Goal: Task Accomplishment & Management: Use online tool/utility

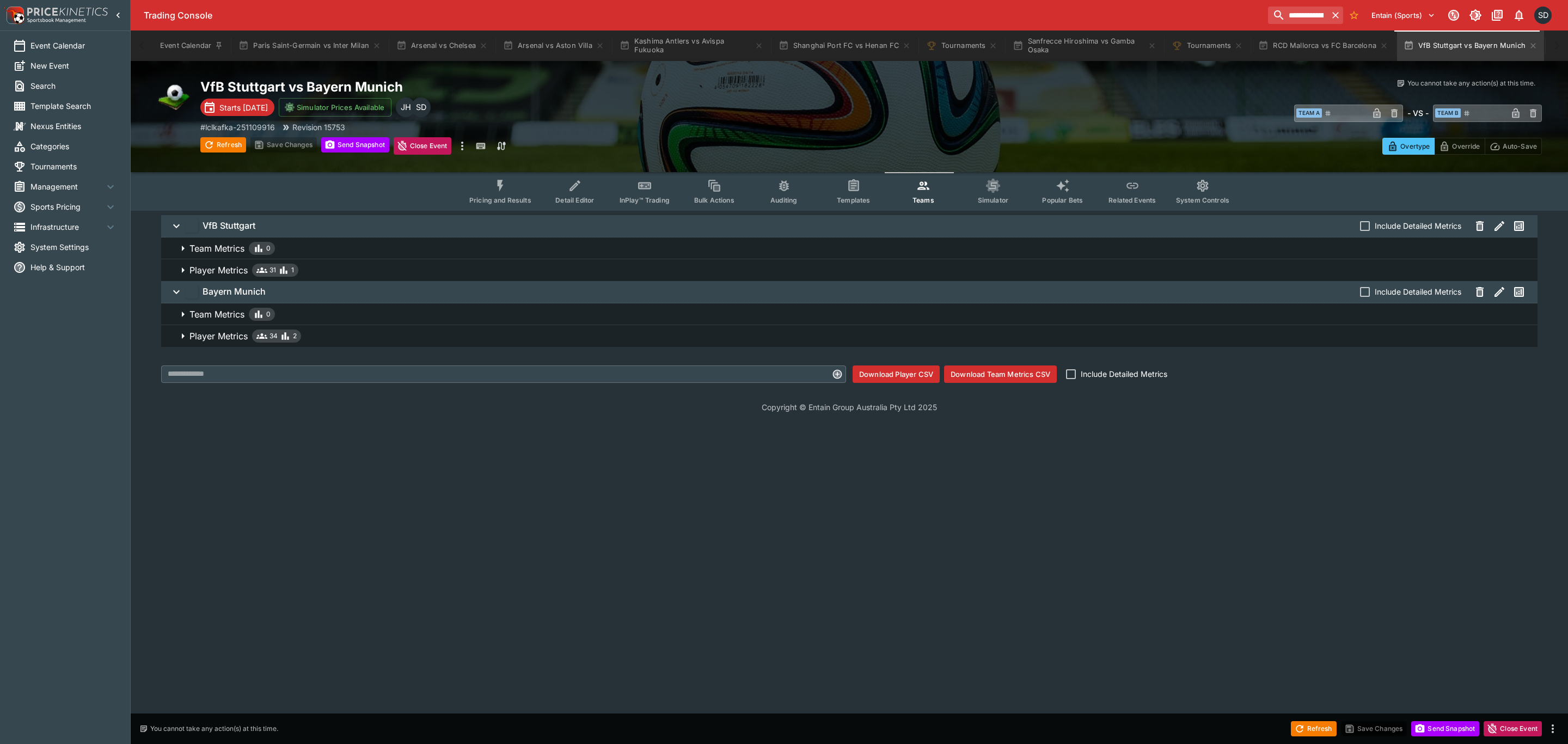
click at [64, 245] on span "System Settings" at bounding box center [74, 246] width 87 height 11
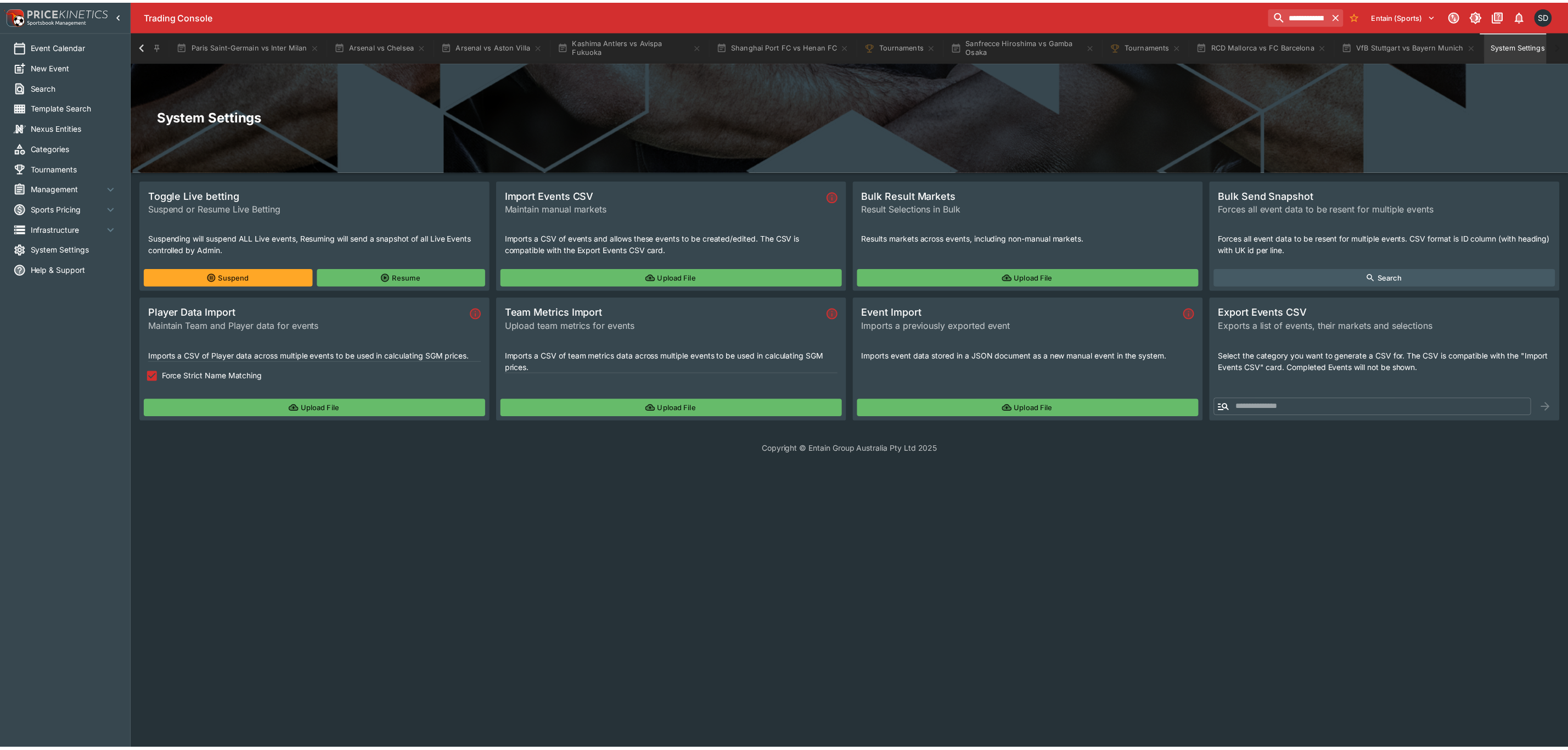
scroll to position [0, 76]
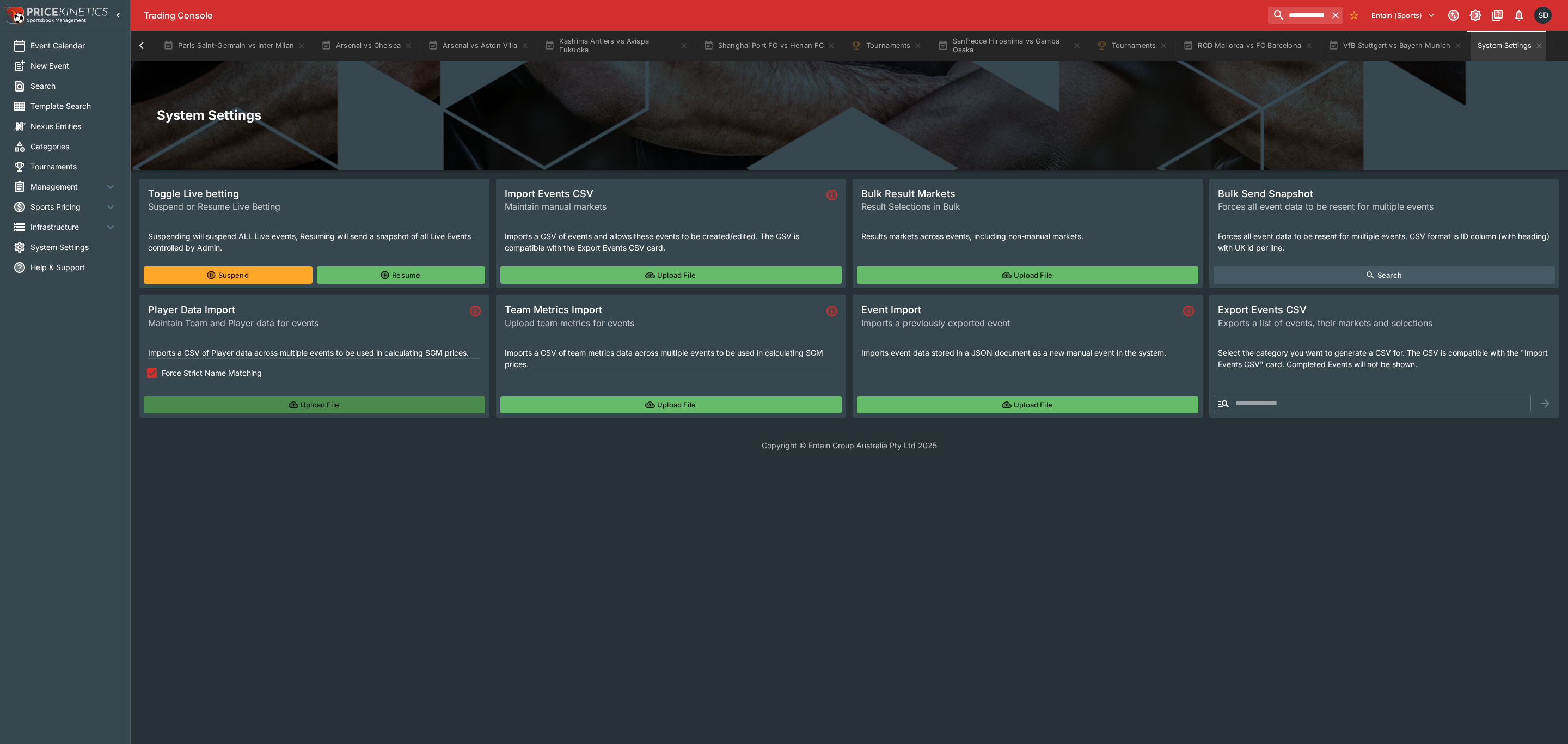
click at [312, 402] on button "Upload File" at bounding box center [314, 404] width 341 height 17
click at [1256, 43] on button "RCD Mallorca vs FC Barcelona" at bounding box center [1248, 46] width 143 height 30
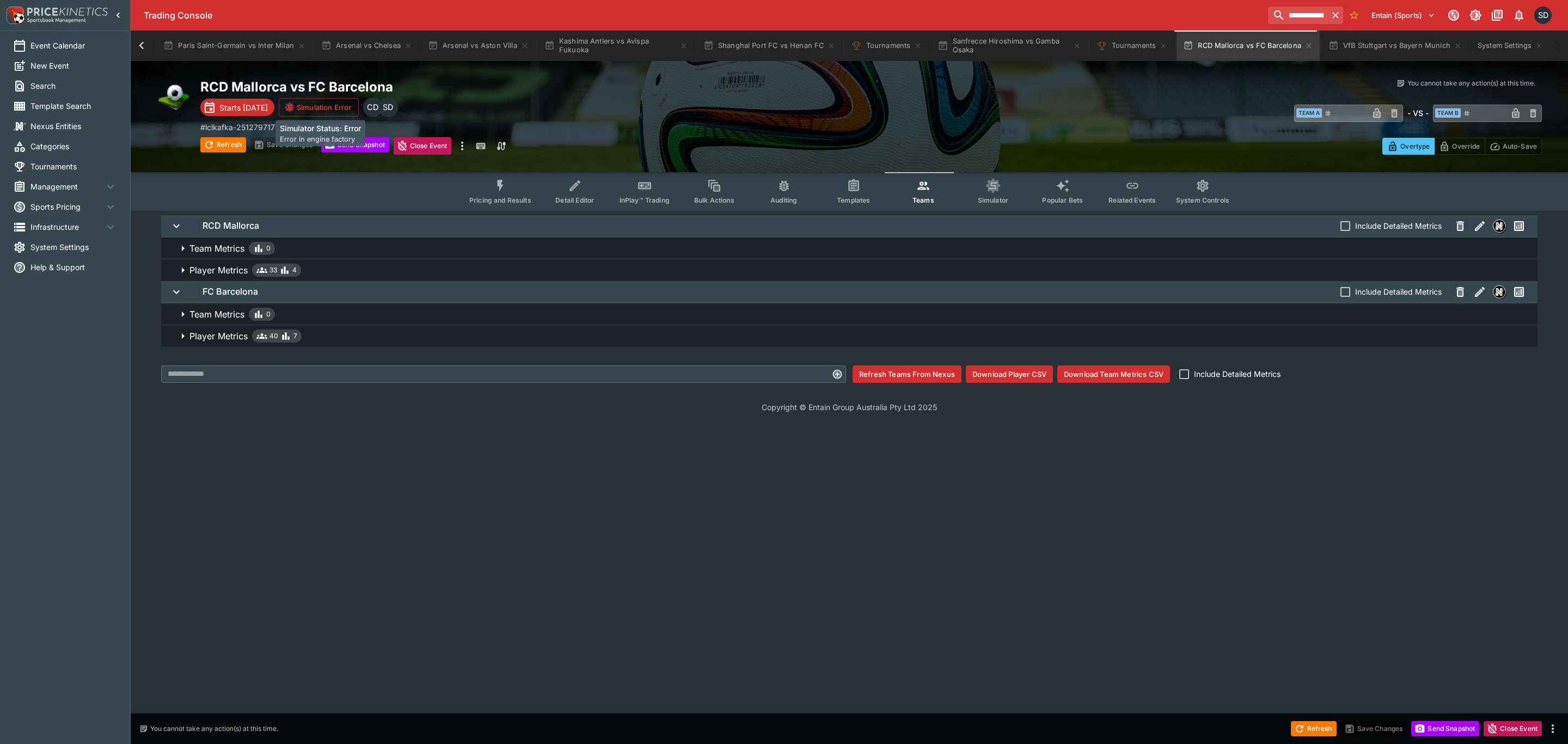
click at [329, 100] on button "Simulation Error" at bounding box center [318, 107] width 80 height 18
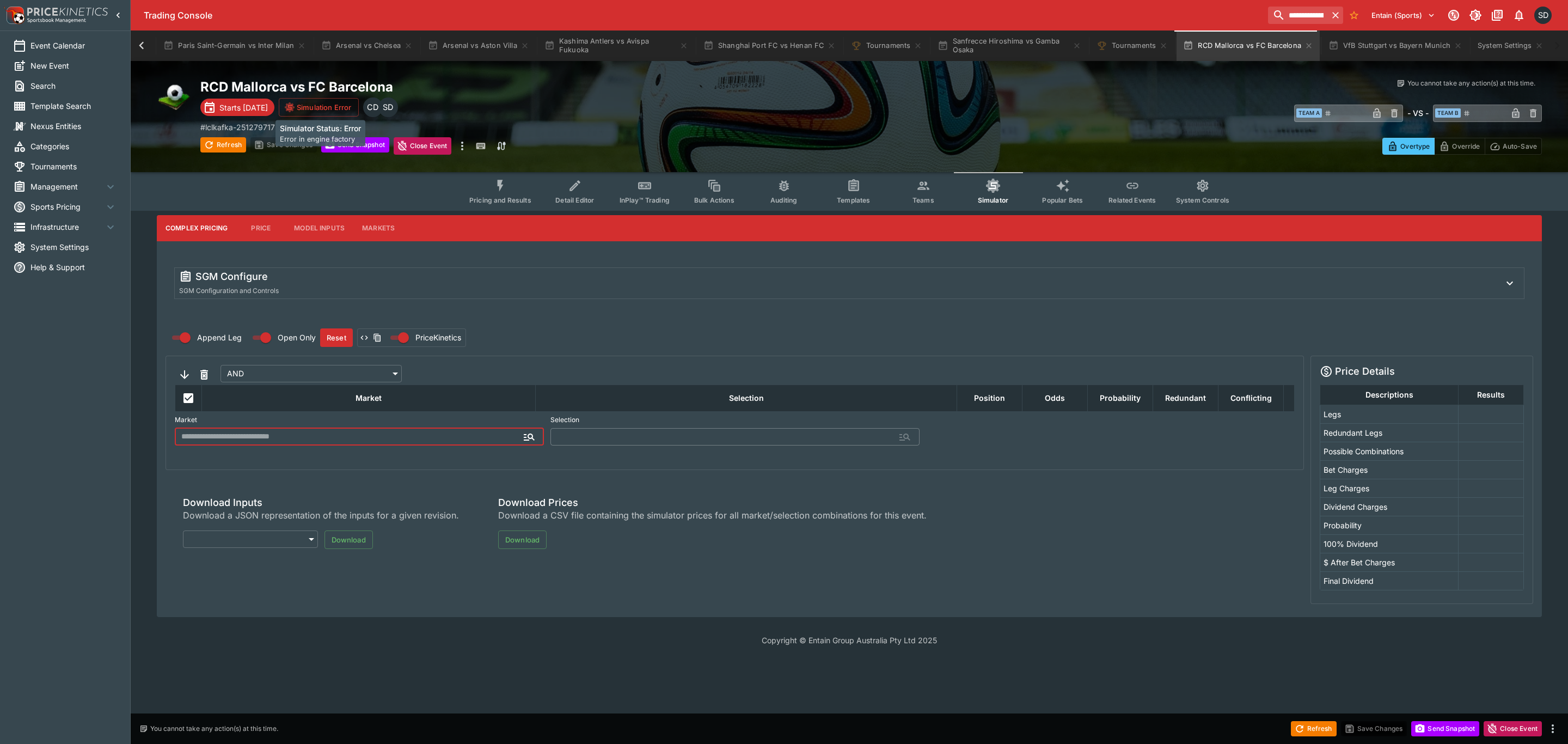
type input "**********"
click at [923, 203] on span "Teams" at bounding box center [923, 200] width 22 height 8
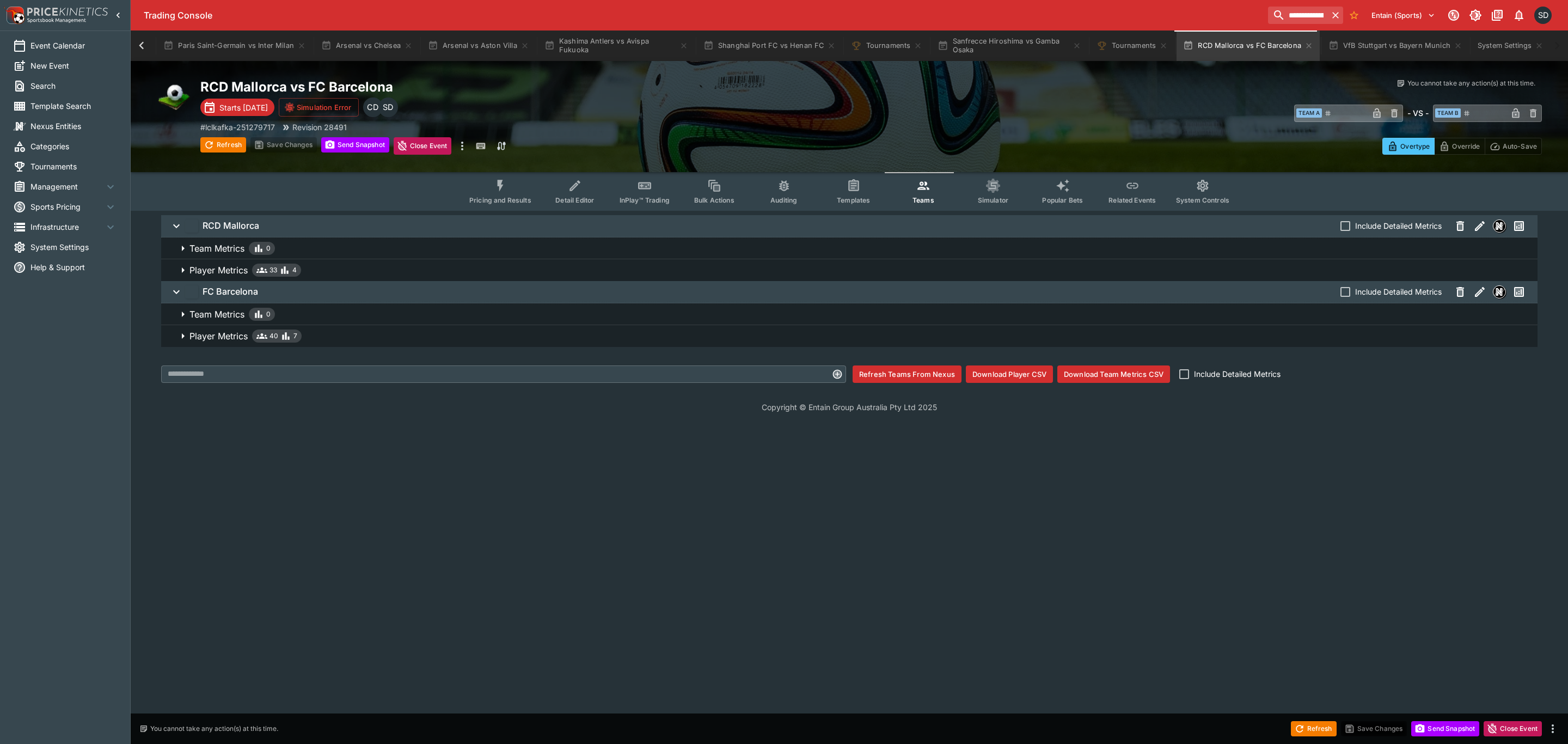
click at [358, 268] on span "Player Metrics 33 4" at bounding box center [858, 270] width 1339 height 13
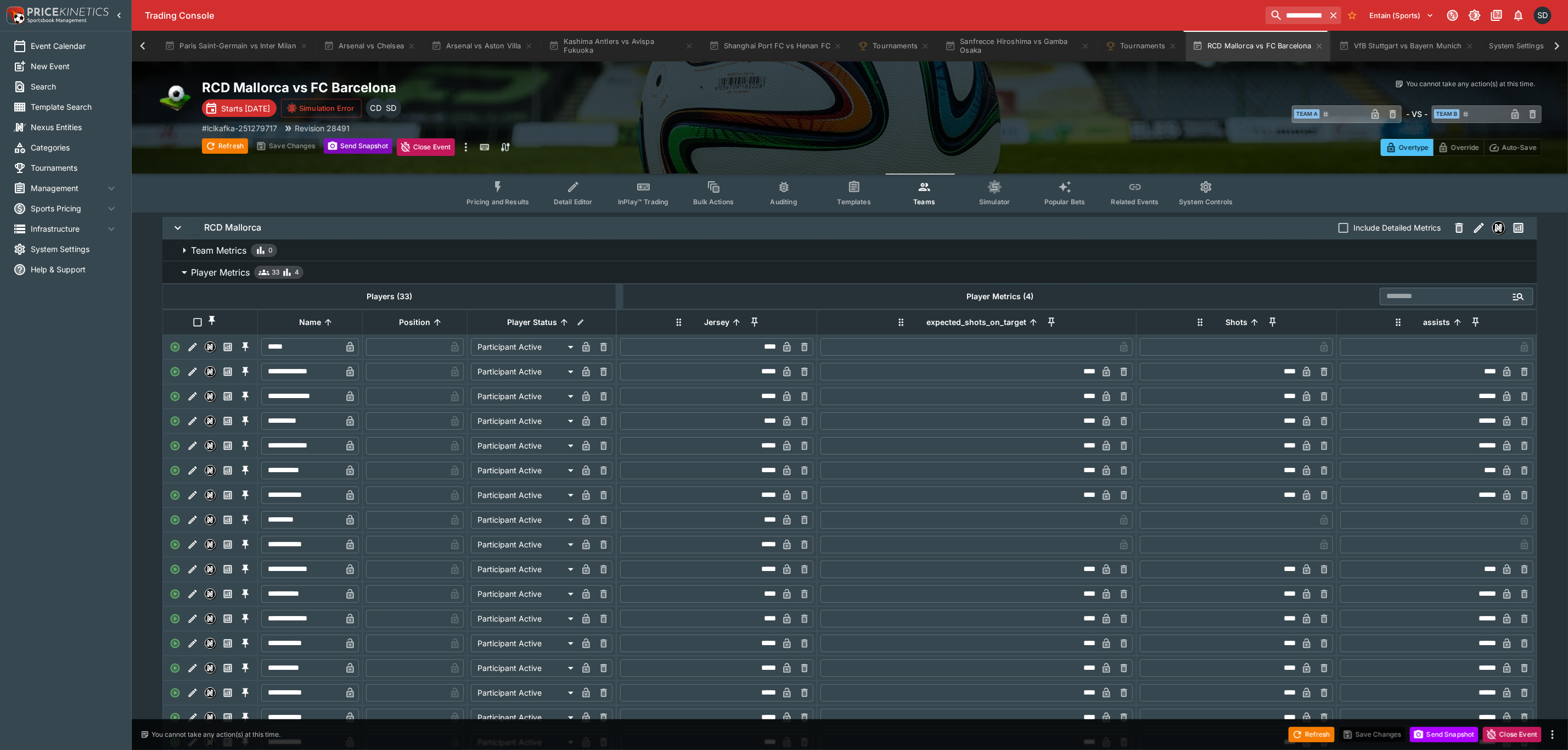
click at [358, 147] on button "Send Snapshot" at bounding box center [358, 146] width 69 height 15
click at [332, 268] on span "Player Metrics 33 4" at bounding box center [859, 272] width 1338 height 13
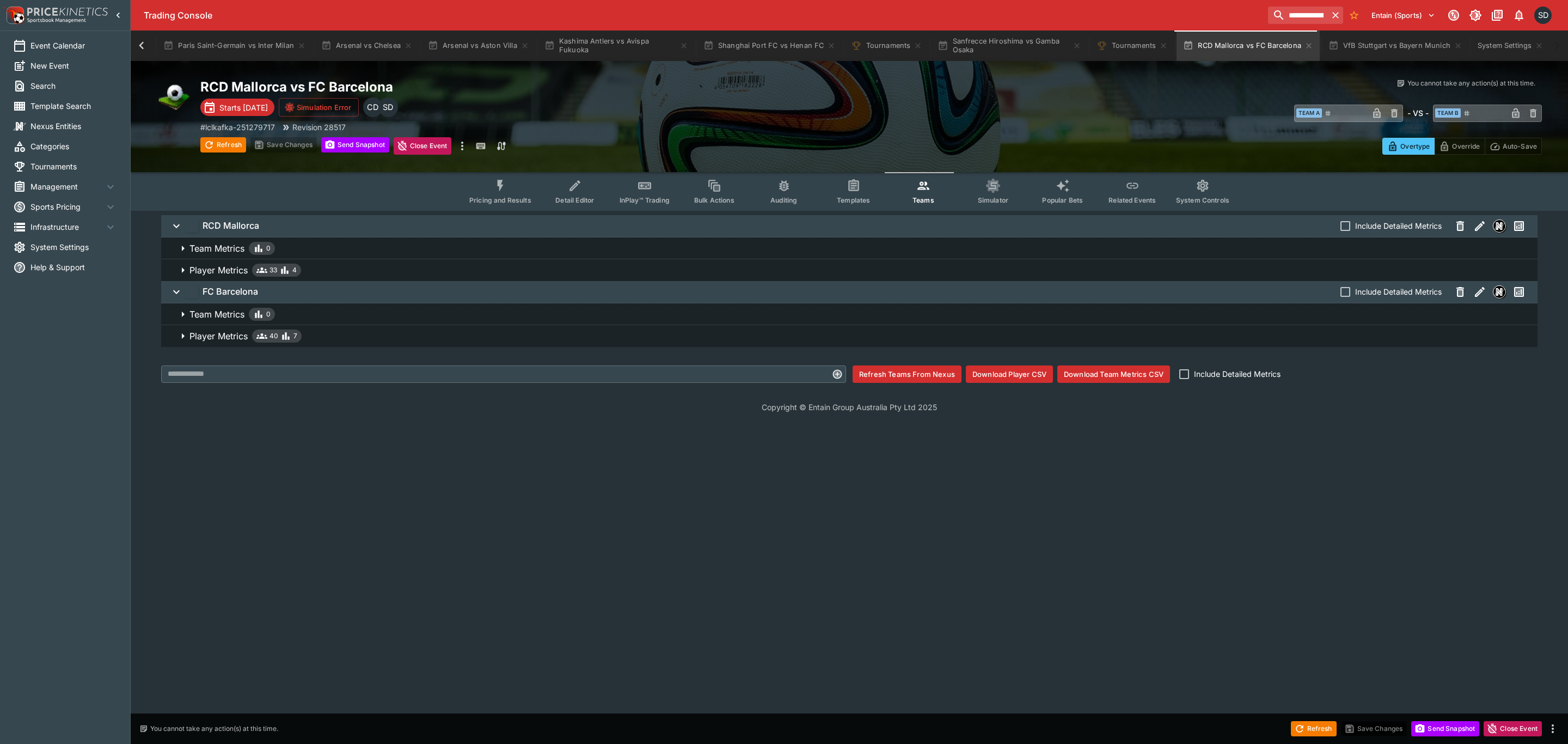
click at [490, 196] on span "Pricing and Results" at bounding box center [501, 200] width 62 height 8
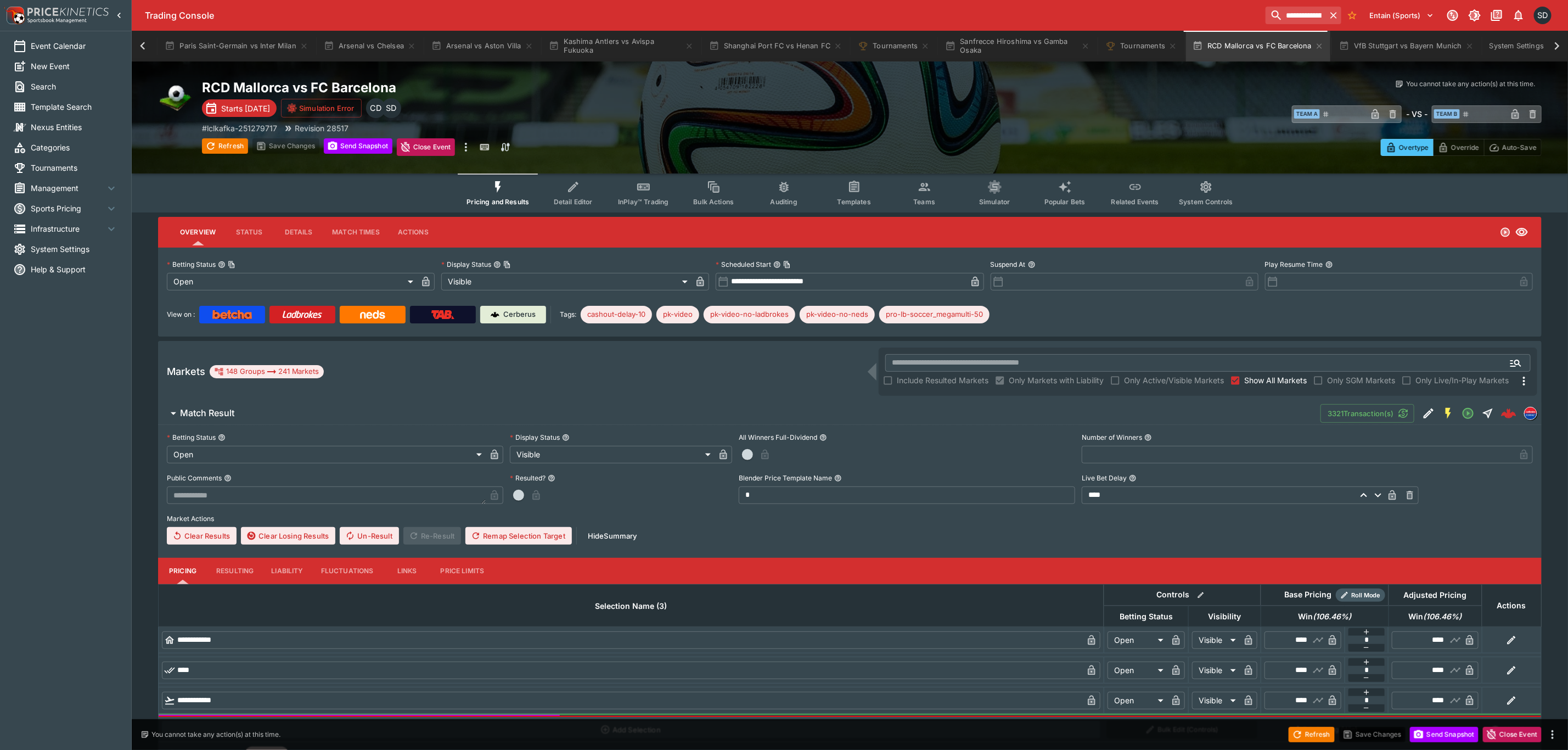
click at [977, 193] on button "Simulator" at bounding box center [995, 192] width 70 height 39
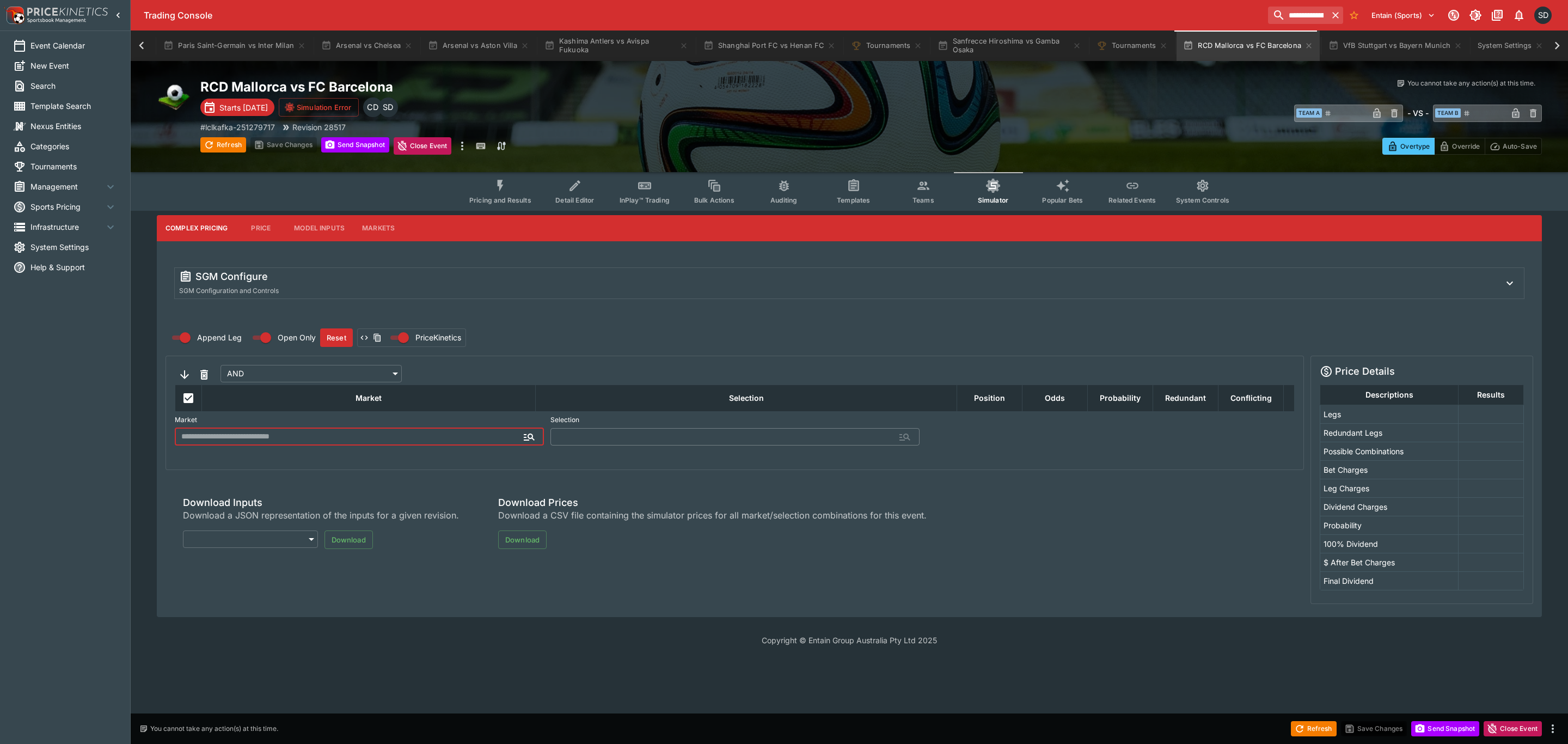
type input "**********"
click at [448, 280] on div "SGM Configure" at bounding box center [835, 276] width 1312 height 13
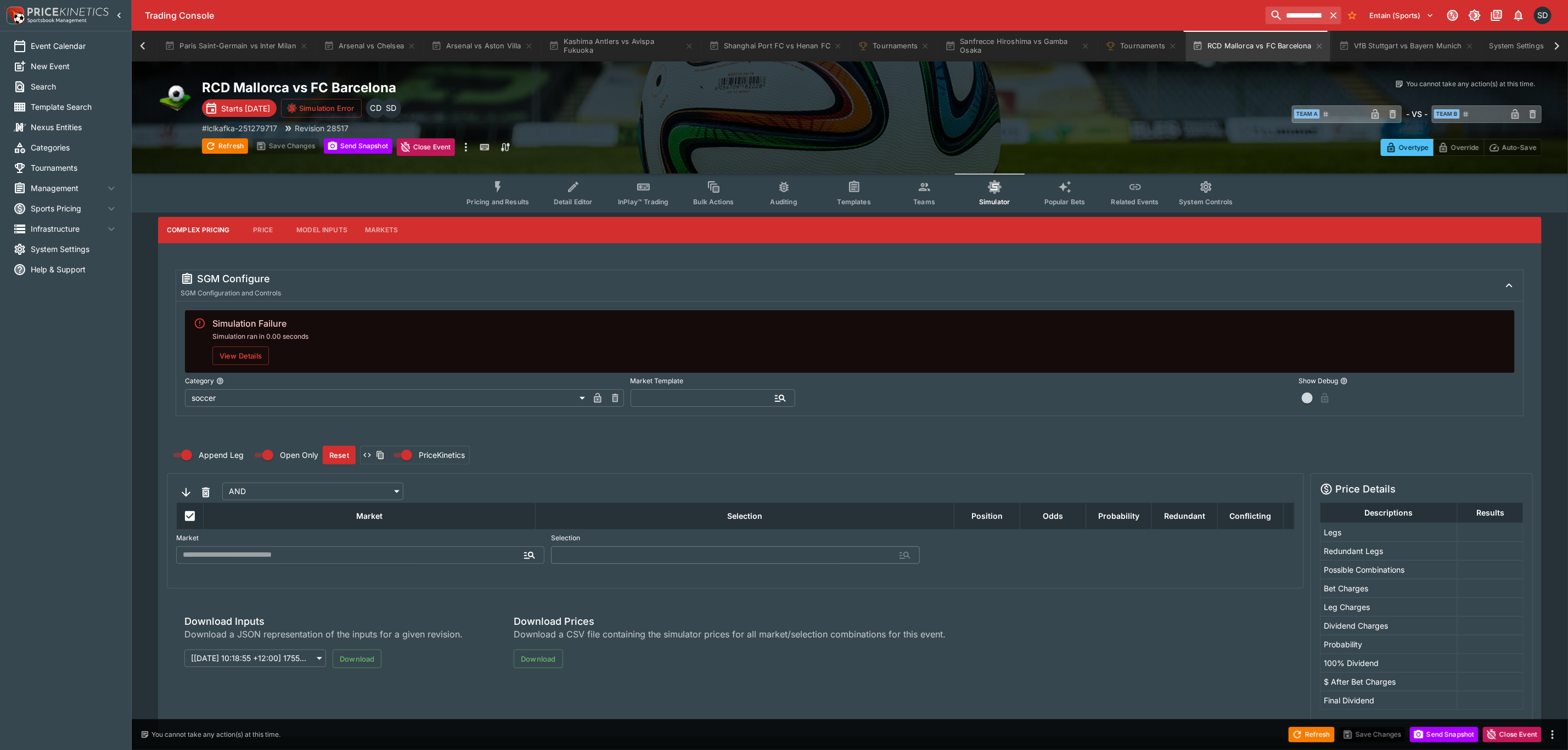
click at [239, 358] on button "View Details" at bounding box center [240, 355] width 57 height 18
click at [45, 244] on span "System Settings" at bounding box center [74, 248] width 87 height 11
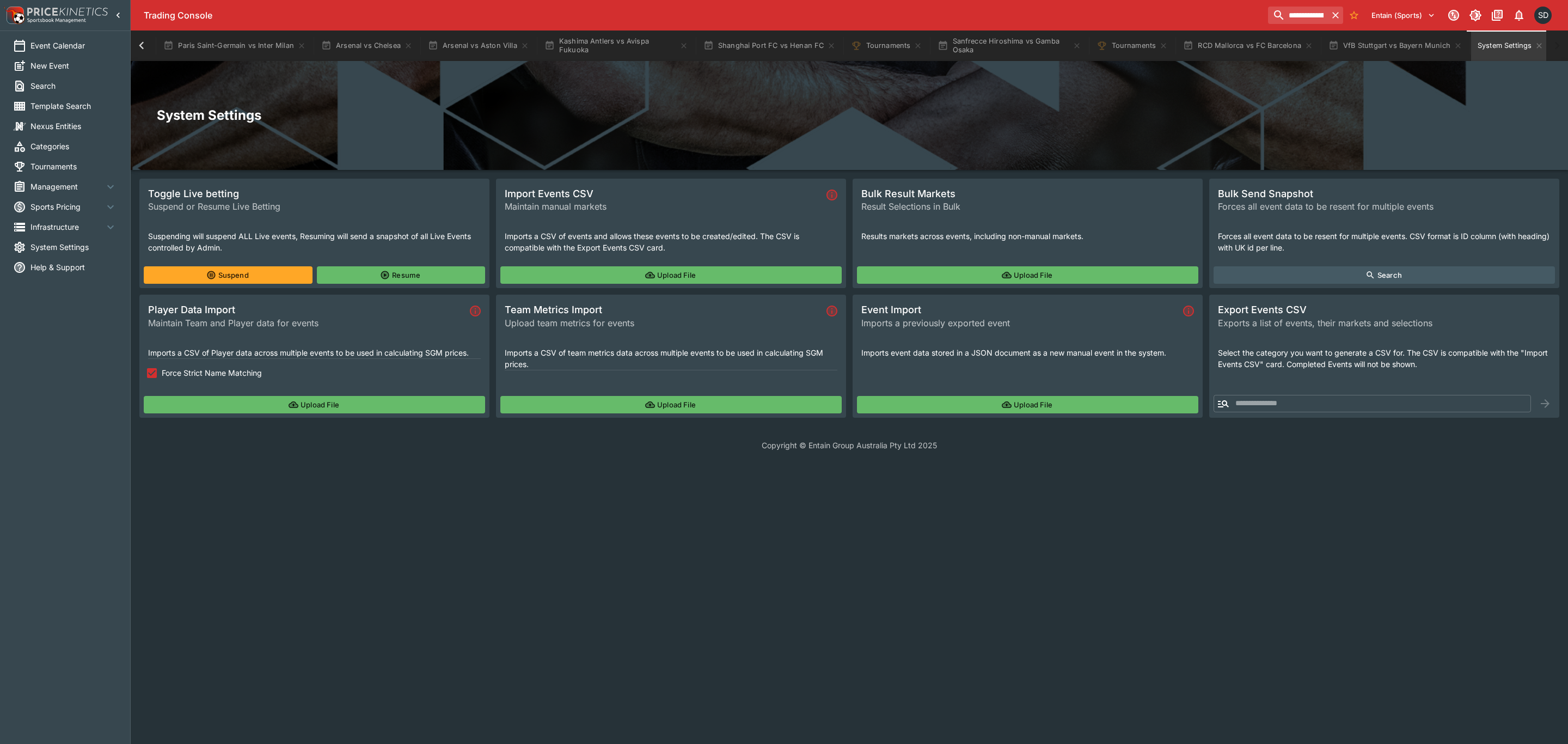
click at [273, 399] on button "Upload File" at bounding box center [314, 404] width 341 height 17
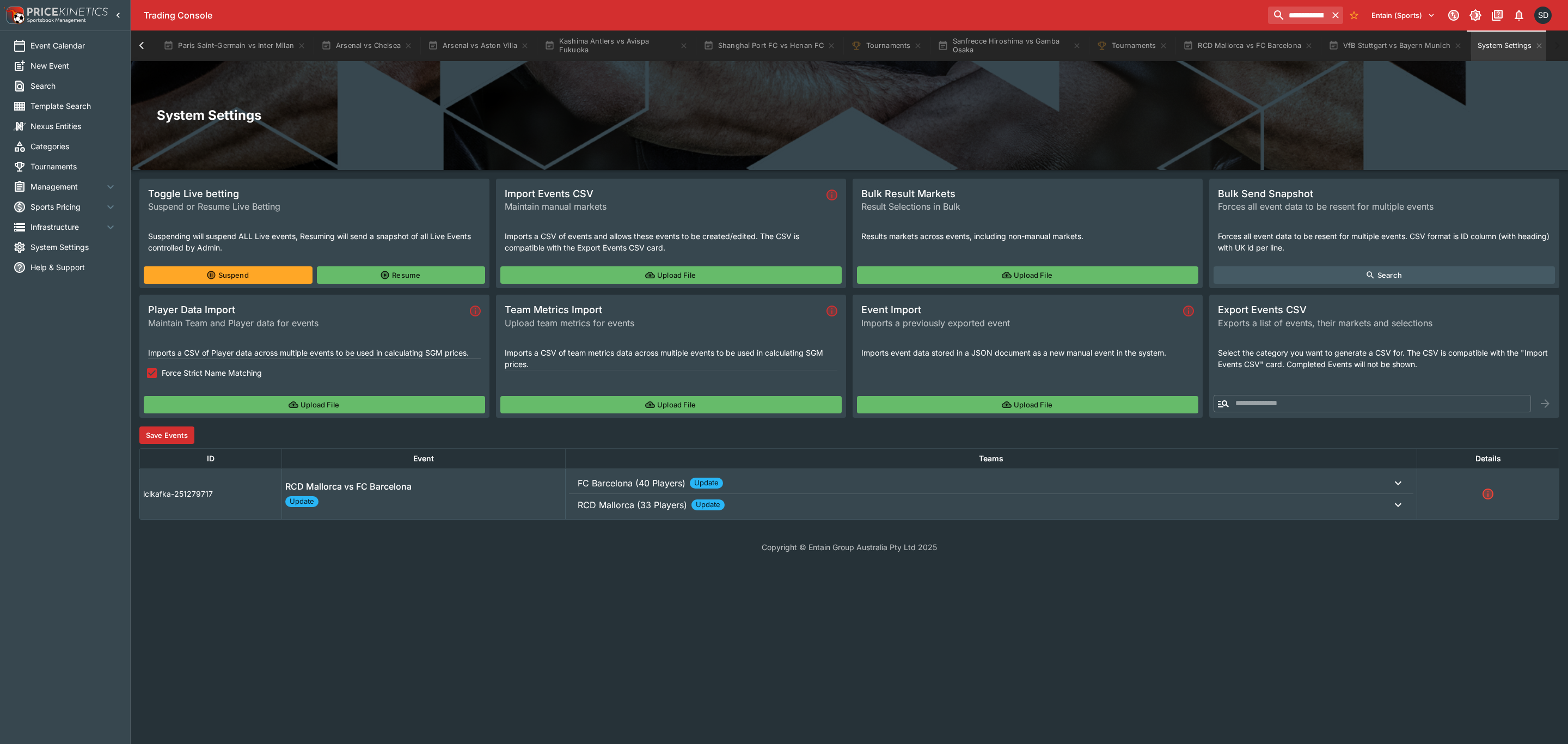
click at [180, 433] on button "Save Events" at bounding box center [166, 435] width 55 height 17
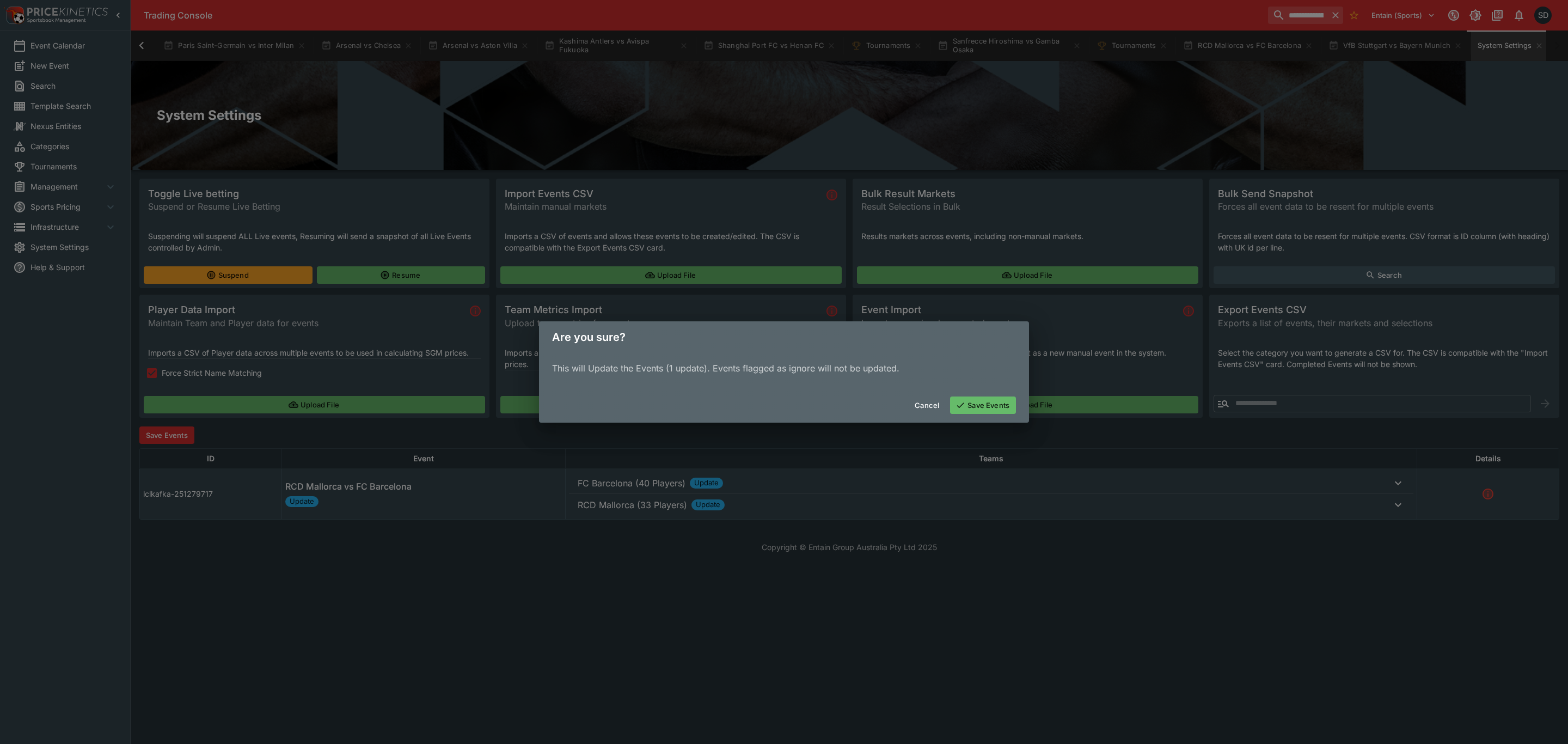
click at [971, 410] on button "Save Events" at bounding box center [983, 405] width 66 height 17
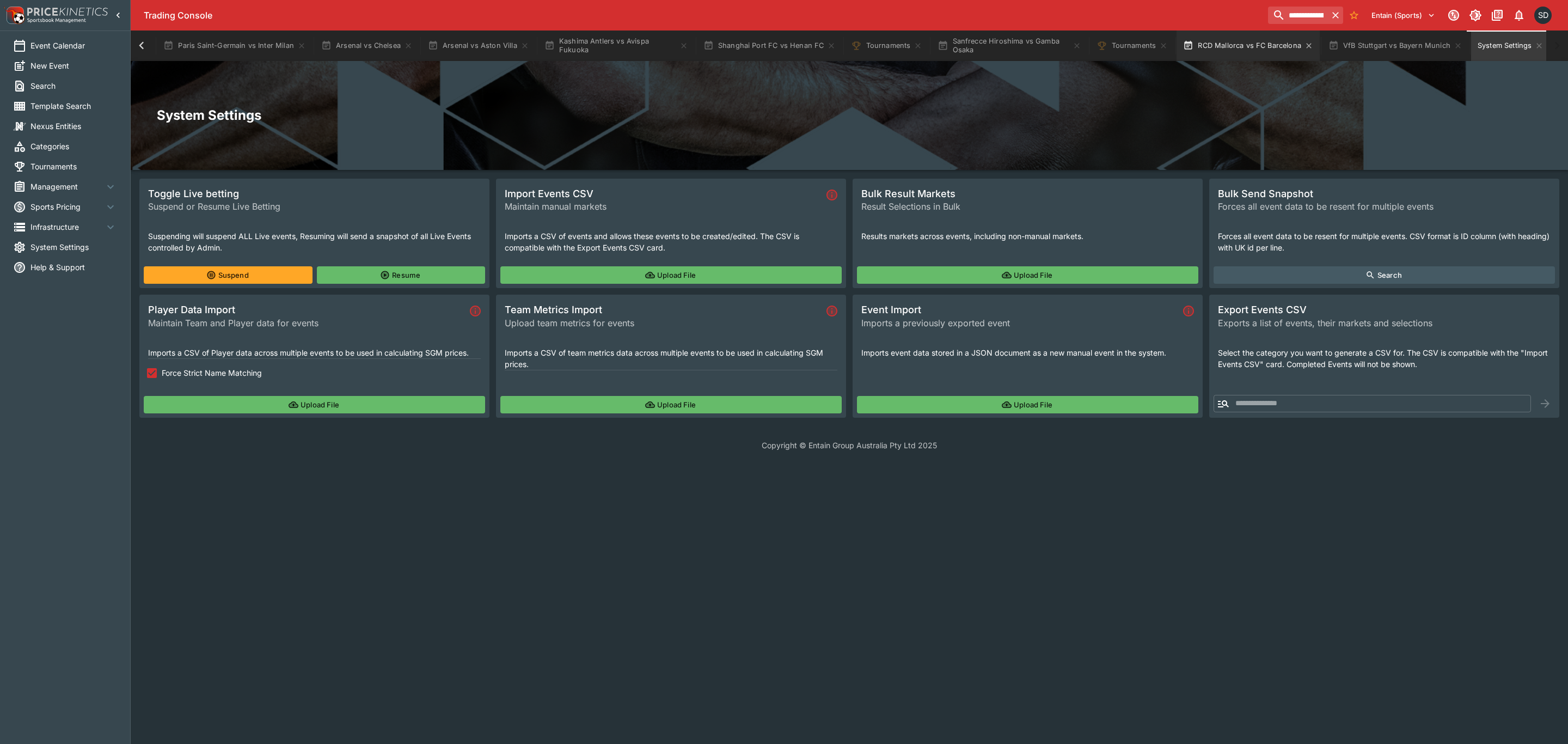
click at [1248, 48] on button "RCD Mallorca vs FC Barcelona" at bounding box center [1248, 46] width 143 height 30
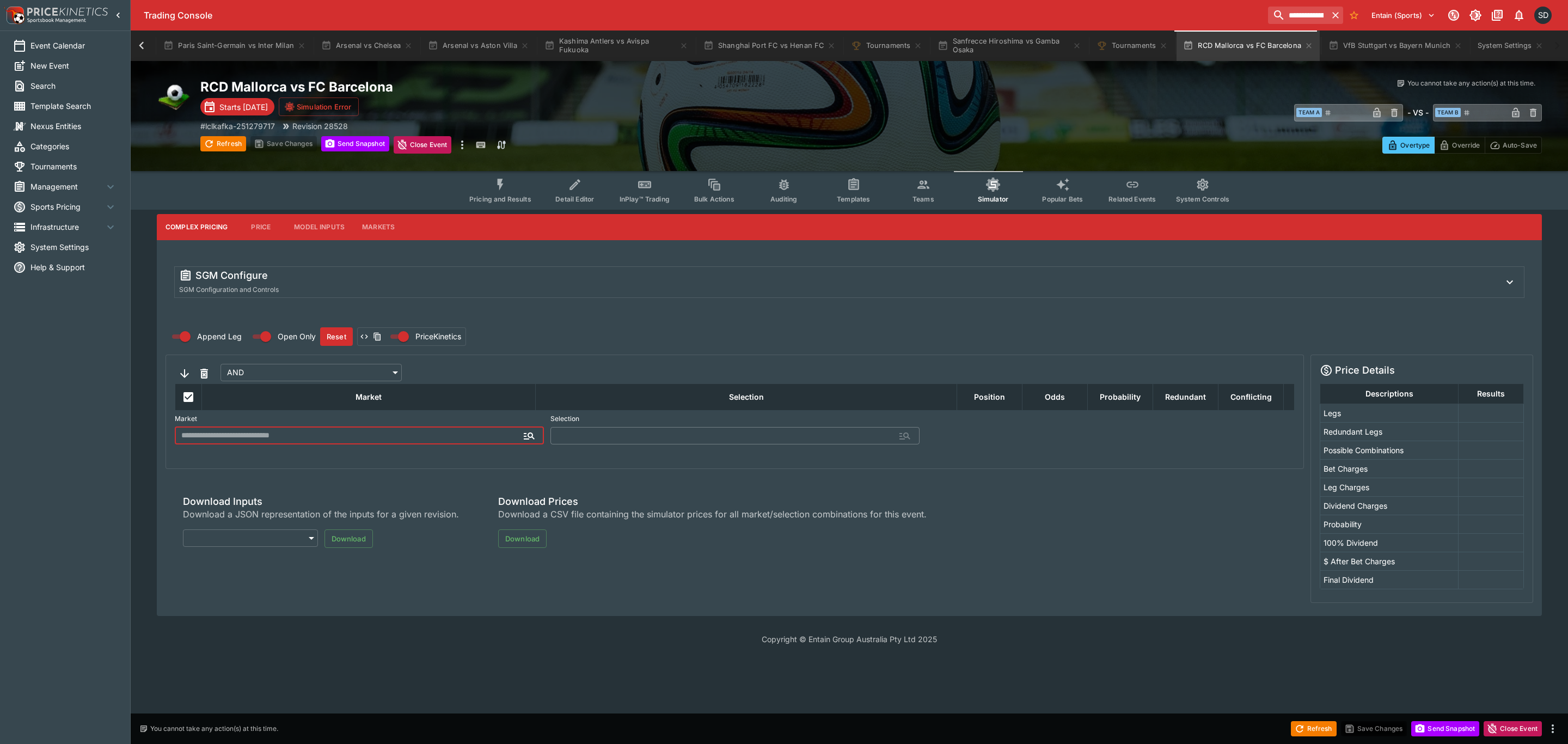
type input "**********"
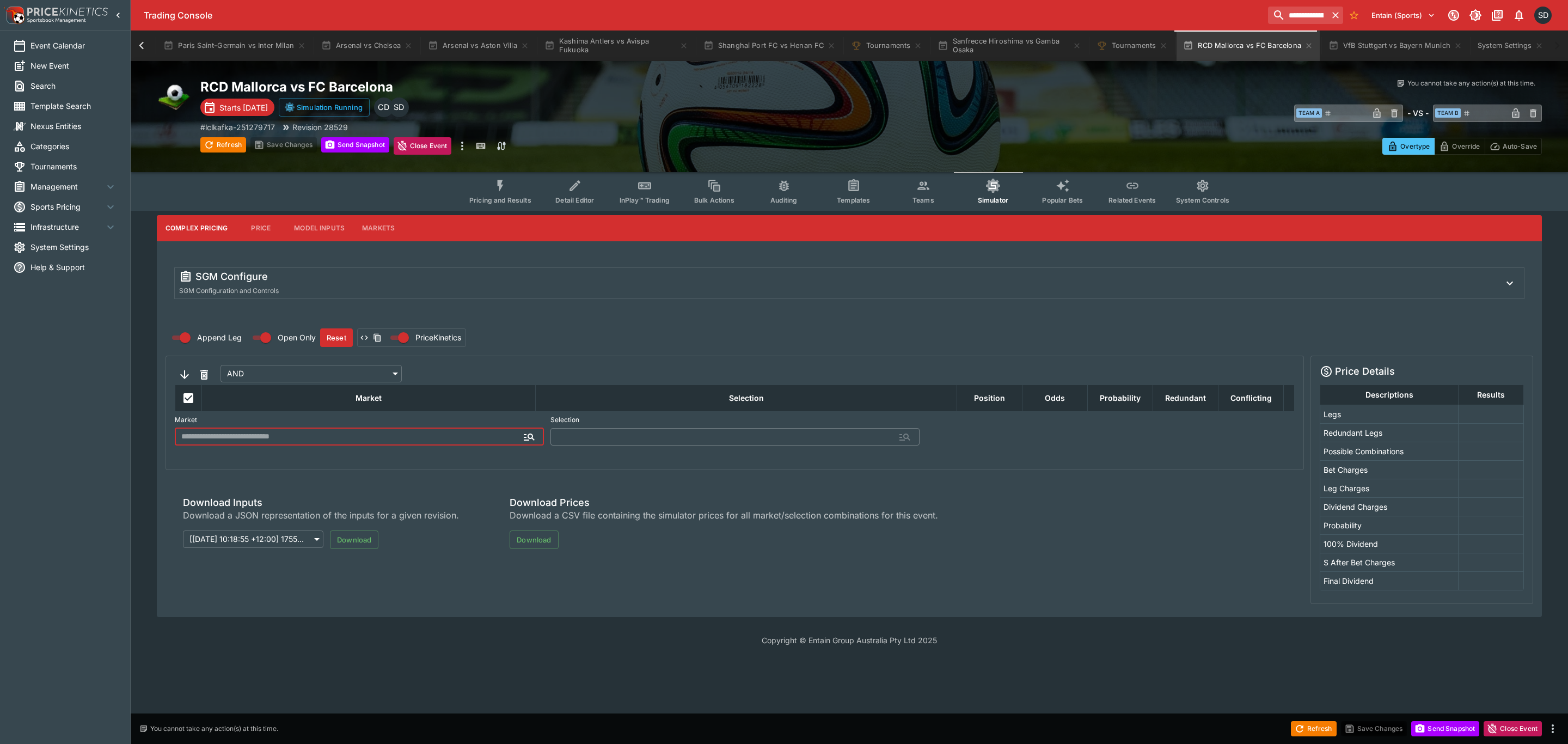
click at [504, 198] on span "Pricing and Results" at bounding box center [501, 200] width 62 height 8
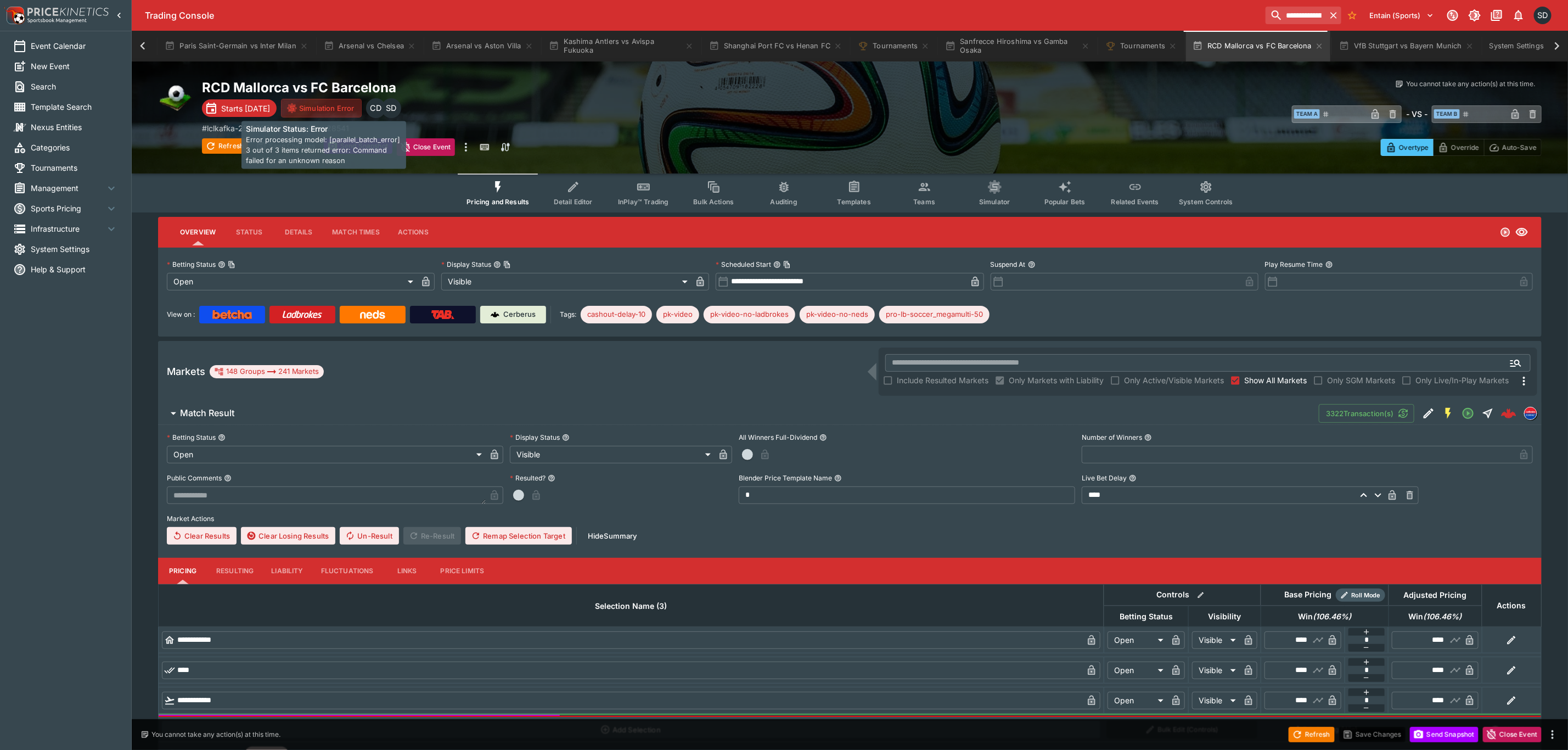
click at [326, 107] on button "Simulation Error" at bounding box center [321, 108] width 80 height 18
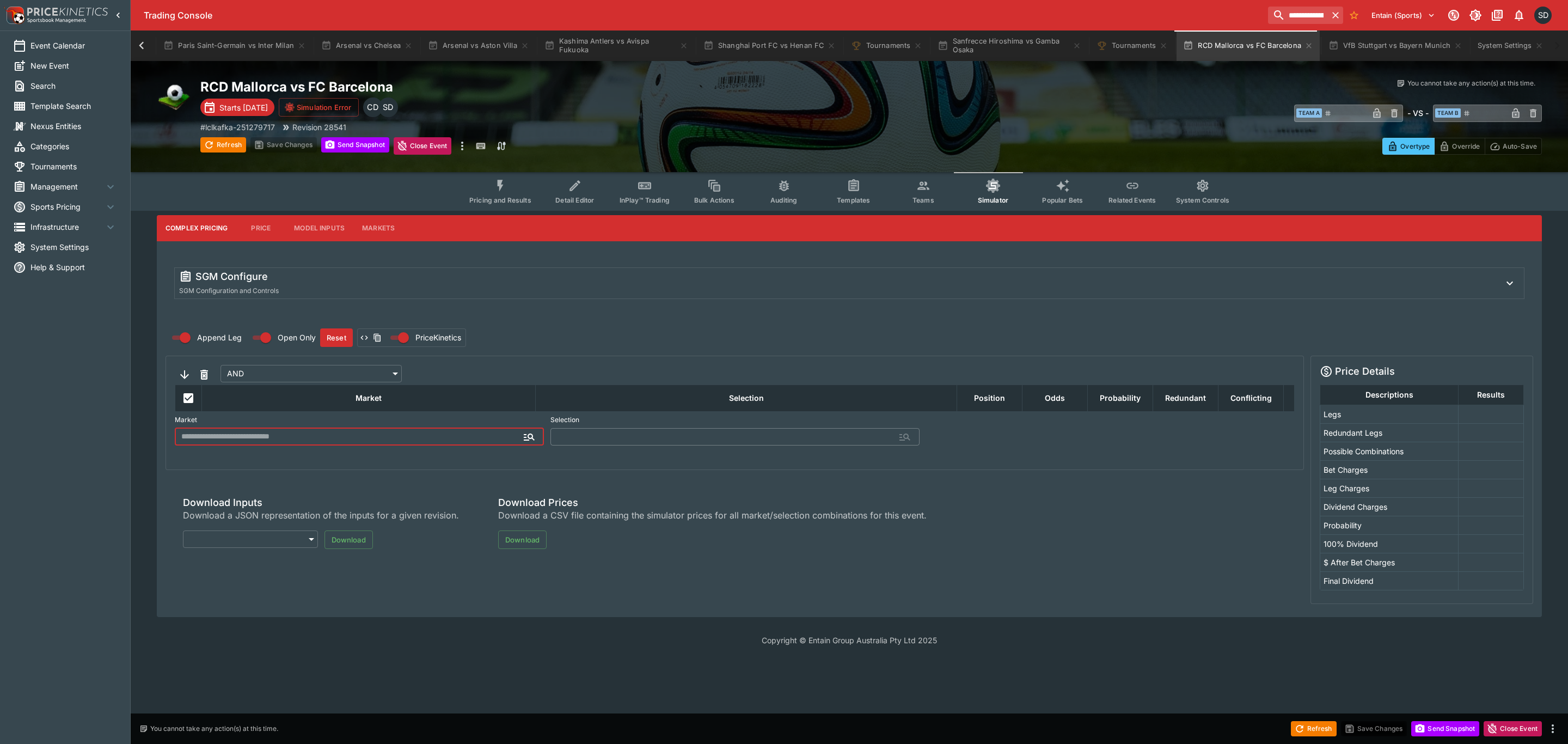
type input "**********"
click at [500, 195] on button "Pricing and Results" at bounding box center [500, 191] width 80 height 39
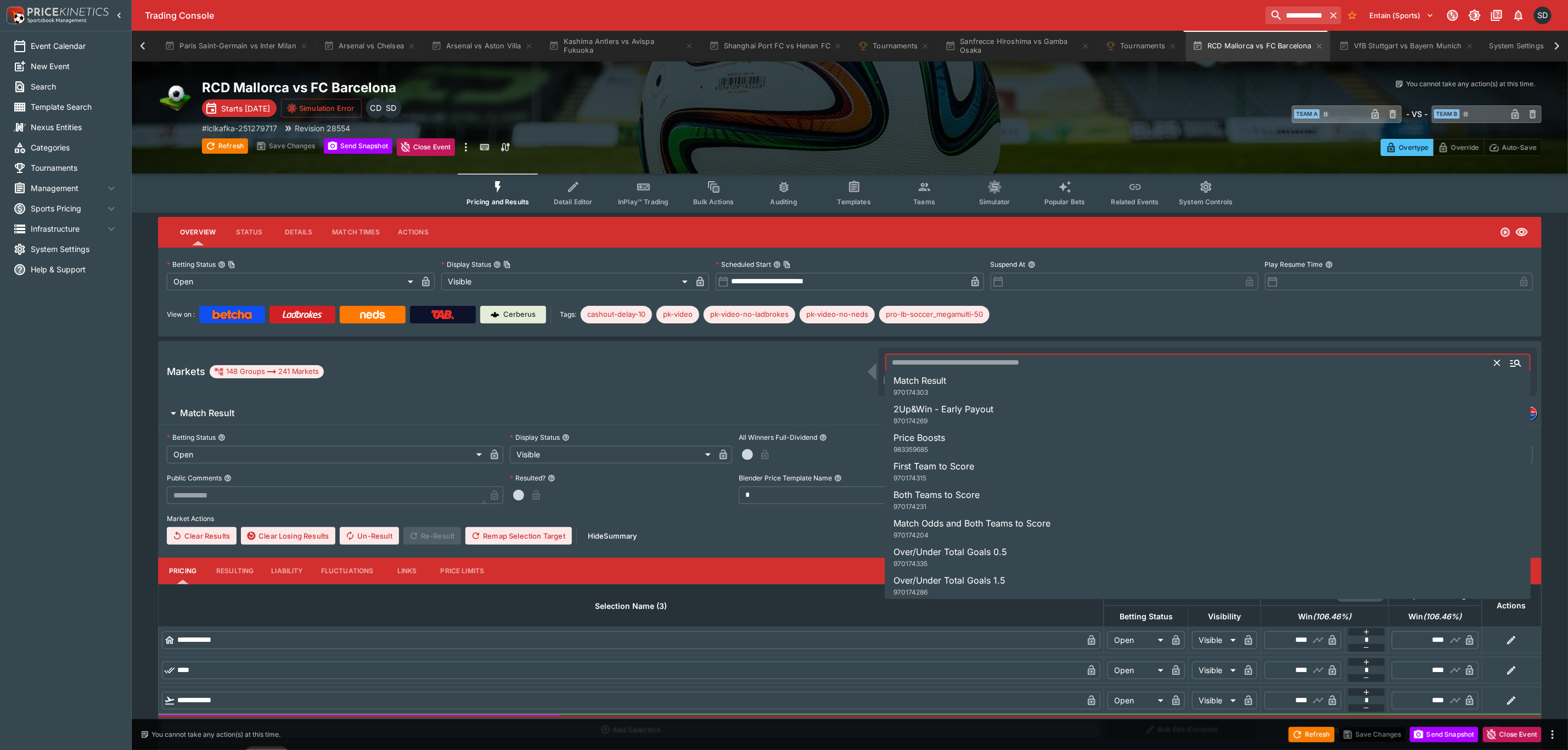
click at [930, 364] on input "text" at bounding box center [1190, 362] width 609 height 18
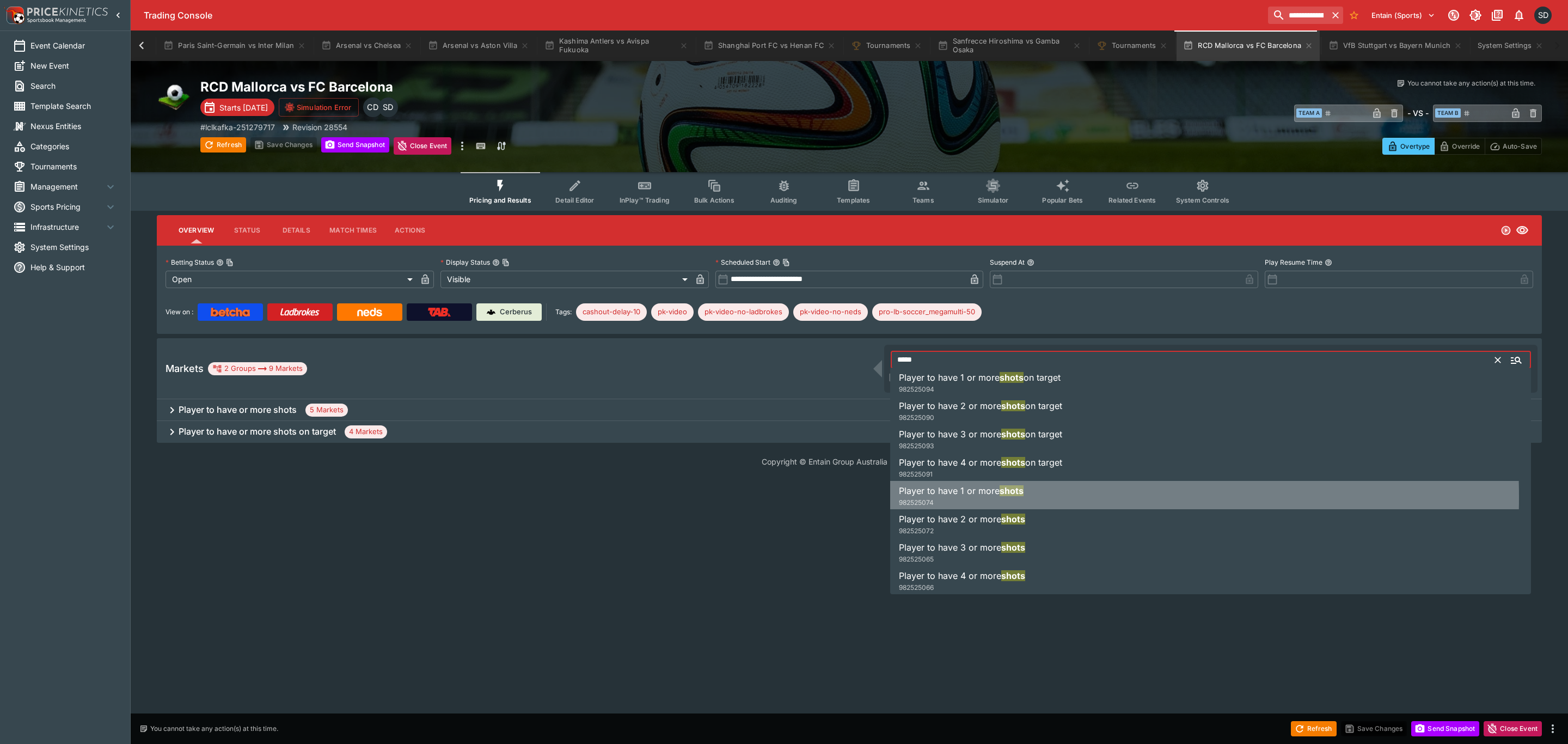
click at [956, 497] on h6 "Player to have 1 or more shots" at bounding box center [961, 490] width 125 height 13
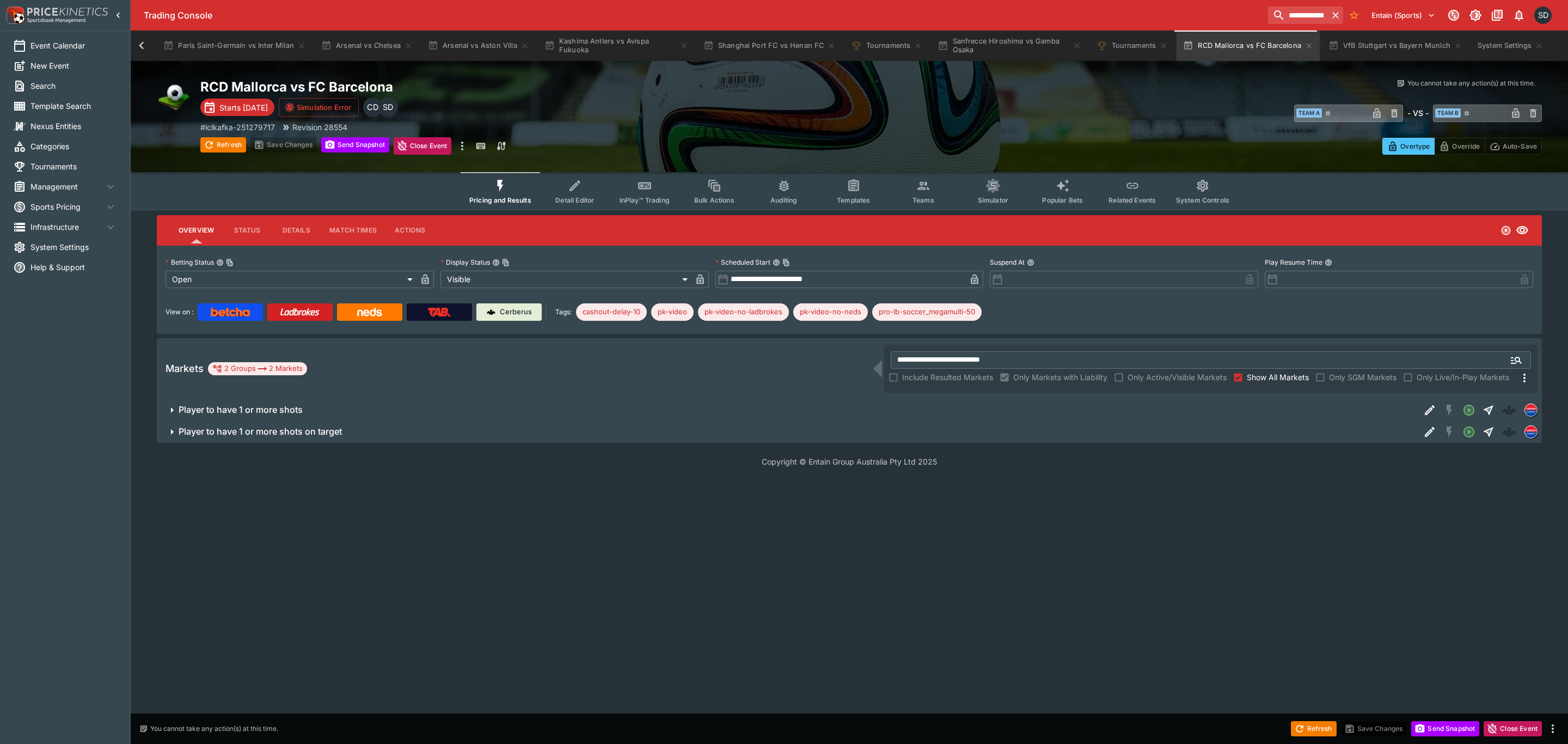
click at [407, 405] on span "Player to have 1 or more shots" at bounding box center [795, 410] width 1233 height 11
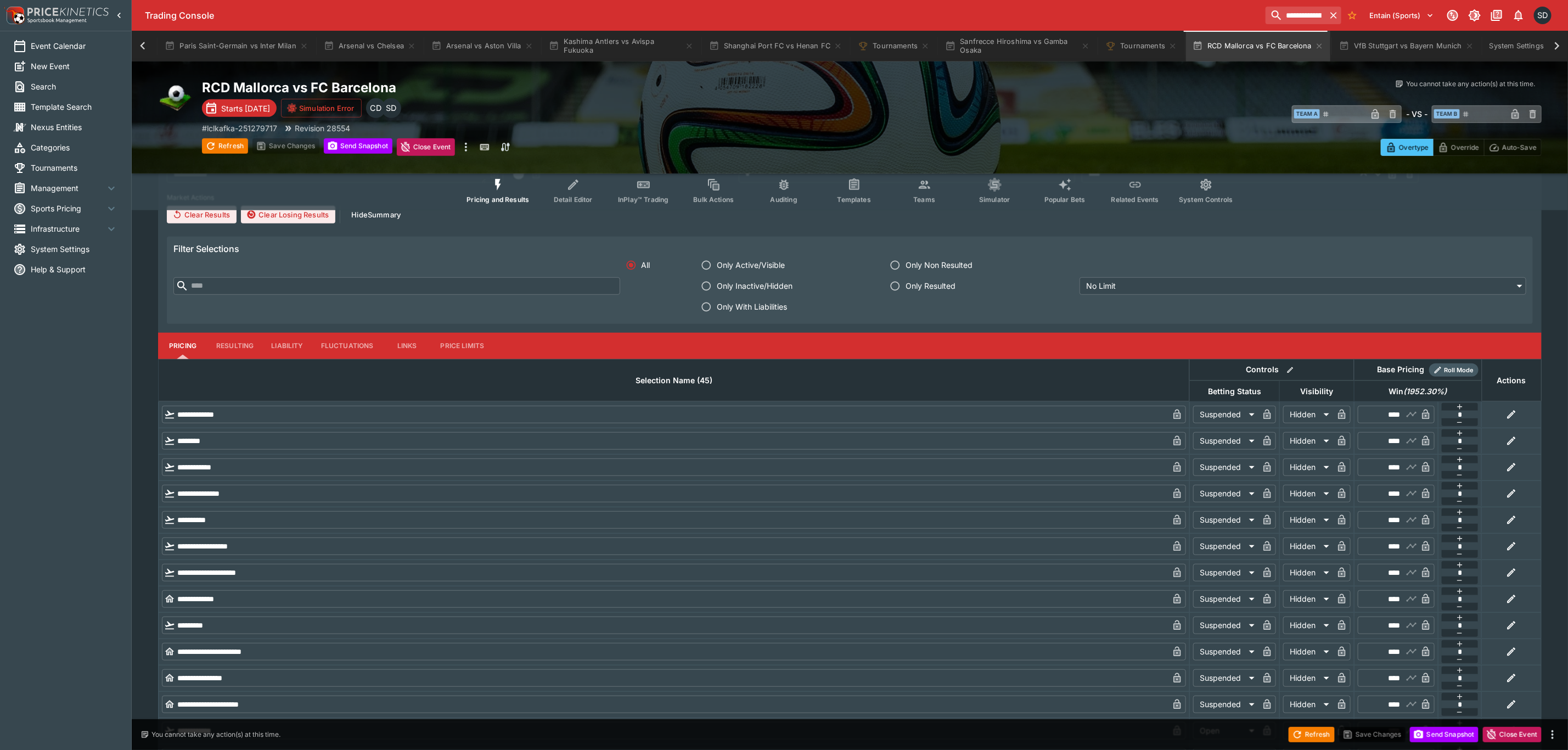
scroll to position [165, 0]
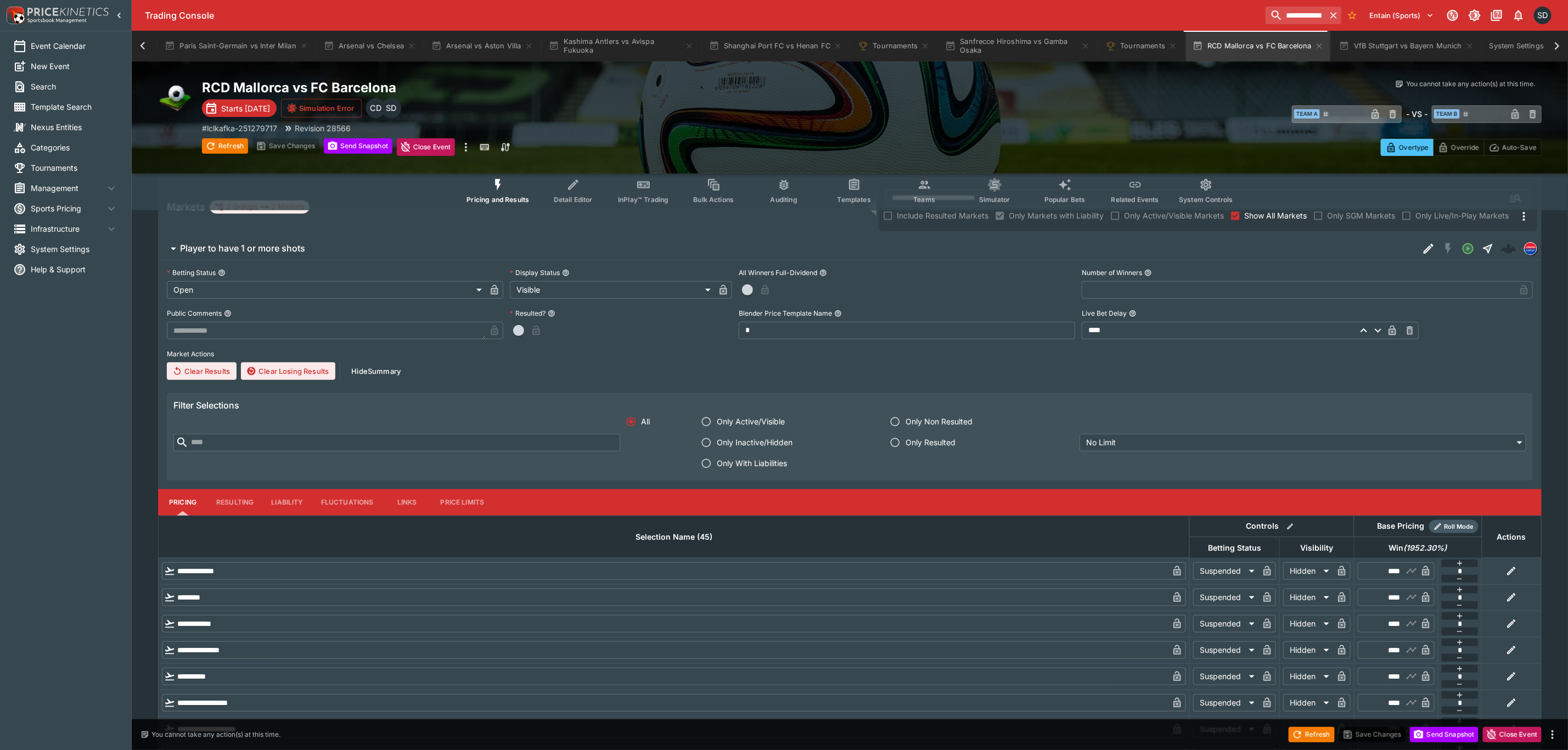
click at [599, 362] on label "Market Actions" at bounding box center [850, 355] width 1366 height 17
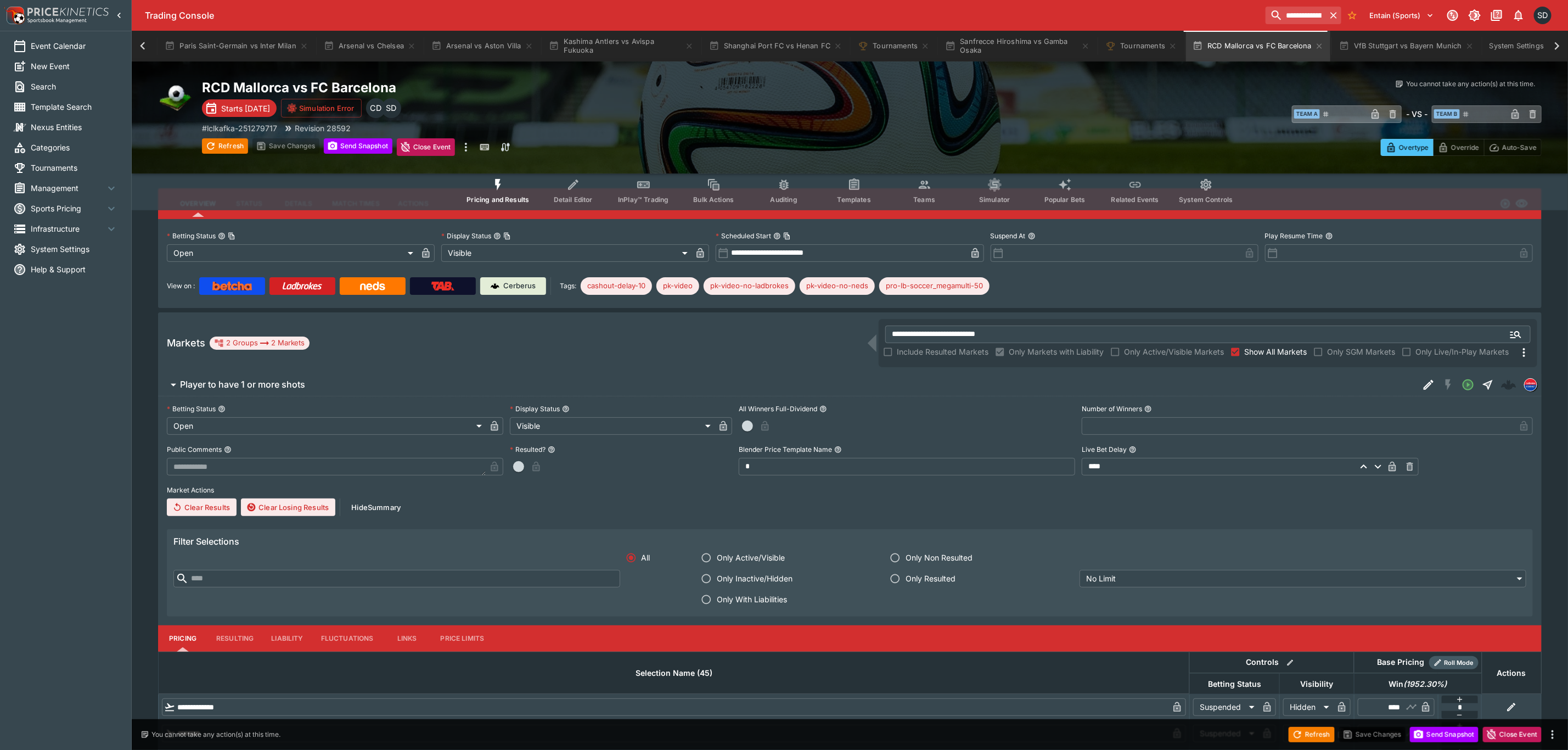
scroll to position [0, 0]
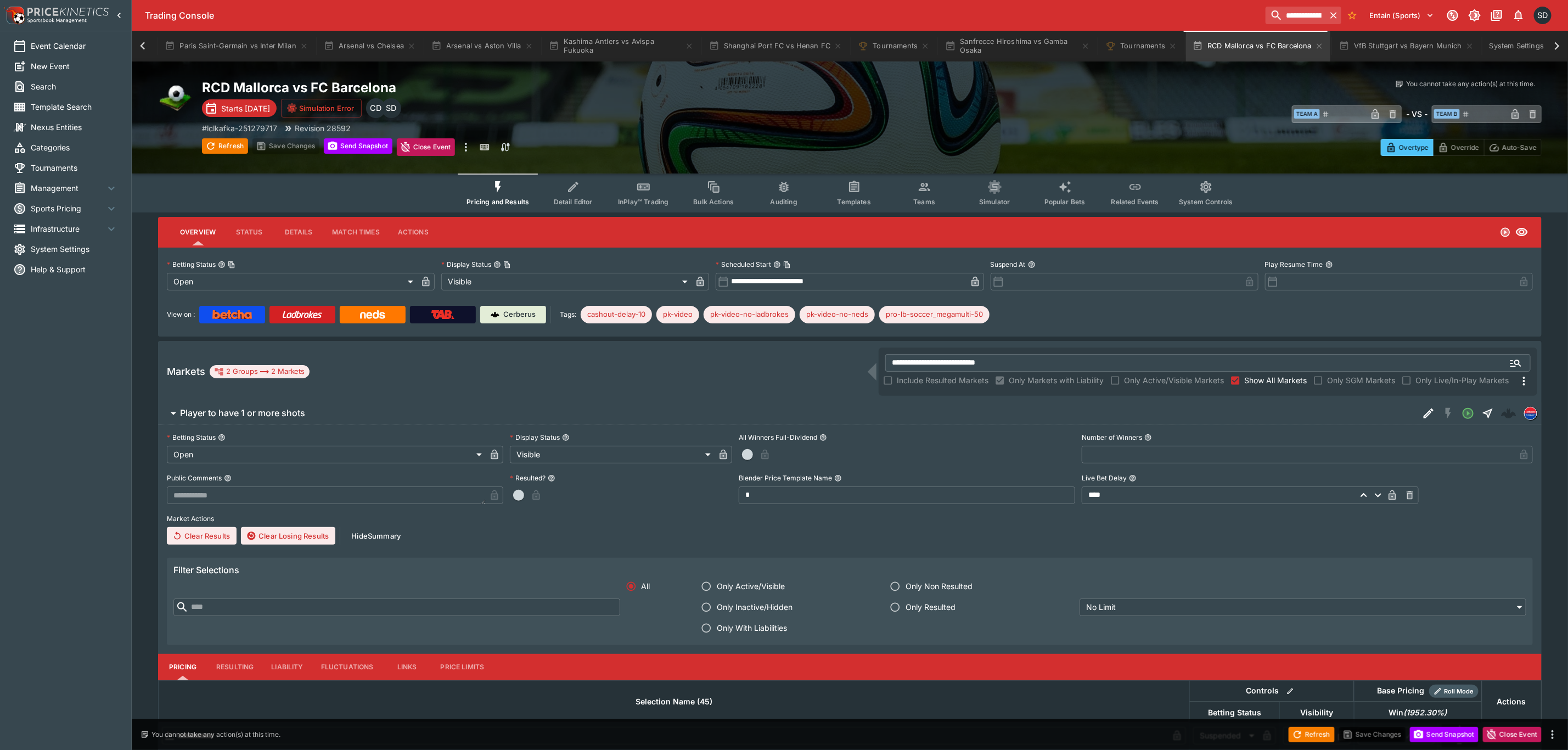
click at [626, 371] on div "Markets 2 Groups 2 Markets" at bounding box center [523, 372] width 712 height 13
click at [654, 410] on span "Player to have 1 or more shots" at bounding box center [795, 413] width 1230 height 11
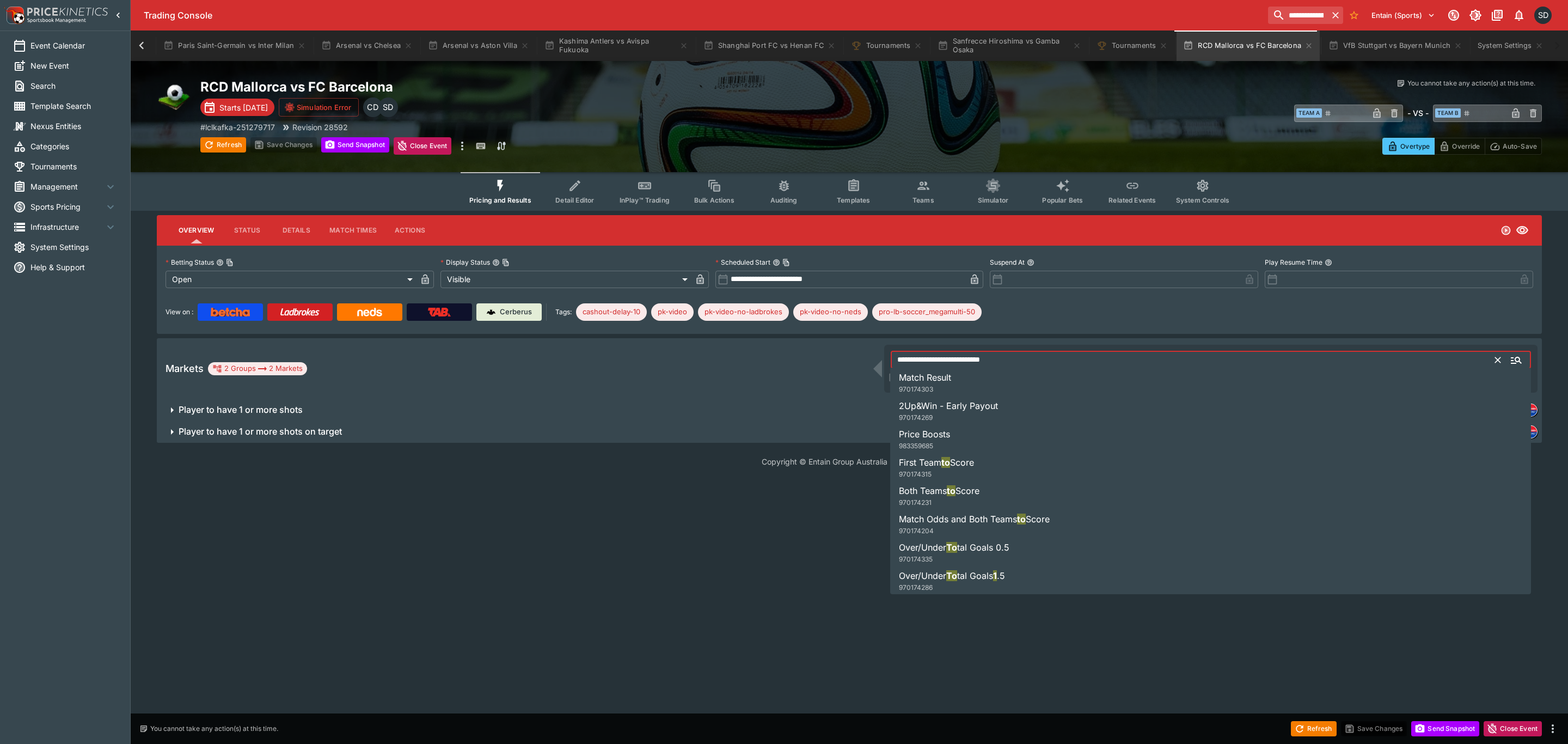
drag, startPoint x: 1013, startPoint y: 359, endPoint x: 828, endPoint y: 350, distance: 185.2
click at [828, 350] on div "**********" at bounding box center [849, 369] width 1385 height 61
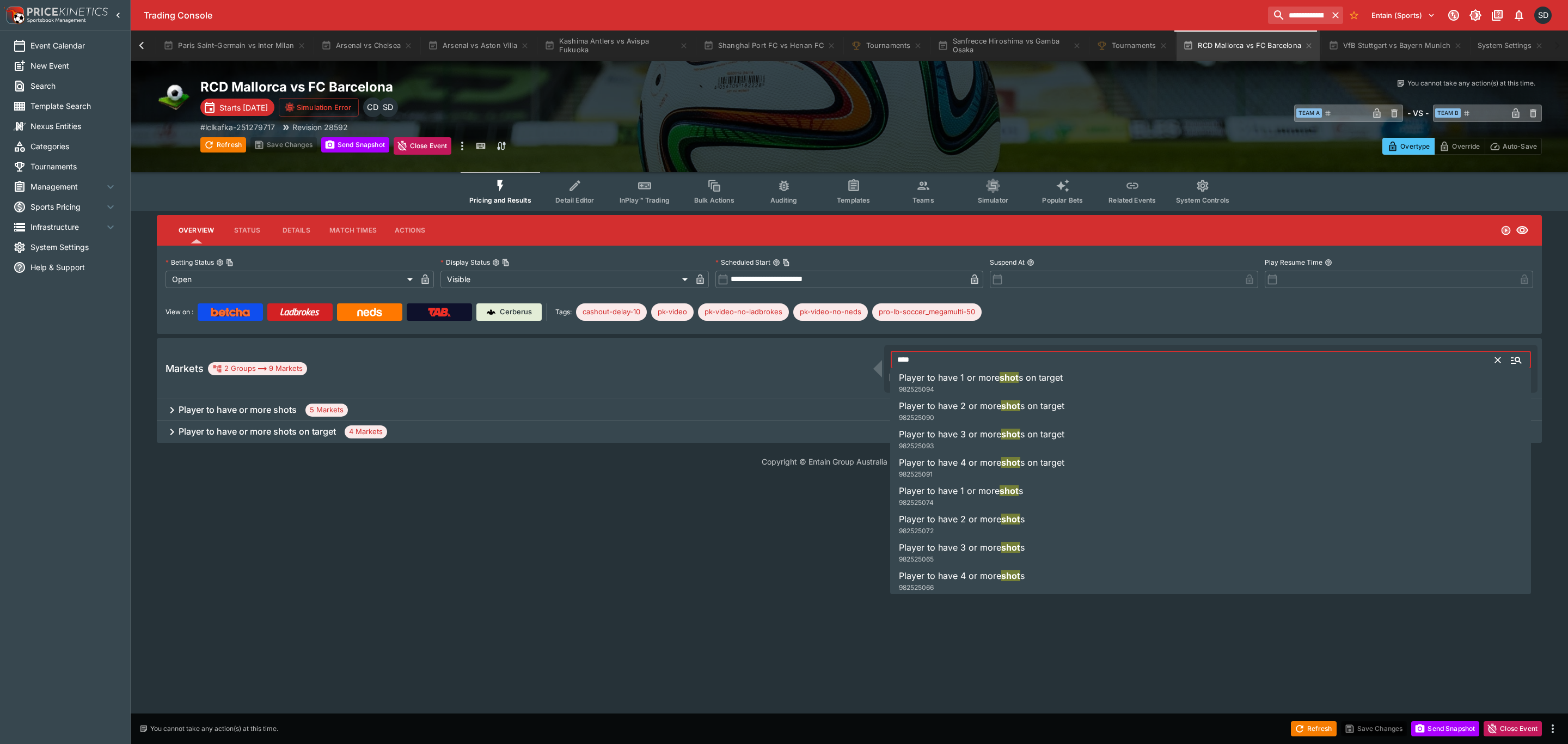
click at [953, 487] on span "Player to have 1 or more" at bounding box center [949, 491] width 101 height 11
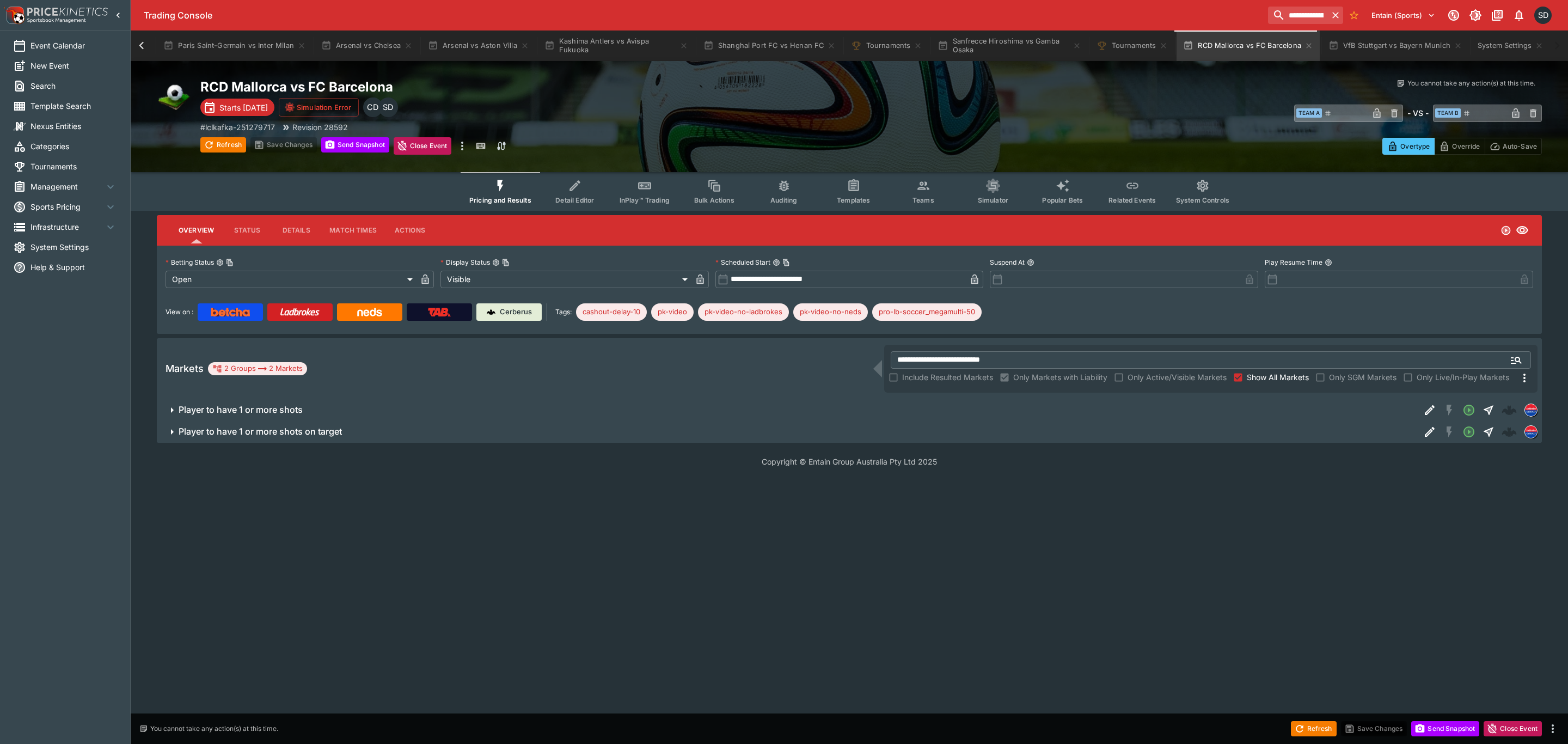
click at [543, 404] on span "Player to have 1 or more shots" at bounding box center [795, 410] width 1233 height 11
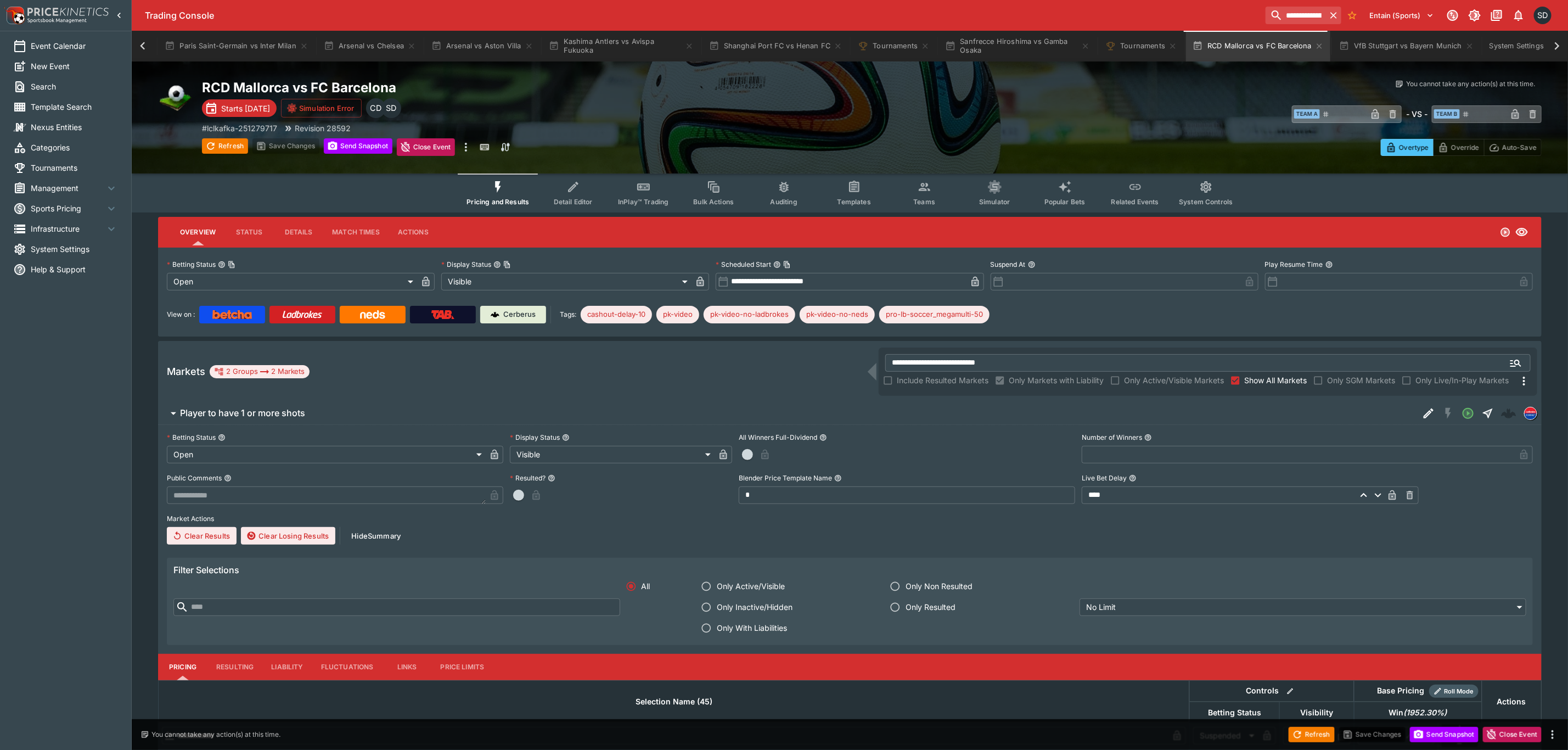
click at [547, 408] on span "Player to have 1 or more shots" at bounding box center [795, 413] width 1230 height 11
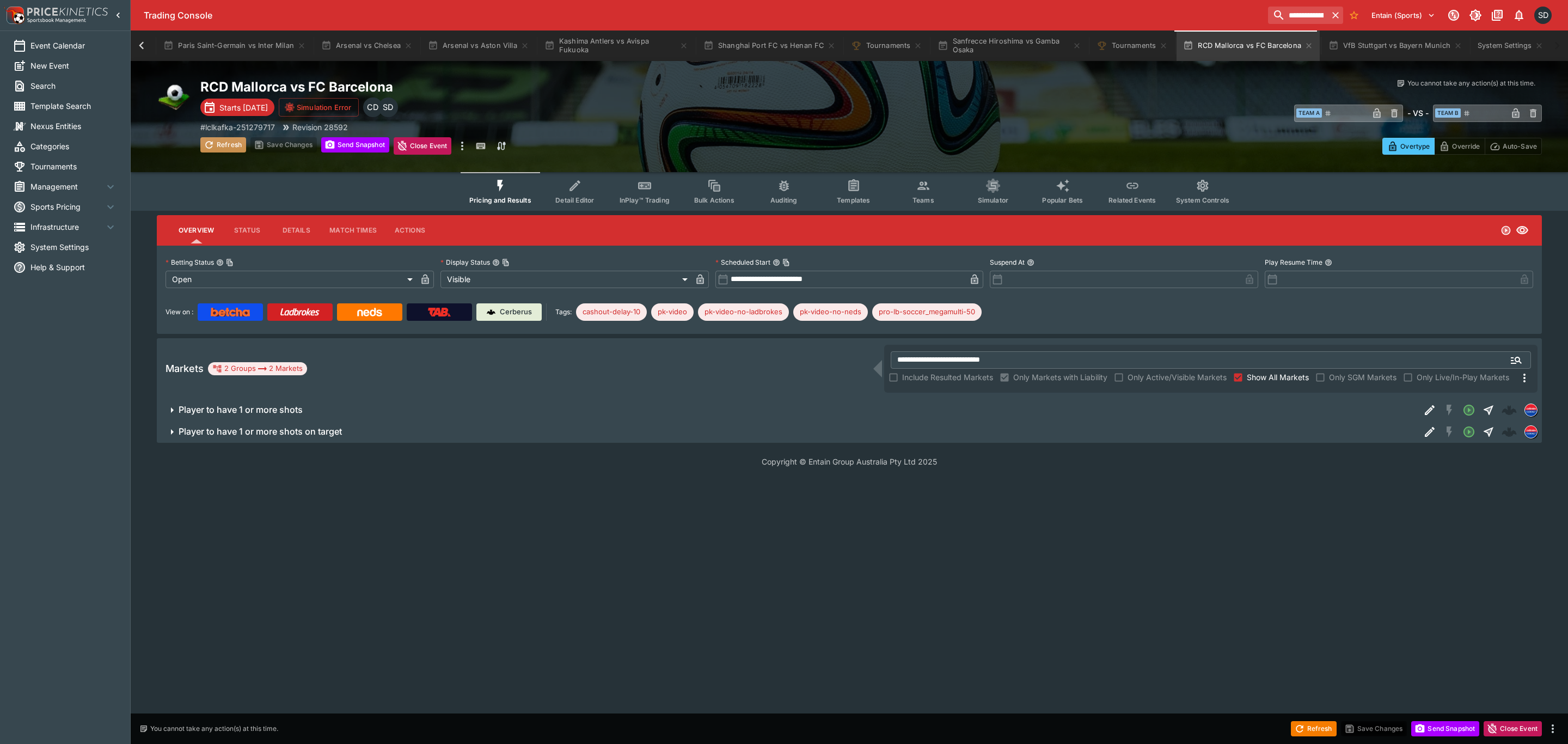
click at [228, 138] on button "Refresh" at bounding box center [223, 145] width 46 height 15
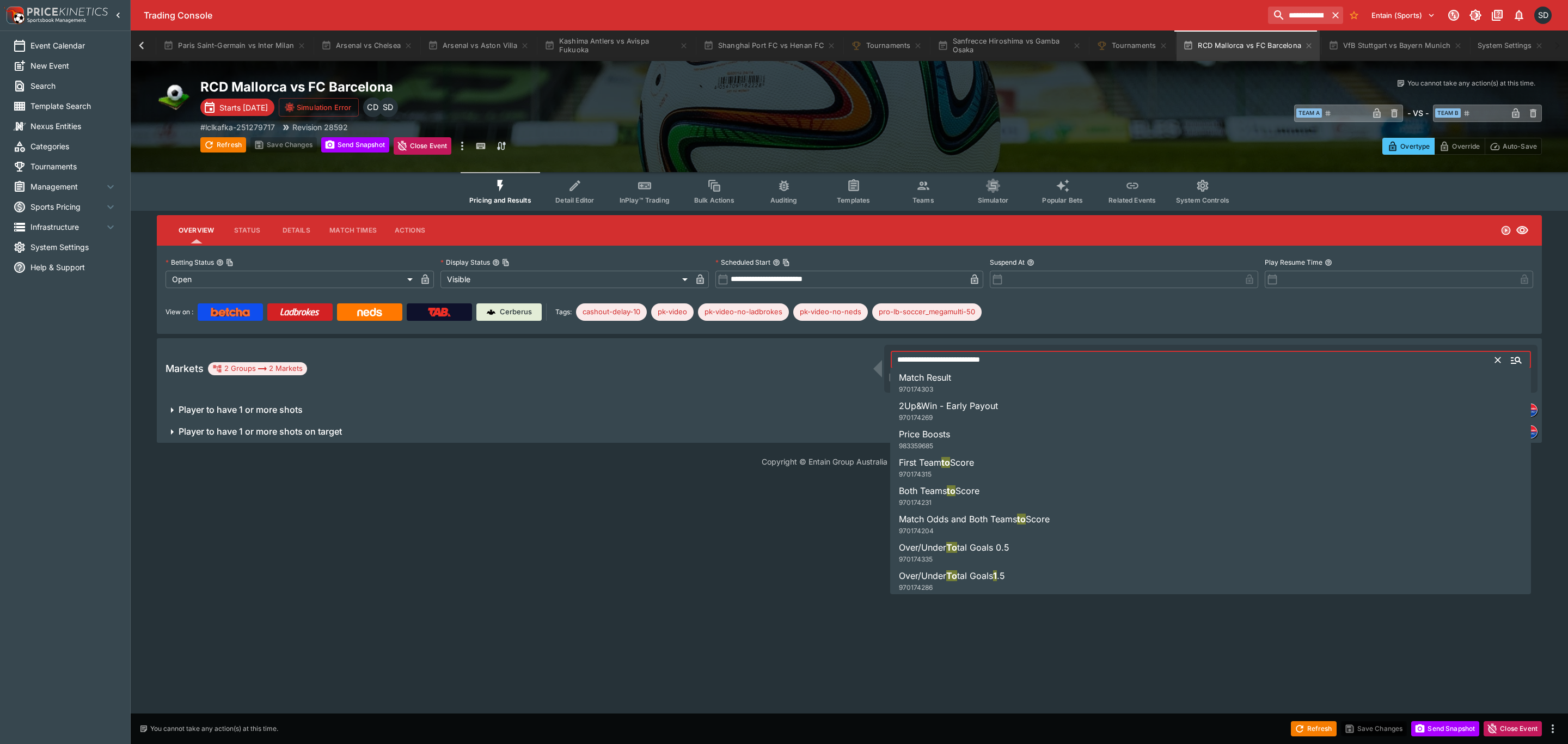
drag, startPoint x: 1020, startPoint y: 355, endPoint x: 806, endPoint y: 353, distance: 214.0
click at [806, 353] on div "**********" at bounding box center [849, 369] width 1385 height 61
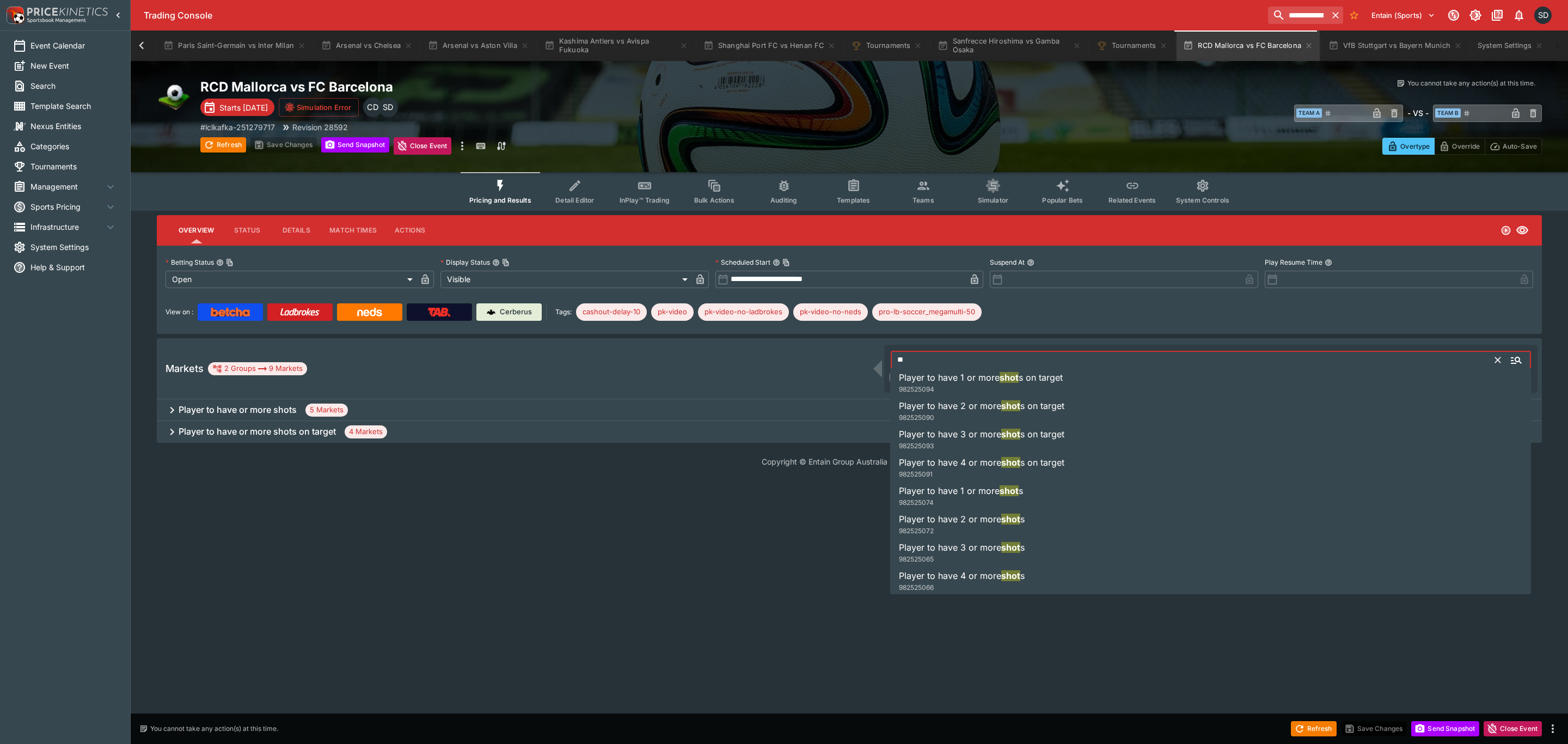
type input "*"
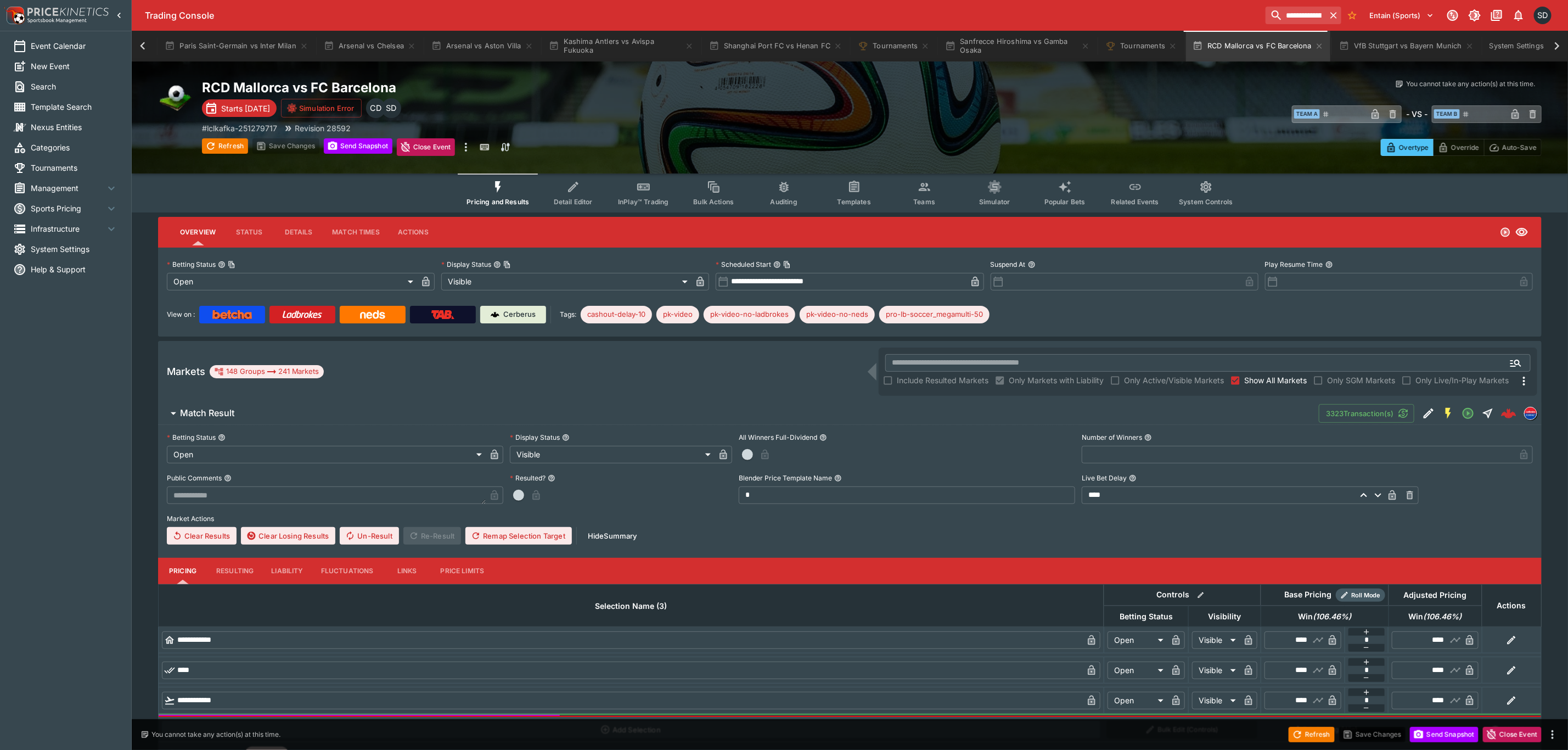
click at [867, 119] on div "RCD Mallorca vs FC Barcelona Starts in 1 day Simulation Error SD CD # lclkafka-…" at bounding box center [537, 117] width 670 height 77
click at [934, 198] on span "Teams" at bounding box center [924, 201] width 22 height 8
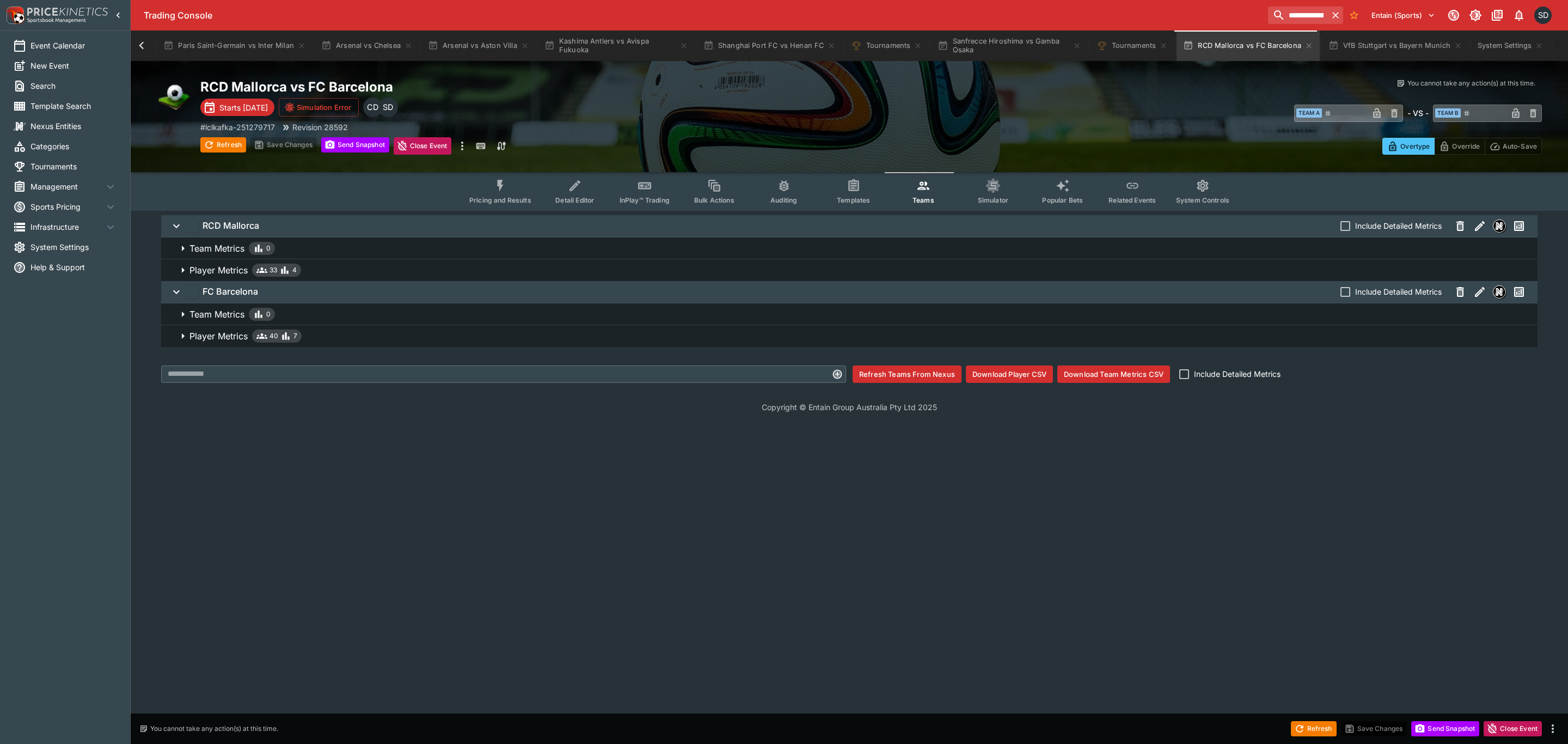
click at [325, 265] on span "Player Metrics 33 4" at bounding box center [858, 270] width 1339 height 13
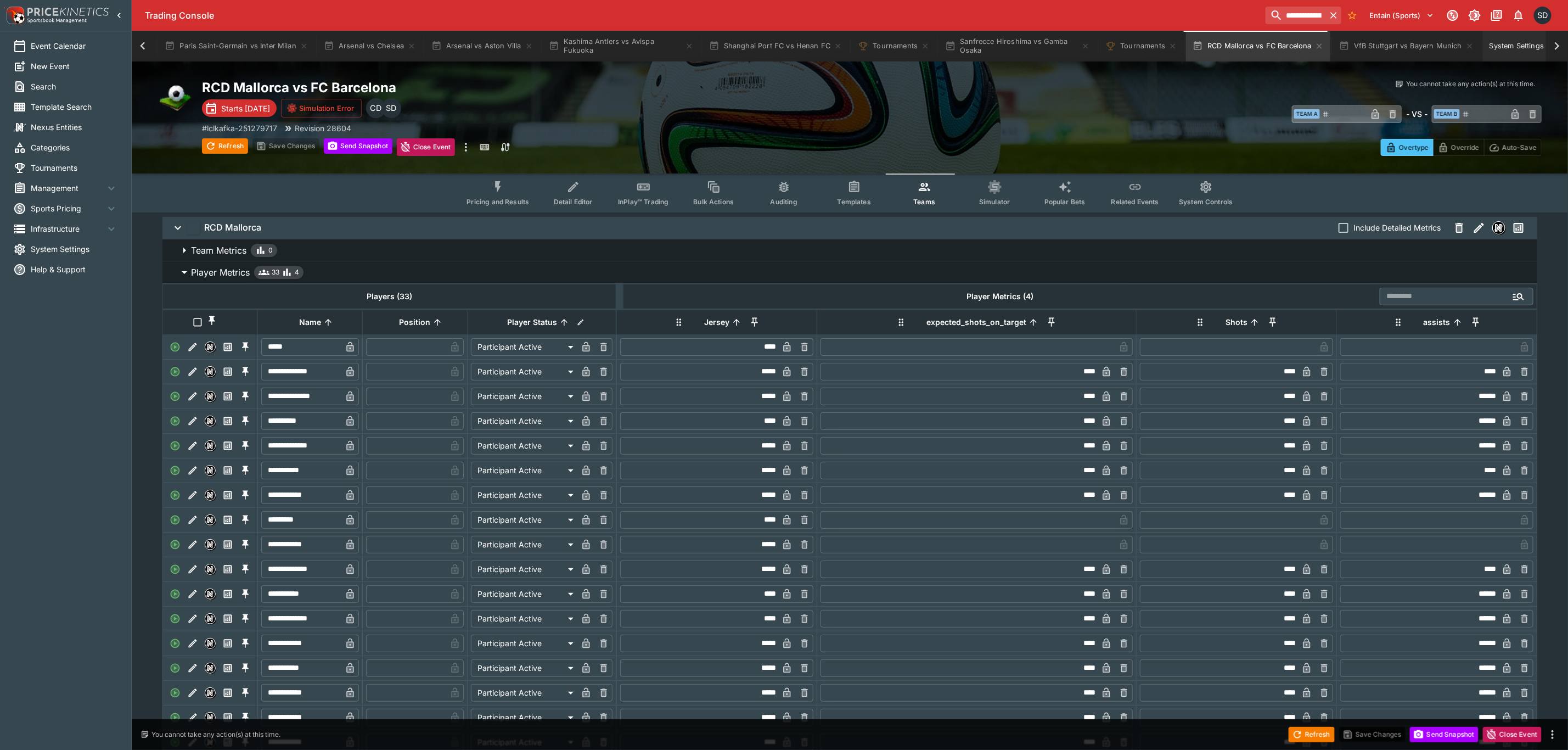
drag, startPoint x: 1503, startPoint y: 47, endPoint x: 1495, endPoint y: 45, distance: 8.2
click at [1503, 47] on button "System Settings" at bounding box center [1522, 46] width 80 height 31
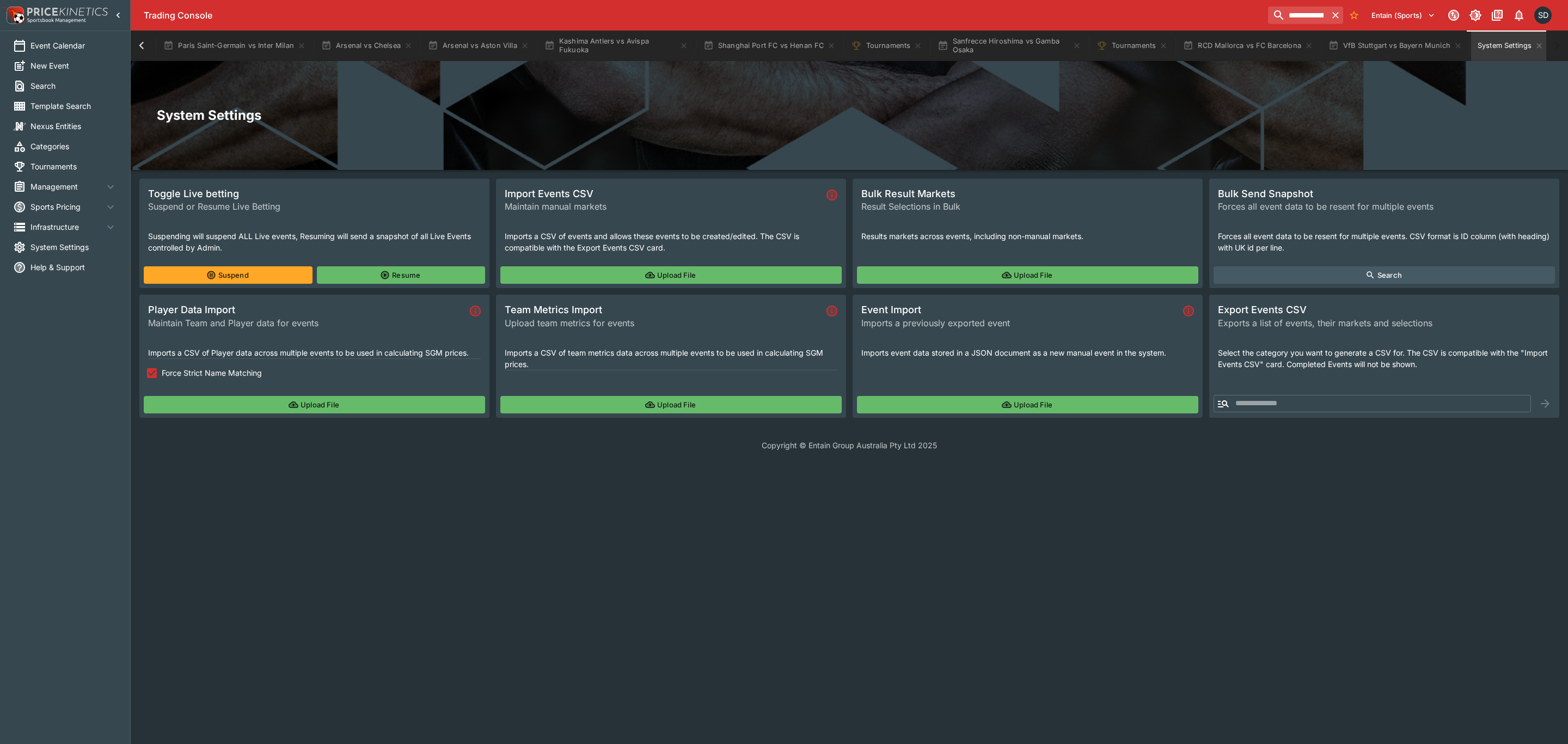
click at [264, 412] on button "Upload File" at bounding box center [314, 404] width 341 height 17
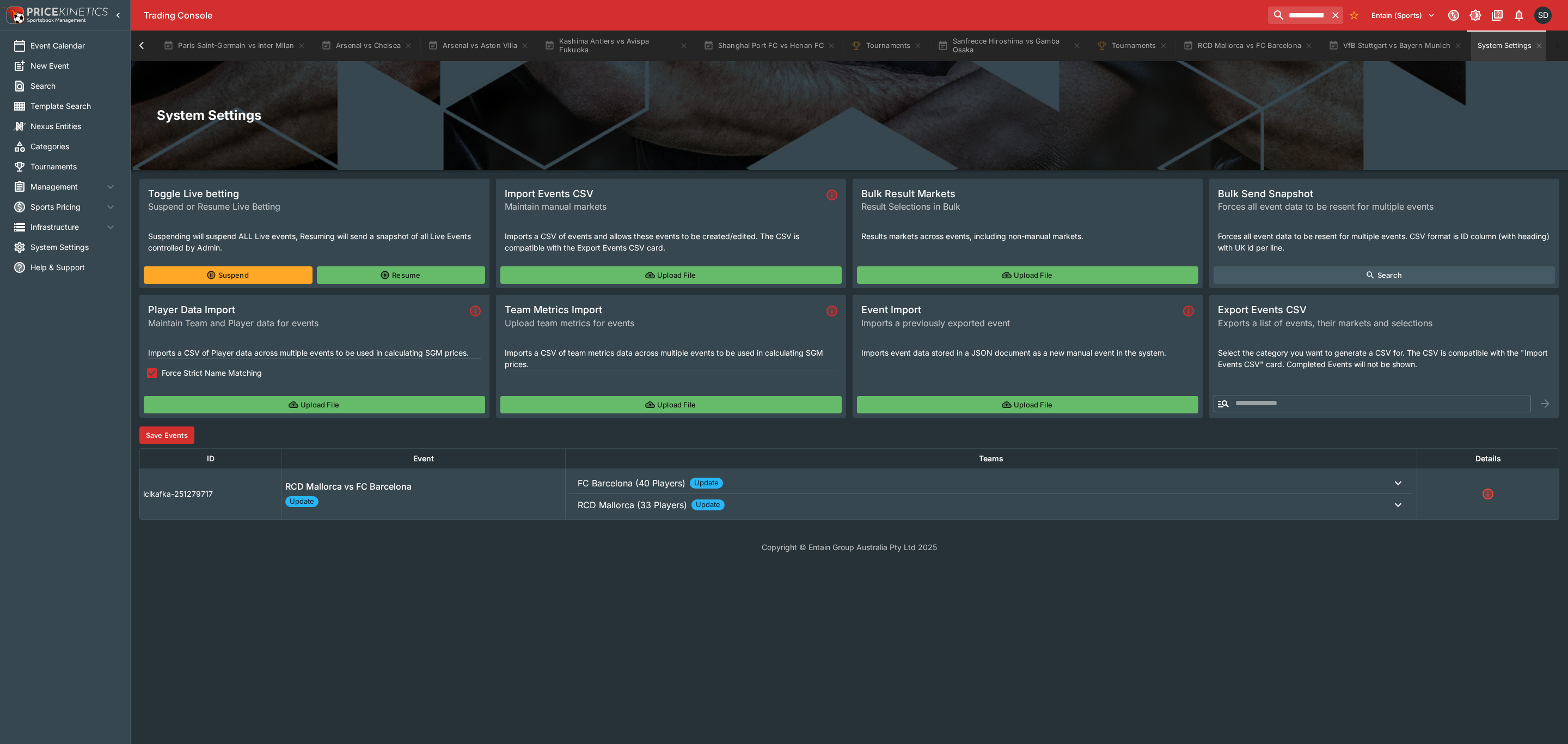
click at [177, 429] on button "Save Events" at bounding box center [166, 435] width 55 height 17
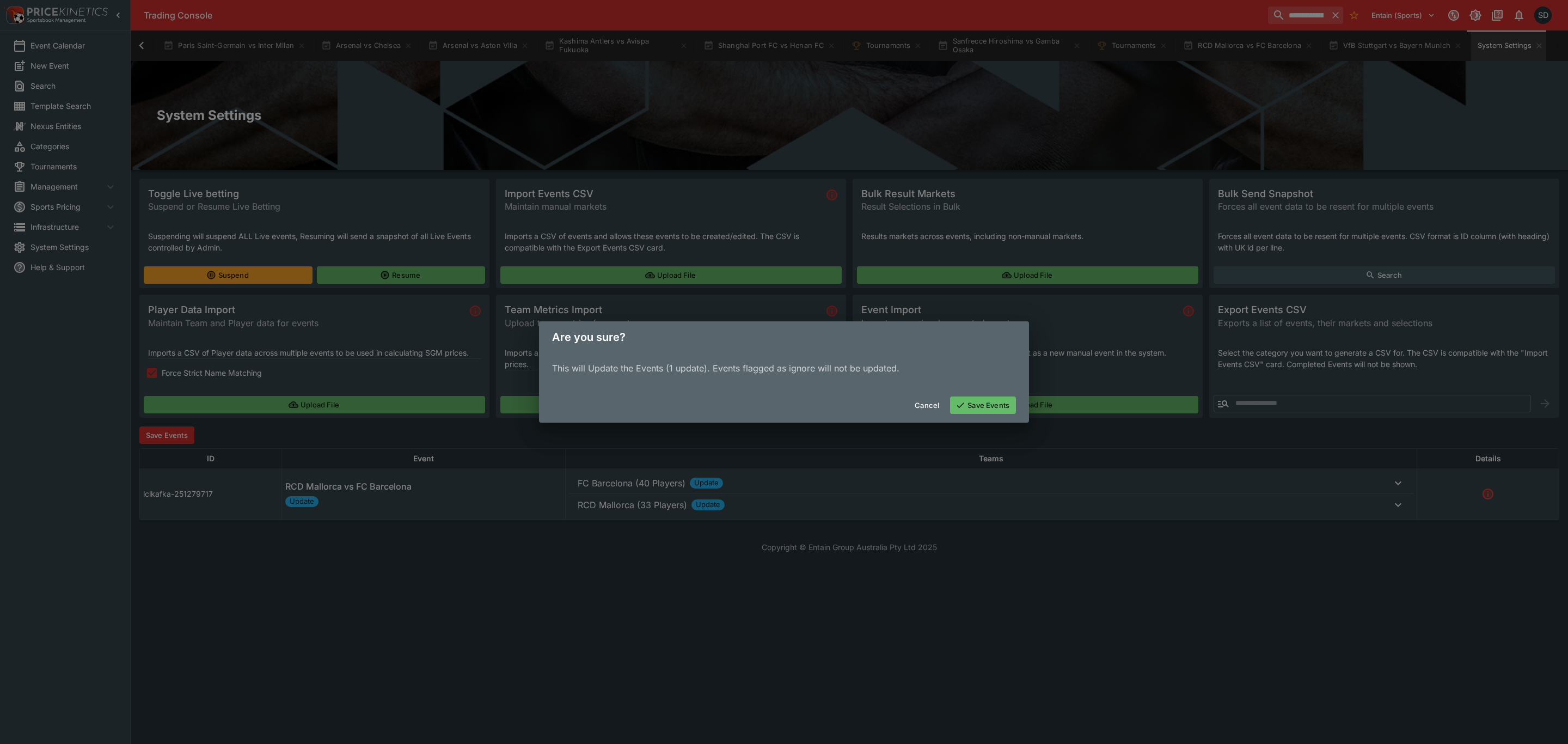
click at [980, 397] on button "Save Events" at bounding box center [983, 405] width 66 height 17
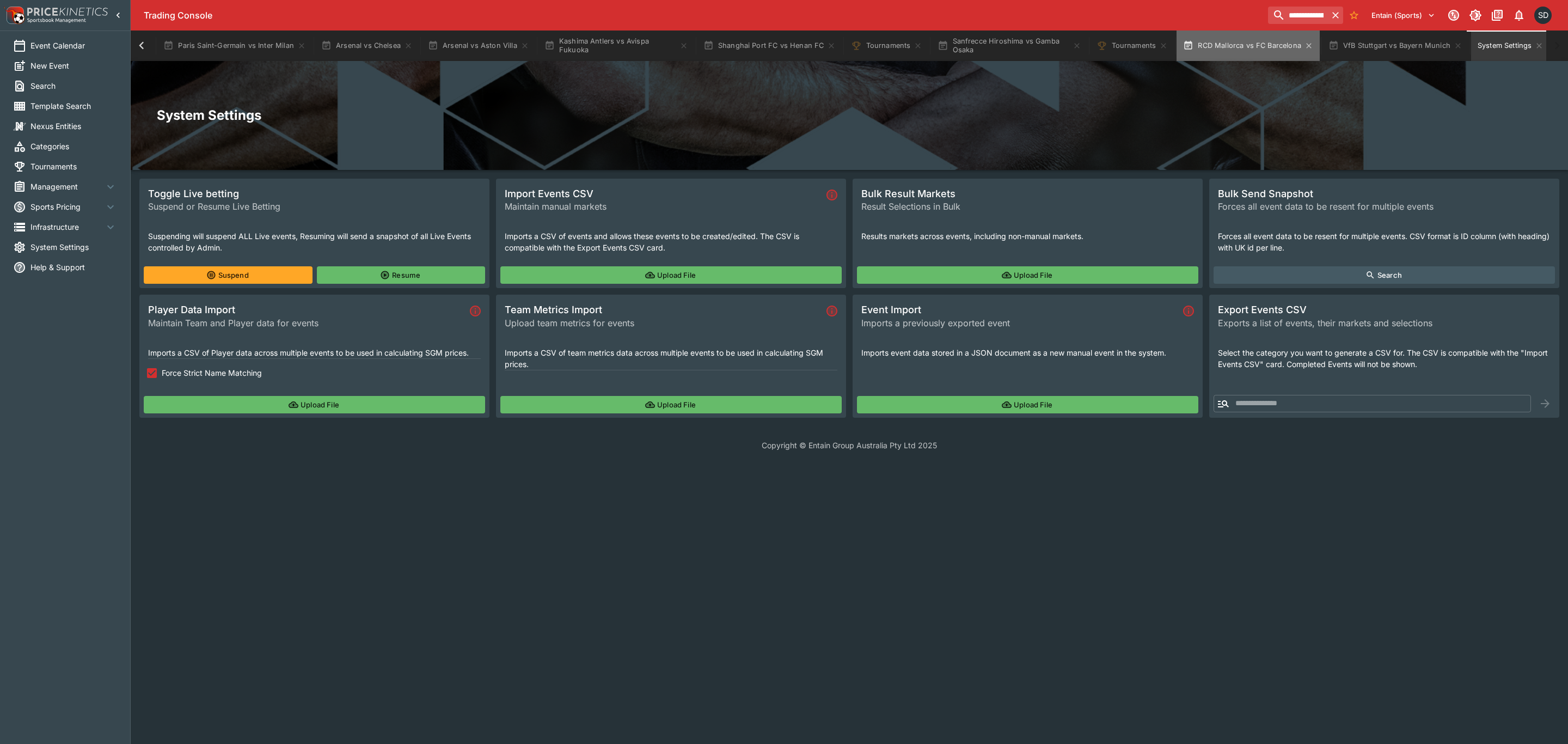
click at [1248, 44] on button "RCD Mallorca vs FC Barcelona" at bounding box center [1248, 46] width 143 height 30
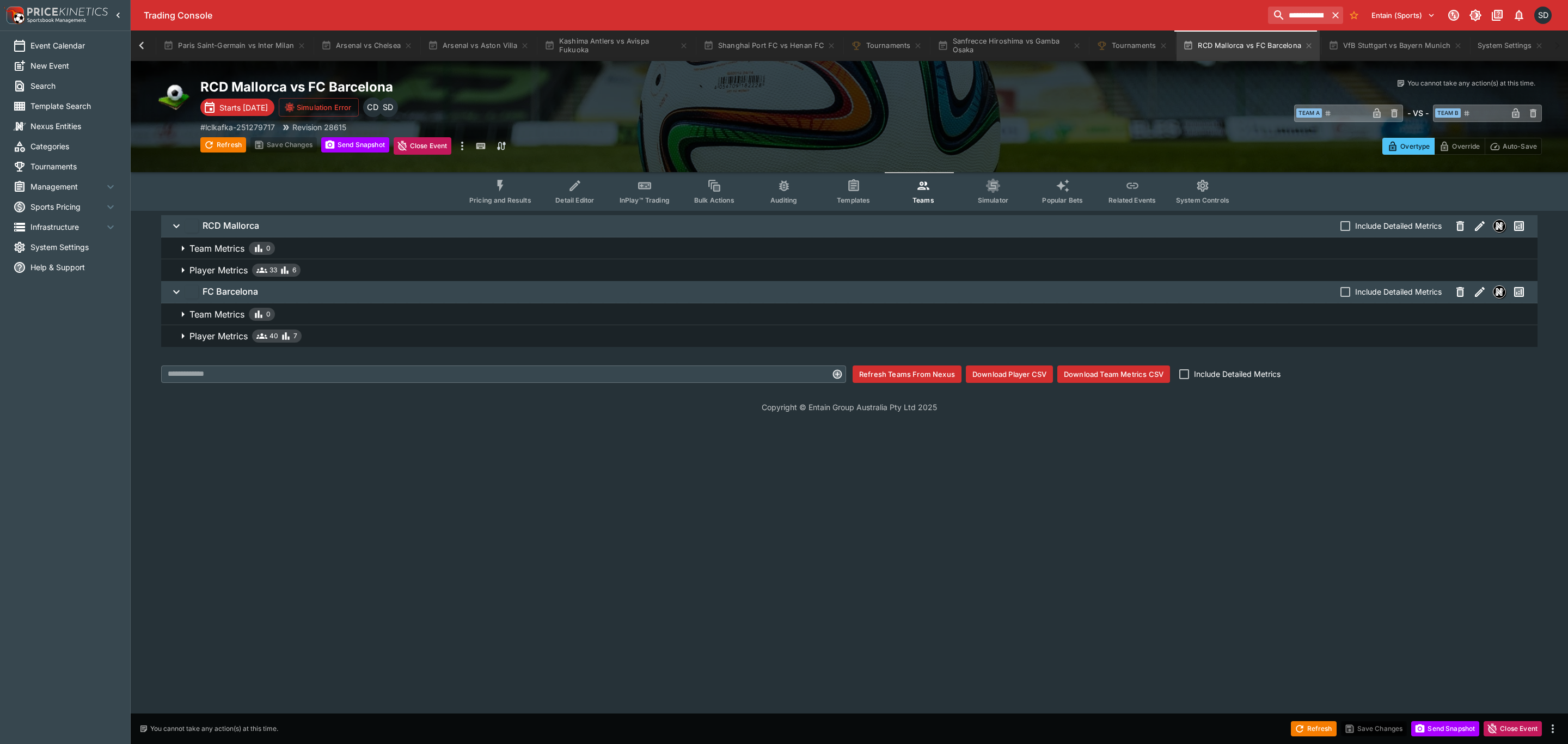
click at [501, 184] on icon "Event type filters" at bounding box center [500, 185] width 14 height 14
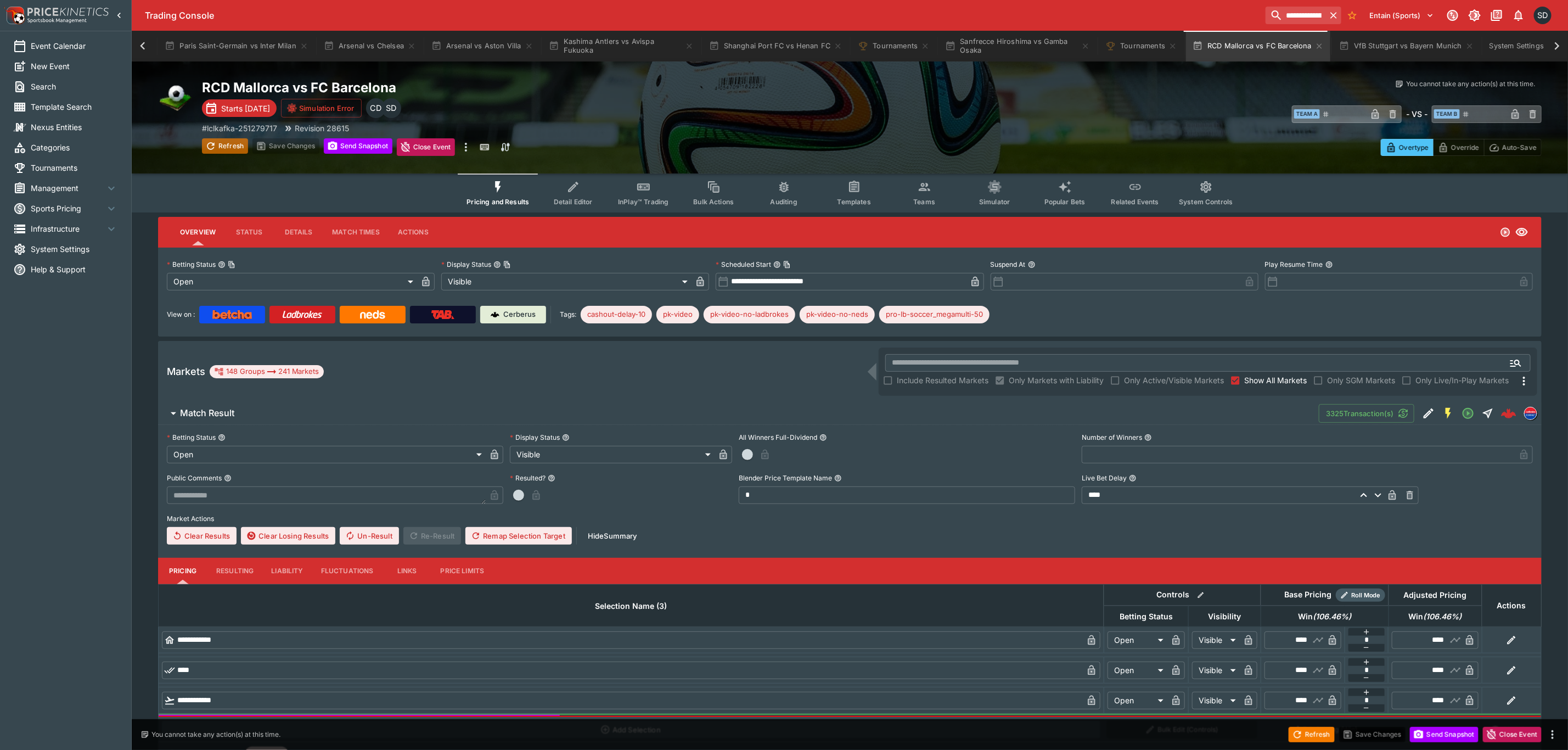
click at [216, 143] on button "Refresh" at bounding box center [225, 146] width 46 height 15
click at [993, 199] on span "Simulator" at bounding box center [995, 201] width 31 height 8
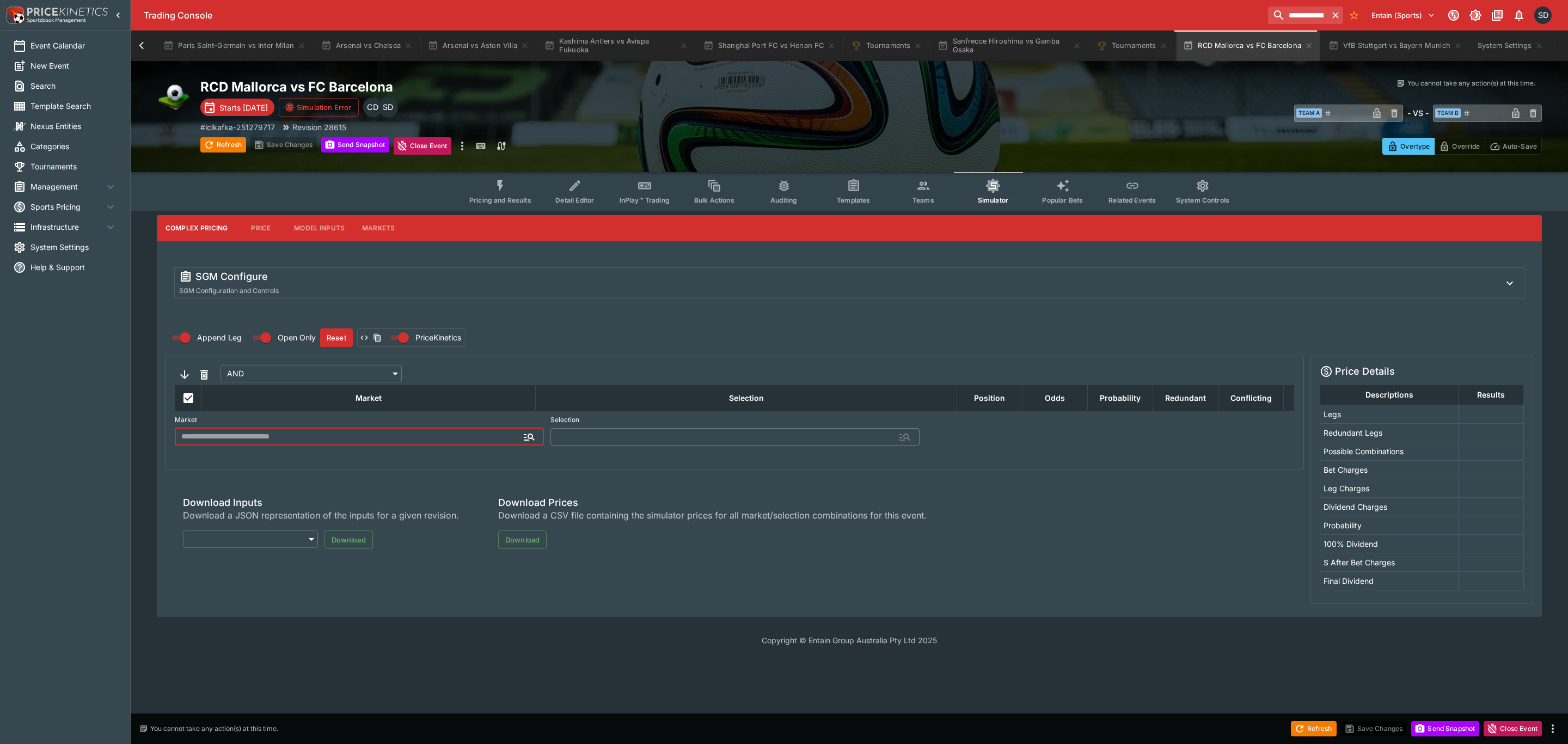
type input "**********"
click at [919, 200] on span "Teams" at bounding box center [923, 200] width 22 height 8
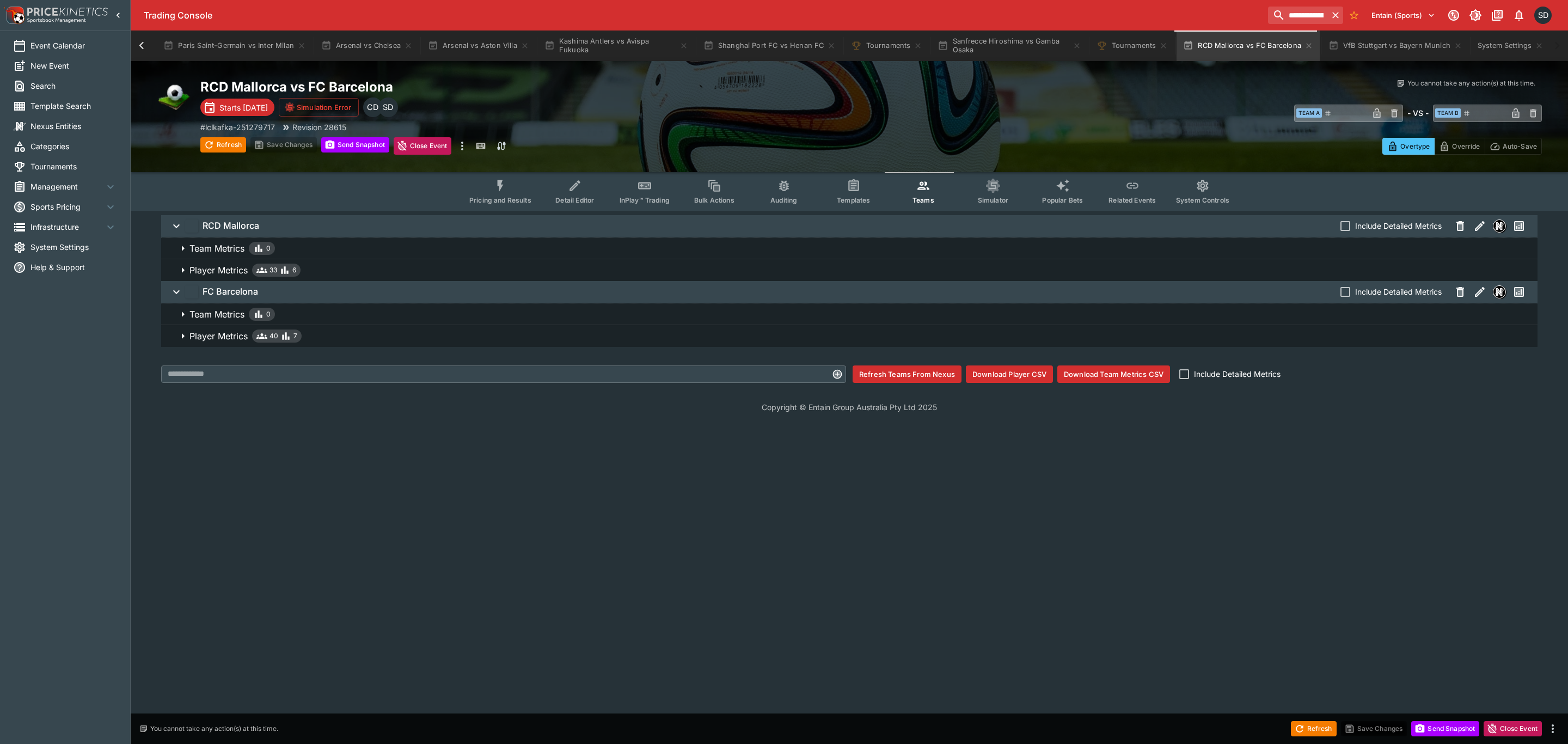
click at [564, 268] on span "Player Metrics 33 6" at bounding box center [858, 270] width 1339 height 13
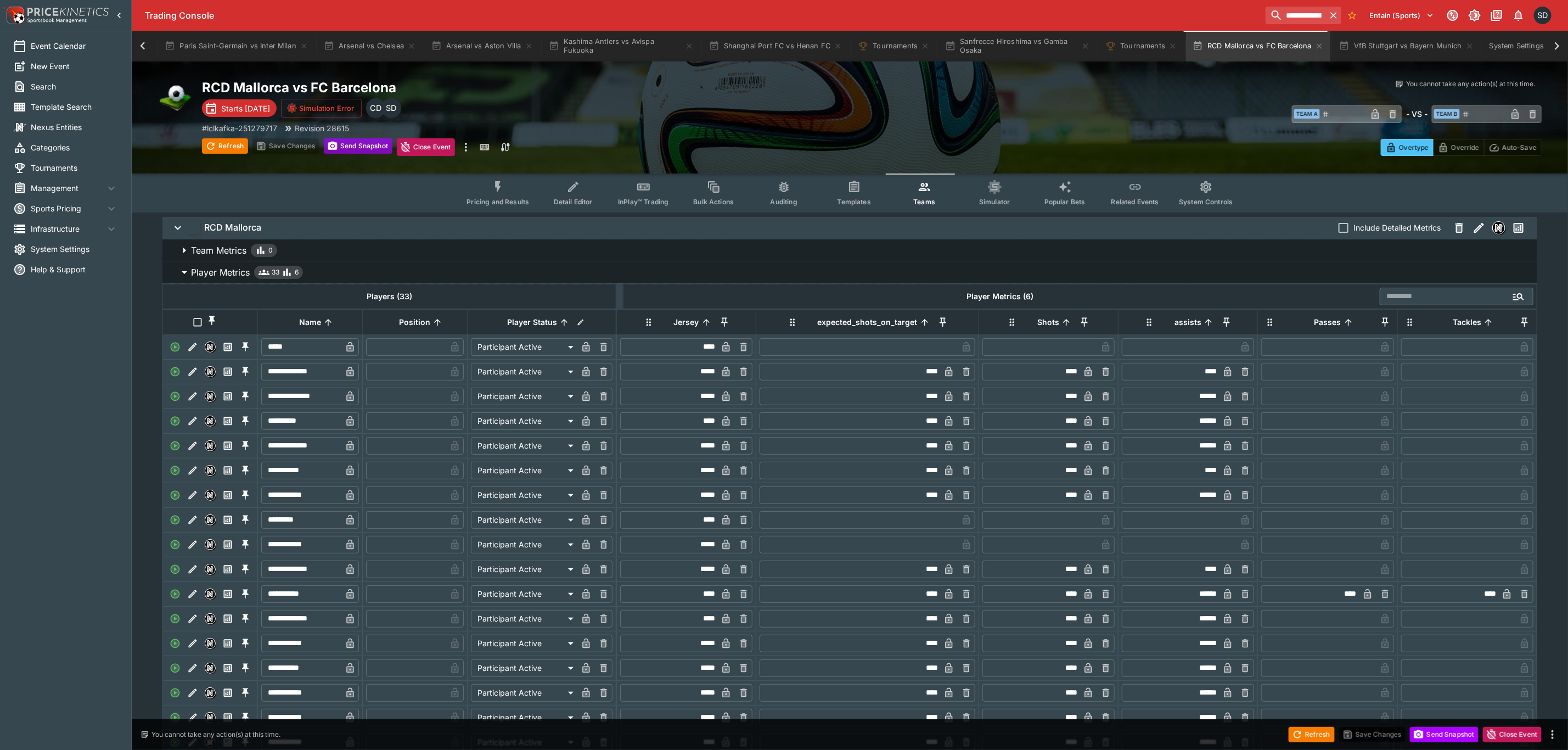
click at [369, 149] on button "Send Snapshot" at bounding box center [358, 146] width 69 height 15
click at [226, 142] on button "Refresh" at bounding box center [225, 146] width 46 height 15
click at [239, 270] on p "Player Metrics" at bounding box center [220, 272] width 59 height 13
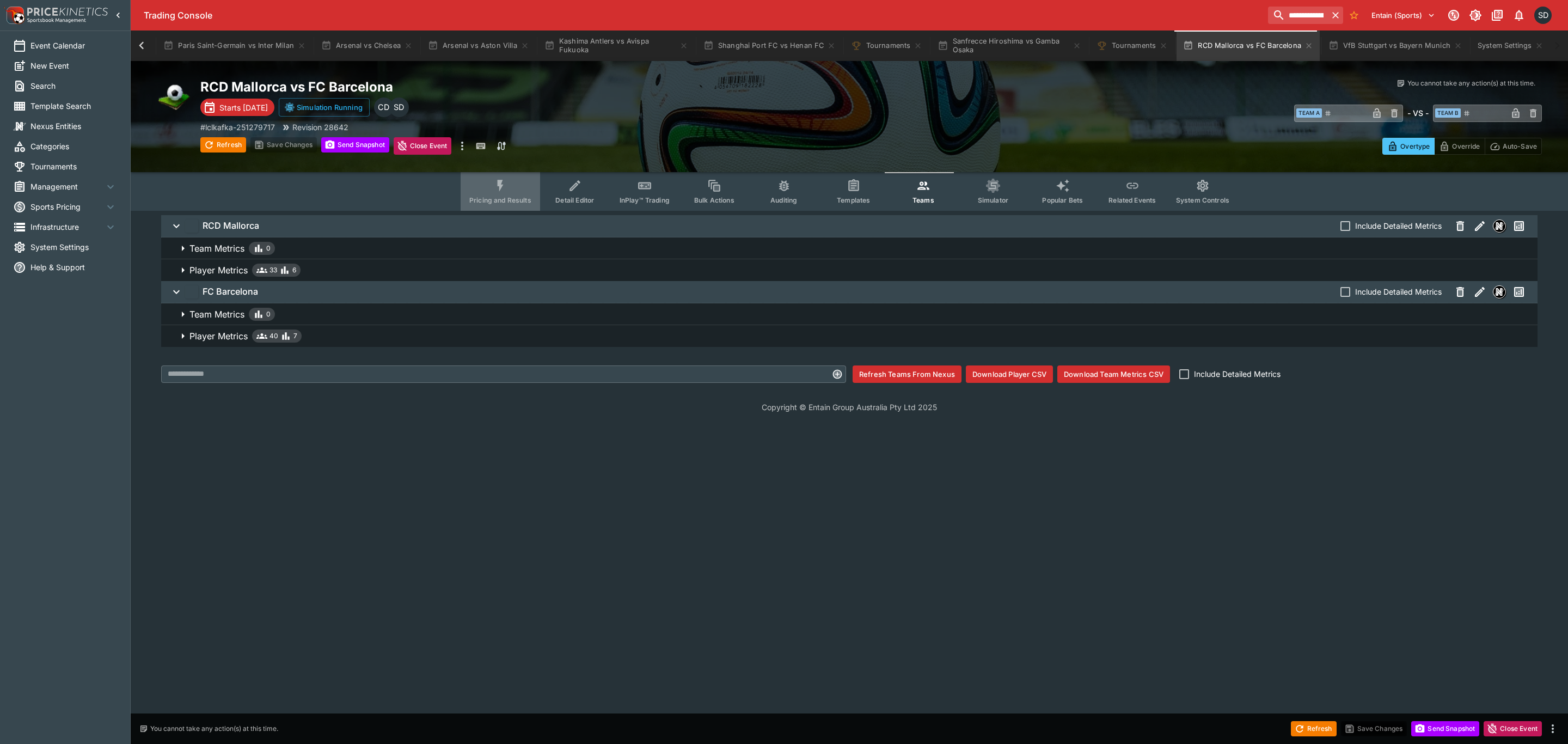
click at [515, 192] on button "Pricing and Results" at bounding box center [500, 191] width 80 height 39
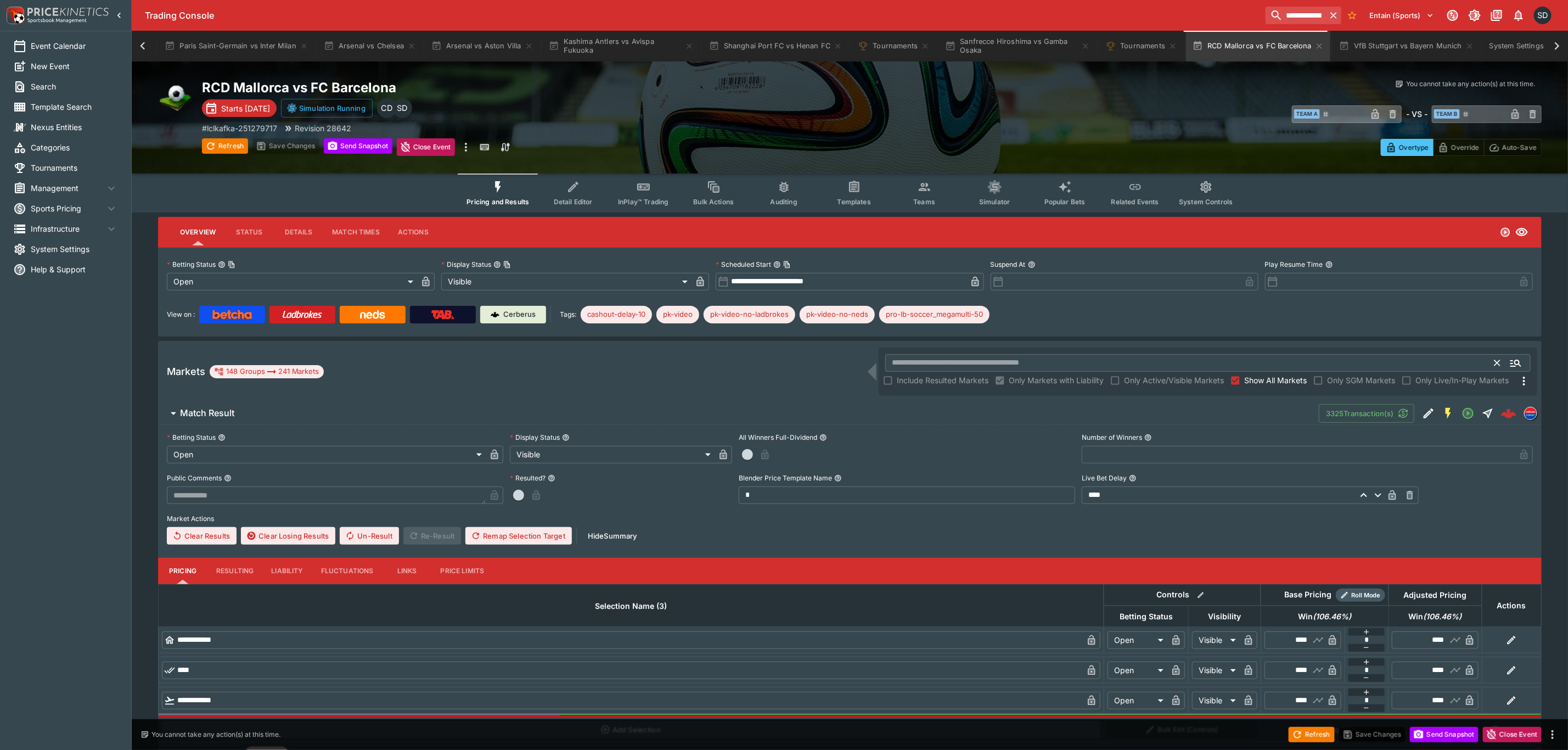
click at [949, 354] on input "text" at bounding box center [1190, 362] width 609 height 18
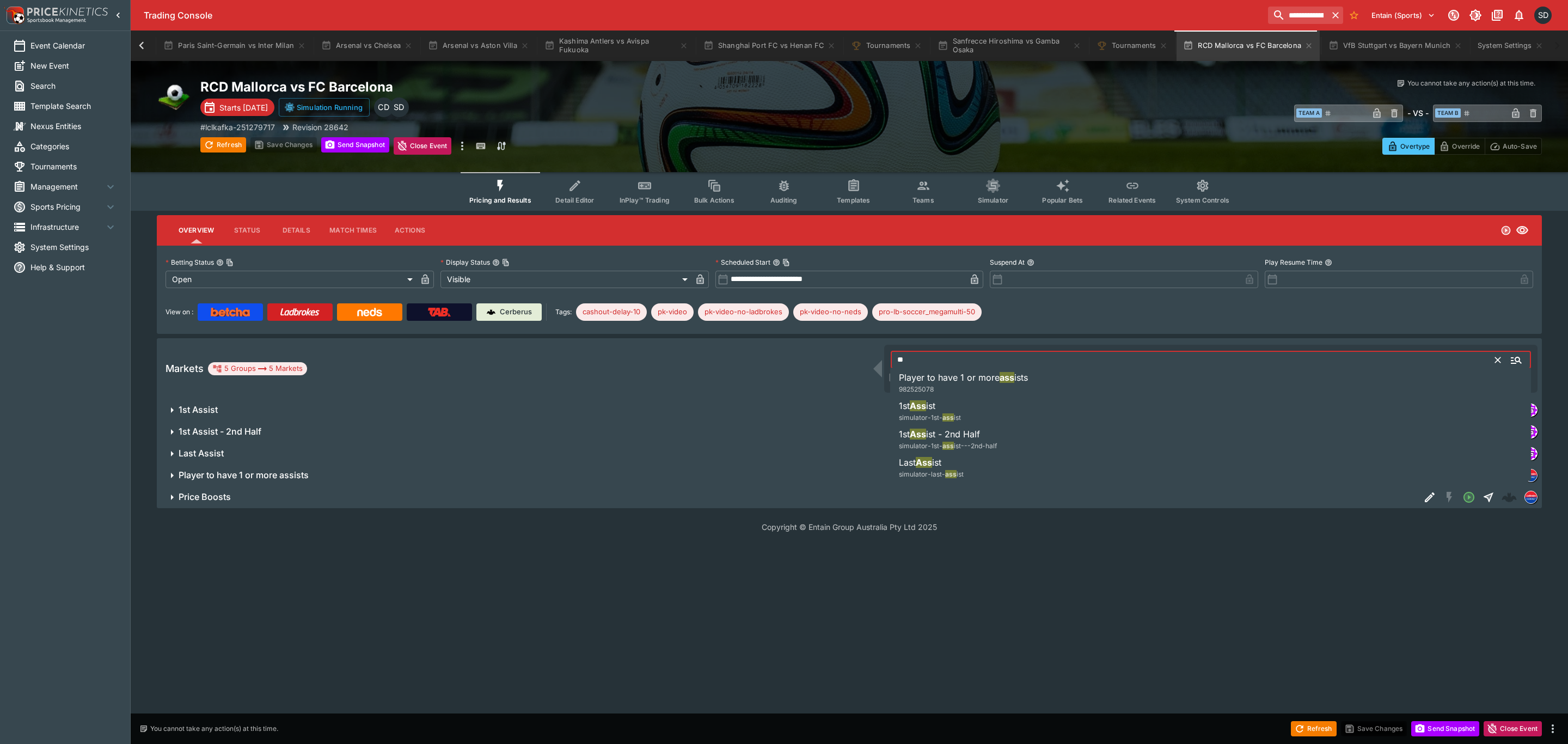
type input "*"
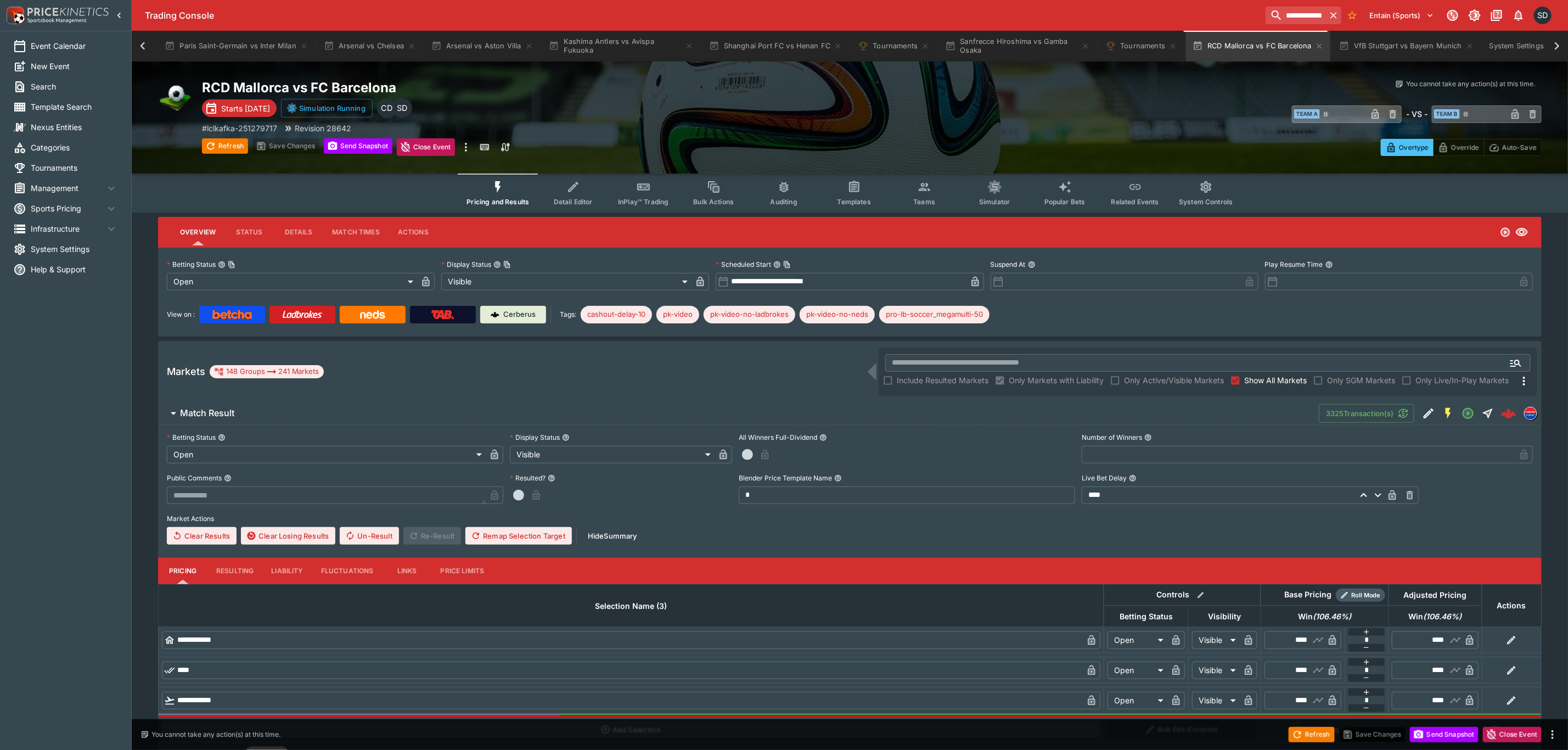
click at [295, 195] on div "Pricing and Results Detail Editor InPlay™ Trading Bulk Actions Auditing Templat…" at bounding box center [850, 192] width 1436 height 39
click at [222, 146] on button "Refresh" at bounding box center [225, 146] width 46 height 15
drag, startPoint x: 509, startPoint y: 193, endPoint x: 508, endPoint y: 199, distance: 6.1
click at [509, 193] on button "Pricing and Results" at bounding box center [498, 192] width 80 height 39
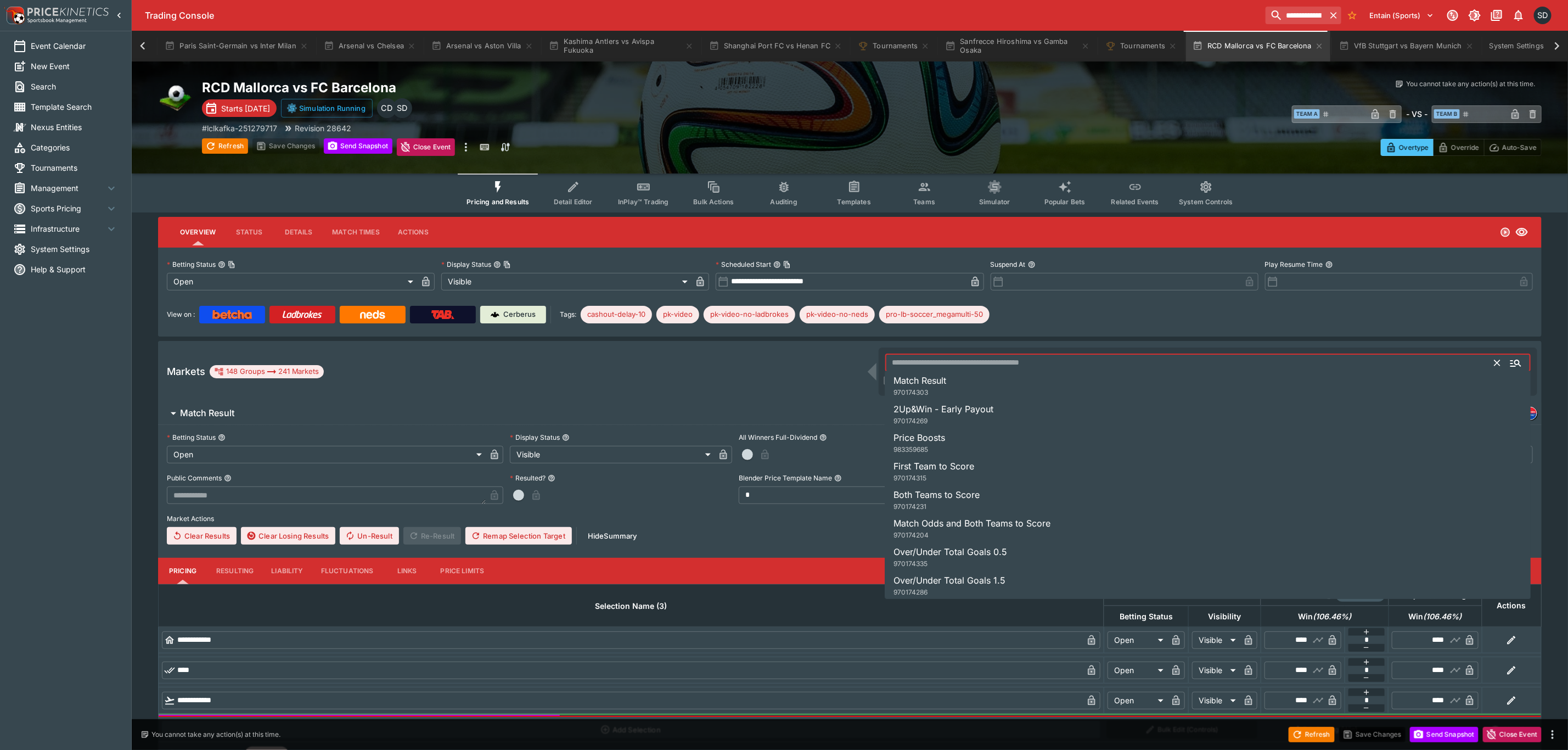
click at [975, 359] on input "text" at bounding box center [1190, 362] width 609 height 18
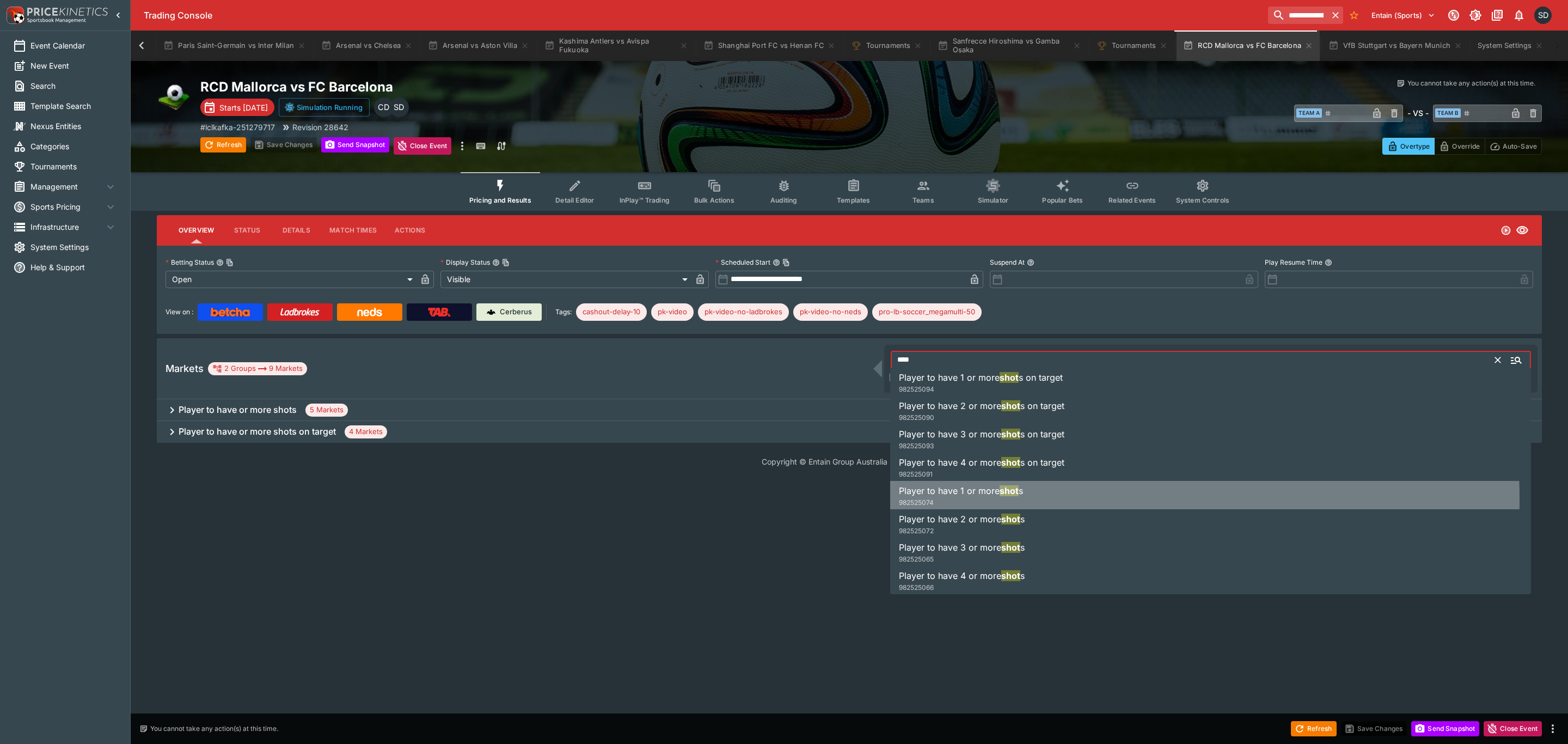
click at [1008, 499] on div "Player to have 1 or more shot s 982525074" at bounding box center [960, 496] width 124 height 24
type input "**********"
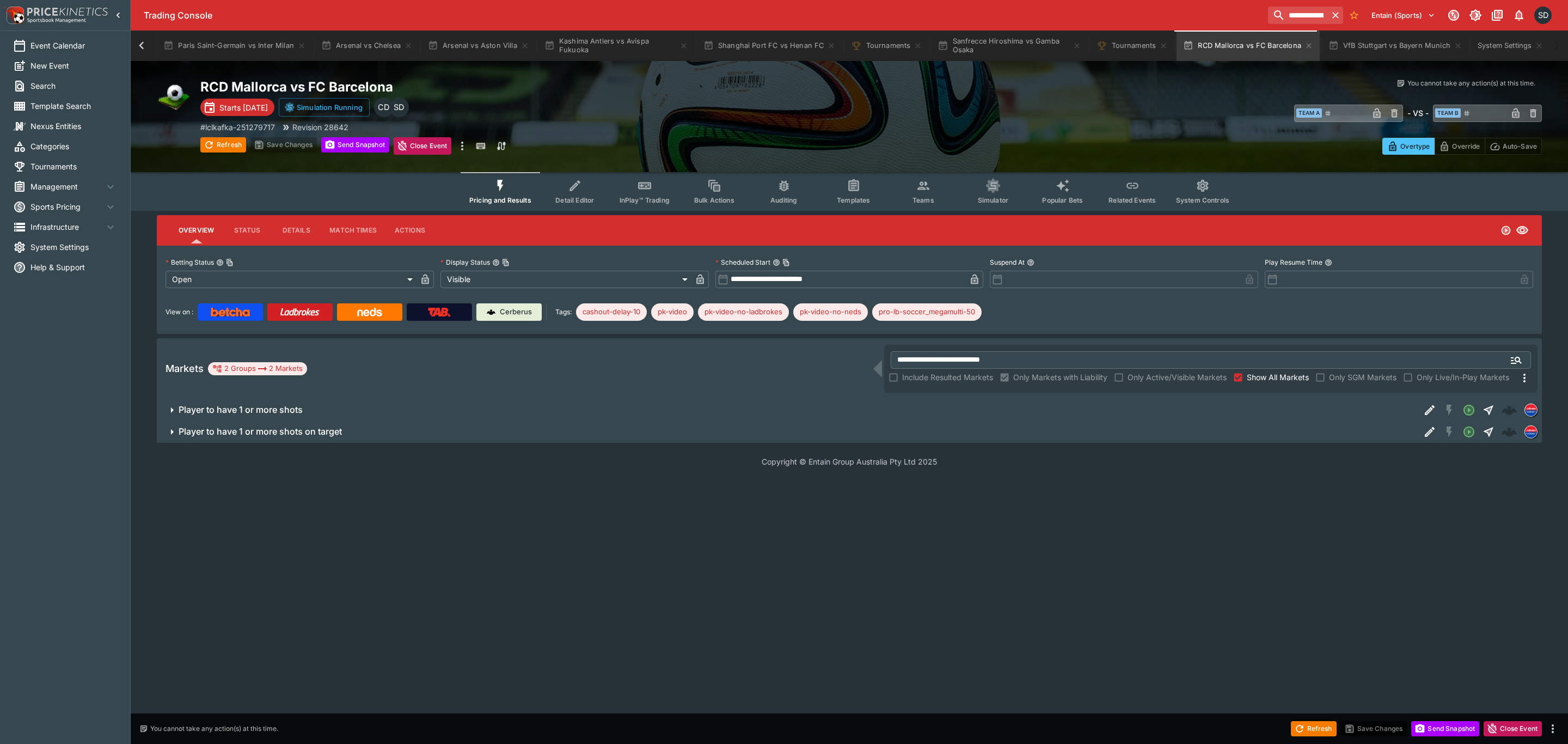
click at [851, 190] on icon "Event type filters" at bounding box center [853, 185] width 14 height 14
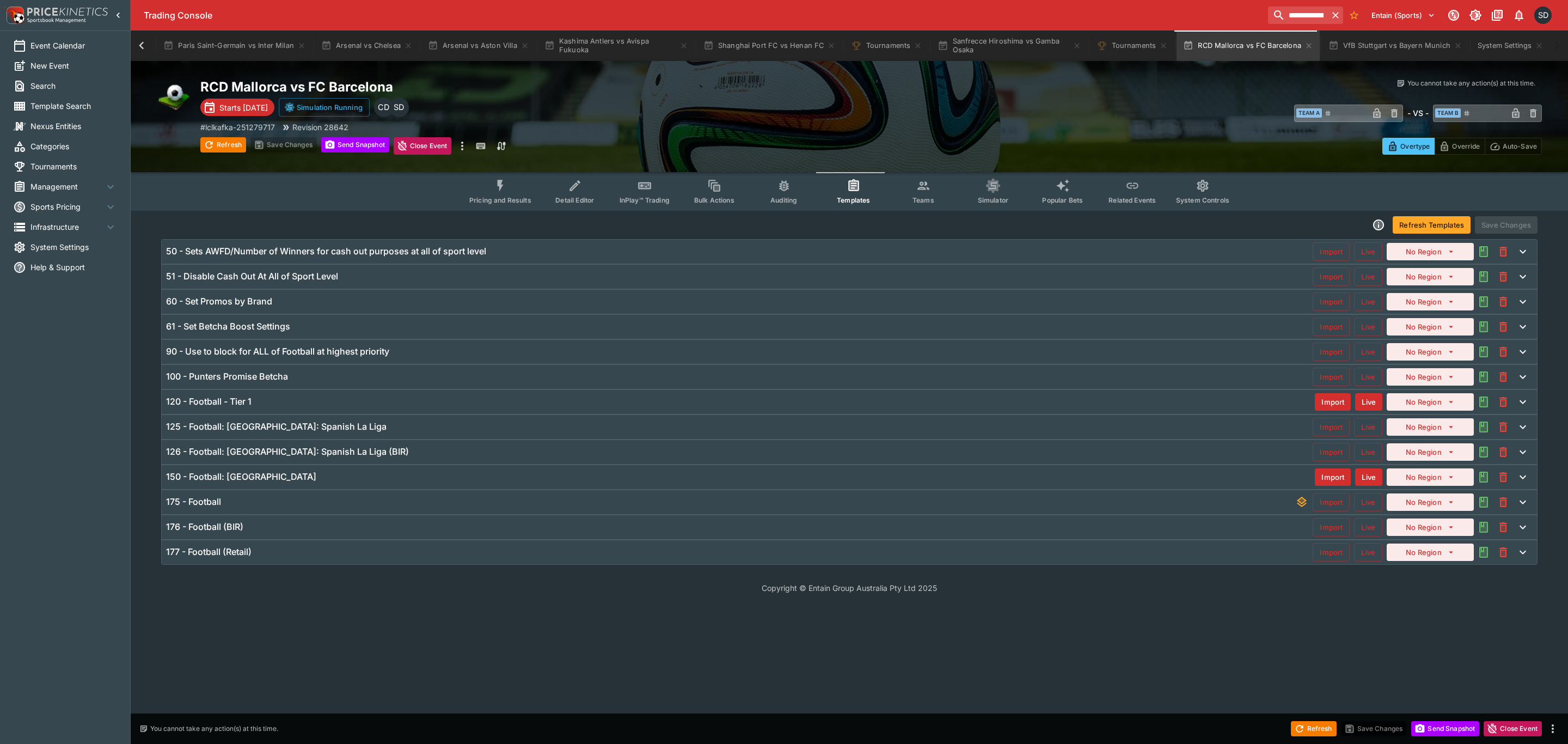
click at [232, 406] on h6 "120 - Football - Tier 1" at bounding box center [209, 401] width 86 height 11
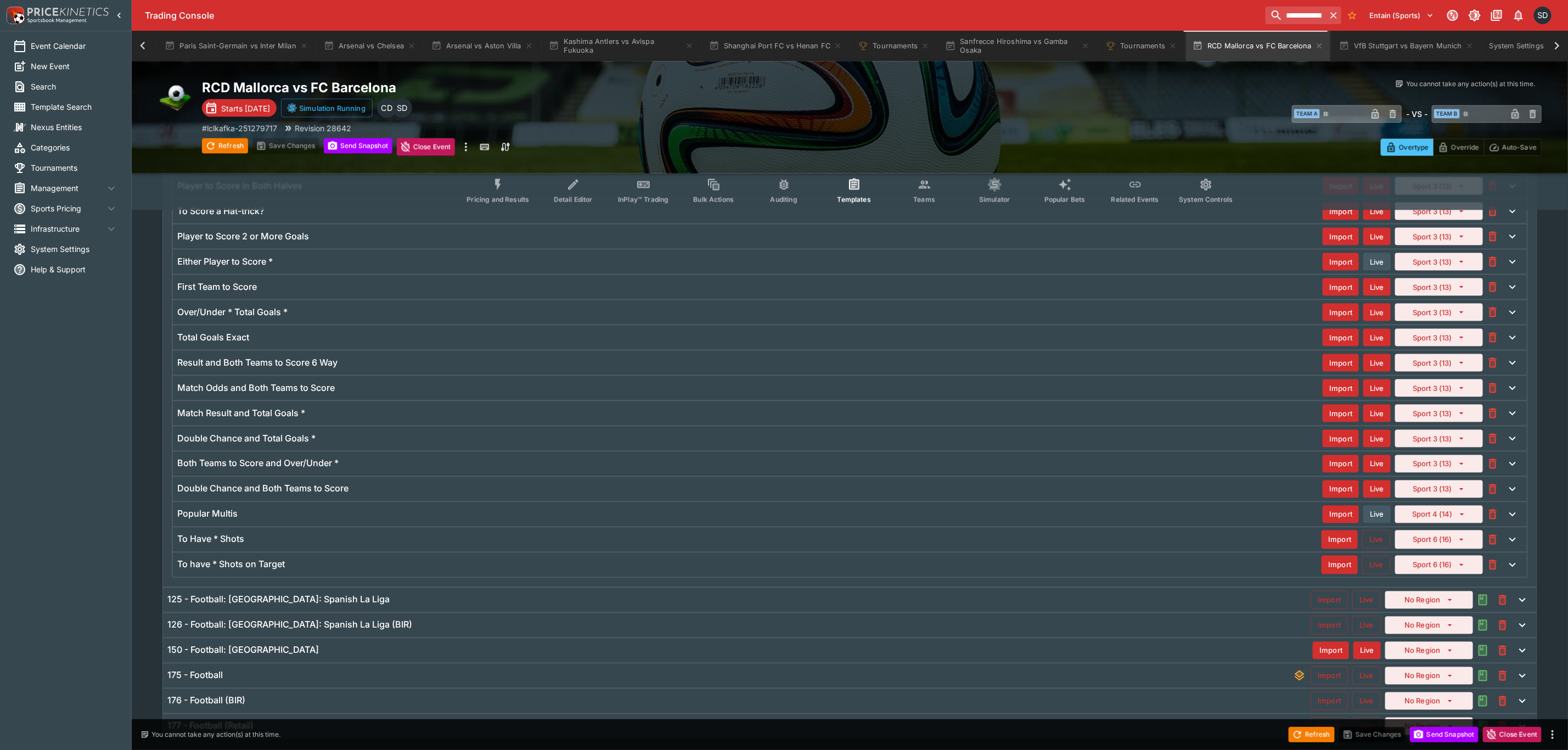
scroll to position [1168, 0]
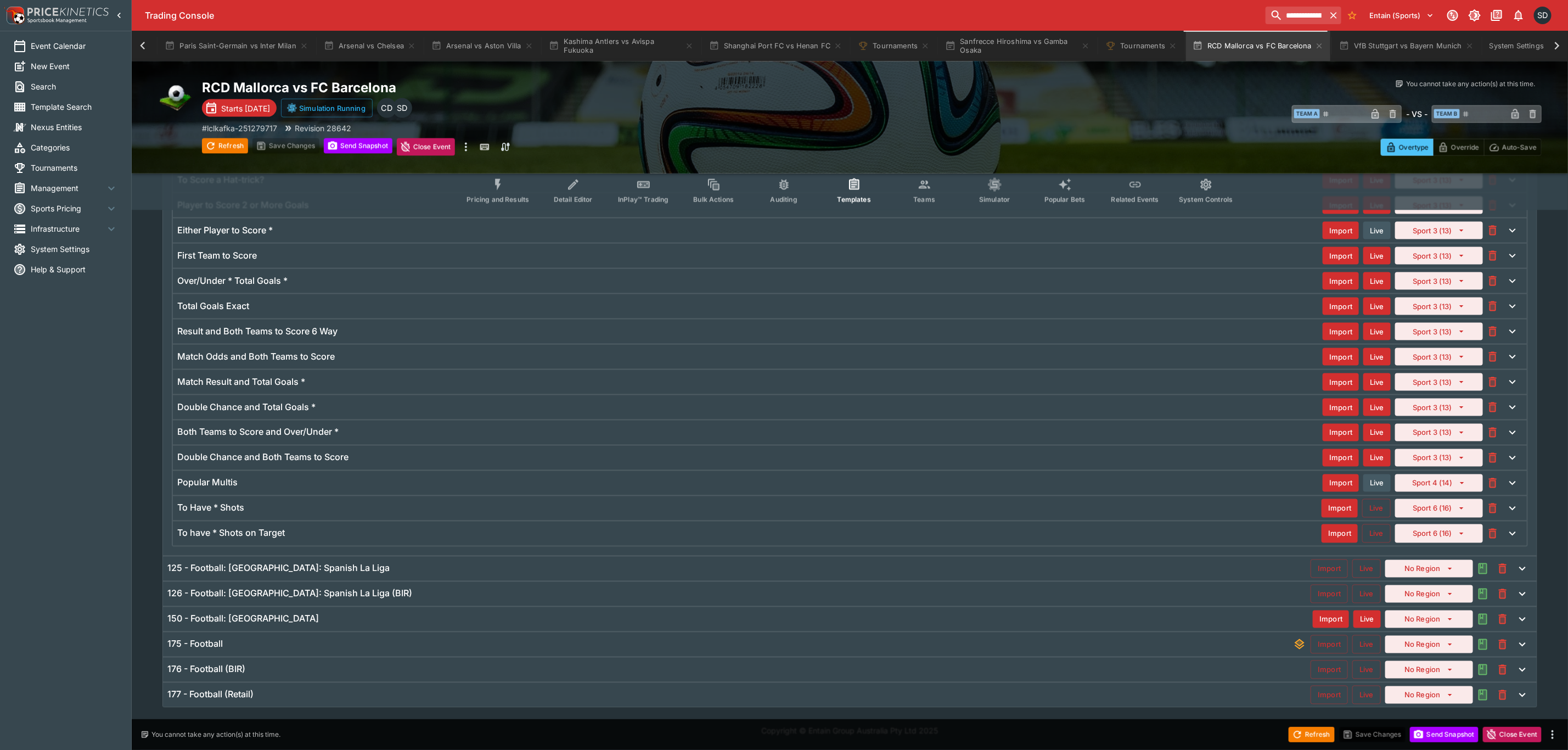
click at [270, 640] on div "175 - Football" at bounding box center [730, 644] width 1125 height 11
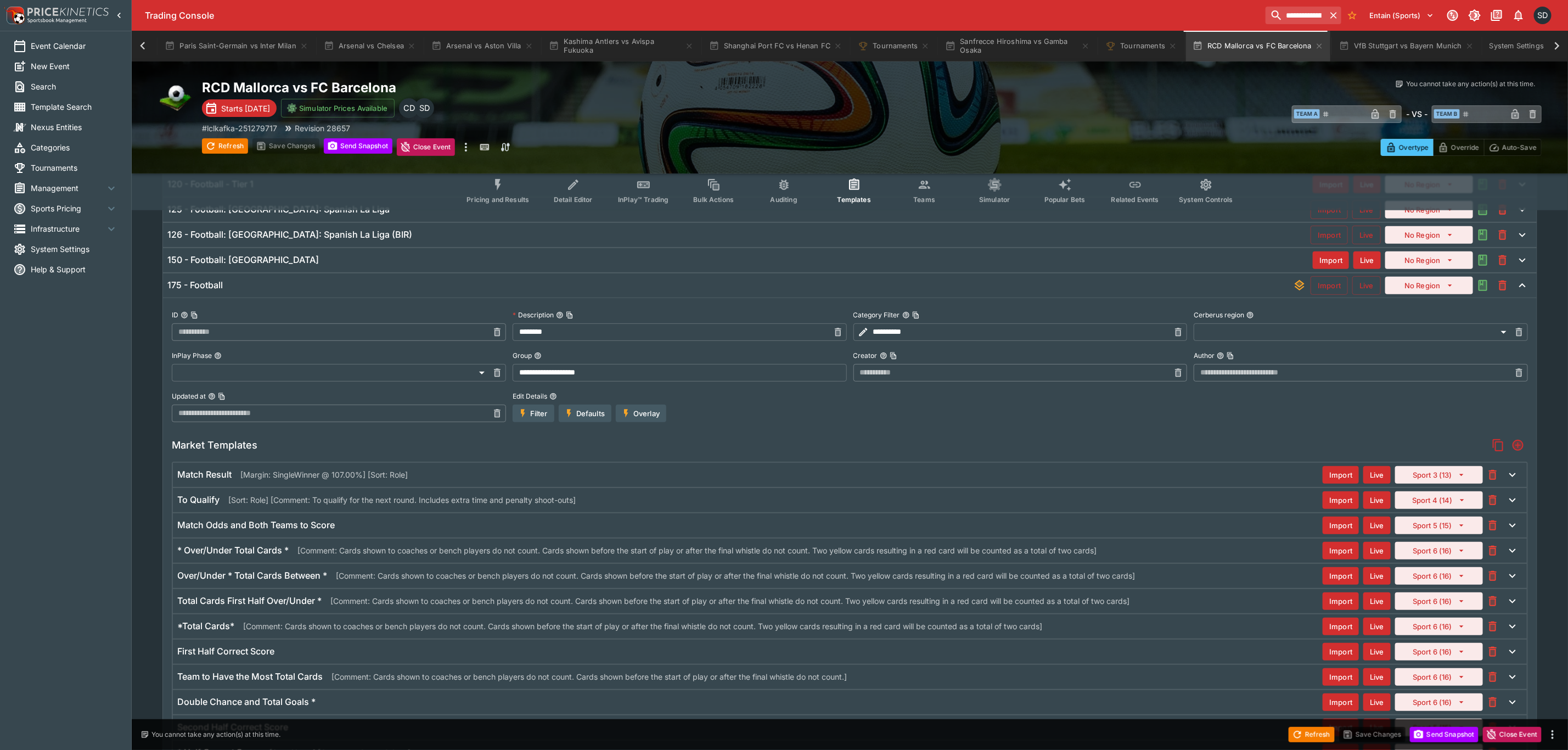
scroll to position [0, 0]
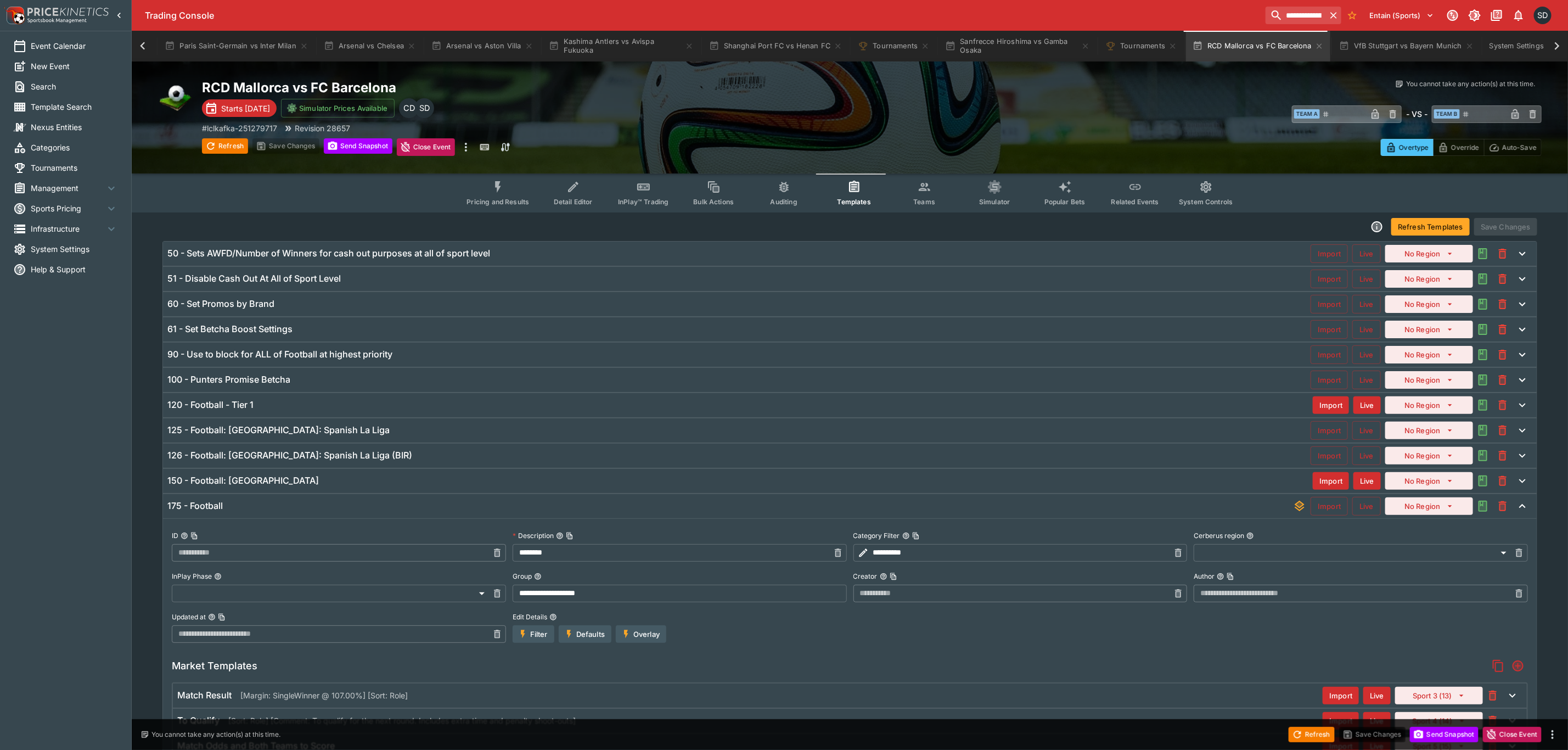
click at [353, 508] on div "175 - Football" at bounding box center [730, 506] width 1125 height 11
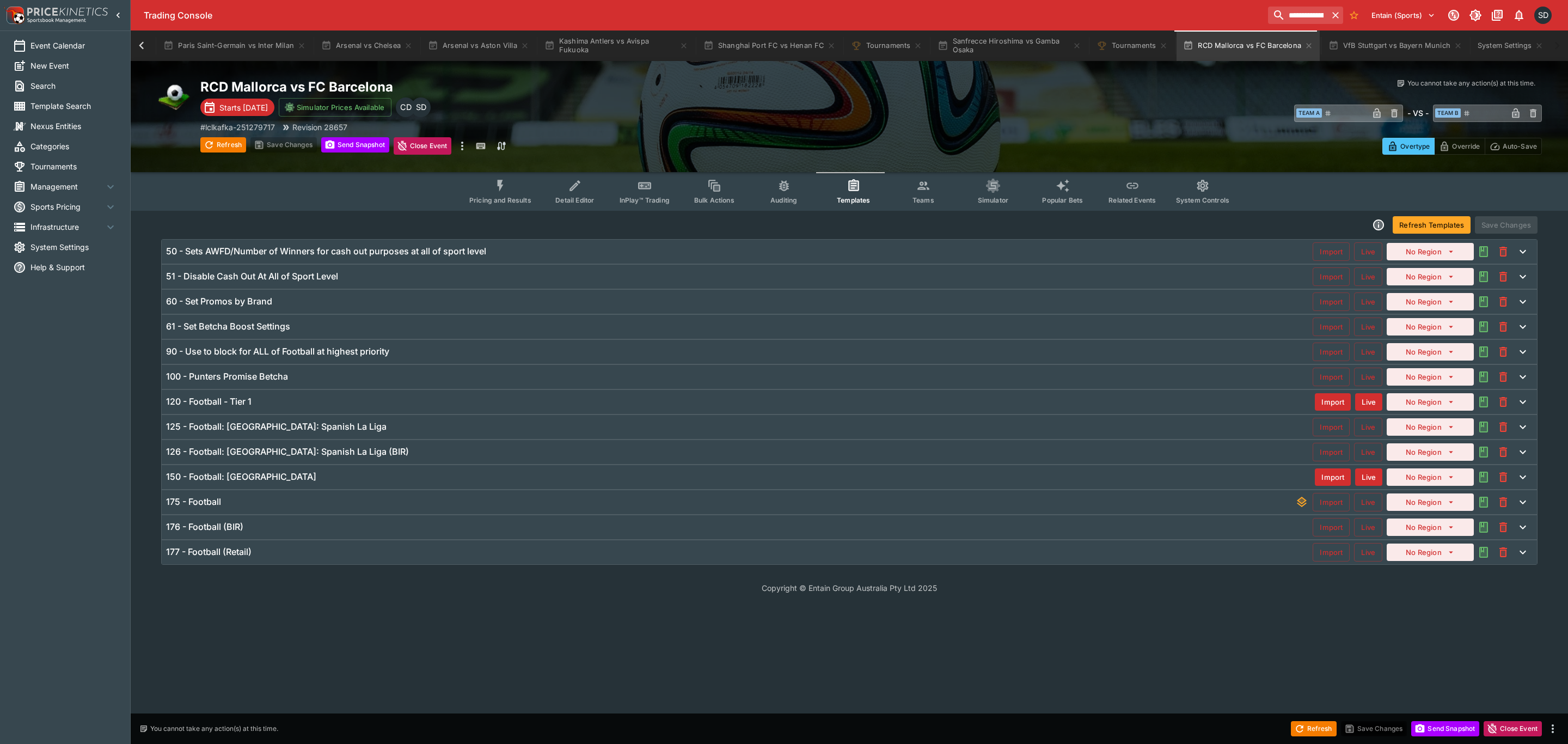
click at [324, 432] on div "125 - Football: Spain: Spanish La Liga" at bounding box center [739, 426] width 1146 height 11
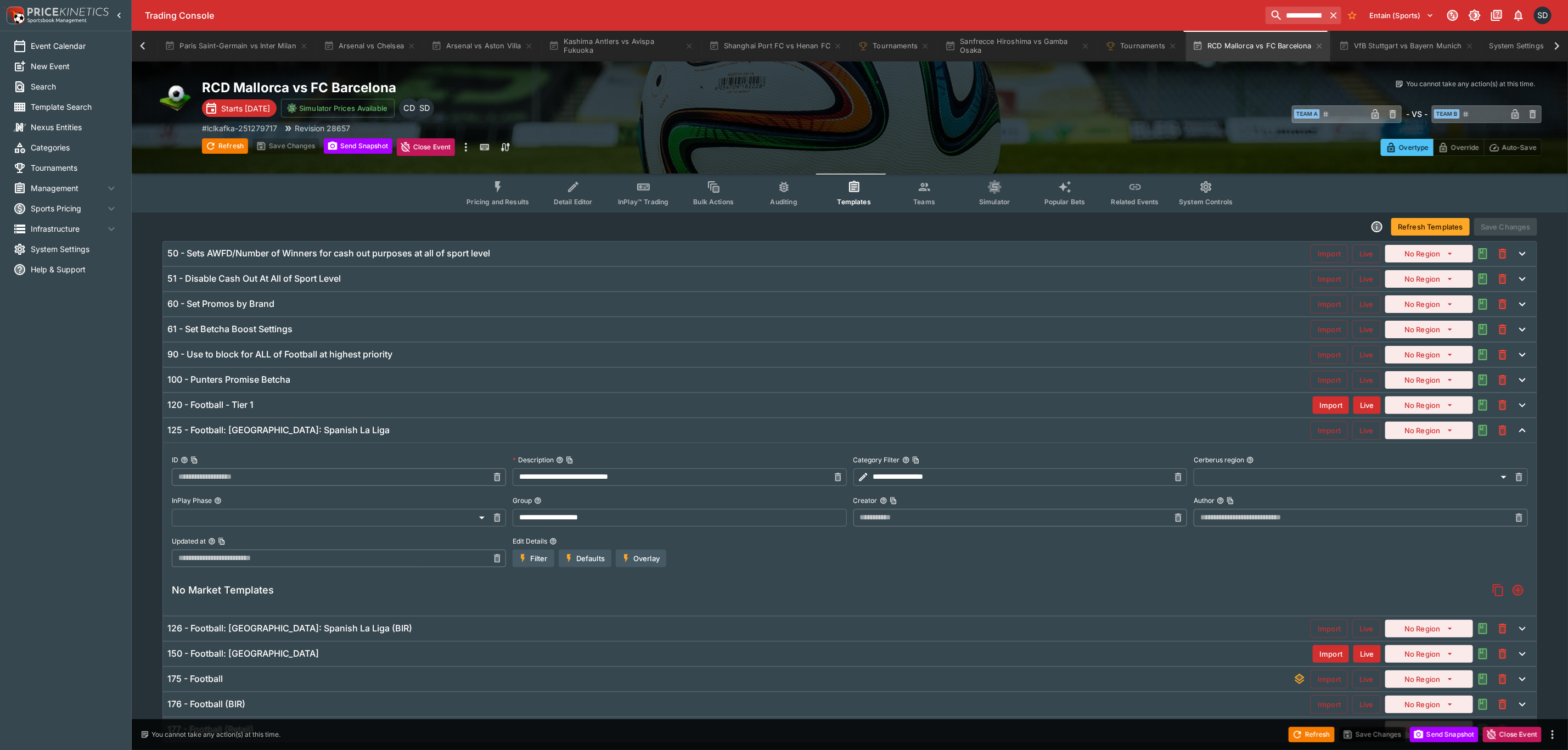
click at [290, 408] on div "120 - Football - Tier 1" at bounding box center [740, 404] width 1145 height 11
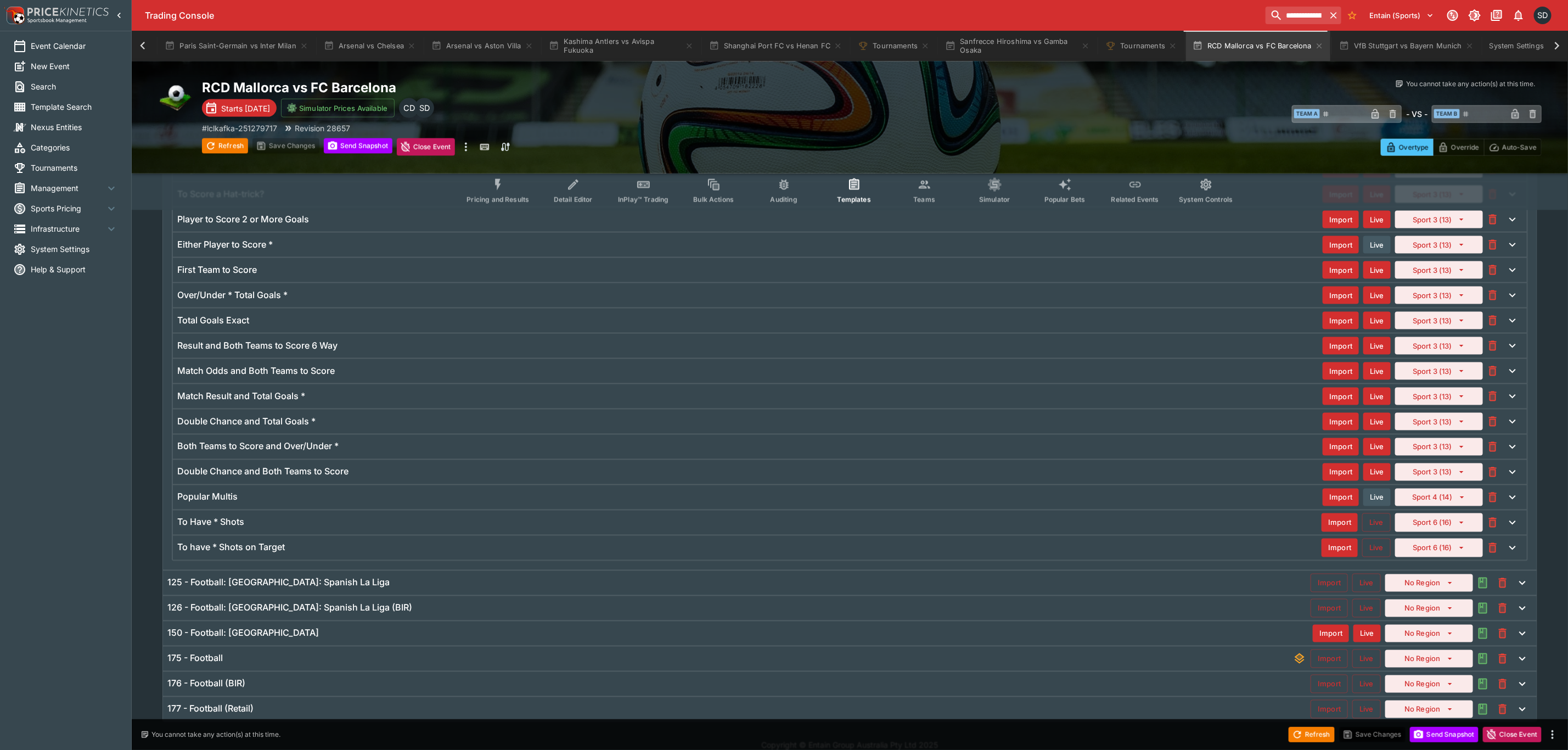
scroll to position [1168, 0]
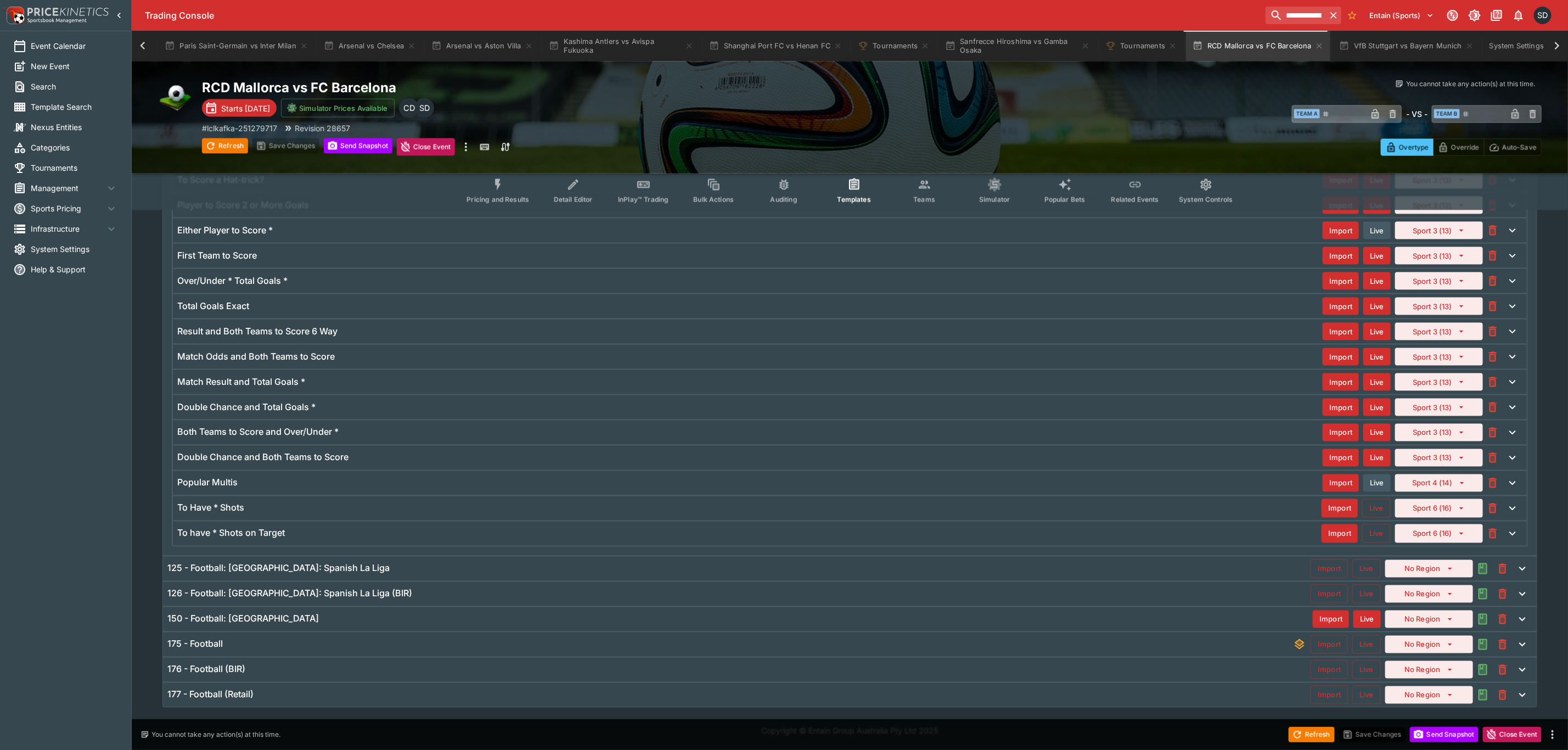
click at [244, 643] on div "175 - Football" at bounding box center [730, 644] width 1125 height 11
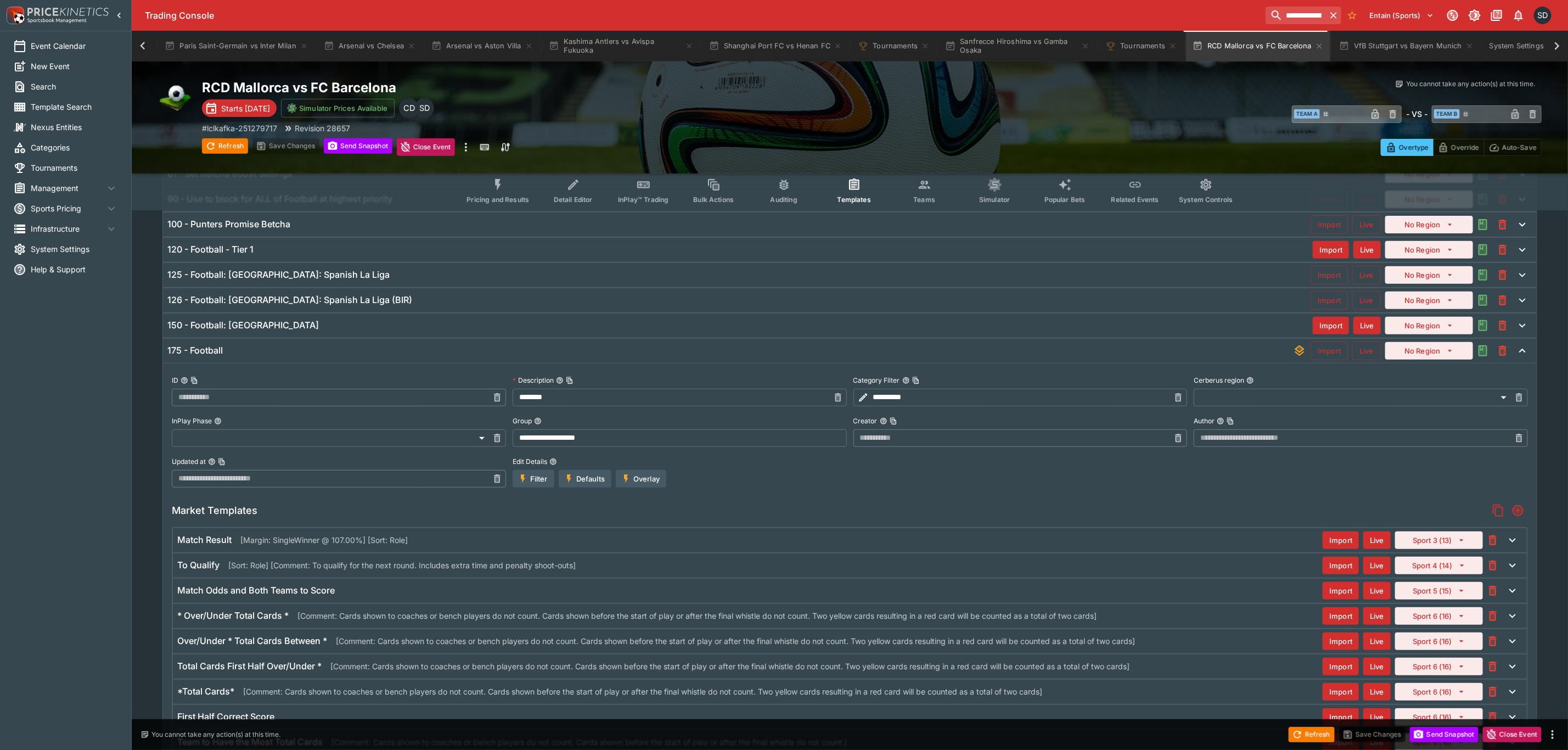
scroll to position [0, 0]
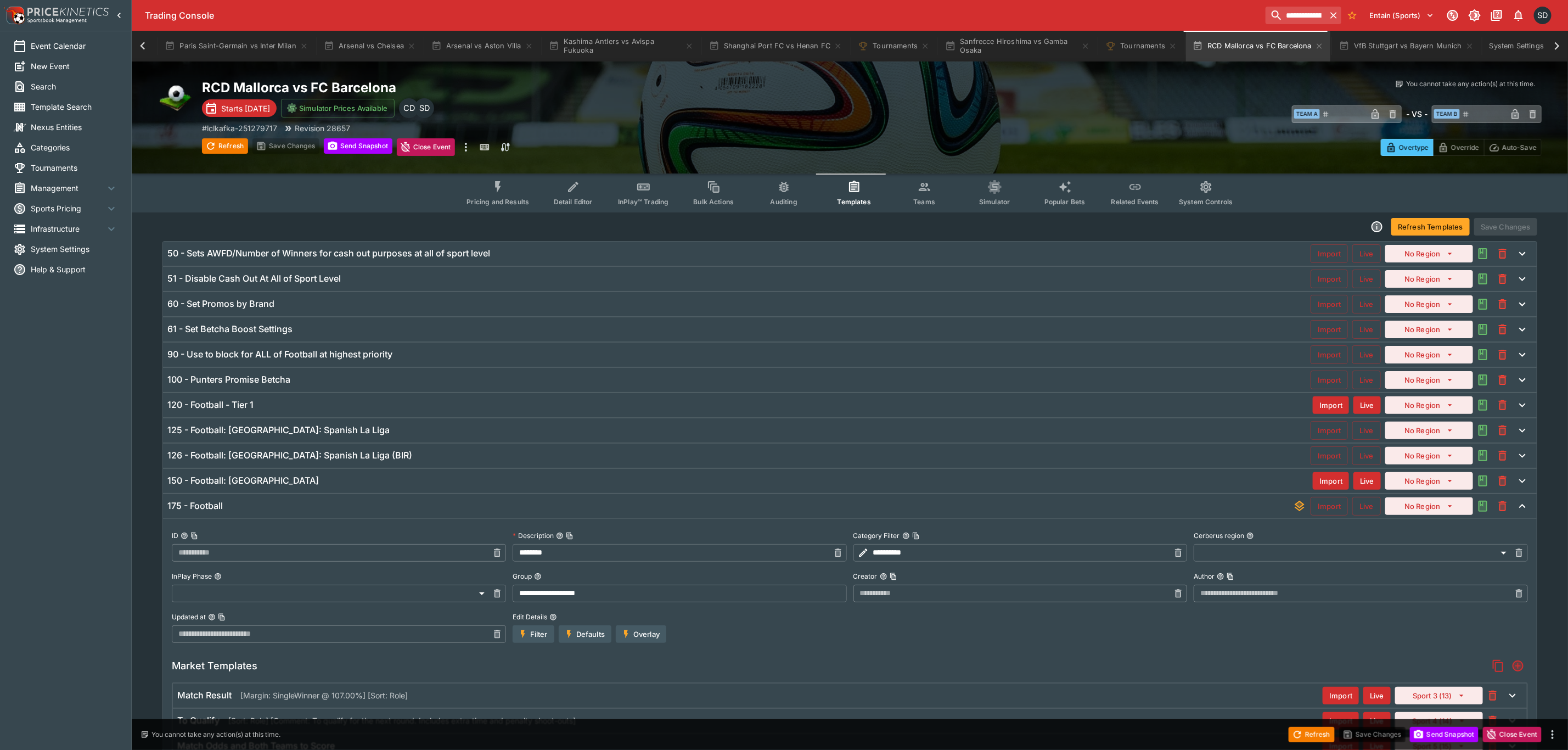
click at [268, 407] on div "120 - Football - Tier 1" at bounding box center [740, 404] width 1145 height 11
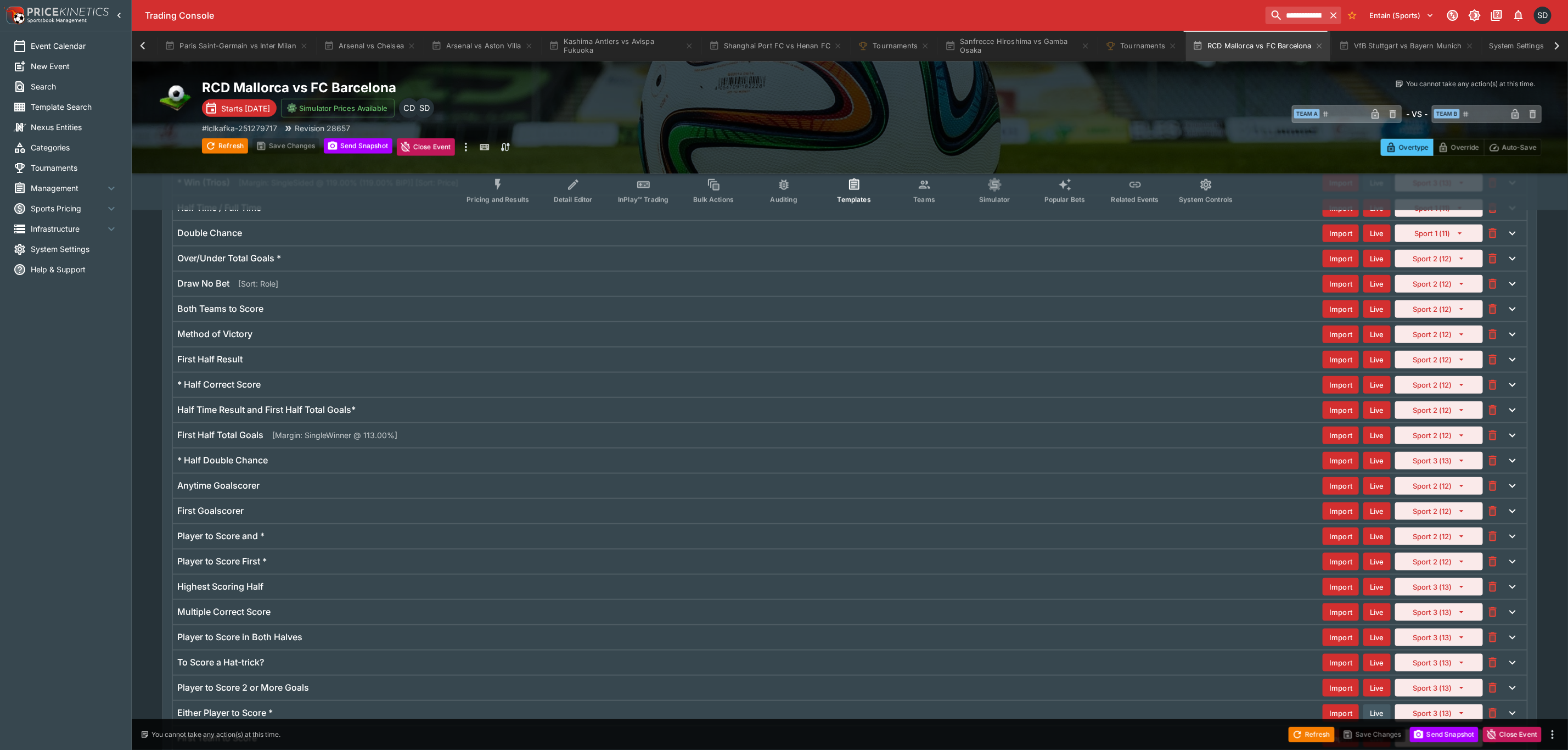
scroll to position [1168, 0]
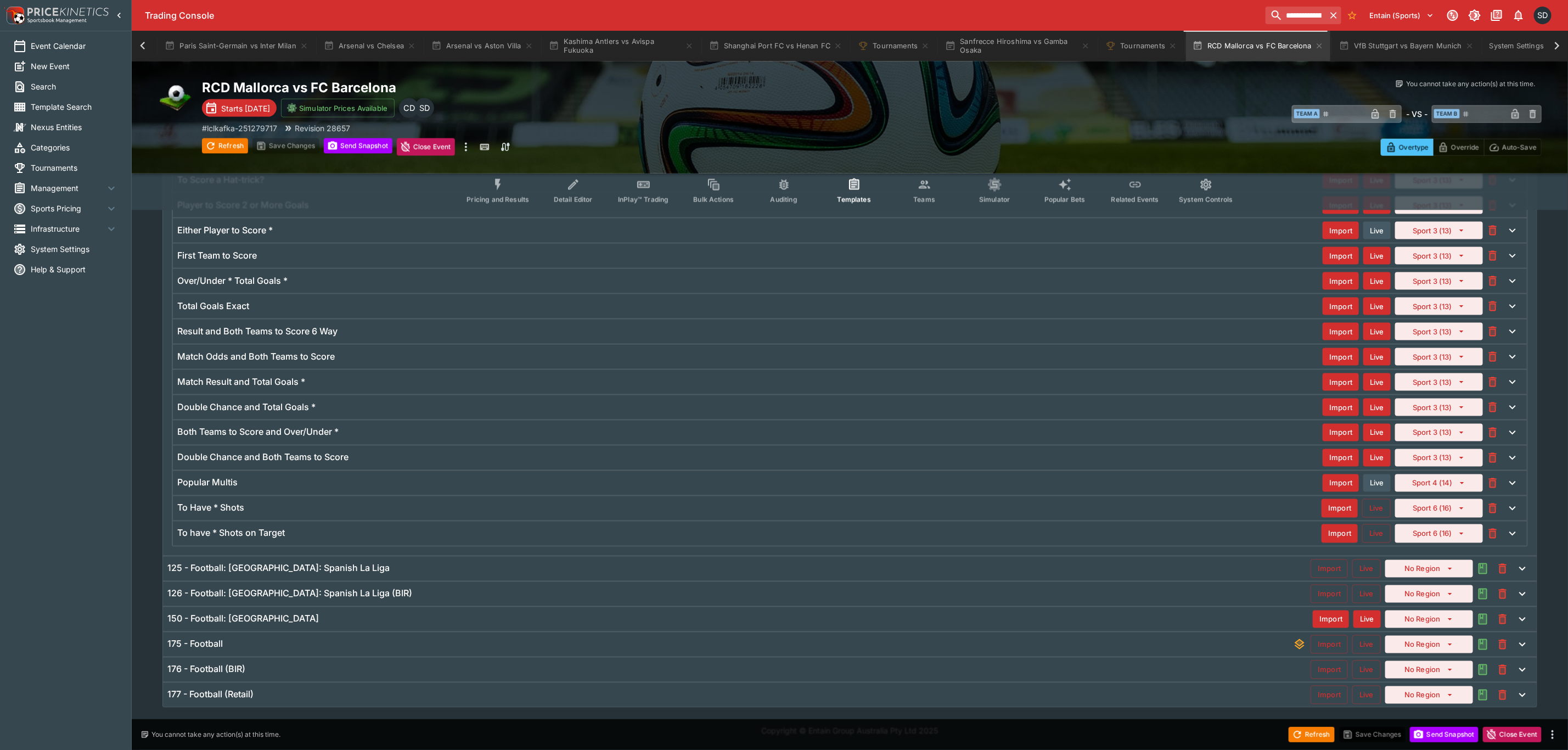
click at [270, 503] on div "To Have * Shots" at bounding box center [749, 508] width 1144 height 11
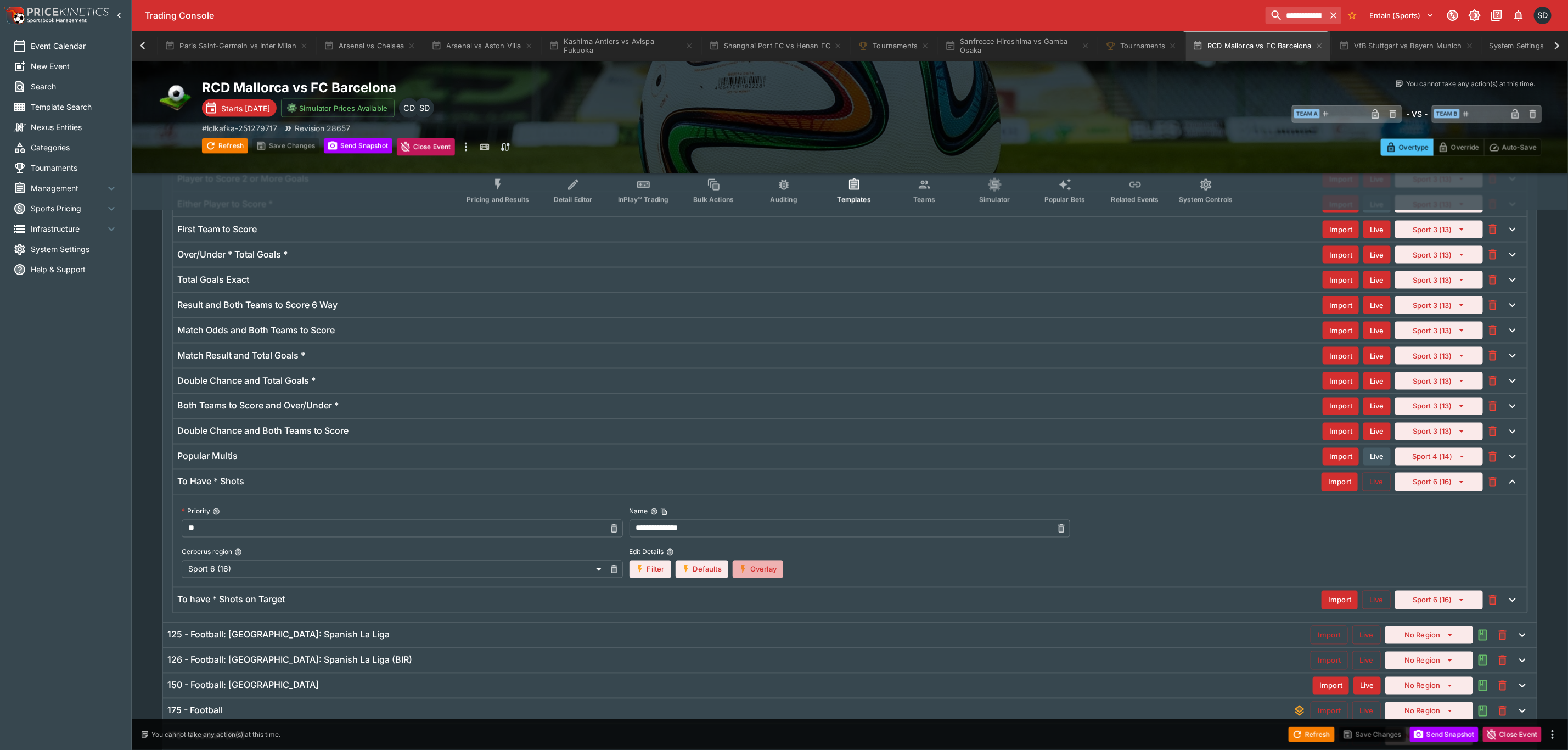
click at [754, 578] on button "Overlay" at bounding box center [758, 569] width 51 height 18
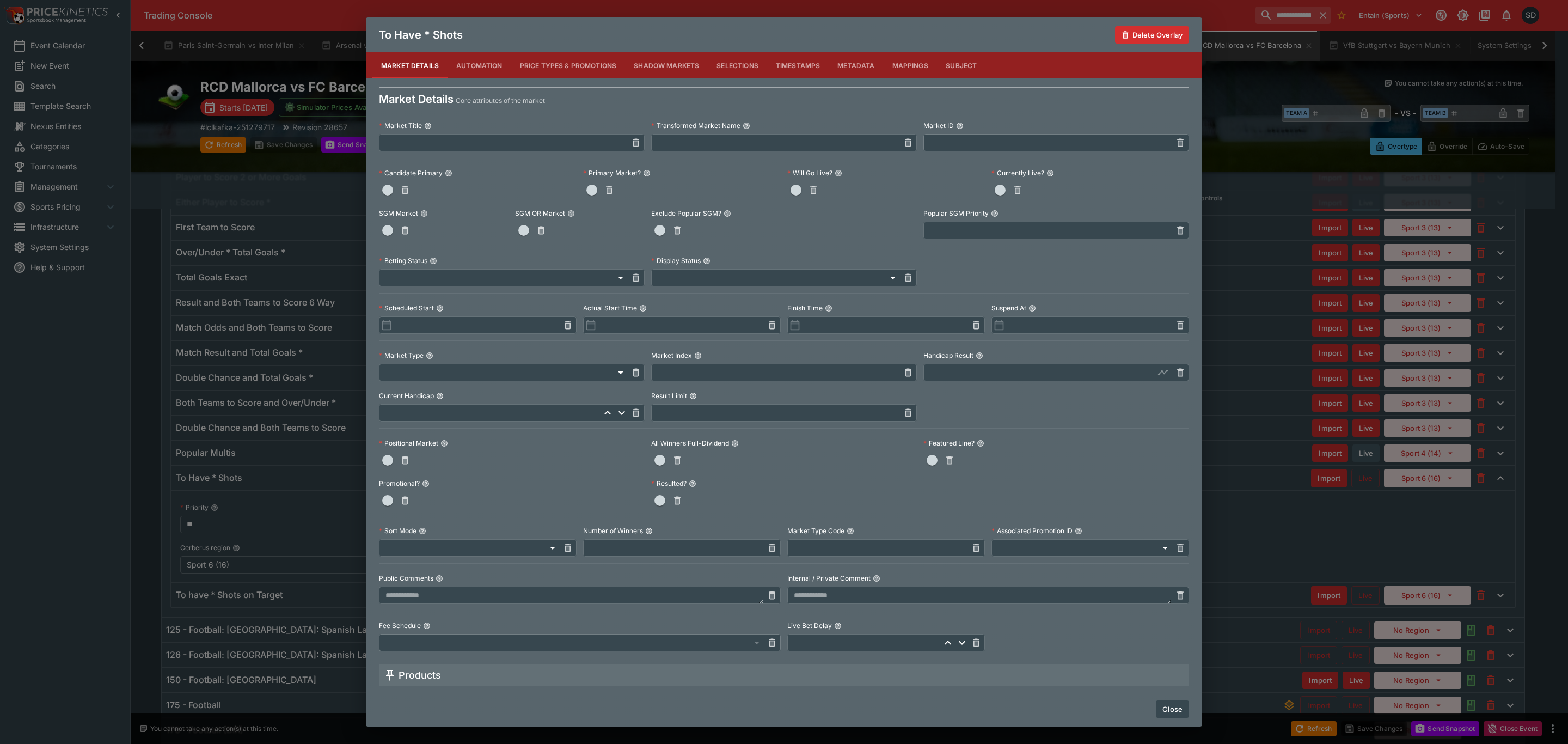
click at [1178, 703] on button "Close" at bounding box center [1173, 709] width 33 height 17
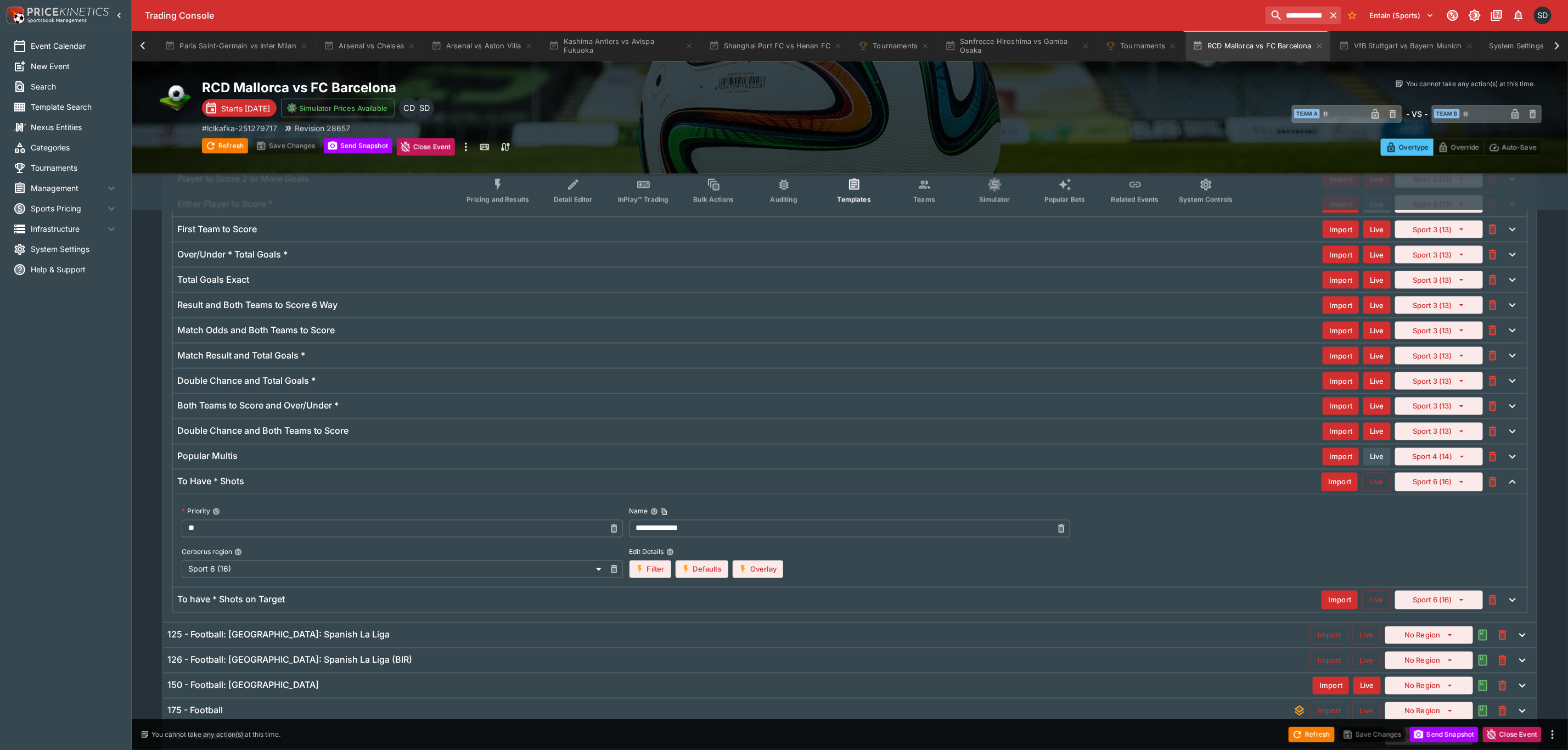
click at [282, 487] on div "To Have * Shots" at bounding box center [749, 481] width 1144 height 11
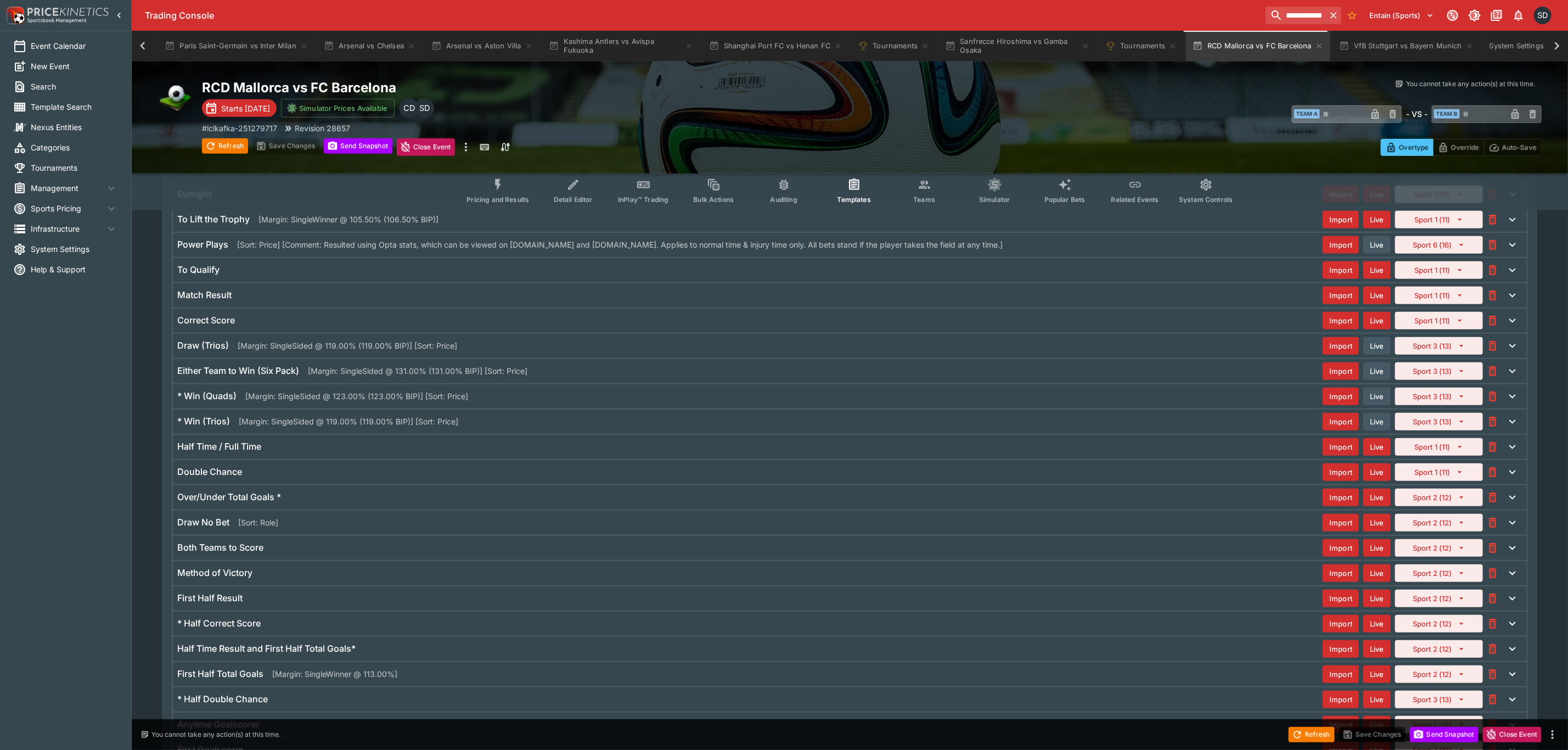
scroll to position [97, 0]
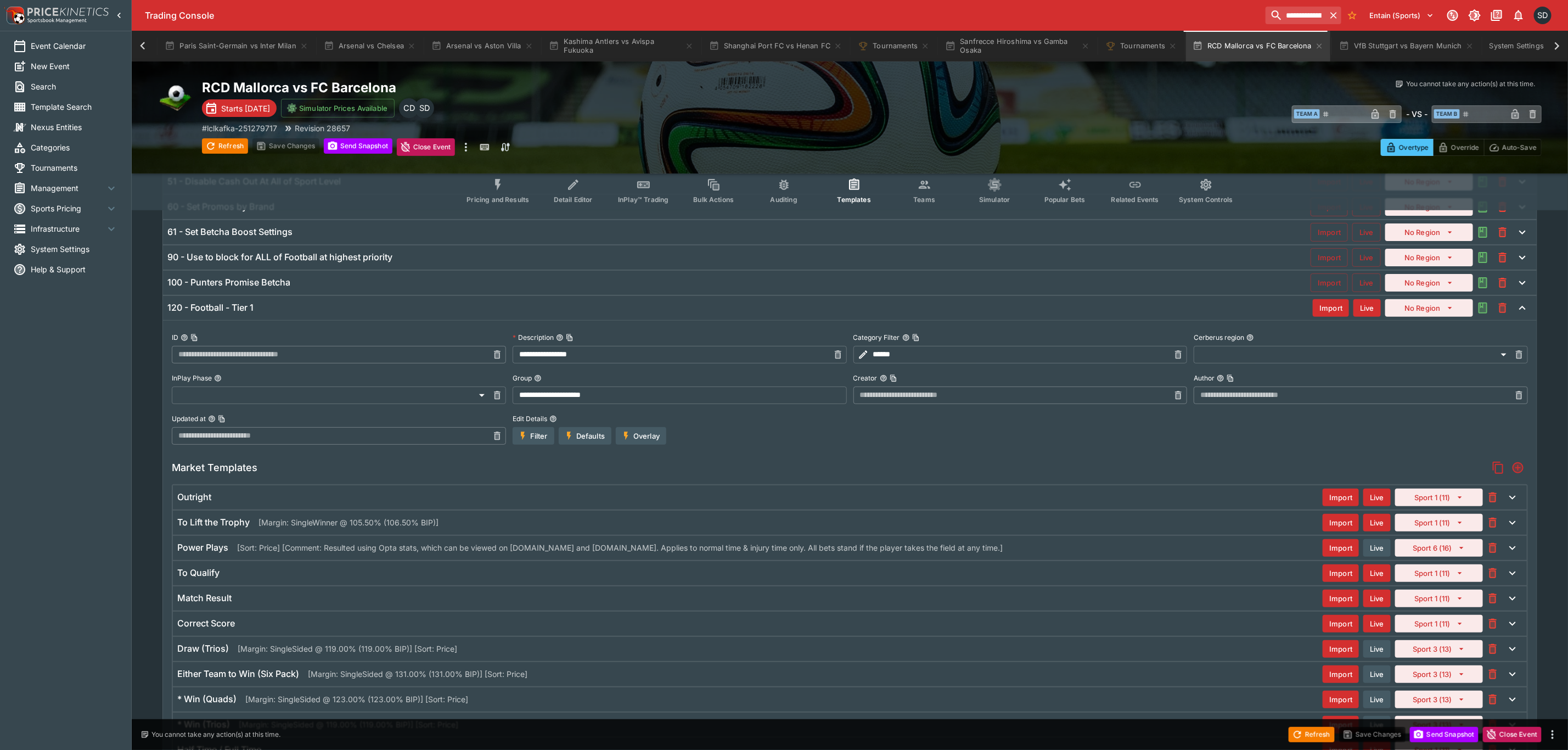
click at [296, 310] on div "120 - Football - Tier 1" at bounding box center [740, 307] width 1145 height 11
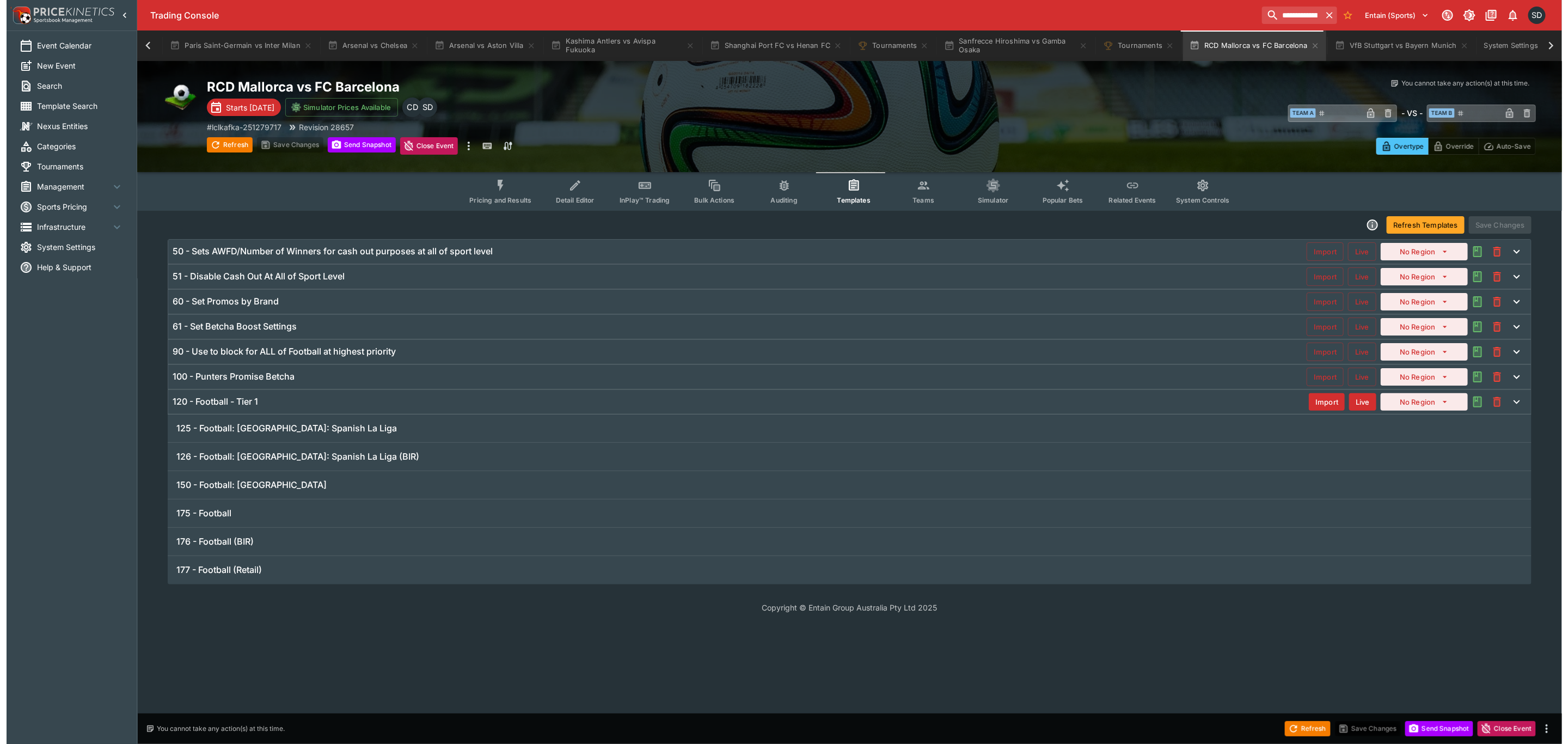
scroll to position [0, 0]
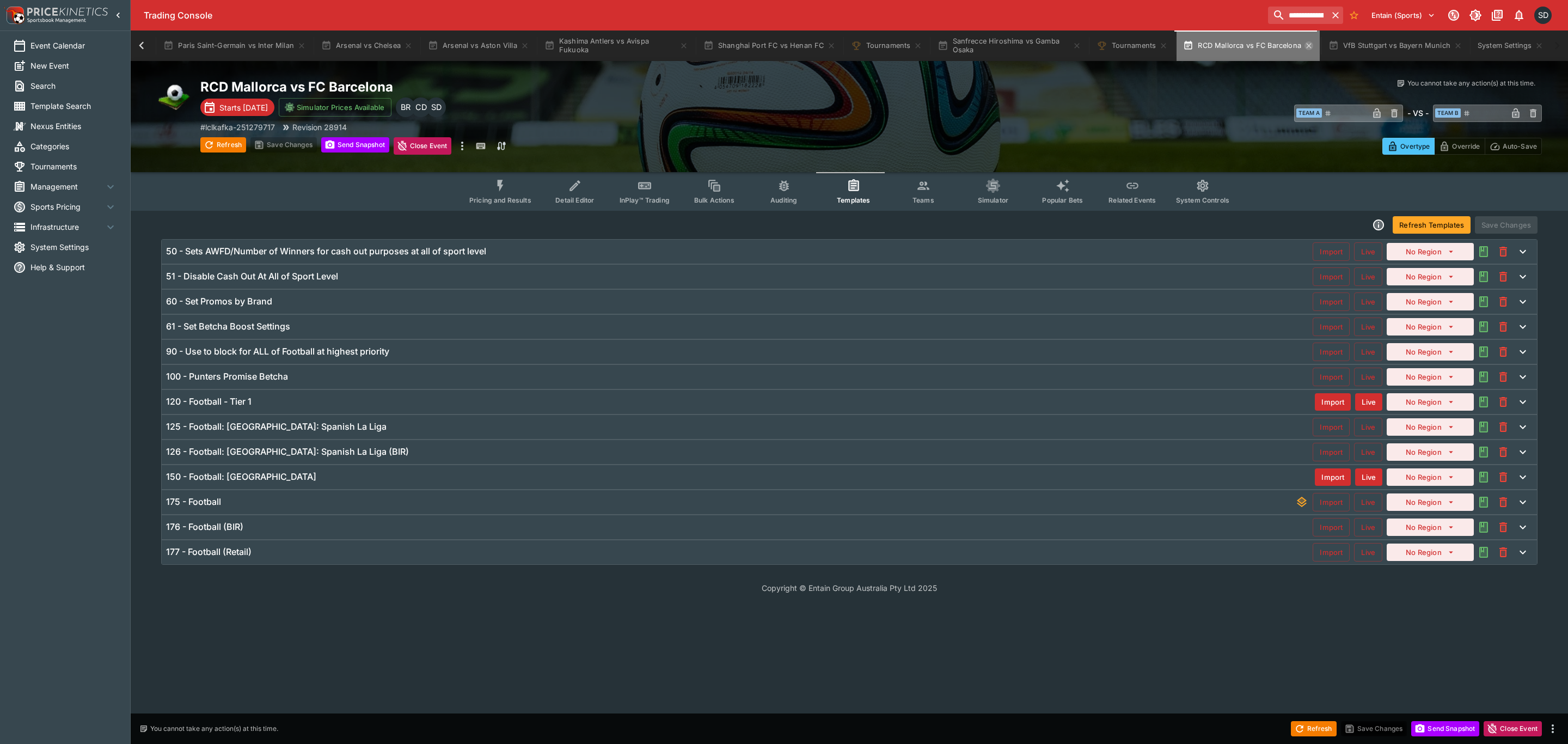
click at [1305, 46] on icon "button" at bounding box center [1308, 45] width 8 height 8
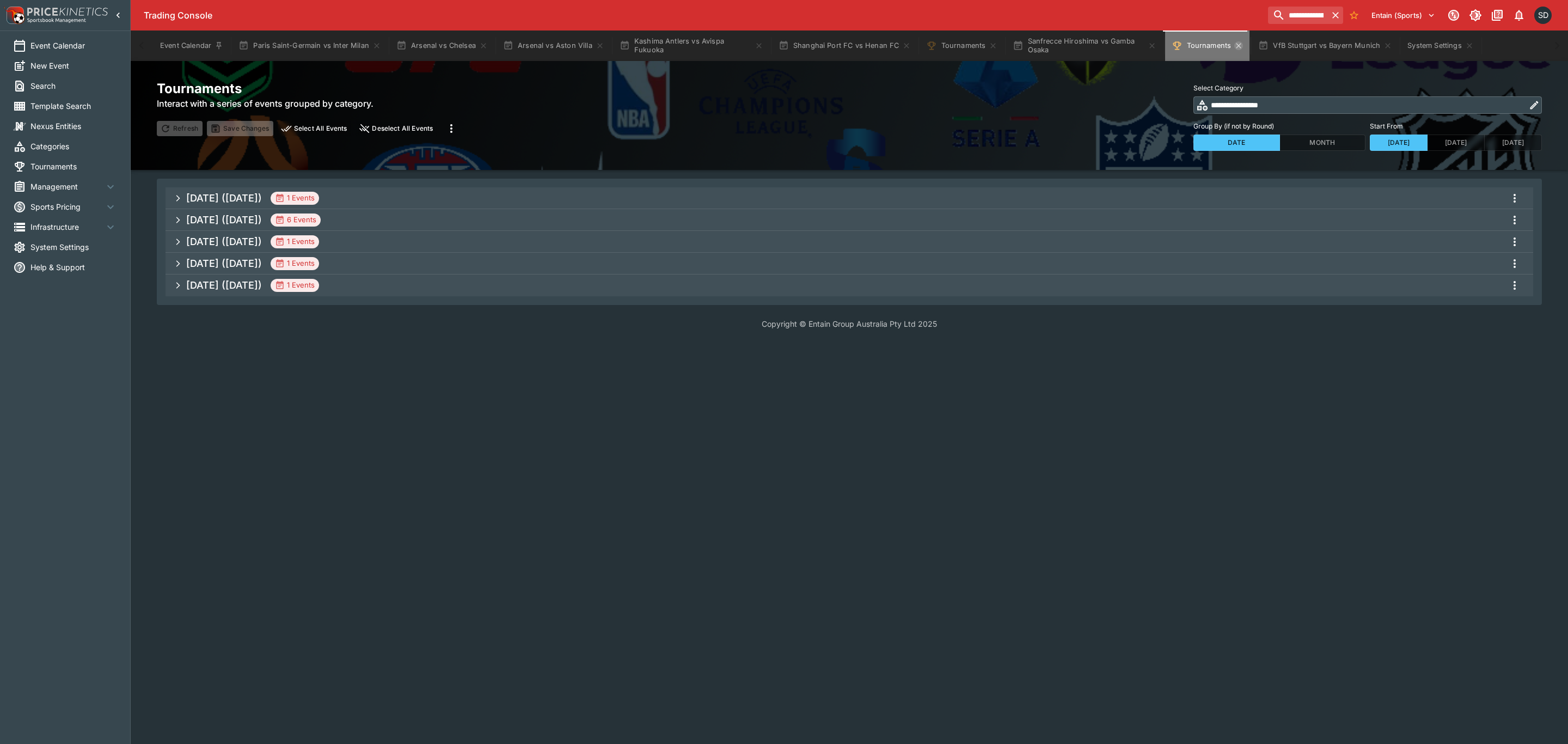
click at [1235, 43] on icon "Tournaments" at bounding box center [1238, 45] width 8 height 8
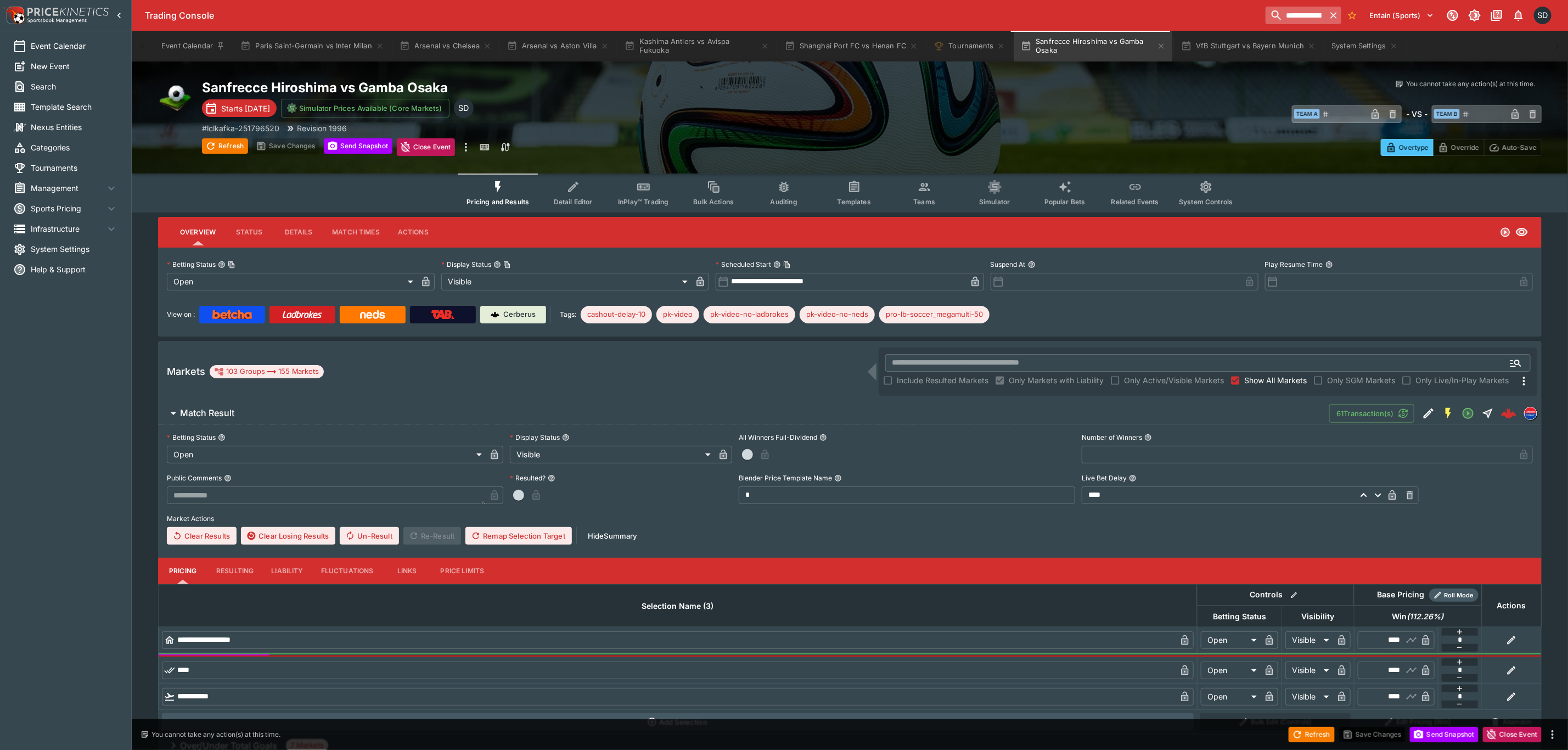
click at [1335, 13] on icon "button" at bounding box center [1333, 15] width 7 height 7
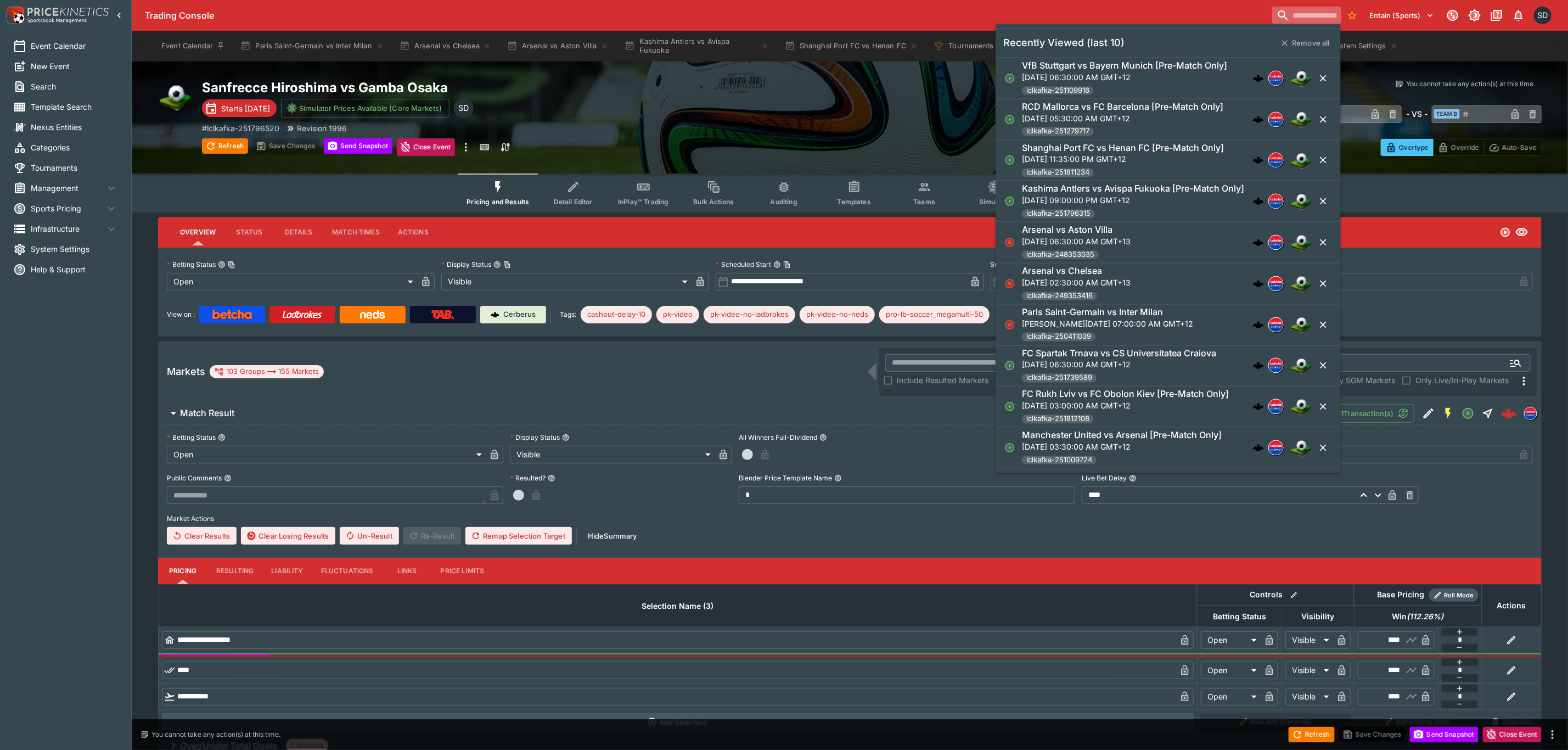
click at [1318, 14] on input "search" at bounding box center [1306, 15] width 69 height 18
paste input "**********"
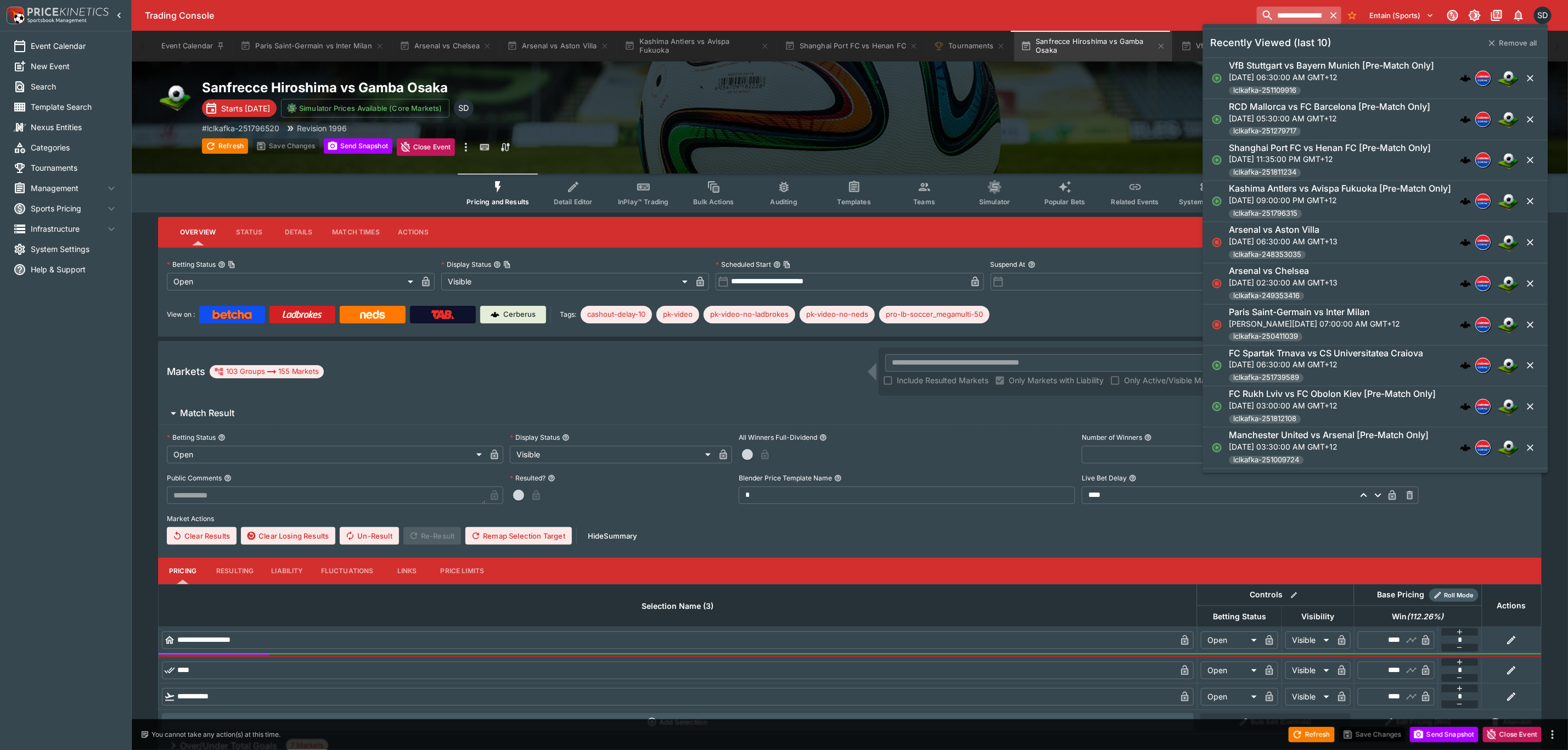
scroll to position [0, 57]
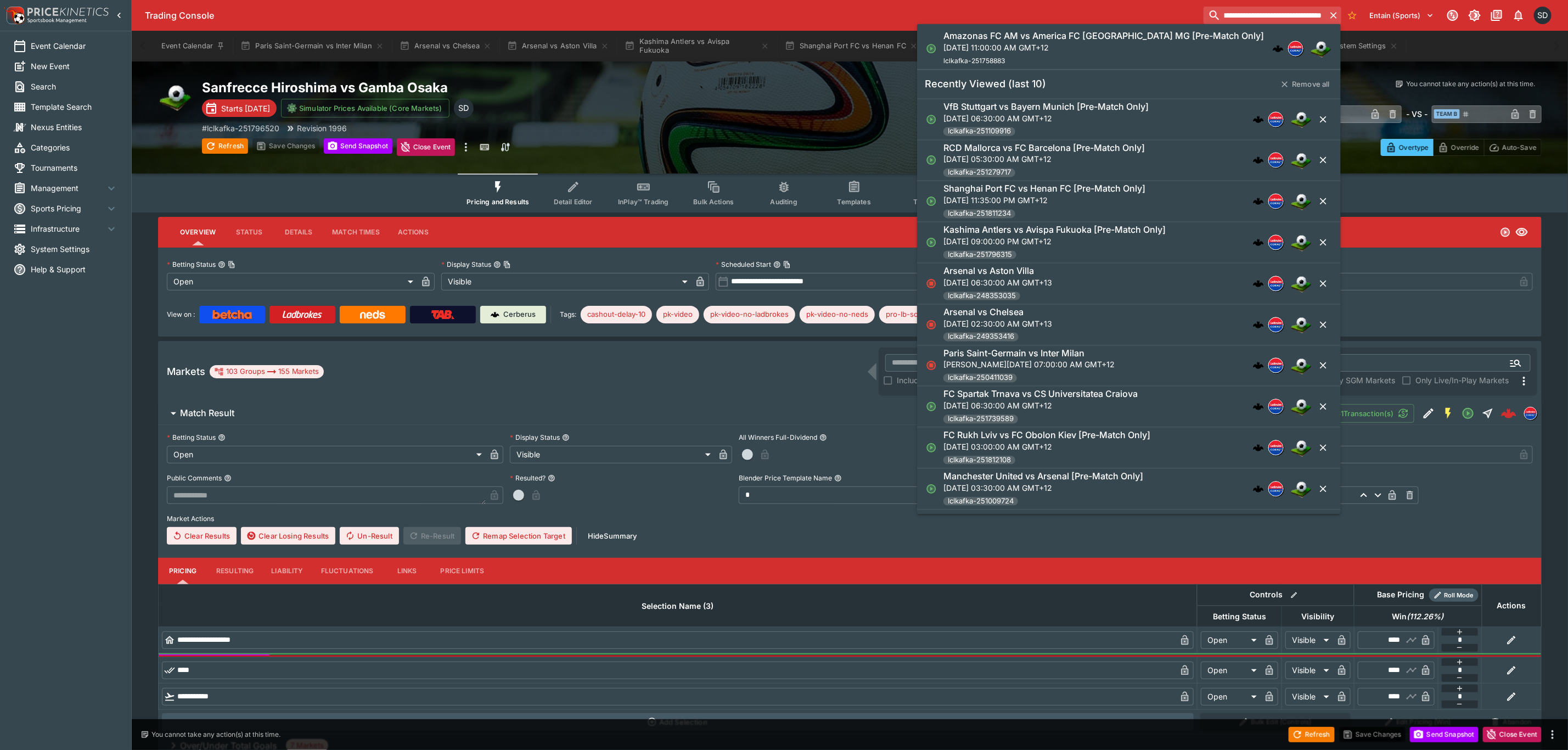
type input "**********"
click at [1182, 46] on p "Sat, Aug 16, 2025, 11:00:00 AM GMT+12" at bounding box center [1103, 47] width 321 height 11
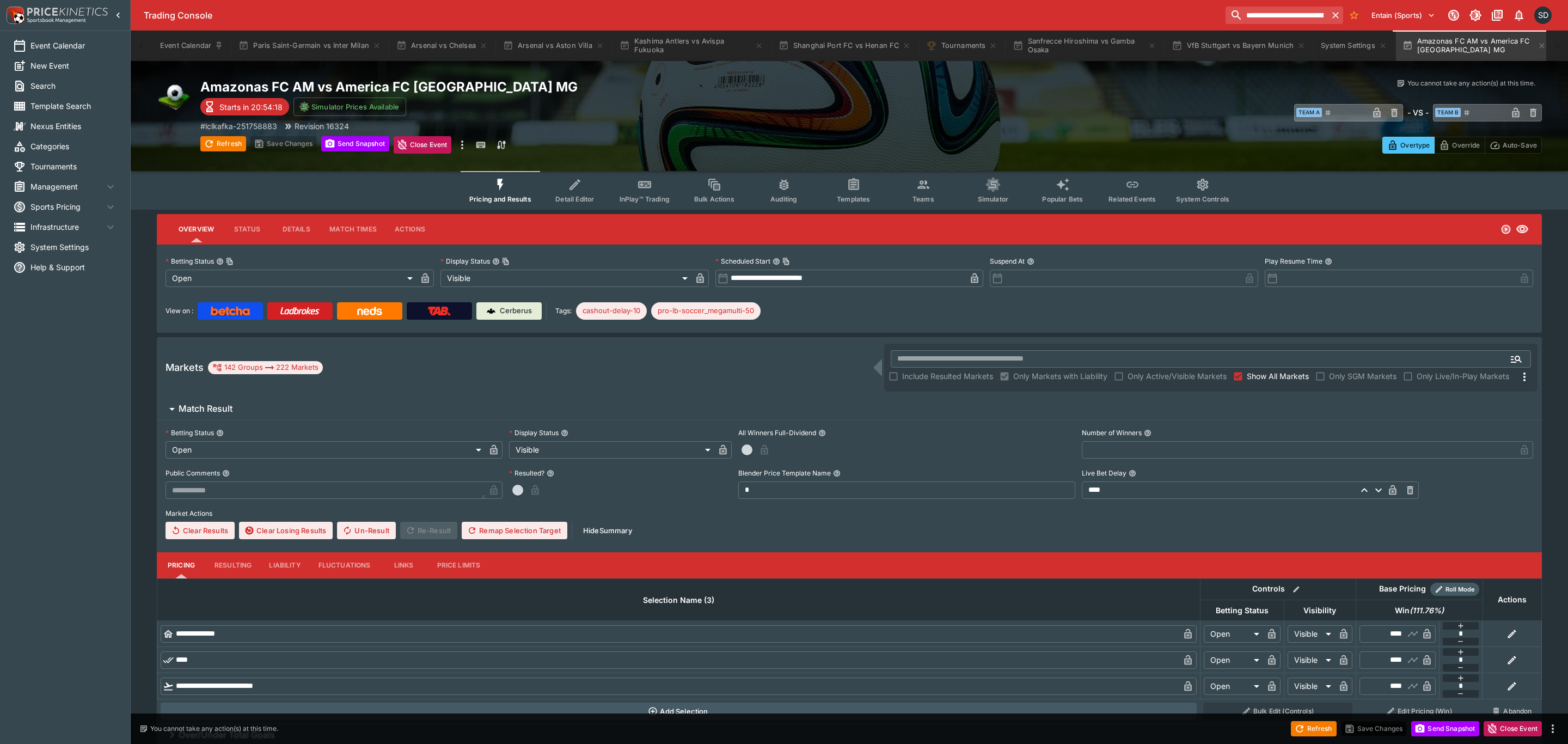
type input "**********"
type input "*******"
type input "**********"
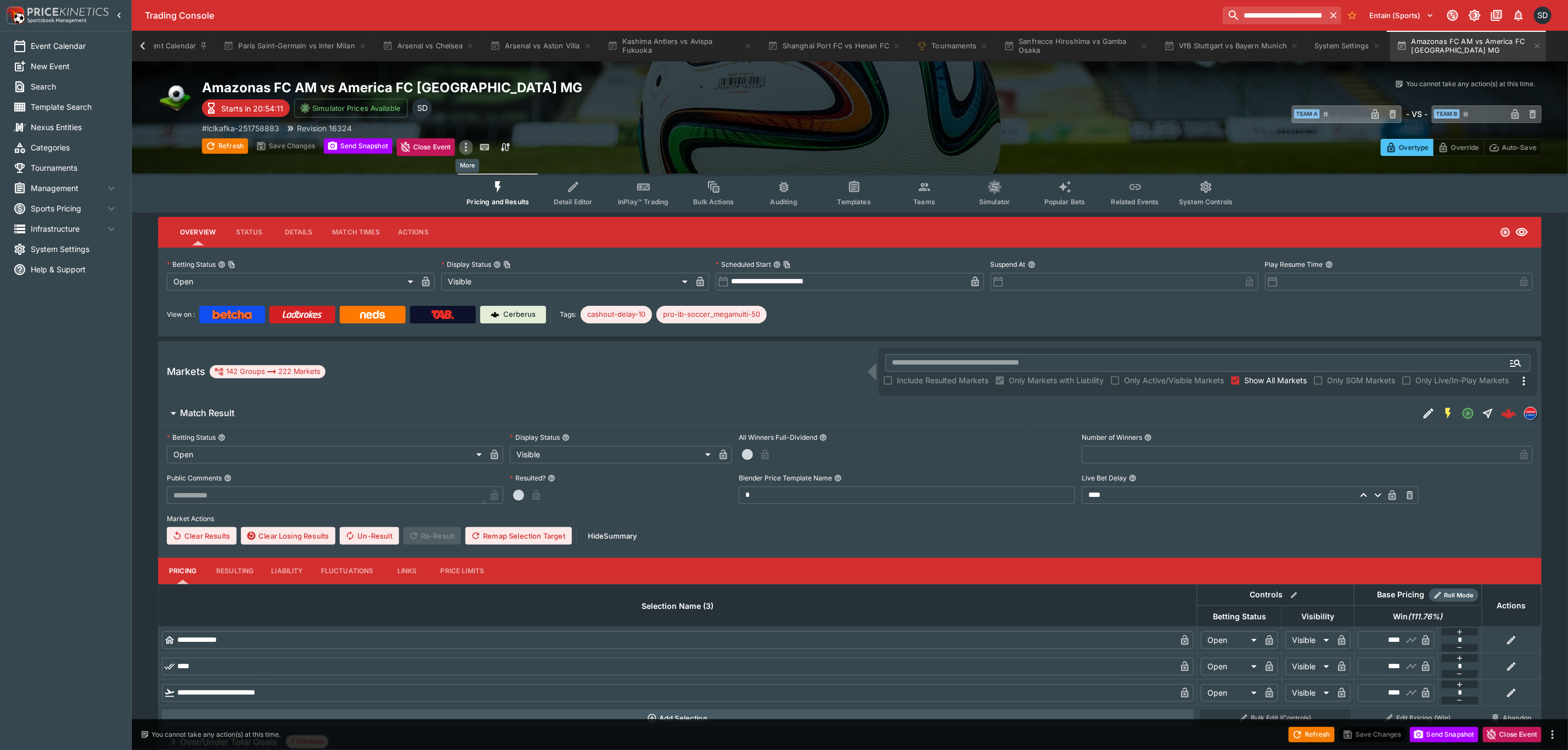
click at [468, 147] on icon "more" at bounding box center [466, 146] width 13 height 13
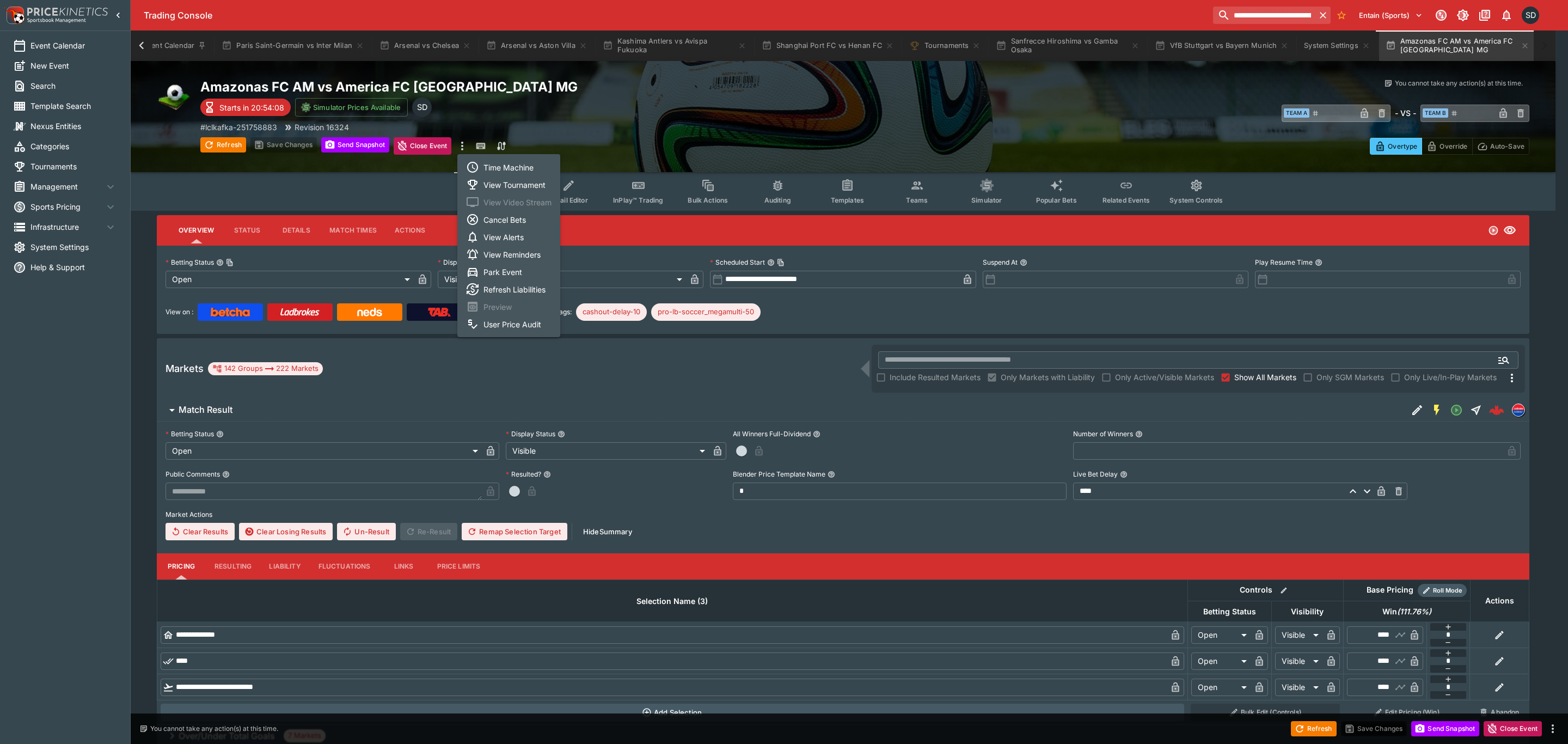
click at [859, 188] on div at bounding box center [784, 372] width 1568 height 744
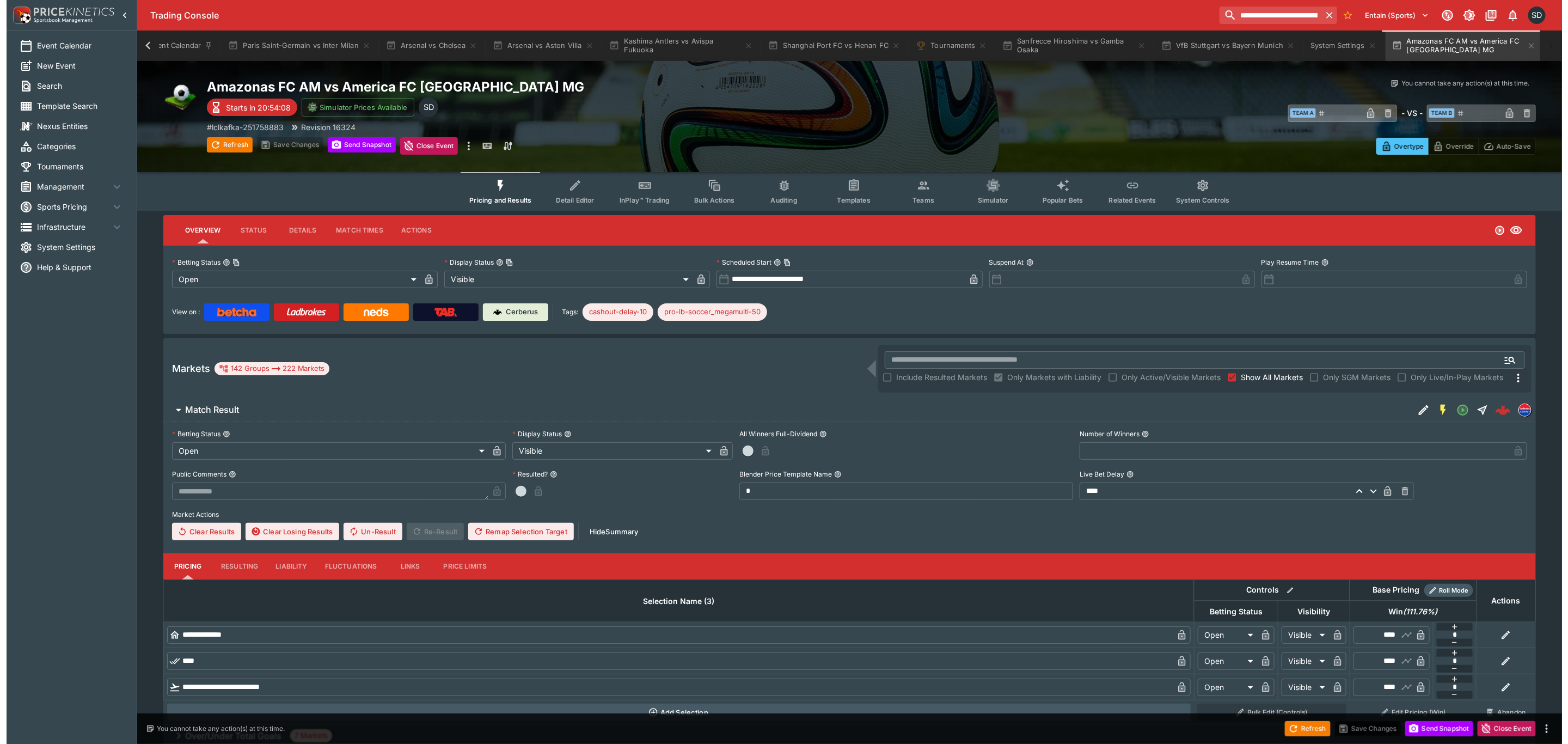
scroll to position [0, 7]
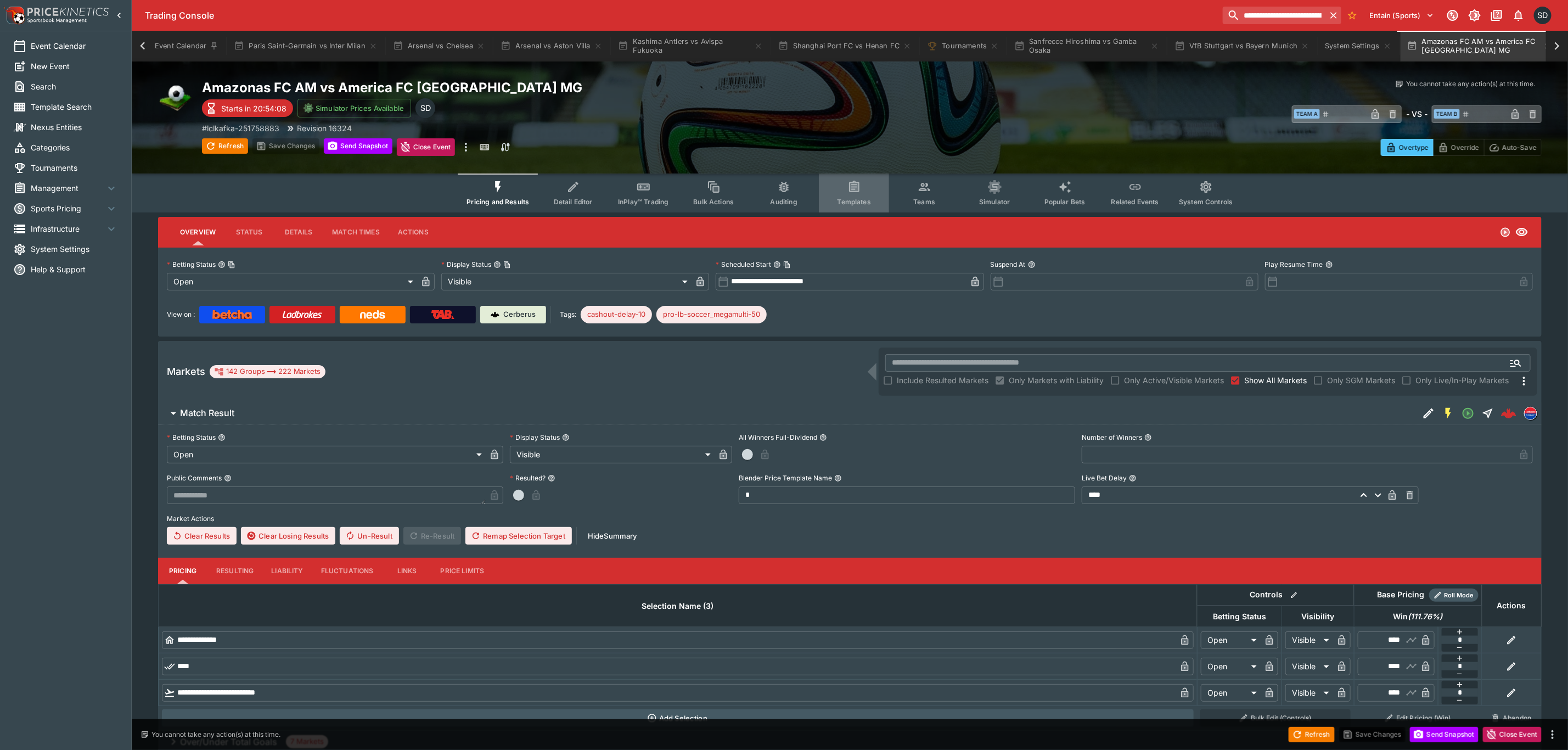
click at [848, 186] on icon "Event type filters" at bounding box center [854, 187] width 15 height 15
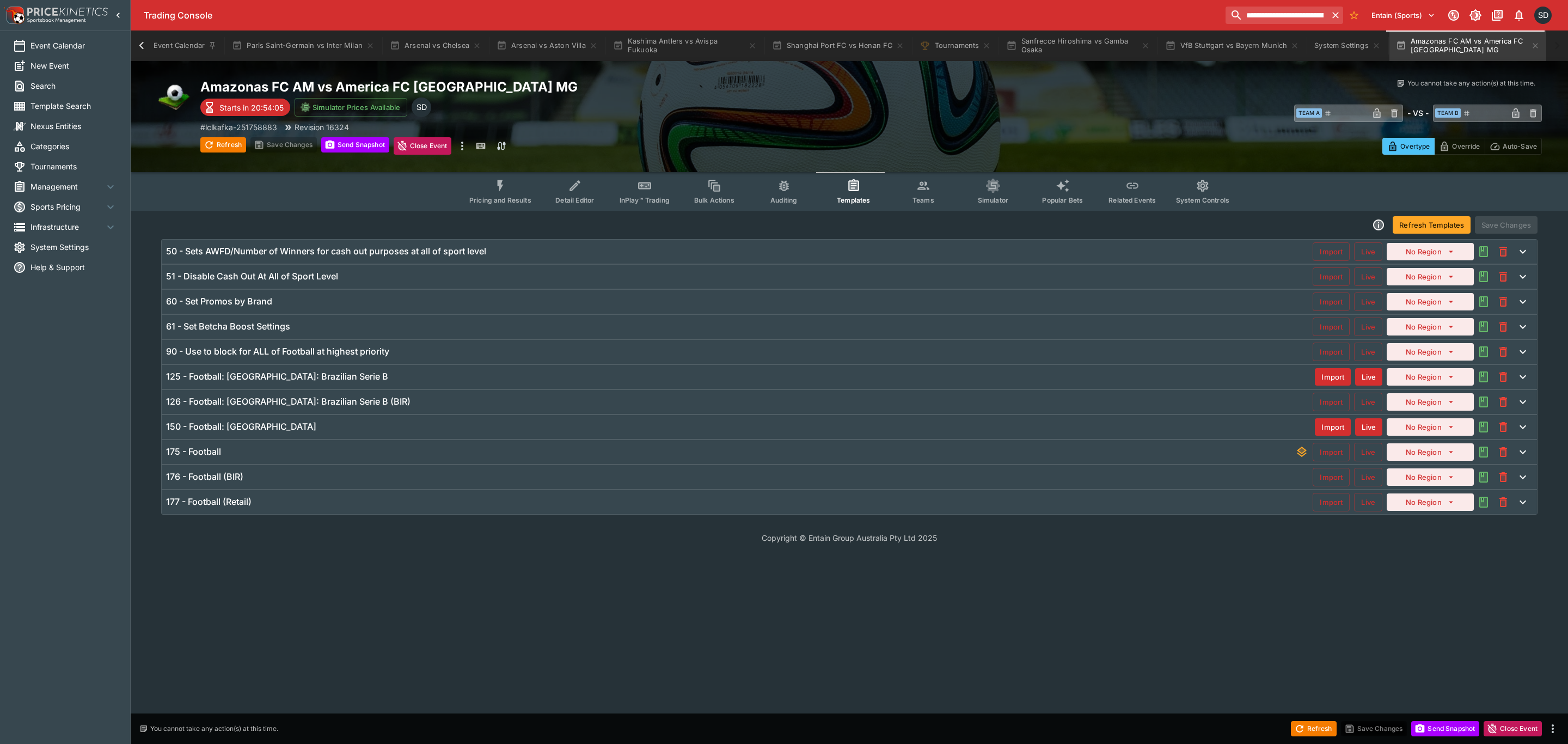
click at [346, 399] on div "126 - Football: Brazil: Brazilian Serie B (BIR)" at bounding box center [739, 401] width 1146 height 11
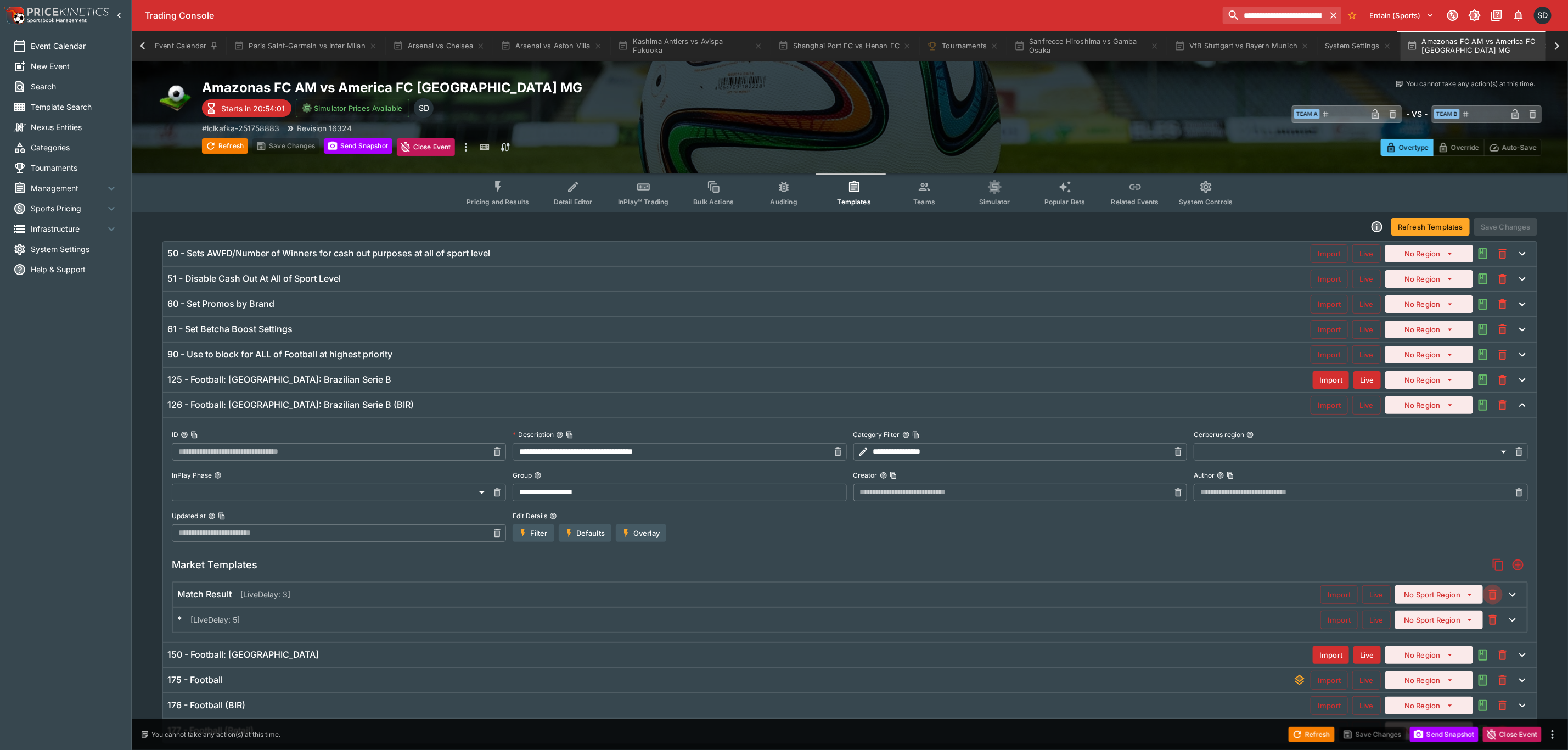
click at [1491, 593] on icon "button" at bounding box center [1492, 594] width 13 height 13
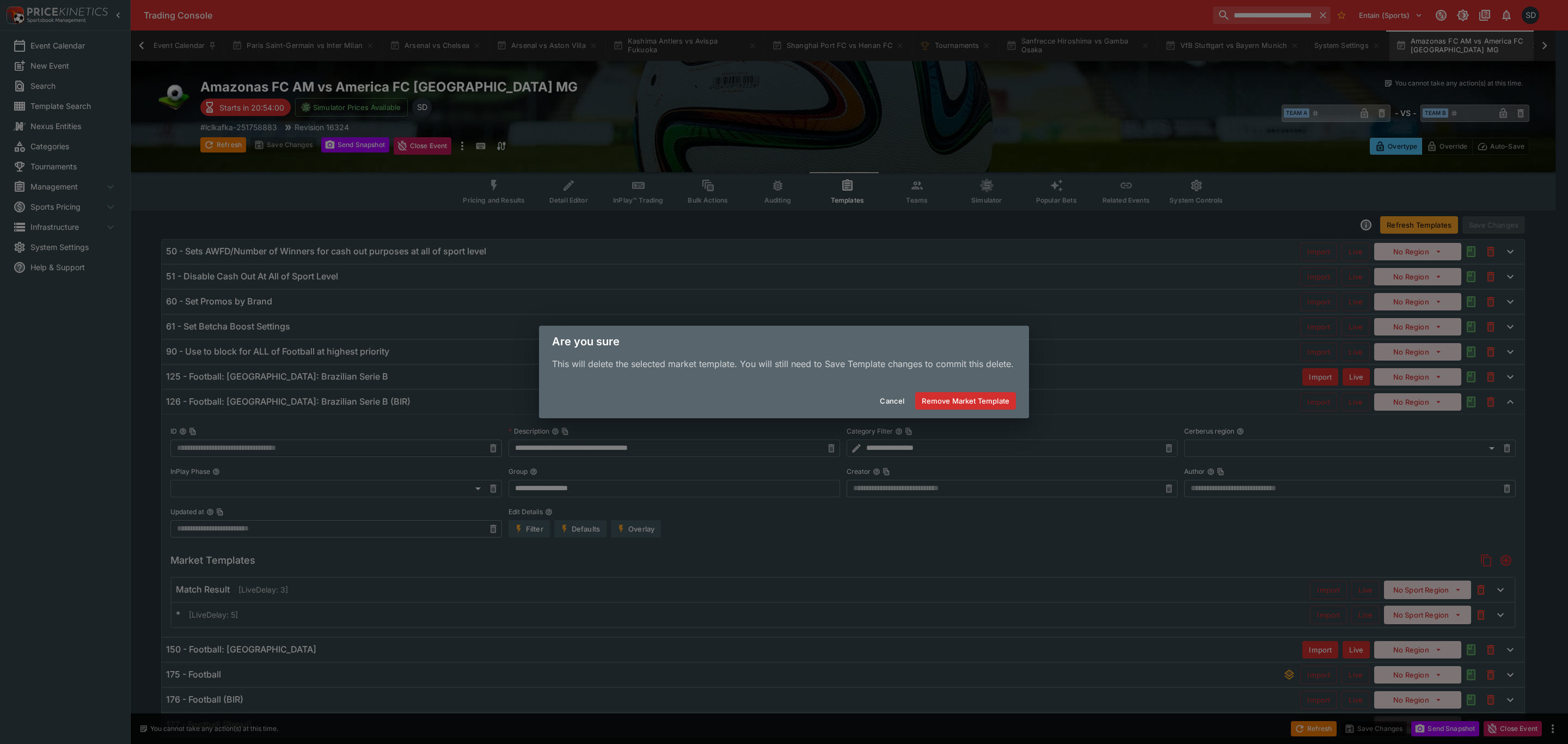
click at [988, 400] on button "Remove Market Template" at bounding box center [966, 400] width 101 height 17
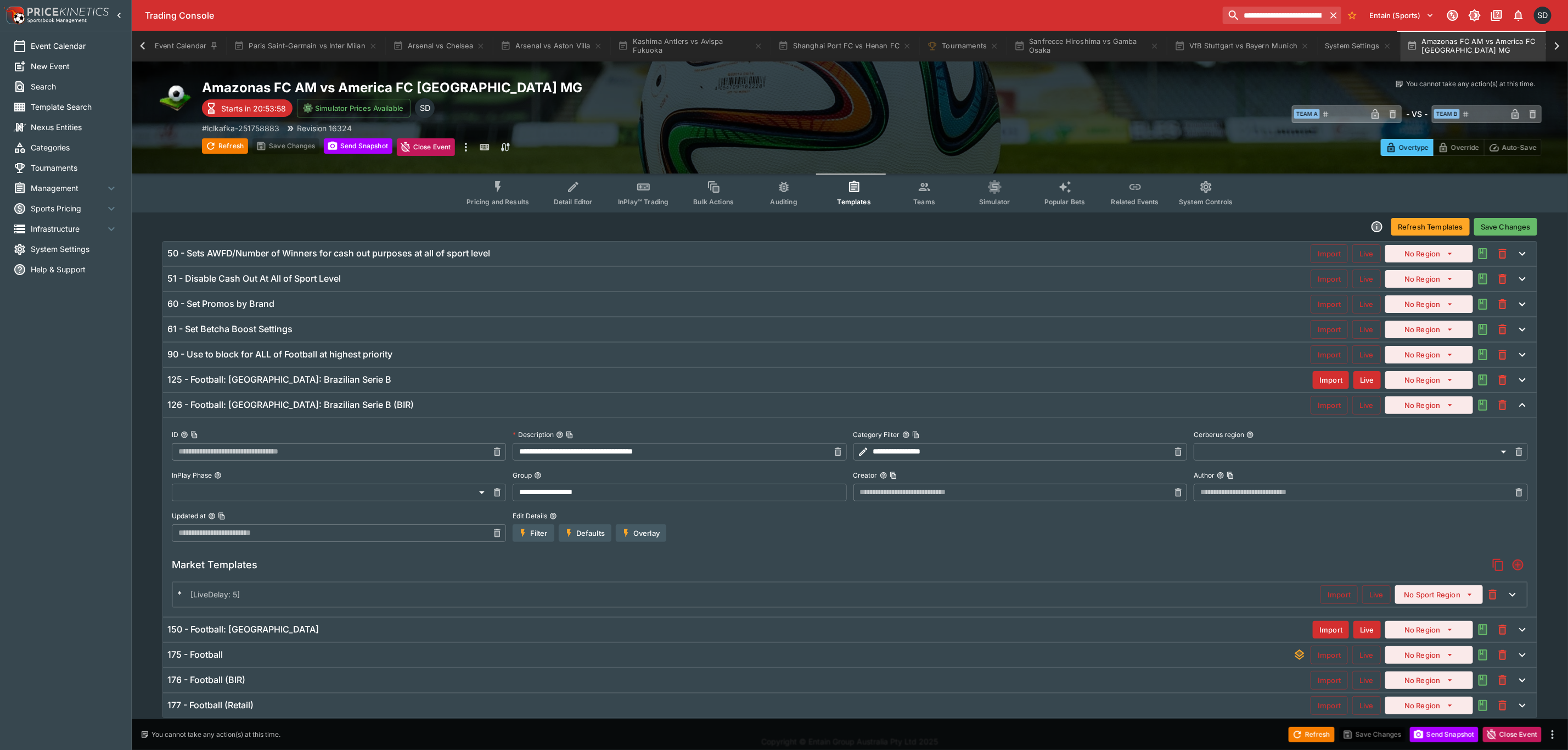
click at [1491, 594] on icon "button" at bounding box center [1492, 594] width 8 height 10
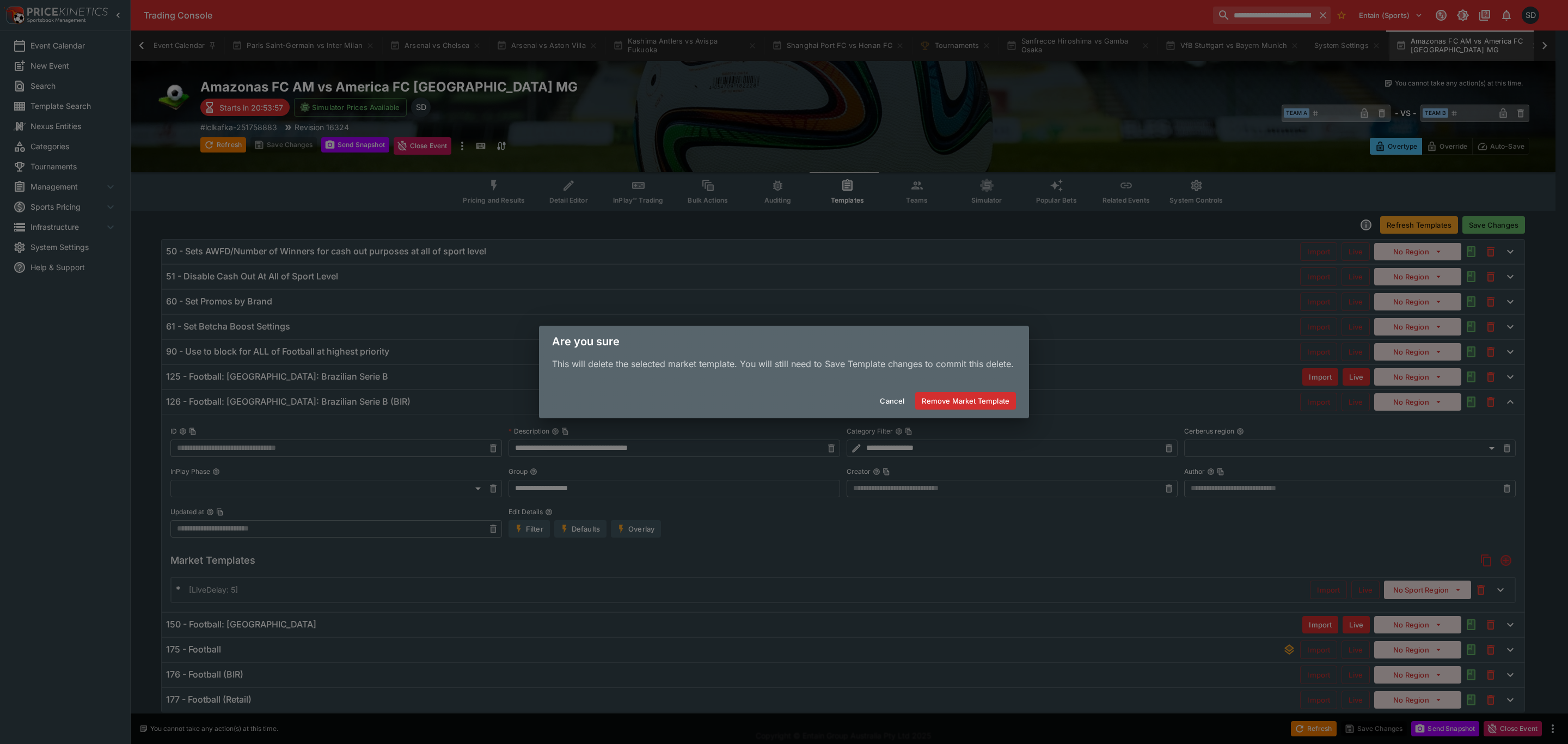
click at [972, 399] on button "Remove Market Template" at bounding box center [966, 400] width 101 height 17
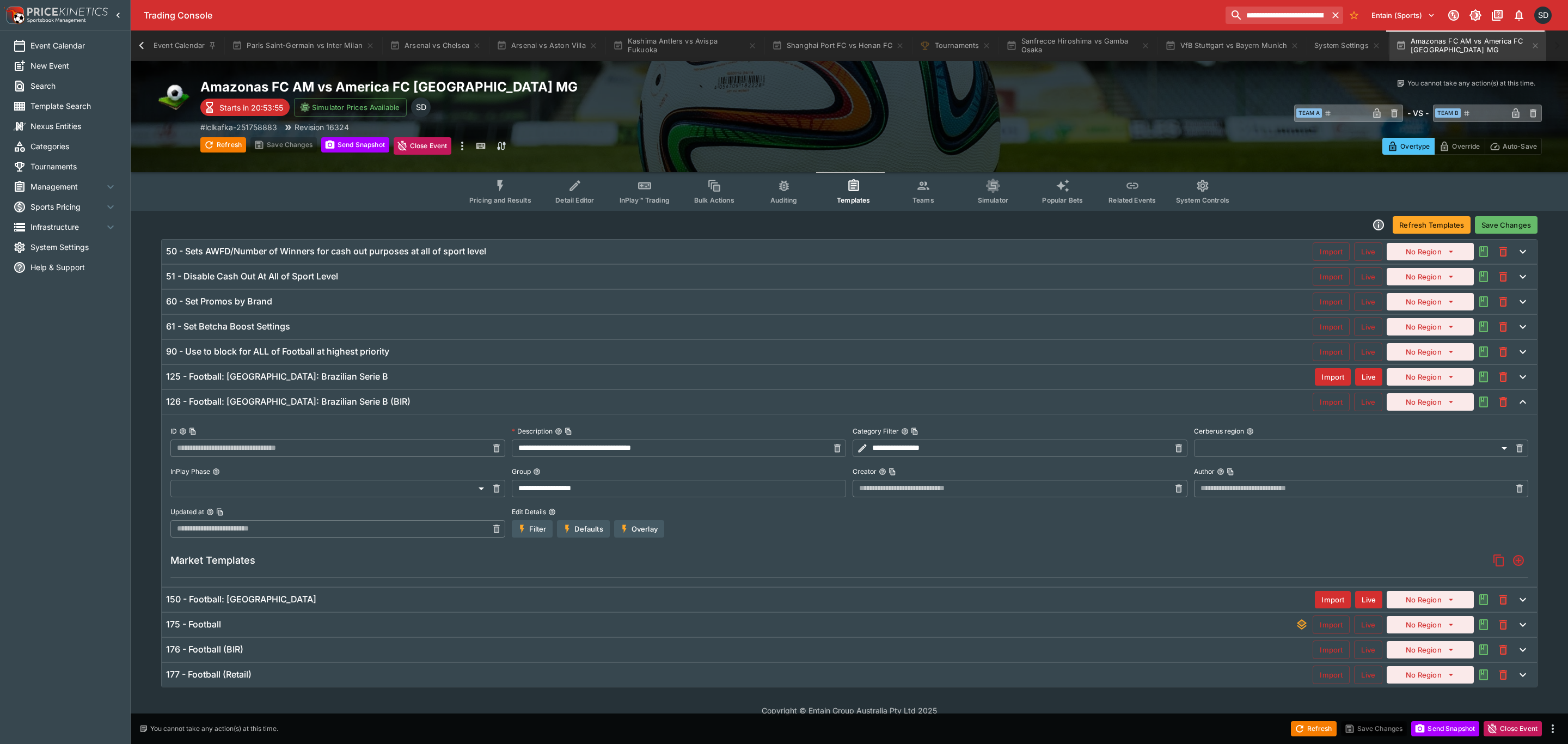
click at [1507, 220] on button "Save Changes" at bounding box center [1506, 225] width 62 height 17
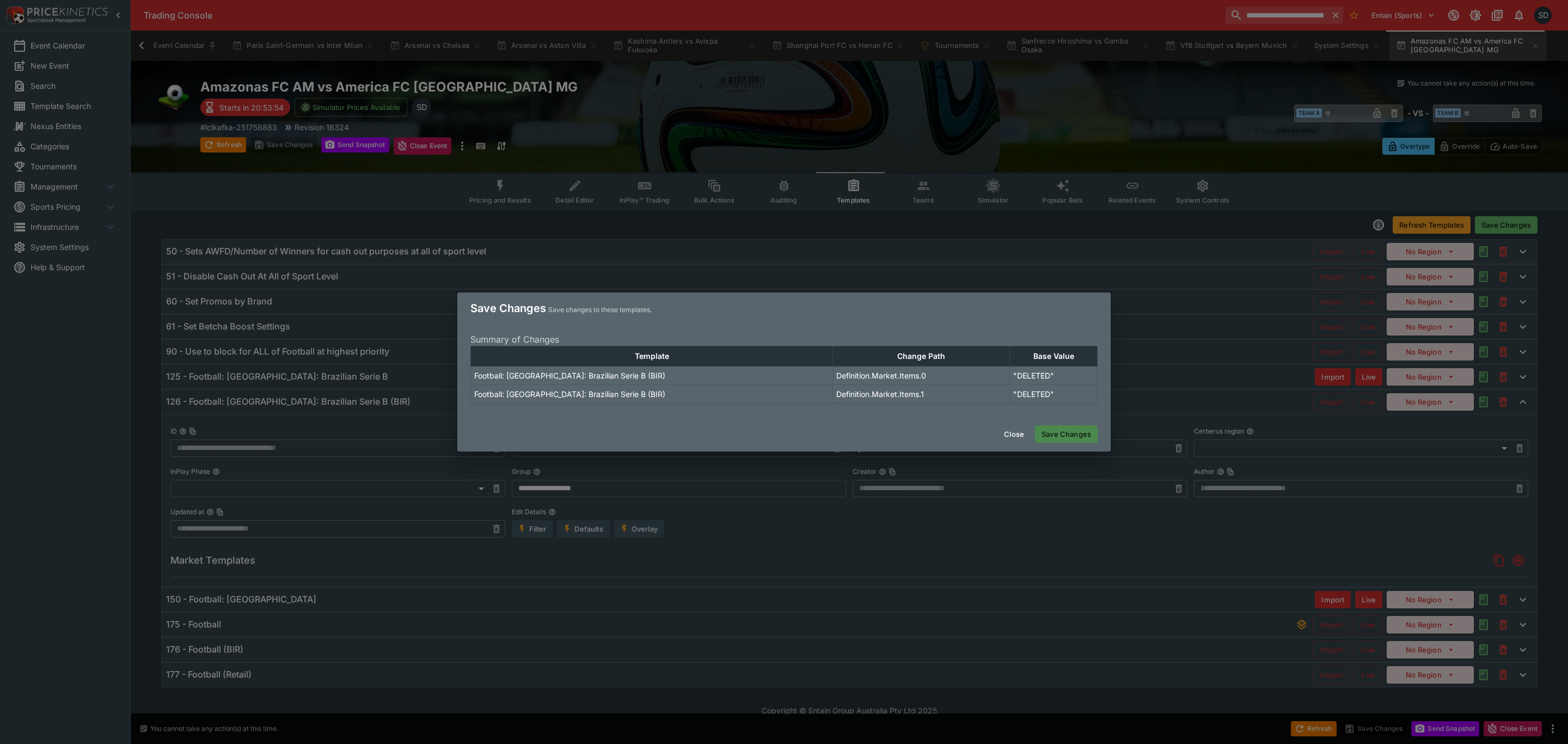
click at [1071, 435] on button "Save Changes" at bounding box center [1066, 434] width 62 height 17
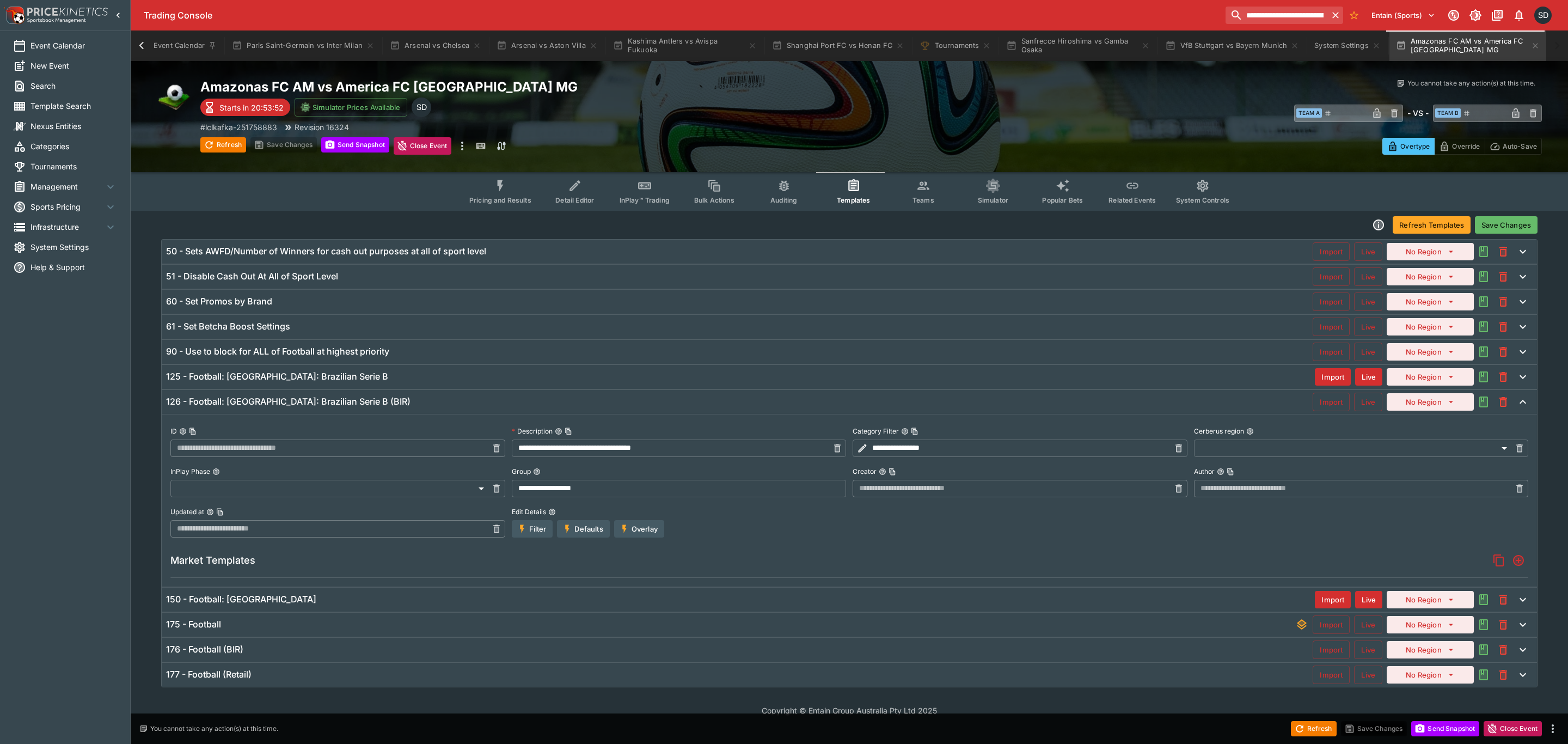
type input "**********"
click at [504, 201] on span "Pricing and Results" at bounding box center [501, 200] width 62 height 8
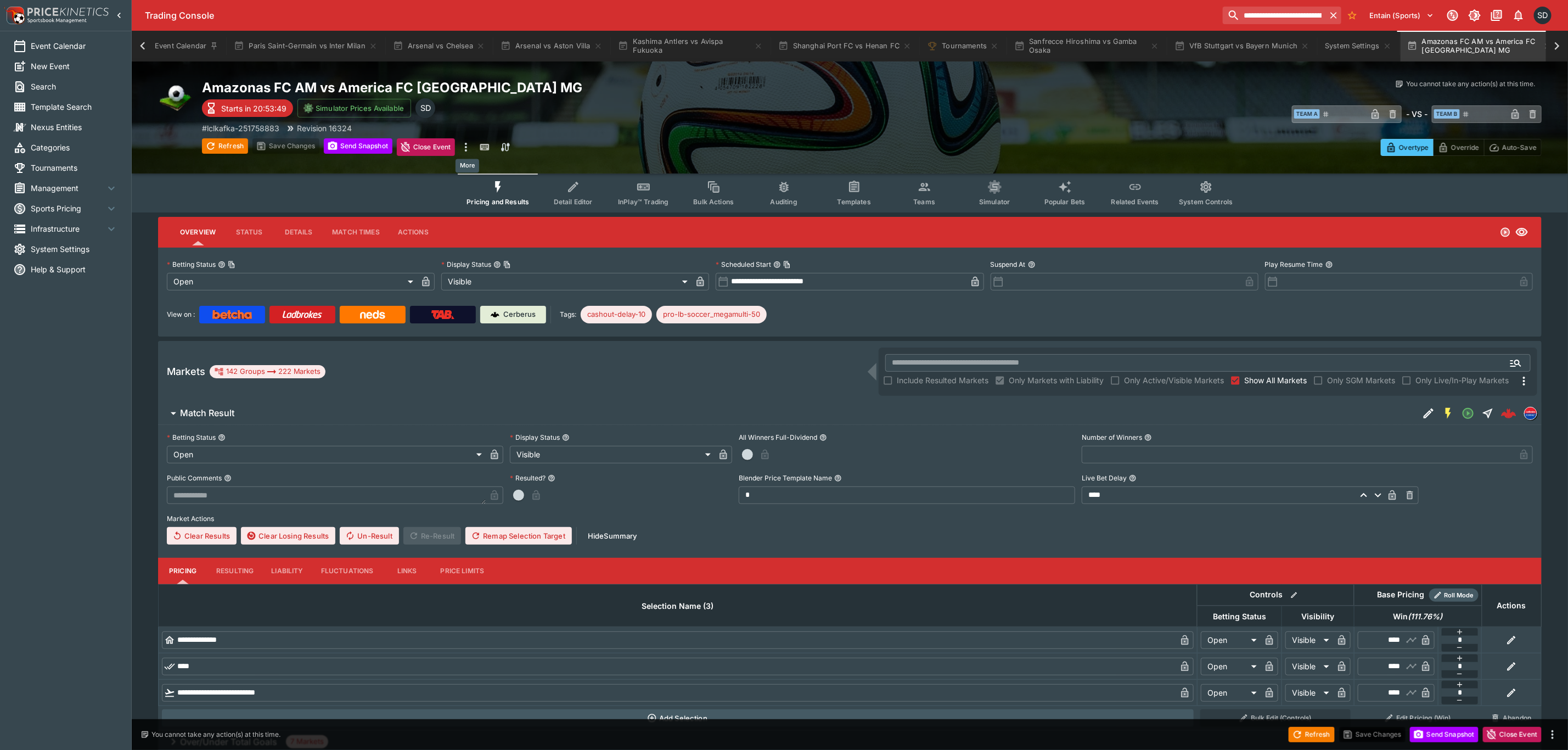
click at [464, 146] on icon "more" at bounding box center [466, 146] width 13 height 13
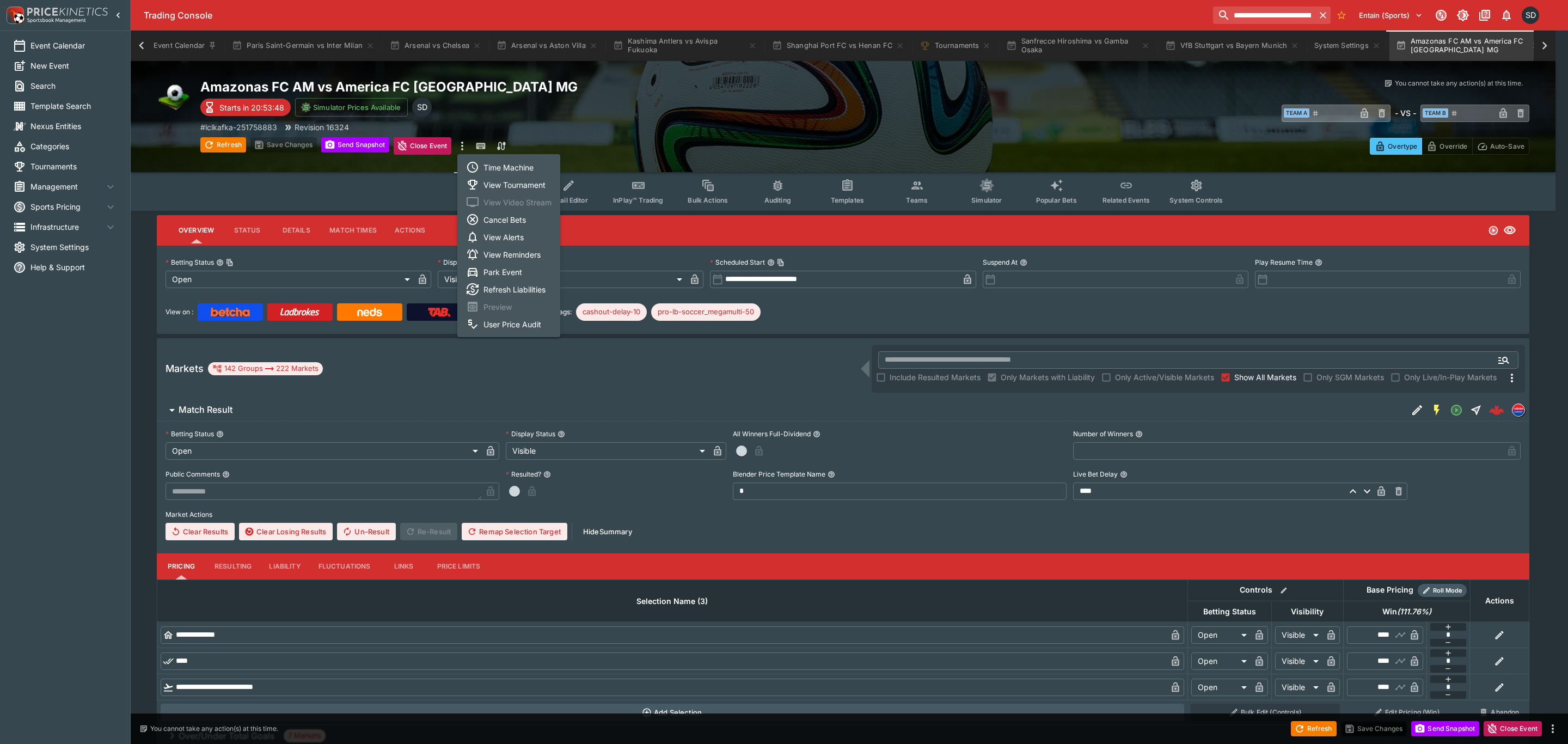
click at [514, 180] on li "View Tournament" at bounding box center [508, 184] width 103 height 17
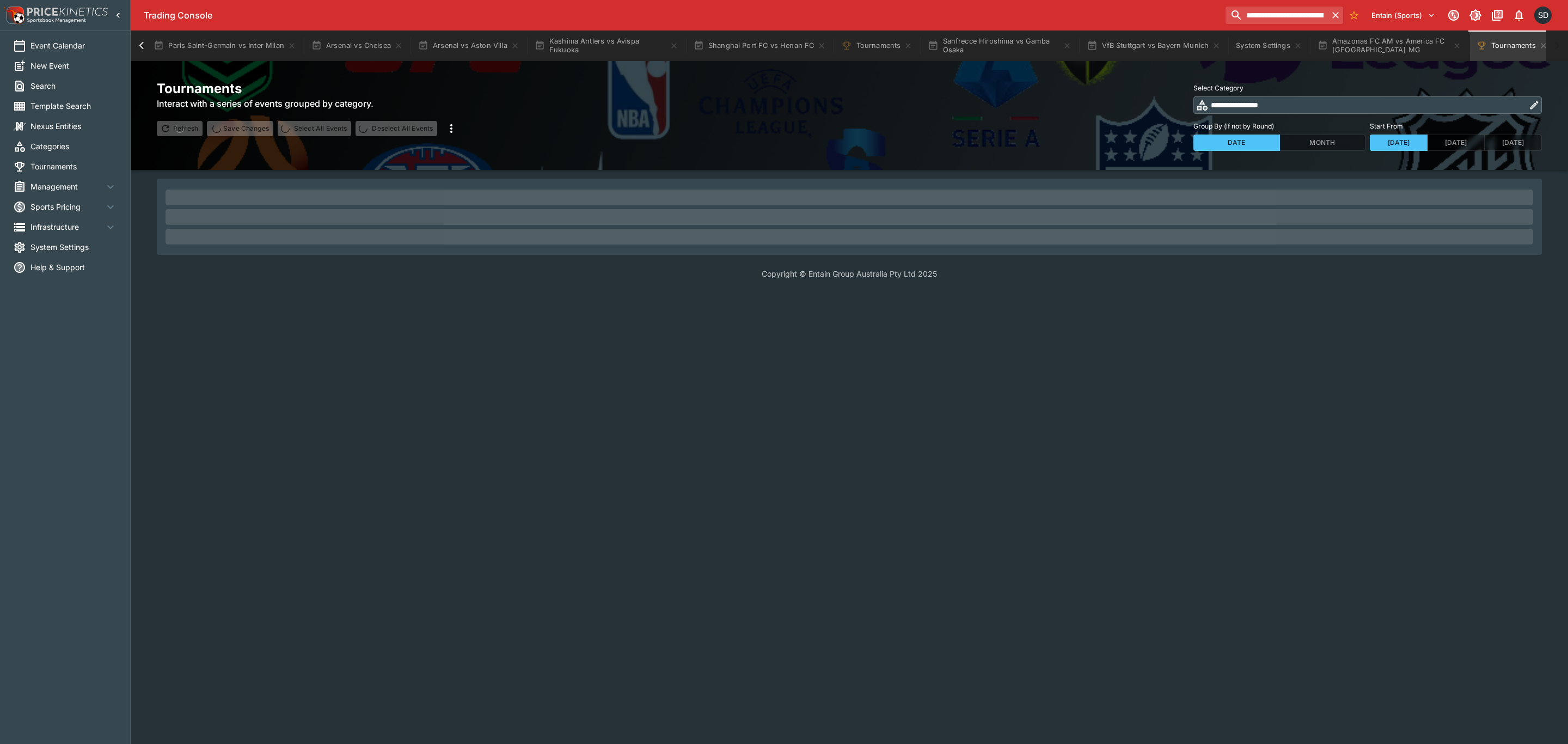
scroll to position [0, 90]
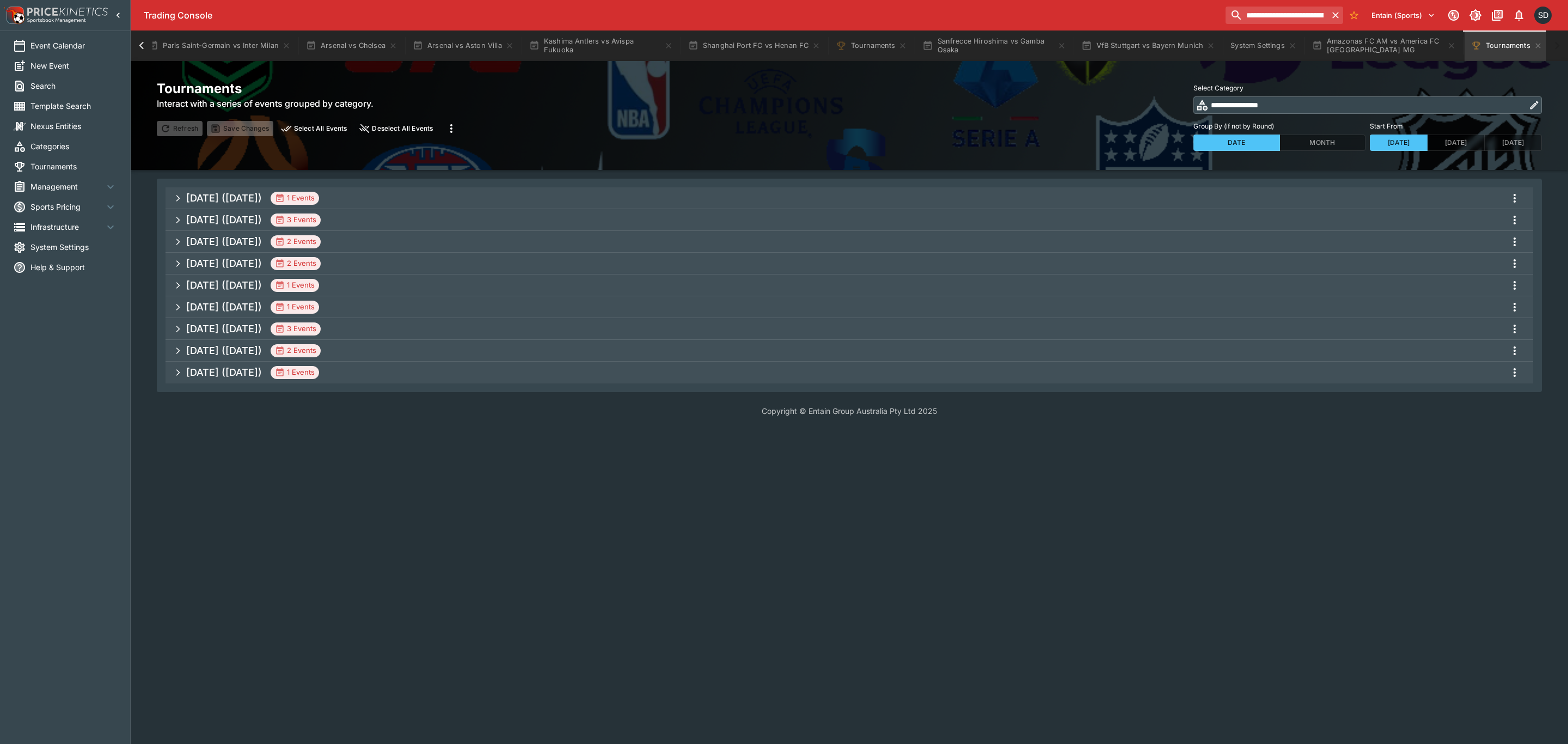
click at [262, 196] on h5 "Aug 2025 (2025-08-16)" at bounding box center [224, 198] width 76 height 12
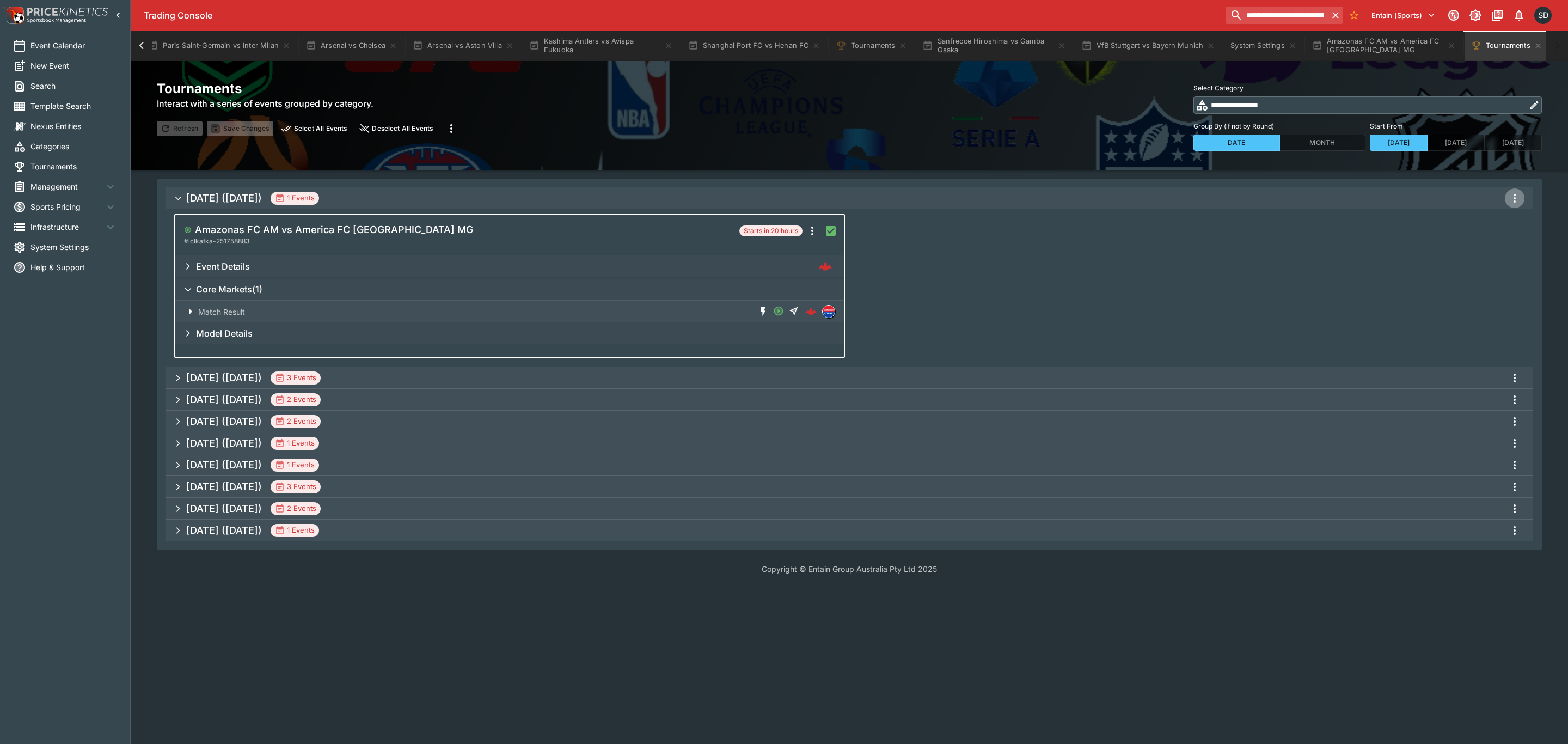
click at [1513, 196] on icon "more" at bounding box center [1514, 198] width 13 height 13
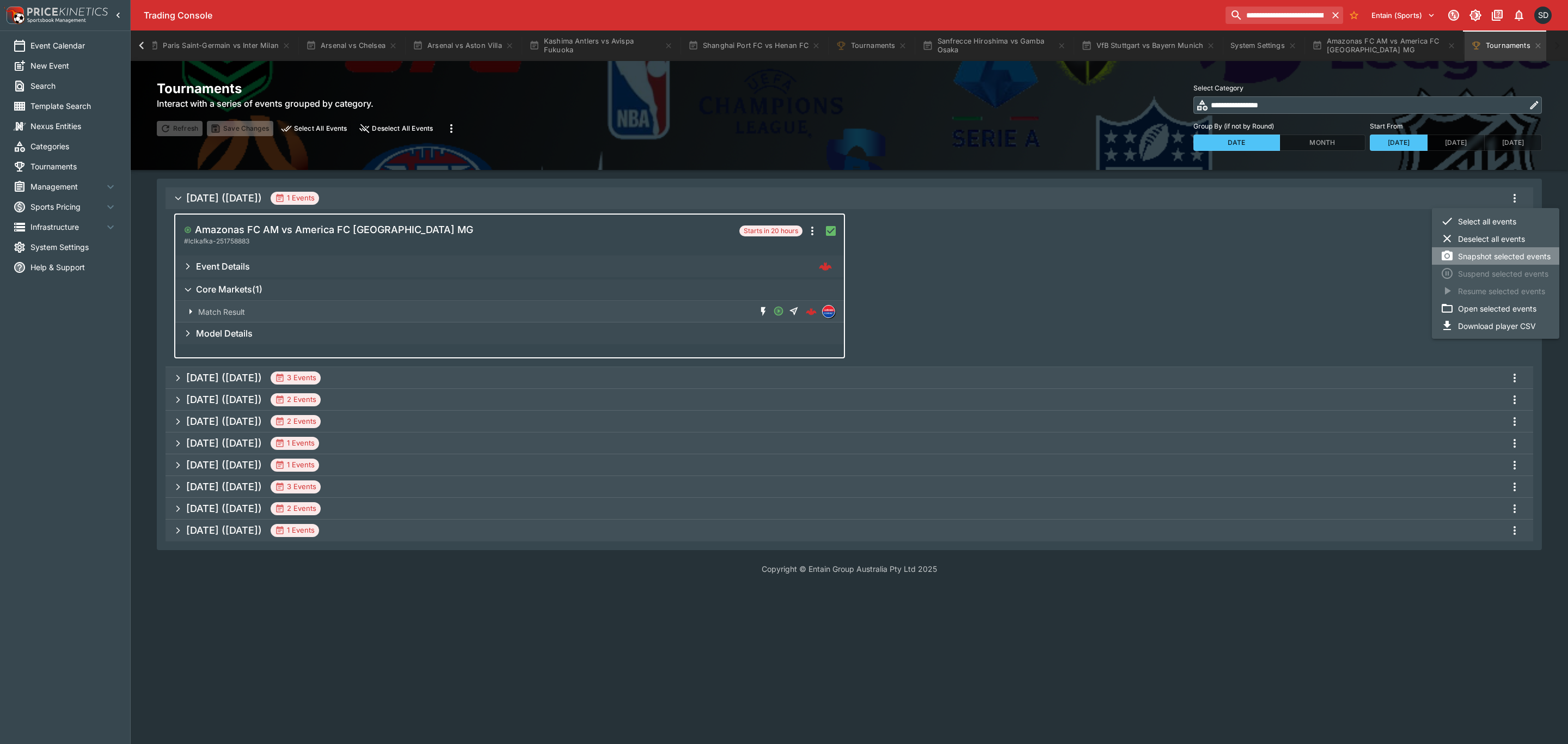
click at [1504, 255] on li "Snapshot selected events" at bounding box center [1496, 255] width 128 height 17
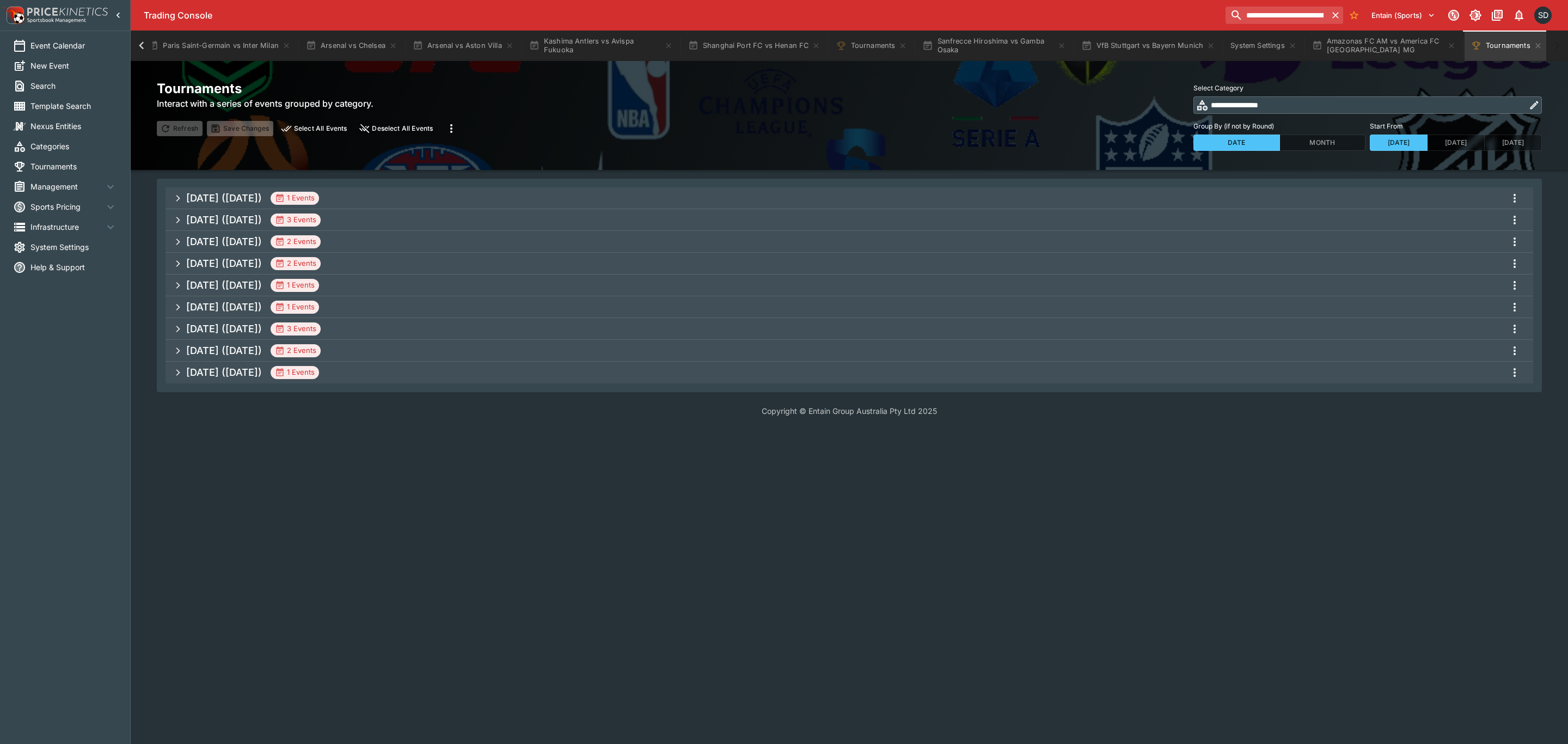
click at [262, 214] on h5 "Aug 2025 (2025-08-17)" at bounding box center [224, 220] width 76 height 12
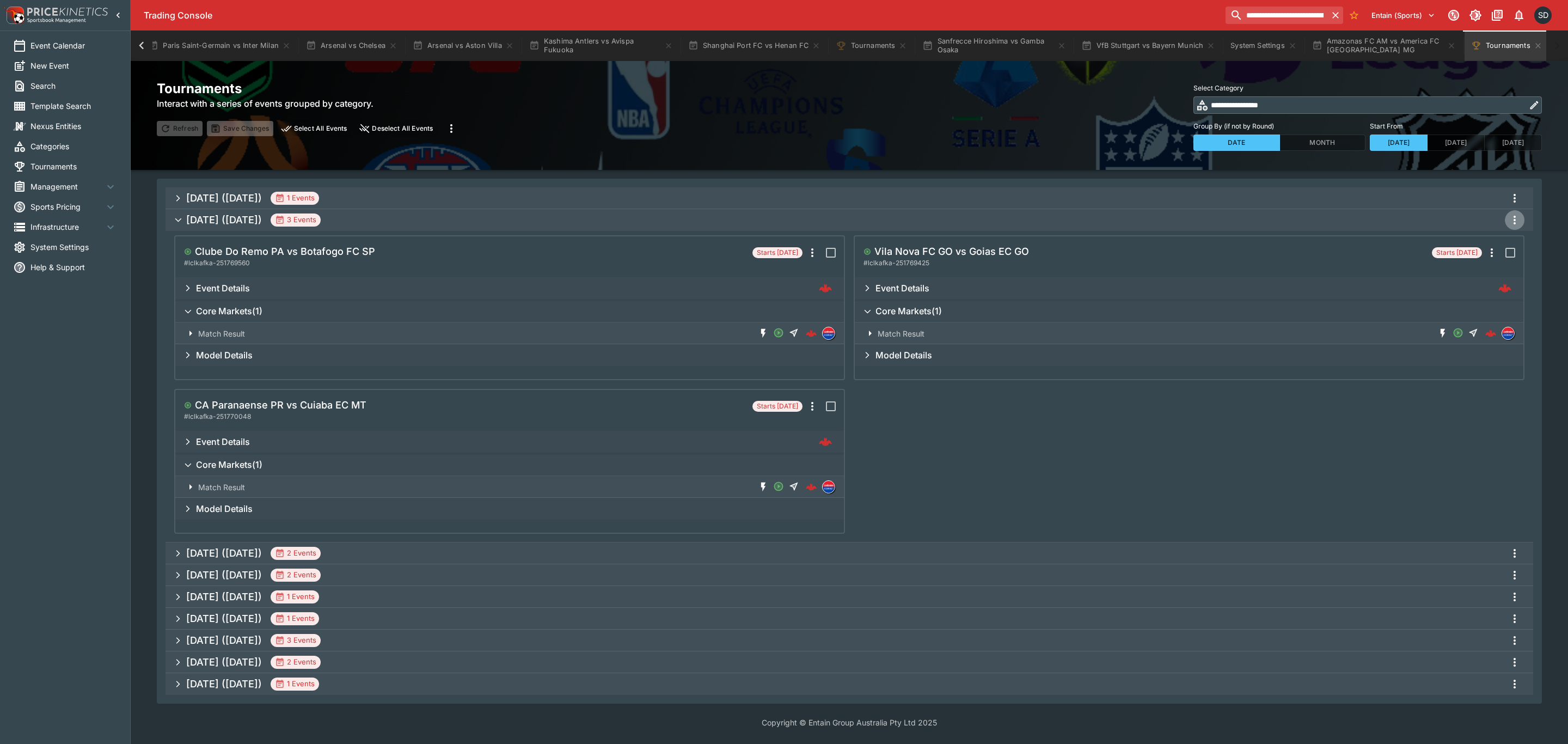
click at [1512, 219] on icon "more" at bounding box center [1514, 220] width 13 height 13
click at [1503, 242] on li "Select all events" at bounding box center [1496, 242] width 128 height 17
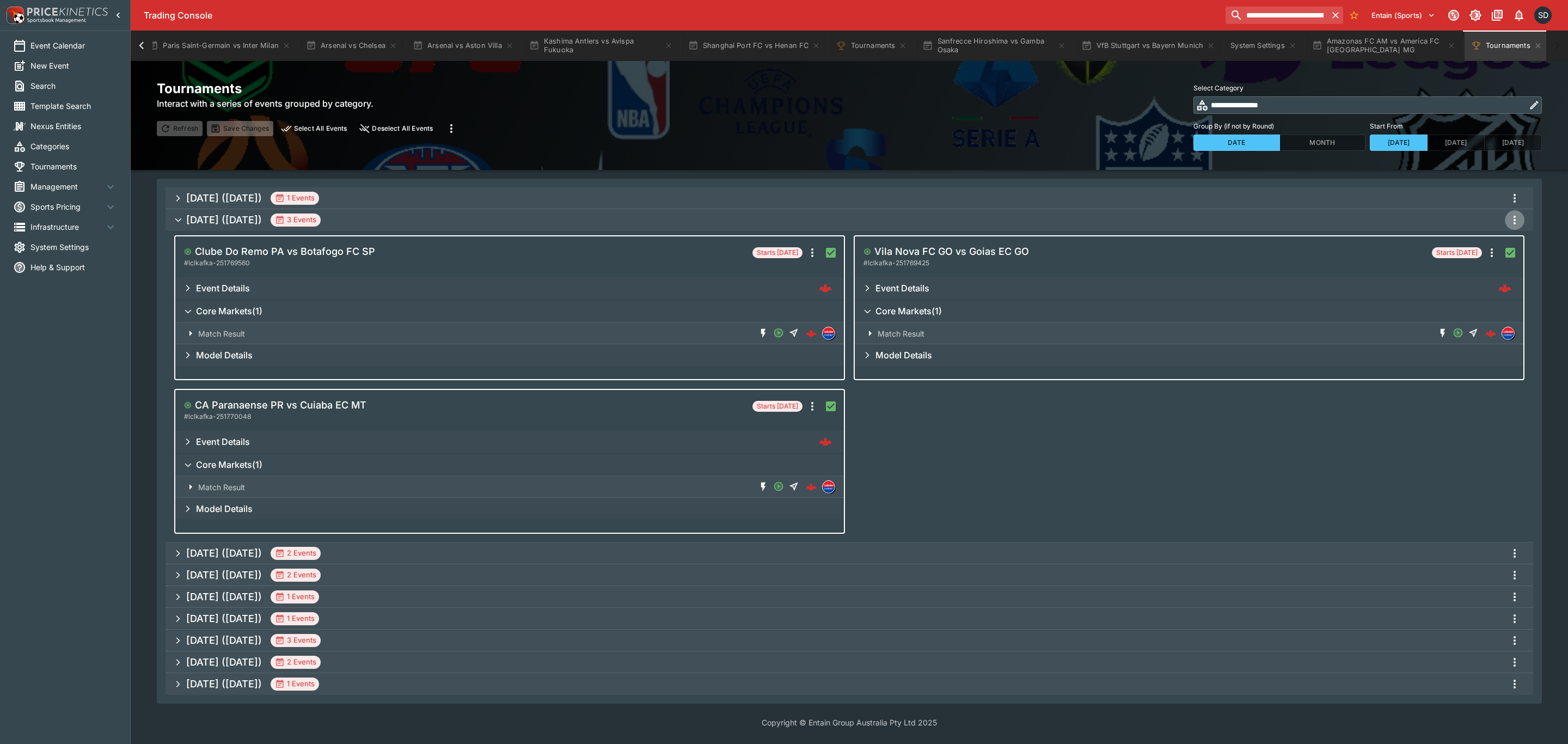
click at [1513, 219] on icon "more" at bounding box center [1514, 220] width 13 height 13
click at [1510, 274] on li "Snapshot selected events" at bounding box center [1496, 277] width 128 height 17
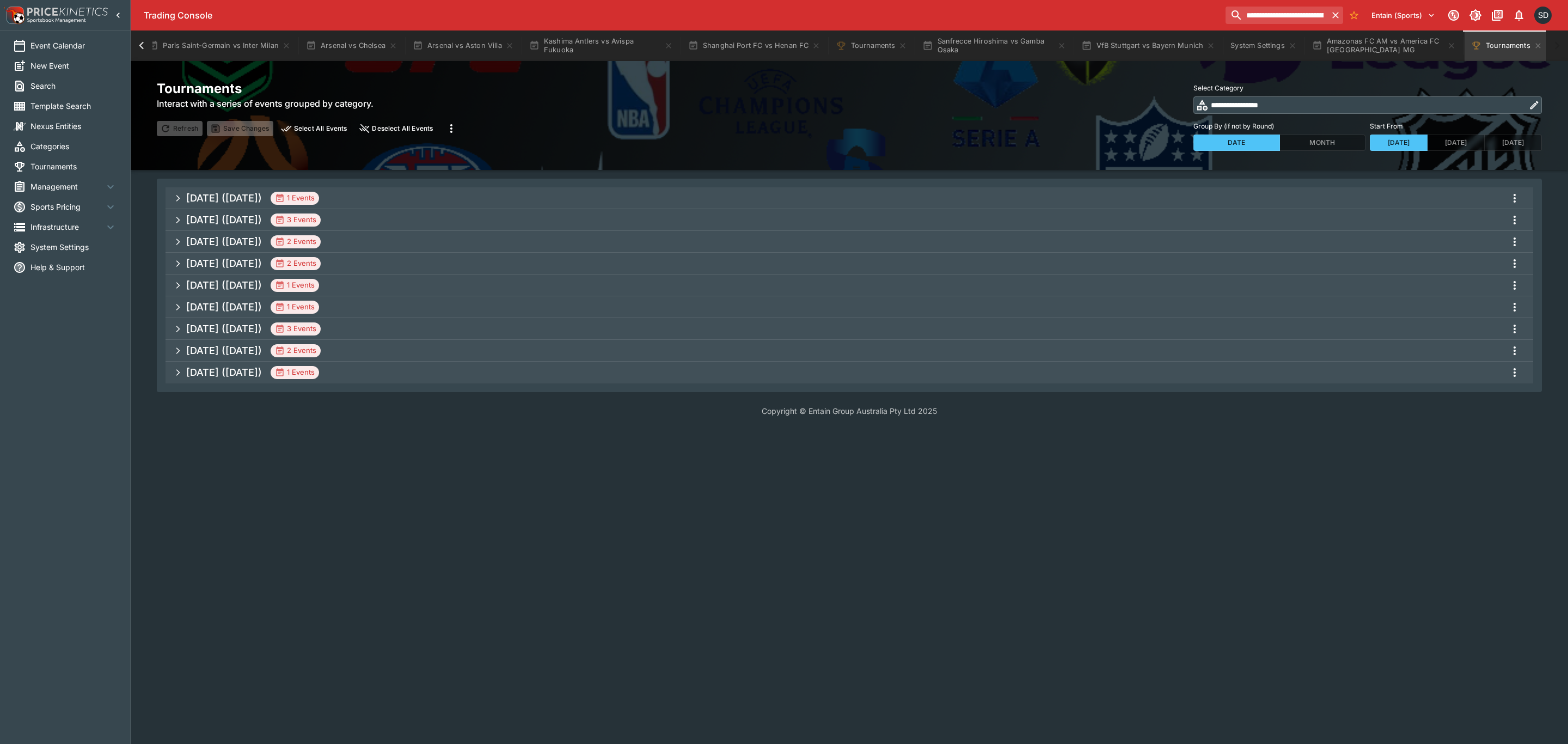
click at [262, 239] on h5 "Aug 2025 (2025-08-18)" at bounding box center [224, 242] width 76 height 12
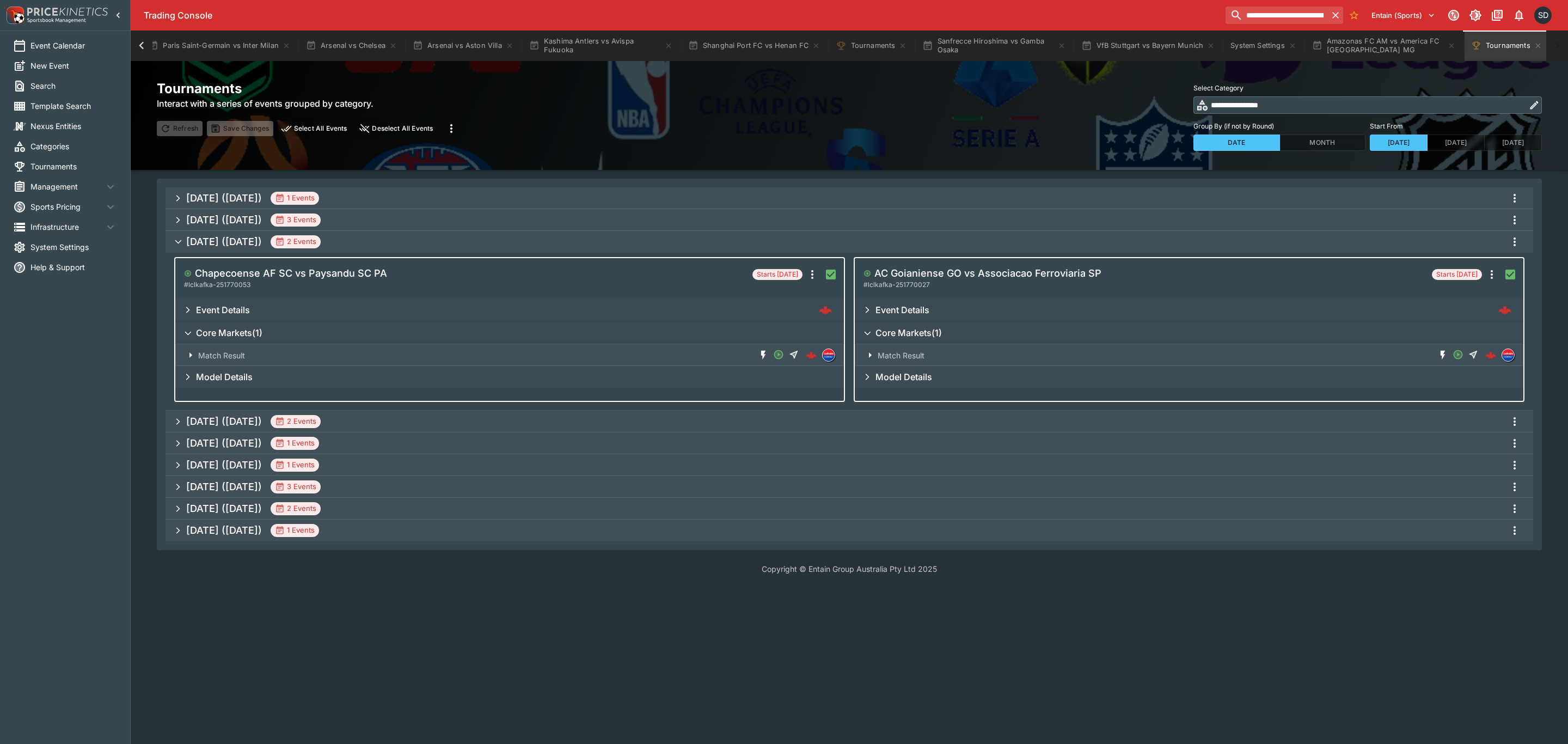
click at [1515, 245] on icon "more" at bounding box center [1514, 241] width 2 height 8
click at [1493, 293] on li "Snapshot selected events" at bounding box center [1496, 299] width 128 height 17
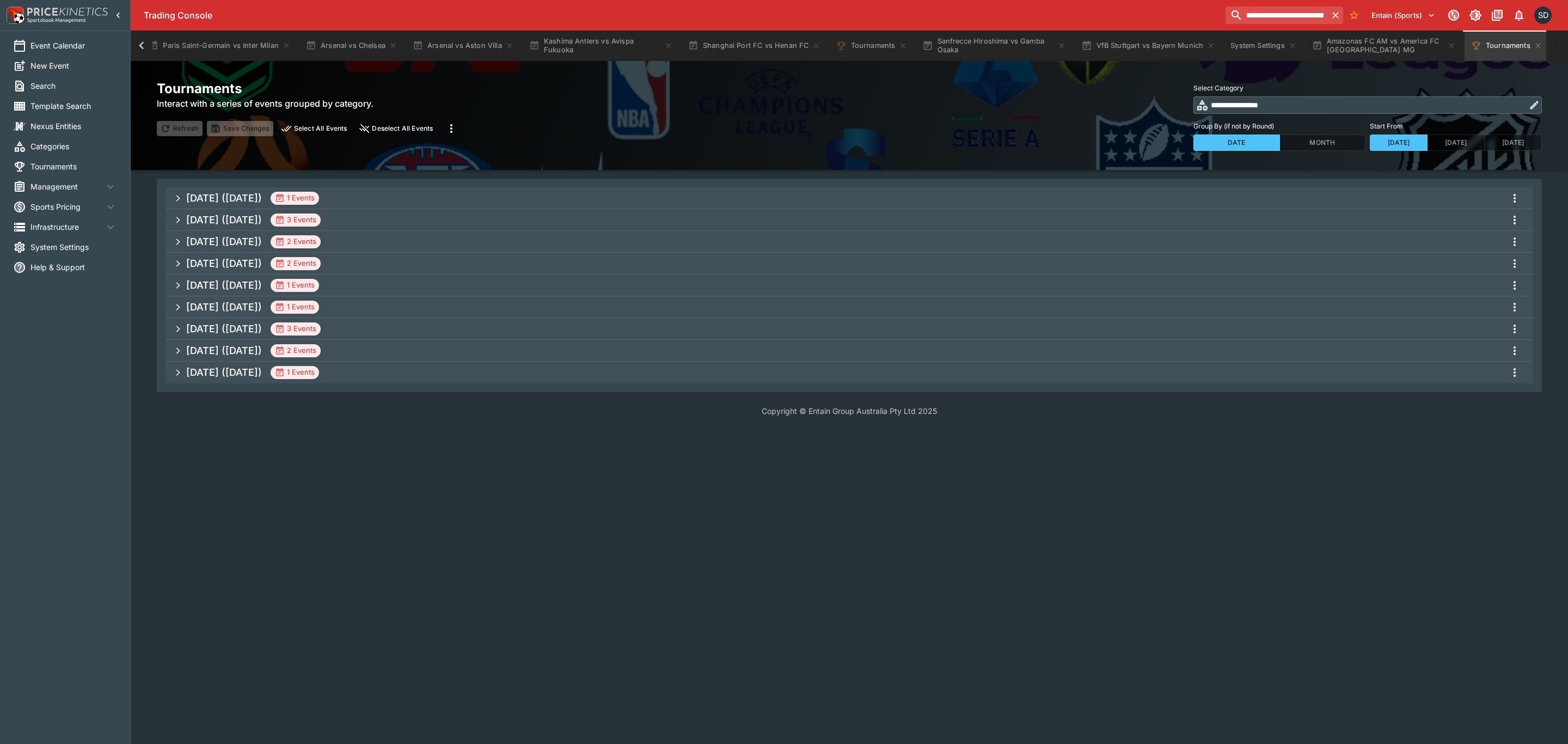
click at [262, 261] on h5 "Aug 2025 (2025-08-19)" at bounding box center [224, 263] width 76 height 12
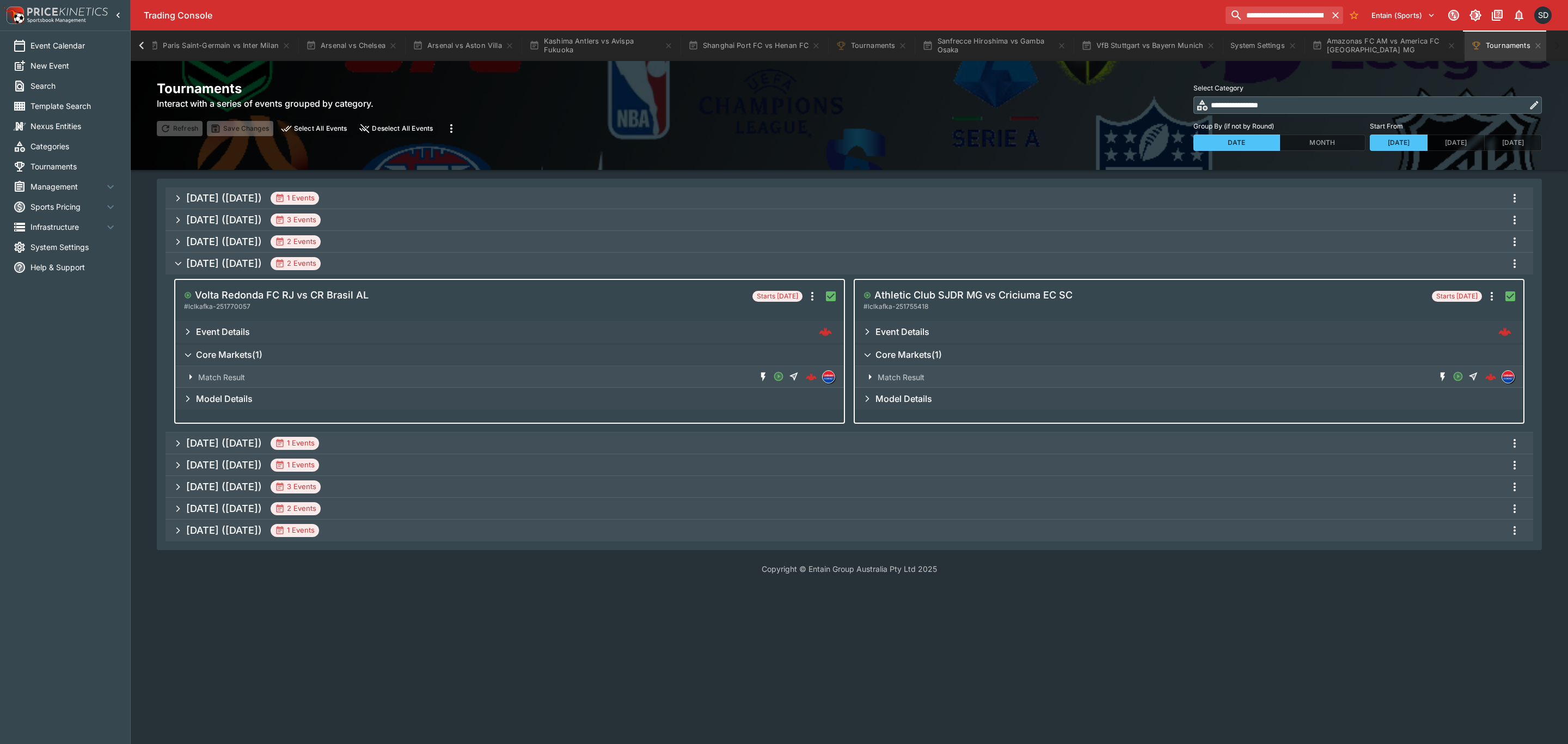
click at [1512, 261] on icon "more" at bounding box center [1514, 263] width 13 height 13
click at [1473, 321] on li "Snapshot selected events" at bounding box center [1496, 321] width 128 height 17
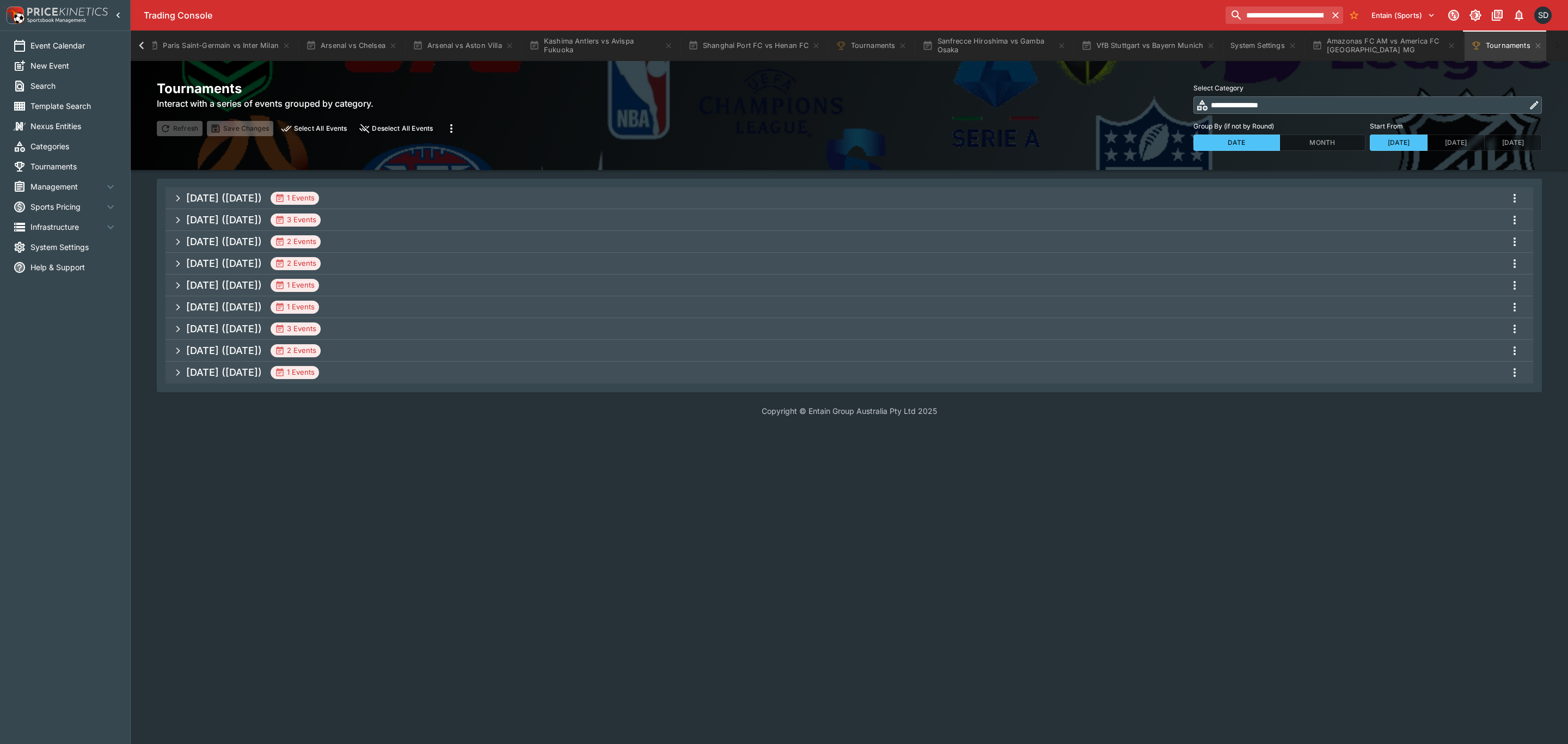
click at [262, 264] on h5 "Aug 2025 (2025-08-19)" at bounding box center [224, 263] width 76 height 12
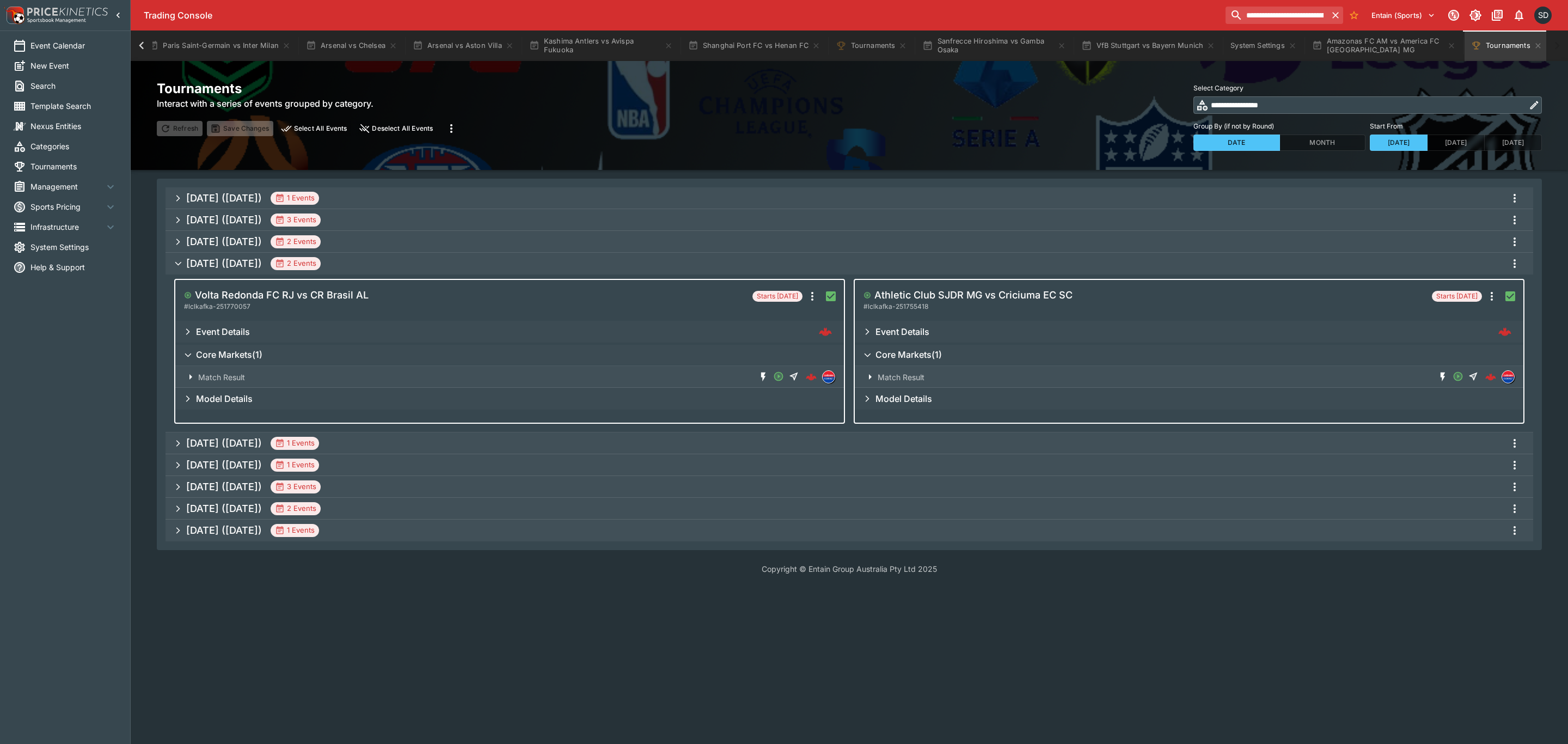
click at [262, 439] on h5 "Aug 2025 (2025-08-20)" at bounding box center [224, 443] width 76 height 12
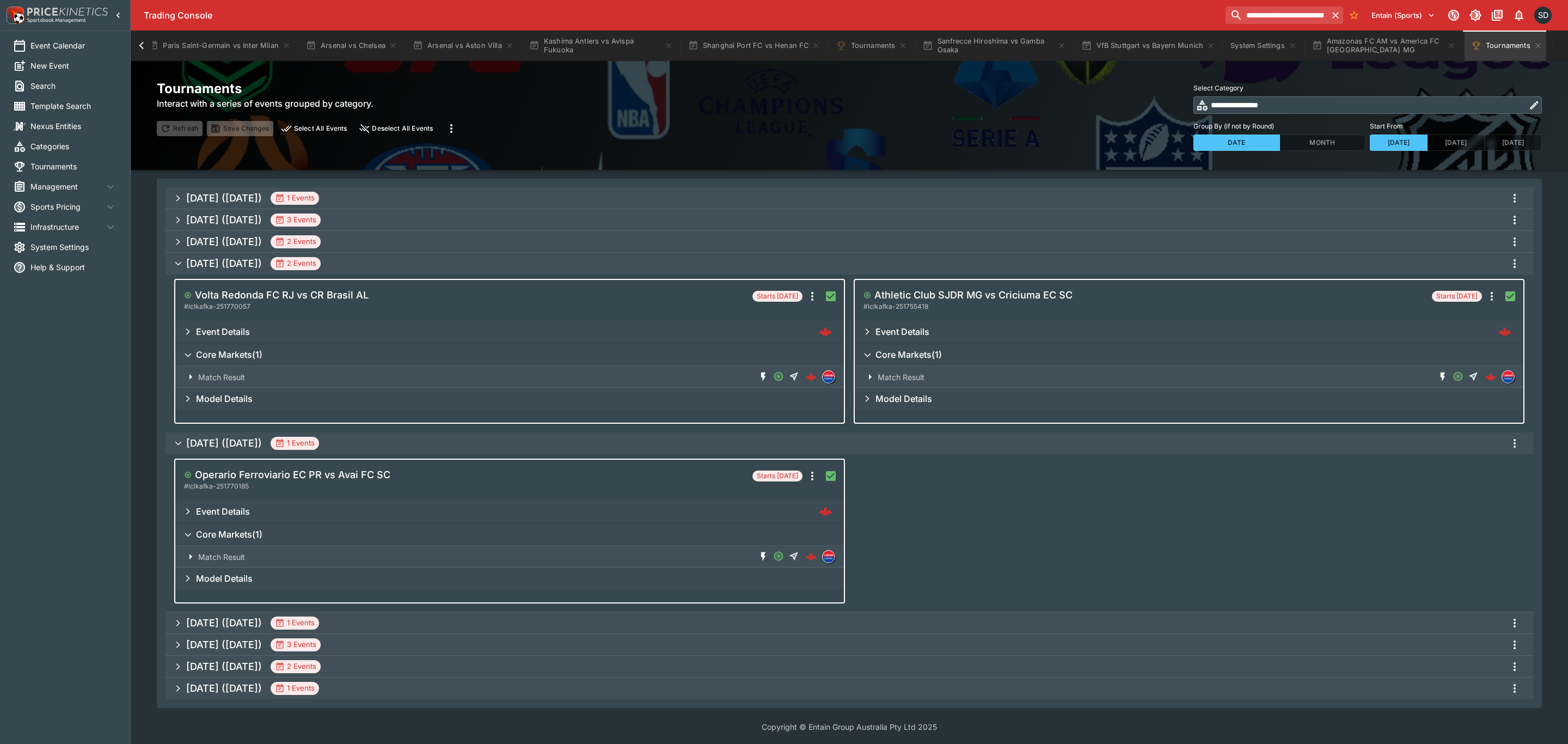
click at [1513, 437] on icon "more" at bounding box center [1514, 443] width 13 height 13
click at [1502, 497] on li "Snapshot selected events" at bounding box center [1496, 500] width 128 height 17
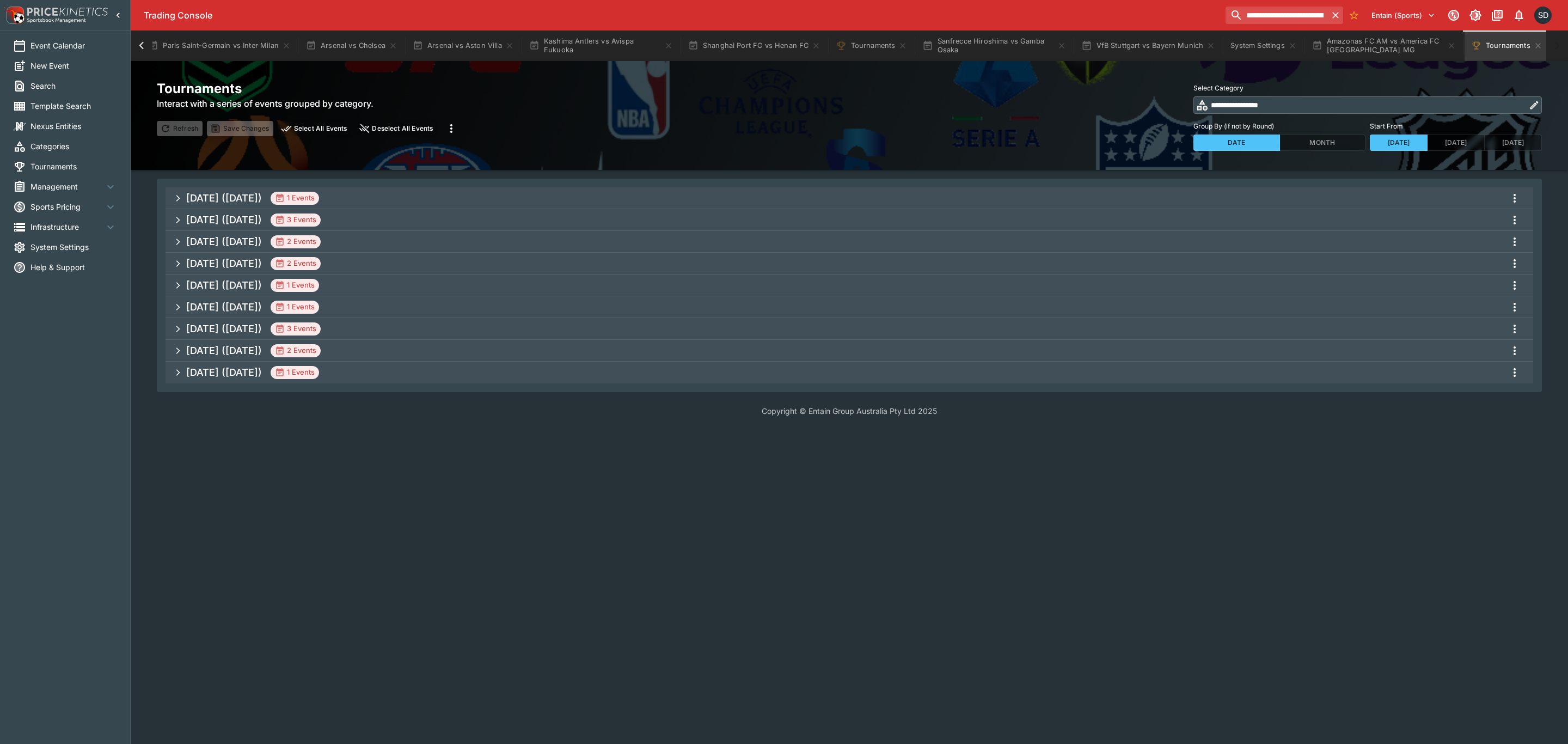
click at [262, 290] on h5 "Aug 2025 (2025-08-20)" at bounding box center [224, 285] width 76 height 12
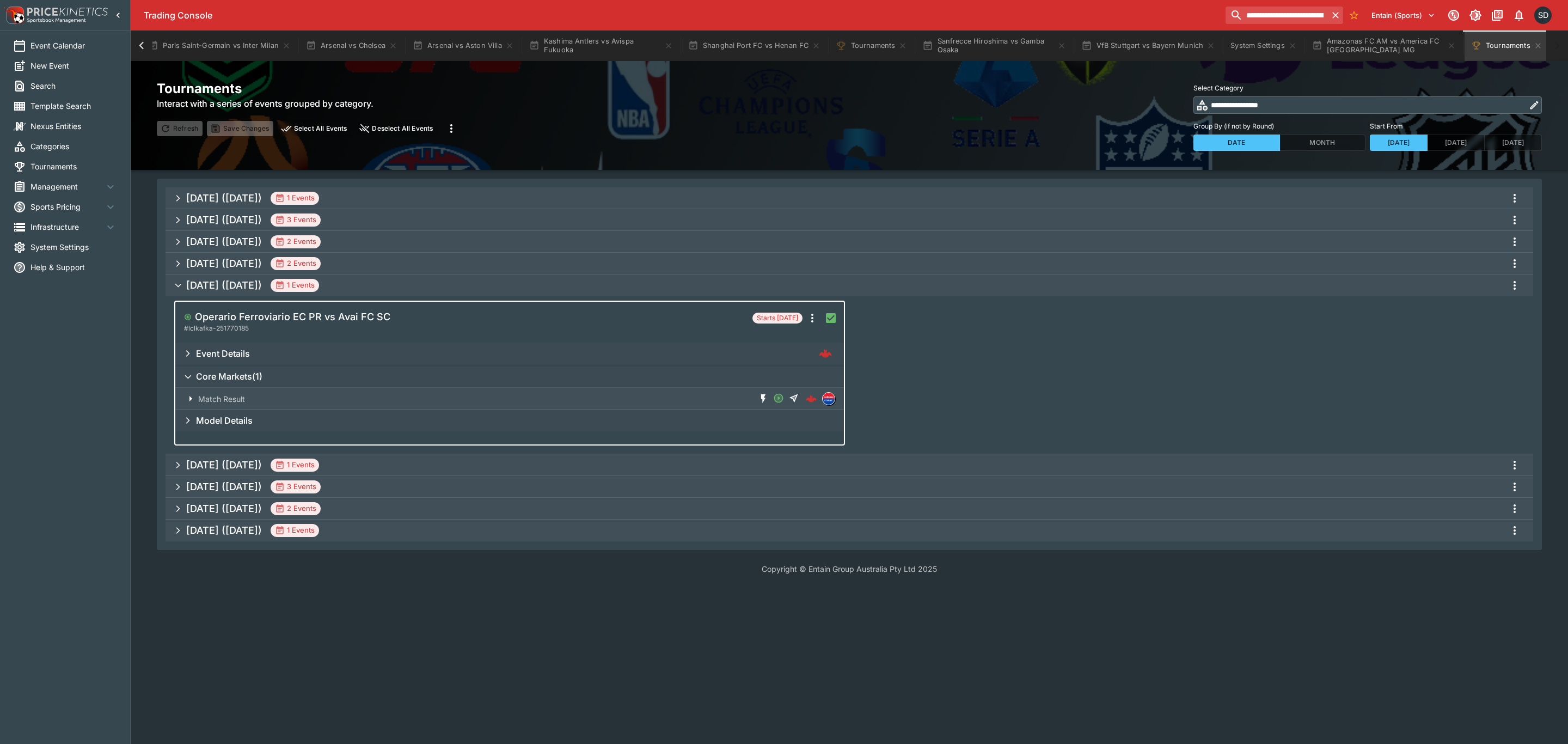
click at [262, 464] on h5 "Aug 2025 (2025-08-26)" at bounding box center [224, 464] width 76 height 12
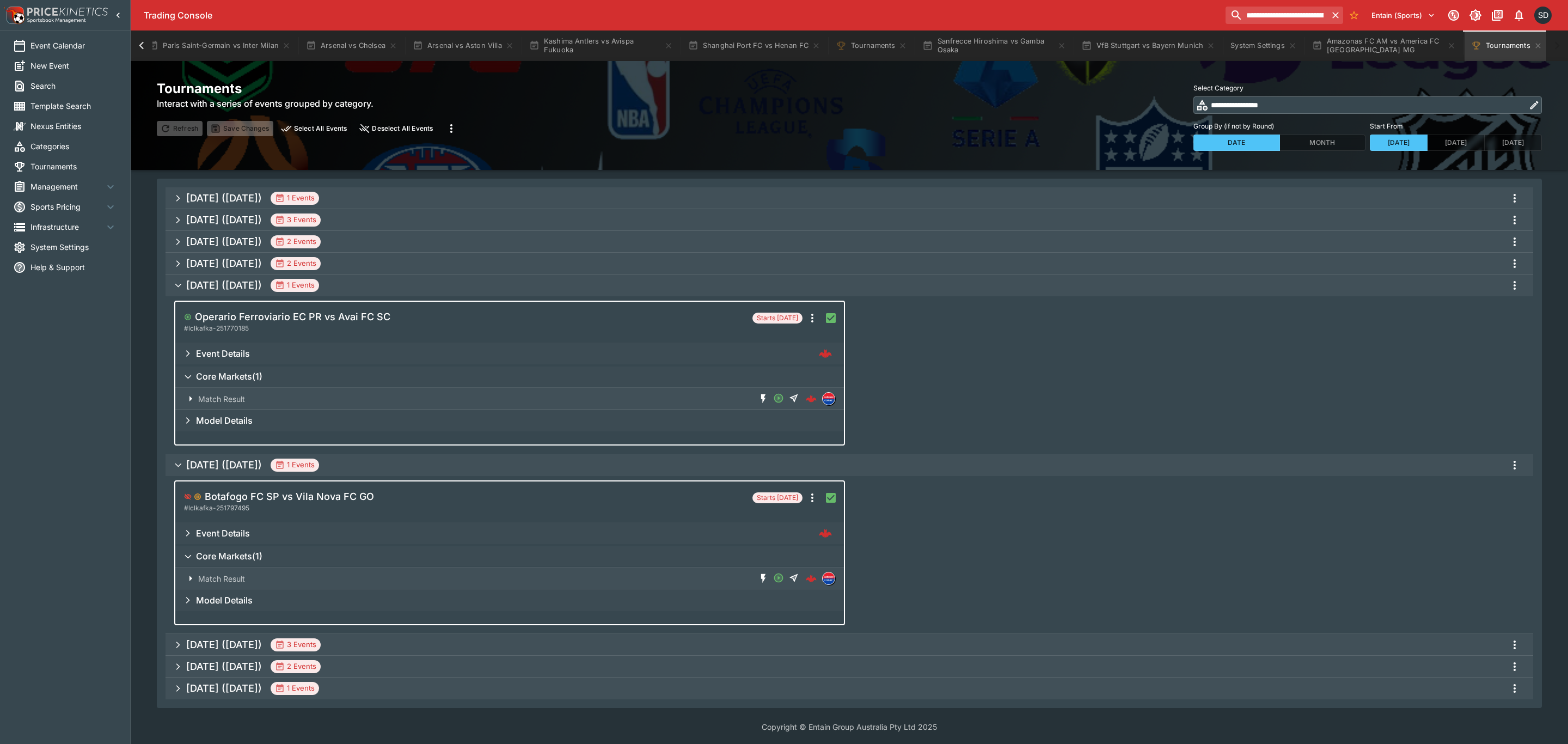
click at [1516, 462] on icon "more" at bounding box center [1514, 464] width 13 height 13
click at [1528, 518] on li "Snapshot selected events" at bounding box center [1496, 522] width 128 height 17
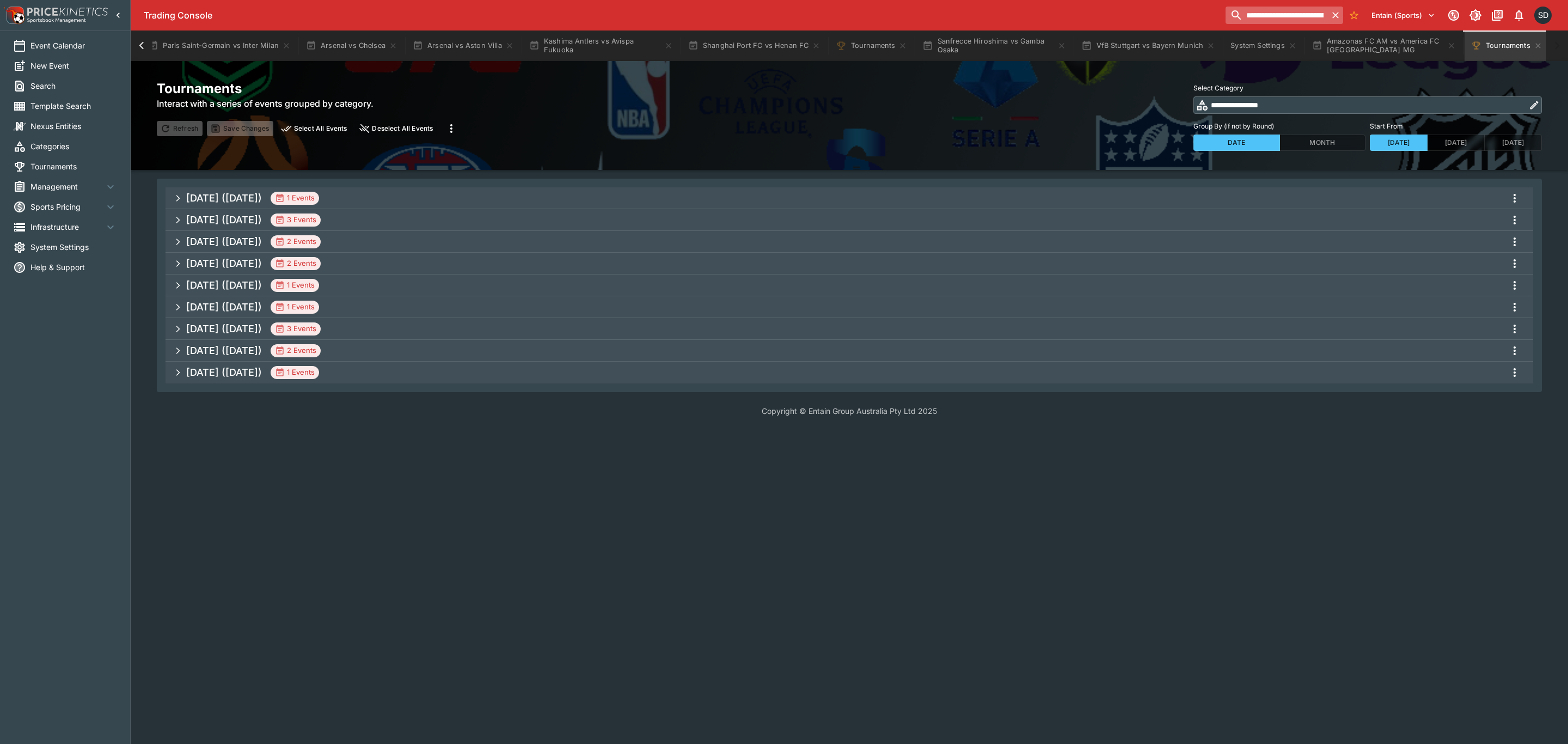
drag, startPoint x: 1336, startPoint y: 13, endPoint x: 1300, endPoint y: 12, distance: 36.0
click at [1335, 12] on icon "button" at bounding box center [1336, 15] width 11 height 11
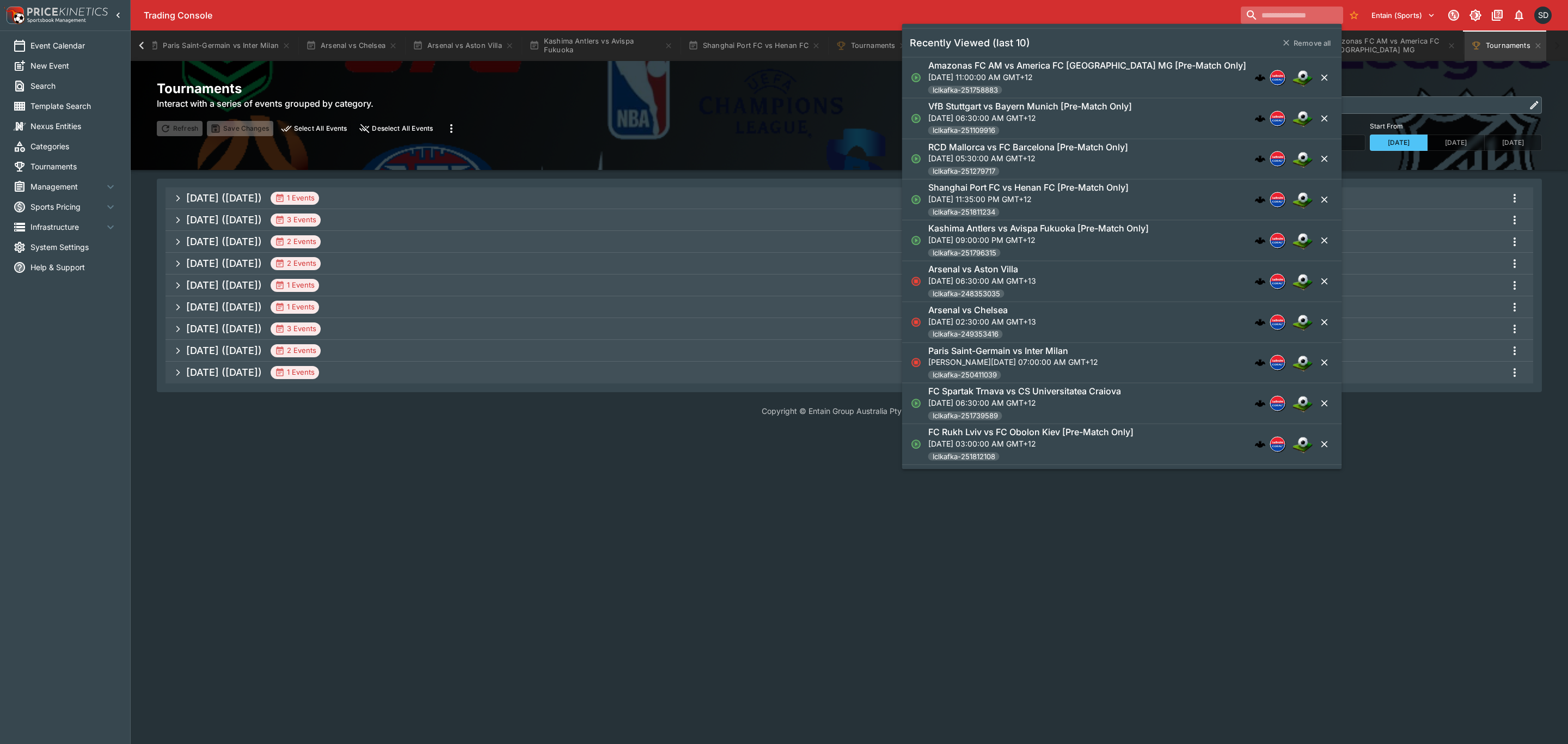
click at [1300, 12] on input "search" at bounding box center [1291, 15] width 102 height 17
click at [1288, 14] on input "search" at bounding box center [1282, 15] width 122 height 17
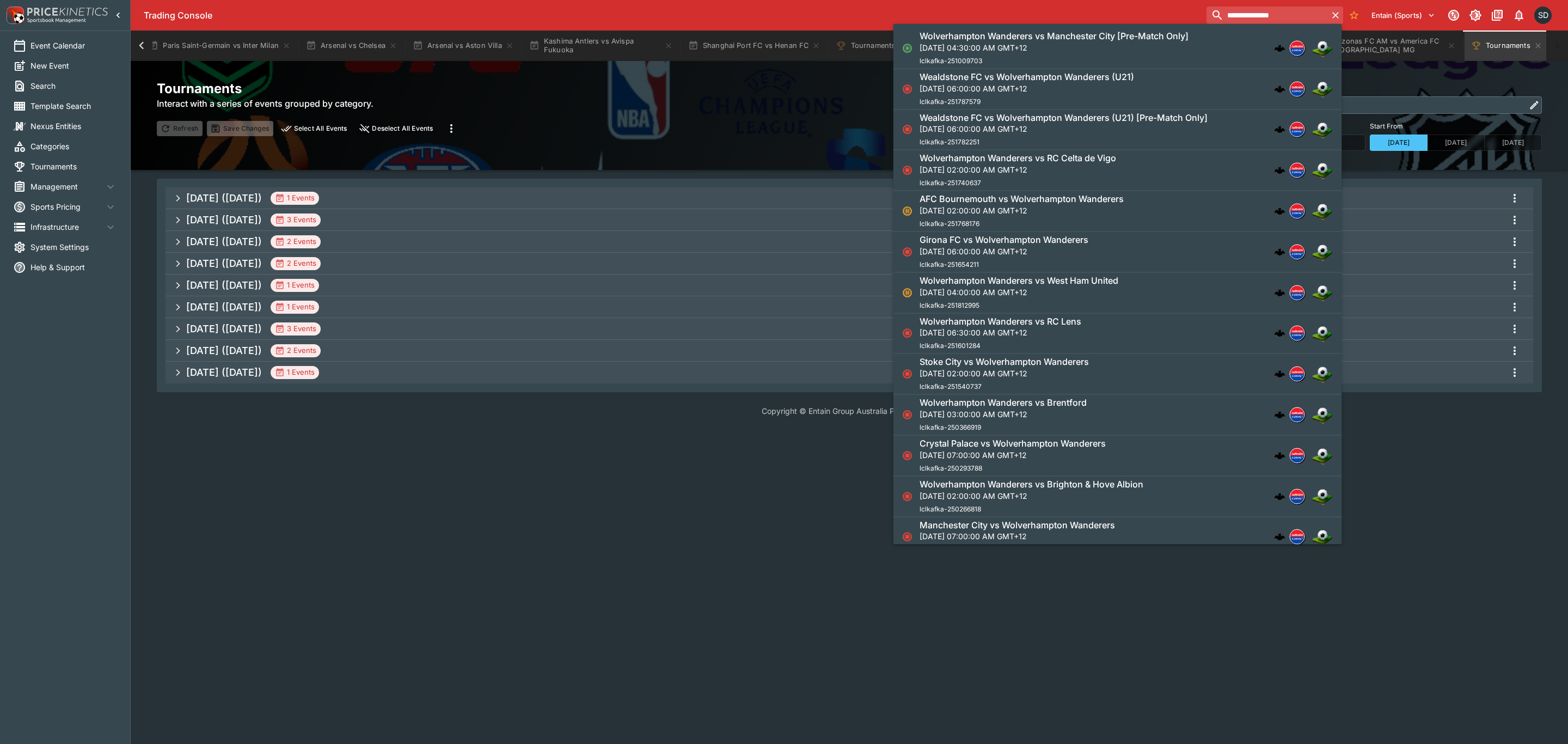
type input "**********"
click at [1054, 41] on p "Sun, Aug 17, 2025, 04:30:00 AM GMT+12" at bounding box center [1054, 46] width 269 height 11
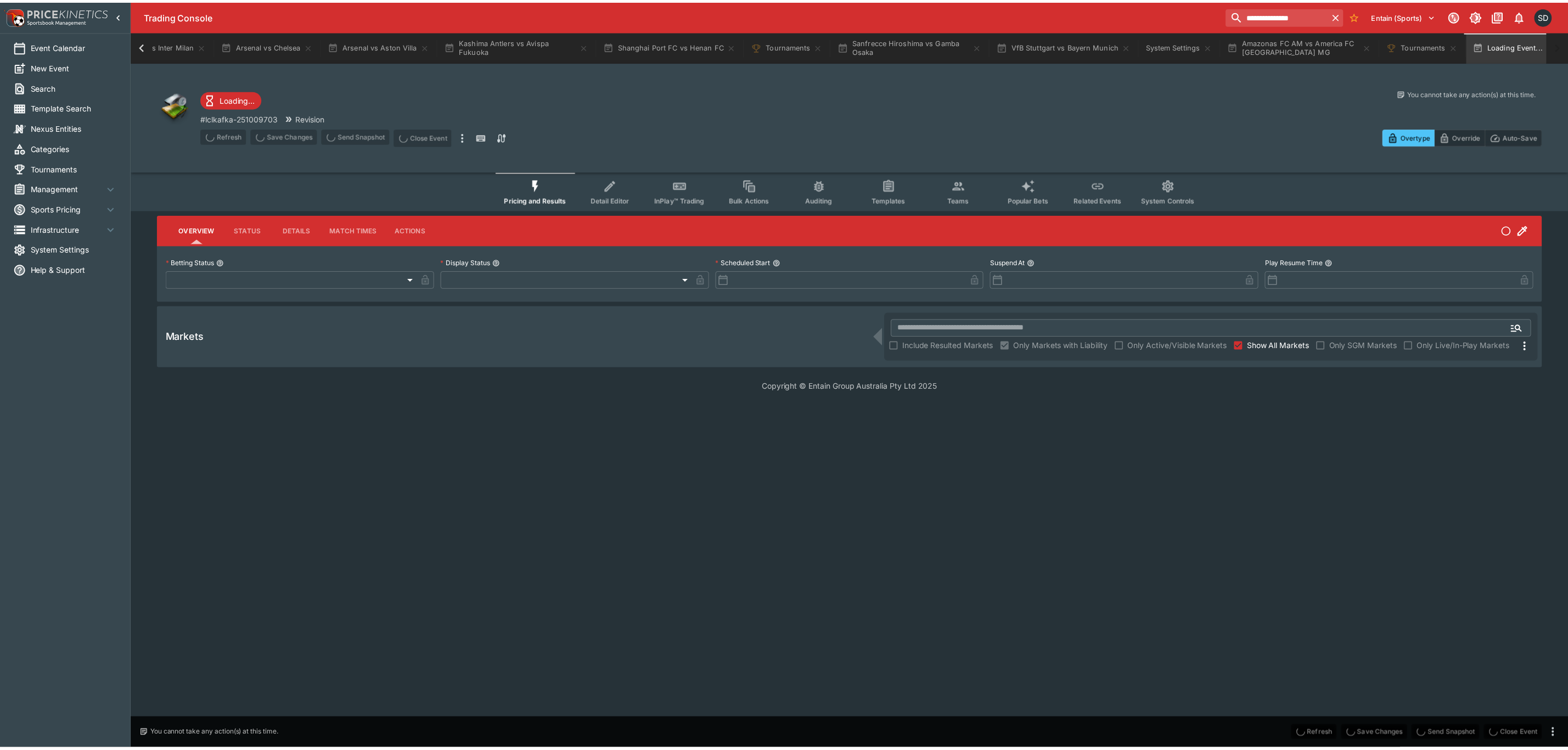
scroll to position [0, 188]
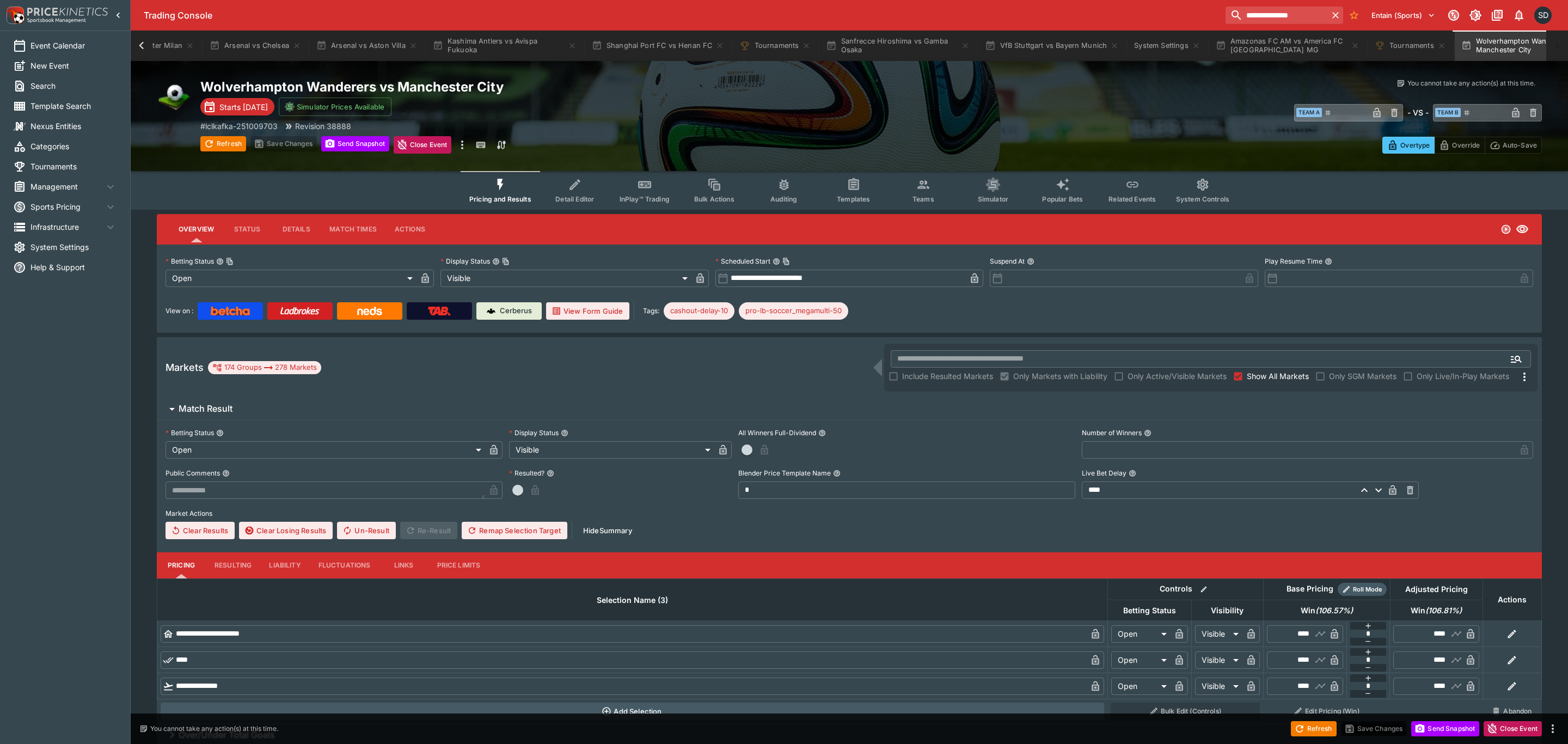
type input "**********"
type input "*******"
type input "**********"
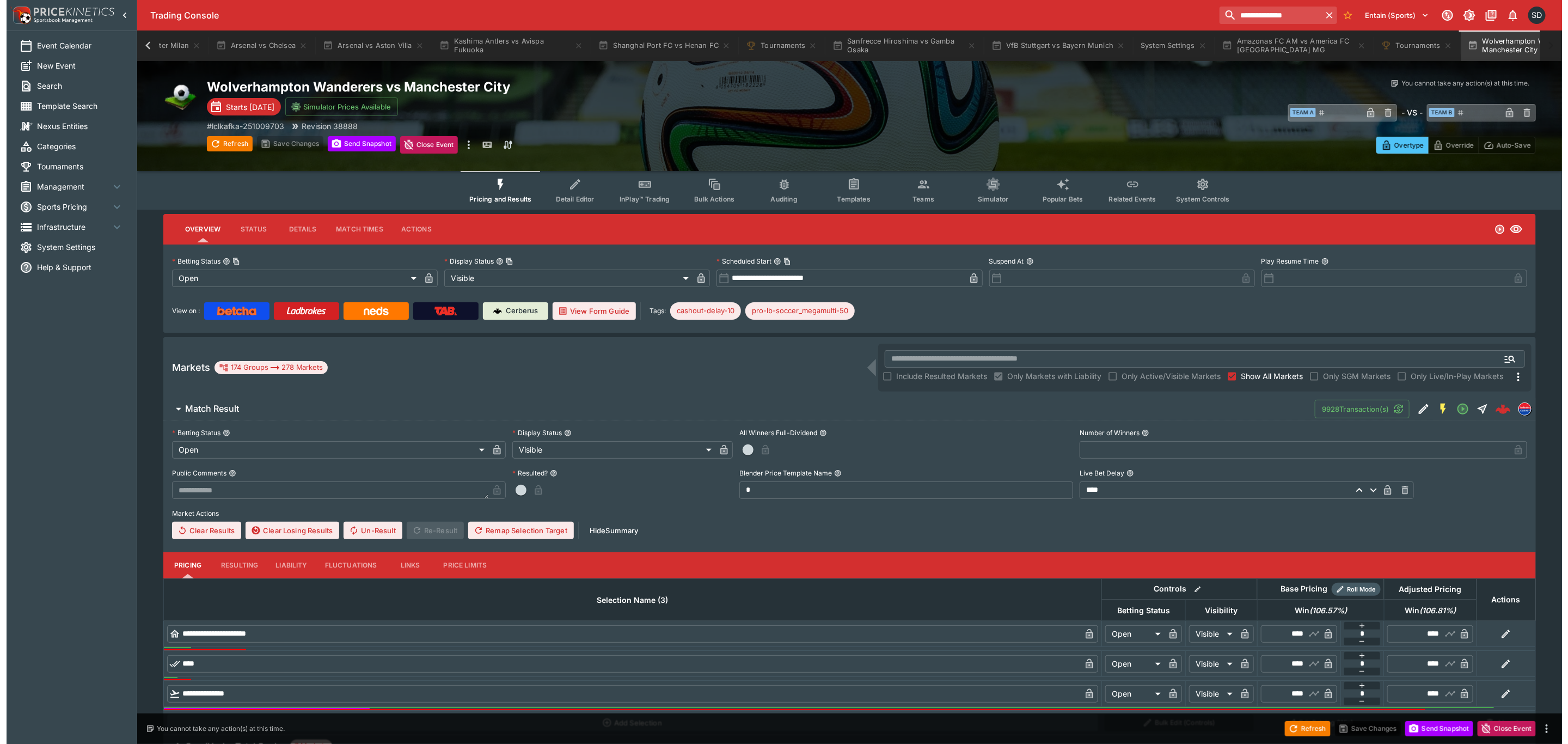
scroll to position [0, 264]
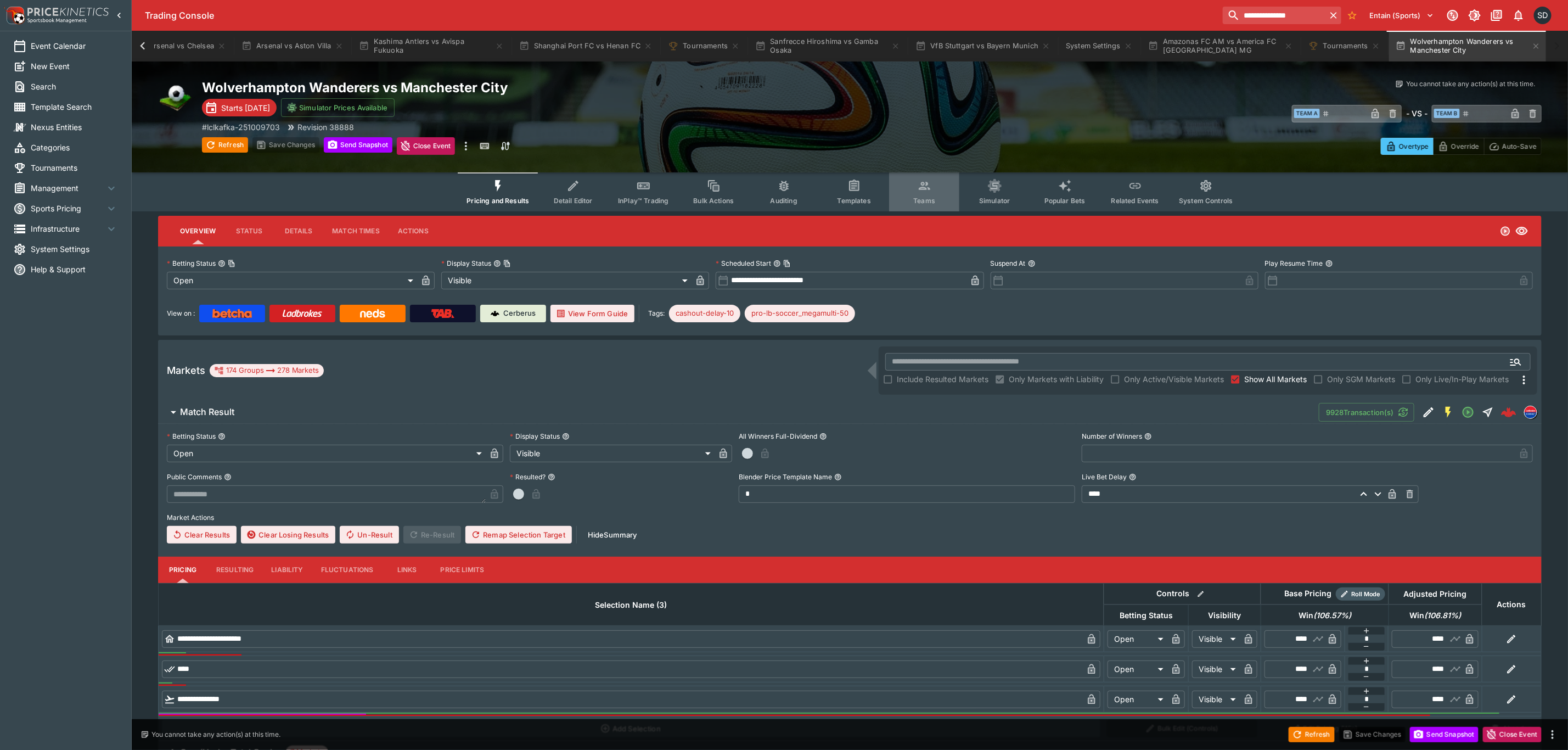
click at [936, 199] on button "Teams" at bounding box center [924, 192] width 70 height 39
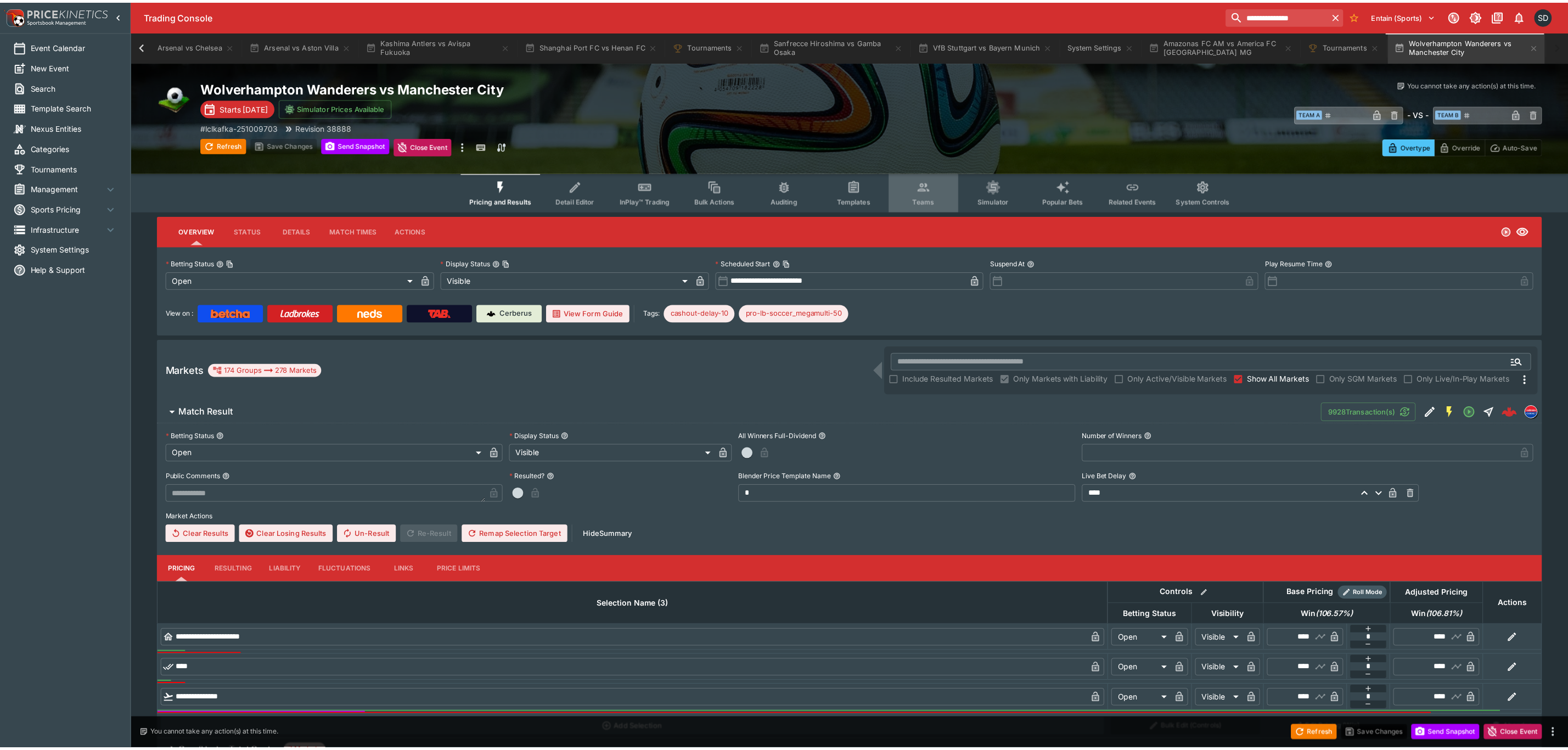
scroll to position [0, 254]
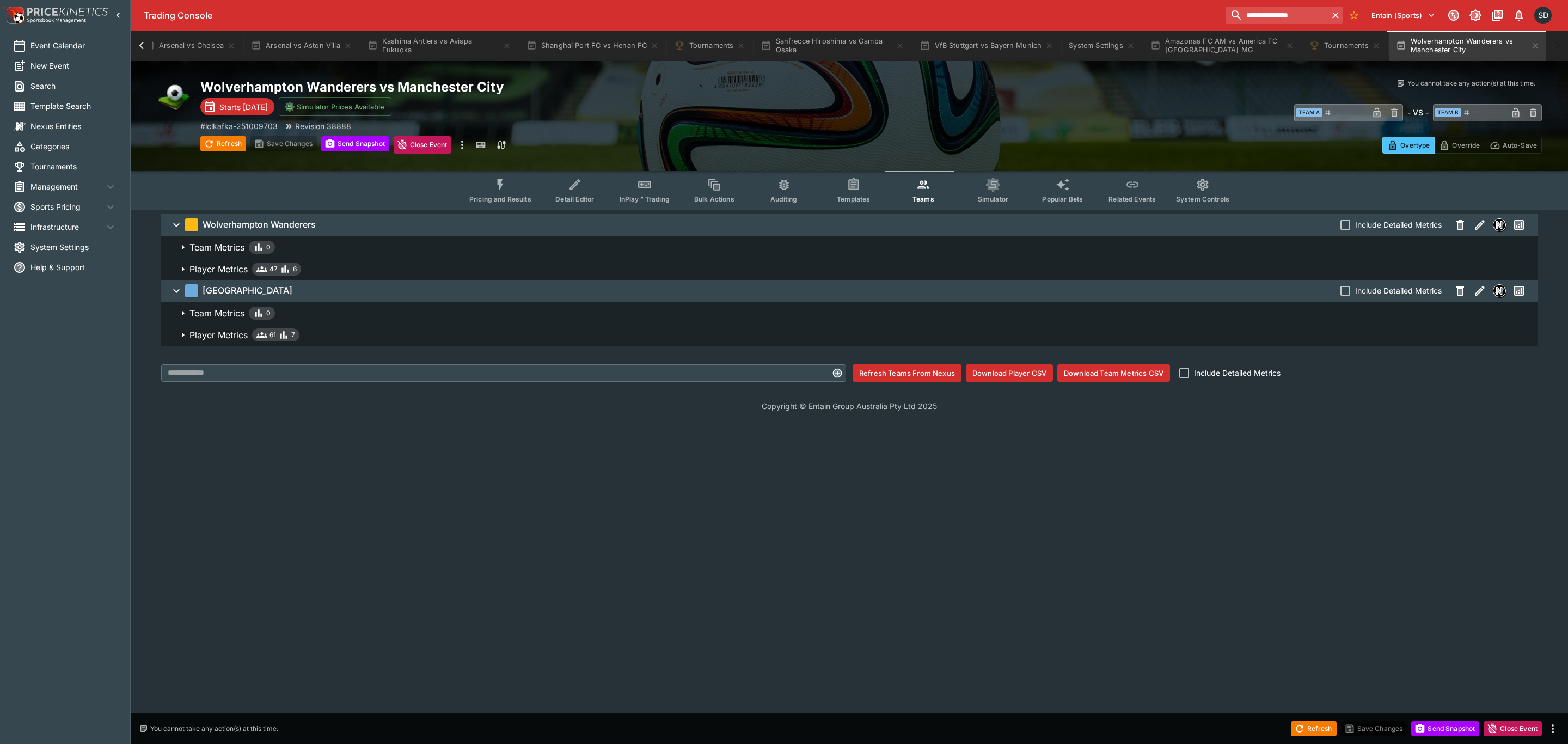
click at [326, 335] on span "Player Metrics 61 7" at bounding box center [858, 334] width 1339 height 13
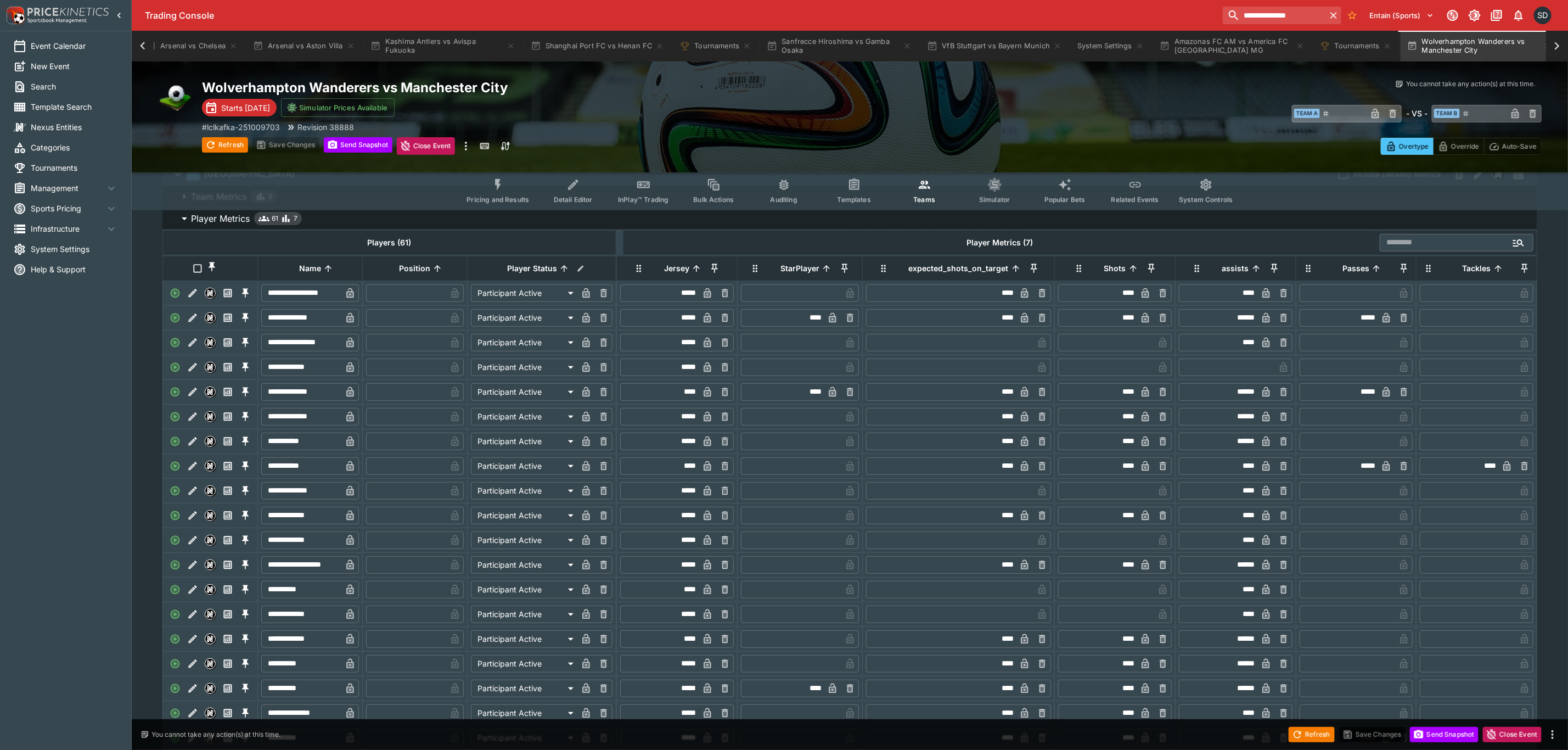
scroll to position [165, 0]
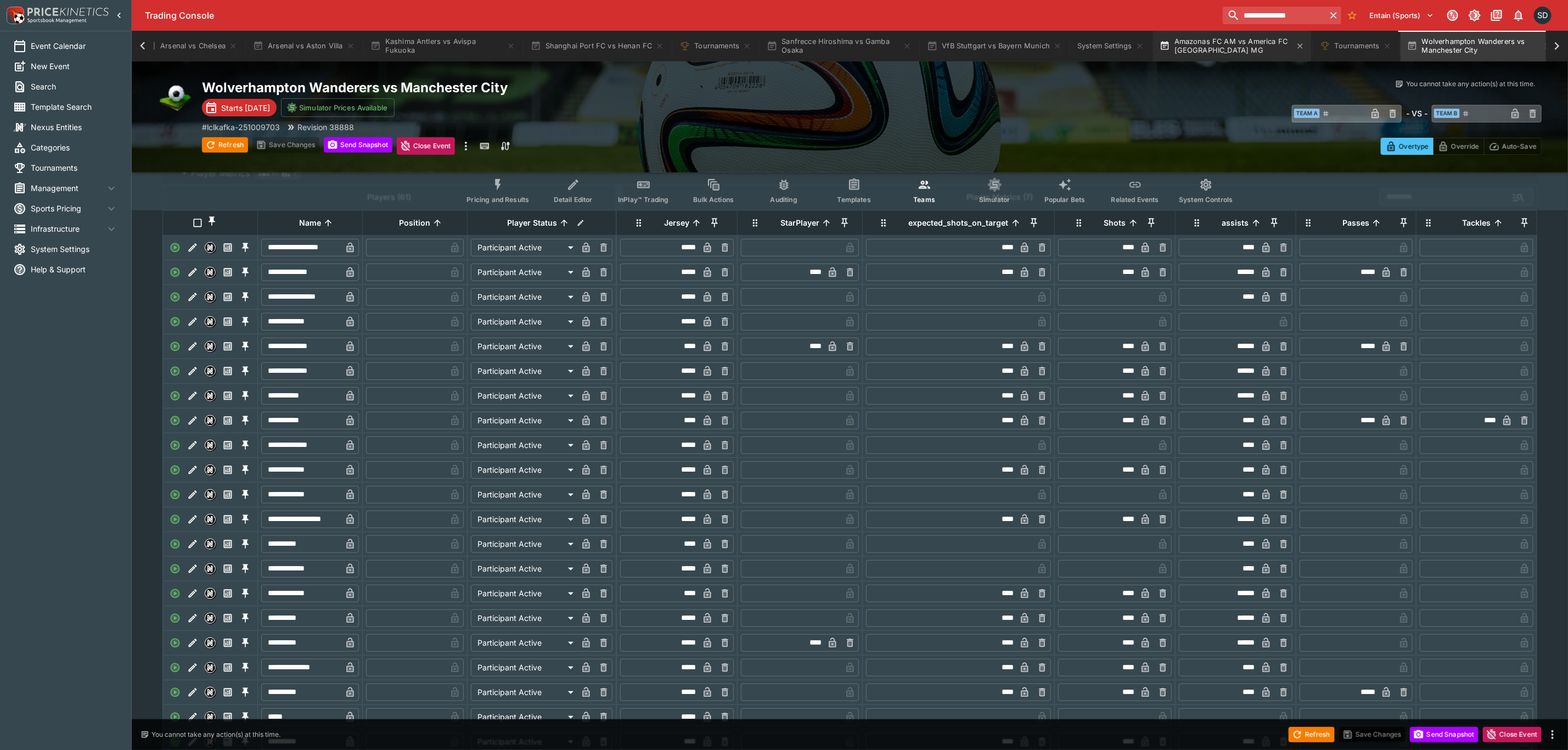
click at [1202, 48] on button "Amazonas FC AM vs America FC Belo Horizonte MG" at bounding box center [1232, 46] width 158 height 31
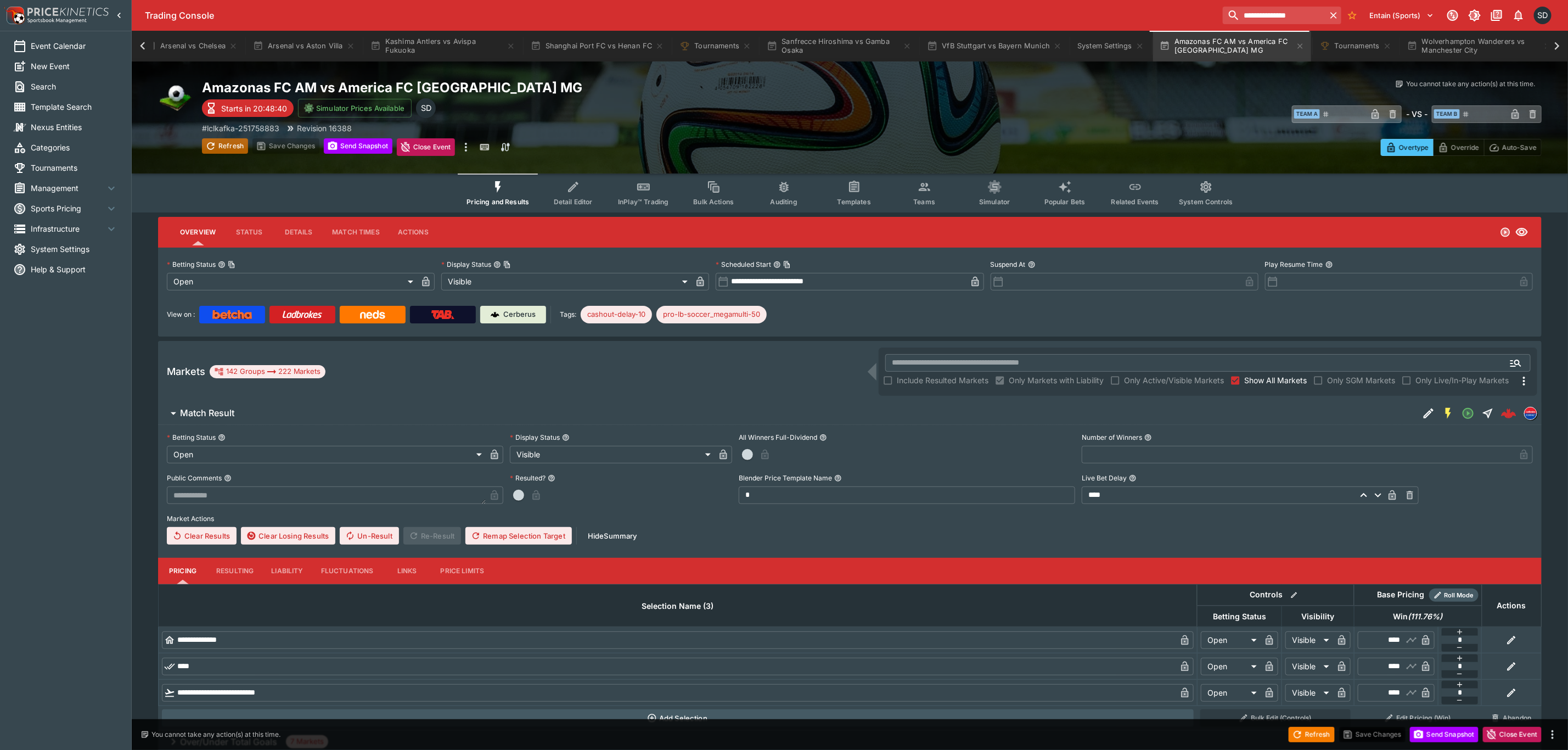
click at [208, 150] on icon "button" at bounding box center [211, 146] width 11 height 11
type input "****"
click at [830, 366] on div "Markets 142 Groups 222 Markets" at bounding box center [523, 372] width 712 height 13
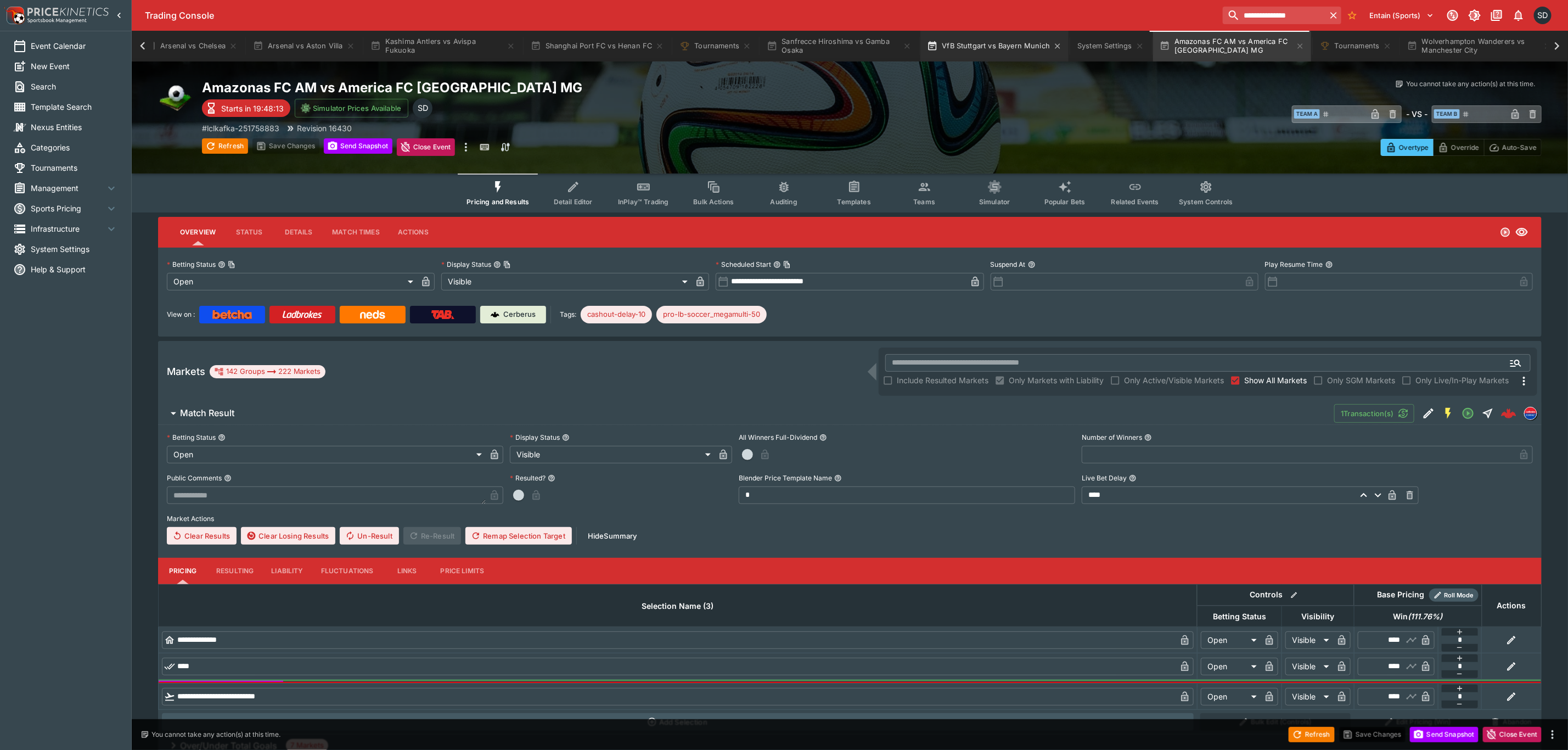
click at [999, 47] on button "VfB Stuttgart vs Bayern Munich" at bounding box center [995, 46] width 149 height 31
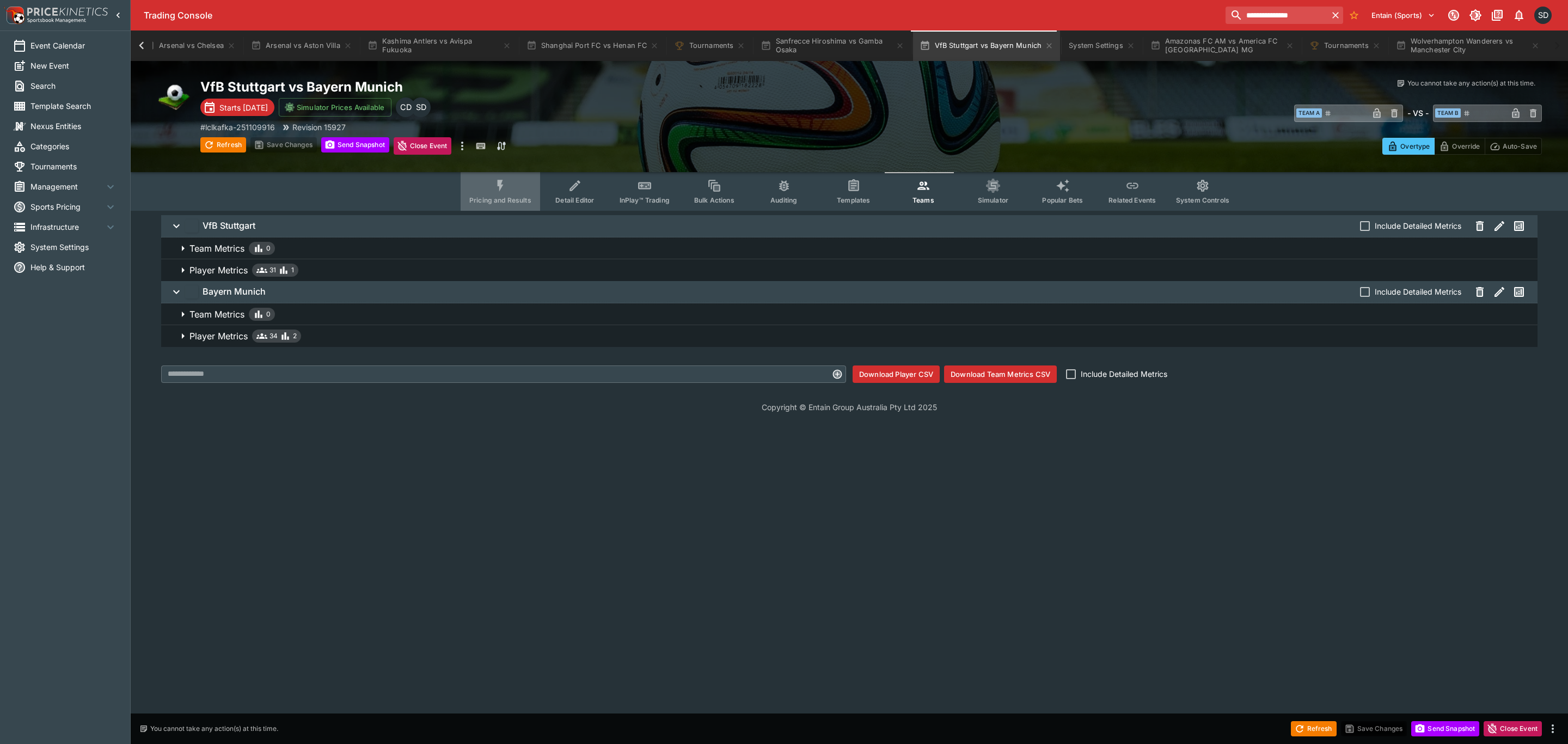
click at [504, 203] on span "Pricing and Results" at bounding box center [501, 200] width 62 height 8
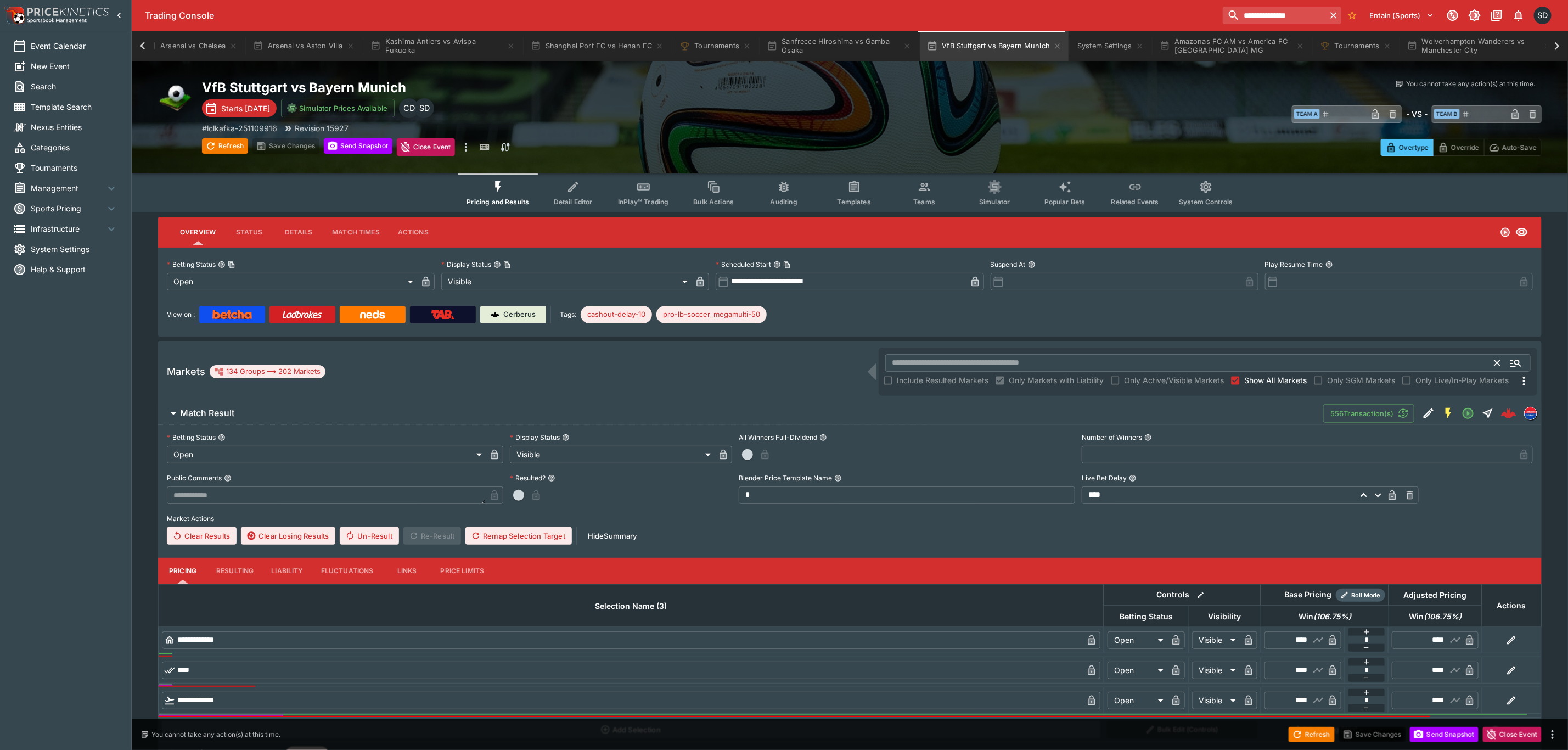
click at [952, 359] on input "text" at bounding box center [1190, 362] width 609 height 18
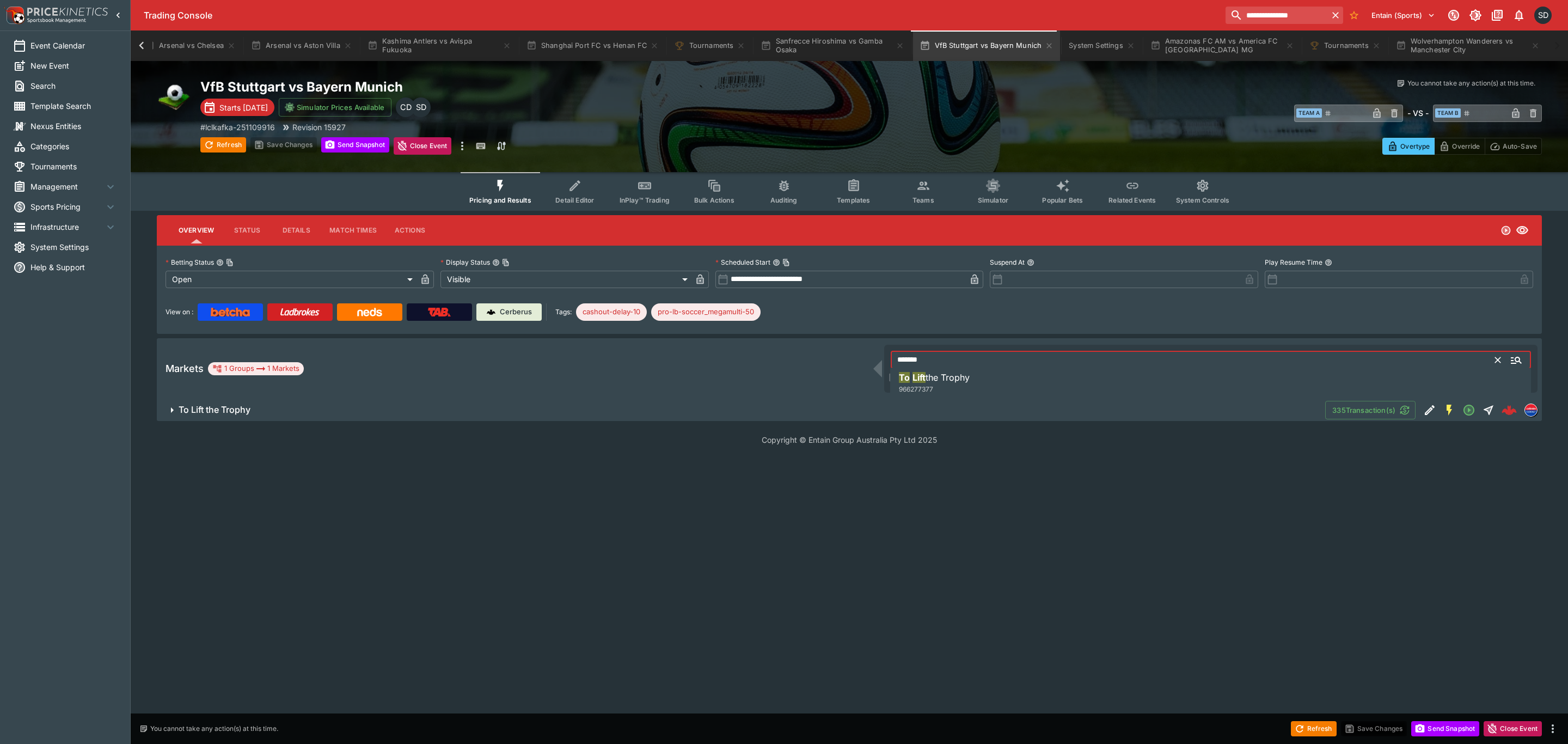
click at [953, 378] on span "the Trophy" at bounding box center [947, 377] width 44 height 11
type input "**********"
click at [605, 416] on button "To Lift the Trophy" at bounding box center [741, 410] width 1168 height 22
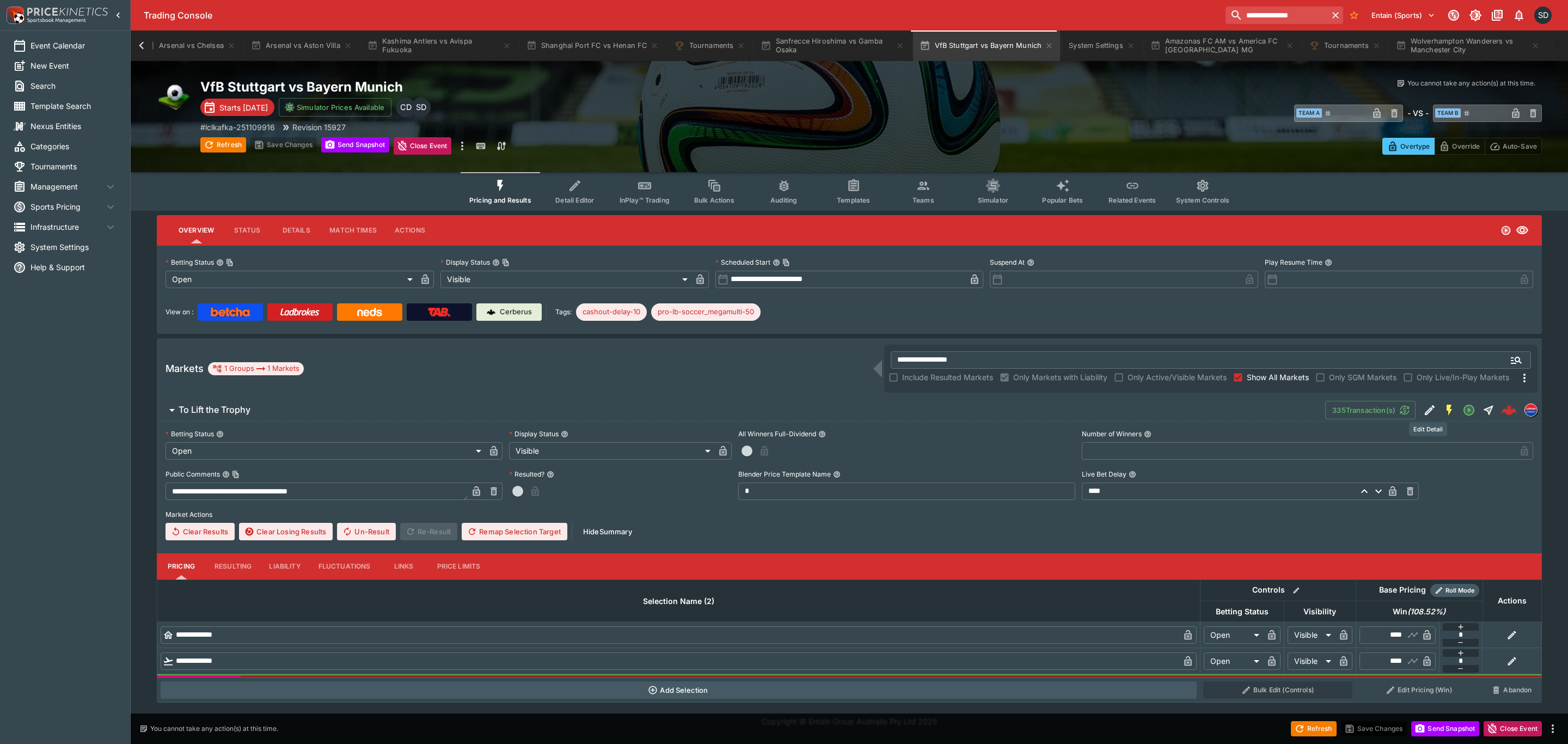
click at [1423, 406] on icon "Edit Detail" at bounding box center [1429, 410] width 13 height 13
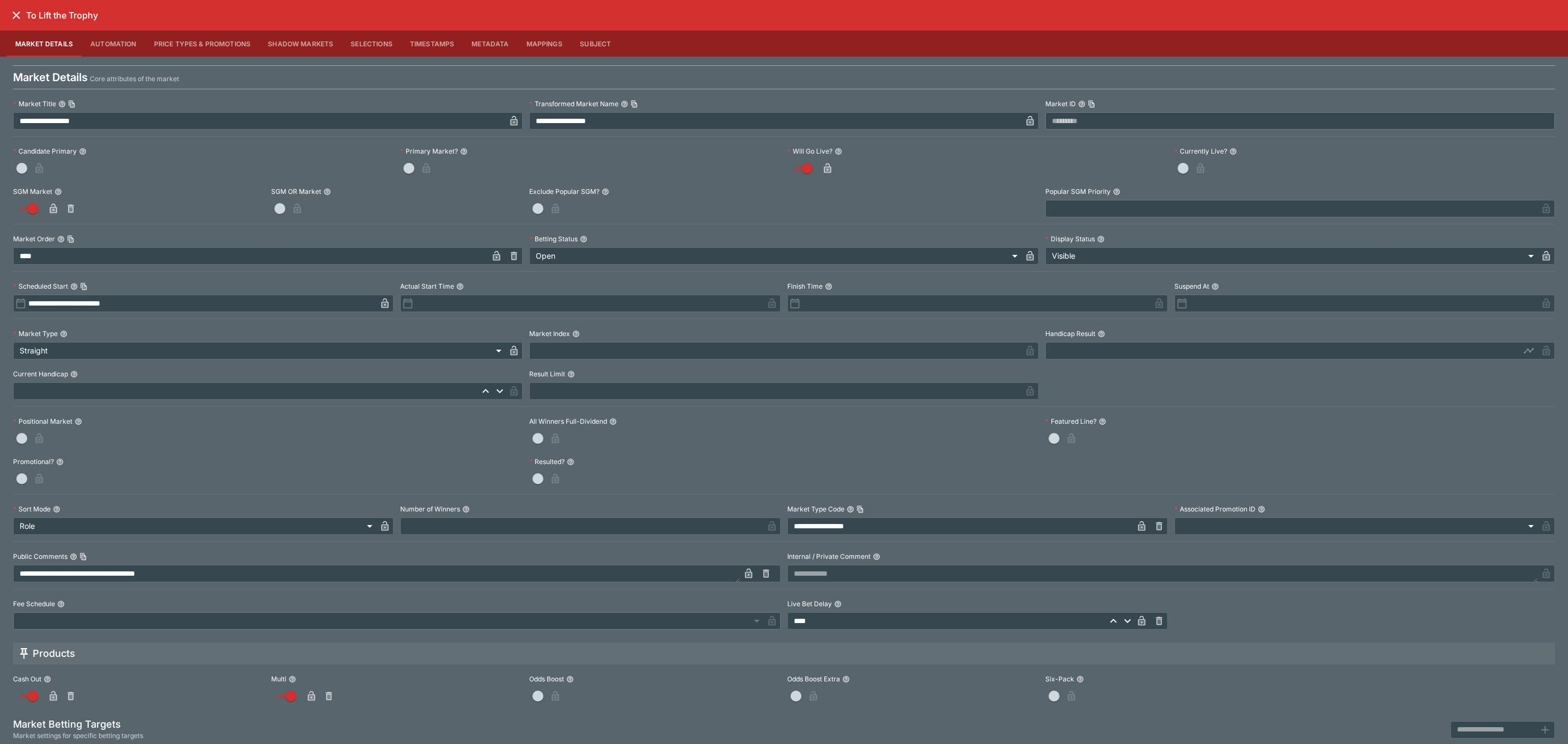
click at [15, 14] on icon "close" at bounding box center [16, 15] width 8 height 8
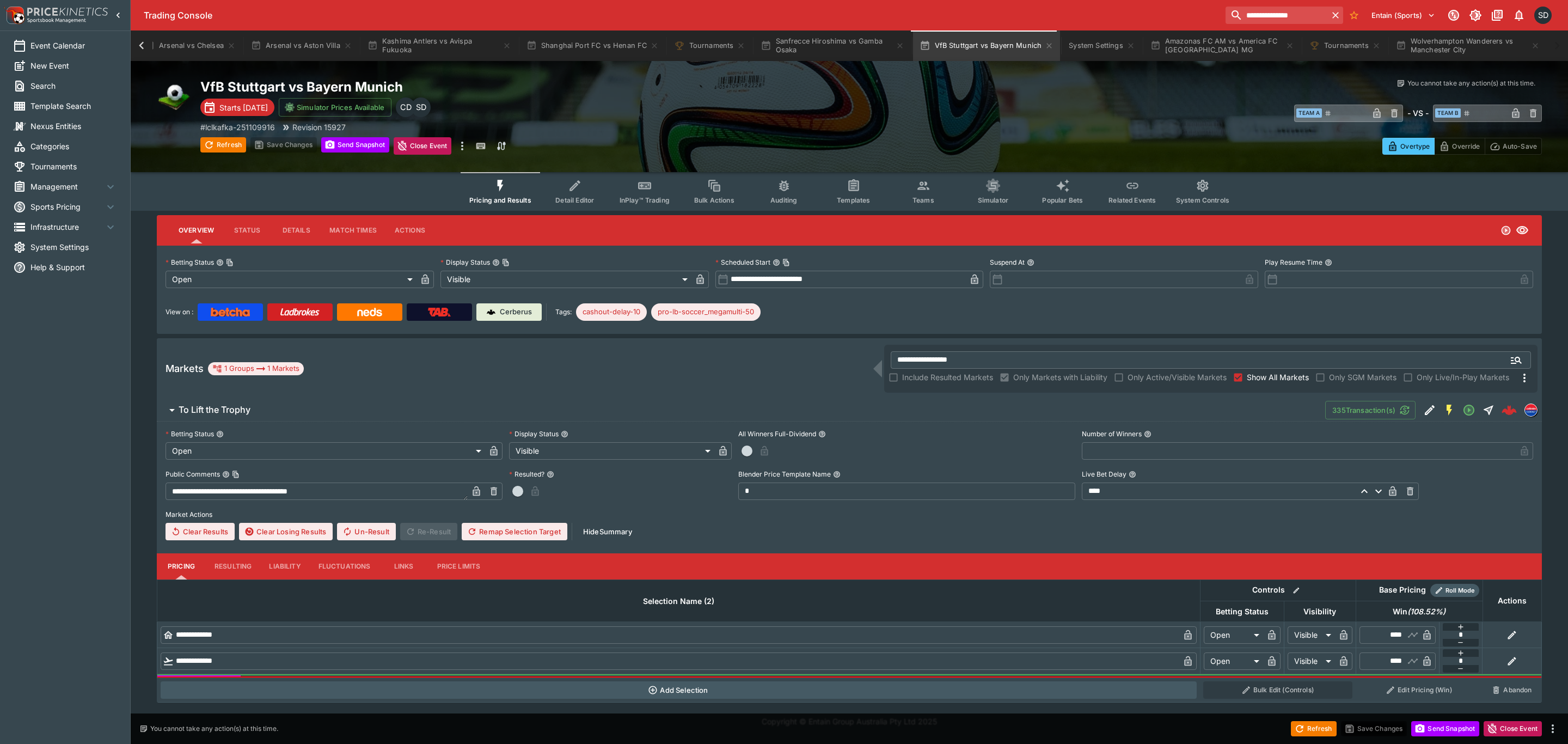
click at [846, 203] on span "Templates" at bounding box center [854, 200] width 33 height 8
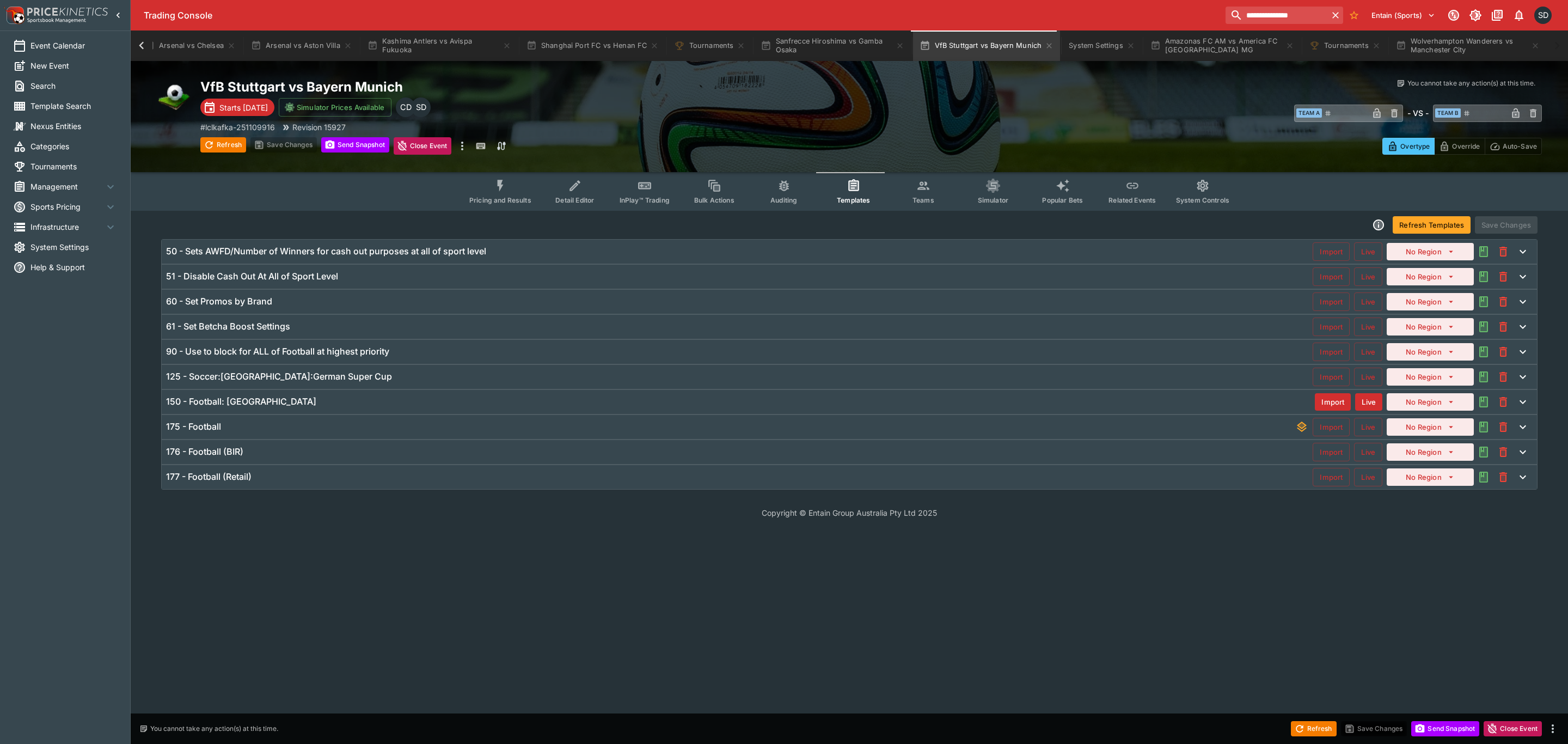
click at [278, 380] on h6 "125 - Soccer:Germany:German Super Cup" at bounding box center [279, 376] width 226 height 11
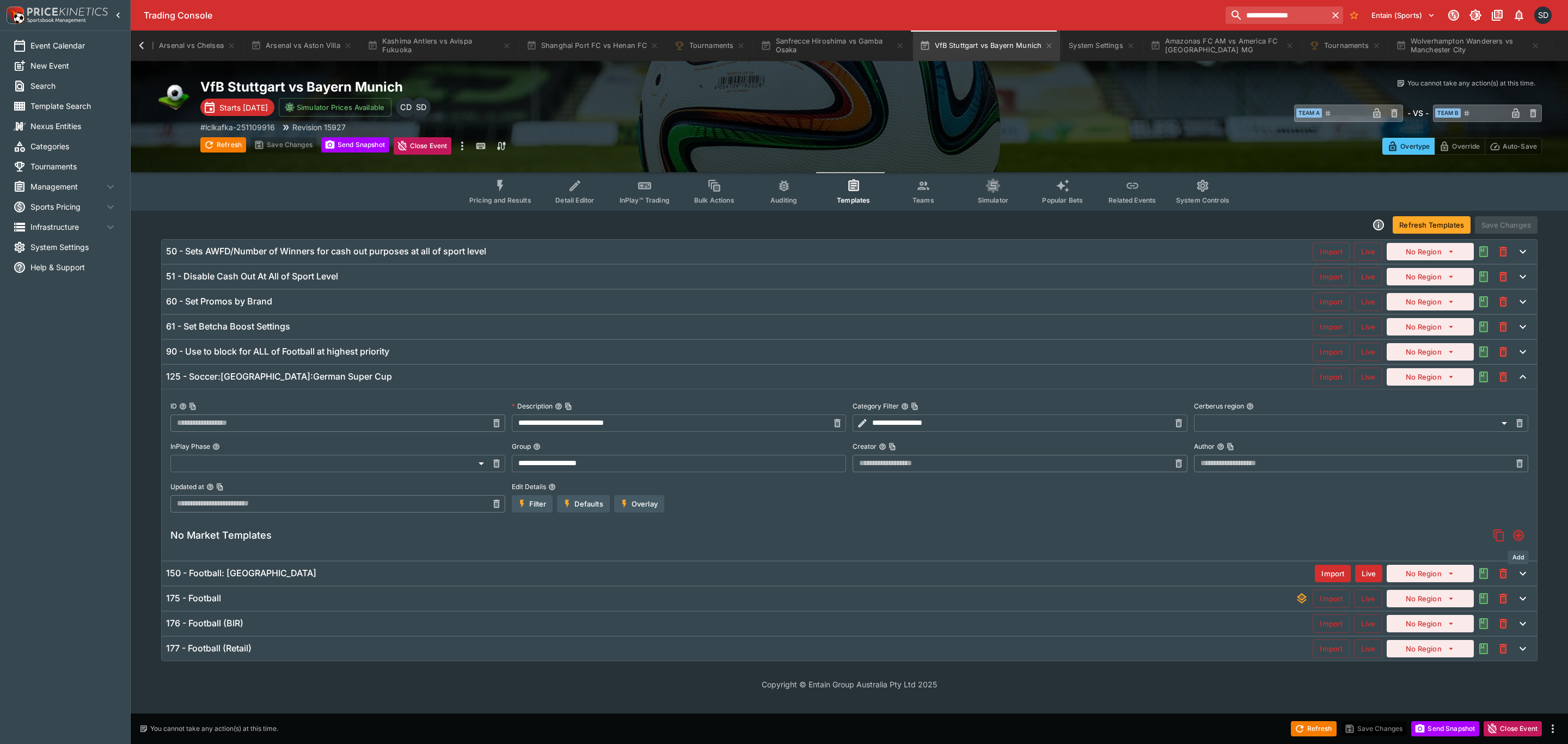
click at [1519, 537] on icon "Add" at bounding box center [1518, 535] width 8 height 8
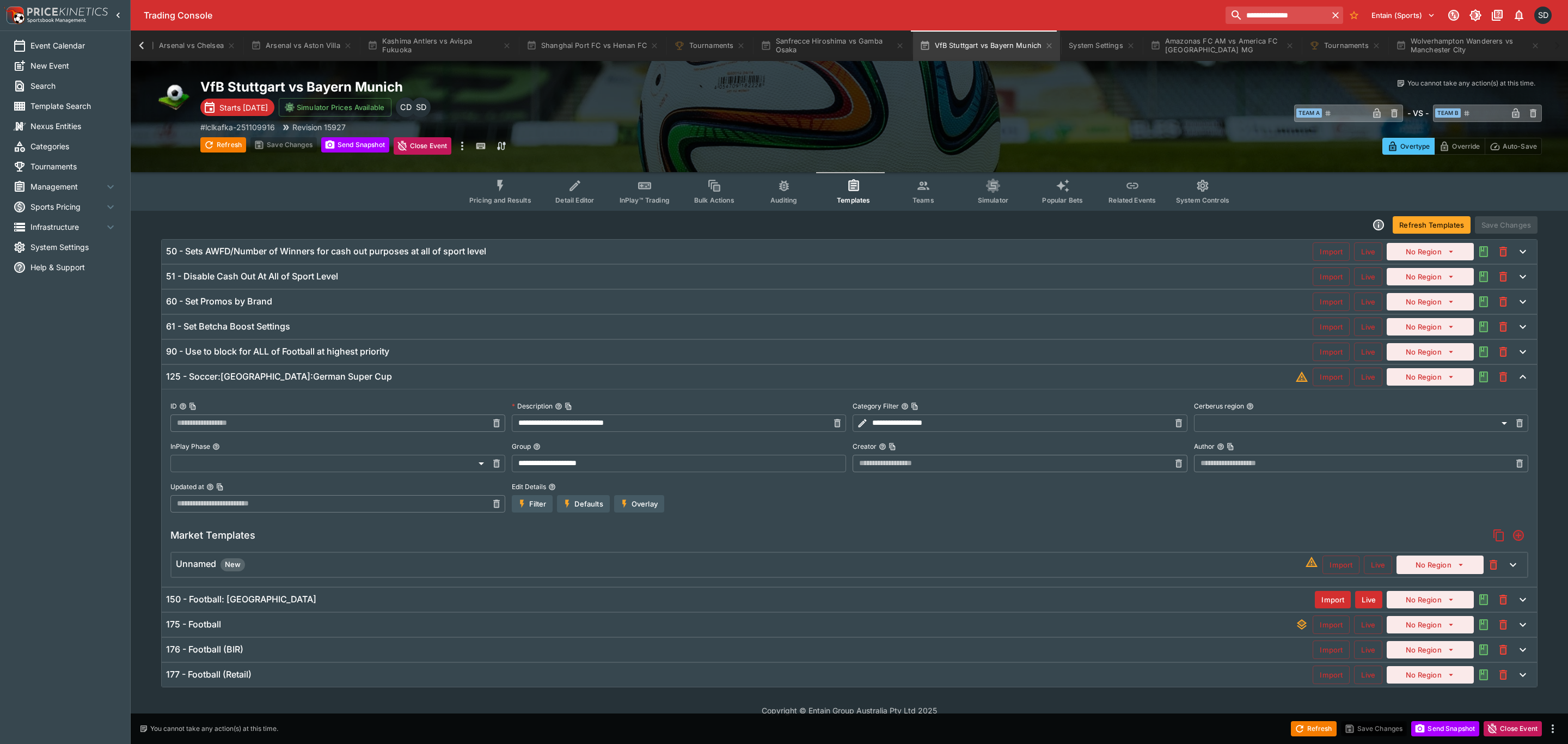
click at [593, 568] on div "Unnamed New" at bounding box center [740, 565] width 1129 height 13
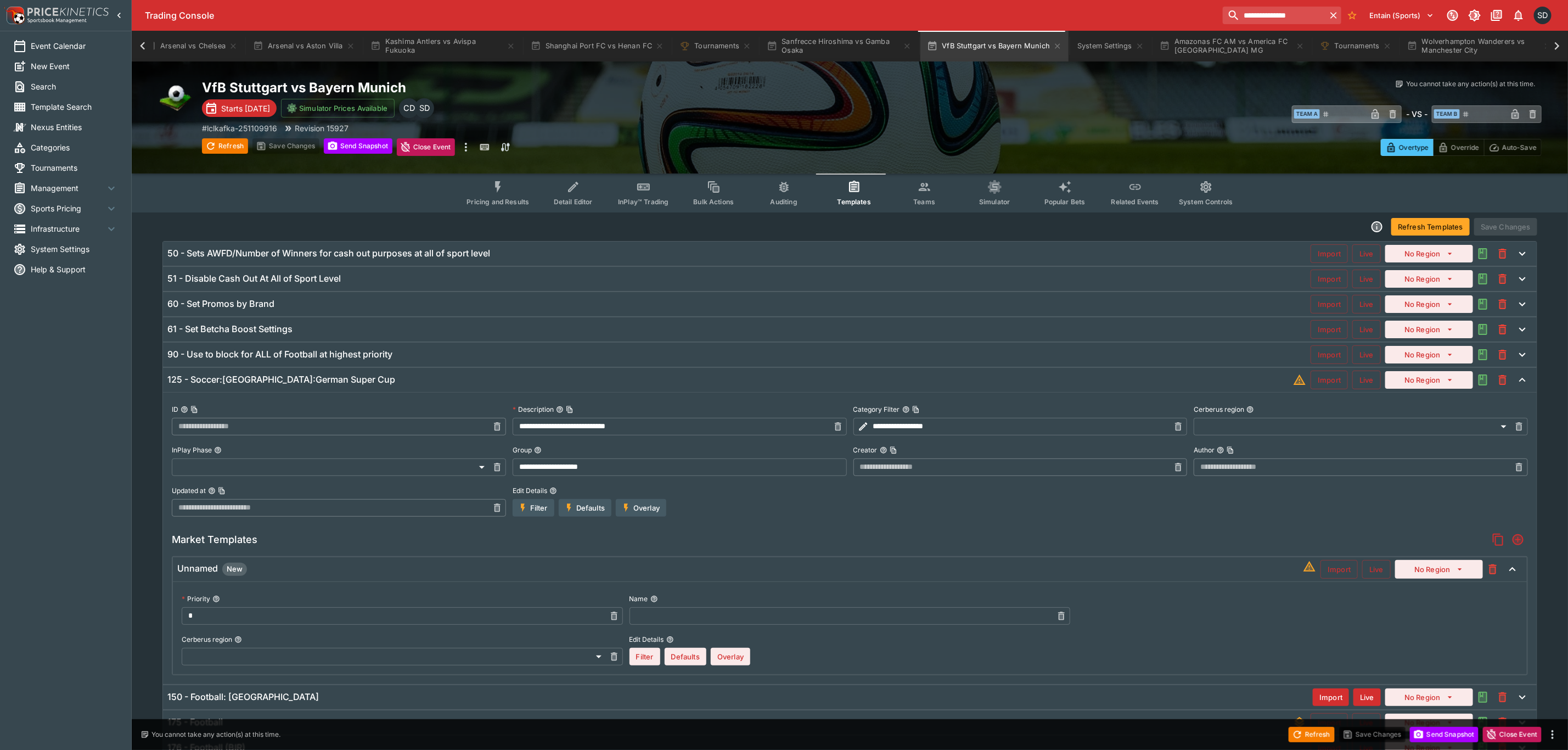
click at [667, 618] on input "text" at bounding box center [841, 616] width 423 height 18
click at [499, 195] on button "Pricing and Results" at bounding box center [498, 192] width 80 height 39
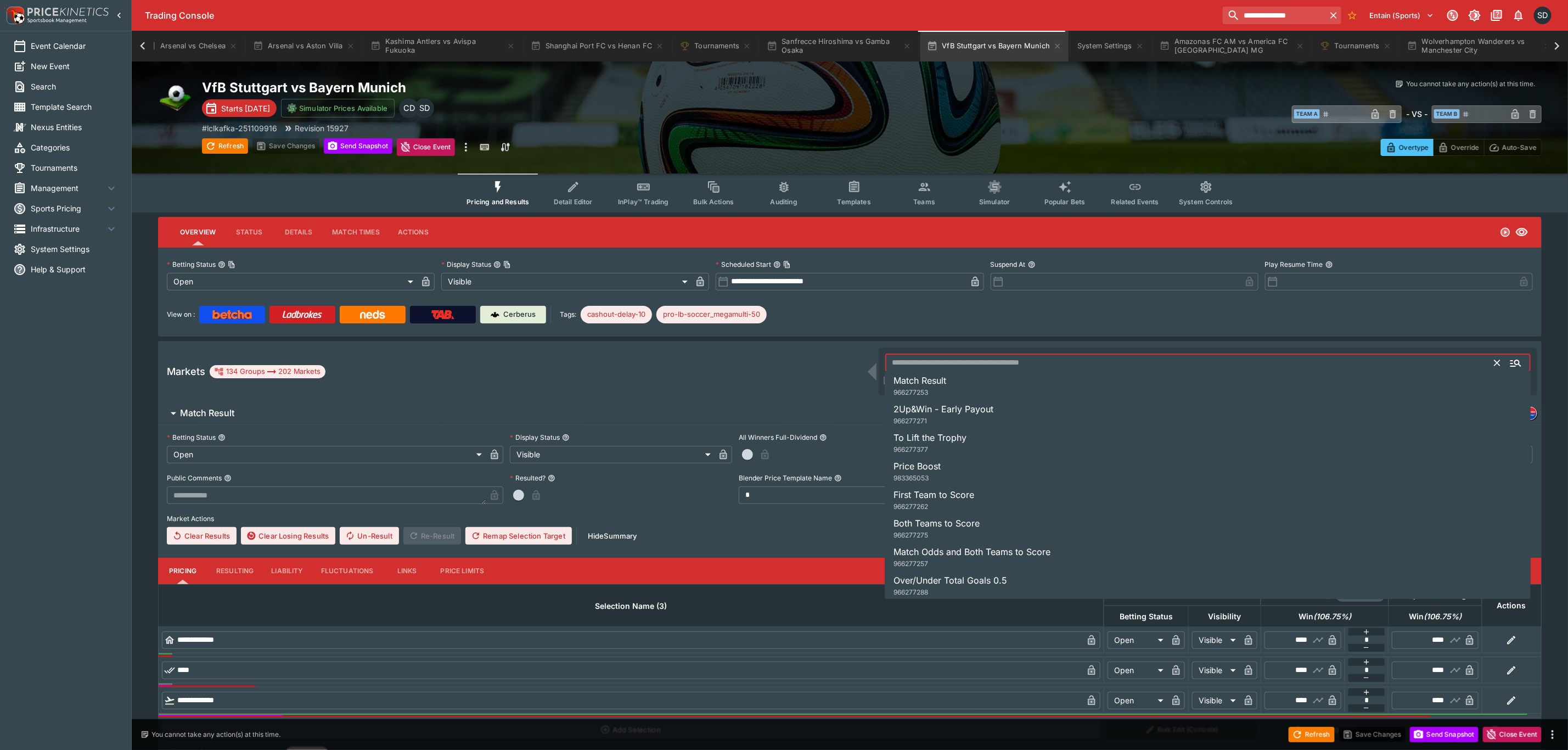
click at [966, 355] on input "text" at bounding box center [1190, 362] width 609 height 18
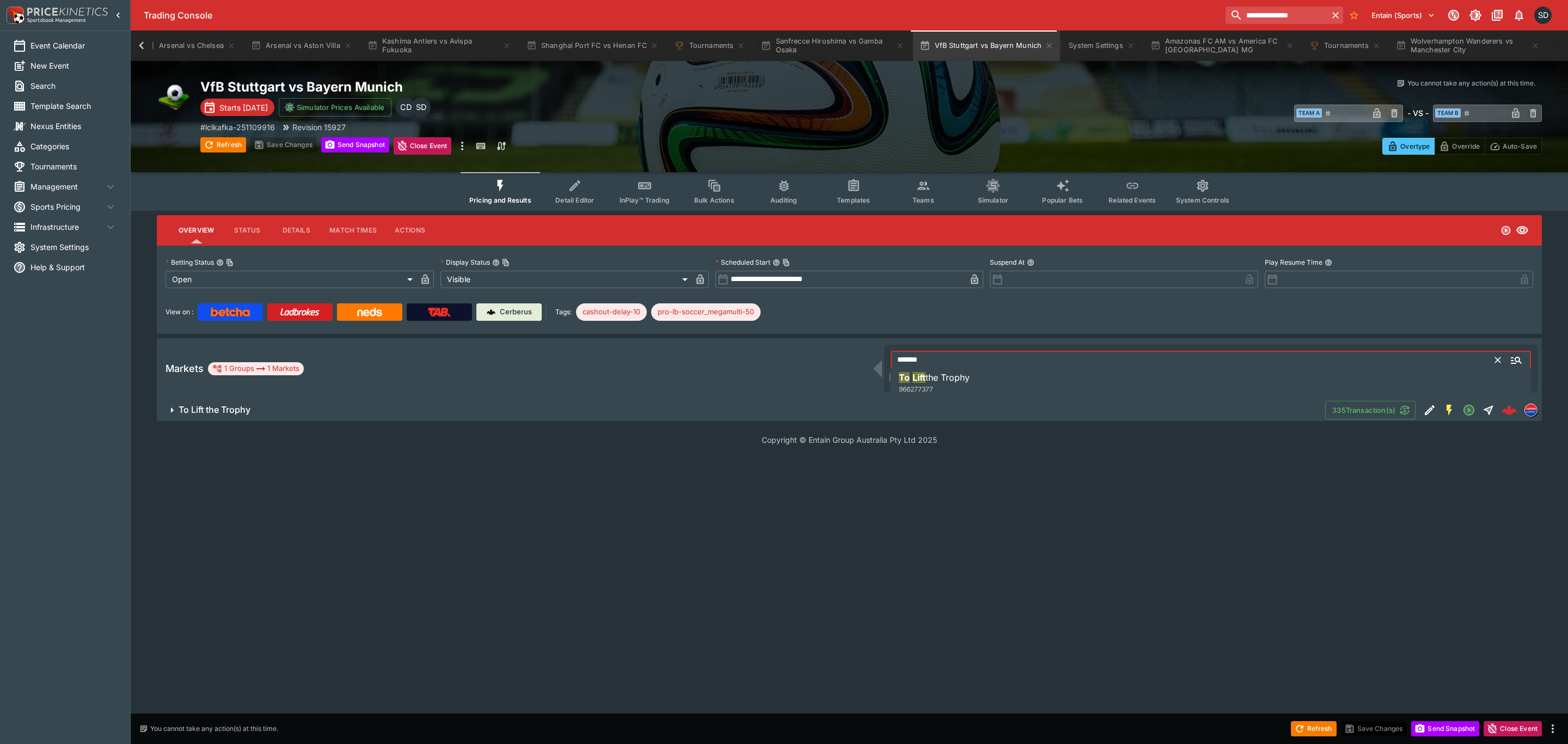
click at [969, 381] on span "the Trophy" at bounding box center [947, 377] width 44 height 11
type input "**********"
click at [969, 409] on span "To Lift the Trophy" at bounding box center [748, 410] width 1138 height 11
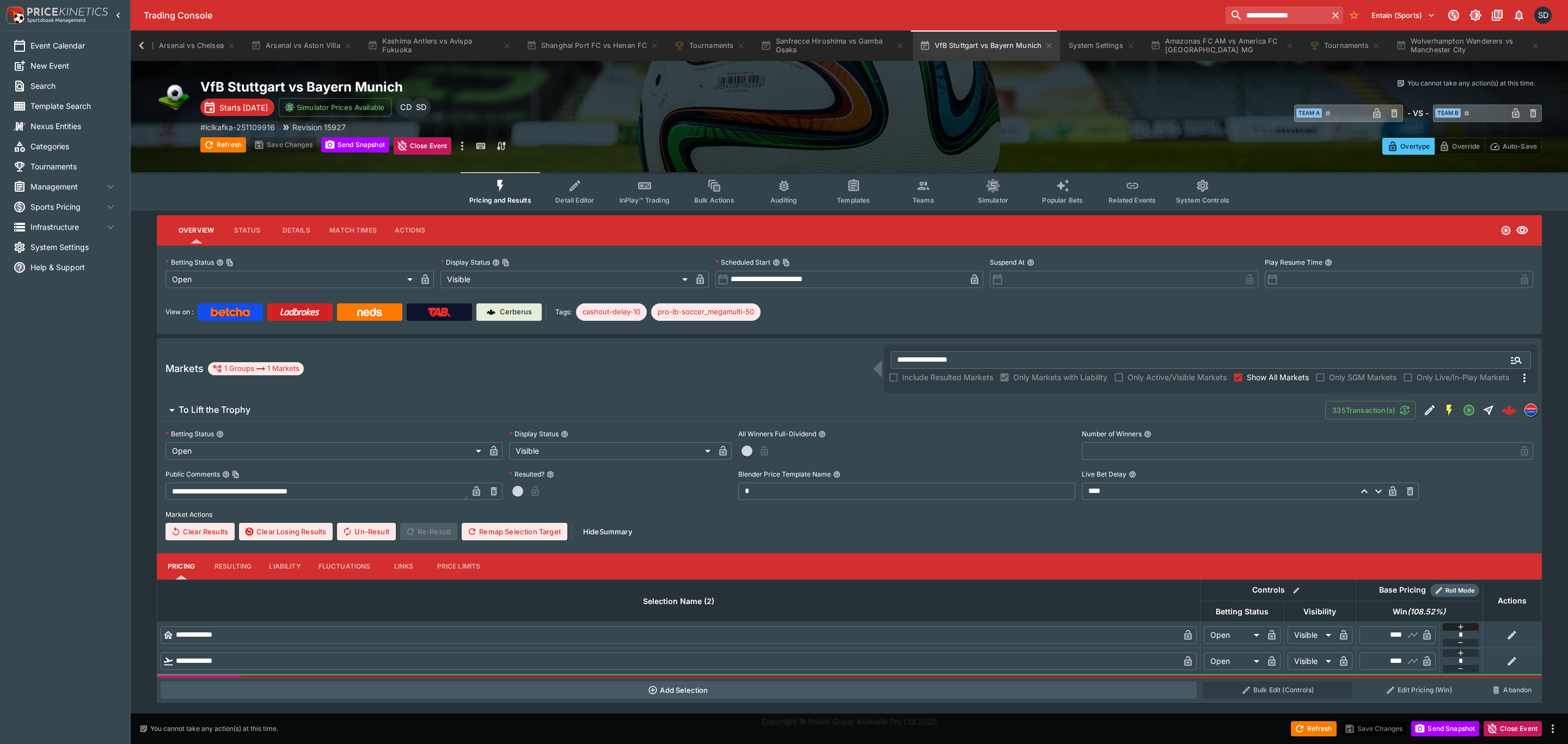
click at [1458, 624] on icon "button" at bounding box center [1460, 626] width 8 height 8
type input "*"
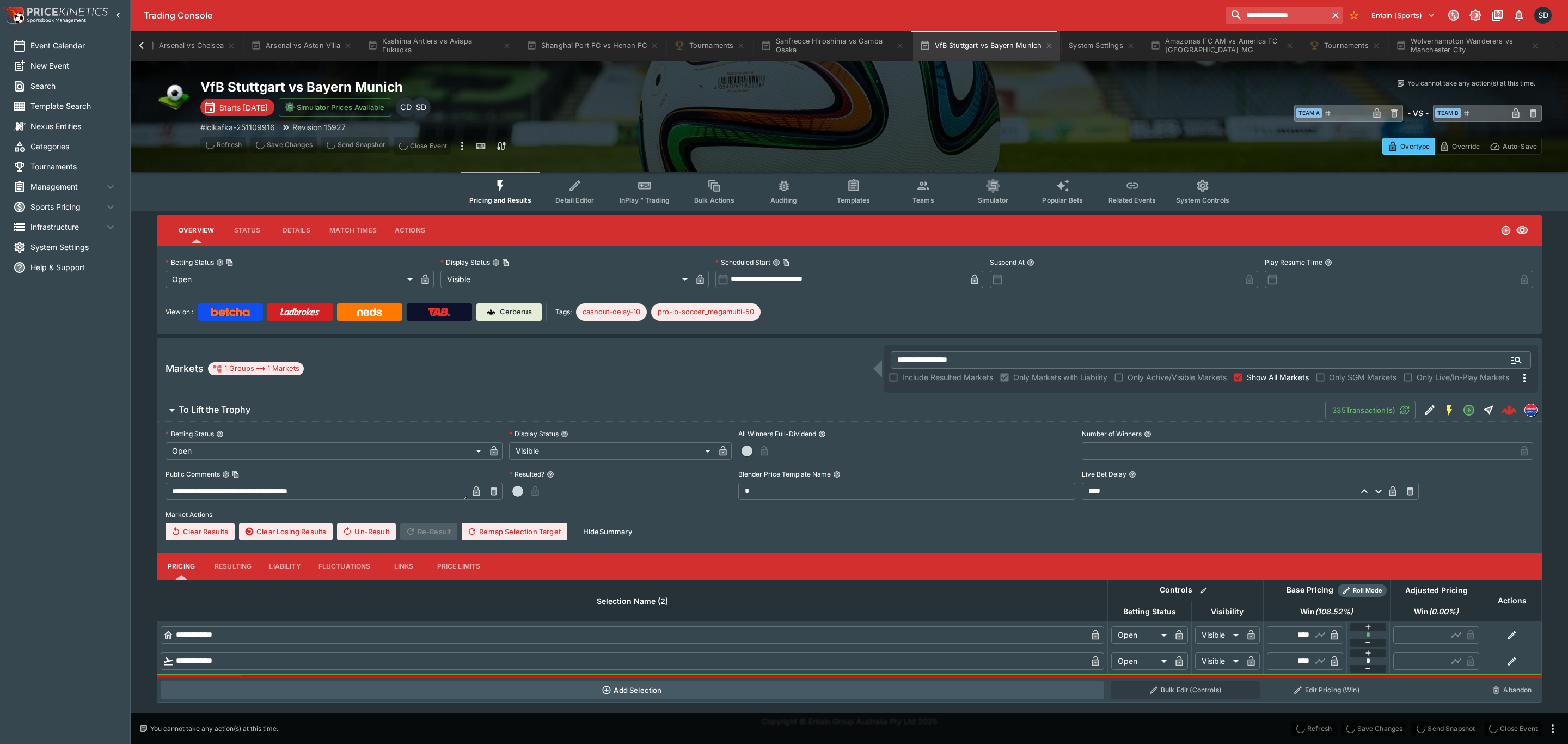
type input "****"
click at [1367, 654] on icon "button" at bounding box center [1367, 653] width 8 height 8
type input "*"
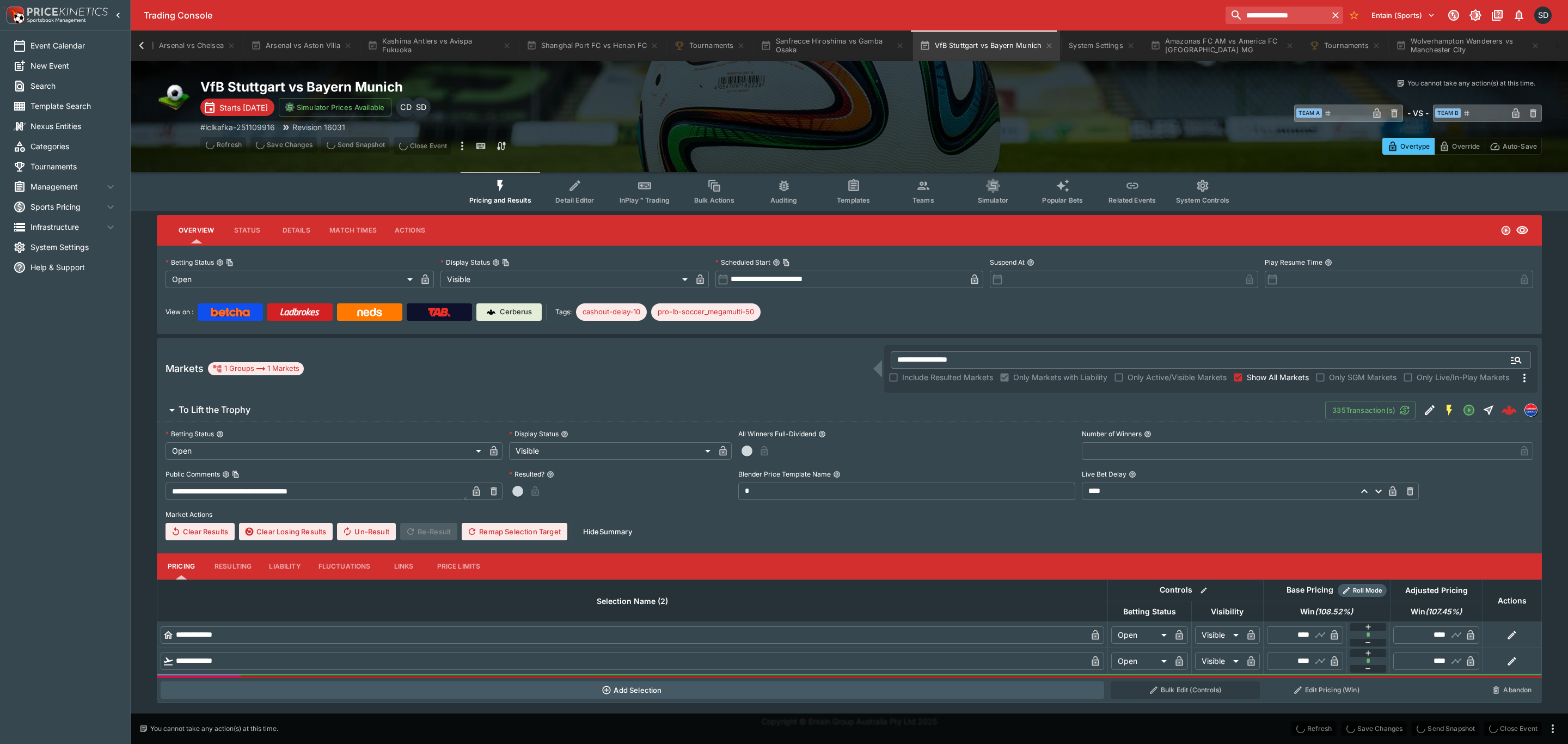
type input "****"
click at [1346, 531] on div "Clear Results Clear Losing Results Un-Result Re-Result Remap Selection Target H…" at bounding box center [849, 531] width 1367 height 17
click at [1369, 639] on icon "button" at bounding box center [1367, 642] width 8 height 8
type input "*"
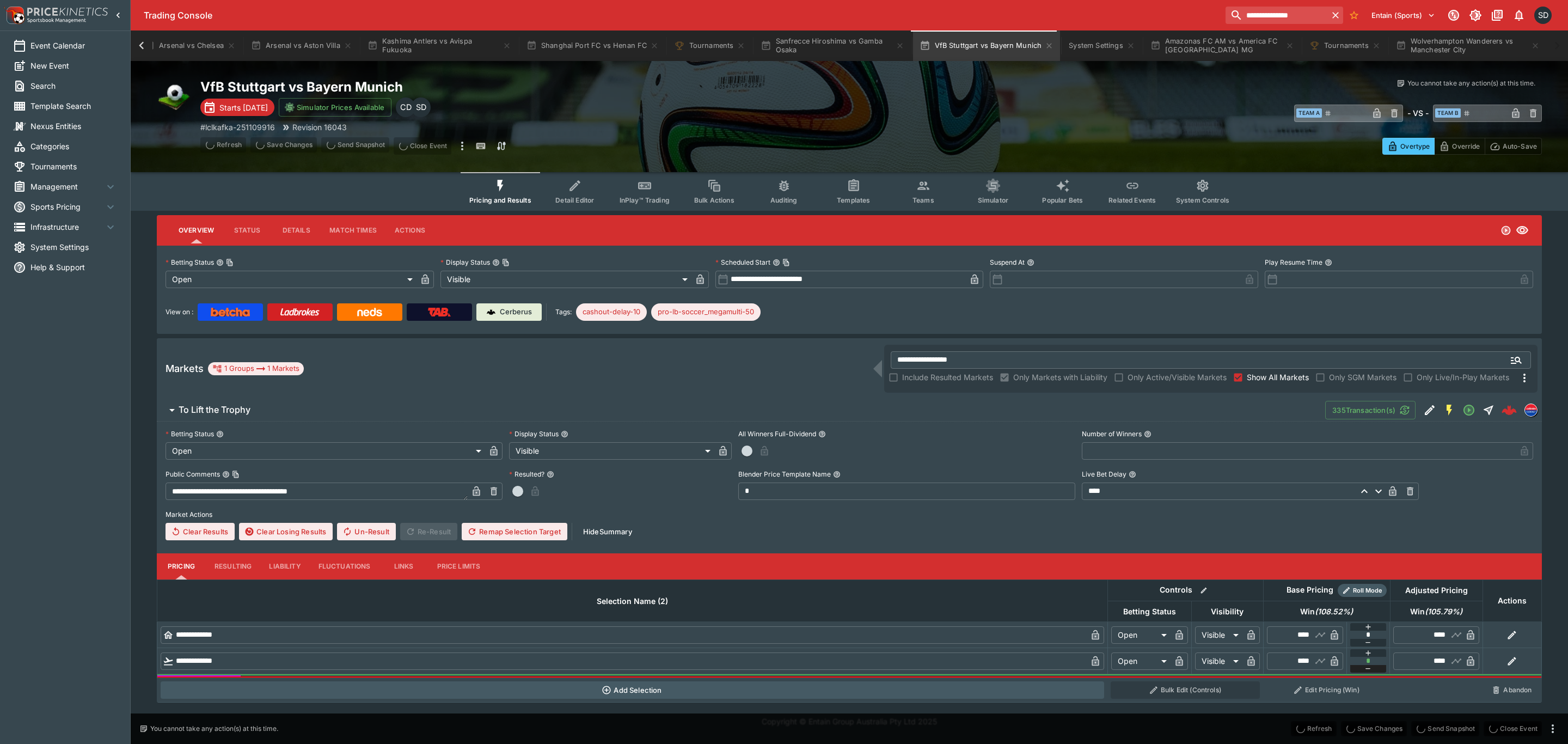
click at [1365, 666] on icon "button" at bounding box center [1367, 668] width 8 height 8
type input "*"
type input "****"
click at [370, 403] on button "To Lift the Trophy" at bounding box center [741, 410] width 1168 height 22
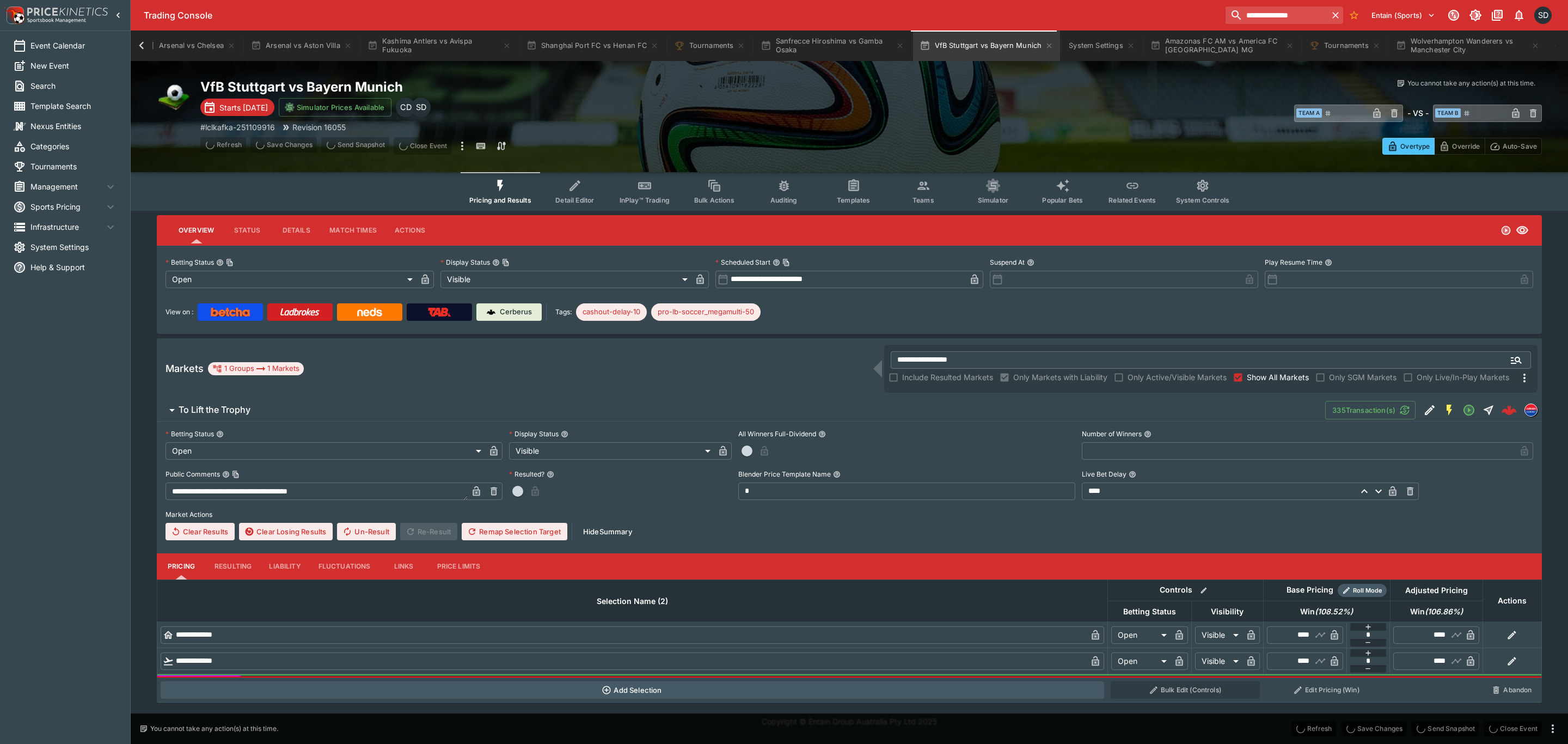
type input "****"
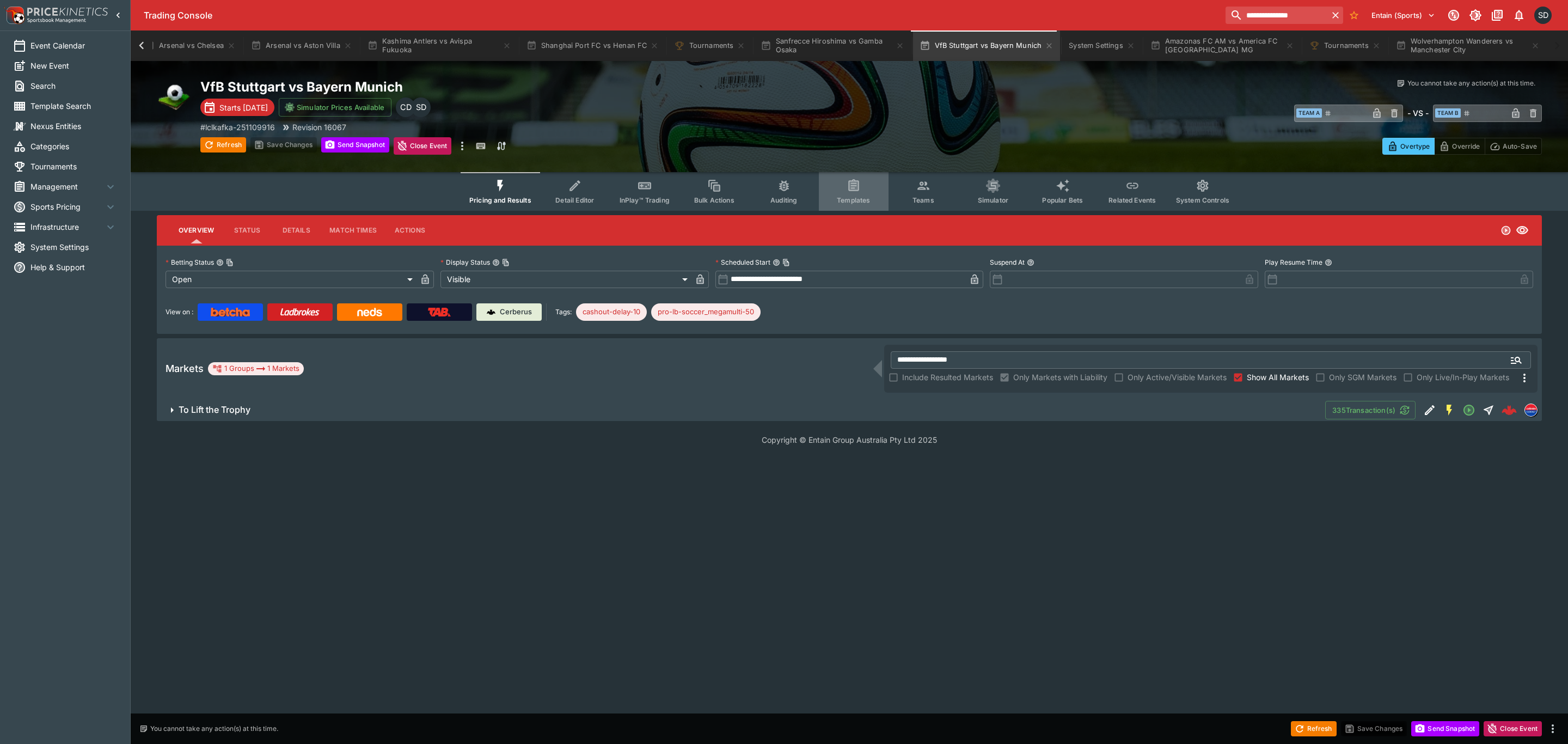
click at [871, 190] on button "Templates" at bounding box center [854, 191] width 70 height 39
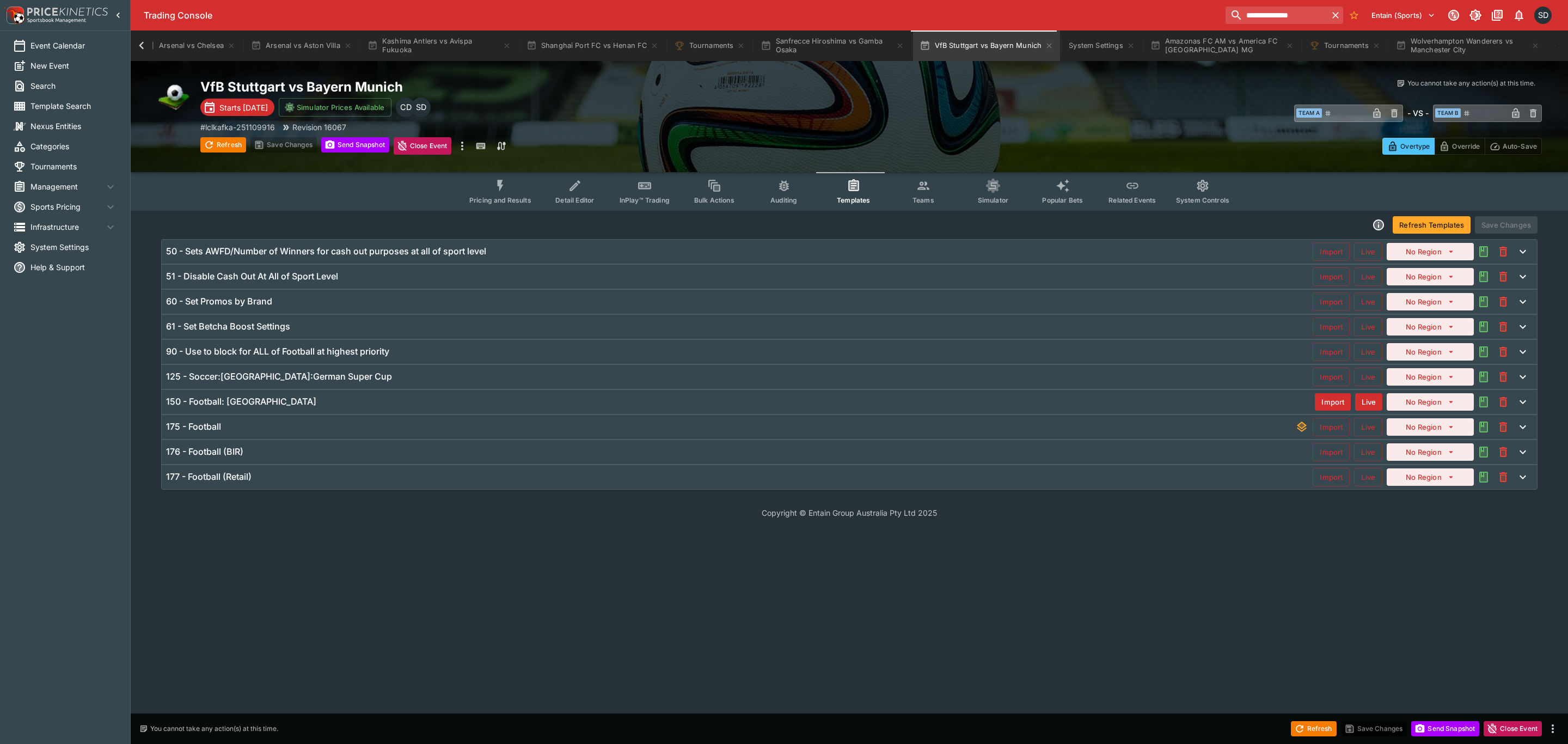
click at [289, 381] on h6 "125 - Soccer:Germany:German Super Cup" at bounding box center [279, 376] width 226 height 11
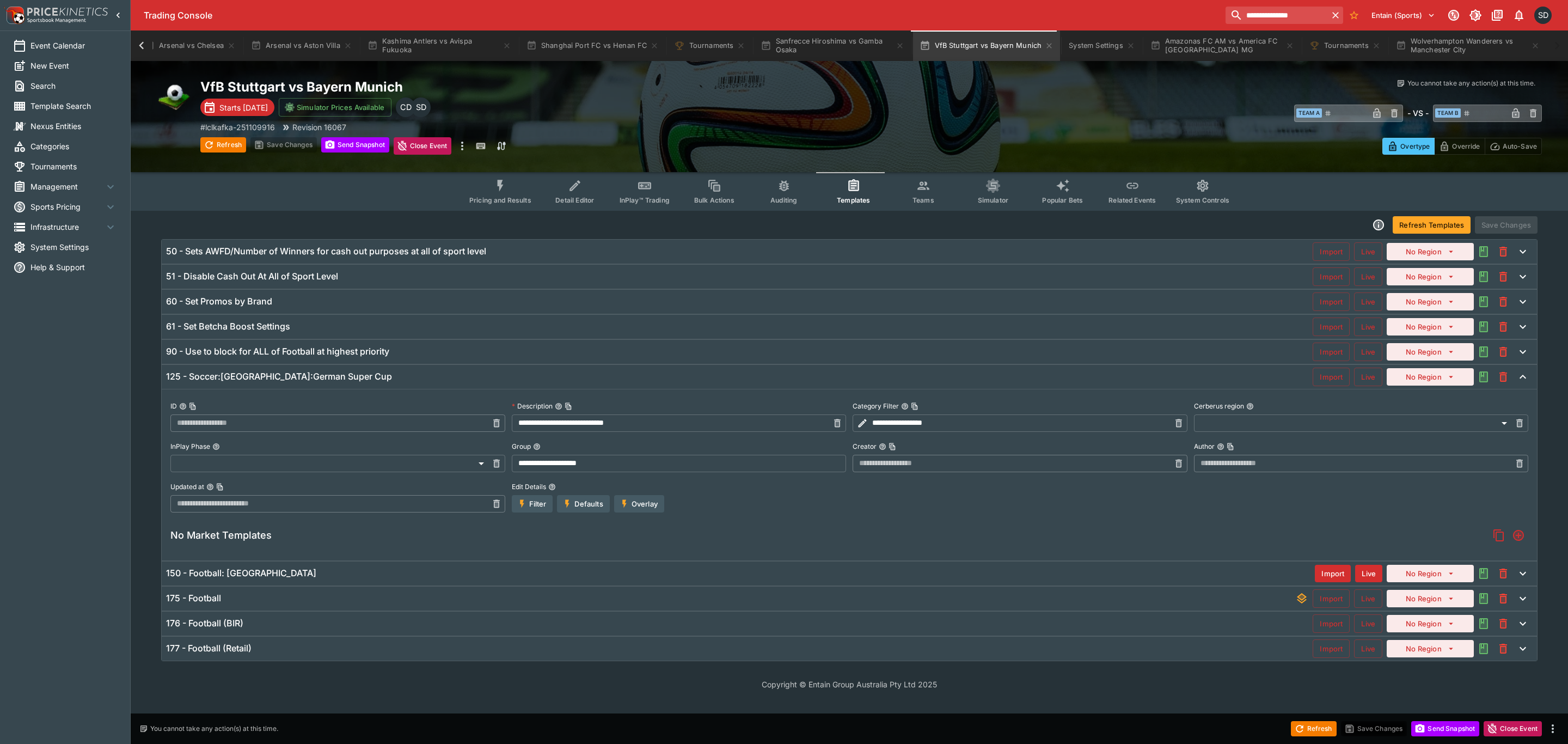
click at [255, 602] on div "175 - Football" at bounding box center [731, 598] width 1129 height 11
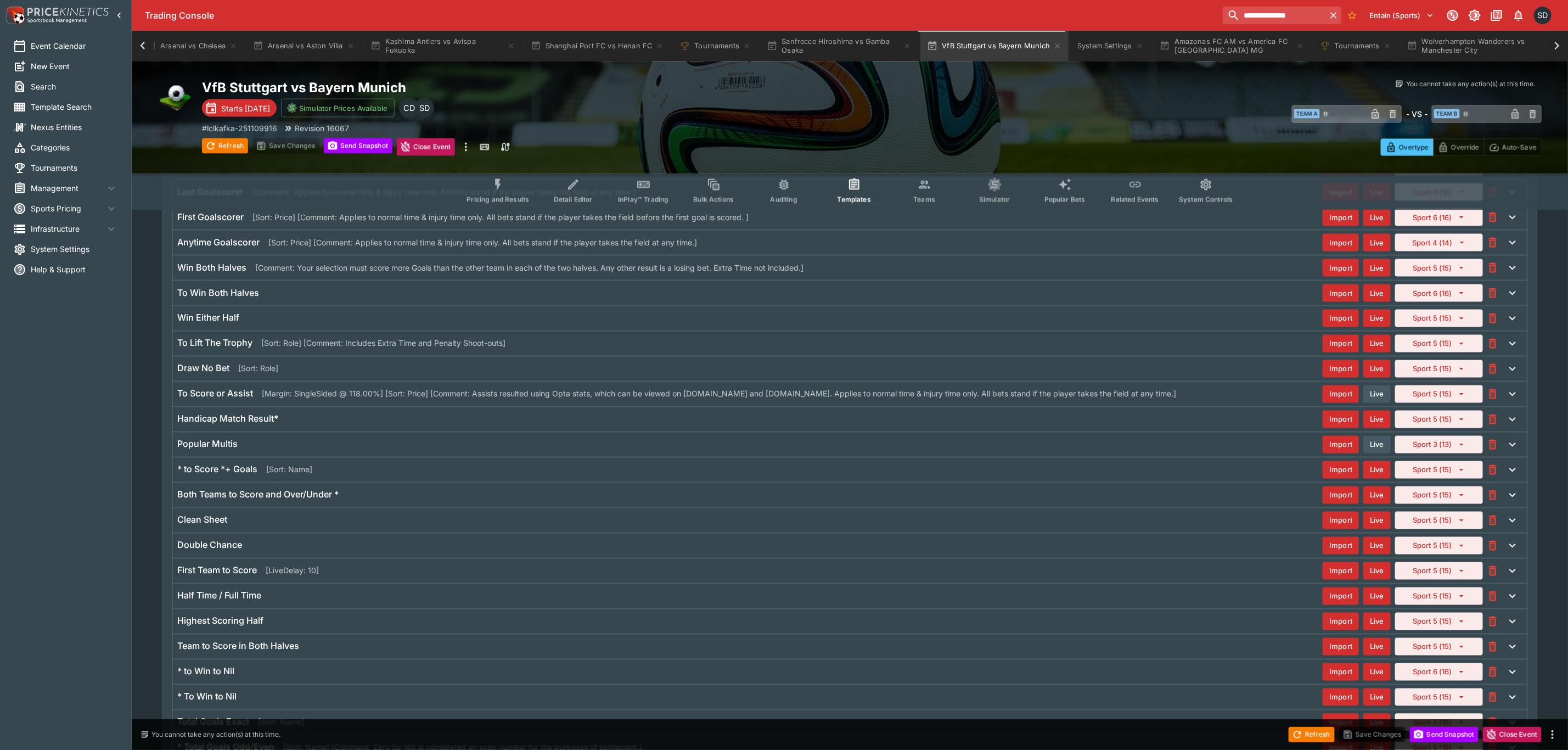
scroll to position [1236, 0]
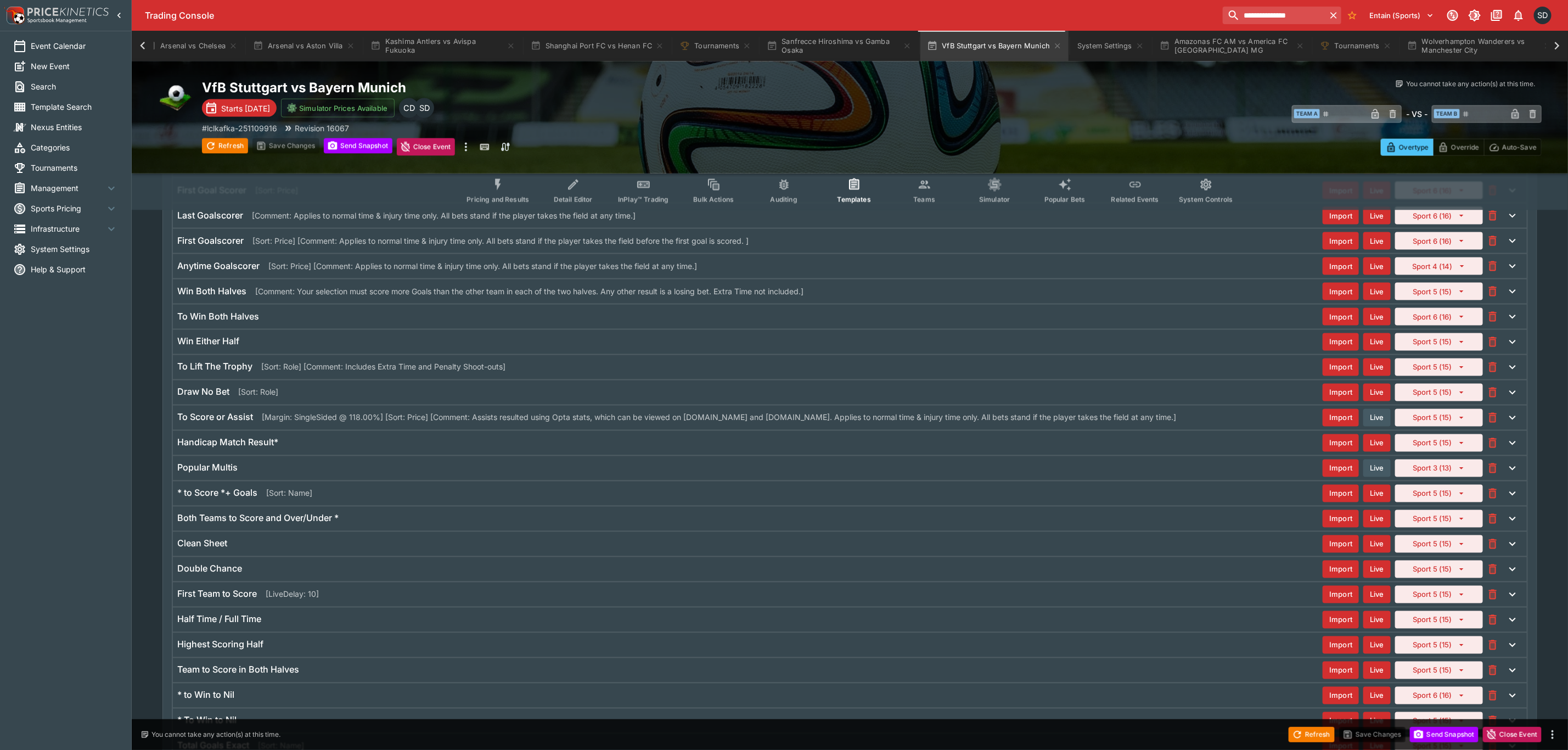
click at [535, 373] on div "To Lift The Trophy [Sort: Role] [Comment: Includes Extra Time and Penalty Shoot…" at bounding box center [750, 367] width 1145 height 11
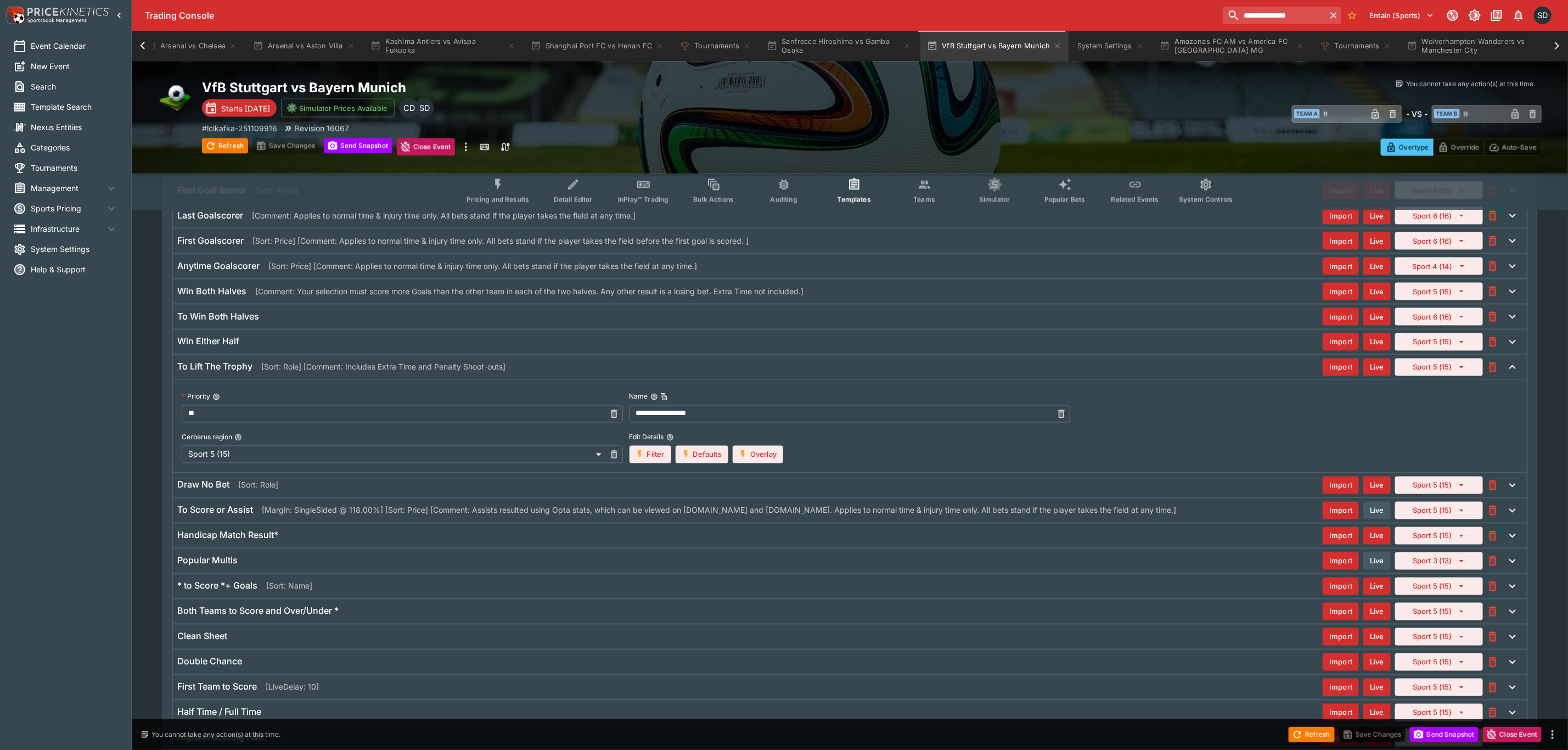
click at [754, 463] on button "Overlay" at bounding box center [758, 454] width 51 height 18
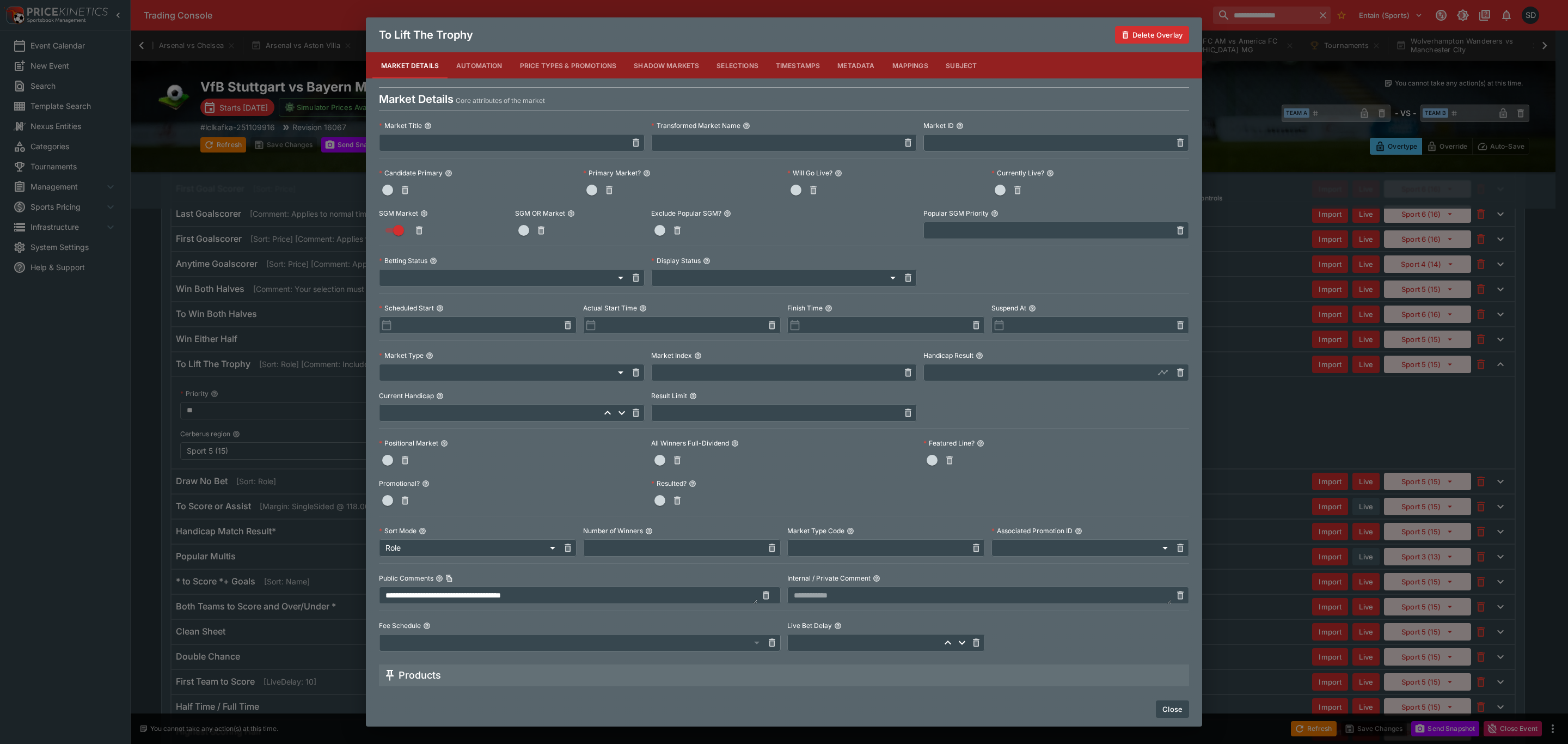
click at [578, 64] on button "Price Types & Promotions" at bounding box center [568, 65] width 115 height 26
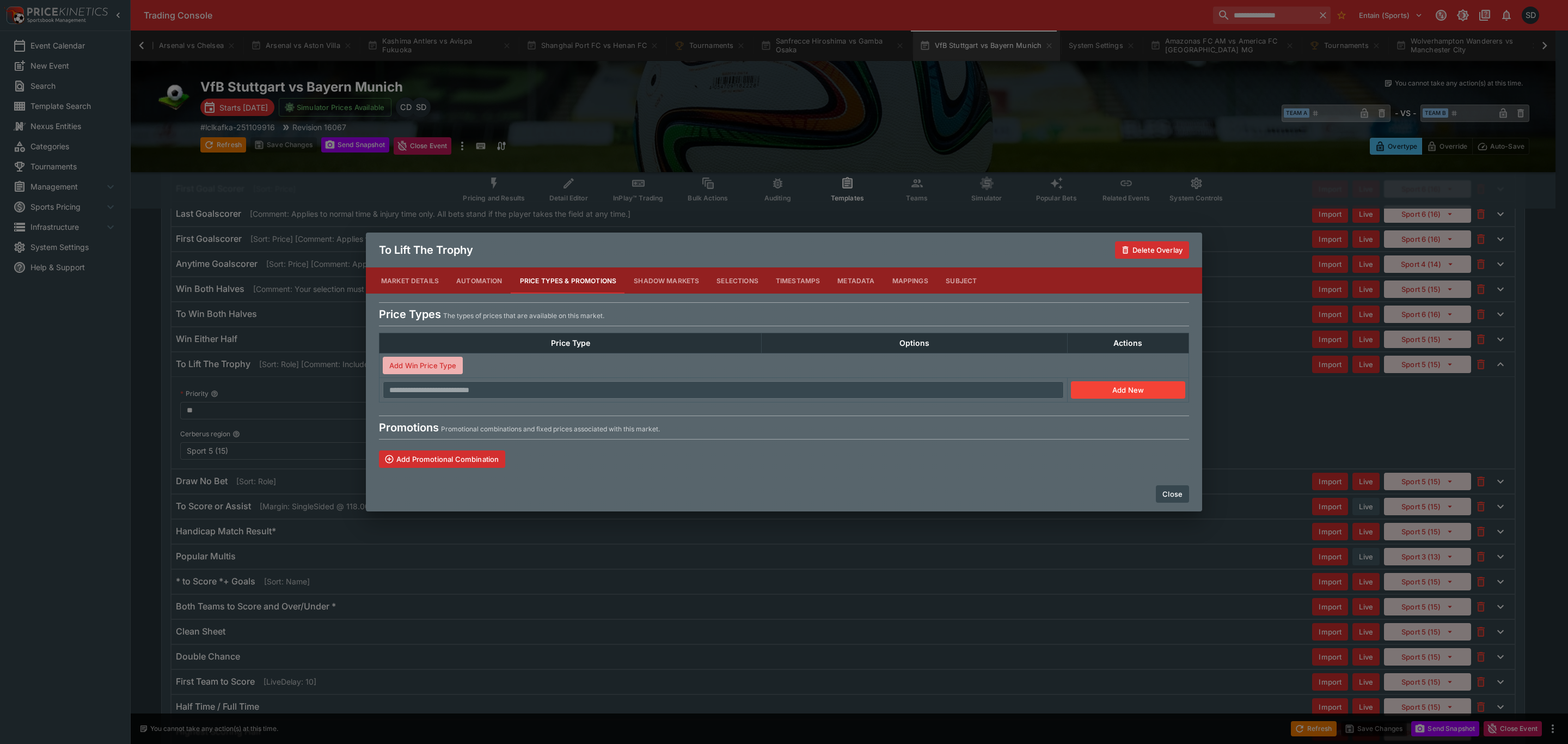
click at [448, 368] on button "Add Win Price Type" at bounding box center [422, 365] width 80 height 17
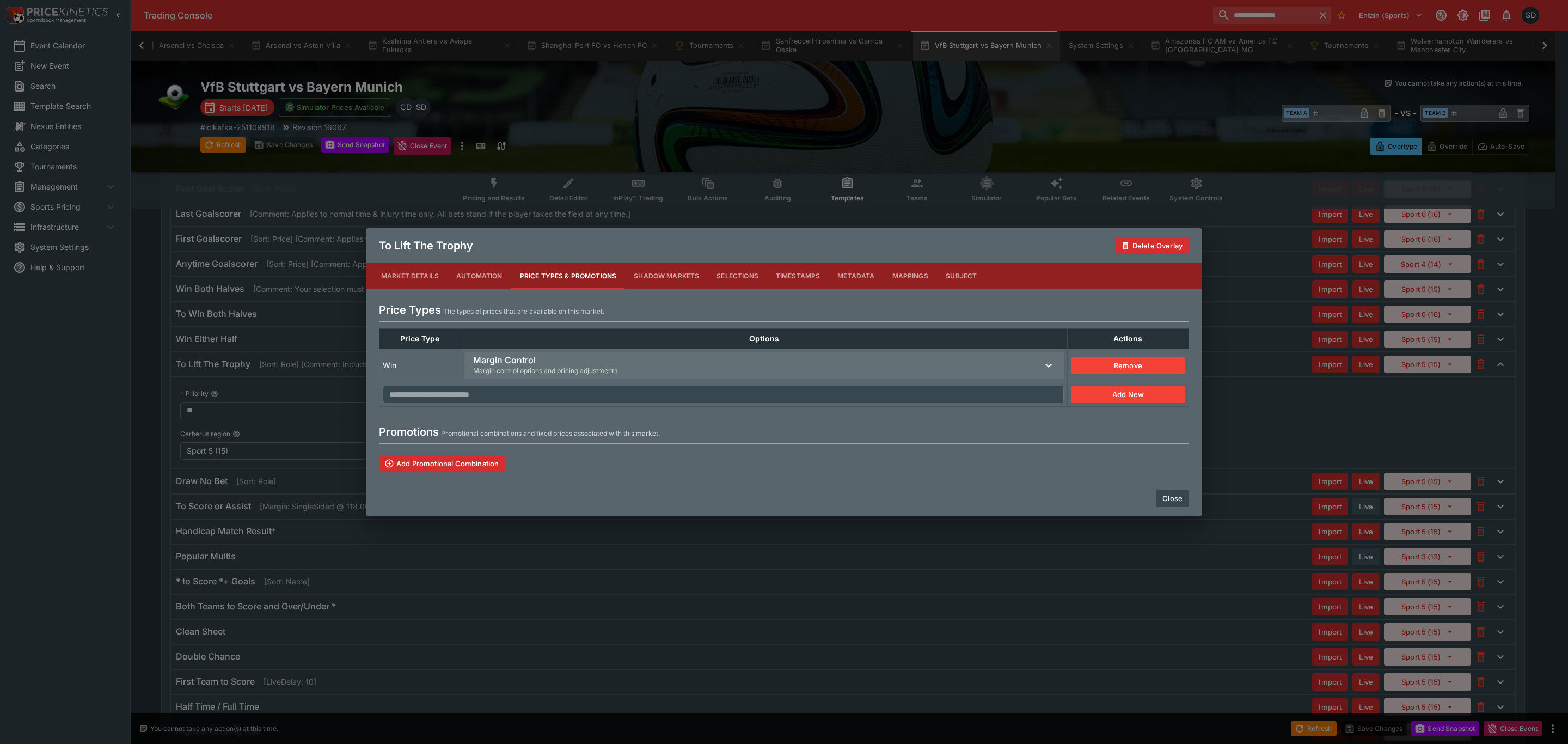
click at [502, 358] on h6 "Margin Control" at bounding box center [545, 360] width 144 height 11
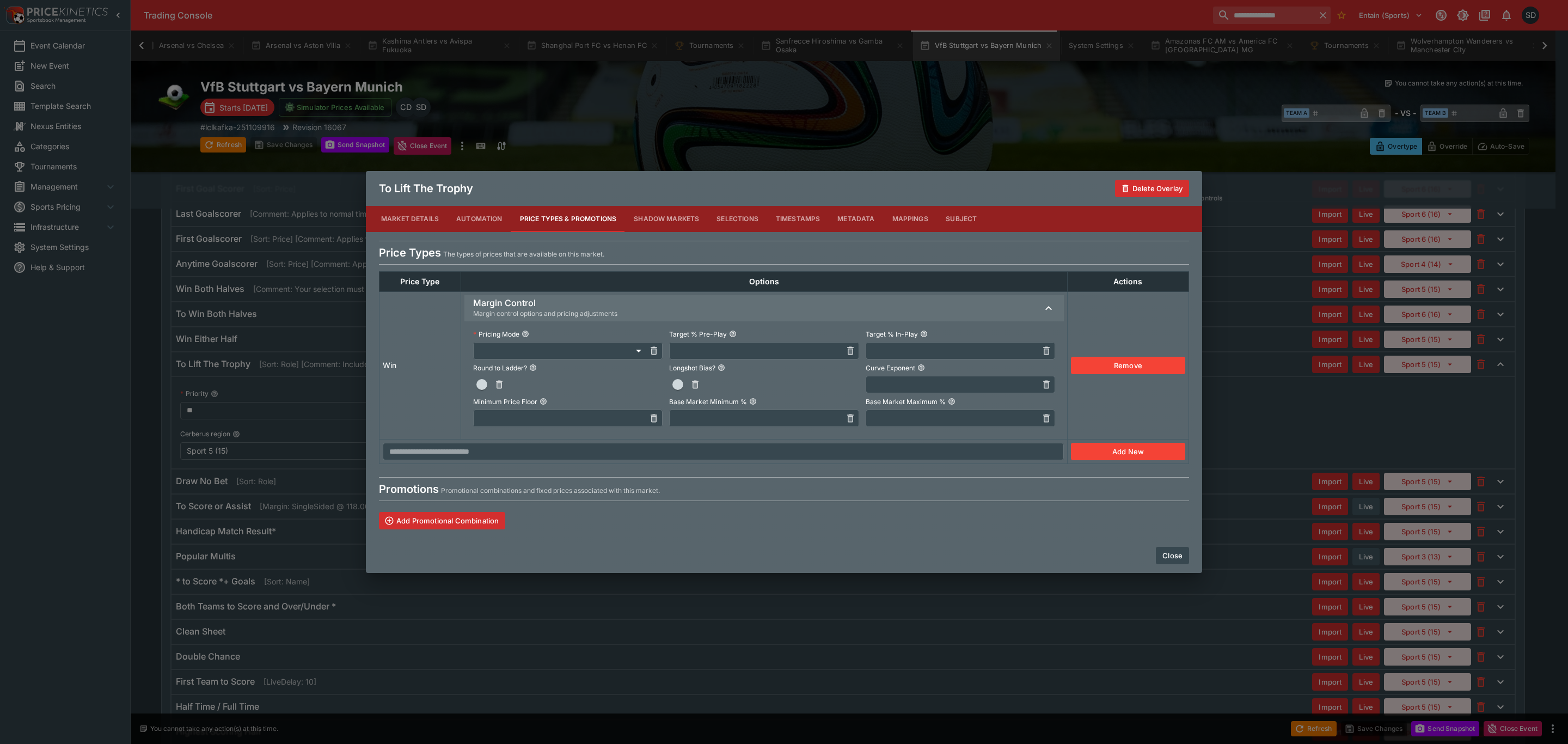
click at [1164, 555] on button "Close" at bounding box center [1173, 556] width 33 height 17
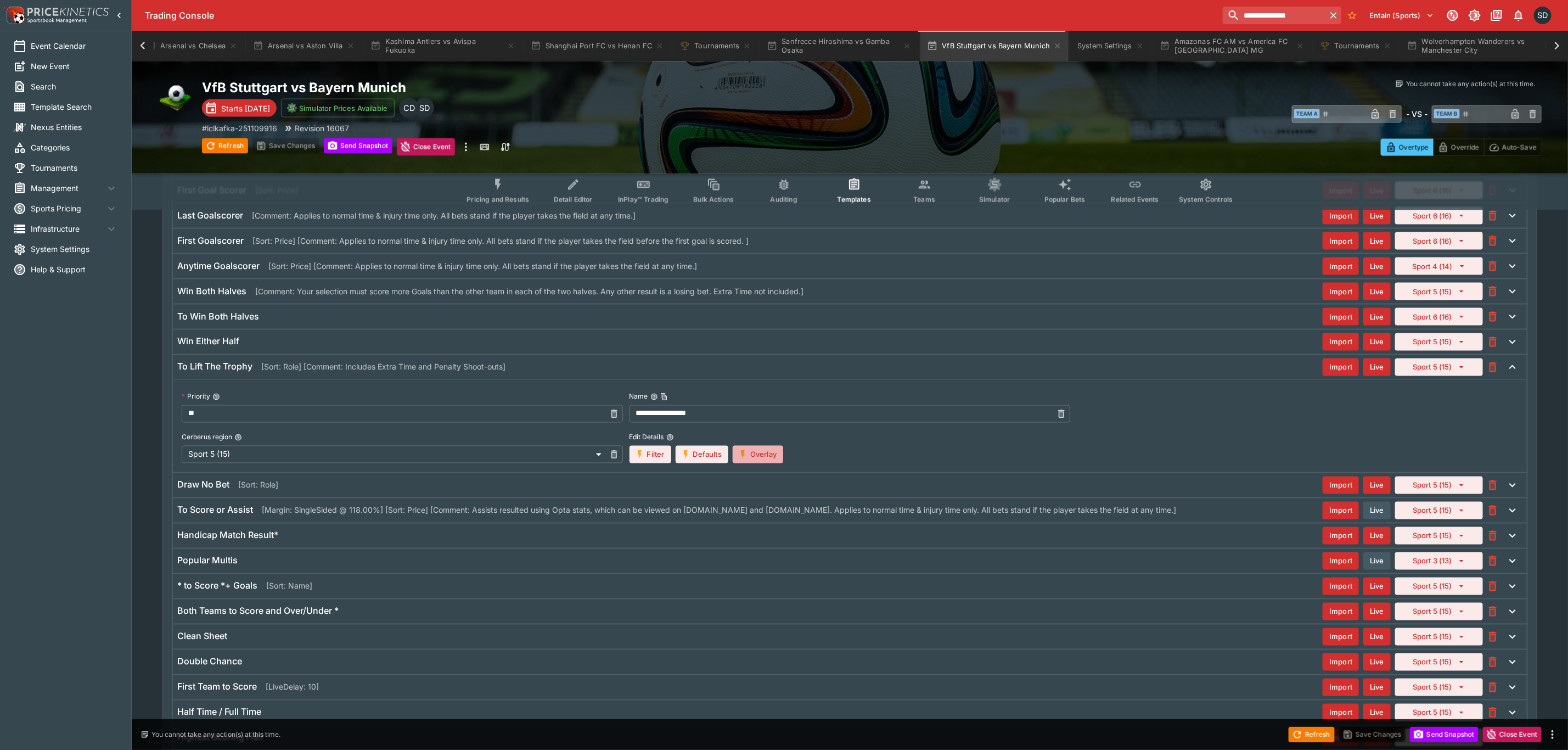
click at [760, 463] on button "Overlay" at bounding box center [758, 454] width 51 height 18
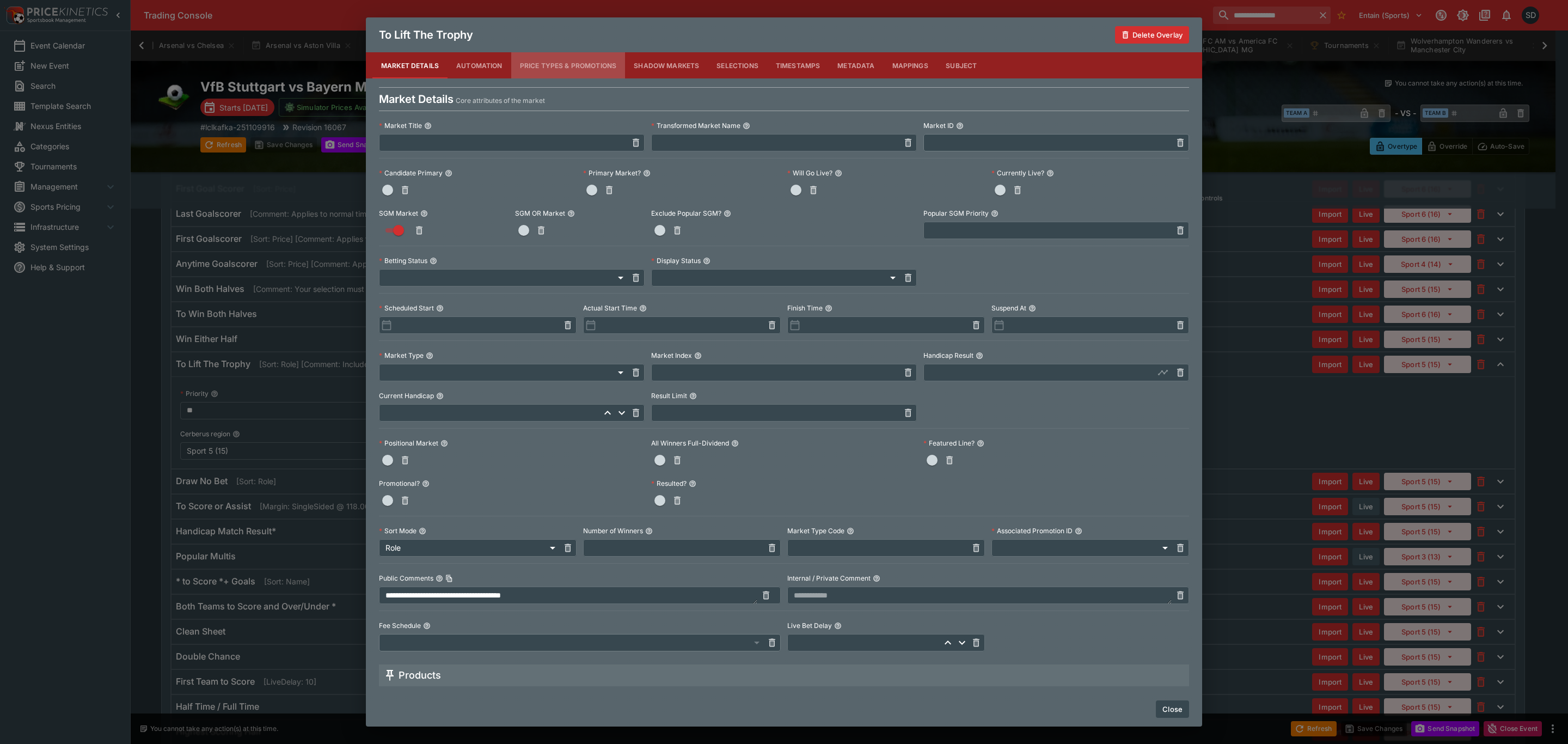
click at [593, 59] on button "Price Types & Promotions" at bounding box center [568, 65] width 115 height 26
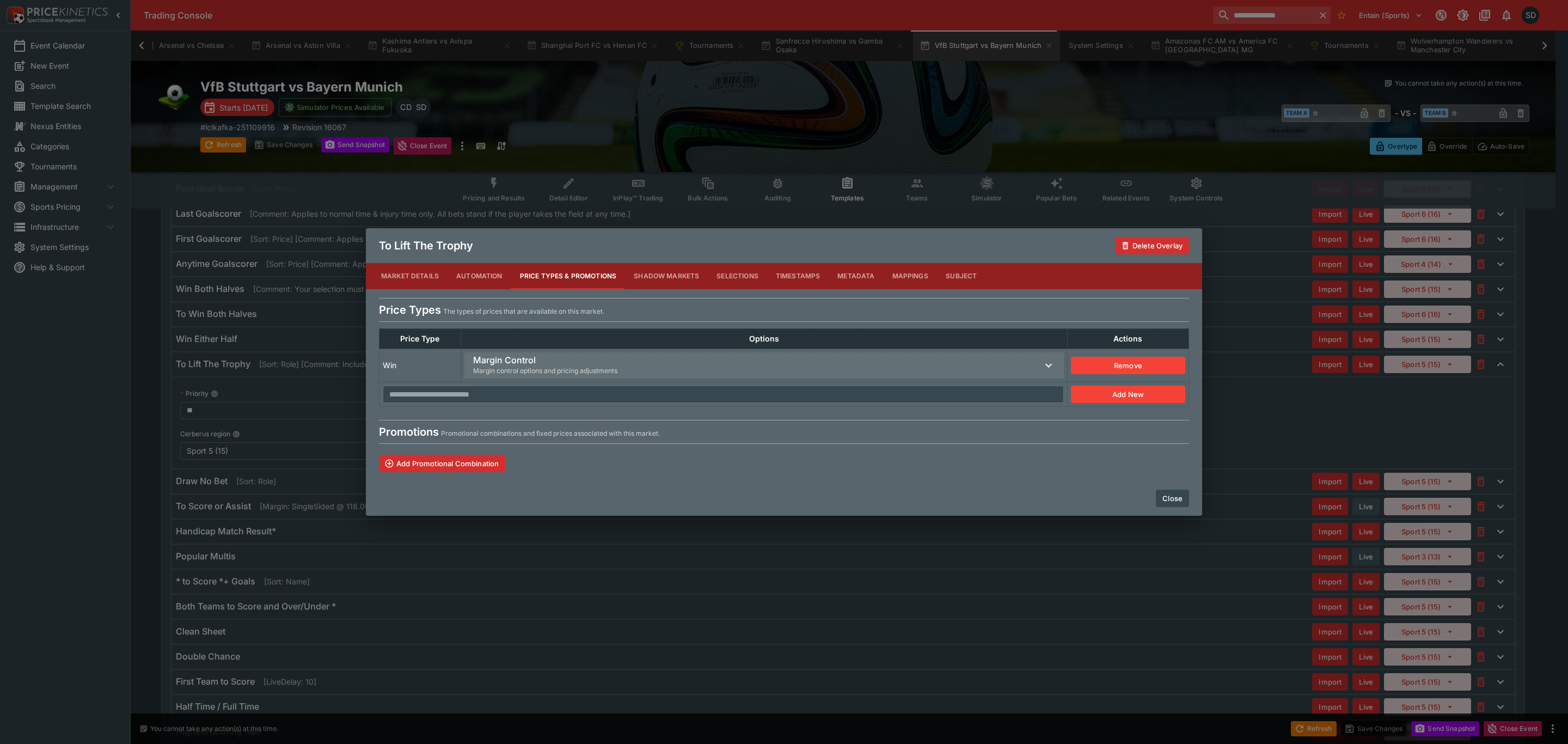
click at [556, 370] on span "Margin control options and pricing adjustments" at bounding box center [545, 371] width 144 height 11
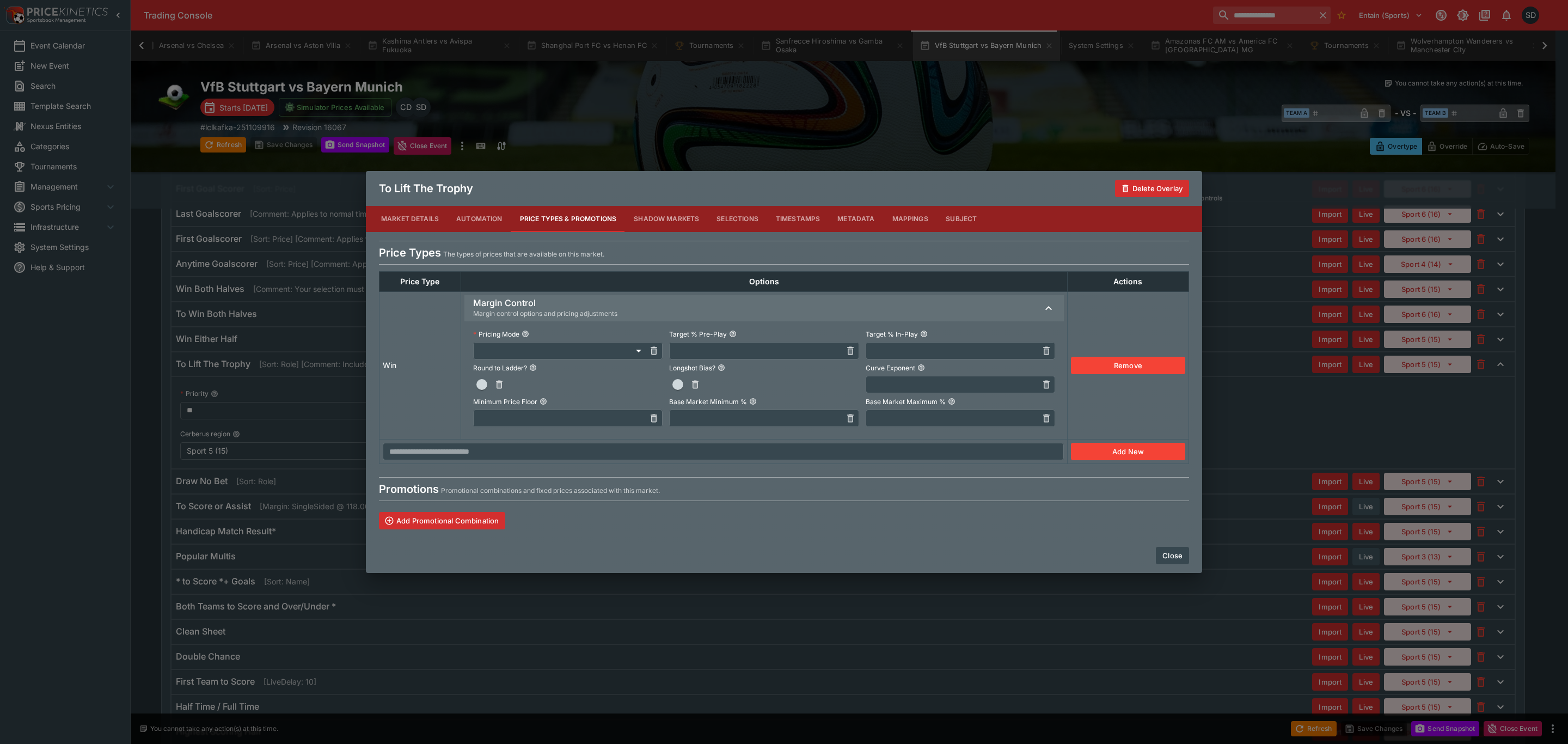
drag, startPoint x: 500, startPoint y: 385, endPoint x: 618, endPoint y: 366, distance: 119.5
click at [501, 385] on li "Single Sided" at bounding box center [557, 390] width 194 height 17
type input "**********"
click at [720, 350] on input "text" at bounding box center [755, 350] width 172 height 17
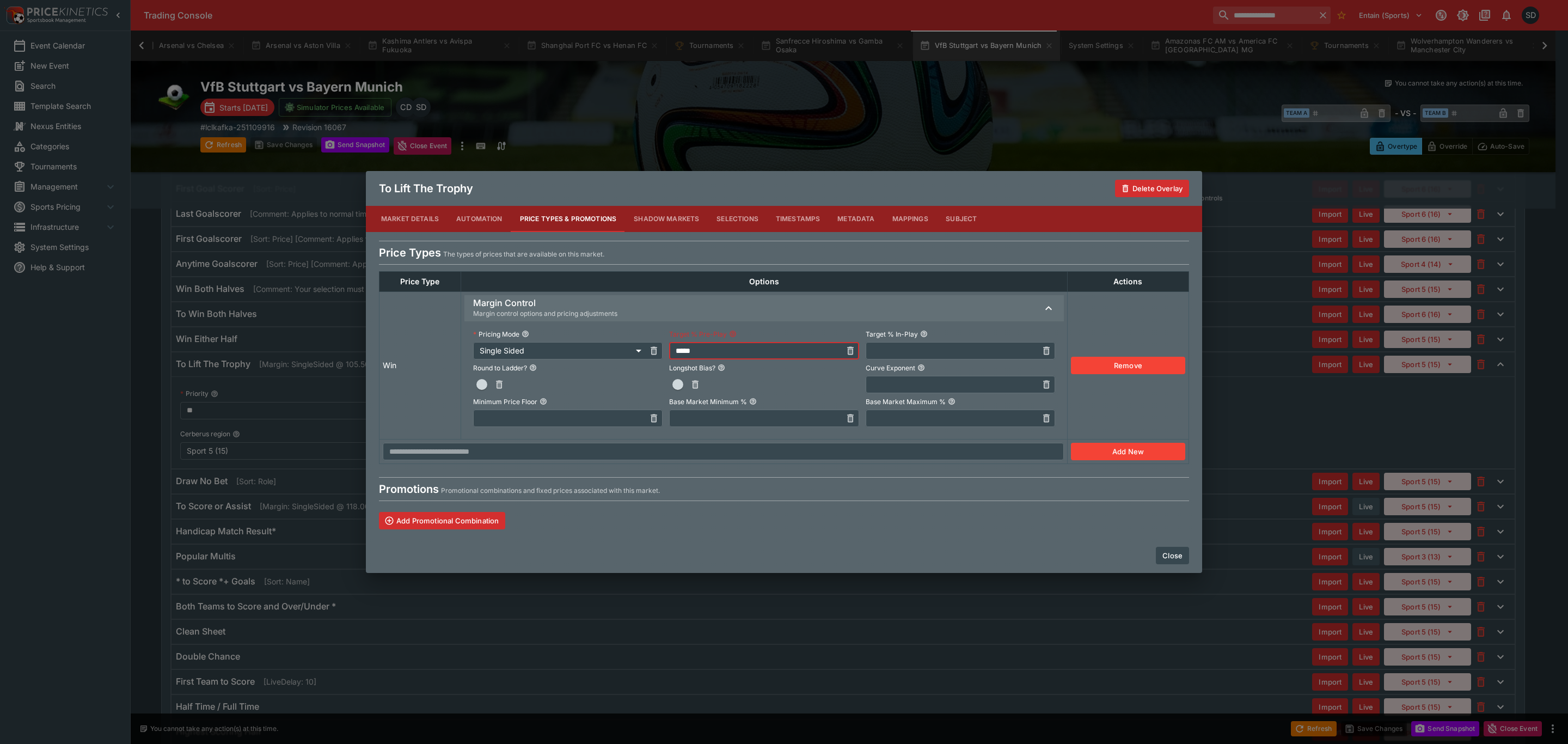
click at [899, 347] on input "text" at bounding box center [952, 350] width 172 height 17
type input "******"
click at [612, 415] on input "text" at bounding box center [559, 418] width 172 height 17
type input "*"
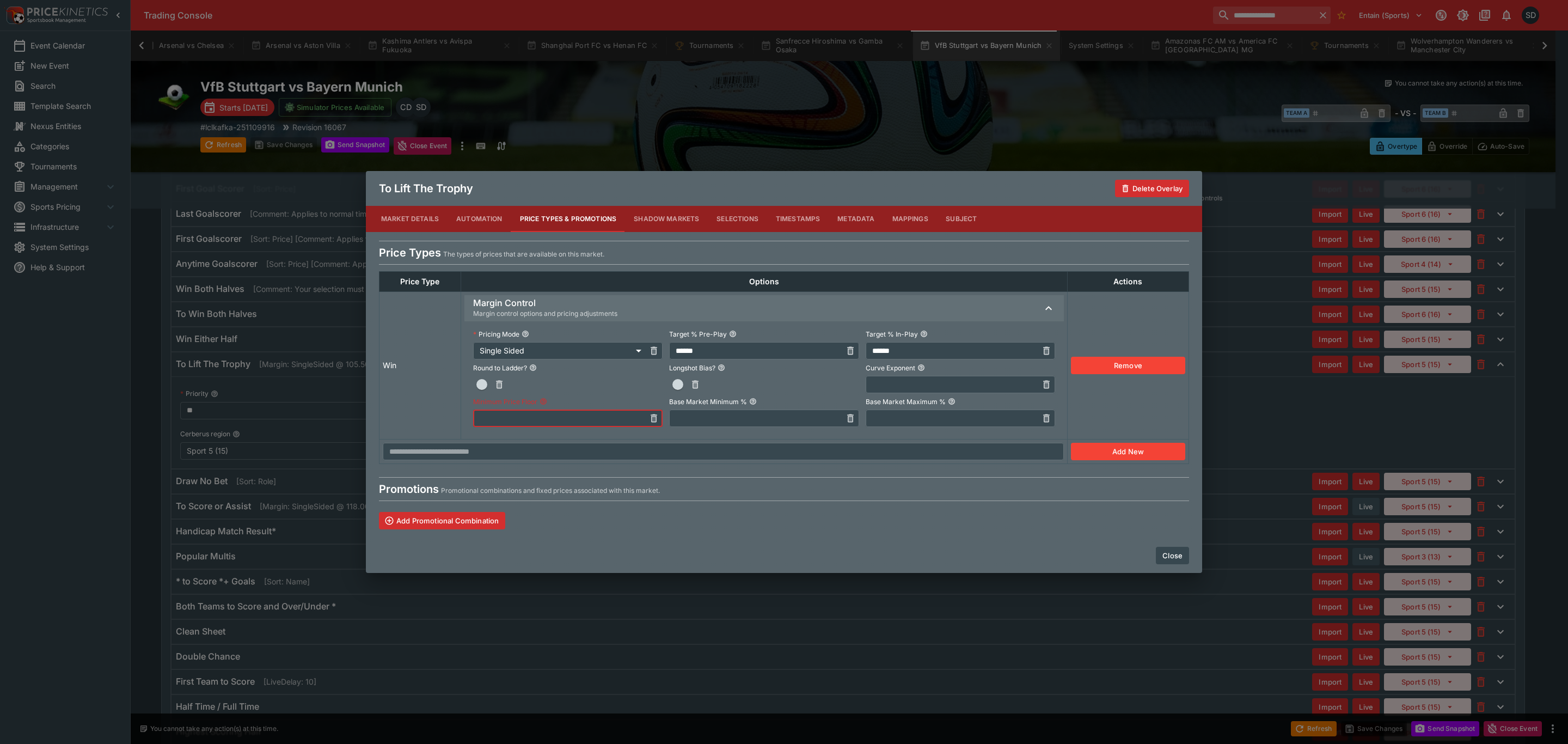
click at [626, 456] on input "text" at bounding box center [723, 451] width 681 height 17
click at [1169, 556] on button "Close" at bounding box center [1173, 556] width 33 height 17
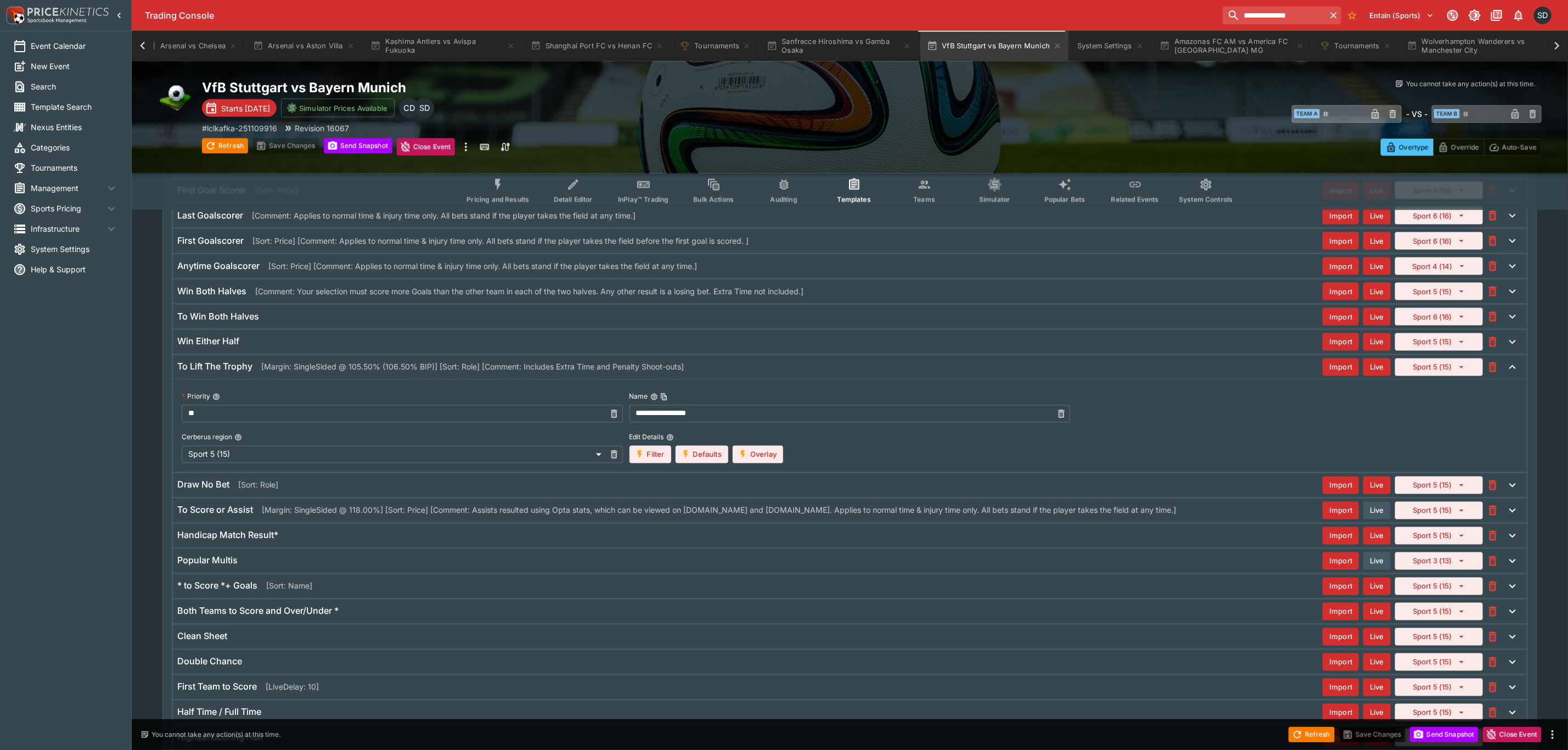
click at [568, 373] on p "[Margin: SingleSided @ 105.50% (106.50% BIP)] [Sort: Role] [Comment: Includes E…" at bounding box center [472, 367] width 423 height 11
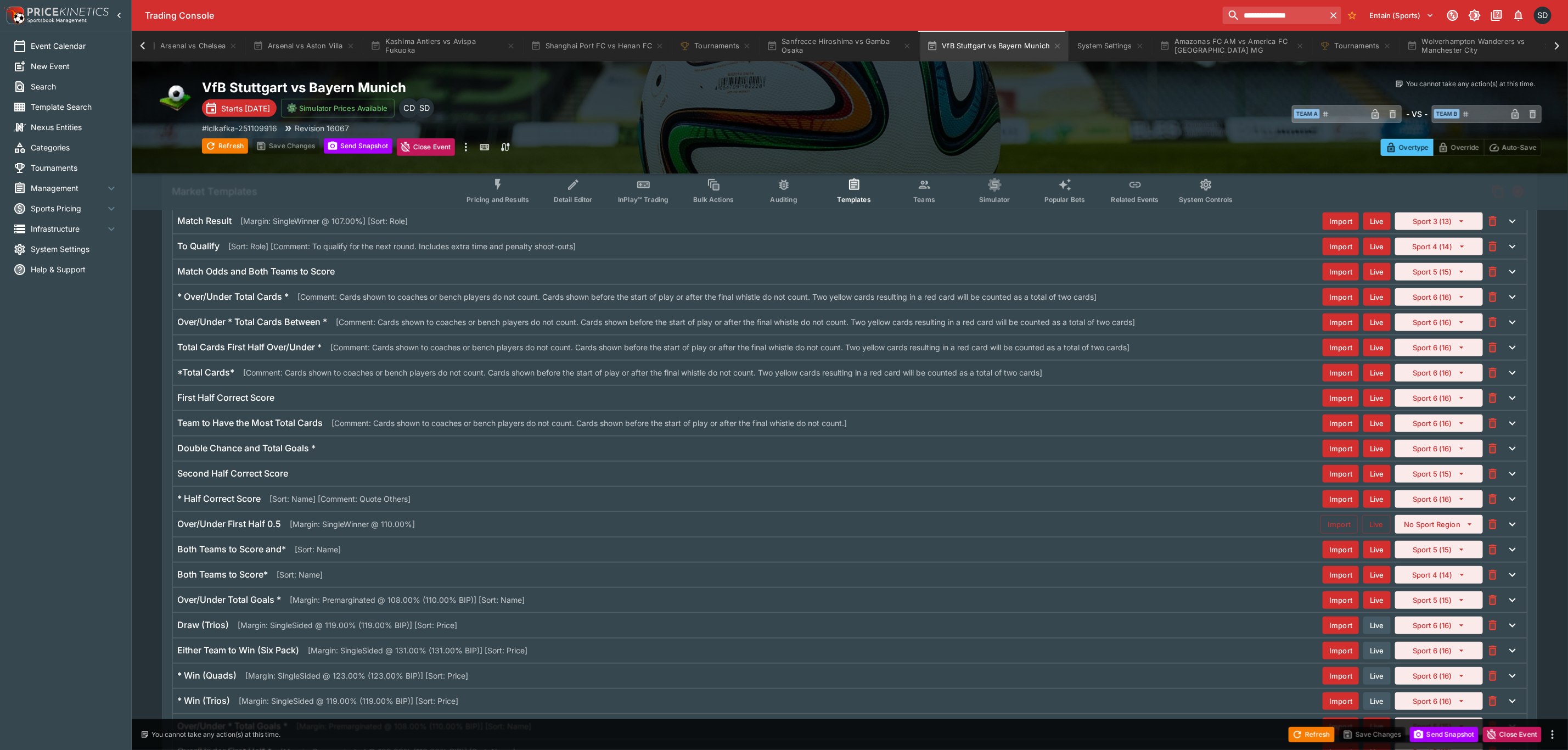
scroll to position [0, 0]
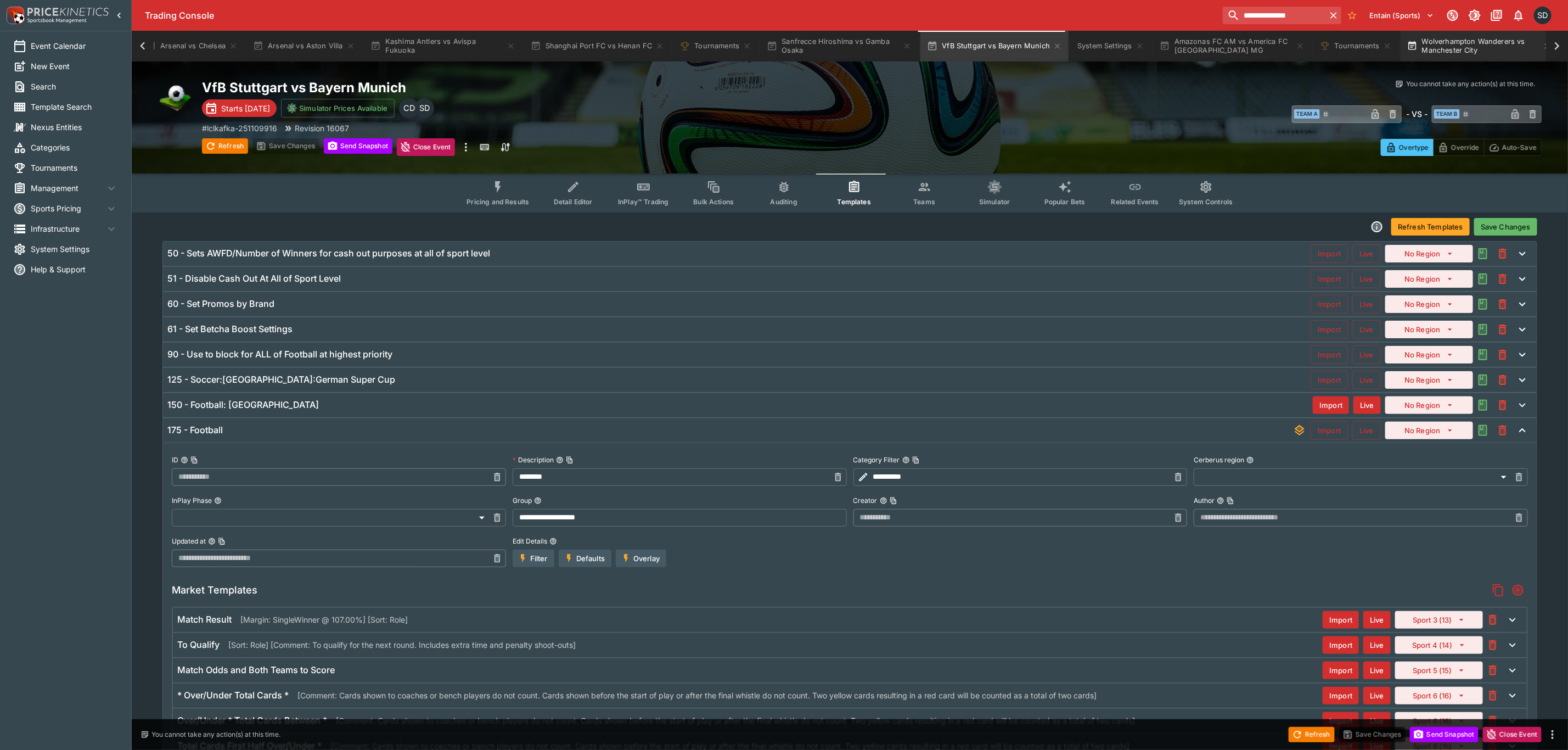
click at [1463, 45] on button "Wolverhampton Wanderers vs Manchester City" at bounding box center [1479, 46] width 158 height 31
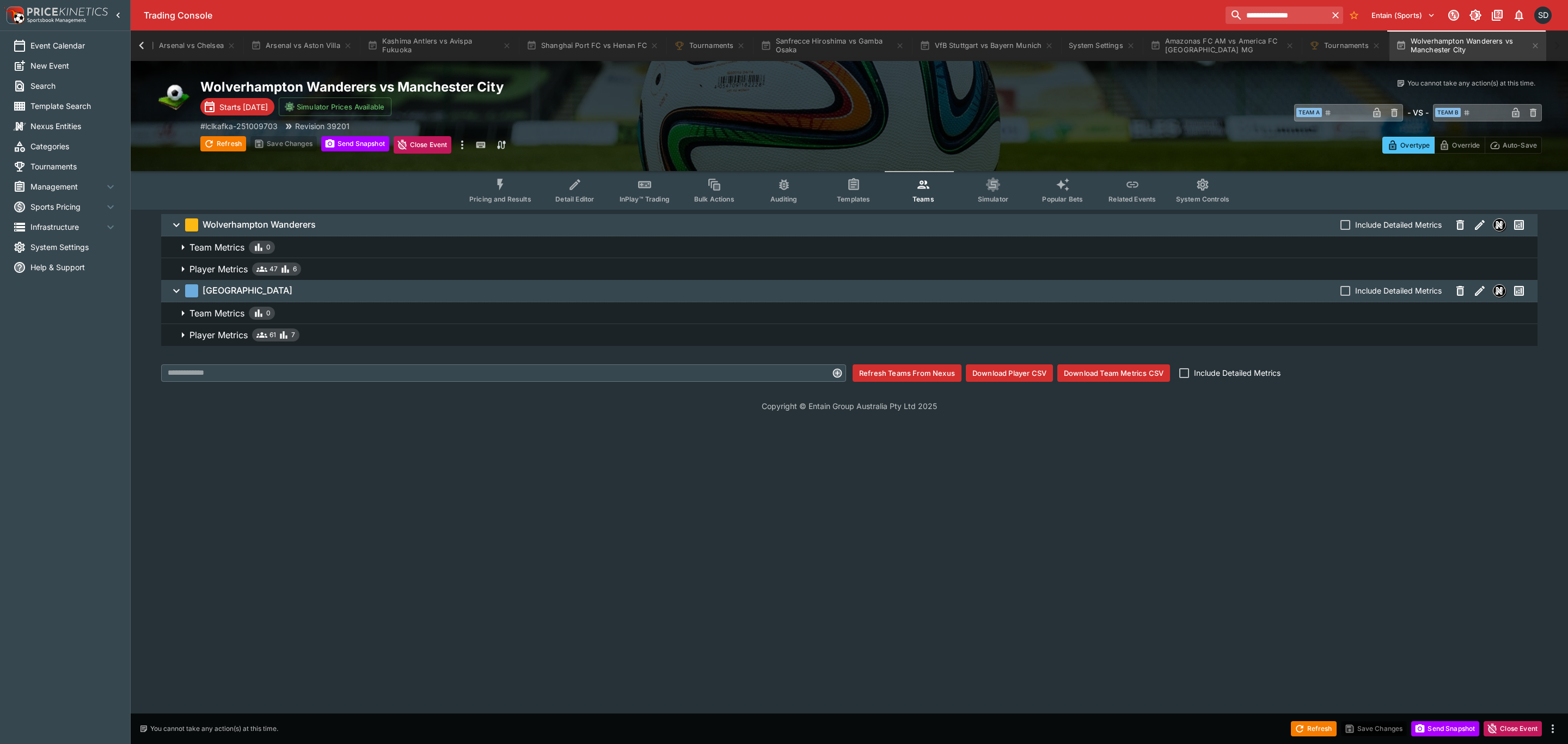
click at [507, 190] on icon "Event type filters" at bounding box center [500, 185] width 14 height 14
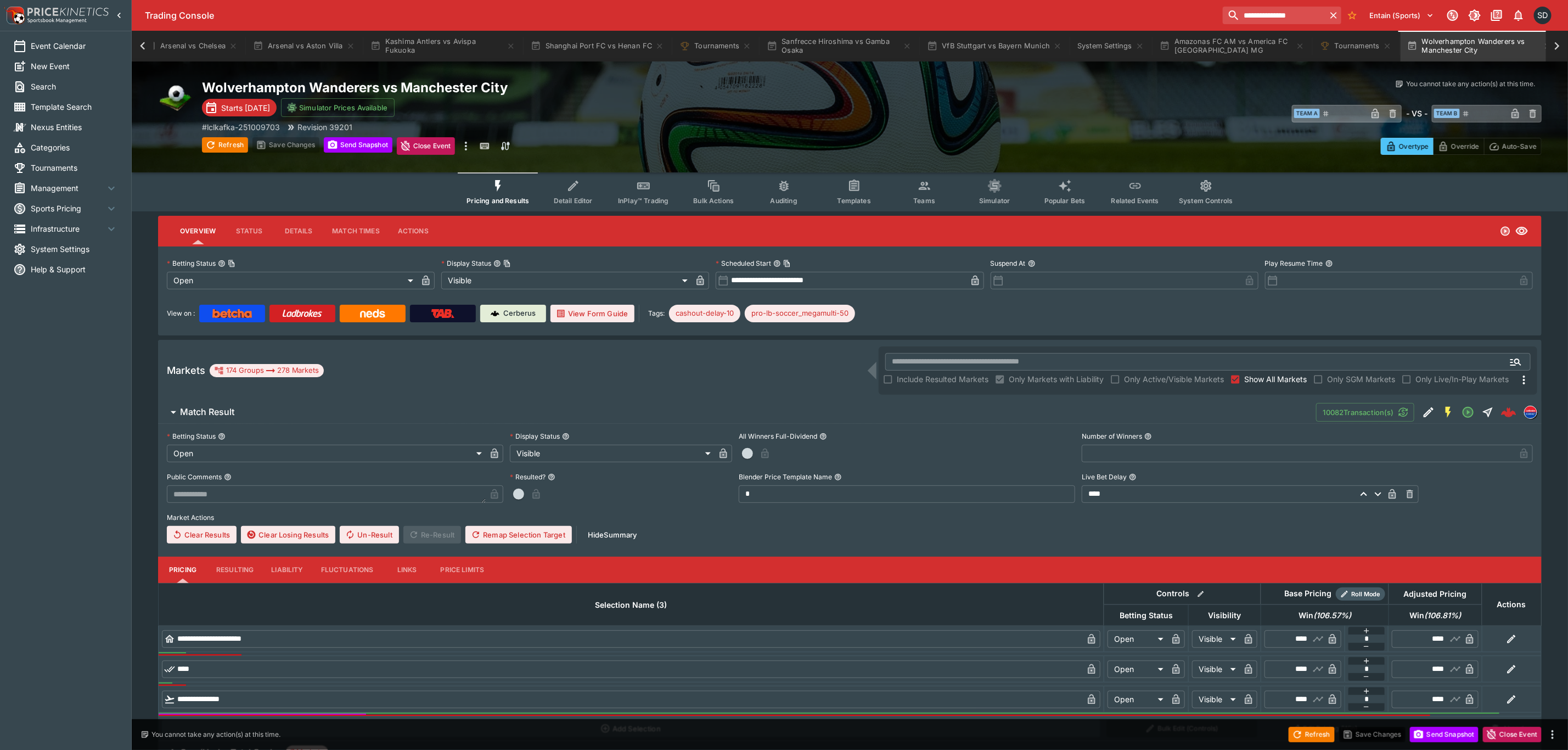
click at [843, 187] on button "Templates" at bounding box center [854, 192] width 70 height 39
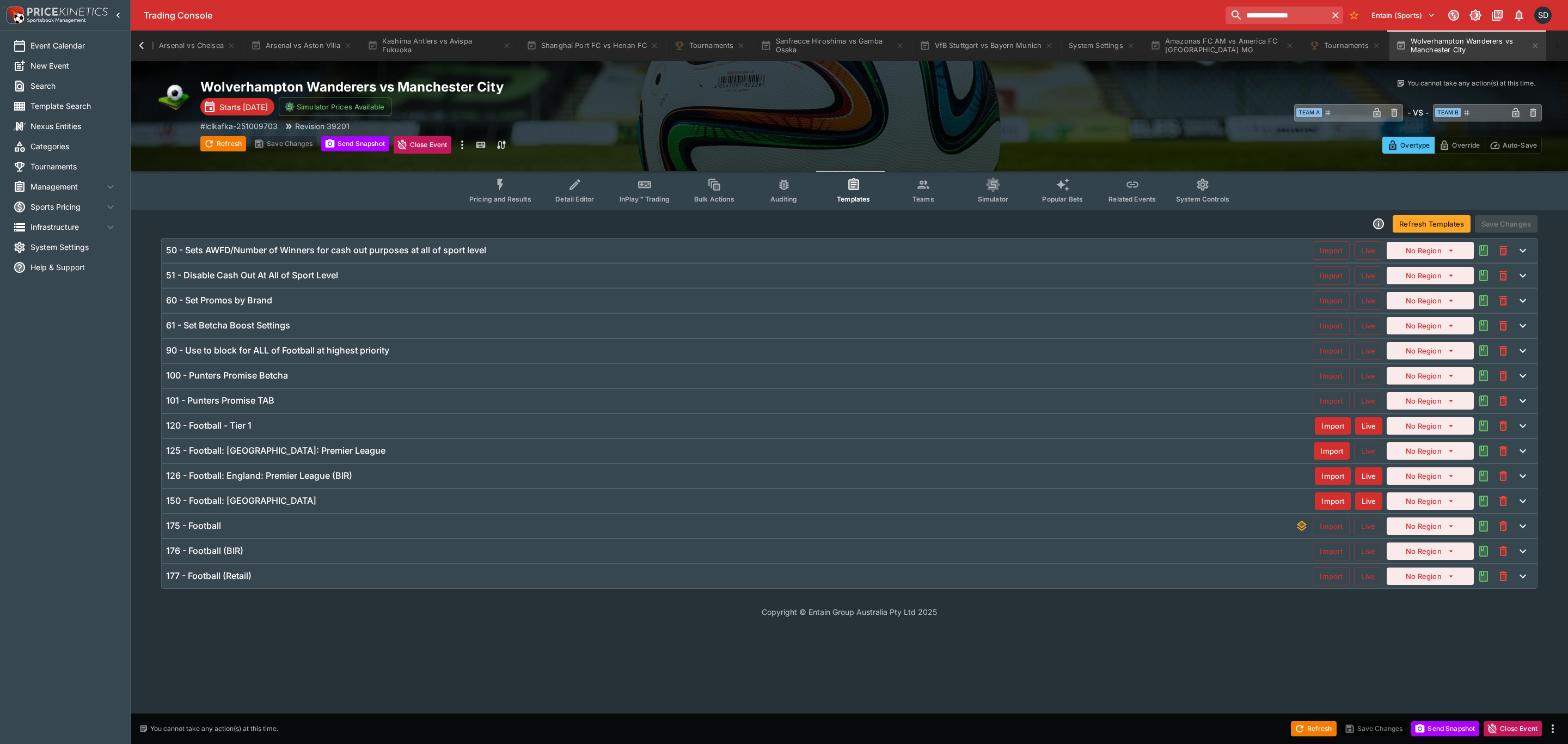
click at [237, 432] on h6 "120 - Football - Tier 1" at bounding box center [209, 426] width 86 height 11
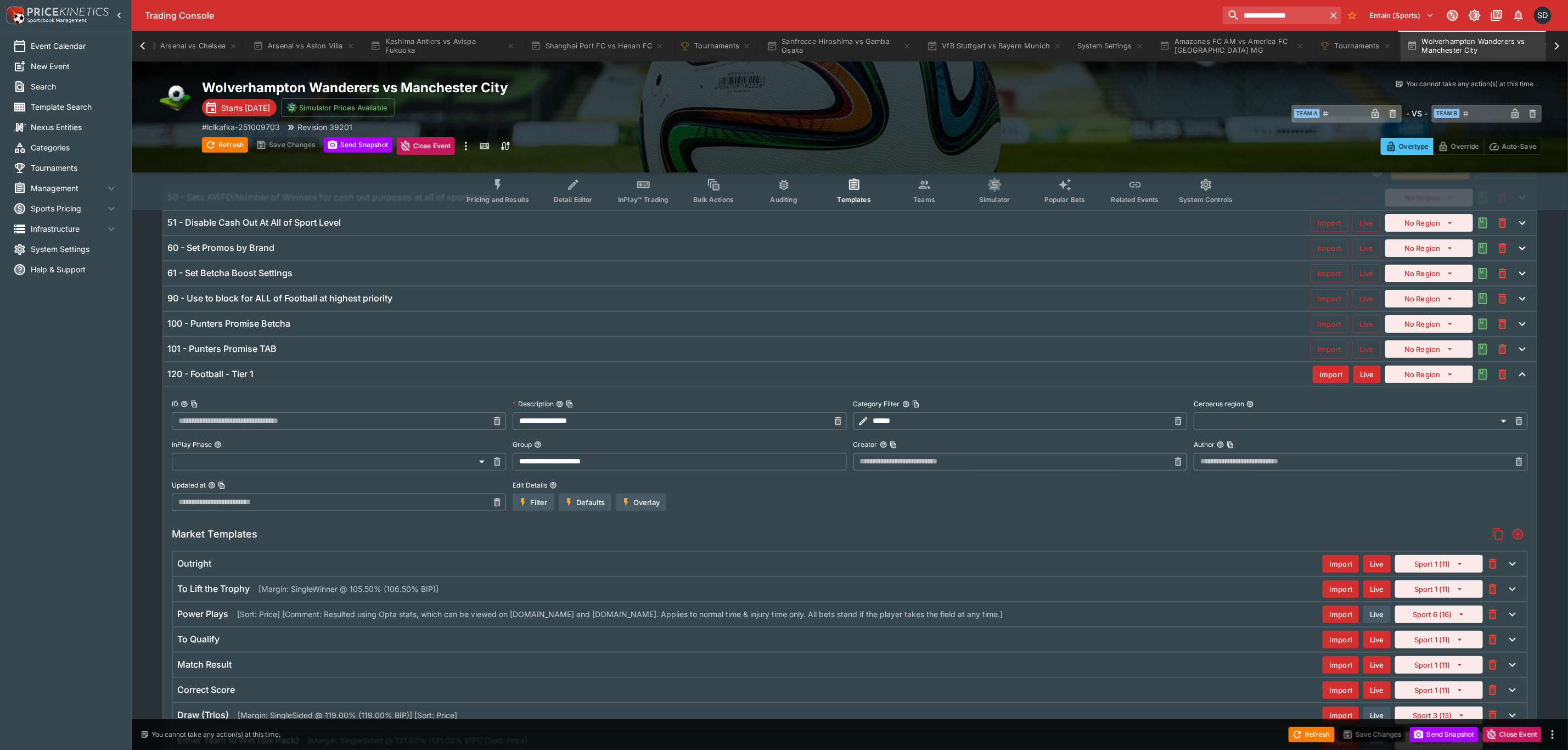
scroll to position [165, 0]
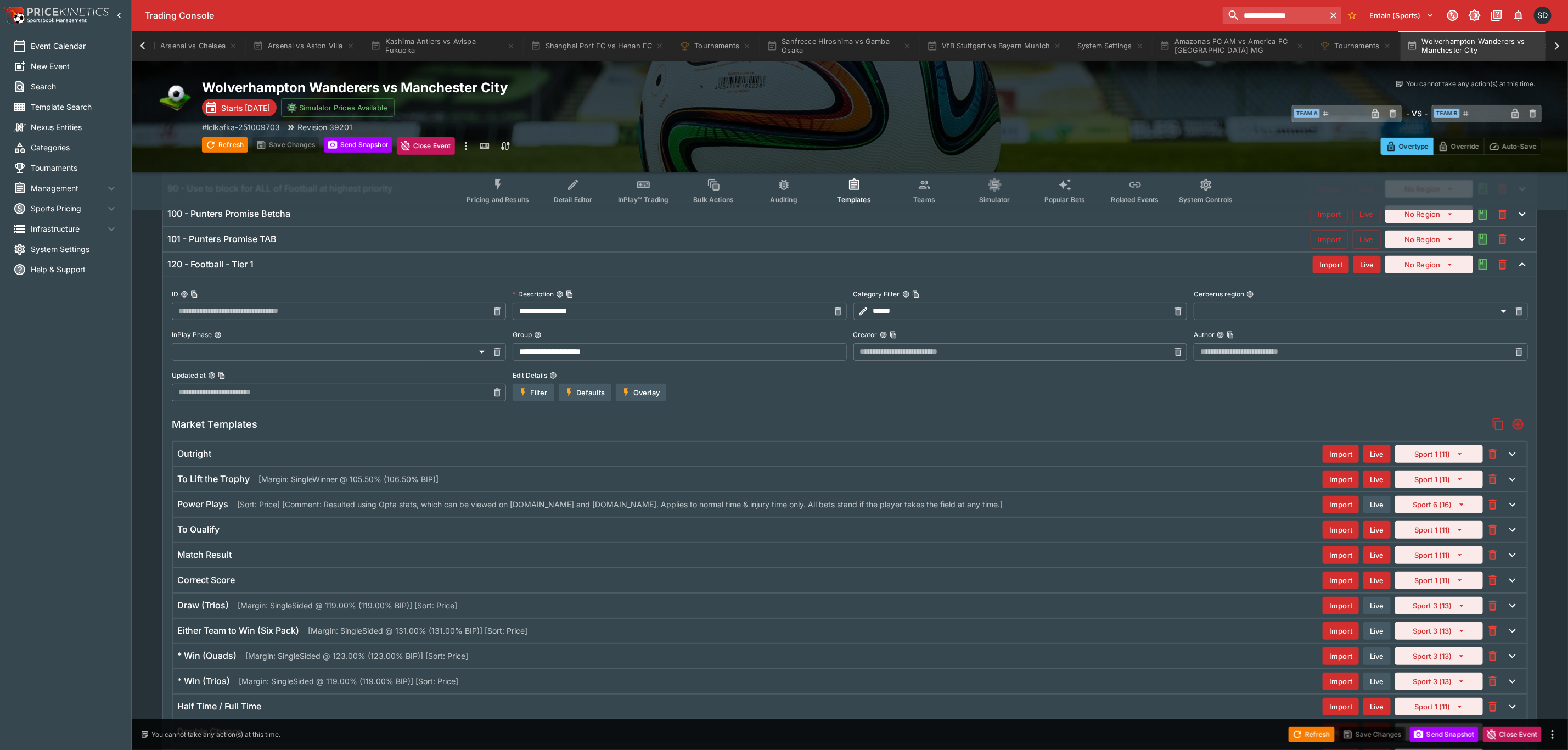
click at [494, 485] on div "To Lift the Trophy [Margin: SingleWinner @ 105.50% (106.50% BIP)]" at bounding box center [750, 479] width 1145 height 11
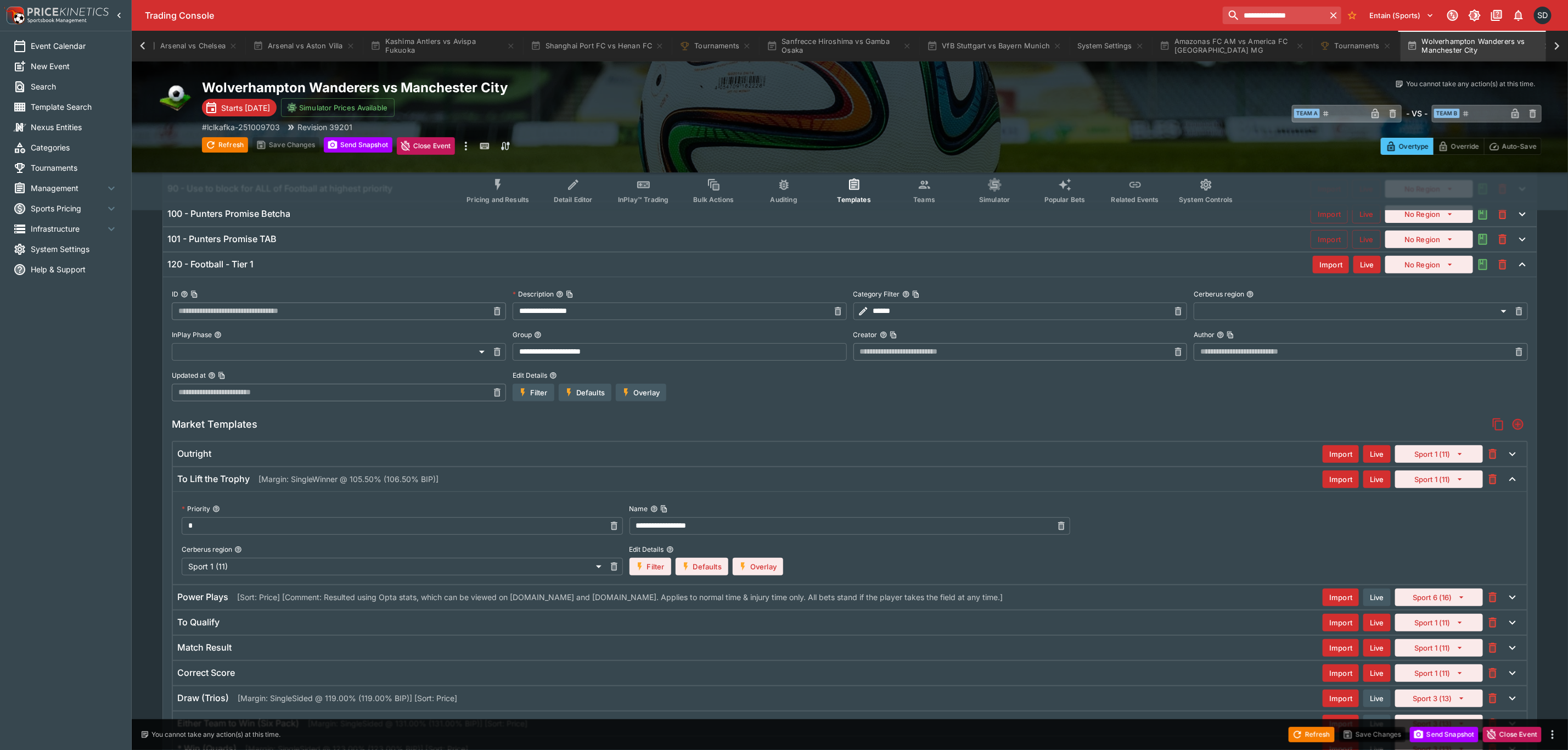
click at [481, 491] on div "To Lift the Trophy [Margin: SingleWinner @ 105.50% (106.50% BIP)] Import Live S…" at bounding box center [850, 480] width 1354 height 25
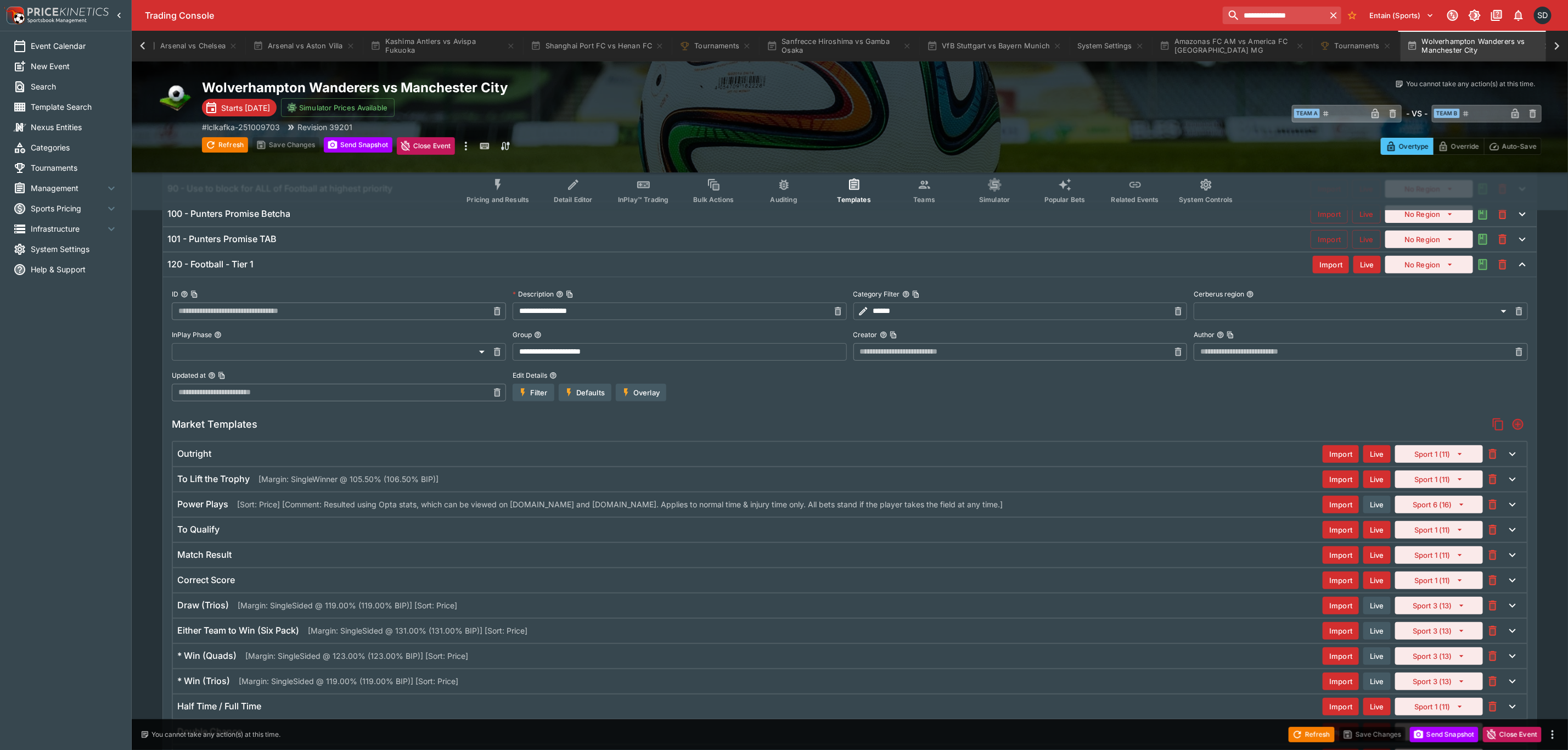
click at [508, 485] on div "To Lift the Trophy [Margin: SingleWinner @ 105.50% (106.50% BIP)]" at bounding box center [750, 479] width 1145 height 11
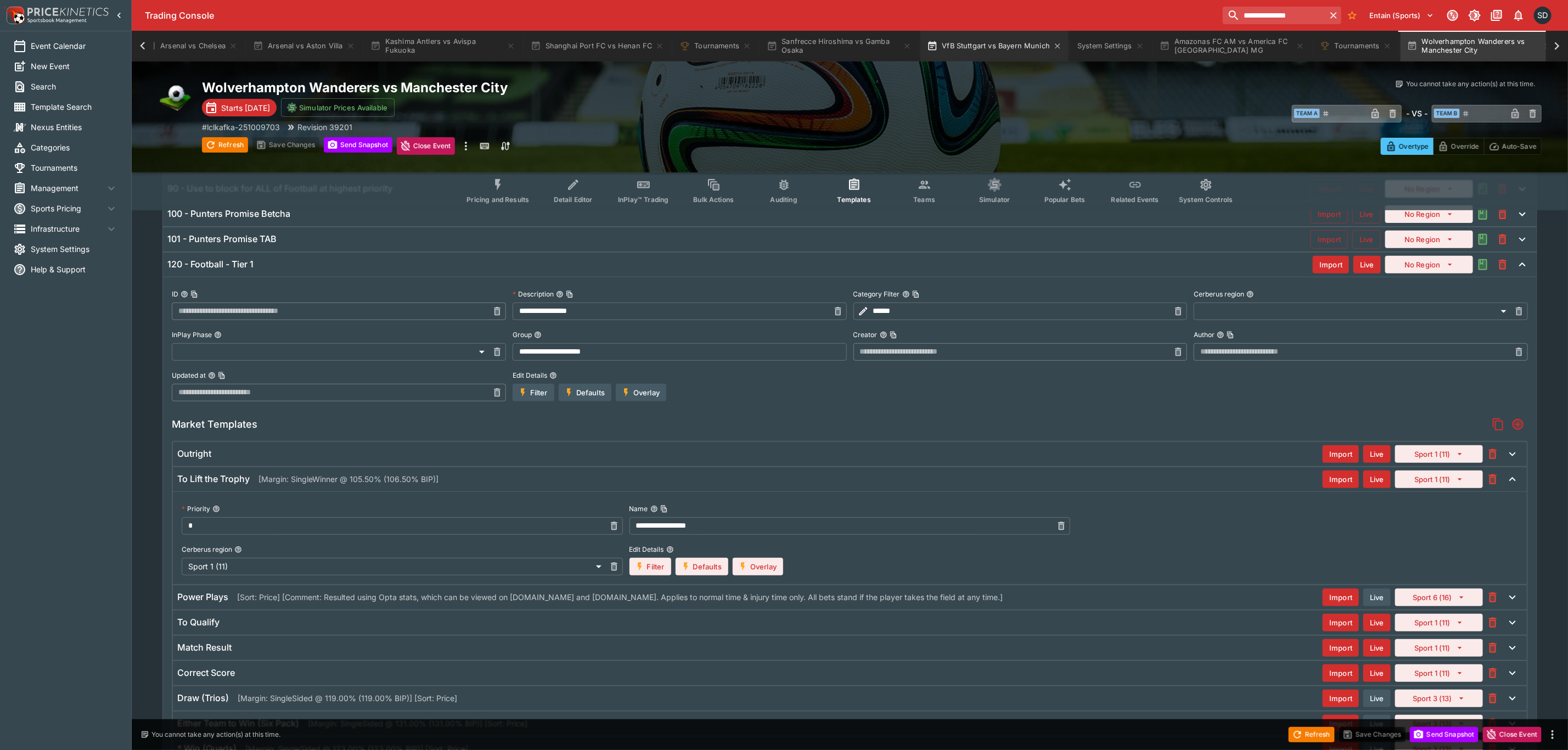
click at [1018, 51] on button "VfB Stuttgart vs Bayern Munich" at bounding box center [995, 46] width 149 height 31
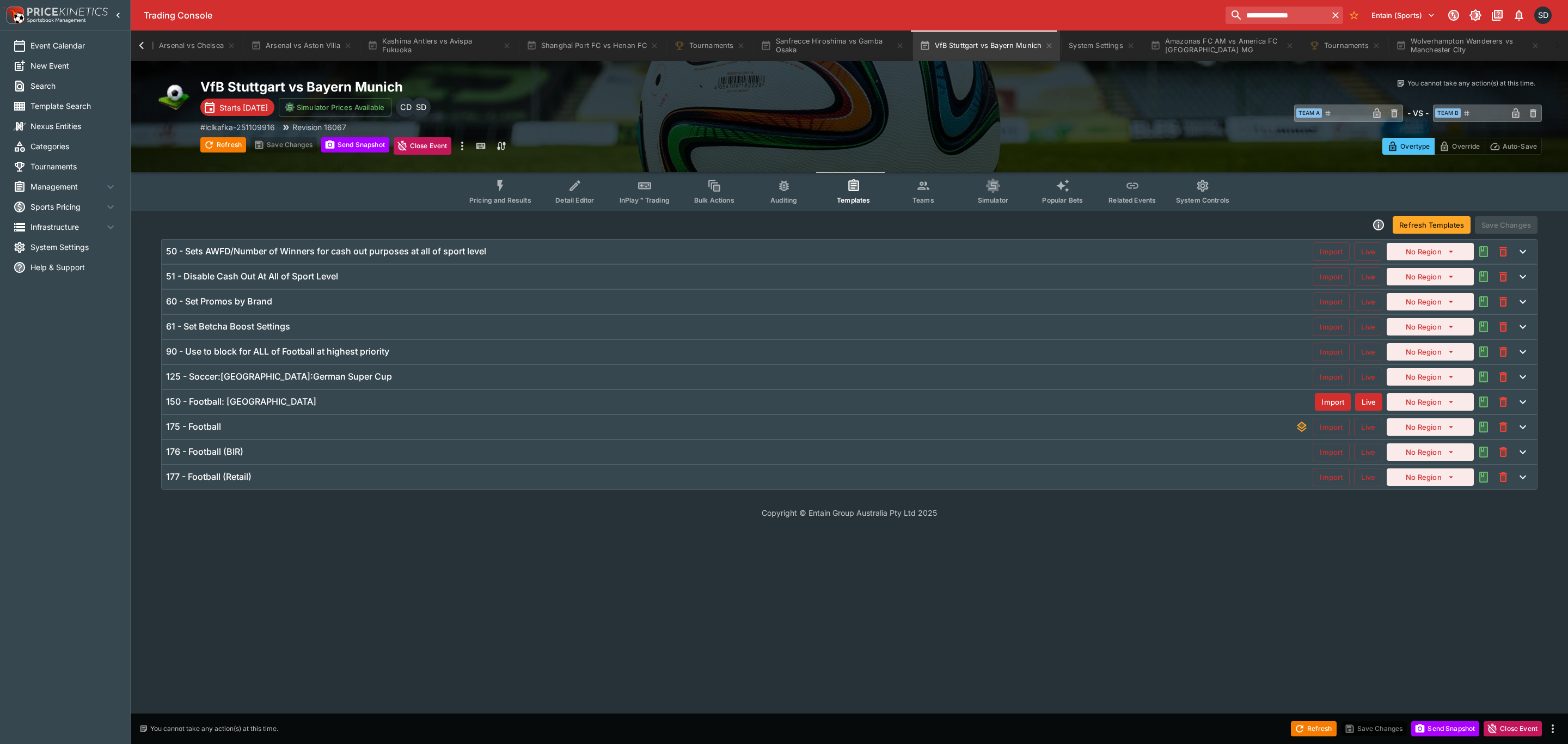
click at [370, 380] on div "125 - Soccer:Germany:German Super Cup" at bounding box center [739, 376] width 1146 height 11
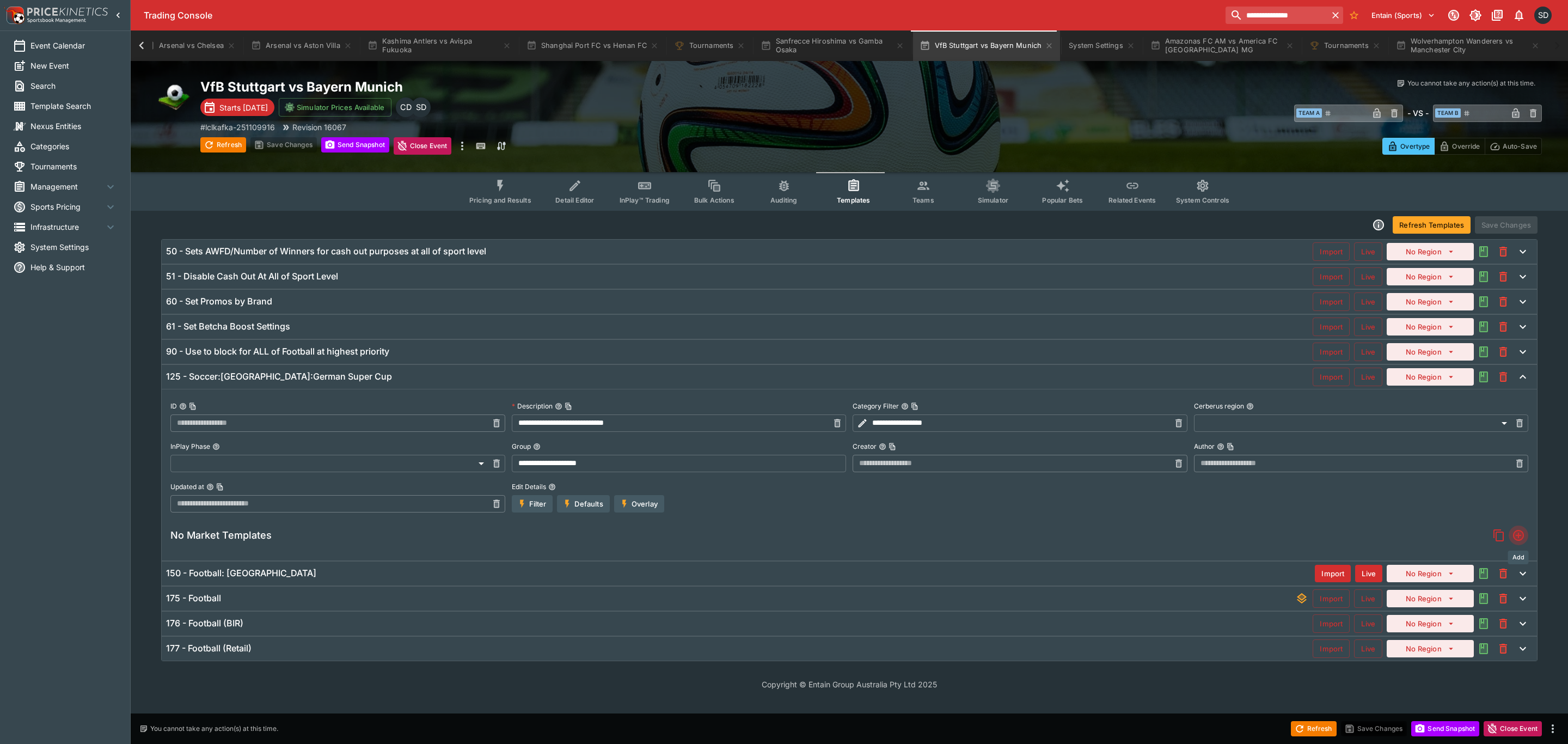
click at [1519, 536] on icon "Add" at bounding box center [1518, 535] width 8 height 8
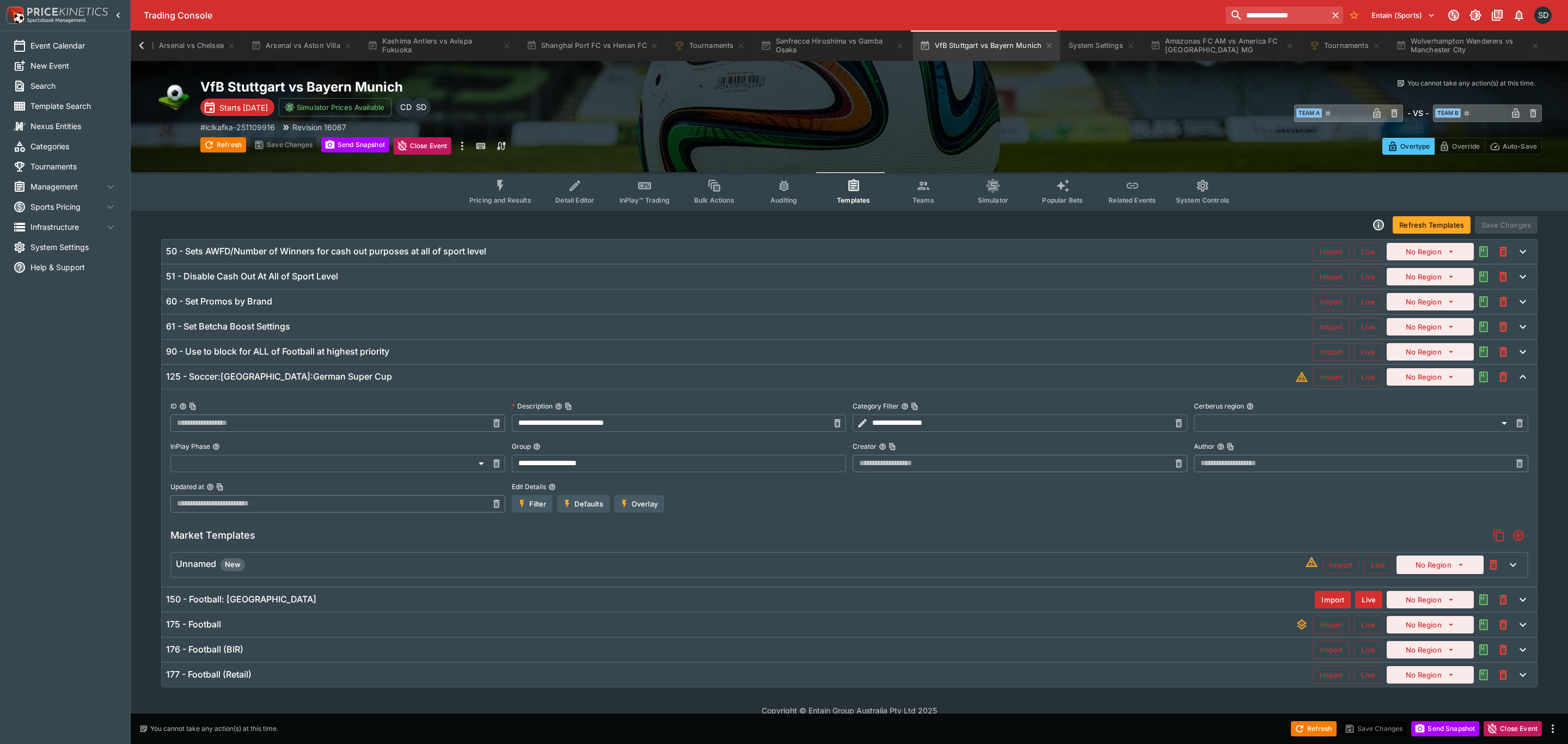
click at [528, 558] on div "Unnamed New Import Live No Region" at bounding box center [849, 565] width 1356 height 24
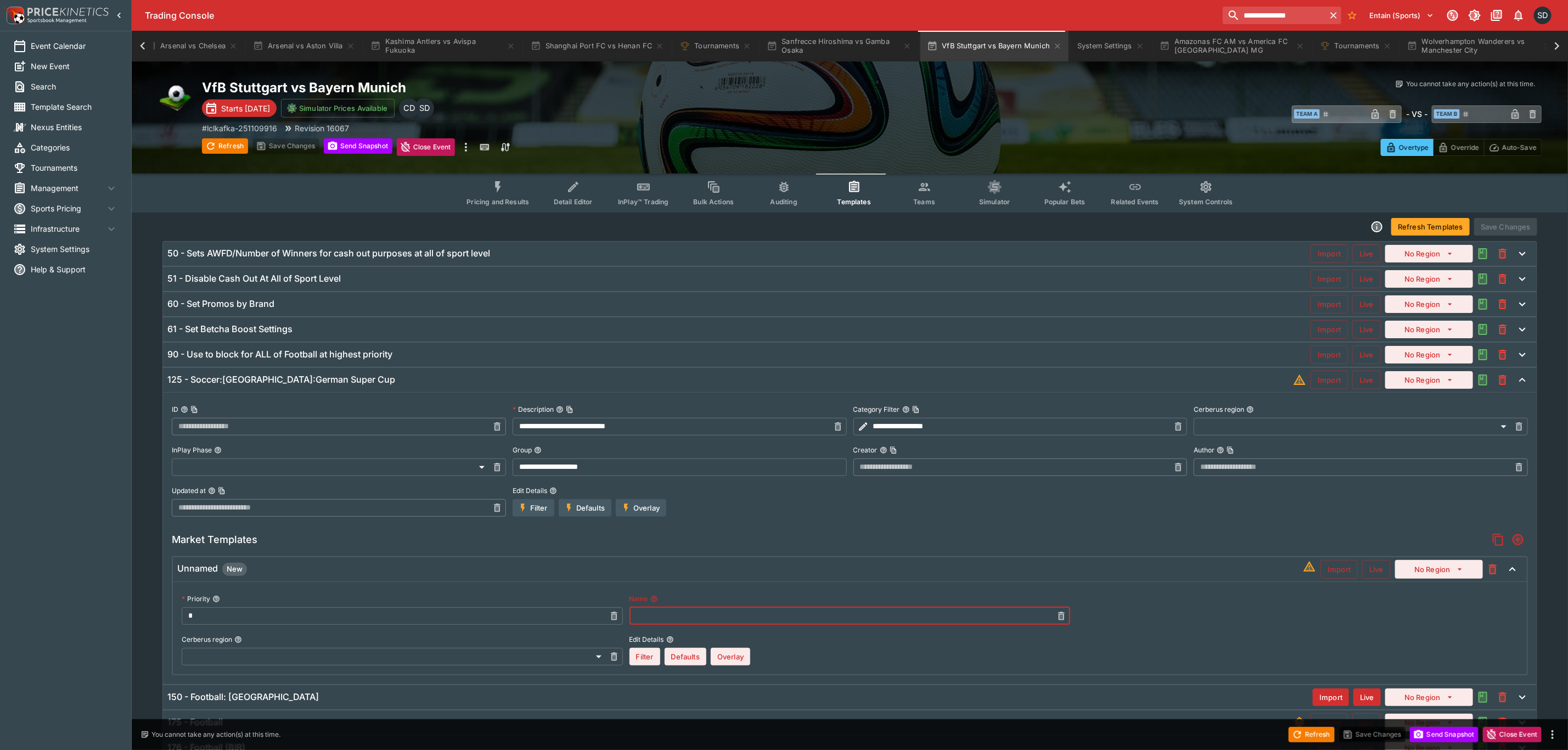
click at [706, 616] on input "text" at bounding box center [841, 616] width 423 height 18
type input "**********"
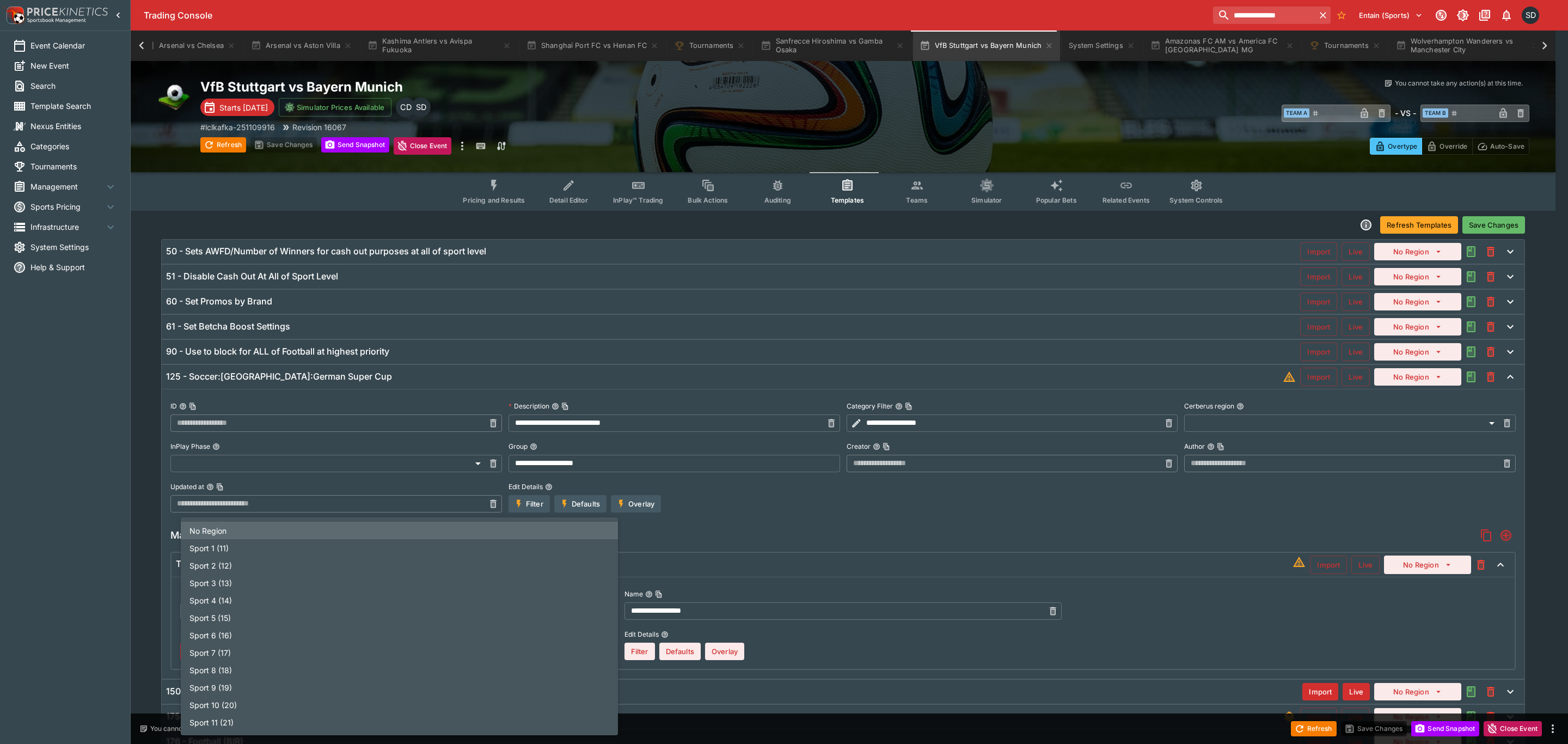
click at [555, 660] on body "**********" at bounding box center [784, 410] width 1568 height 822
click at [370, 552] on li "Sport 1 (11)" at bounding box center [399, 548] width 437 height 17
type input "**"
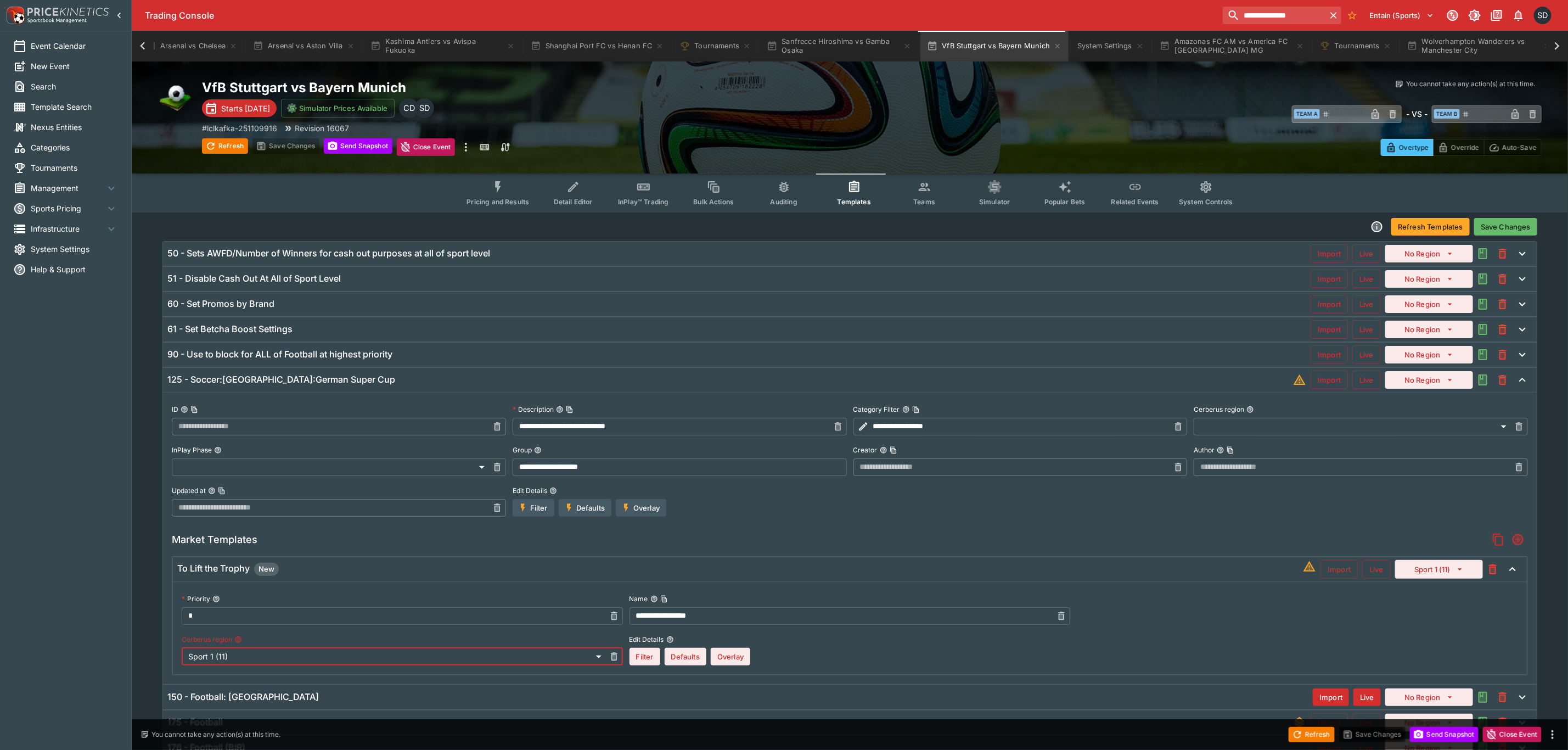
click at [736, 666] on button "Overlay" at bounding box center [730, 657] width 40 height 18
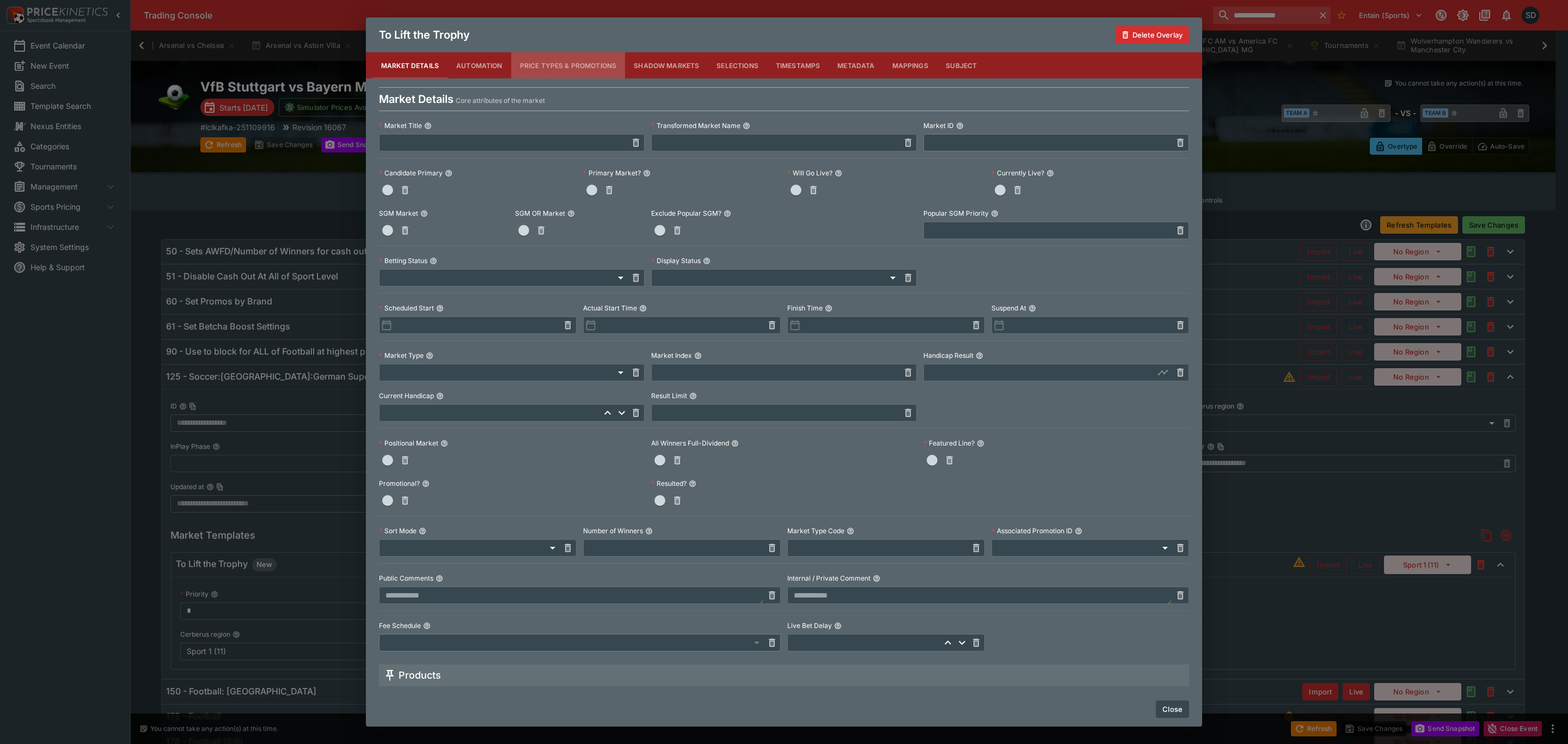
click at [592, 66] on button "Price Types & Promotions" at bounding box center [568, 65] width 115 height 26
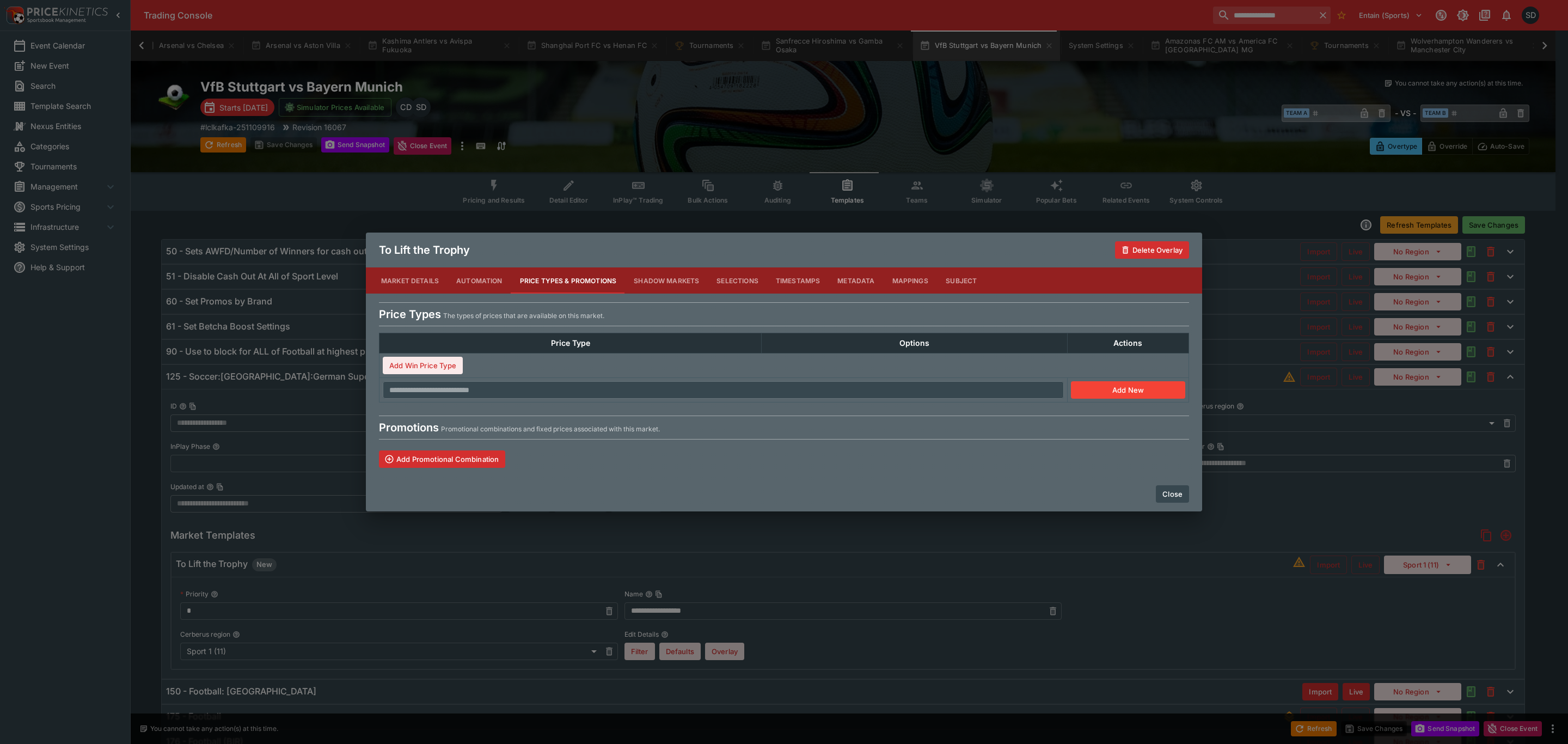
click at [451, 368] on button "Add Win Price Type" at bounding box center [422, 365] width 80 height 17
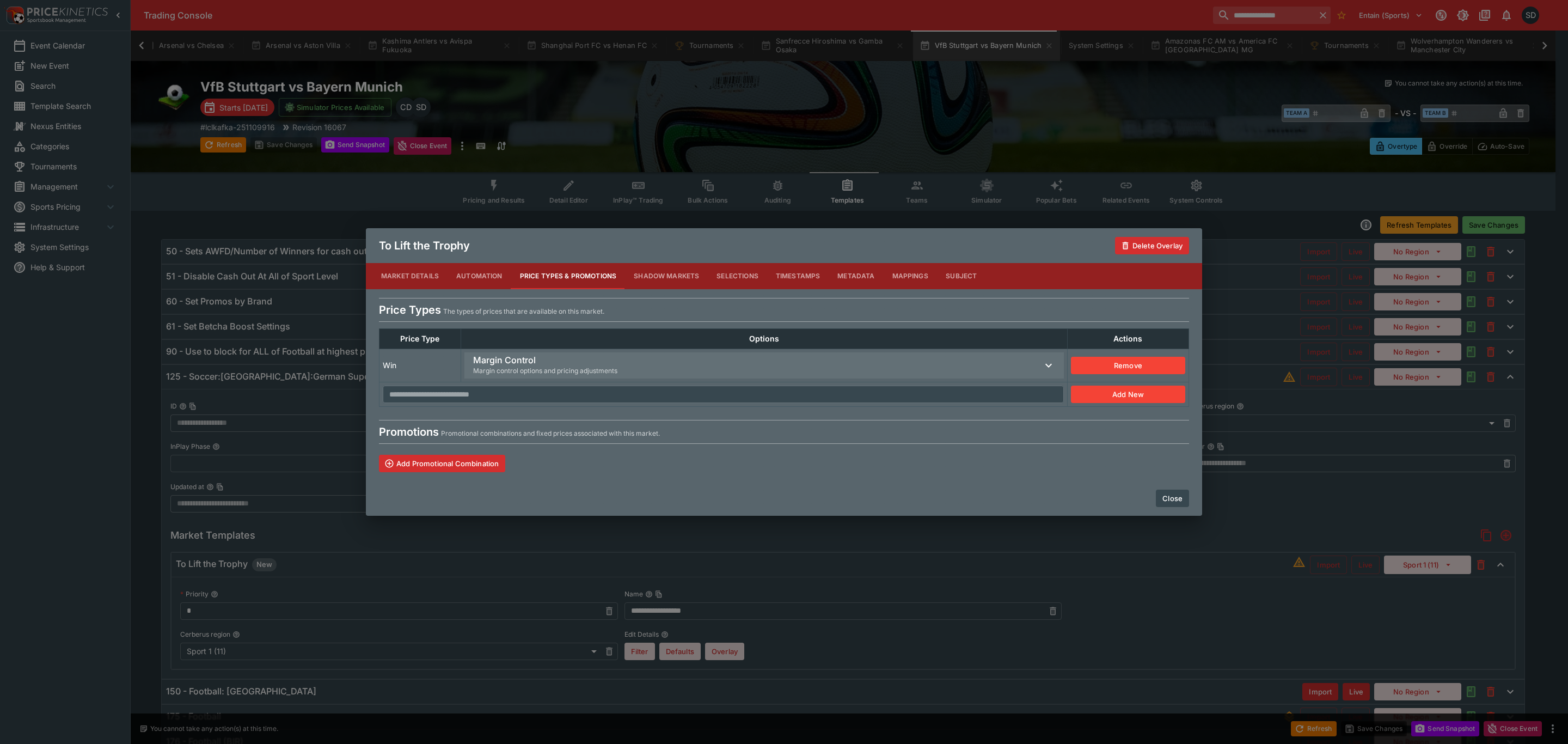
click at [533, 370] on span "Margin control options and pricing adjustments" at bounding box center [545, 371] width 144 height 11
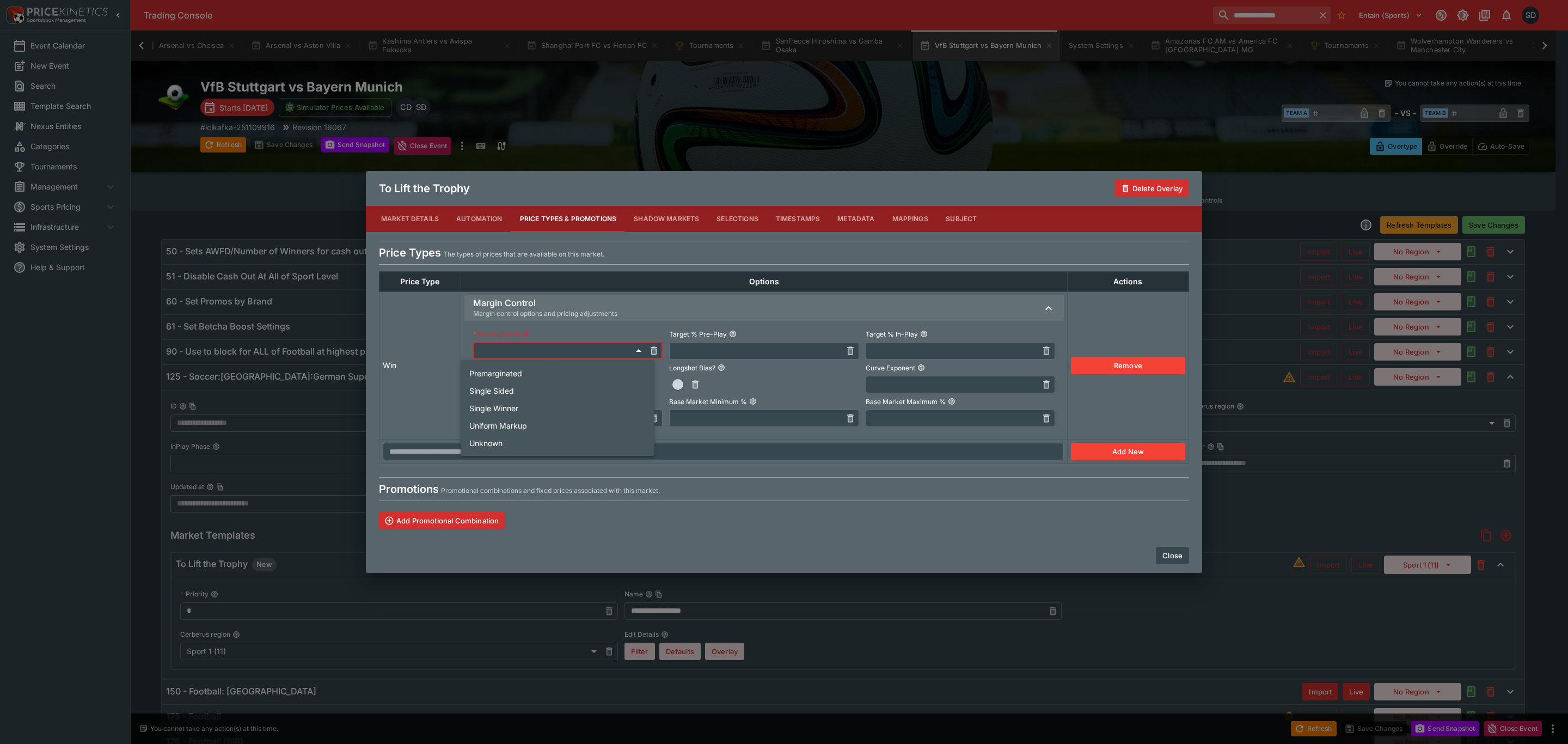
click at [629, 352] on body "**********" at bounding box center [784, 410] width 1568 height 822
click at [539, 410] on li "Single Winner" at bounding box center [557, 407] width 194 height 17
type input "**********"
click at [729, 350] on input "text" at bounding box center [755, 350] width 172 height 17
type input "******"
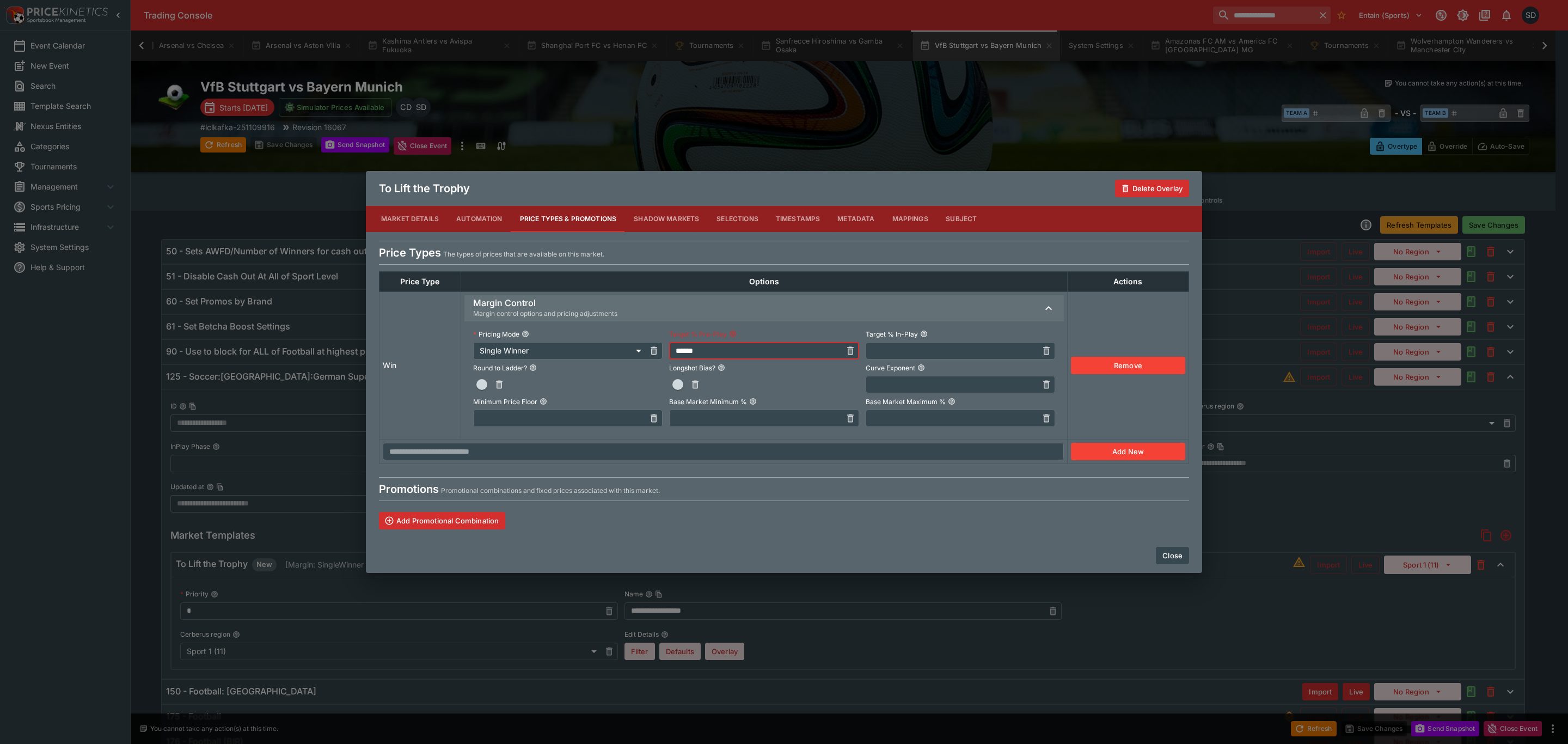
click at [952, 347] on input "text" at bounding box center [952, 350] width 172 height 17
type input "******"
click at [1176, 549] on button "Close" at bounding box center [1173, 556] width 33 height 17
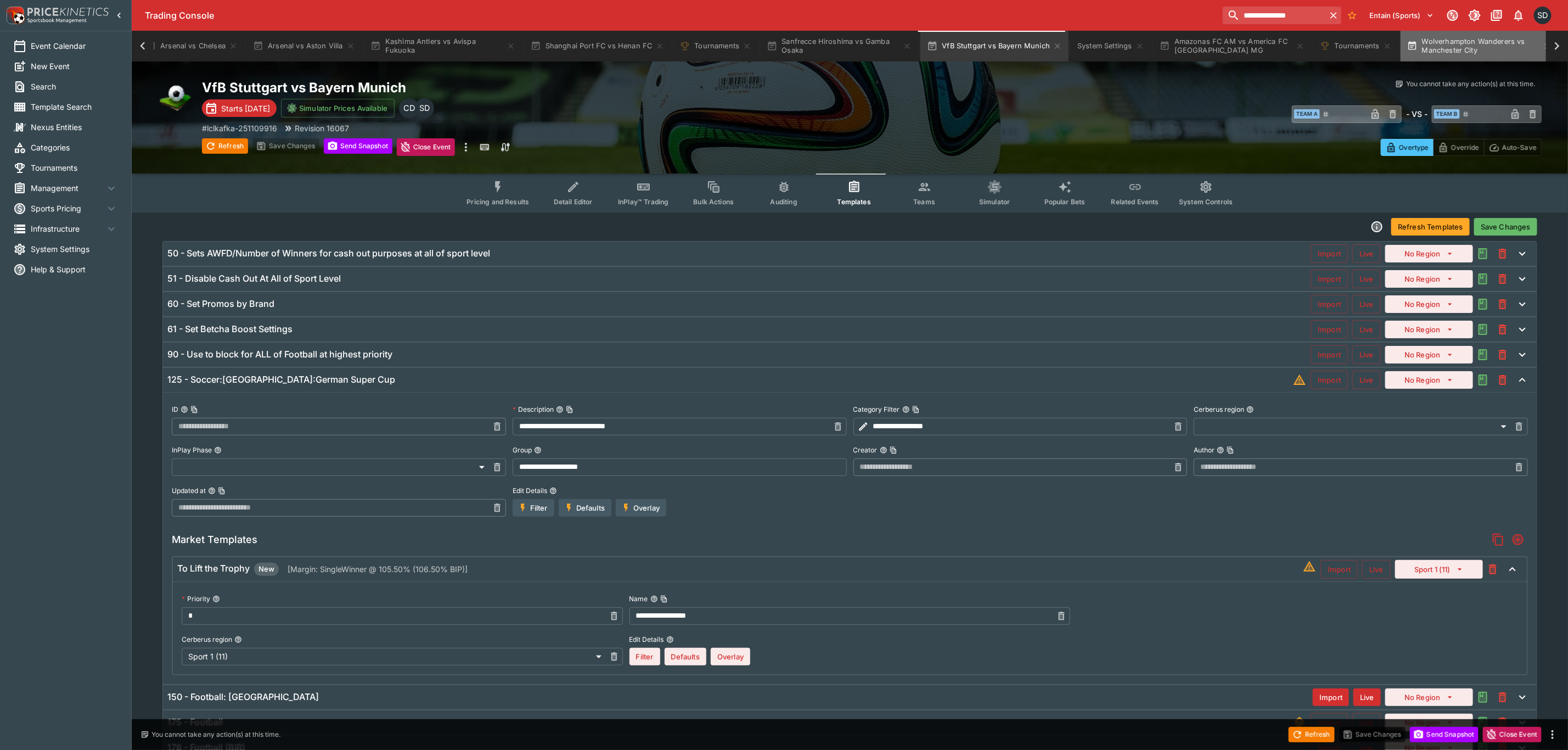
click at [1449, 46] on button "Wolverhampton Wanderers vs Manchester City" at bounding box center [1479, 46] width 158 height 31
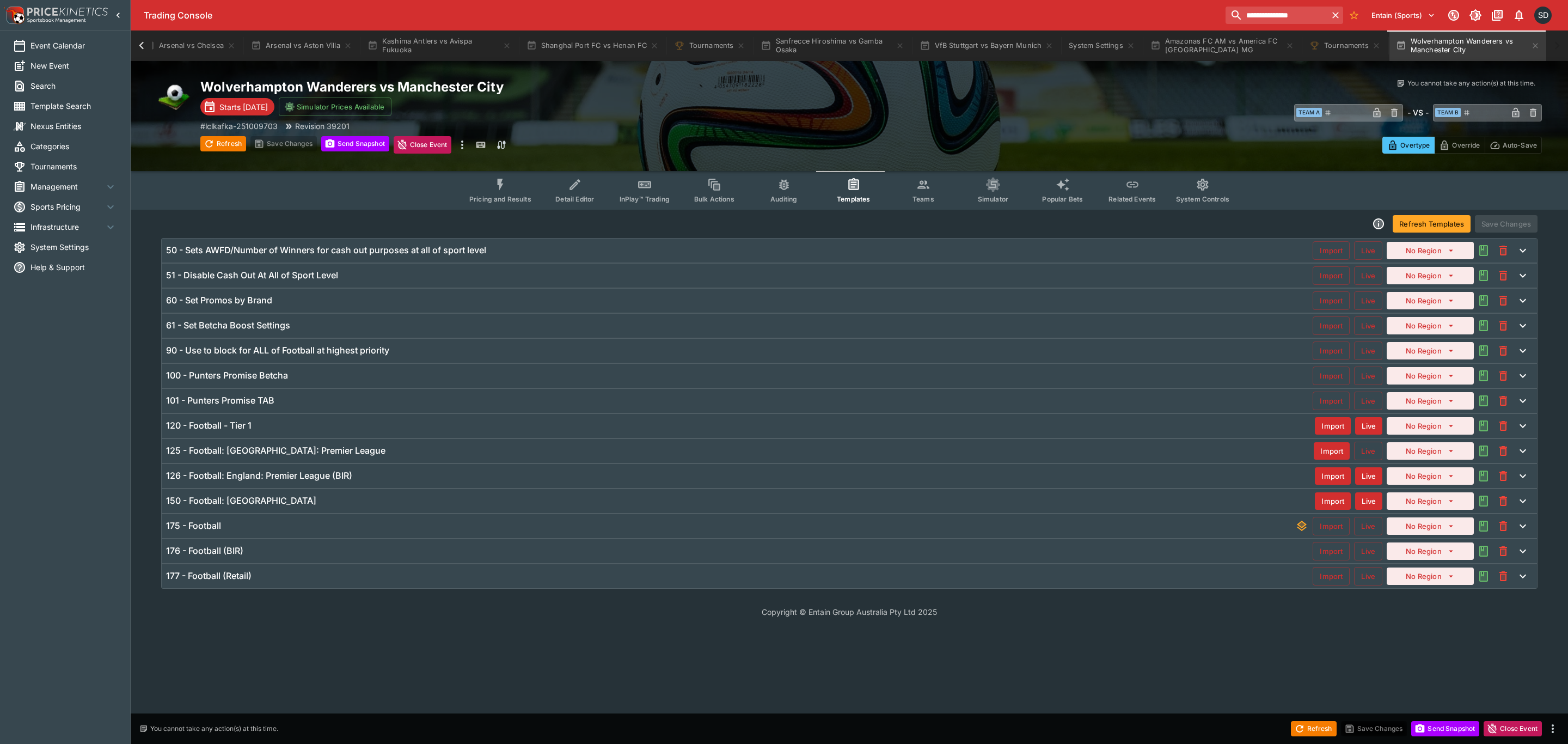
click at [266, 436] on div "120 - Football - Tier 1 Import Live No Region" at bounding box center [849, 426] width 1375 height 24
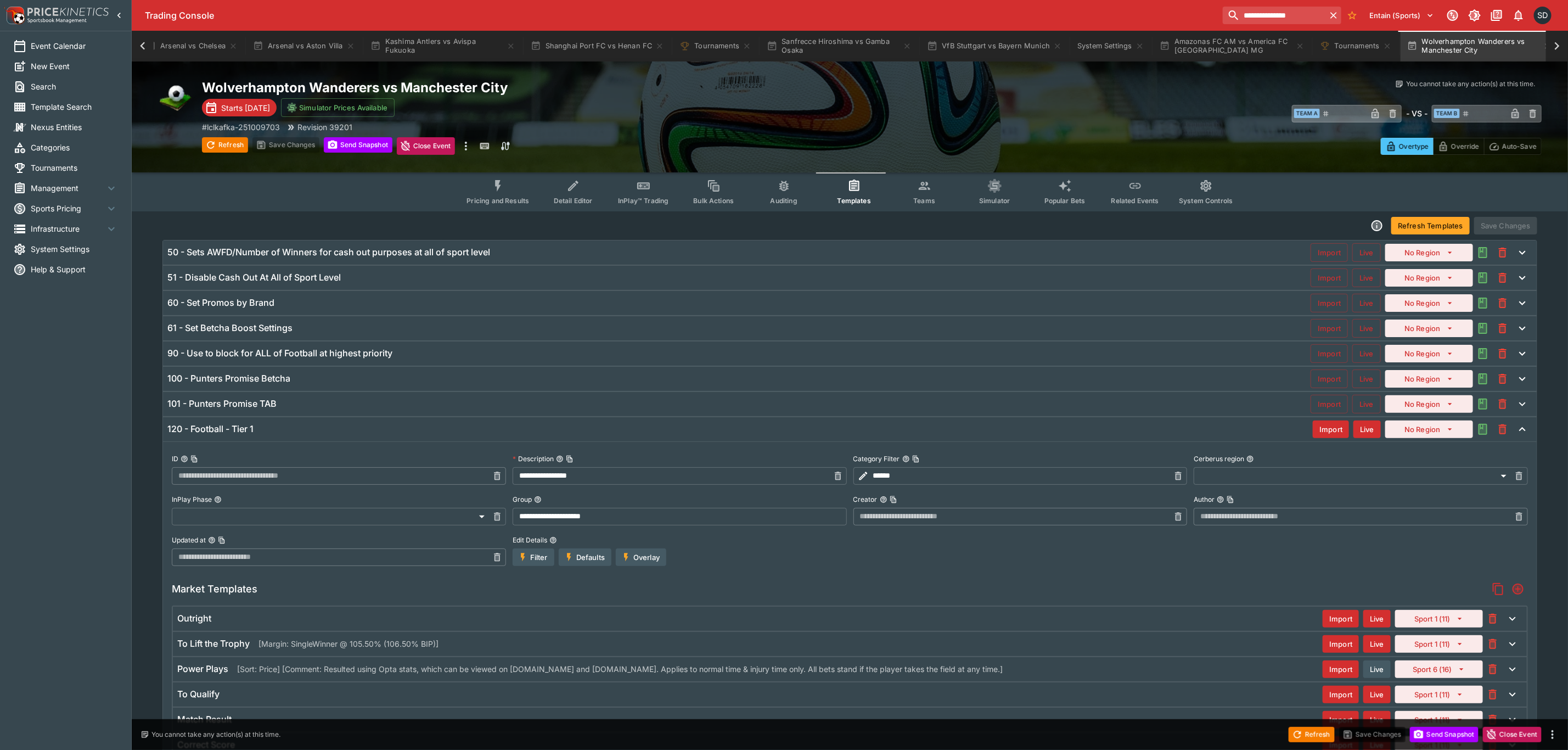
click at [279, 643] on p "[Margin: SingleWinner @ 105.50% (106.50% BIP)]" at bounding box center [348, 644] width 180 height 11
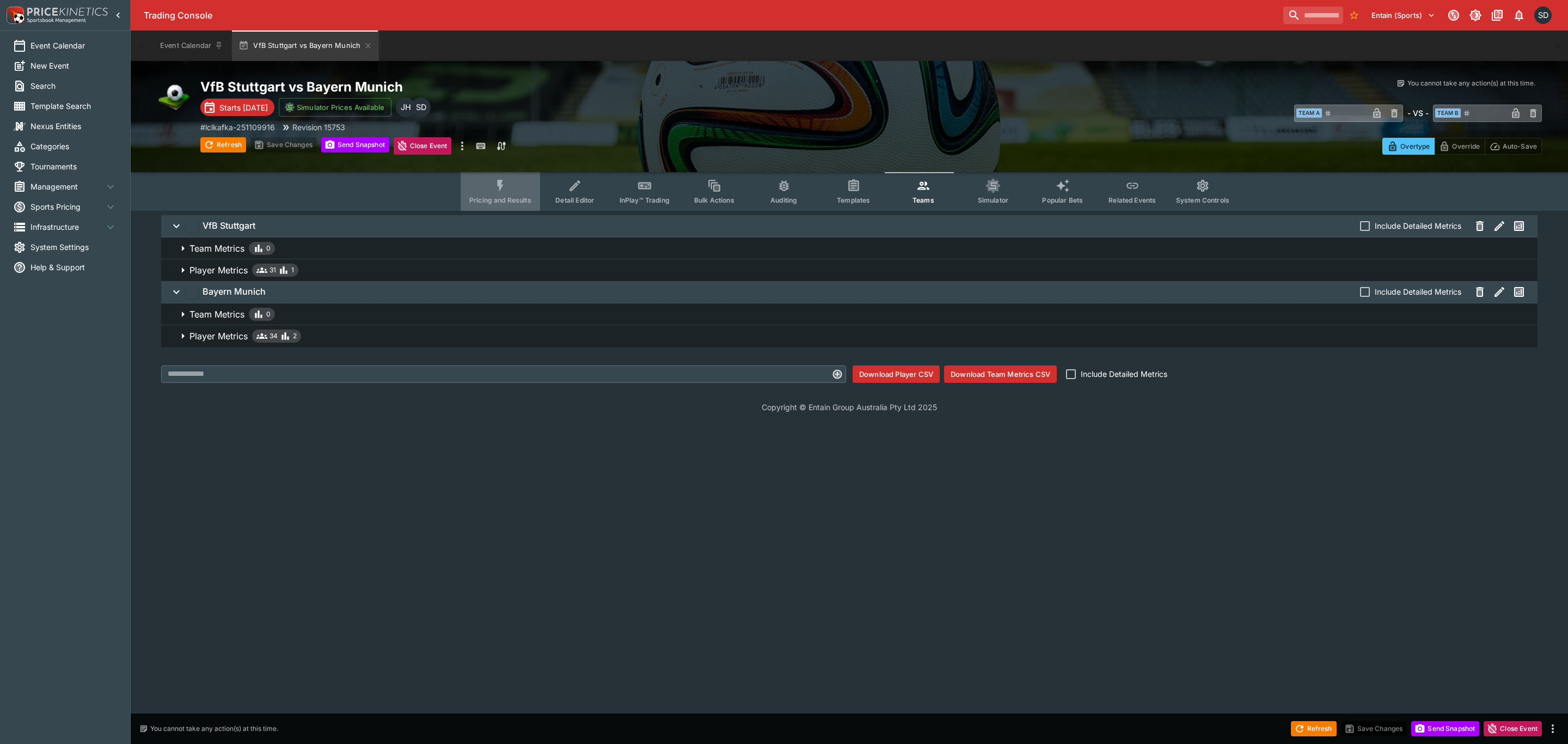
click at [501, 188] on icon "Event type filters" at bounding box center [500, 185] width 14 height 14
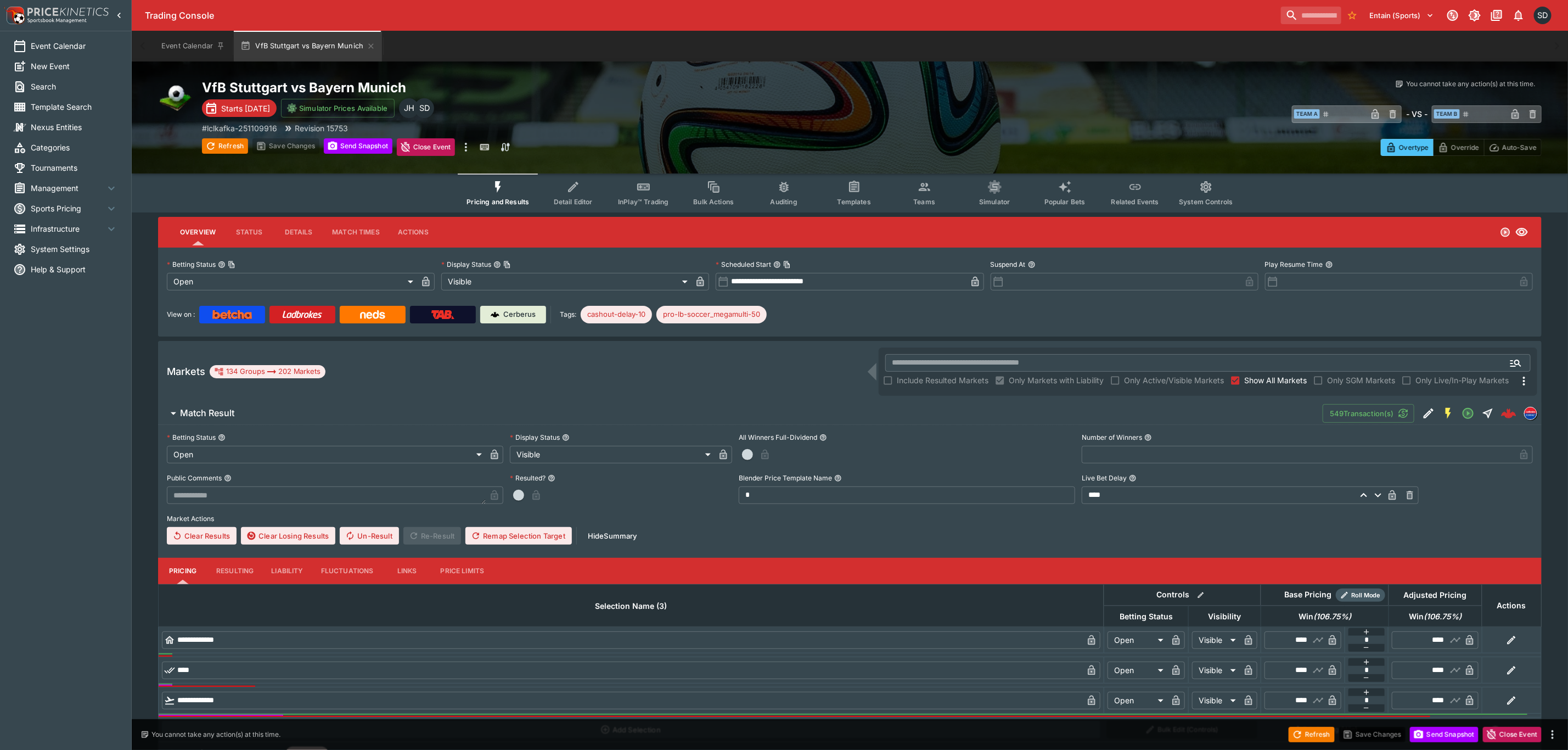
click at [871, 328] on div "**********" at bounding box center [849, 292] width 1383 height 89
click at [982, 195] on button "Simulator" at bounding box center [995, 192] width 70 height 39
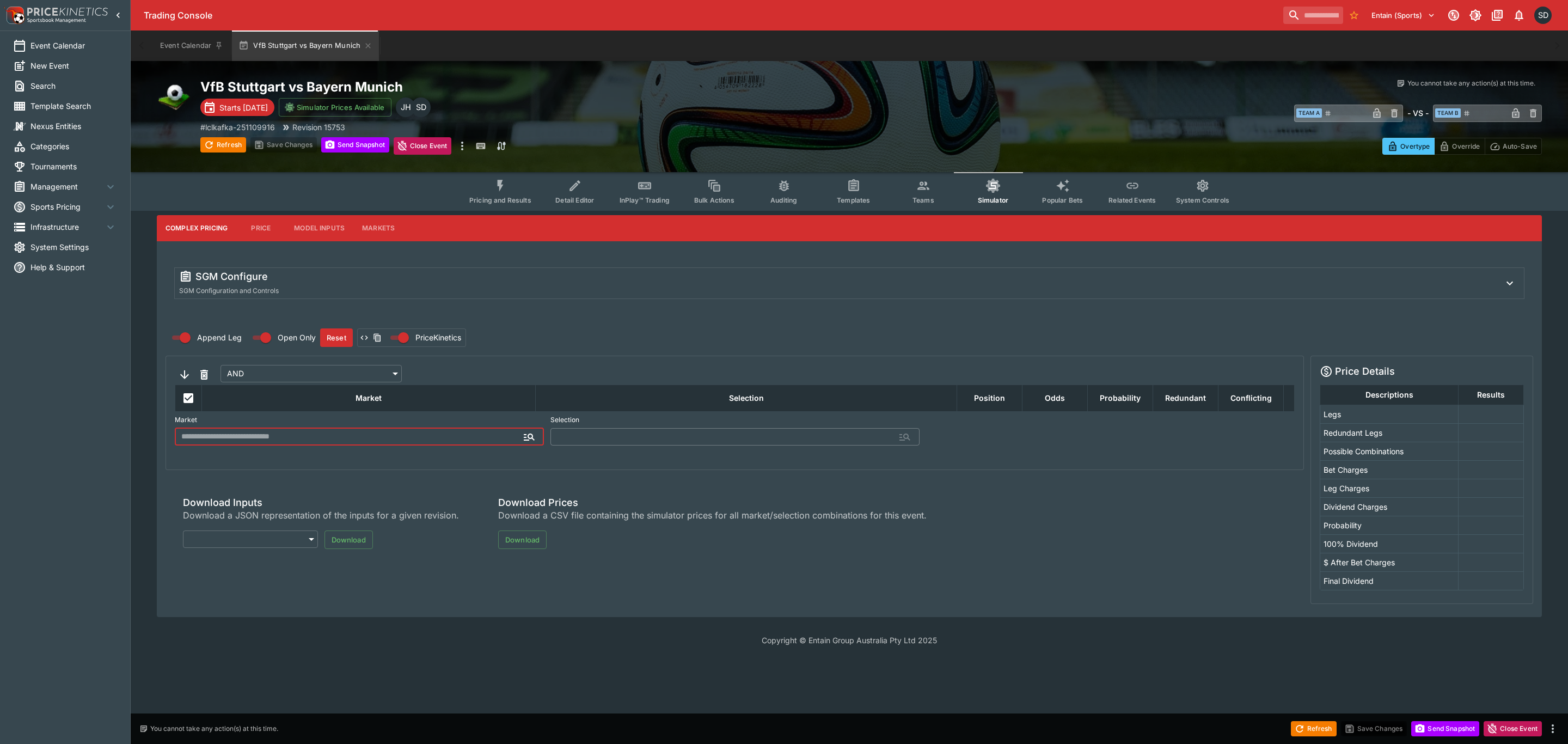
type input "**********"
click at [511, 196] on span "Pricing and Results" at bounding box center [501, 200] width 62 height 8
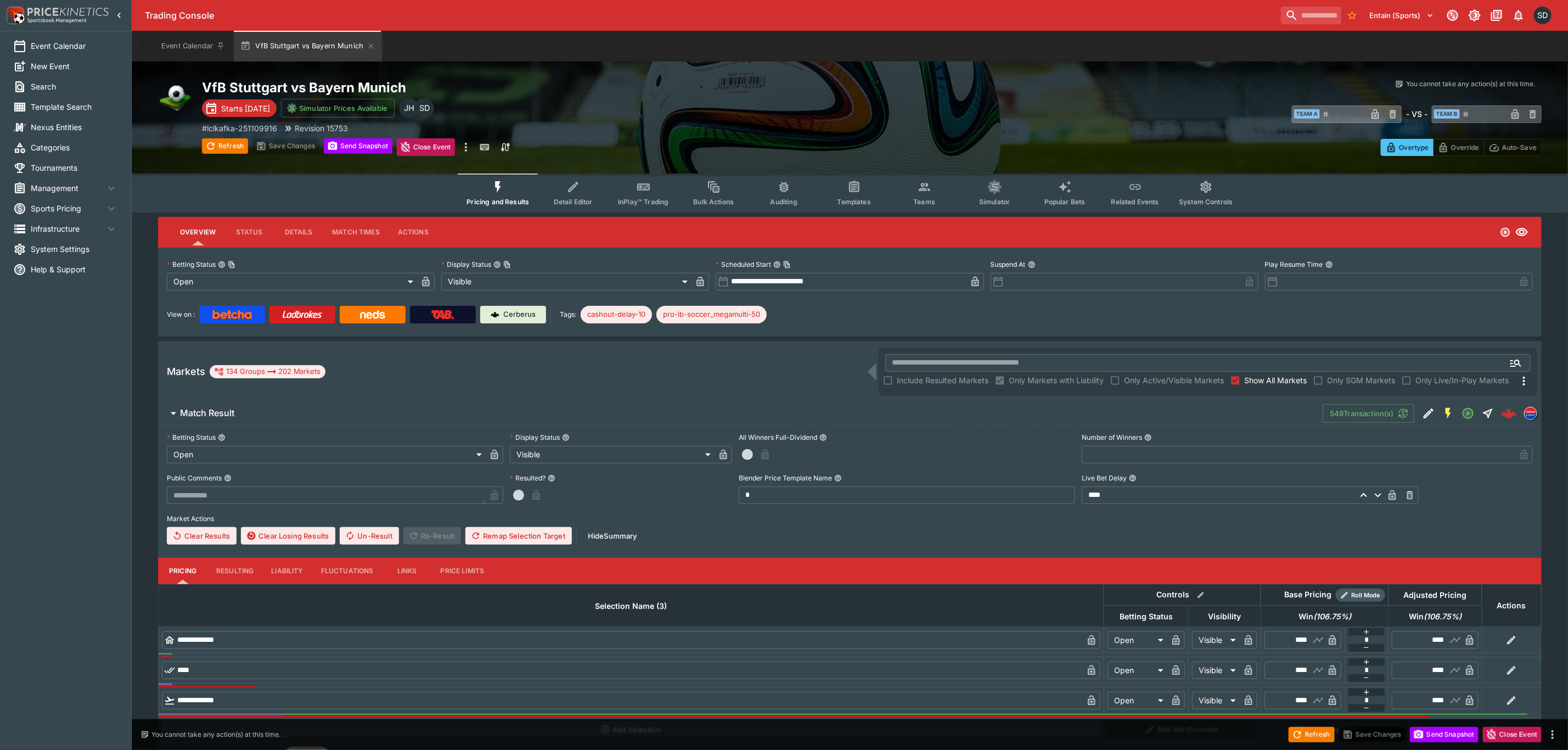
click at [920, 198] on span "Teams" at bounding box center [924, 201] width 22 height 8
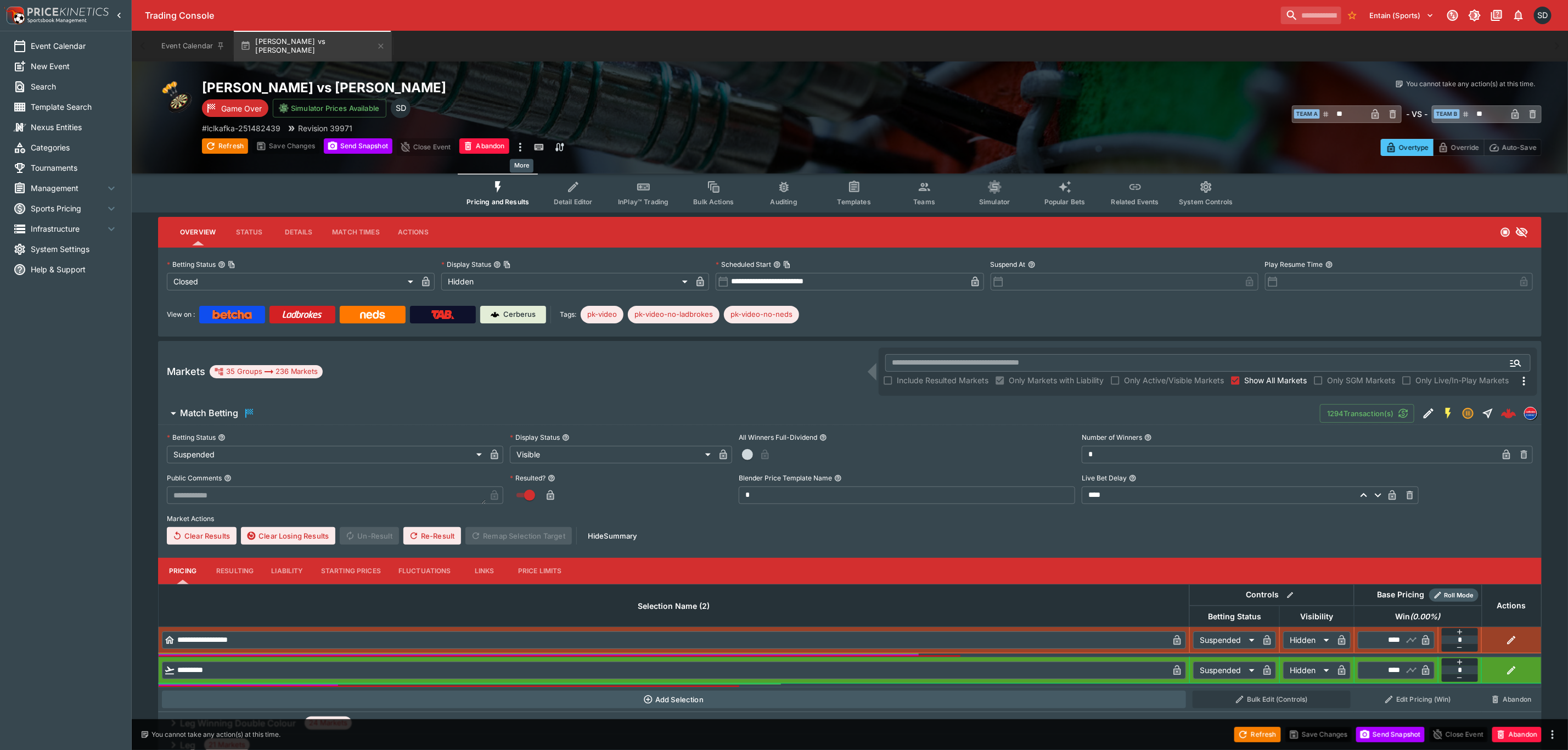
click at [520, 149] on icon "more" at bounding box center [520, 146] width 13 height 13
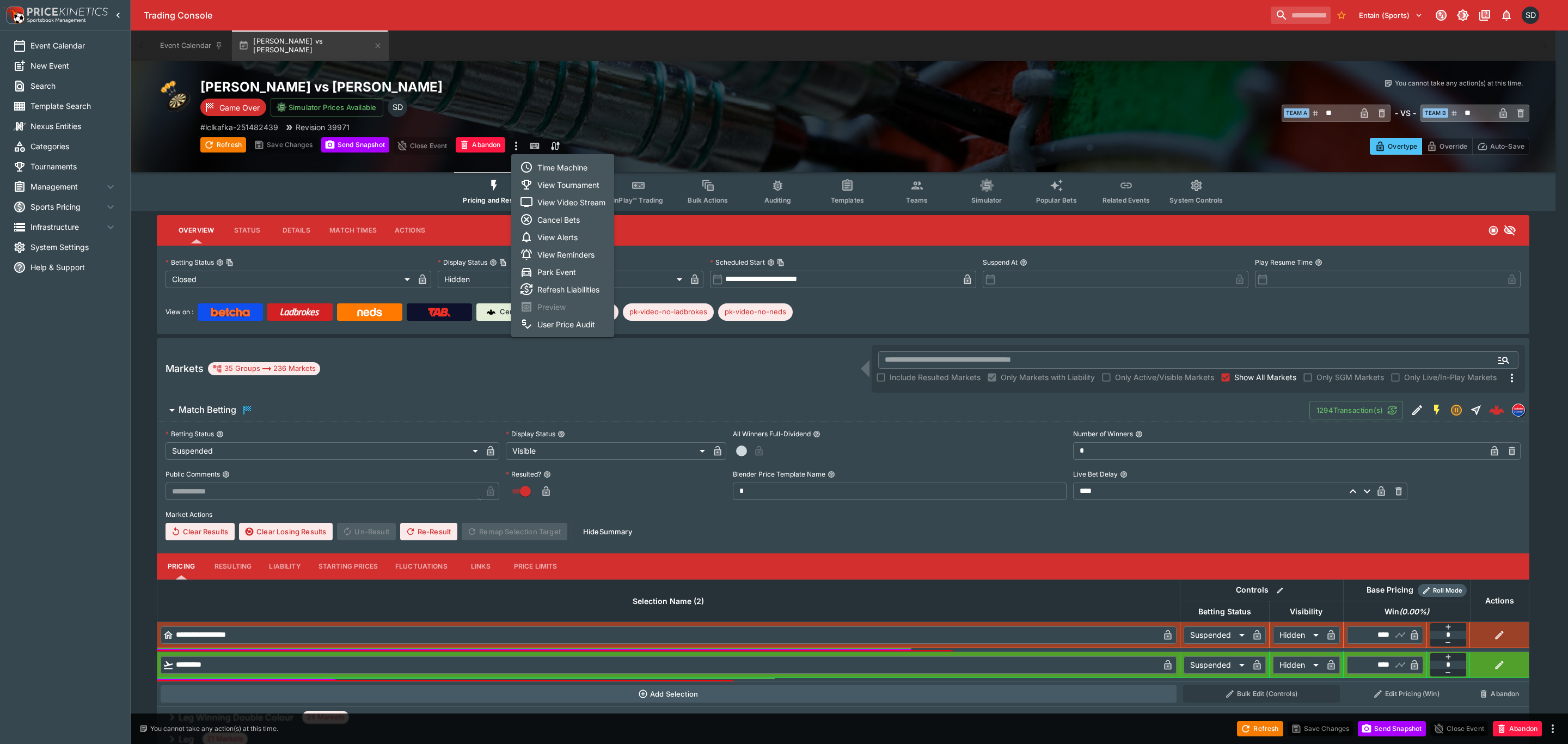
click at [580, 170] on li "Time Machine" at bounding box center [562, 167] width 103 height 17
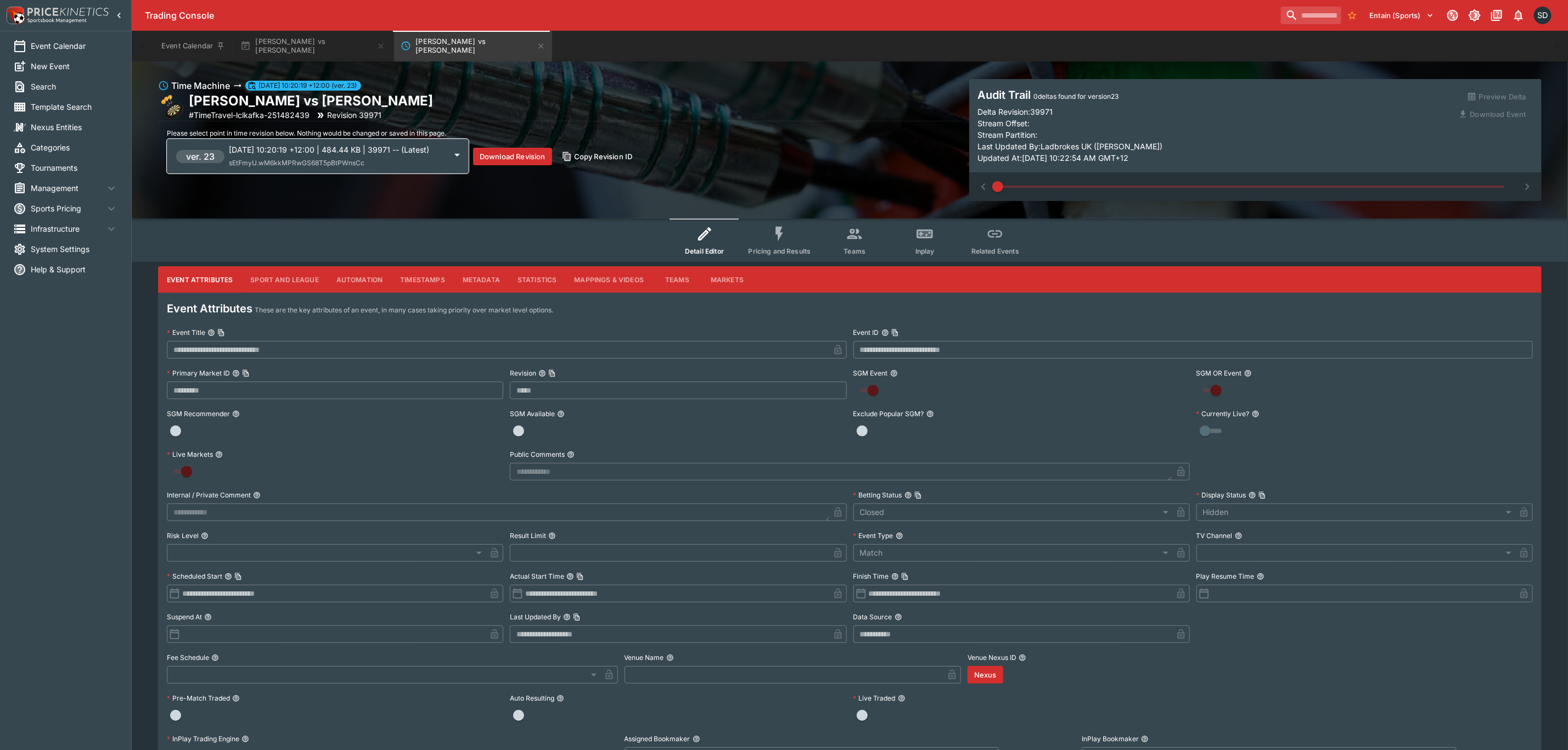
click at [782, 235] on icon "Event type filters" at bounding box center [779, 234] width 18 height 18
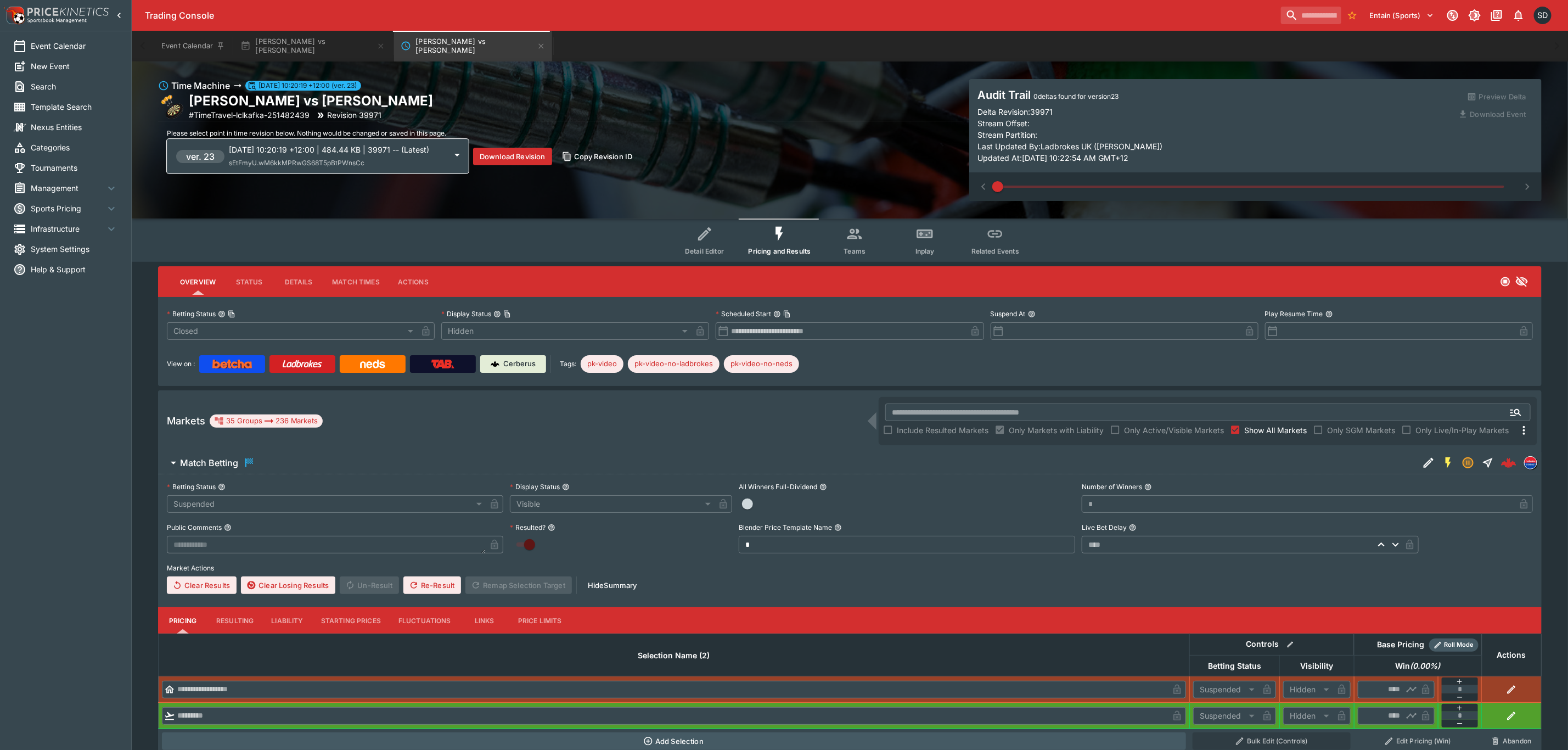
click at [377, 156] on p "2025-07-26 10:20:19 +12:00 | 484.44 KB | 39971 -- (Latest)" at bounding box center [338, 149] width 217 height 11
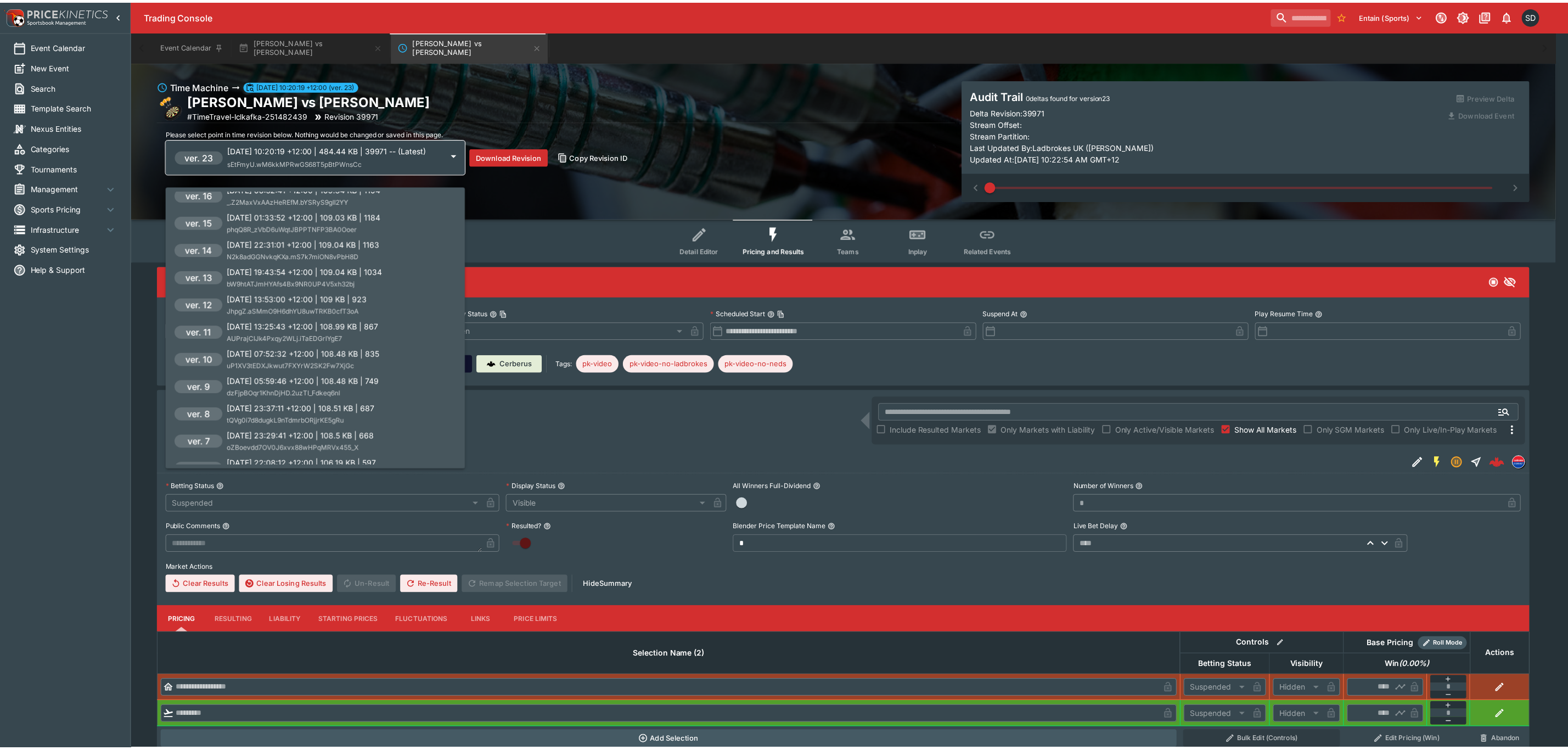
scroll to position [165, 0]
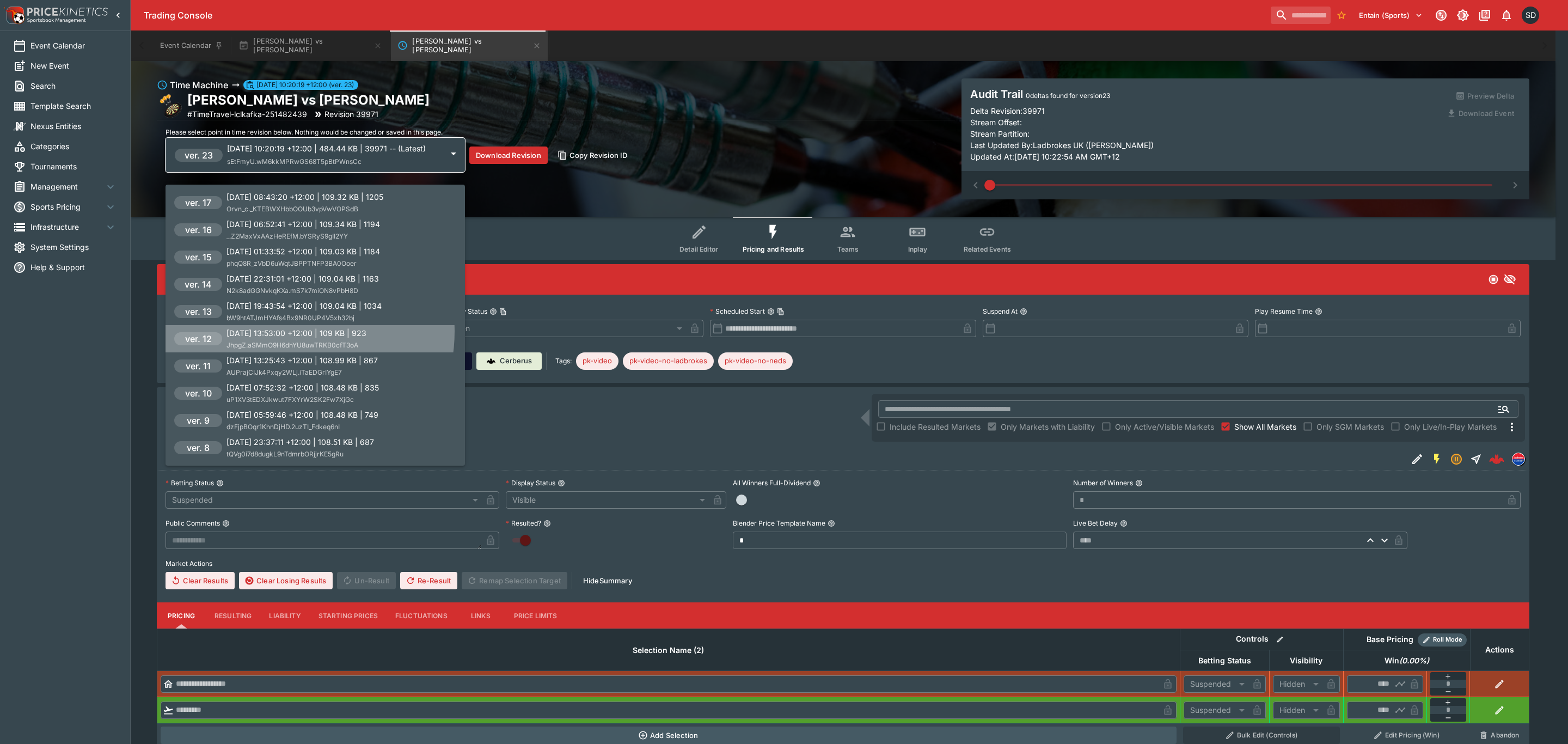
click at [297, 331] on p "2025-07-23 13:53:00 +12:00 | 109 KB | 923" at bounding box center [296, 333] width 140 height 11
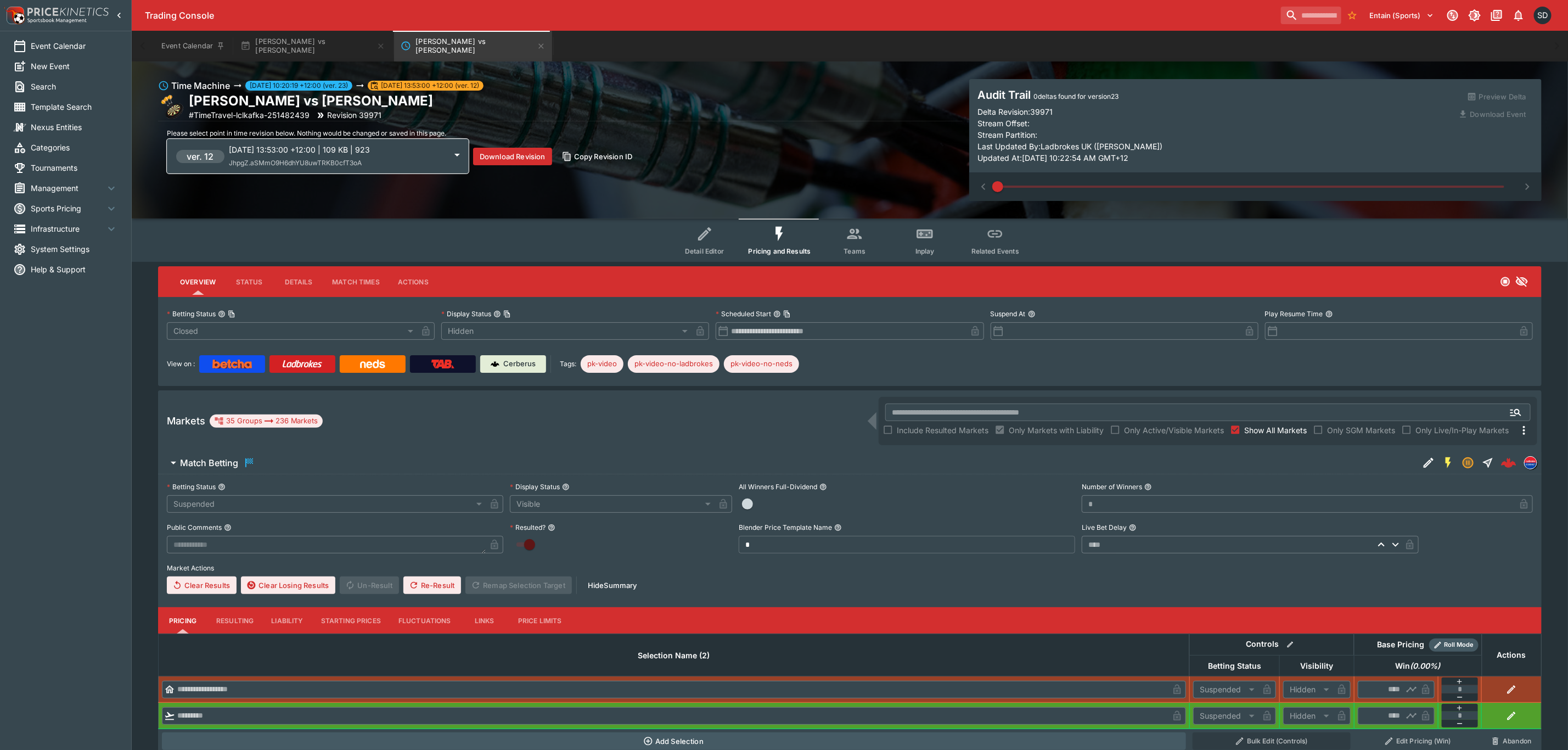
type input "**********"
type input "*******"
type input "**********"
type input "****"
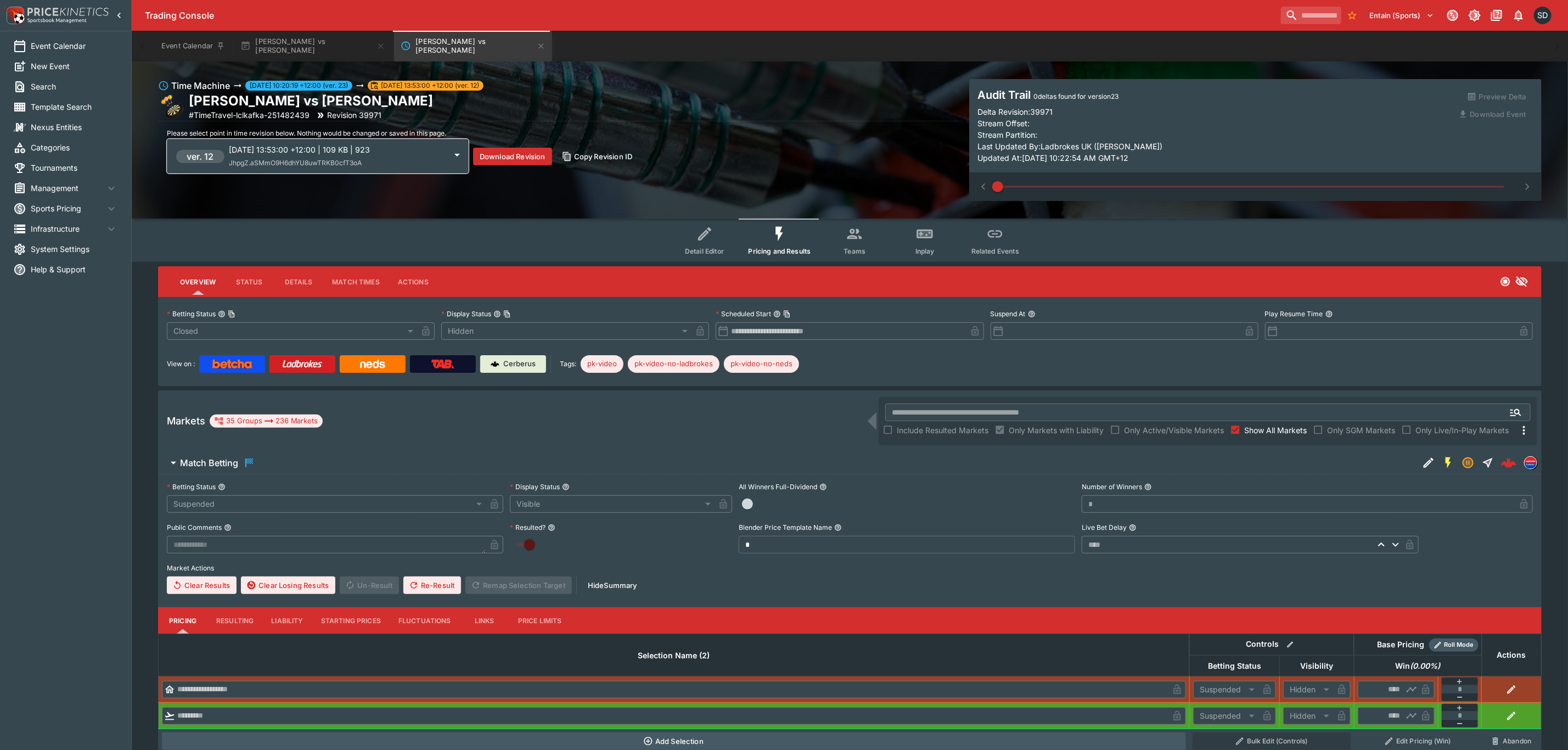
type input "*******"
type input "****"
type input "*******"
type input "****"
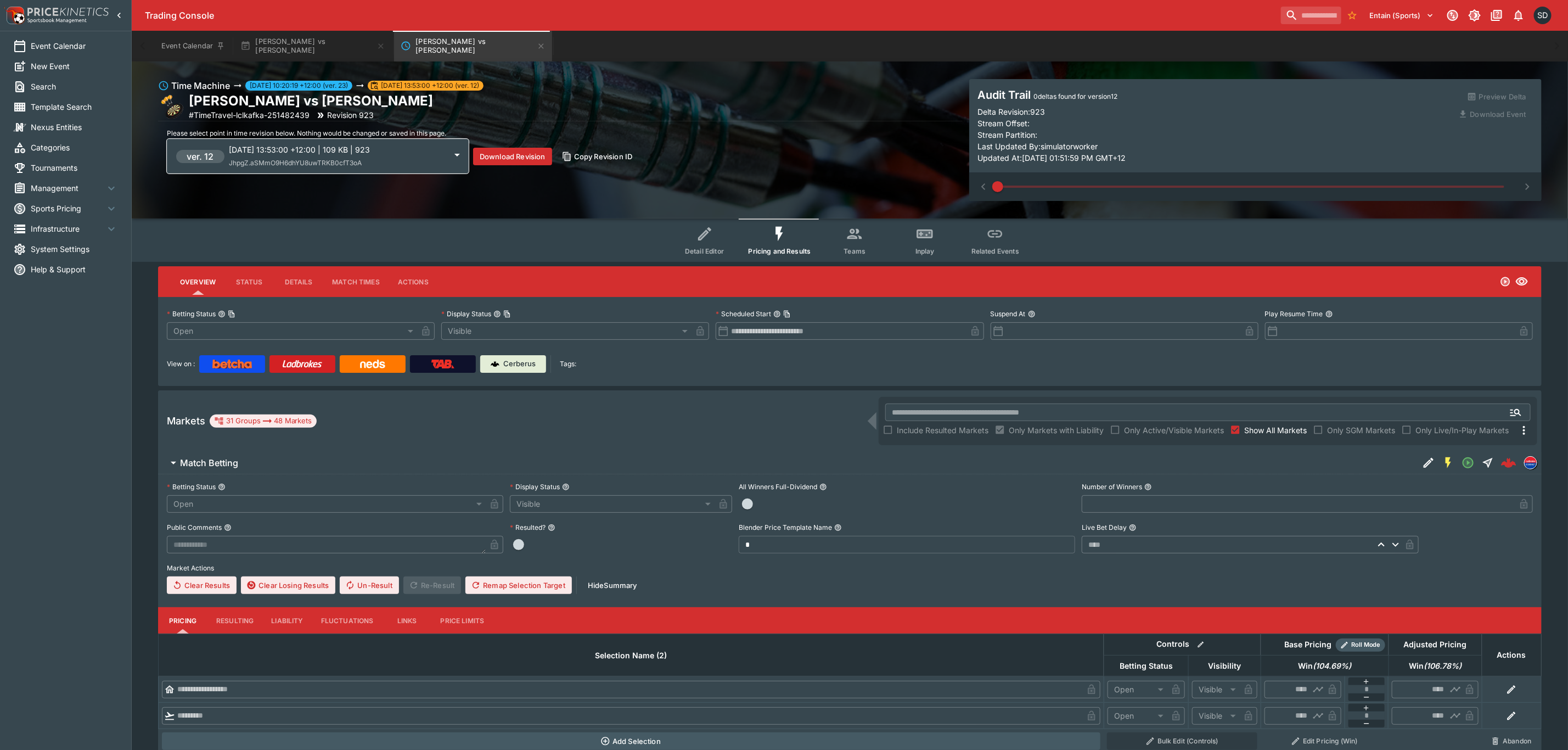
click at [1524, 183] on div at bounding box center [1256, 186] width 573 height 28
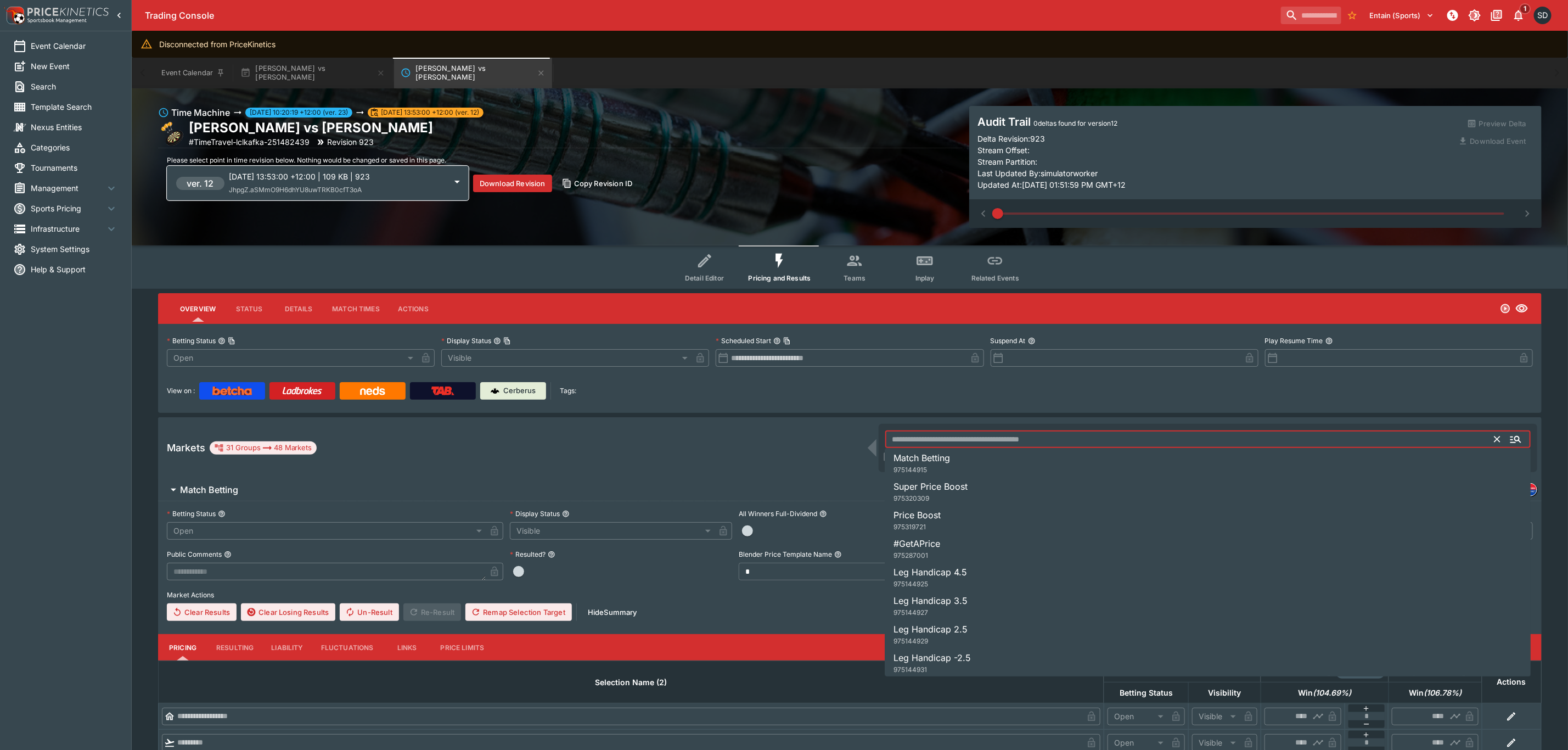
click at [975, 431] on input "text" at bounding box center [1190, 439] width 609 height 18
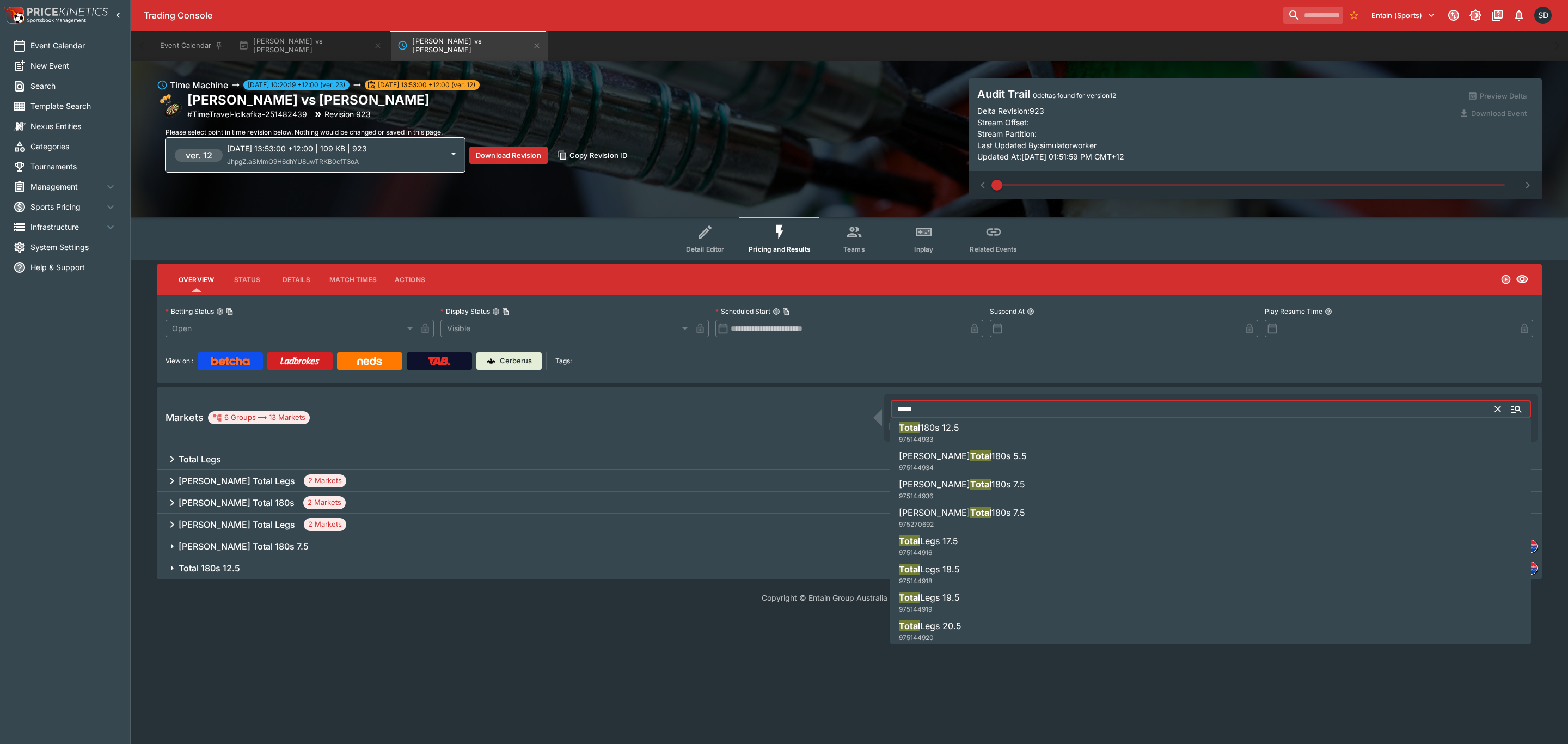
click at [226, 459] on div "Total Legs" at bounding box center [849, 459] width 1385 height 22
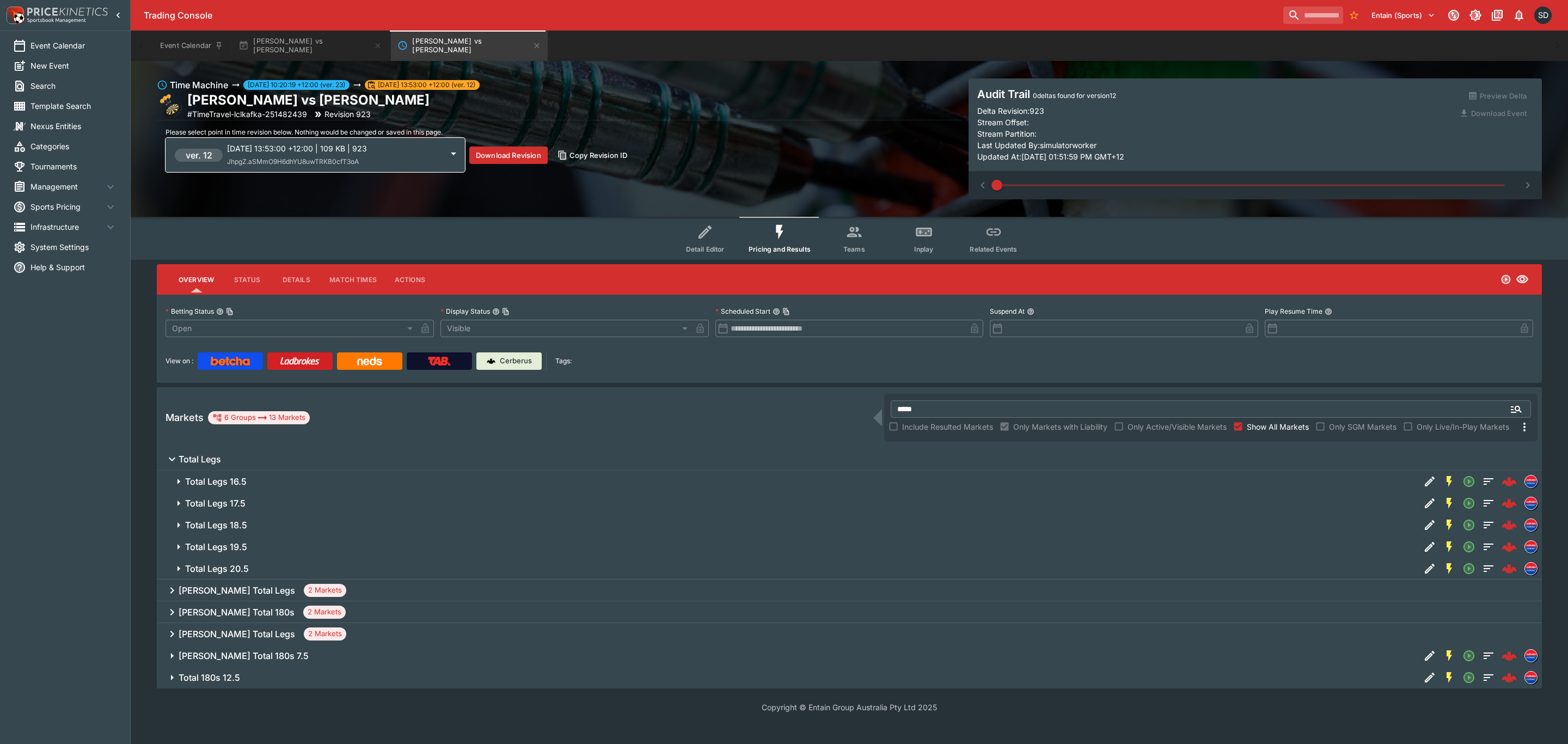
click at [245, 522] on h6 "Total Legs 18.5" at bounding box center [217, 525] width 62 height 11
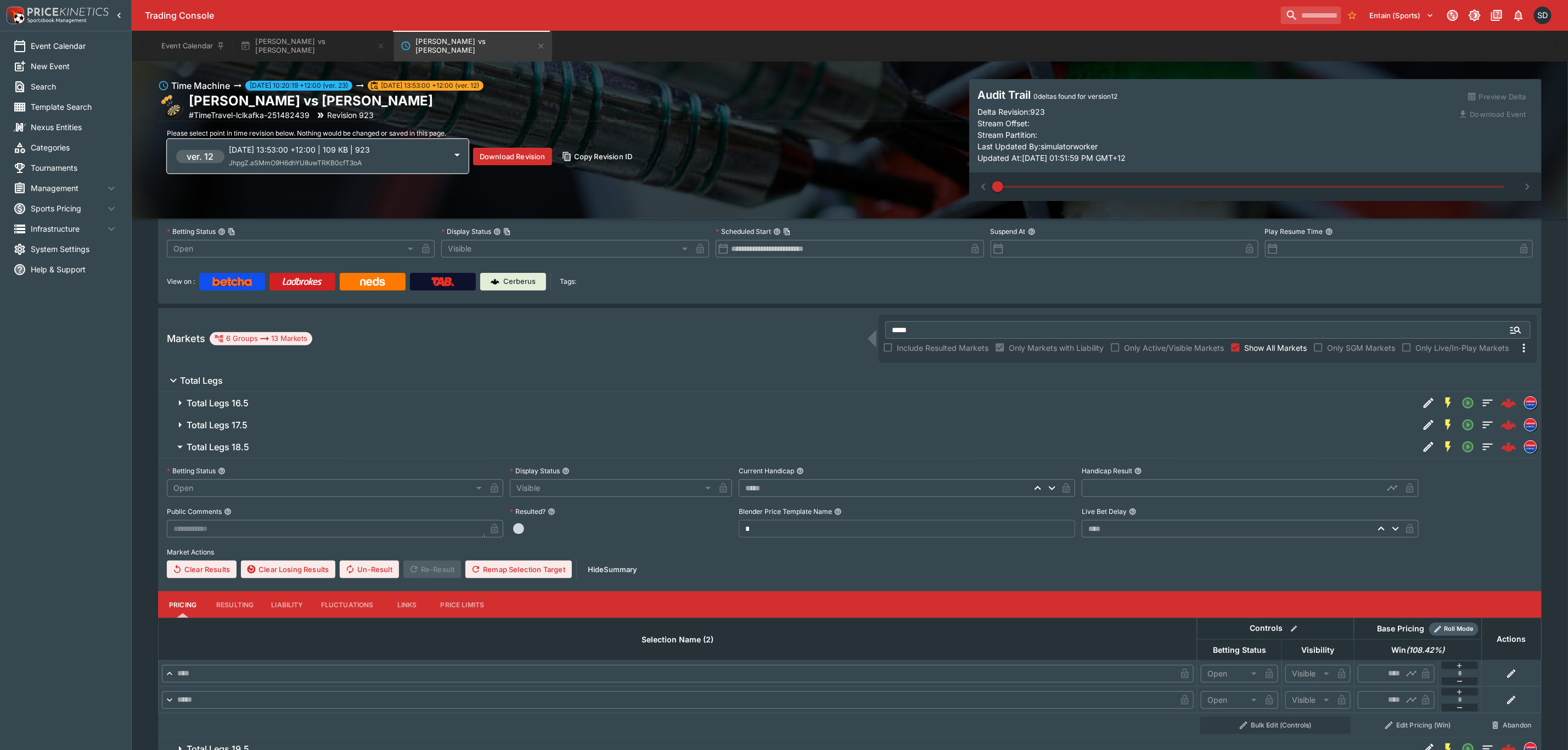
scroll to position [0, 0]
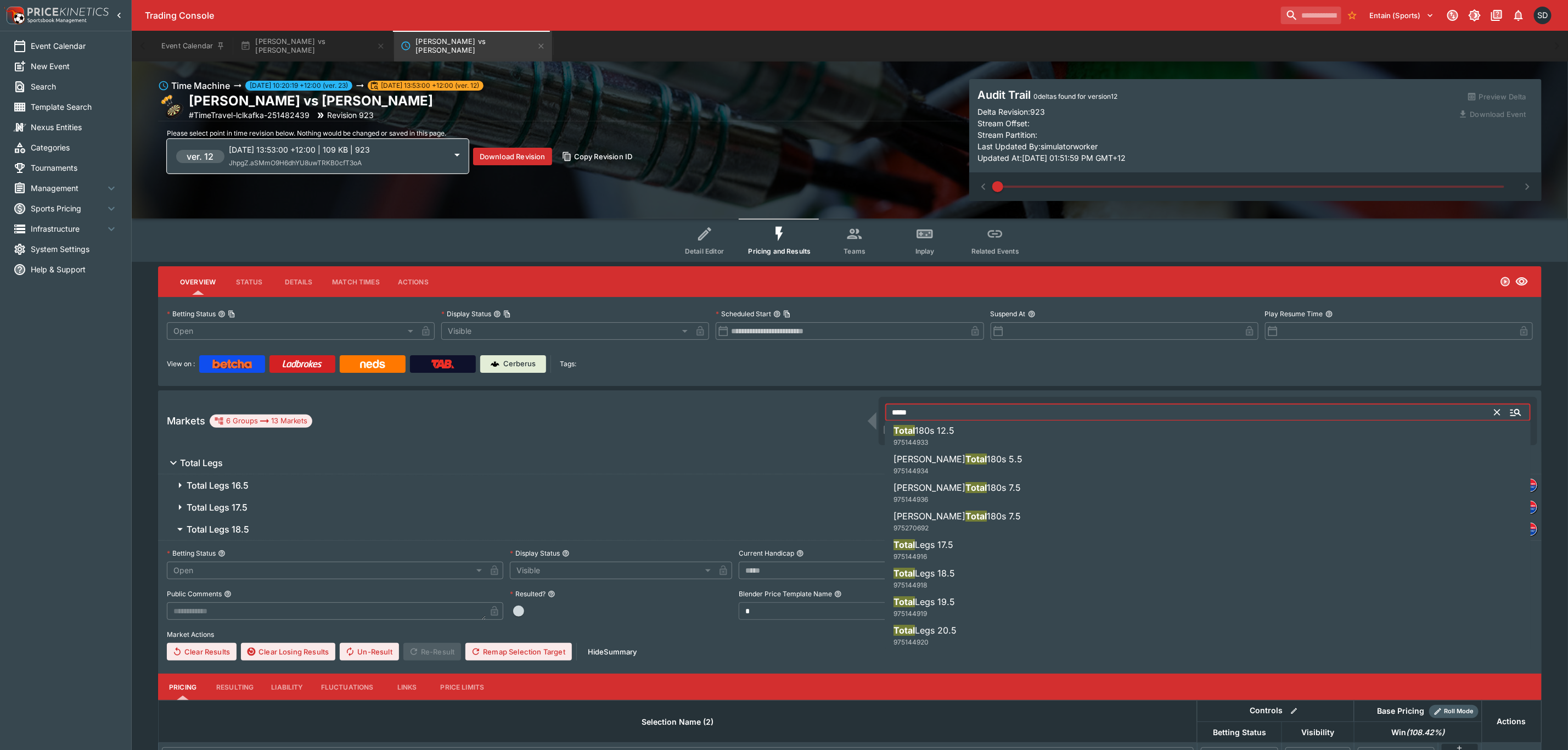
drag, startPoint x: 884, startPoint y: 412, endPoint x: 853, endPoint y: 412, distance: 31.0
click at [861, 412] on div "Markets 6 Groups 13 Markets ***** ​ Include Resulted Markets Only Markets with …" at bounding box center [849, 421] width 1383 height 61
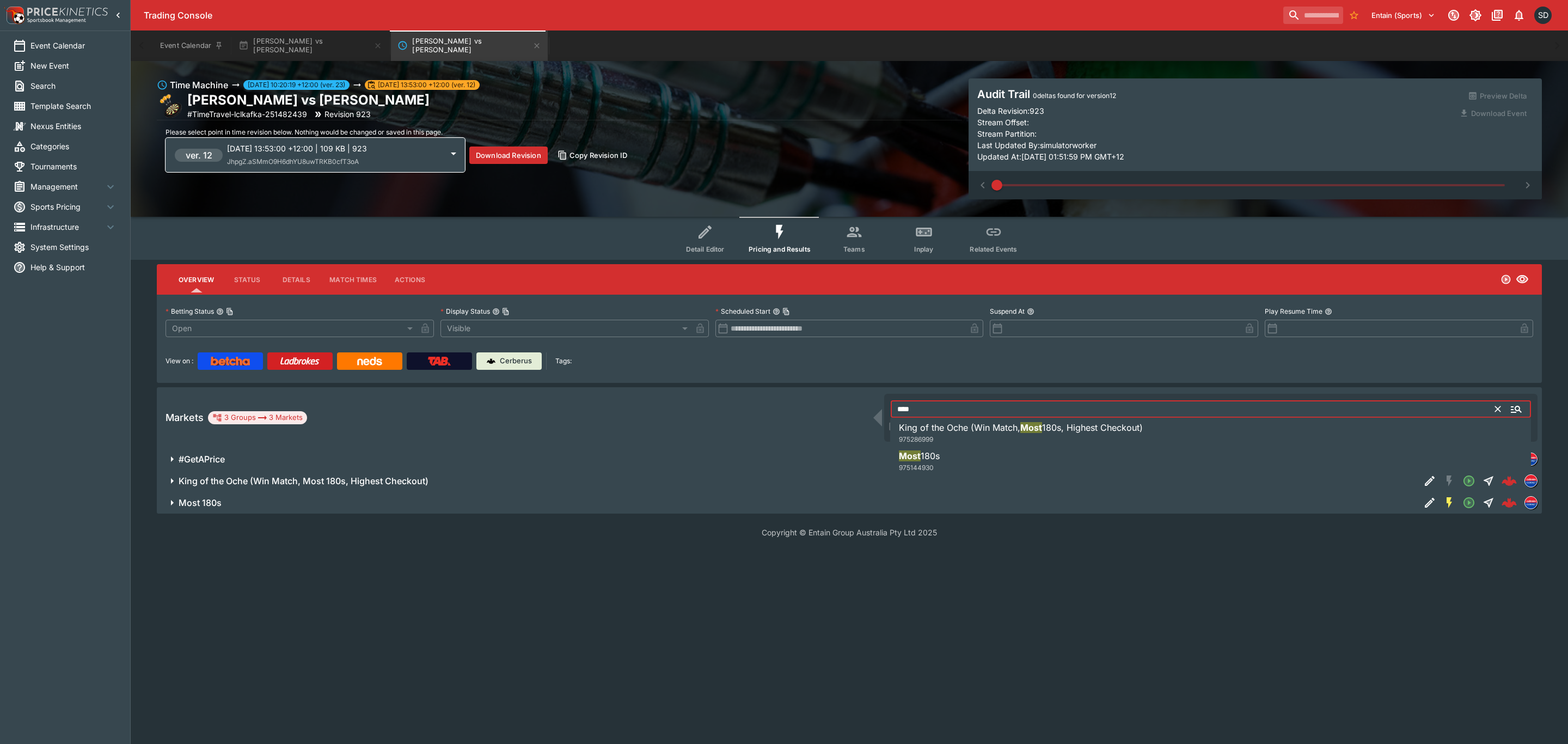
click at [914, 454] on span "Most" at bounding box center [909, 456] width 22 height 11
click at [376, 497] on span "Most 180s" at bounding box center [795, 502] width 1233 height 11
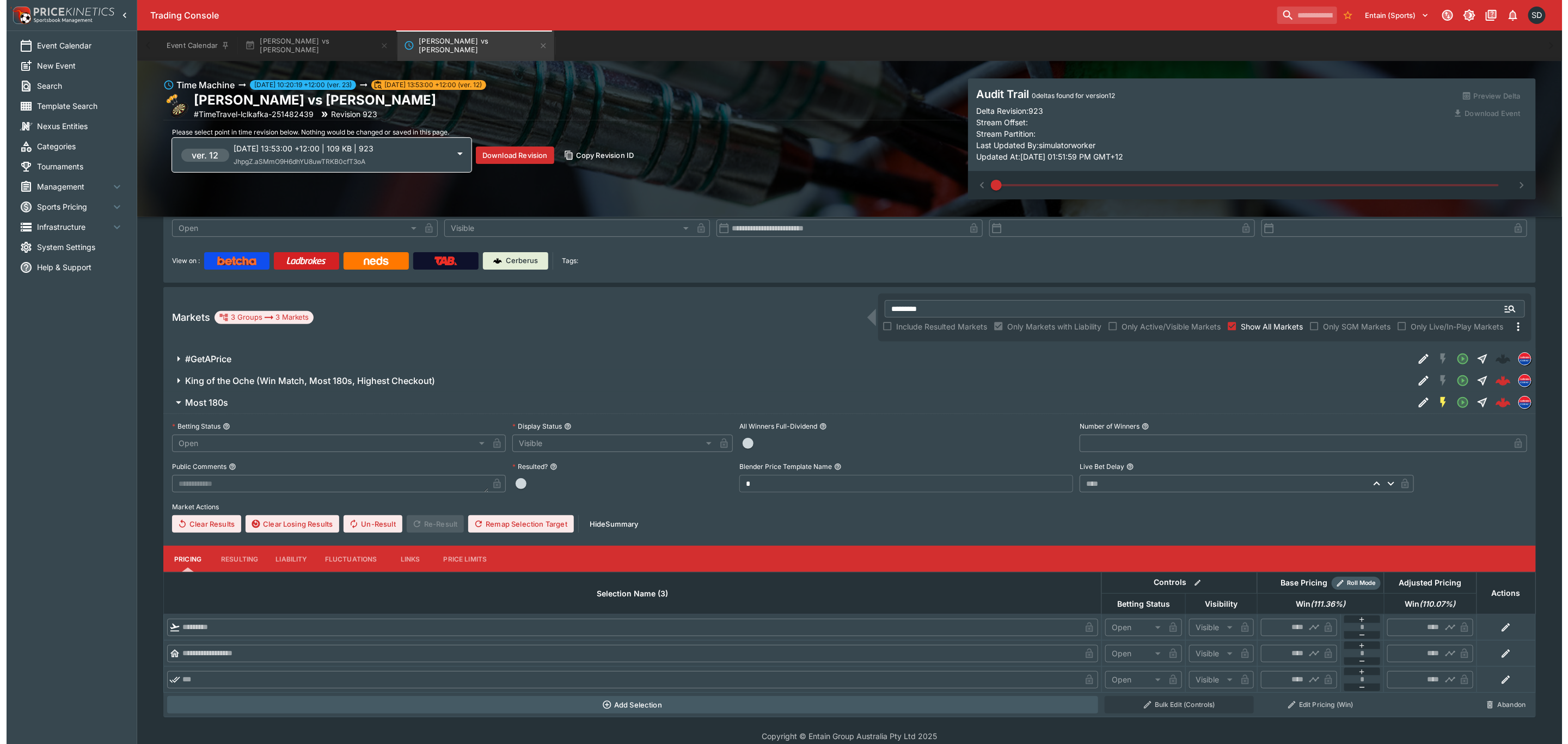
scroll to position [112, 0]
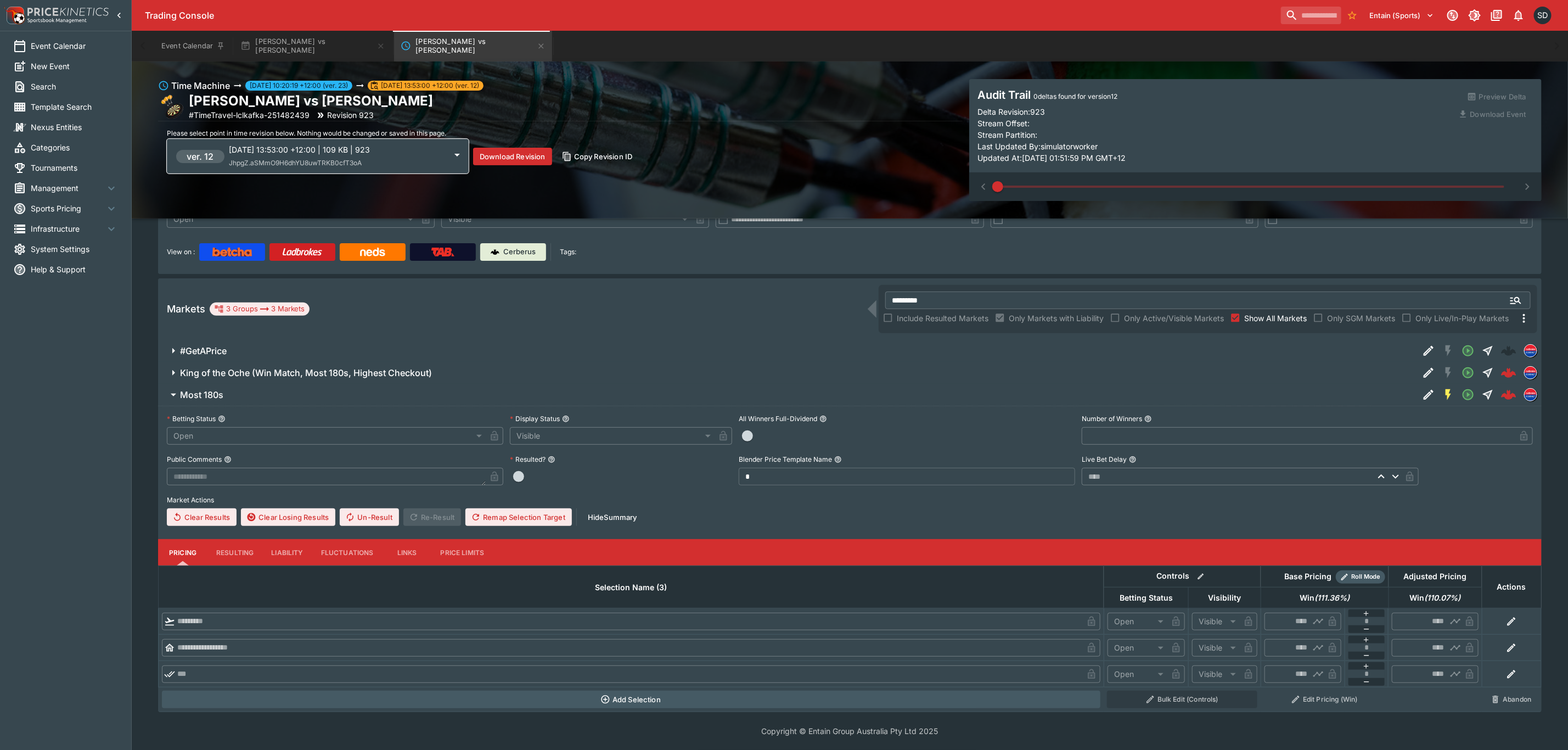
click at [383, 159] on div "2025-07-23 13:53:00 +12:00 | 109 KB | 923 JhpgZ.aSMmO9H6dhYU8uwTRKB0cfT3oA" at bounding box center [338, 156] width 217 height 25
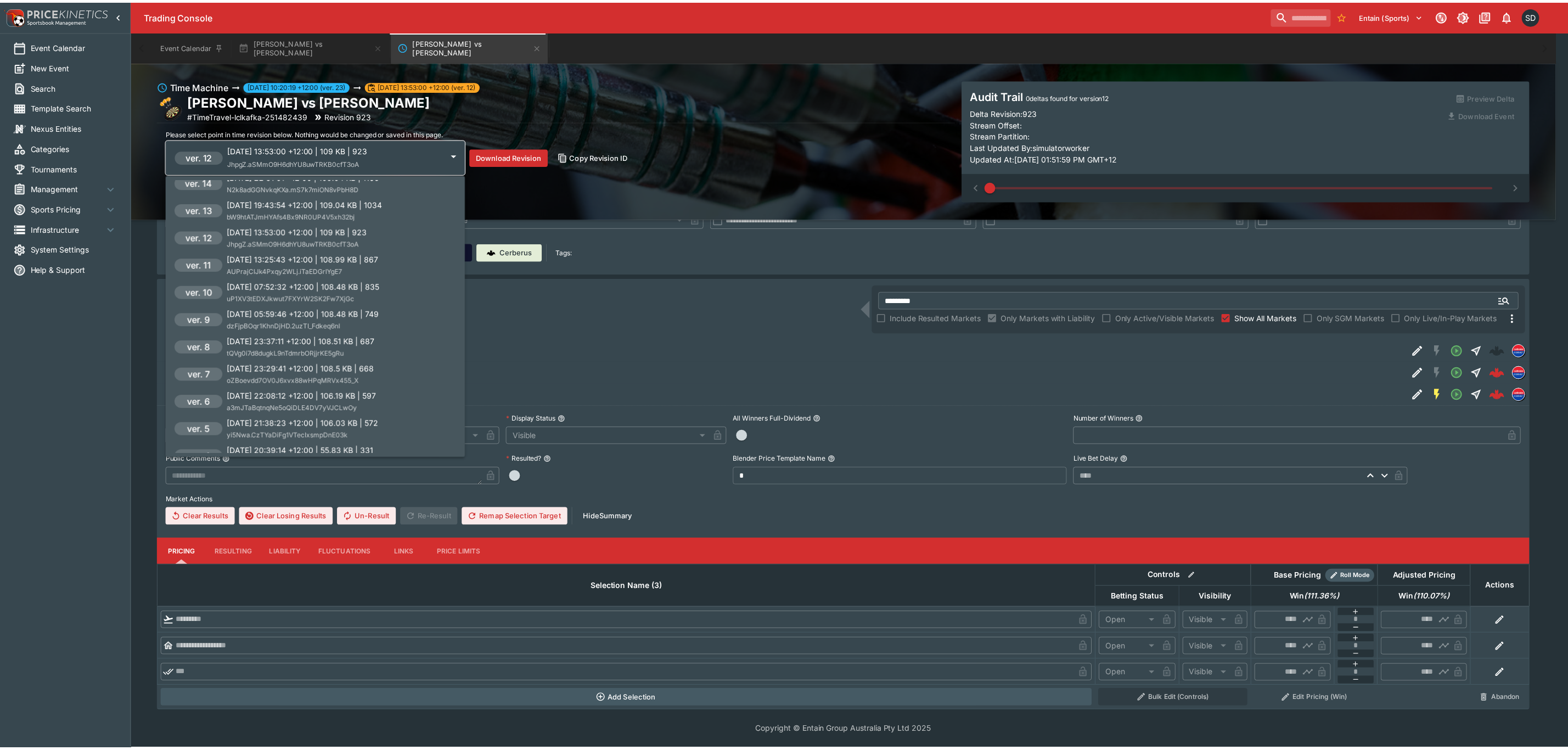
scroll to position [220, 0]
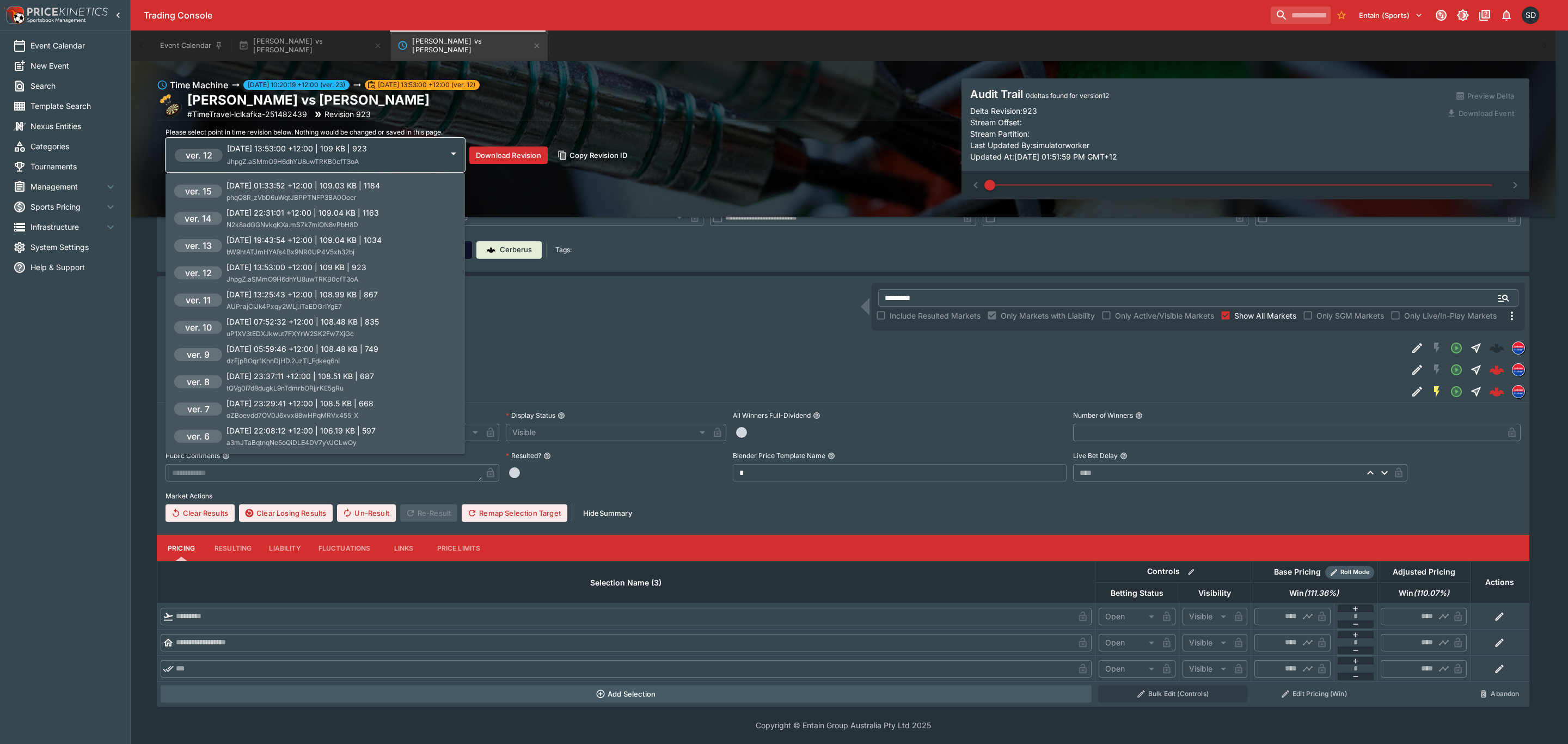
click at [315, 248] on span "bW9htATJmHYAfs4Bx9NR0UP4V5xh32bj" at bounding box center [290, 252] width 128 height 8
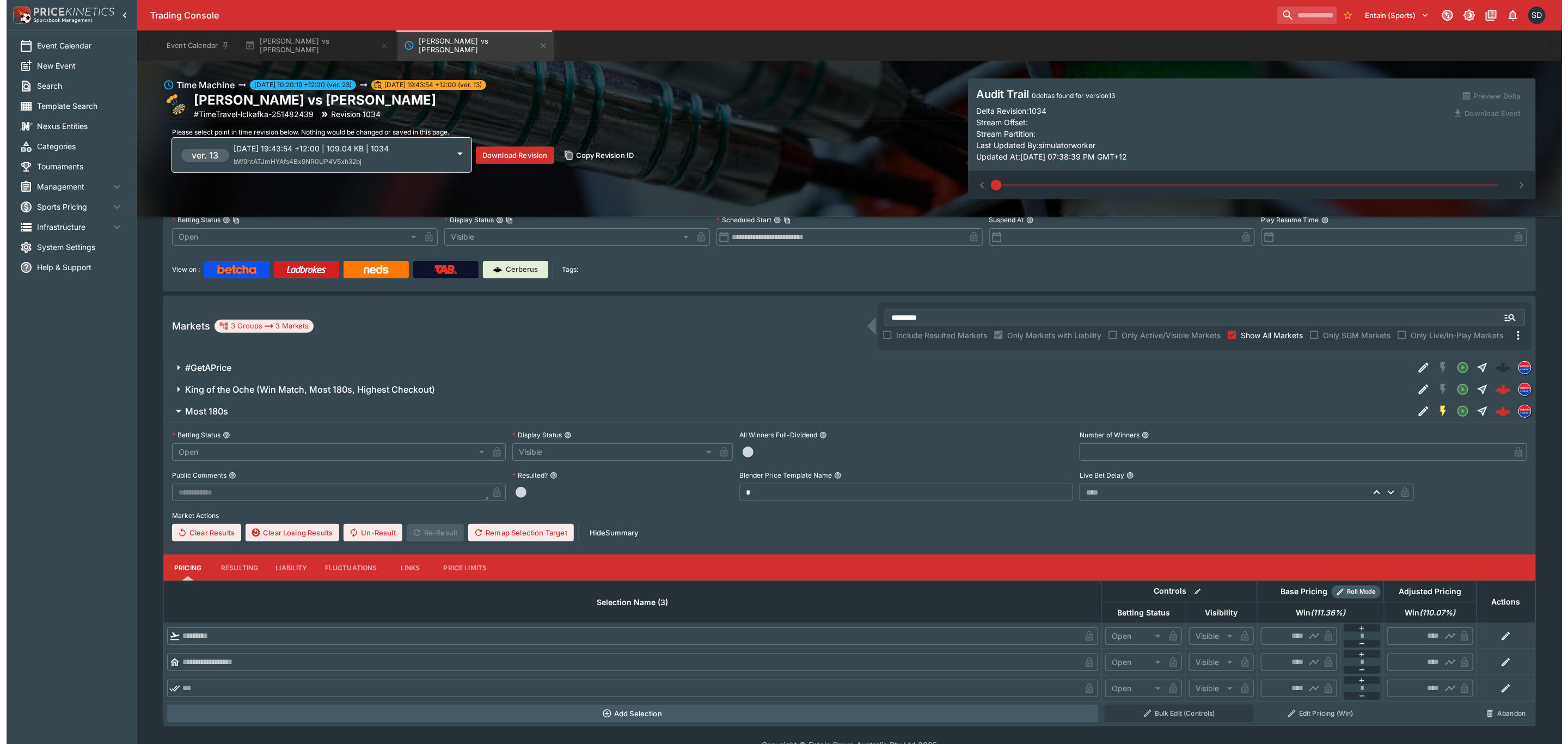
scroll to position [112, 0]
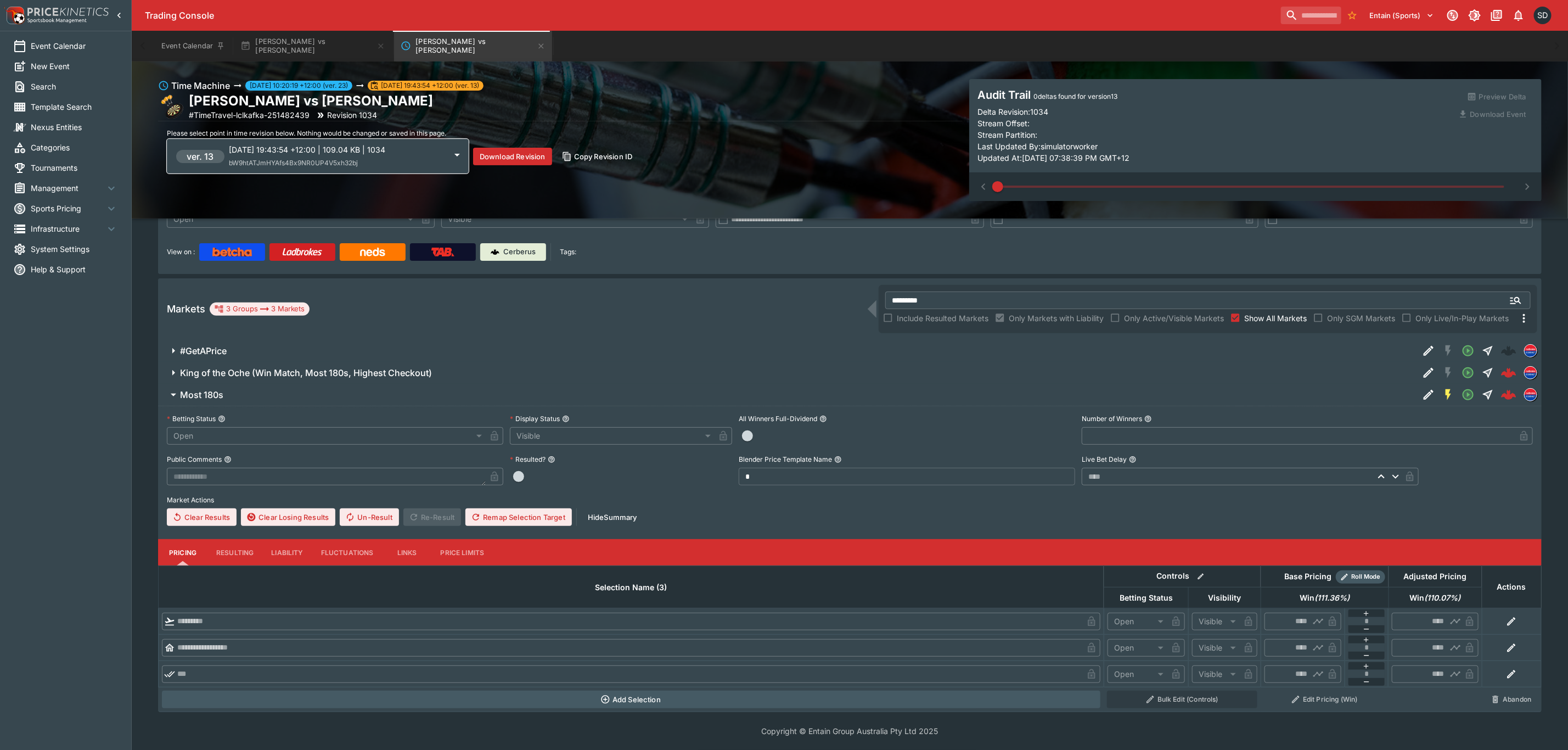
click at [390, 149] on p "2025-07-23 19:43:54 +12:00 | 109.04 KB | 1034" at bounding box center [338, 149] width 217 height 11
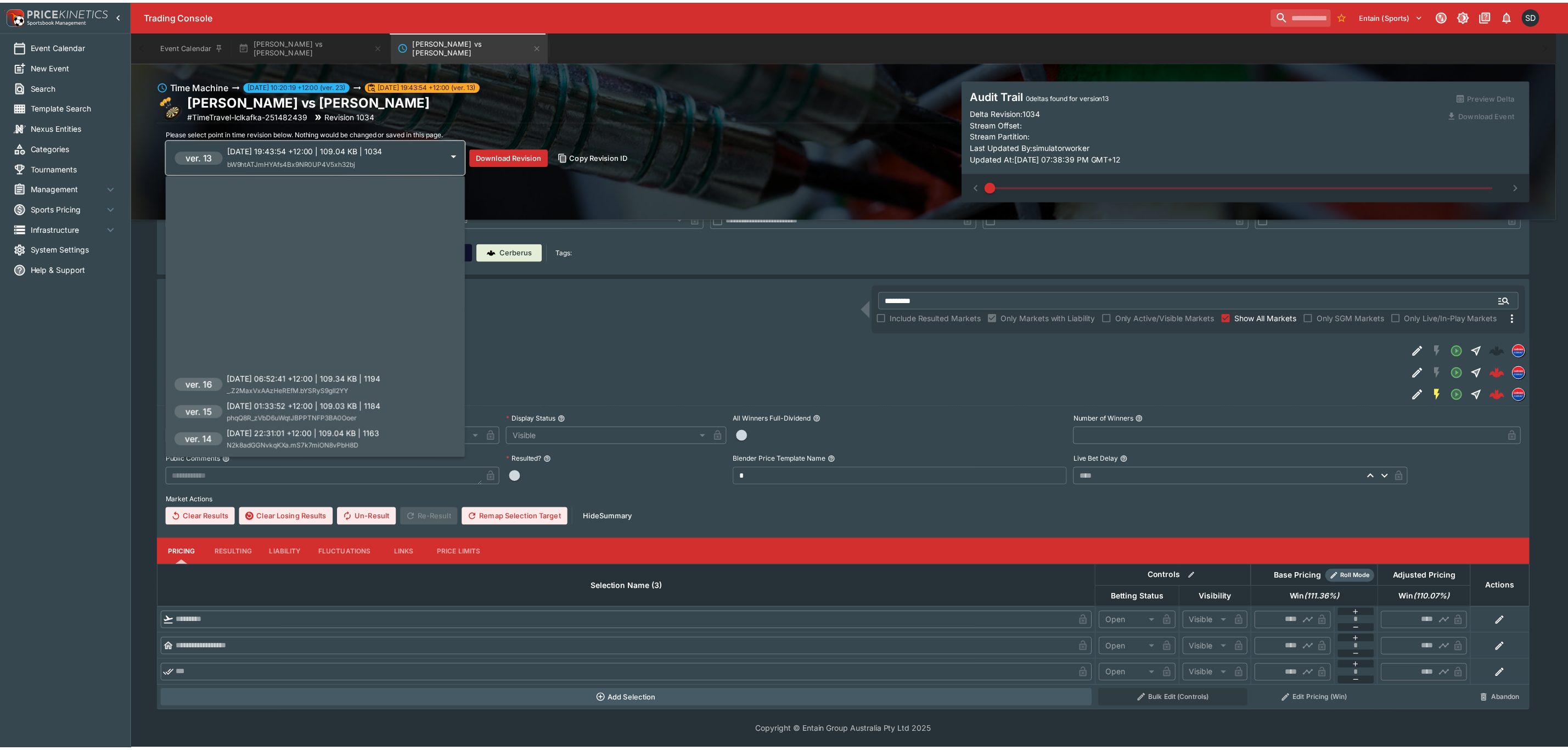
scroll to position [274, 0]
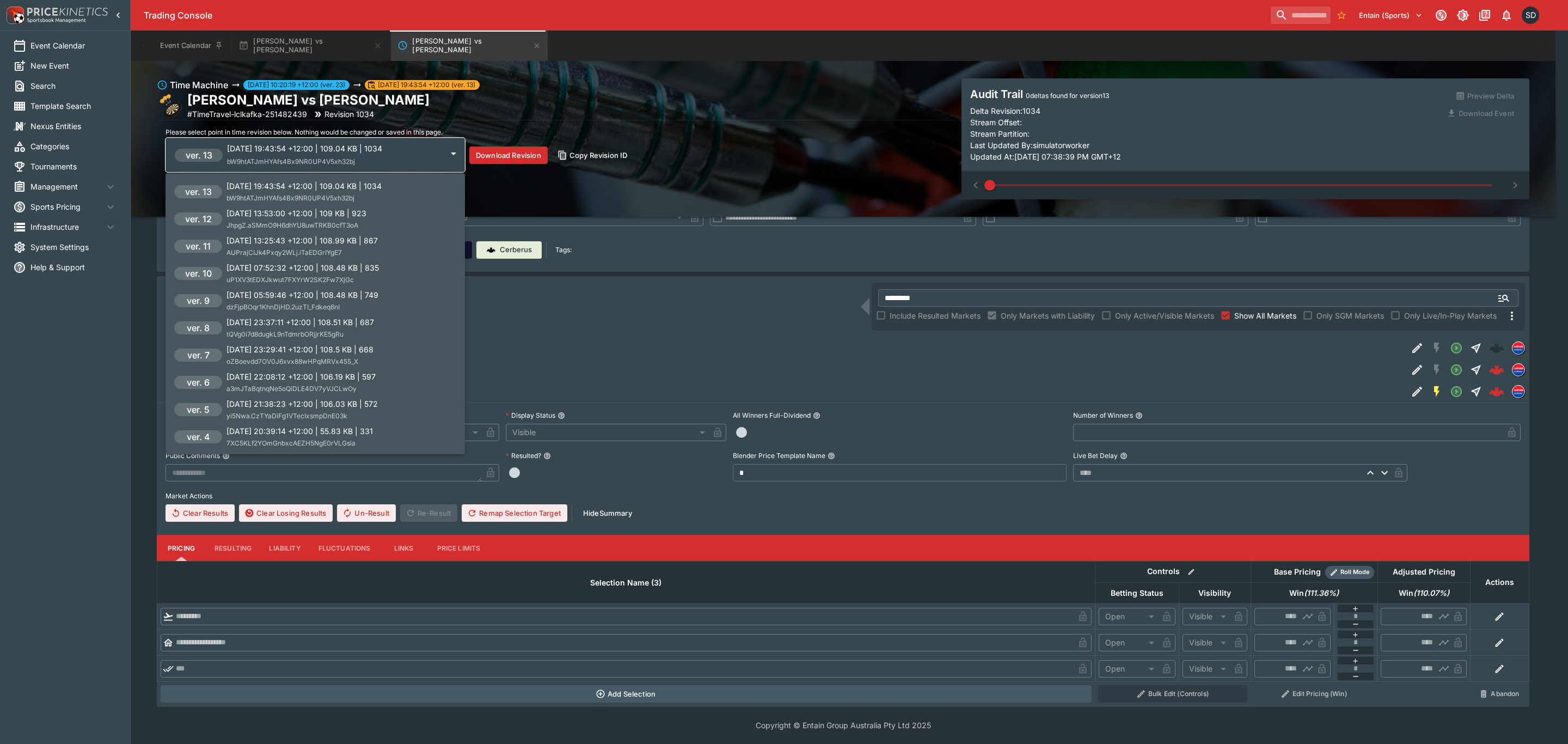
click at [261, 213] on p "2025-07-23 13:53:00 +12:00 | 109 KB | 923" at bounding box center [296, 213] width 140 height 11
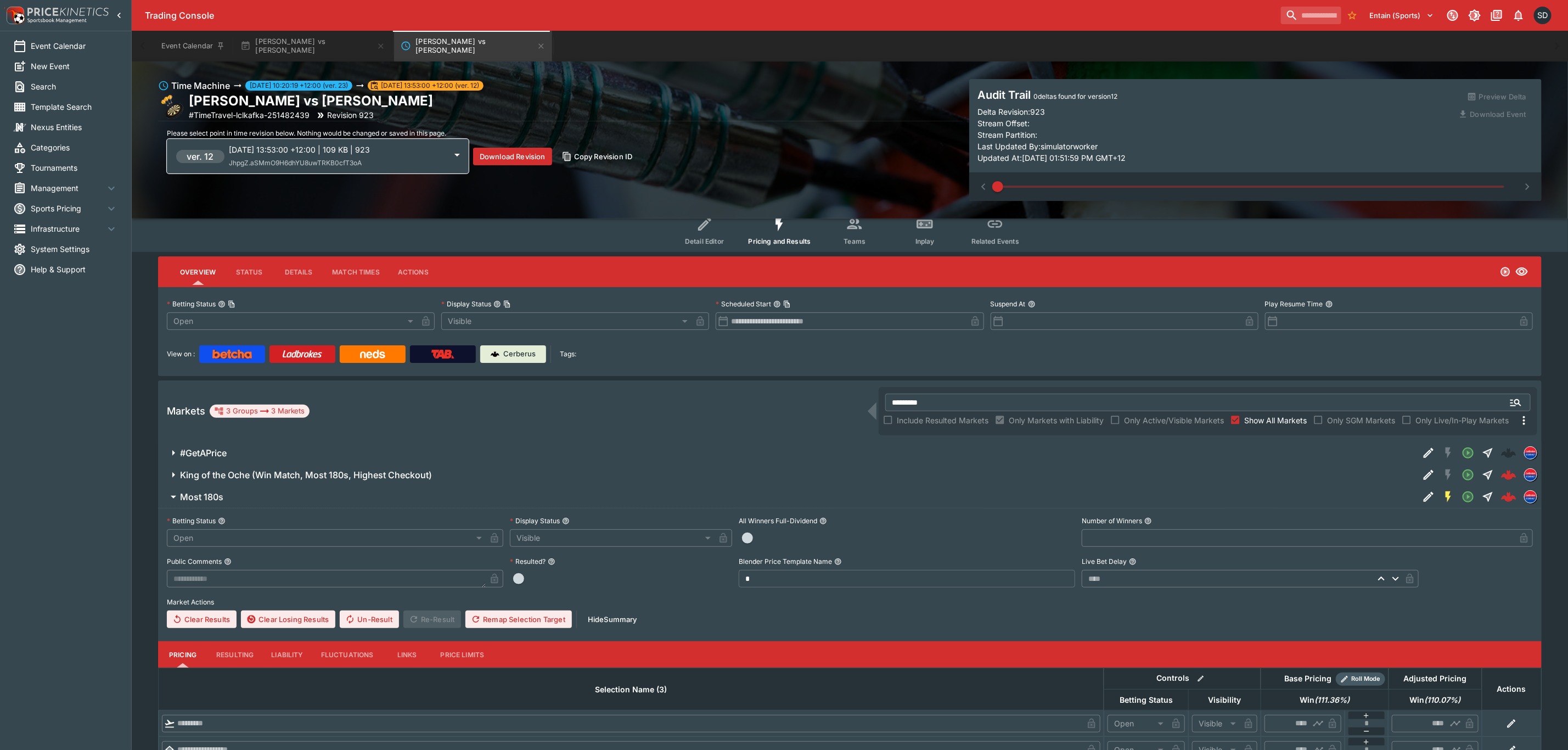
scroll to position [0, 0]
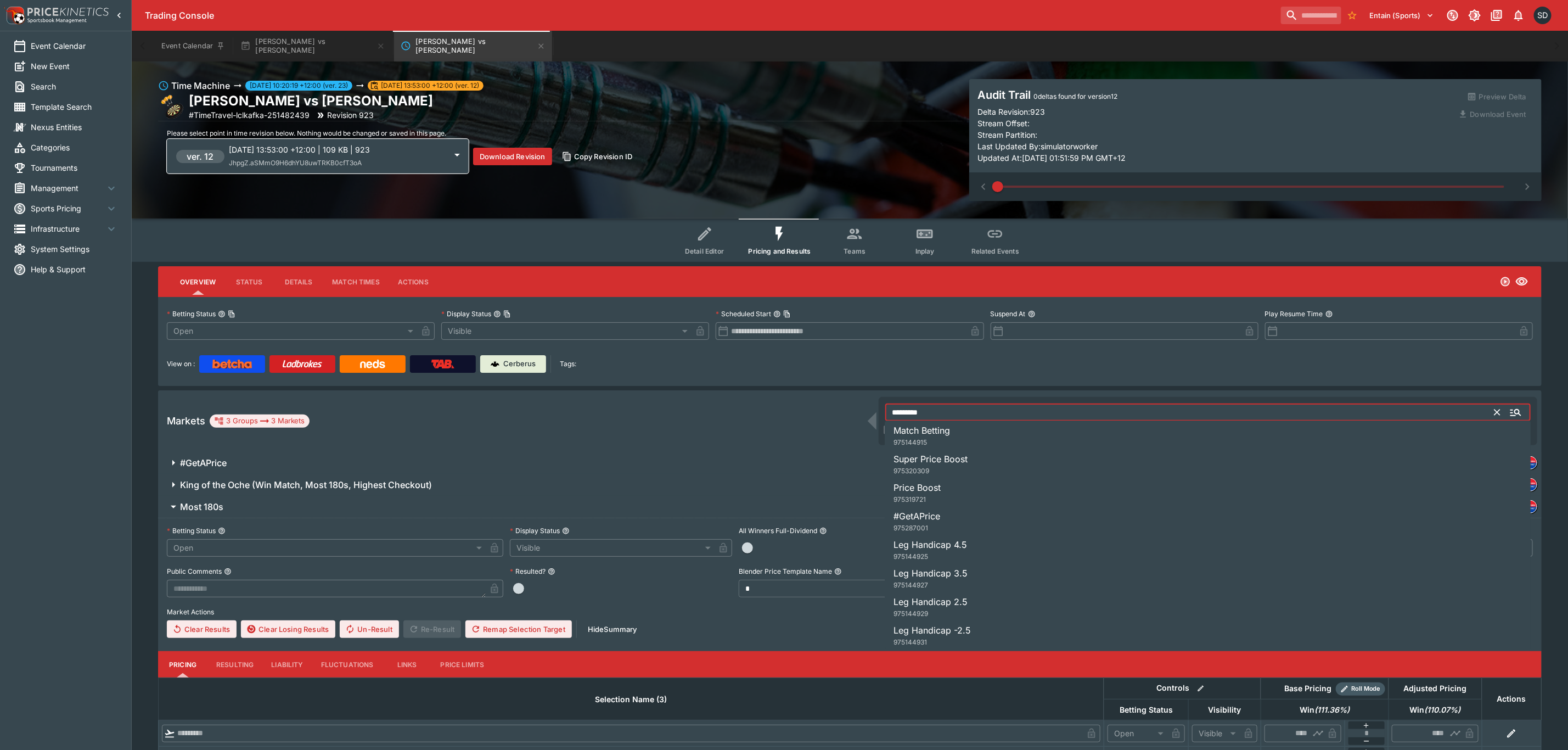
drag, startPoint x: 945, startPoint y: 407, endPoint x: 874, endPoint y: 407, distance: 71.0
click at [874, 407] on div "Markets 3 Groups 3 Markets ********* ​ Include Resulted Markets Only Markets wi…" at bounding box center [849, 421] width 1383 height 61
click at [916, 429] on span "Match Betting" at bounding box center [922, 431] width 57 height 11
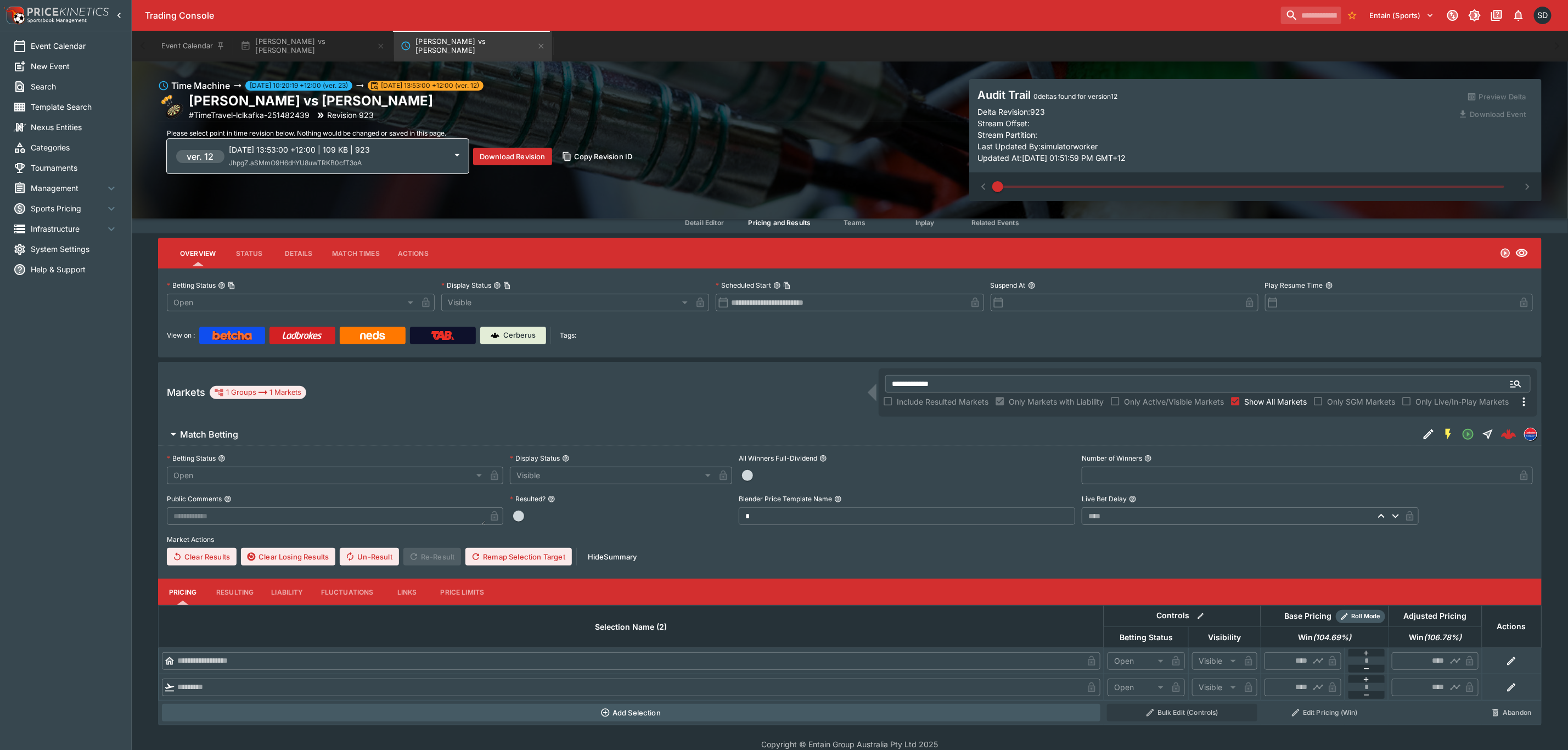
scroll to position [41, 0]
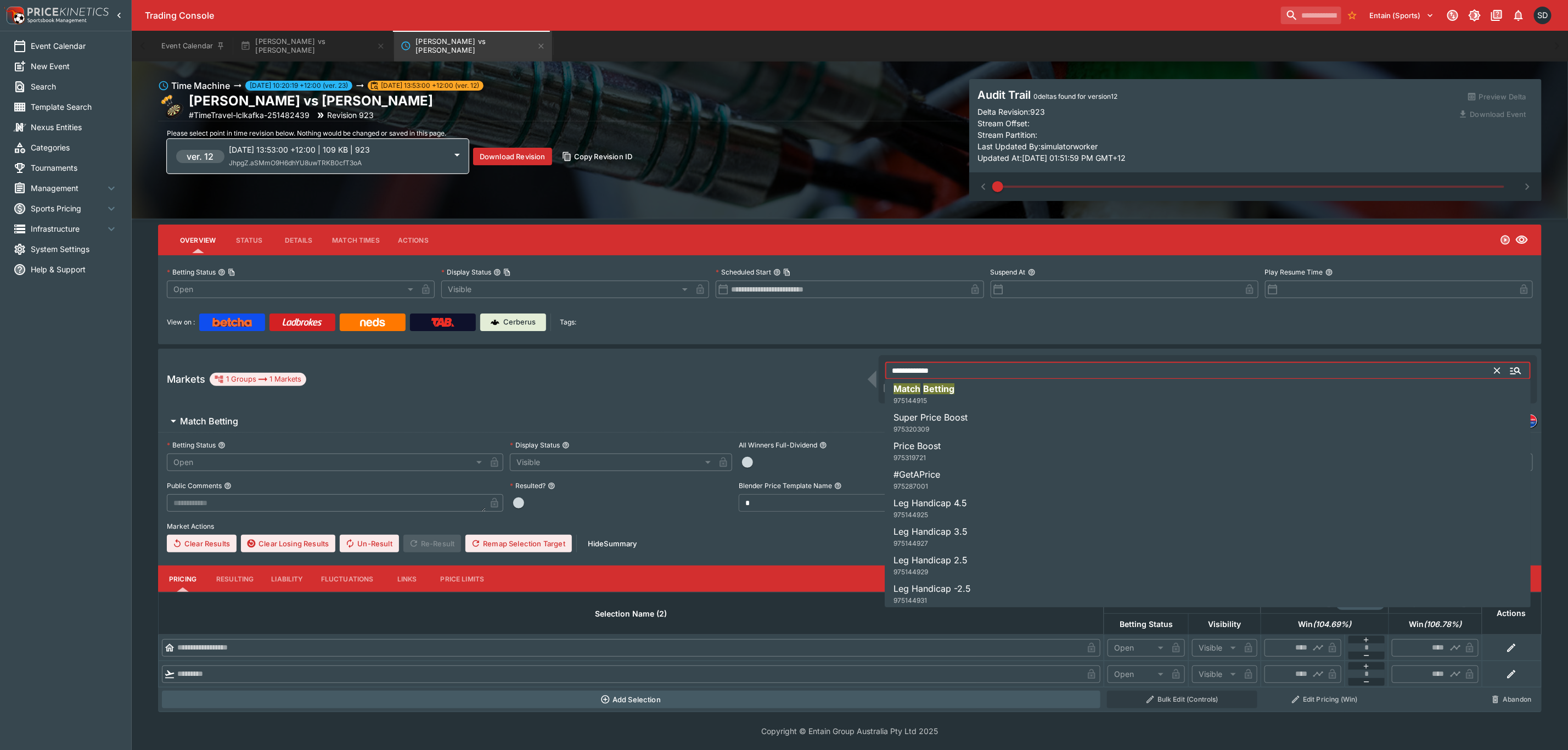
drag, startPoint x: 972, startPoint y: 369, endPoint x: 843, endPoint y: 375, distance: 129.1
click at [846, 374] on div "**********" at bounding box center [849, 379] width 1383 height 61
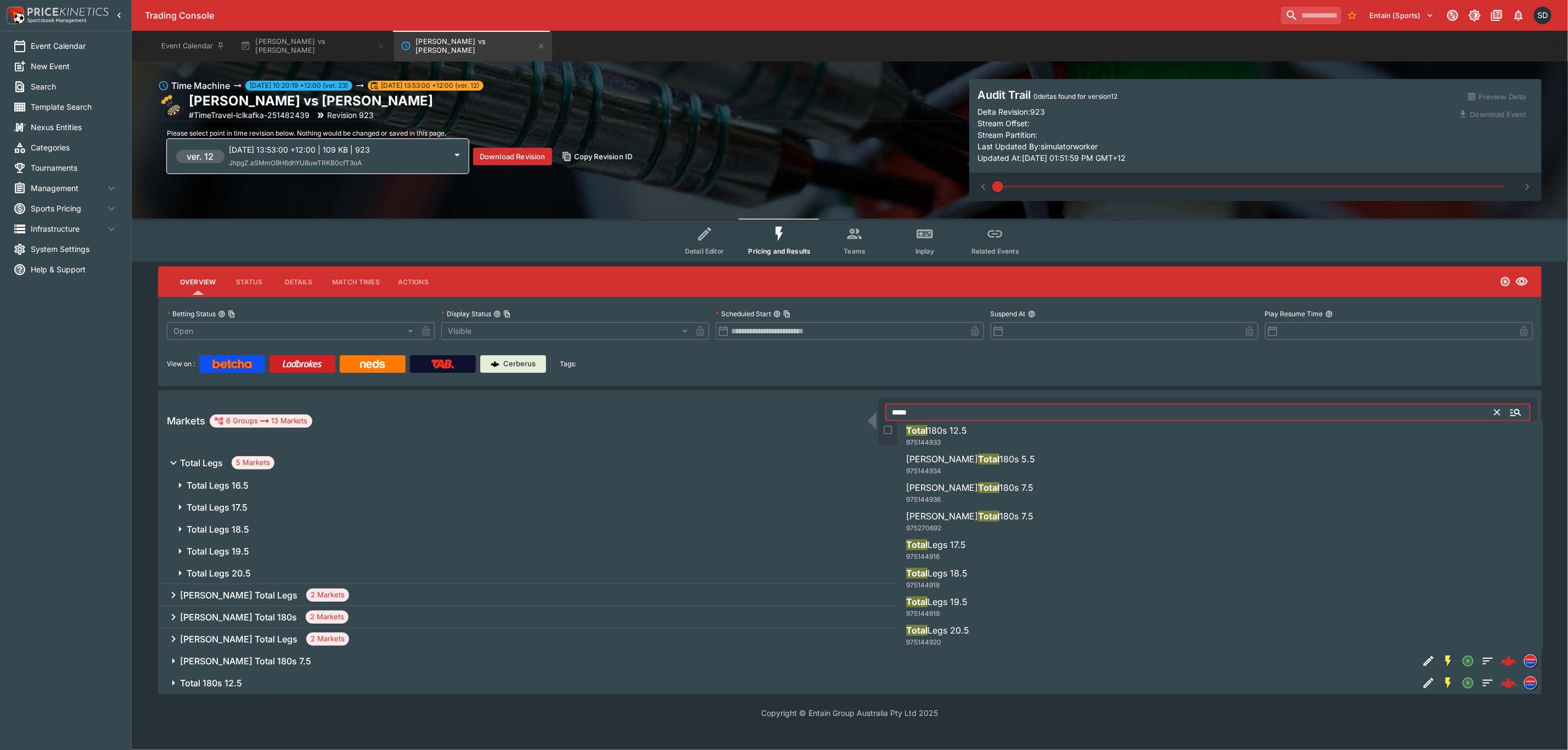
scroll to position [0, 0]
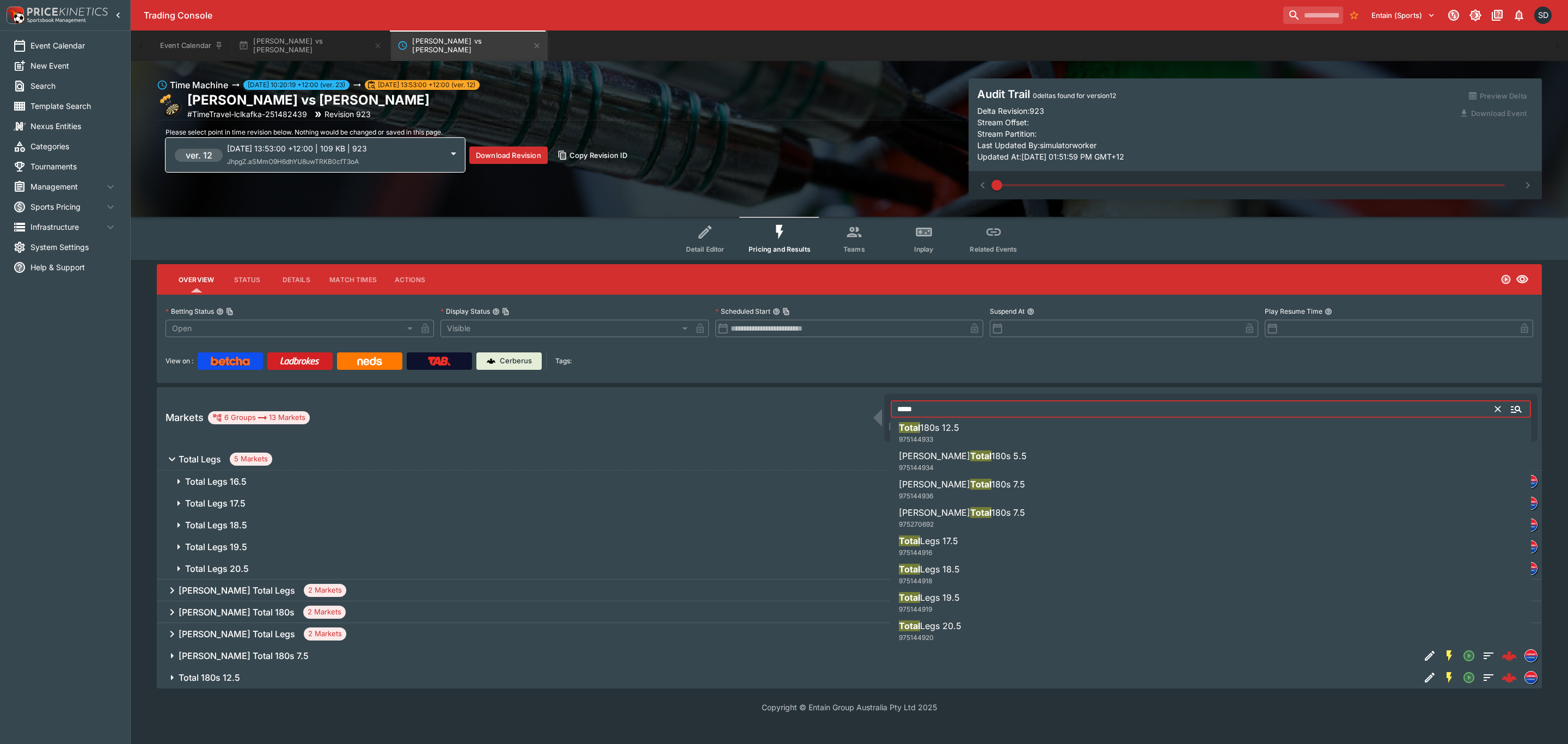
click at [961, 568] on li "Total Legs 18.5 975144918" at bounding box center [1211, 575] width 641 height 30
type input "**********"
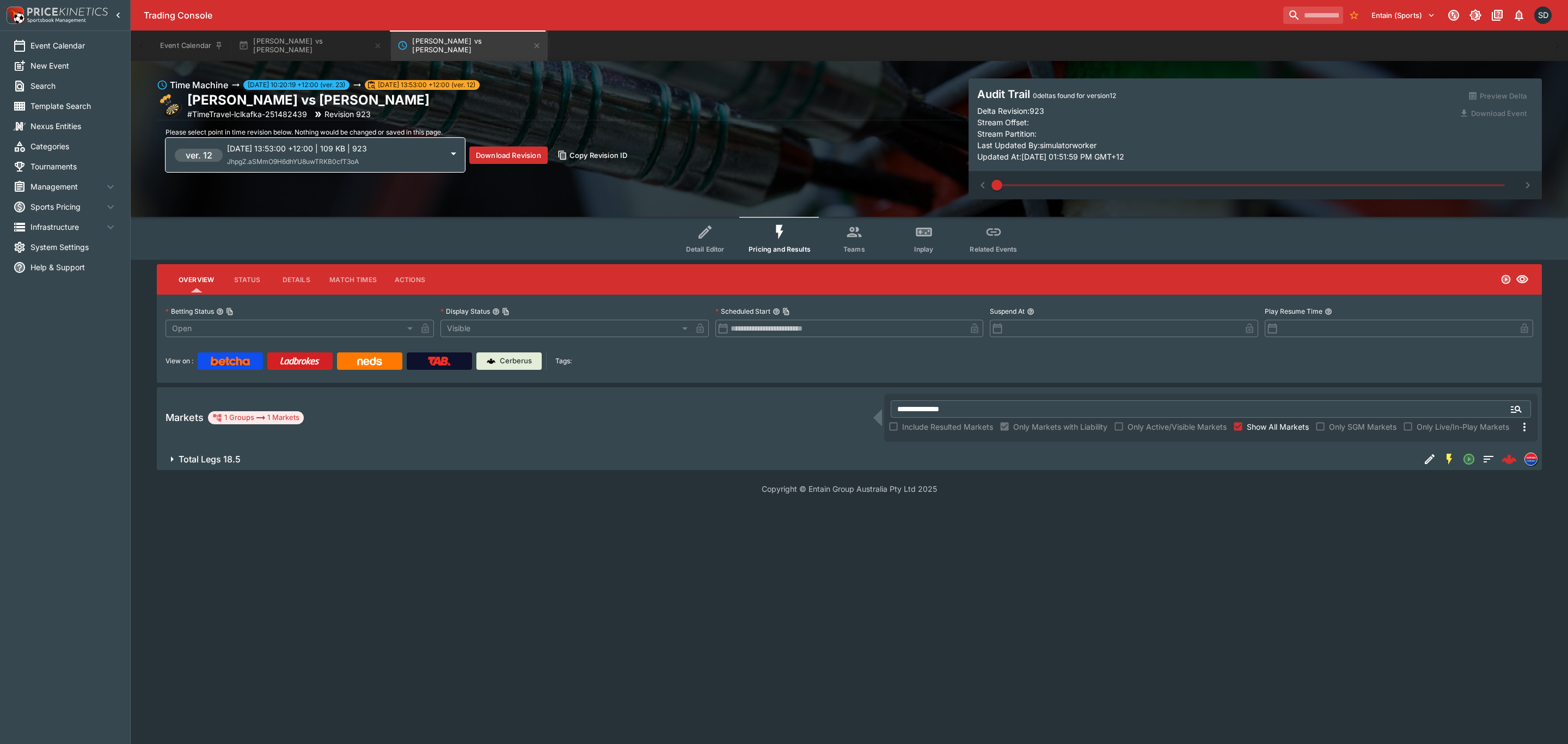
click at [596, 458] on span "Total Legs 18.5" at bounding box center [795, 459] width 1233 height 11
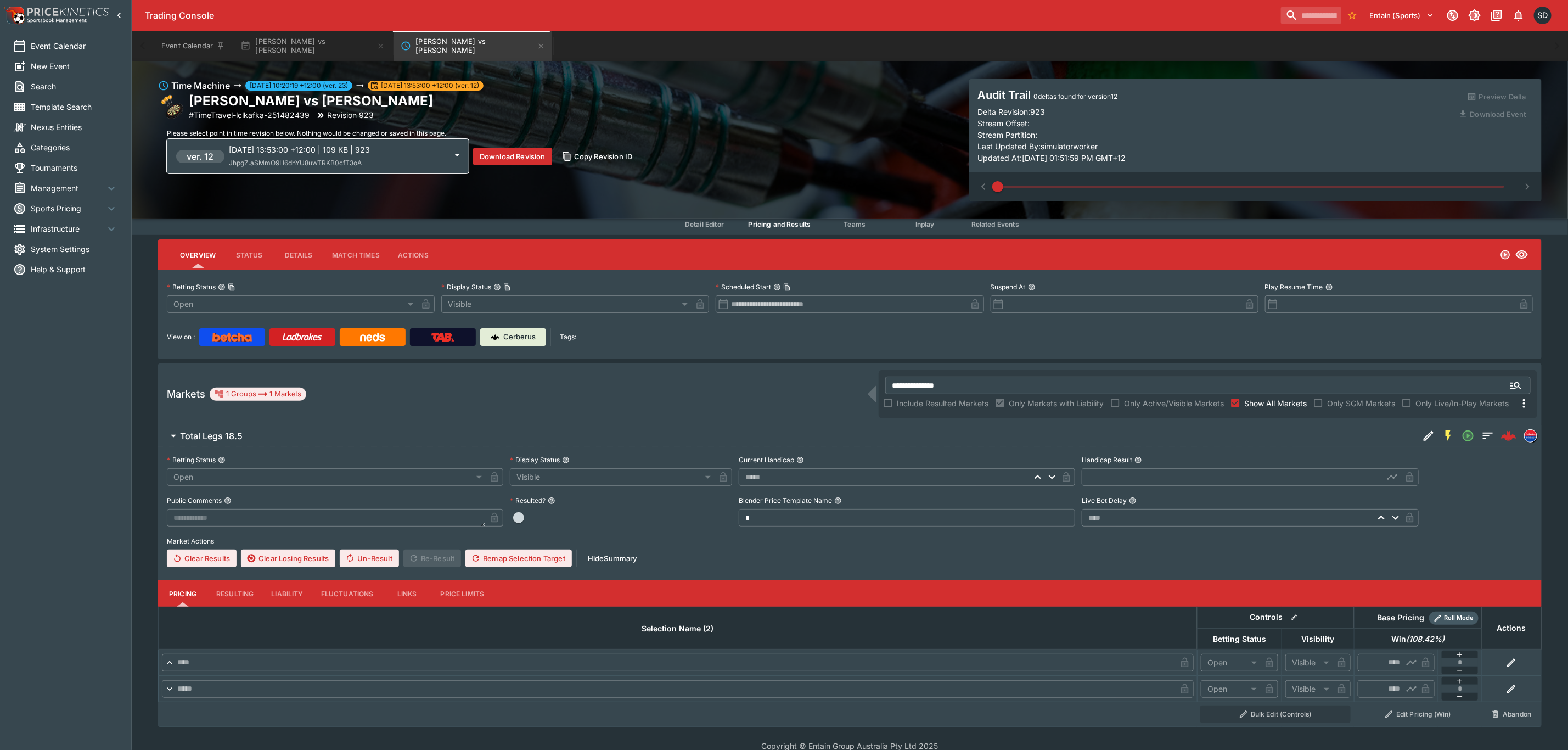
scroll to position [41, 0]
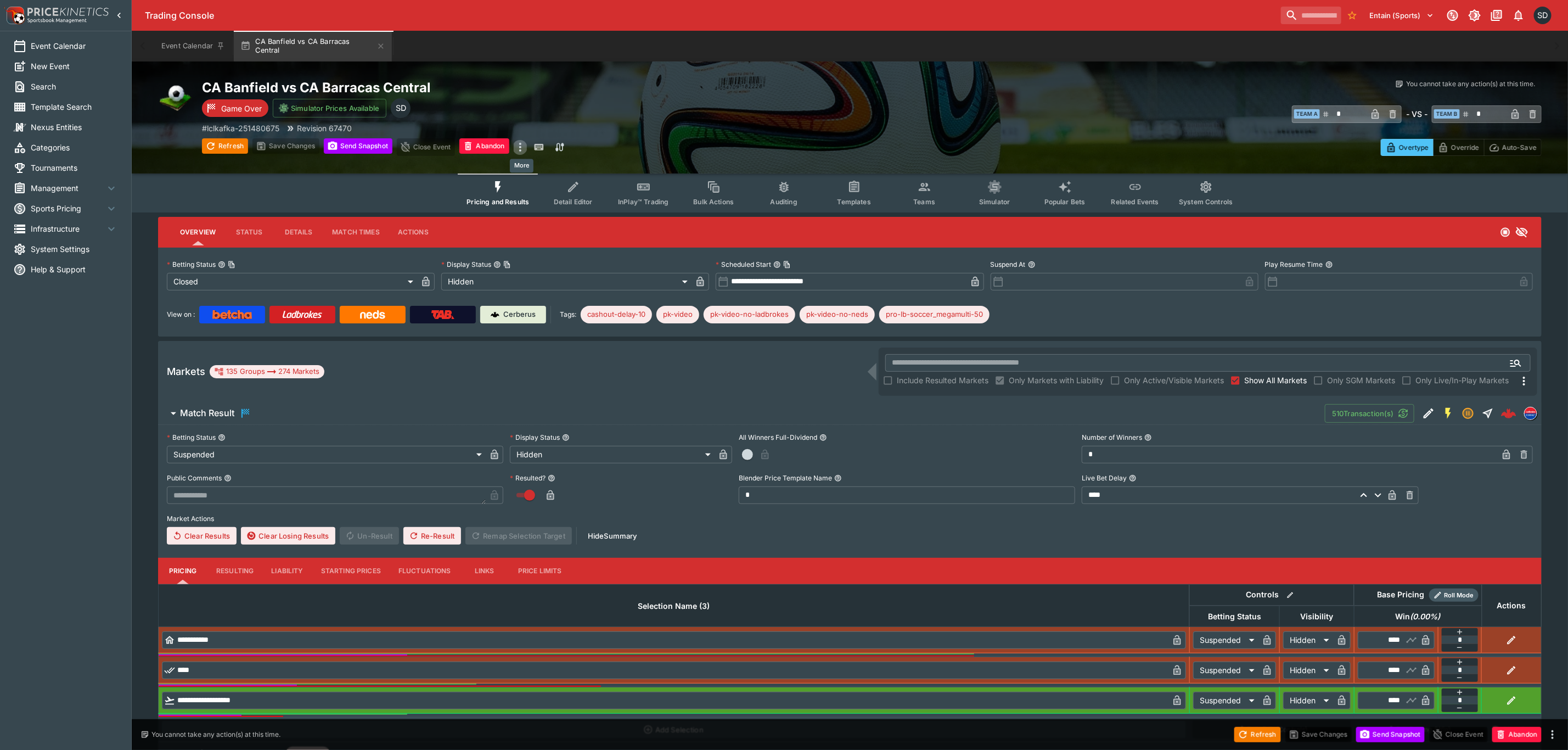
click at [519, 146] on icon "more" at bounding box center [520, 146] width 13 height 13
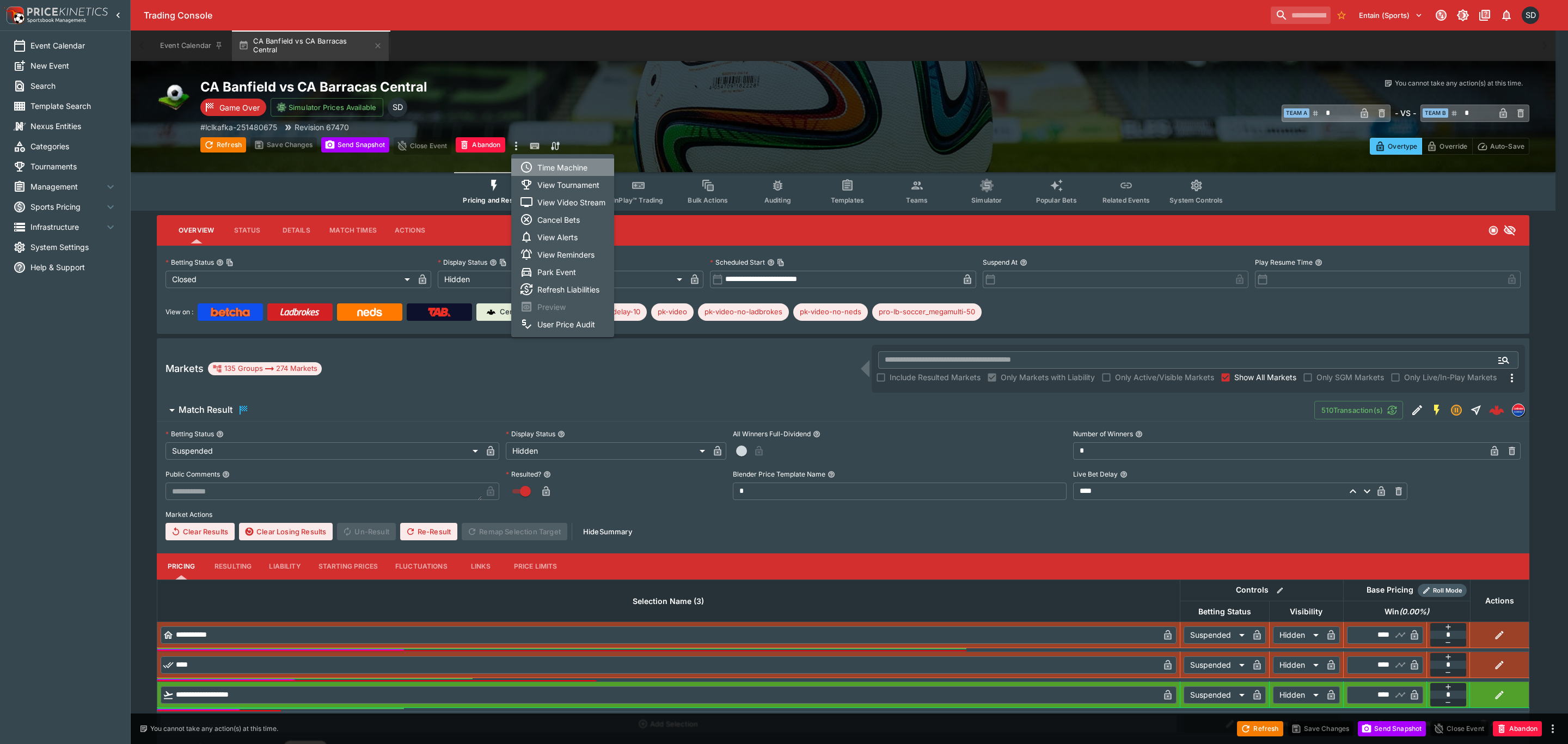
click at [547, 169] on li "Time Machine" at bounding box center [562, 167] width 103 height 17
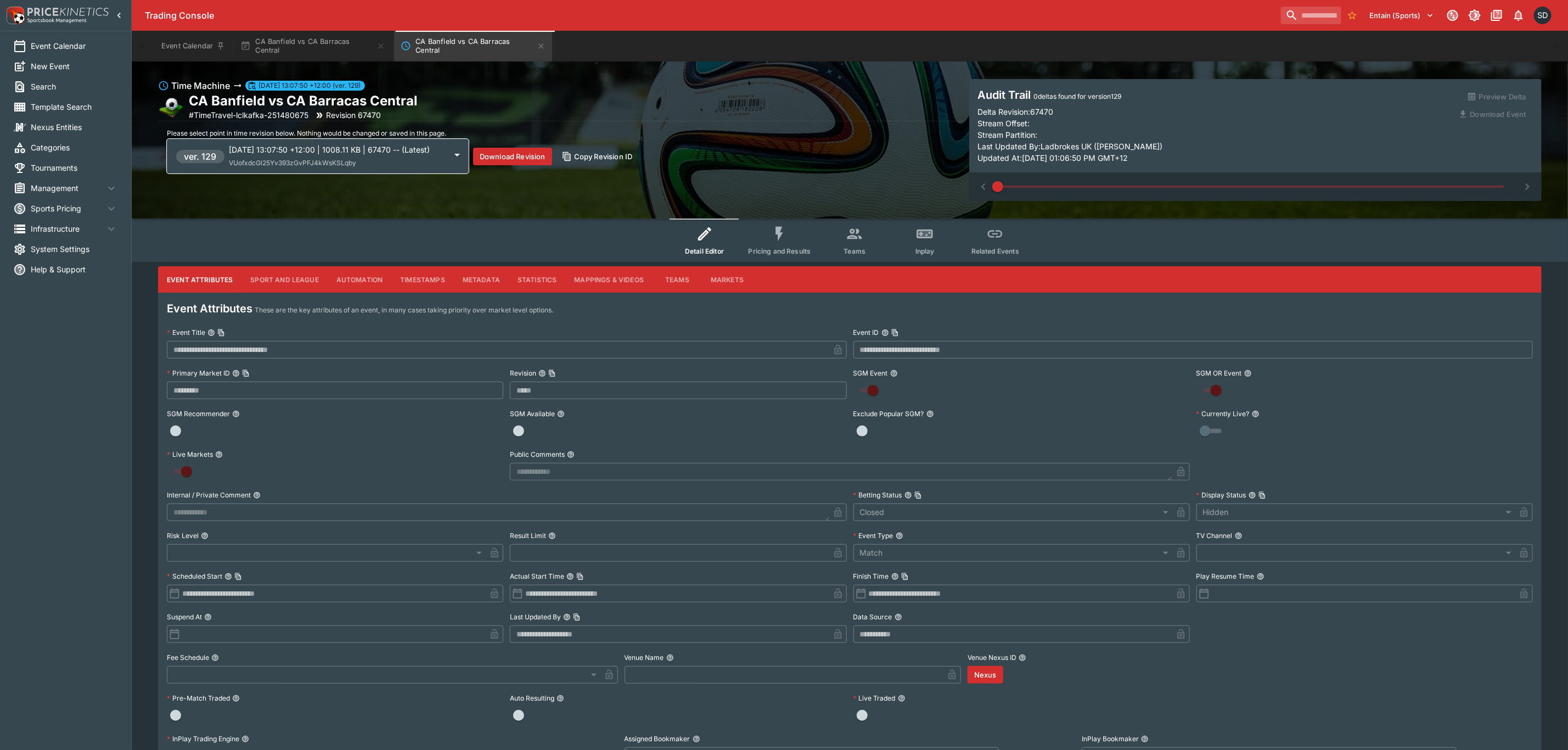
click at [450, 152] on icon at bounding box center [456, 155] width 13 height 13
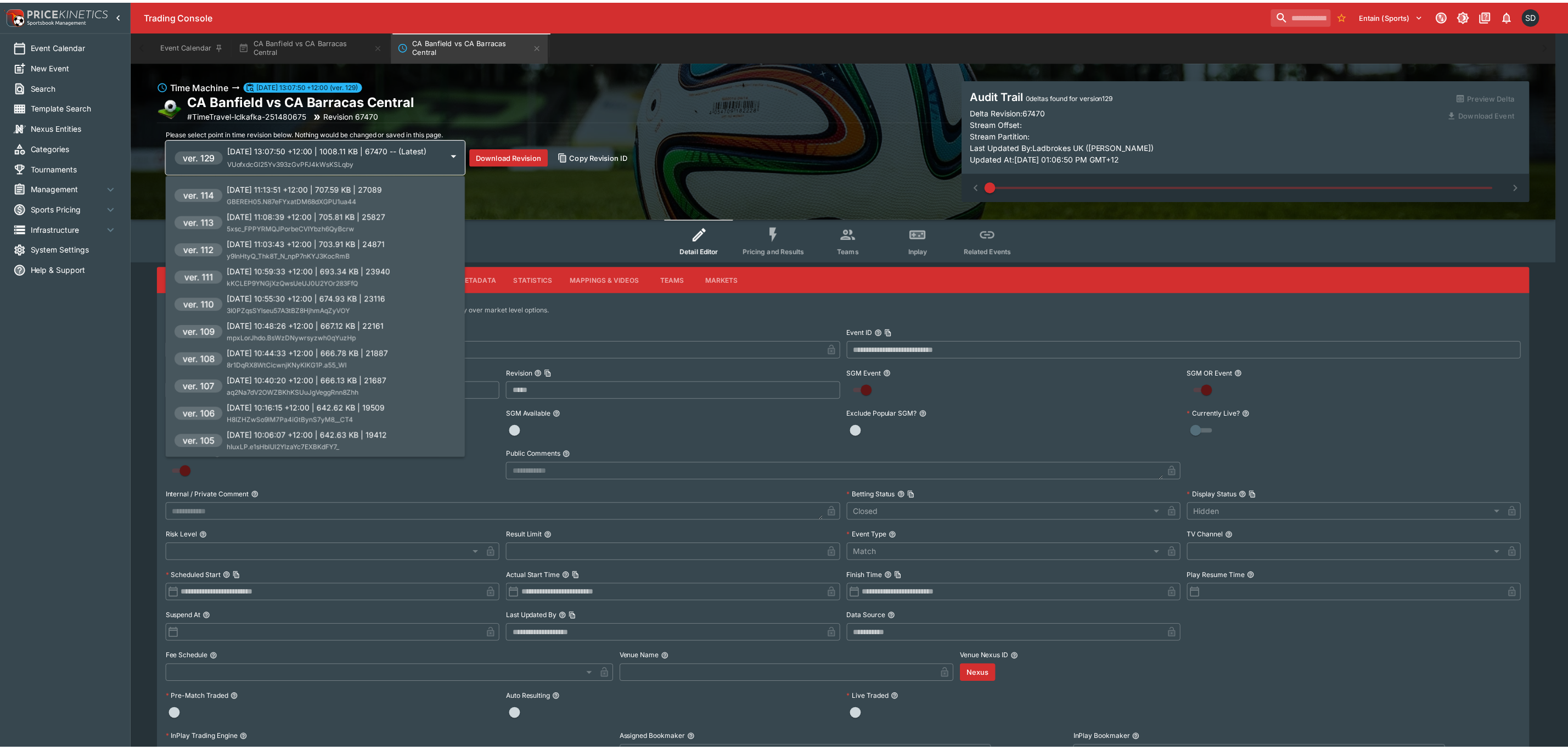
scroll to position [412, 0]
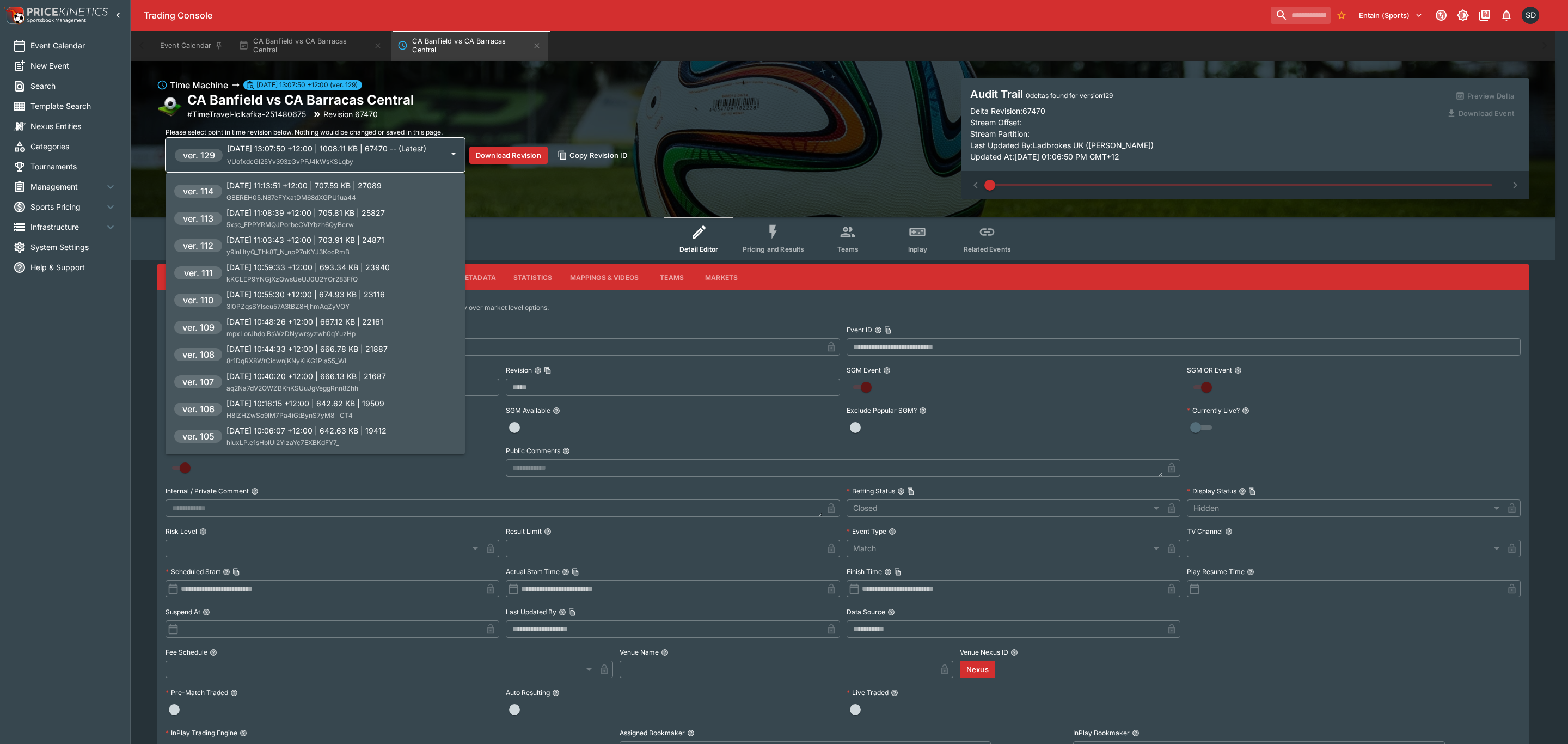
click at [286, 397] on p "2025-07-29 10:16:15 +12:00 | 642.62 KB | 19509" at bounding box center [305, 403] width 158 height 11
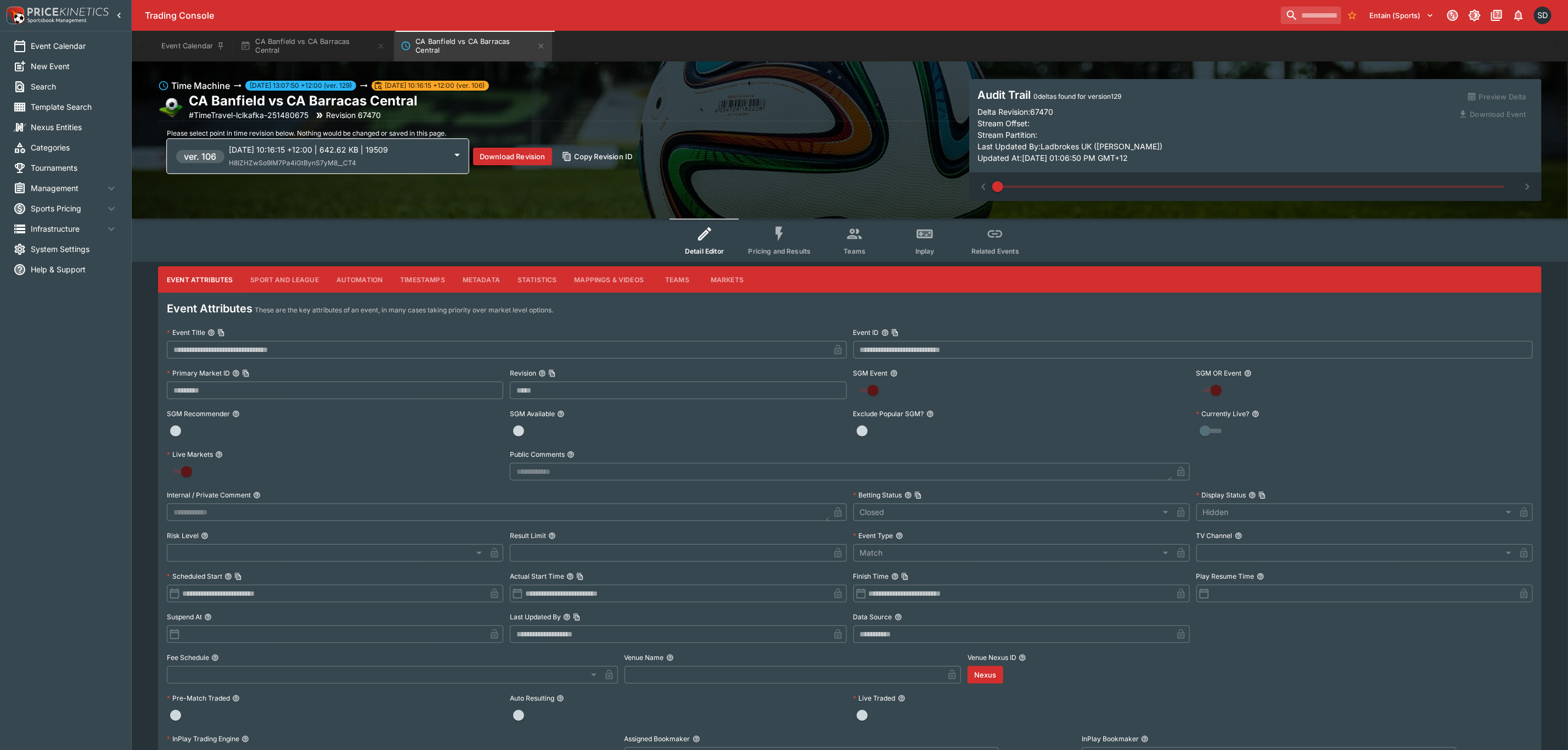
type input "*****"
type input "**********"
type input "*******"
type input "**********"
click at [763, 244] on button "Pricing and Results" at bounding box center [779, 240] width 80 height 44
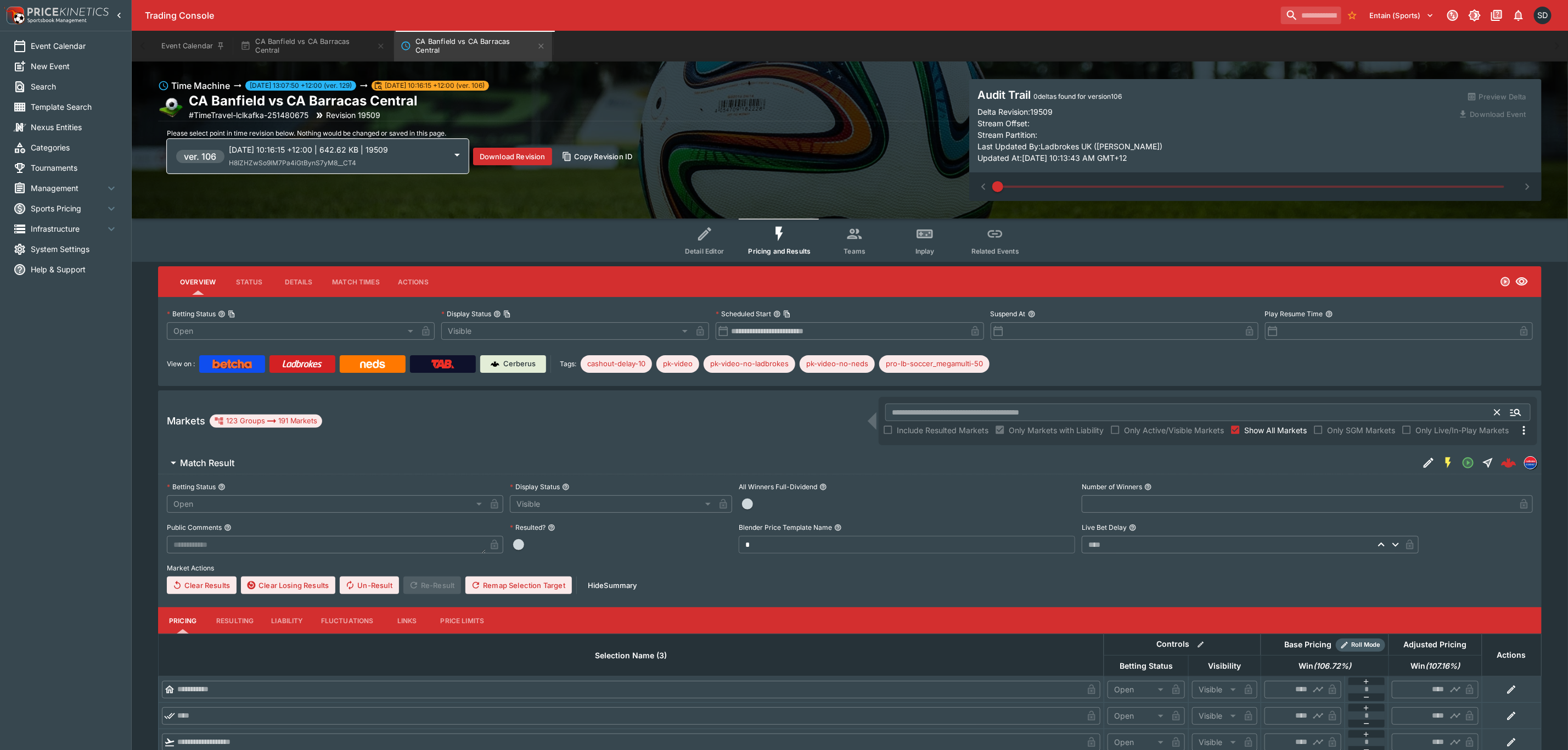
click at [1018, 417] on input "text" at bounding box center [1190, 412] width 609 height 18
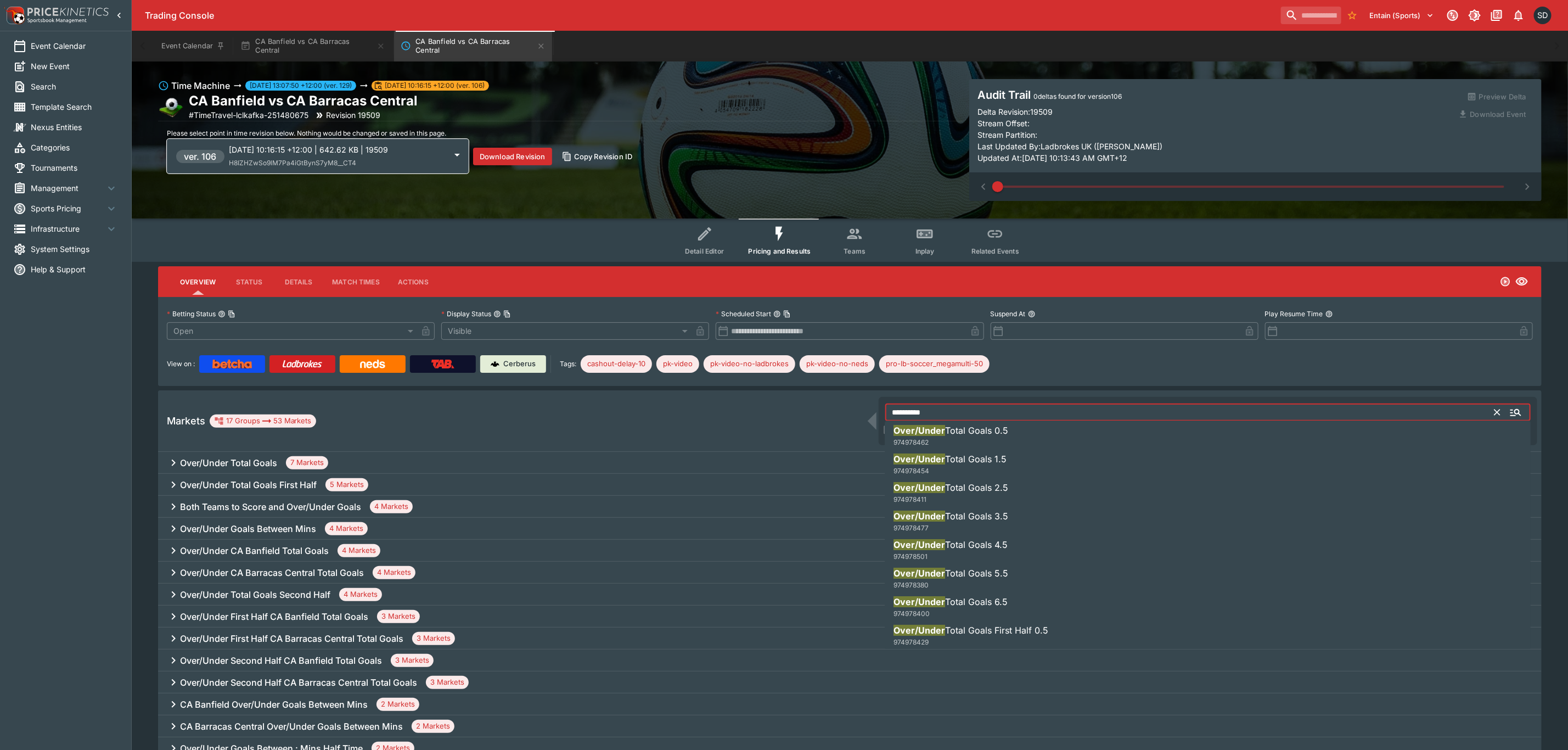
click at [253, 457] on h6 "Over/Under Total Goals" at bounding box center [228, 463] width 97 height 11
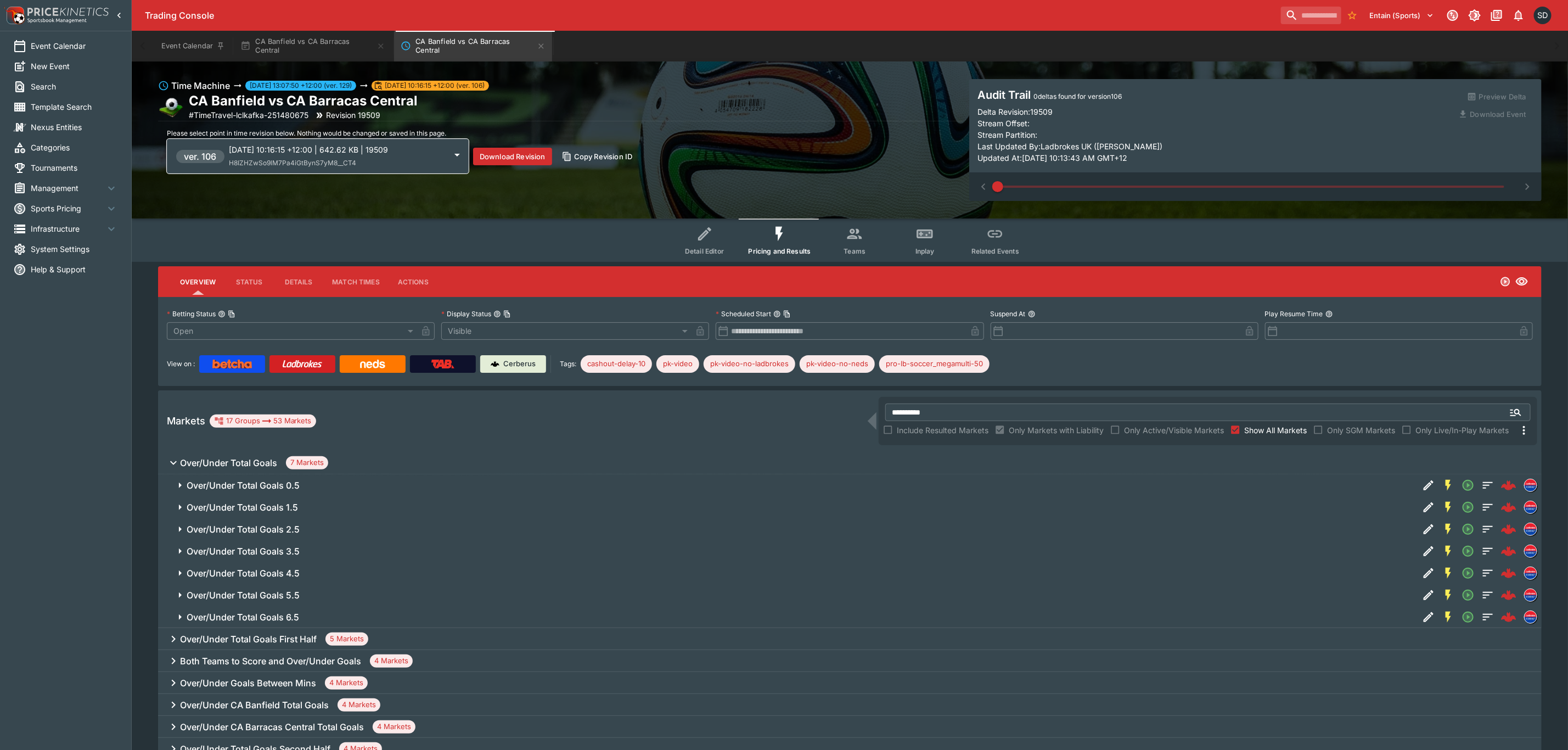
click at [275, 480] on h6 "Over/Under Total Goals 0.5" at bounding box center [243, 485] width 113 height 11
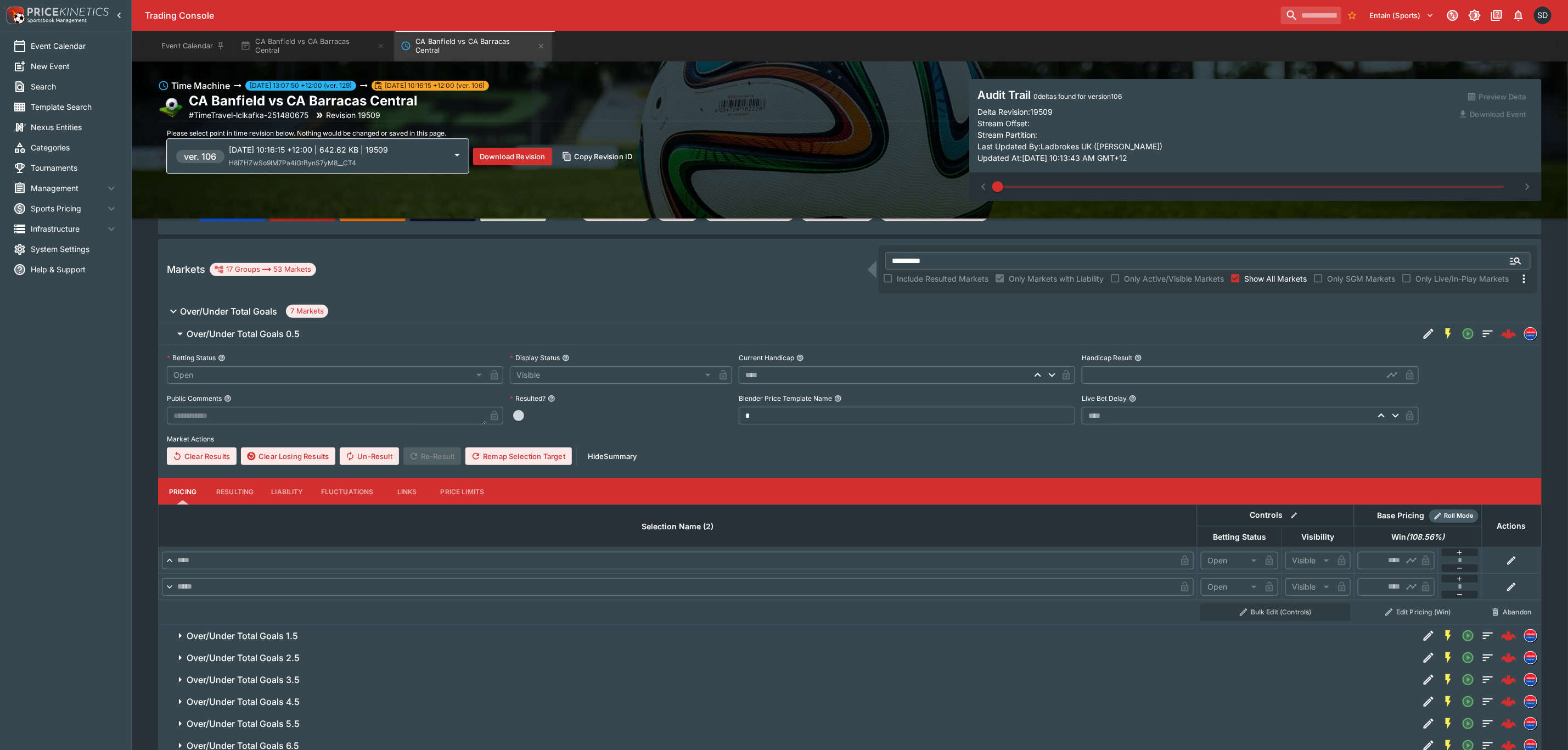
scroll to position [165, 0]
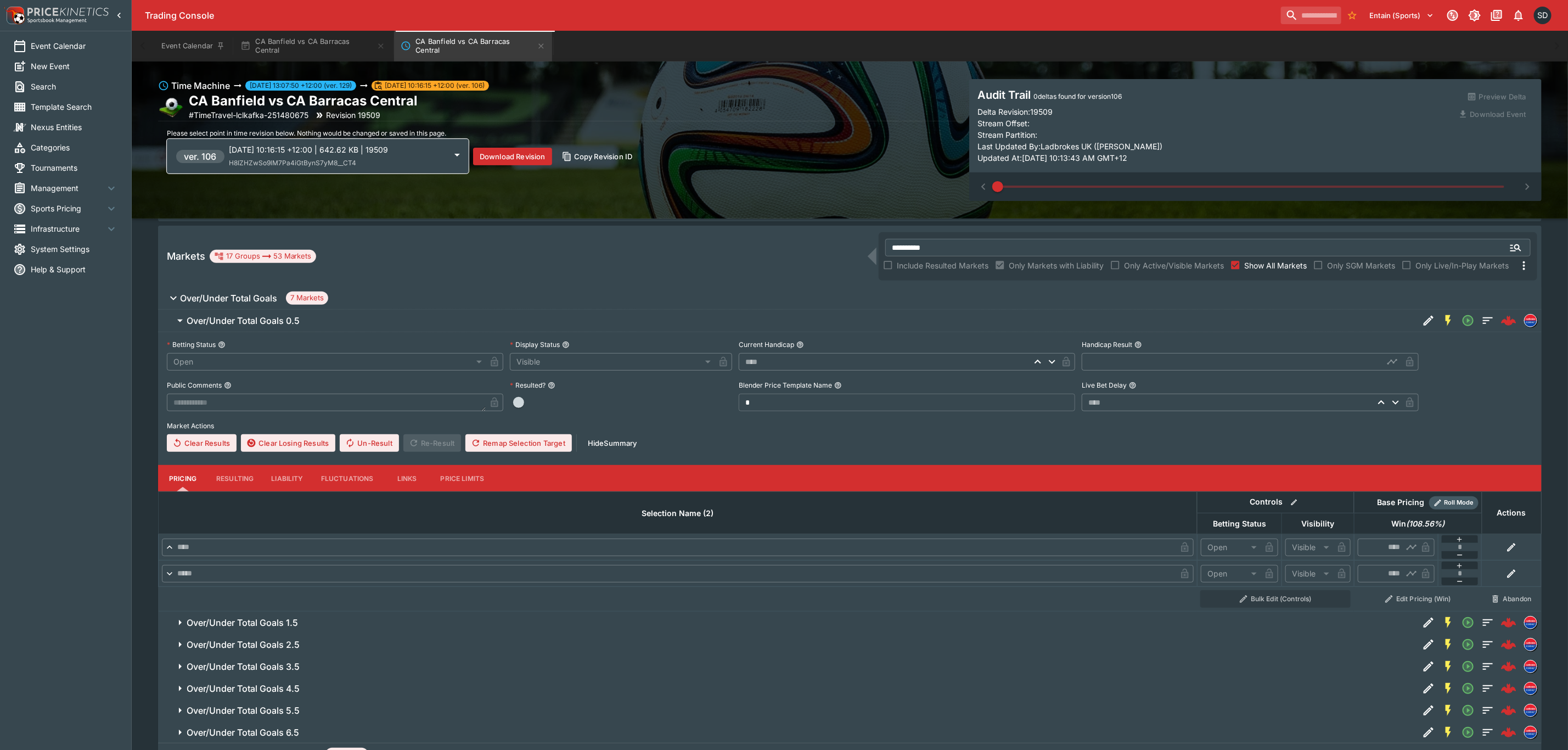
click at [241, 323] on h6 "Over/Under Total Goals 0.5" at bounding box center [243, 320] width 113 height 11
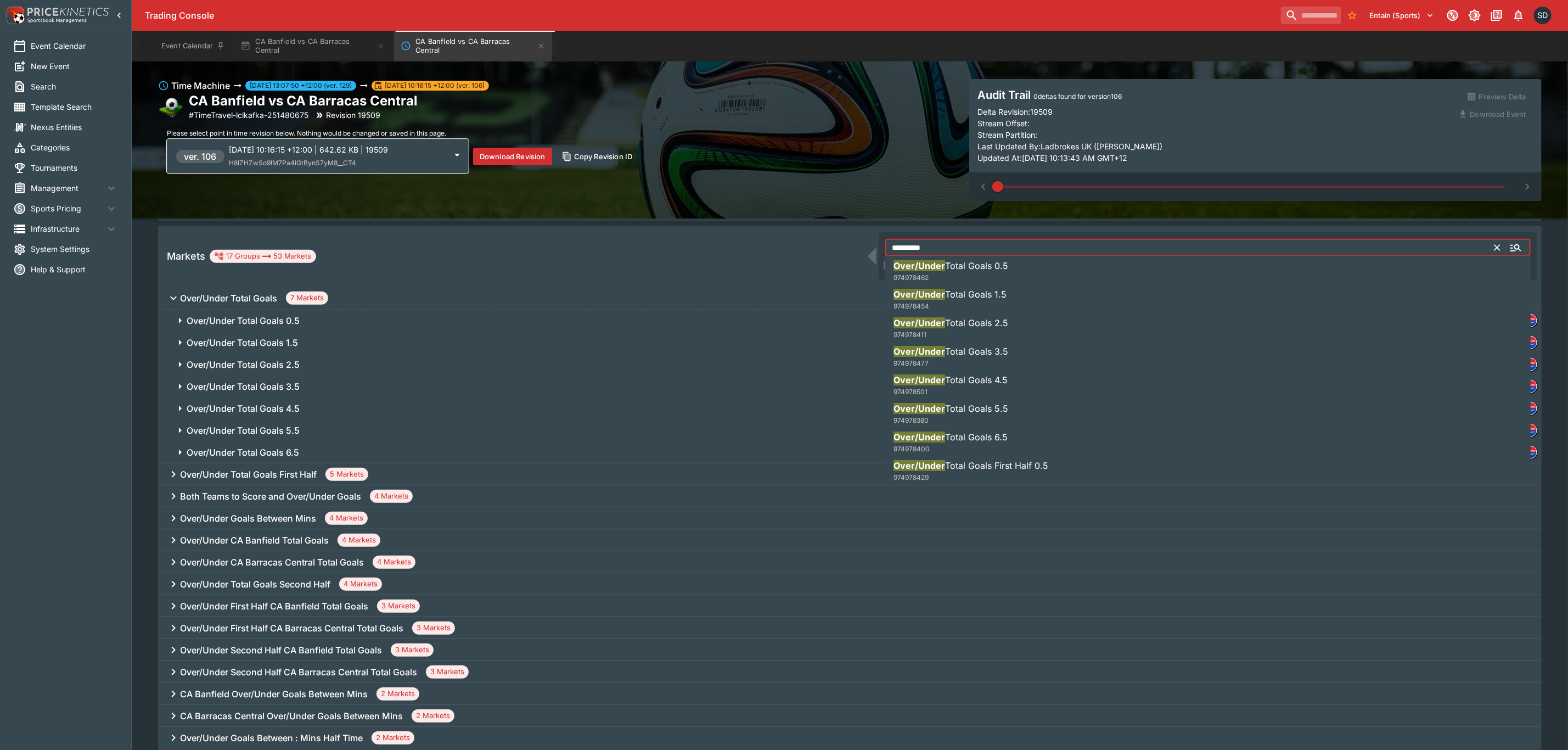
drag, startPoint x: 926, startPoint y: 249, endPoint x: 848, endPoint y: 249, distance: 78.0
click at [848, 249] on div "**********" at bounding box center [849, 257] width 1383 height 61
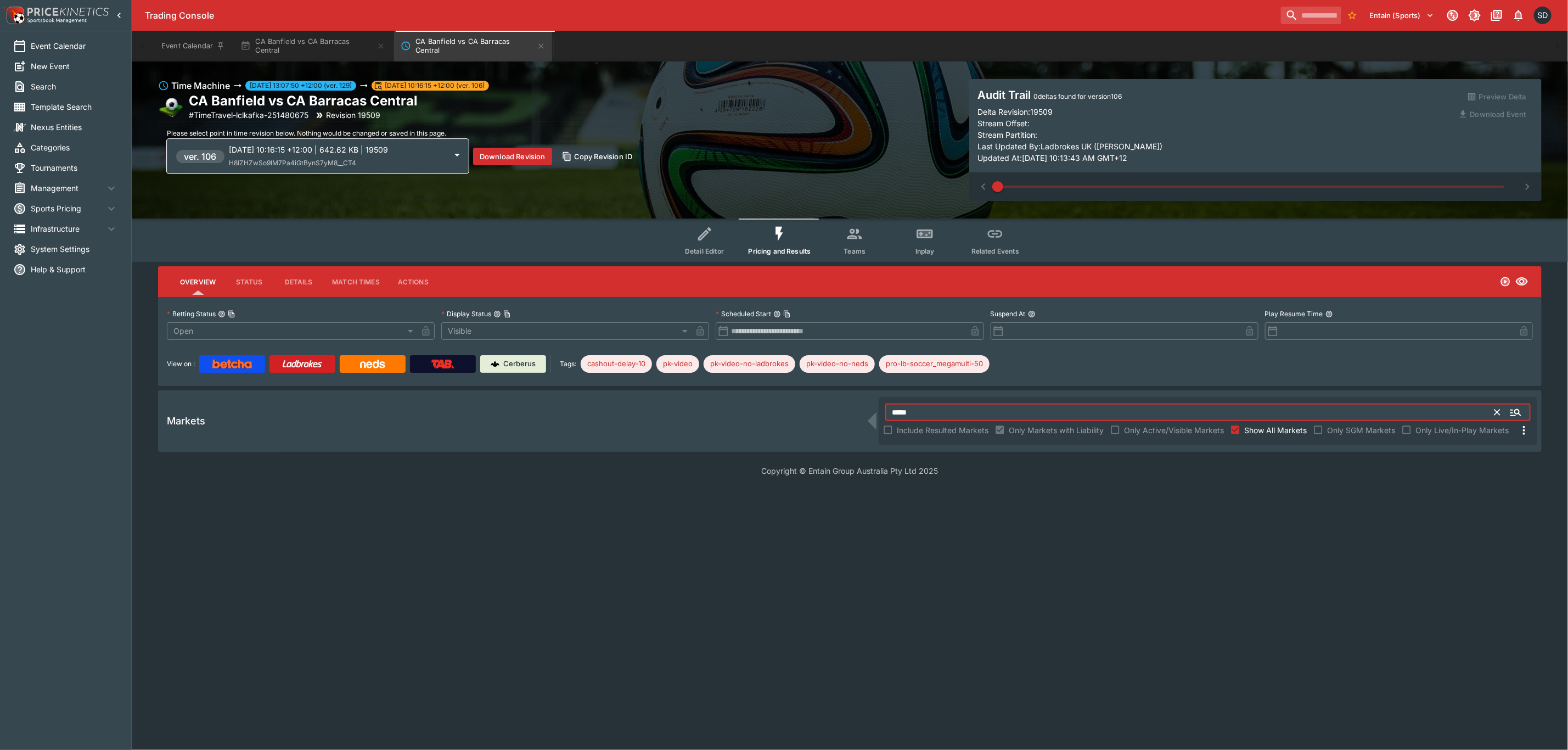
scroll to position [0, 0]
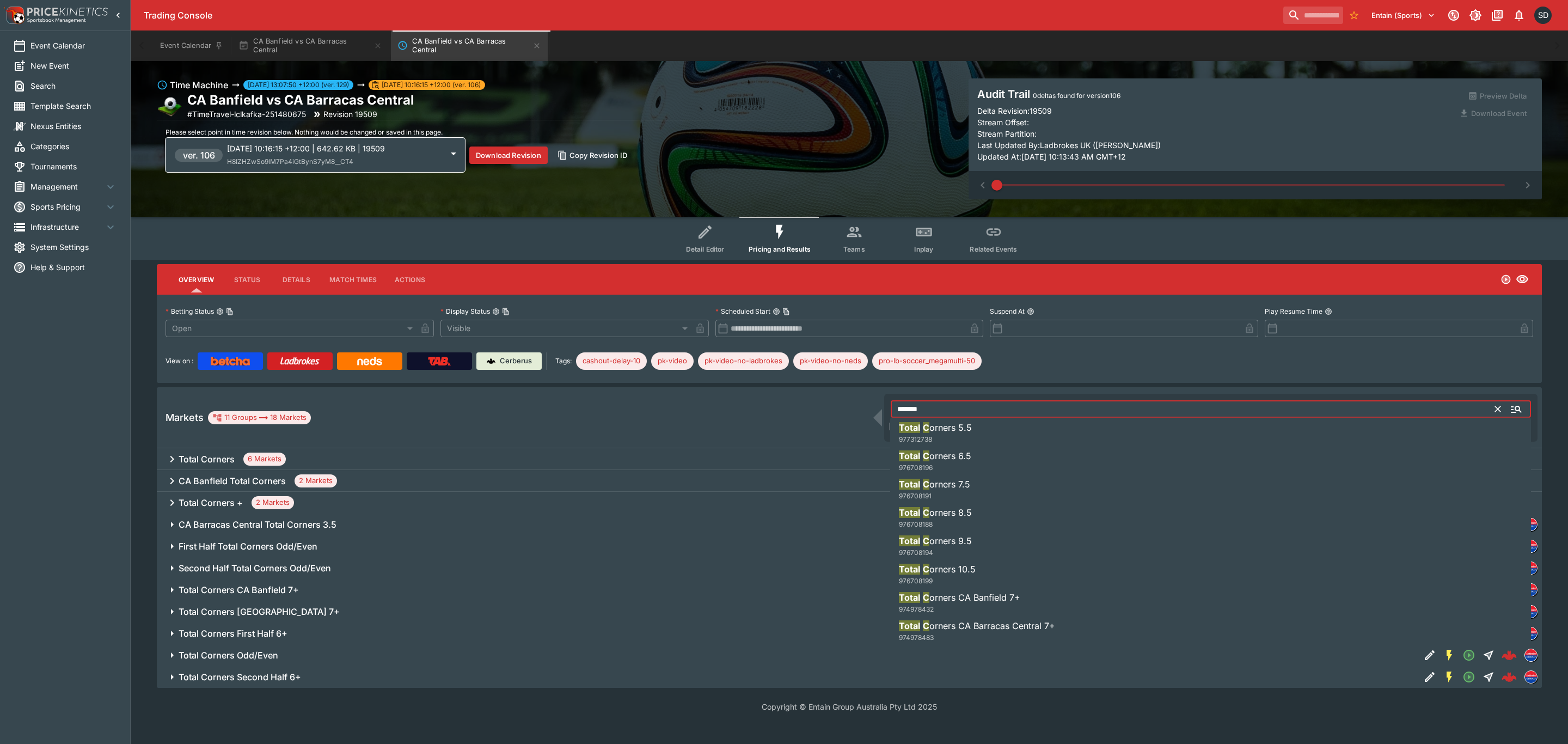
click at [981, 435] on li "Total C orners 5.5 977312738" at bounding box center [1211, 433] width 641 height 30
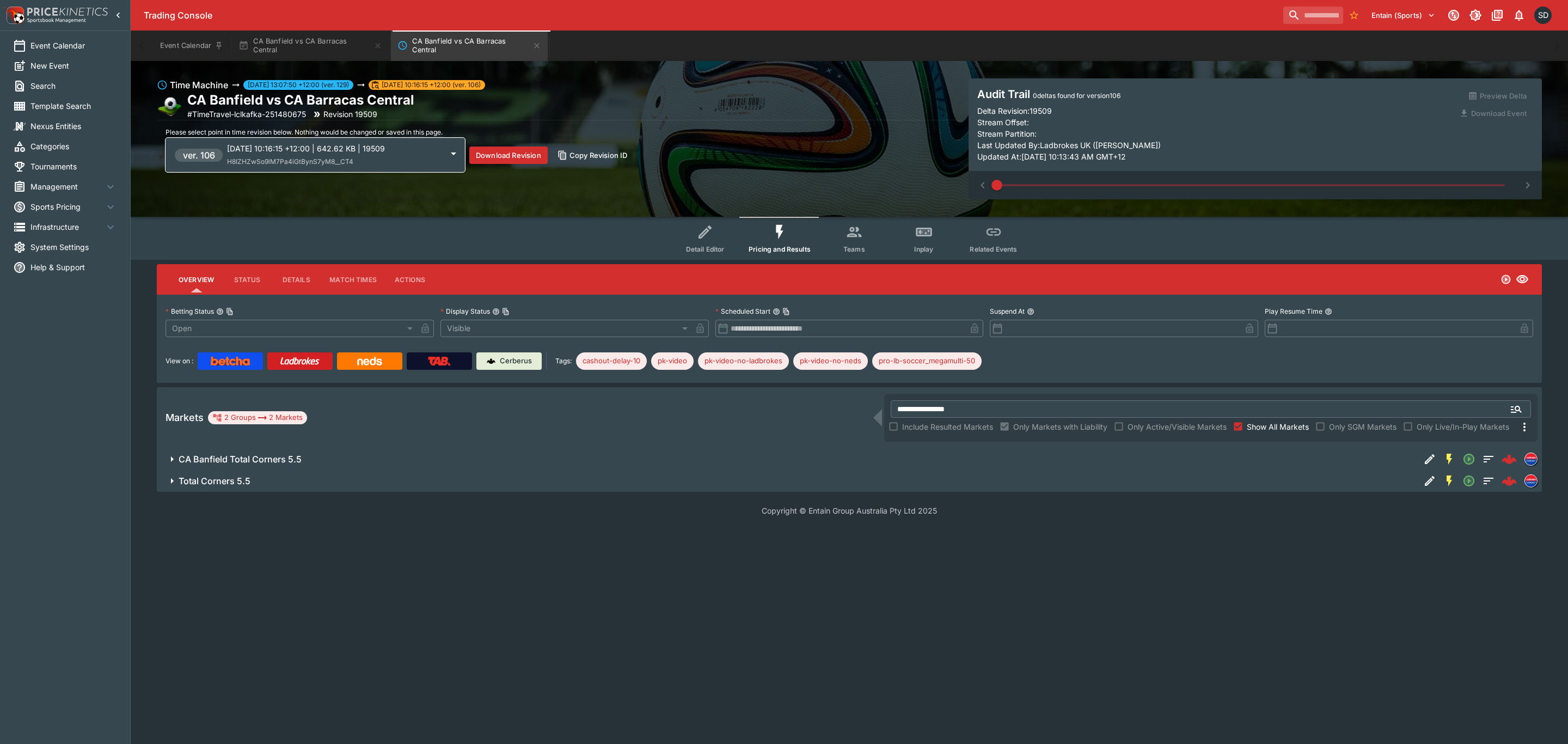
click at [273, 480] on span "Total Corners 5.5" at bounding box center [795, 481] width 1233 height 11
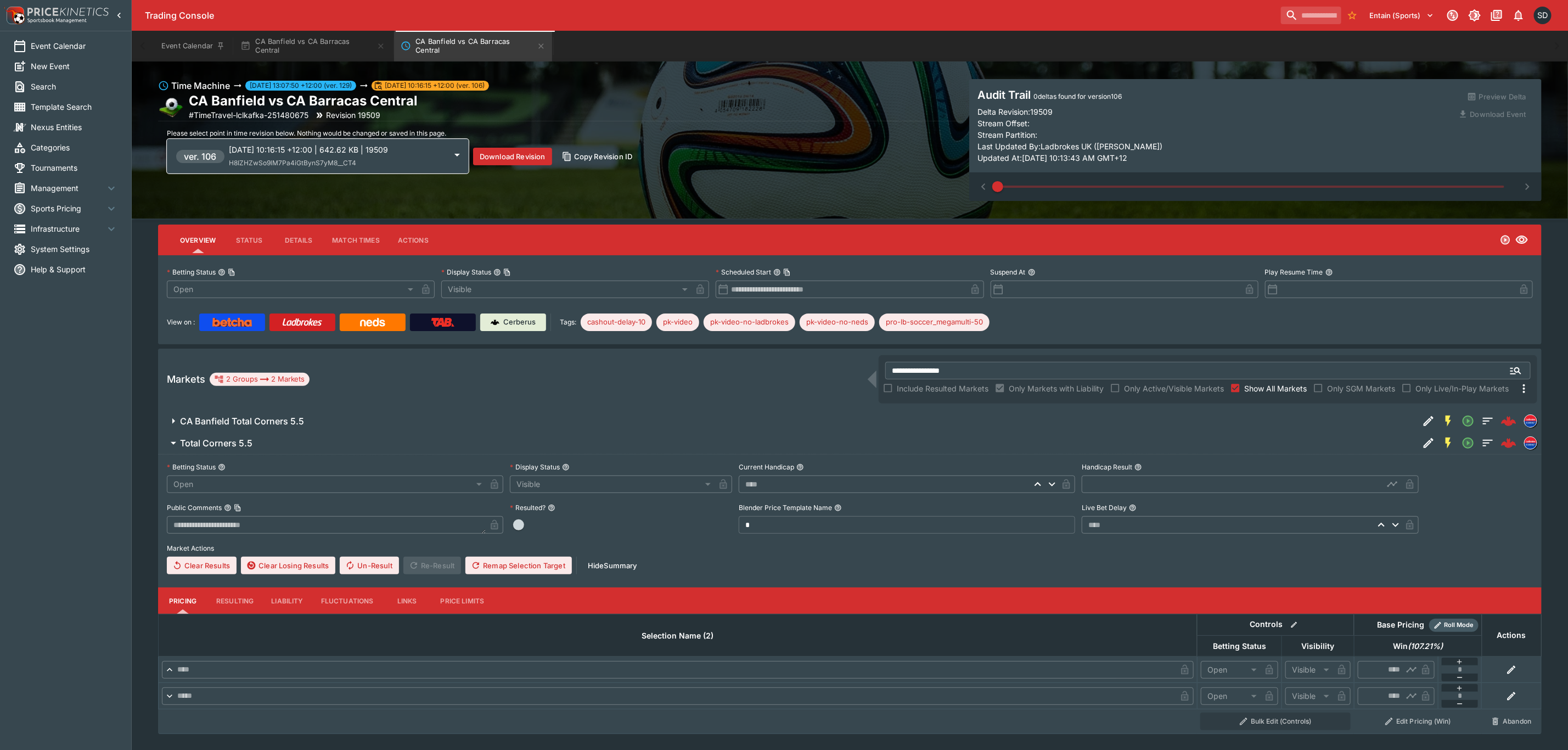
scroll to position [64, 0]
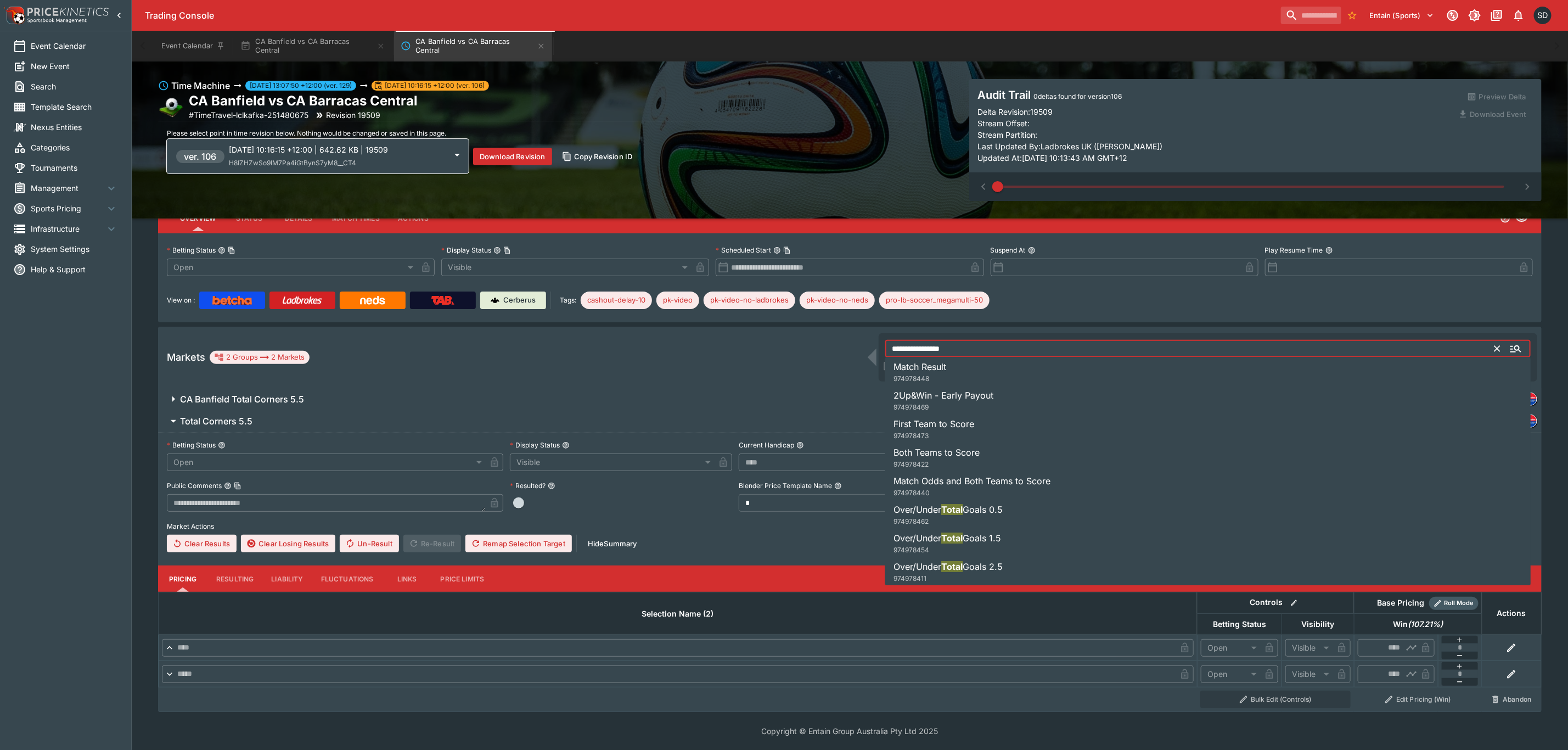
drag, startPoint x: 963, startPoint y: 351, endPoint x: 837, endPoint y: 352, distance: 126.0
click at [837, 352] on div "**********" at bounding box center [849, 357] width 1383 height 61
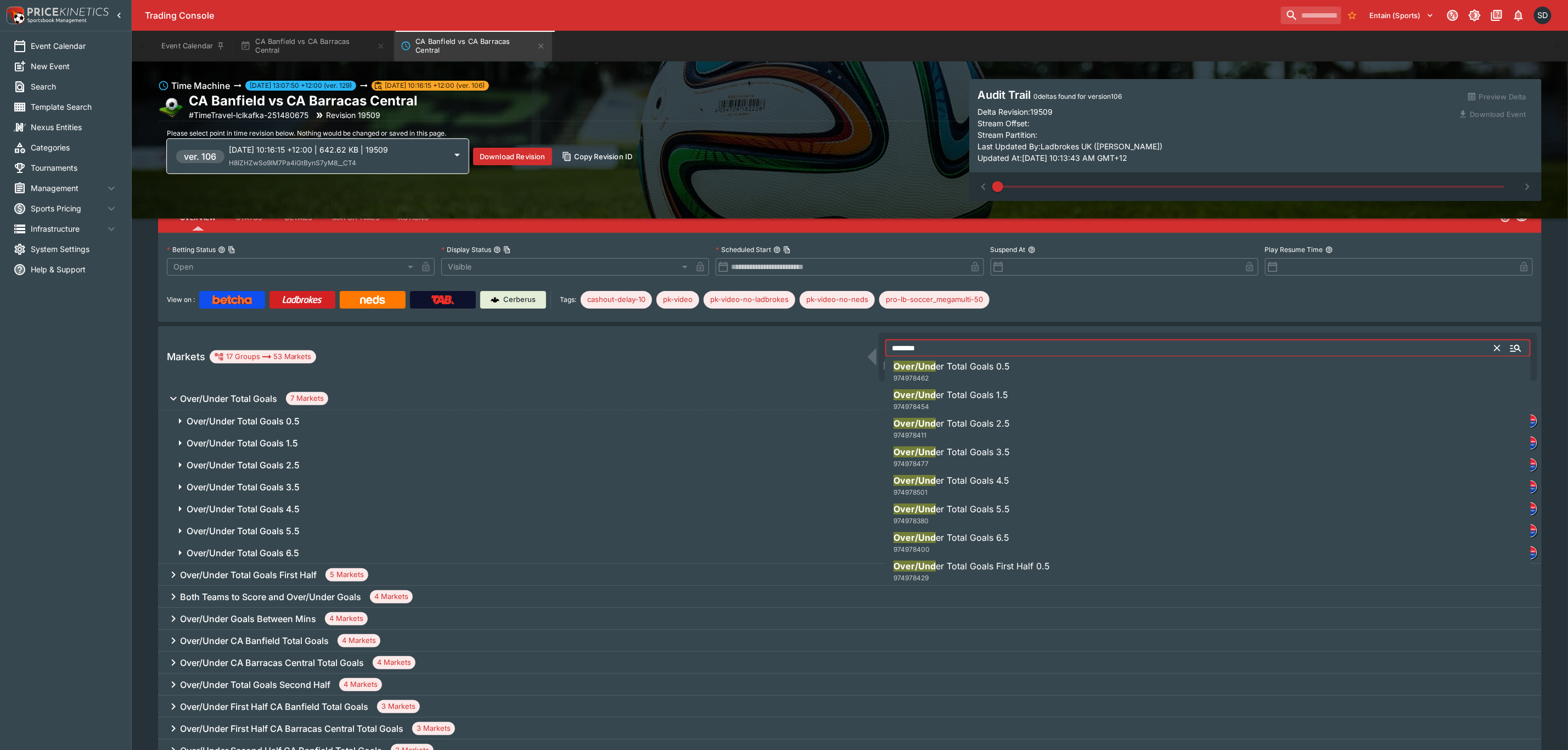
click at [966, 386] on li "Over/Und er Total Goals 1.5 974978454" at bounding box center [1208, 401] width 646 height 31
type input "**********"
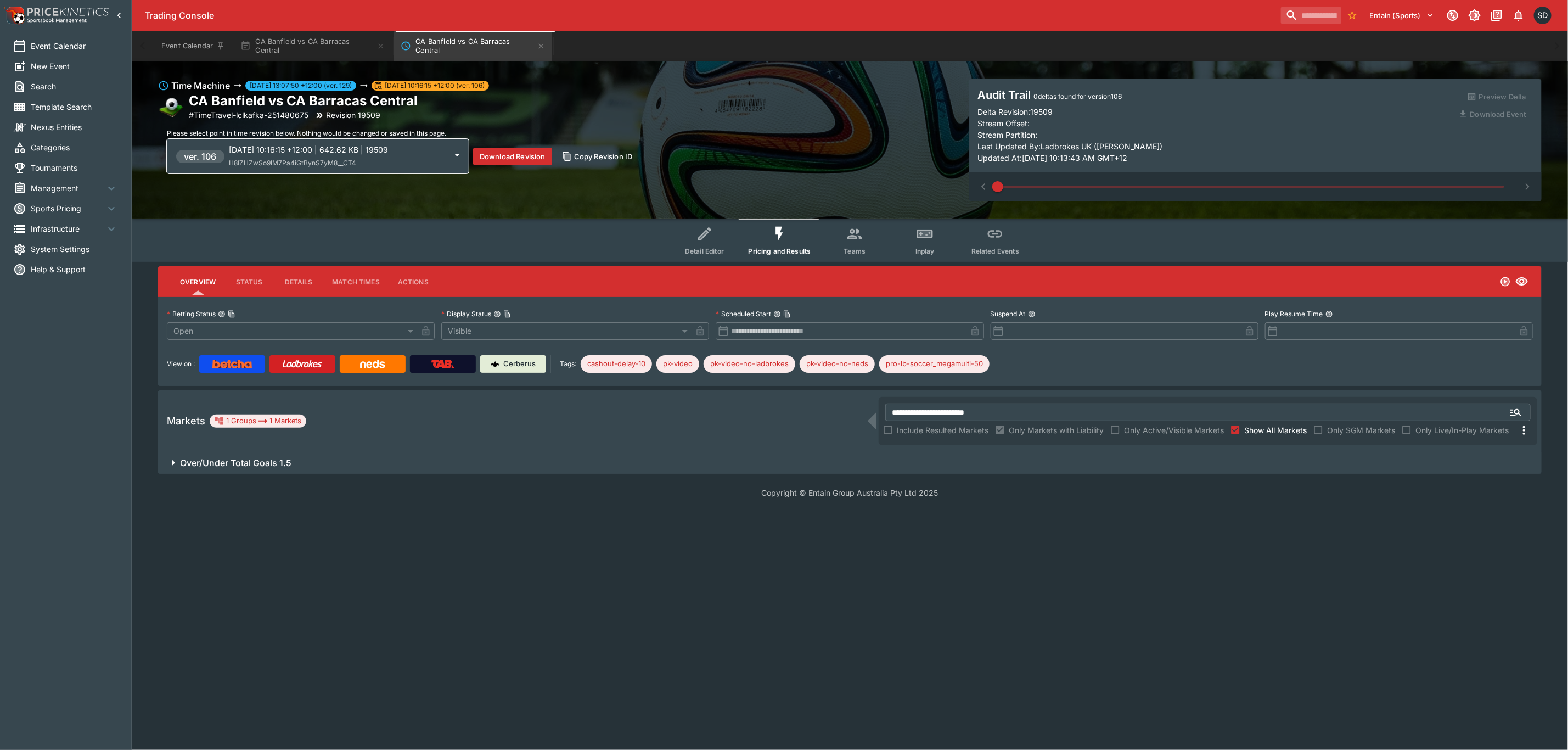
scroll to position [0, 0]
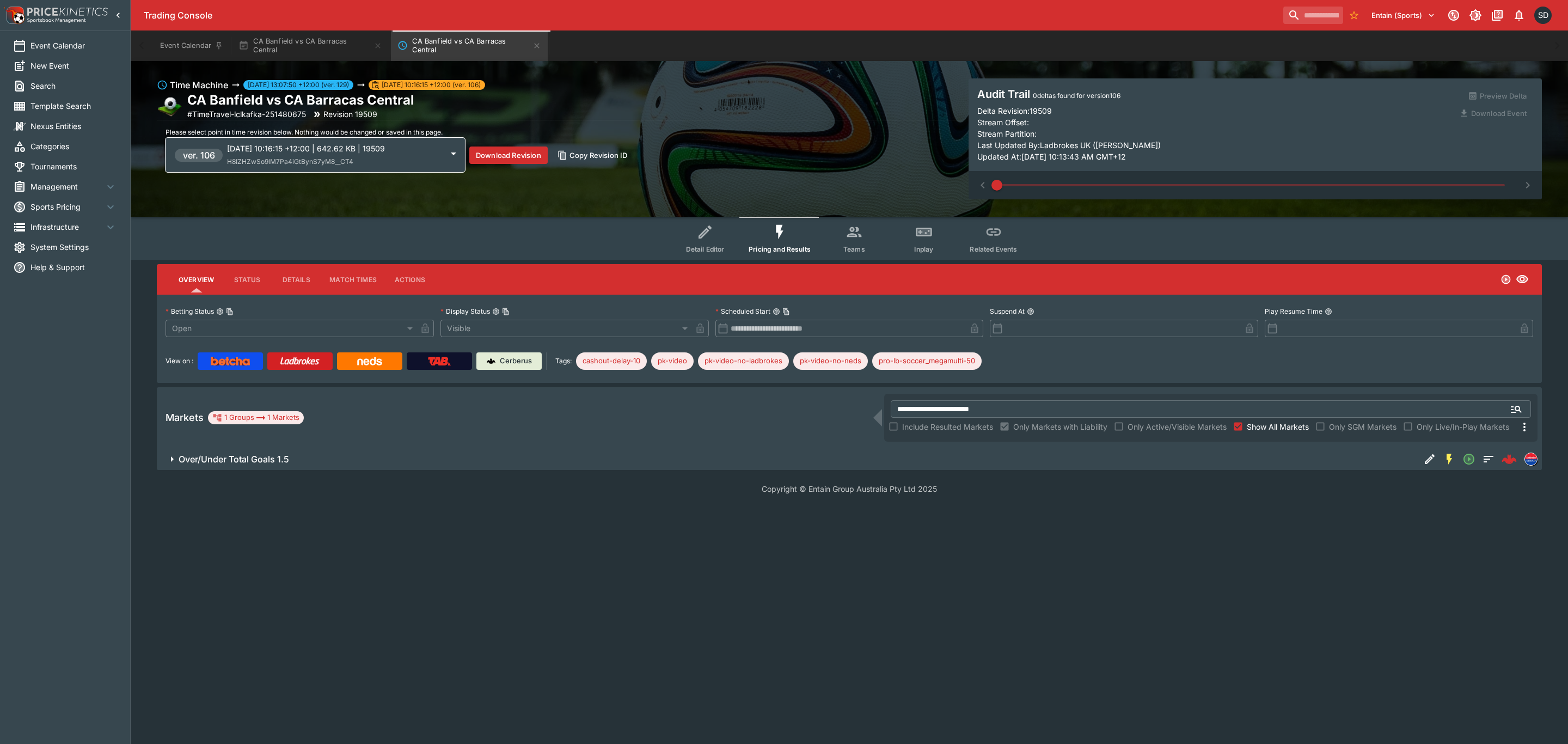
click at [359, 454] on span "Over/Under Total Goals 1.5" at bounding box center [795, 459] width 1233 height 11
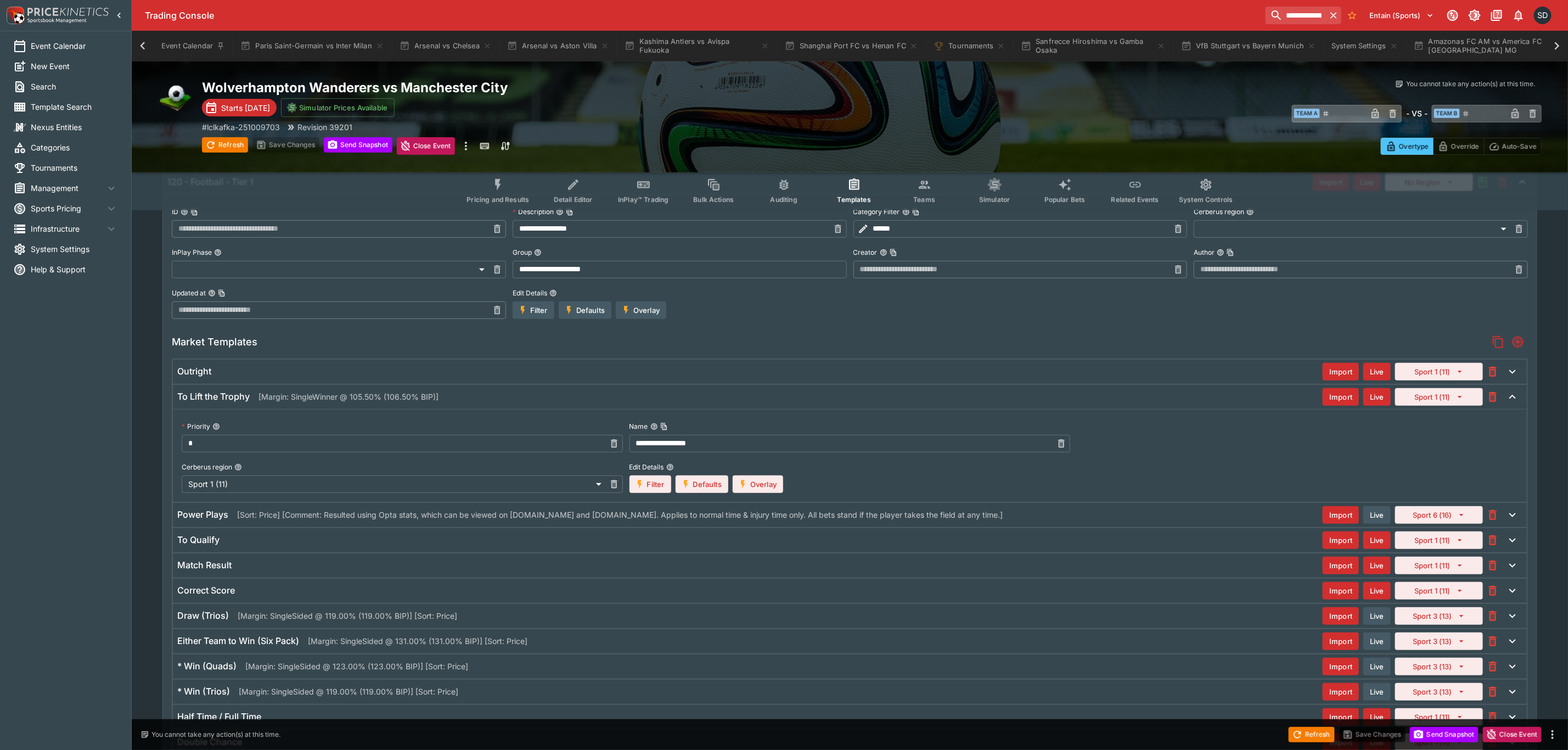
scroll to position [0, 254]
click at [754, 493] on button "Overlay" at bounding box center [758, 484] width 51 height 18
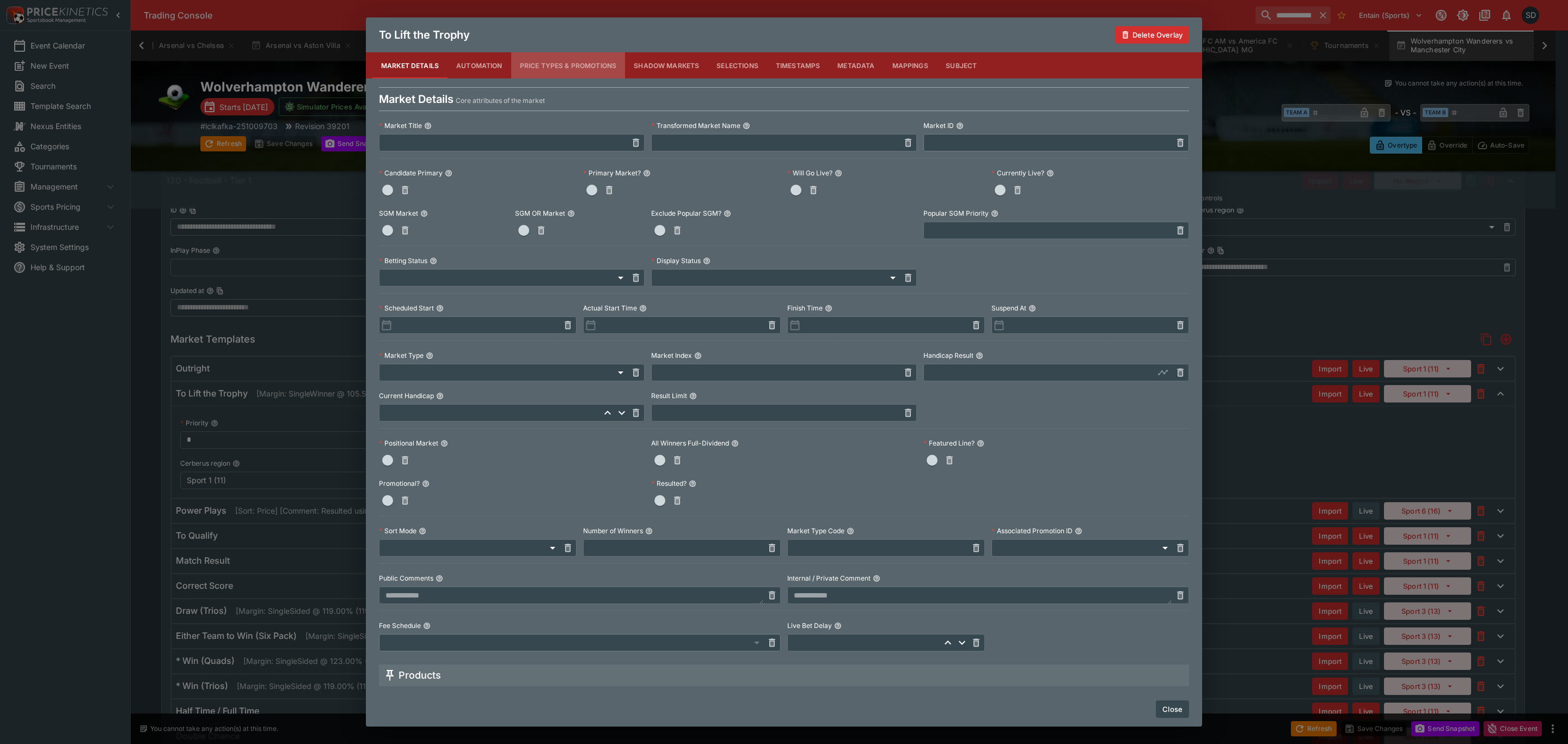
click at [575, 68] on button "Price Types & Promotions" at bounding box center [568, 65] width 115 height 26
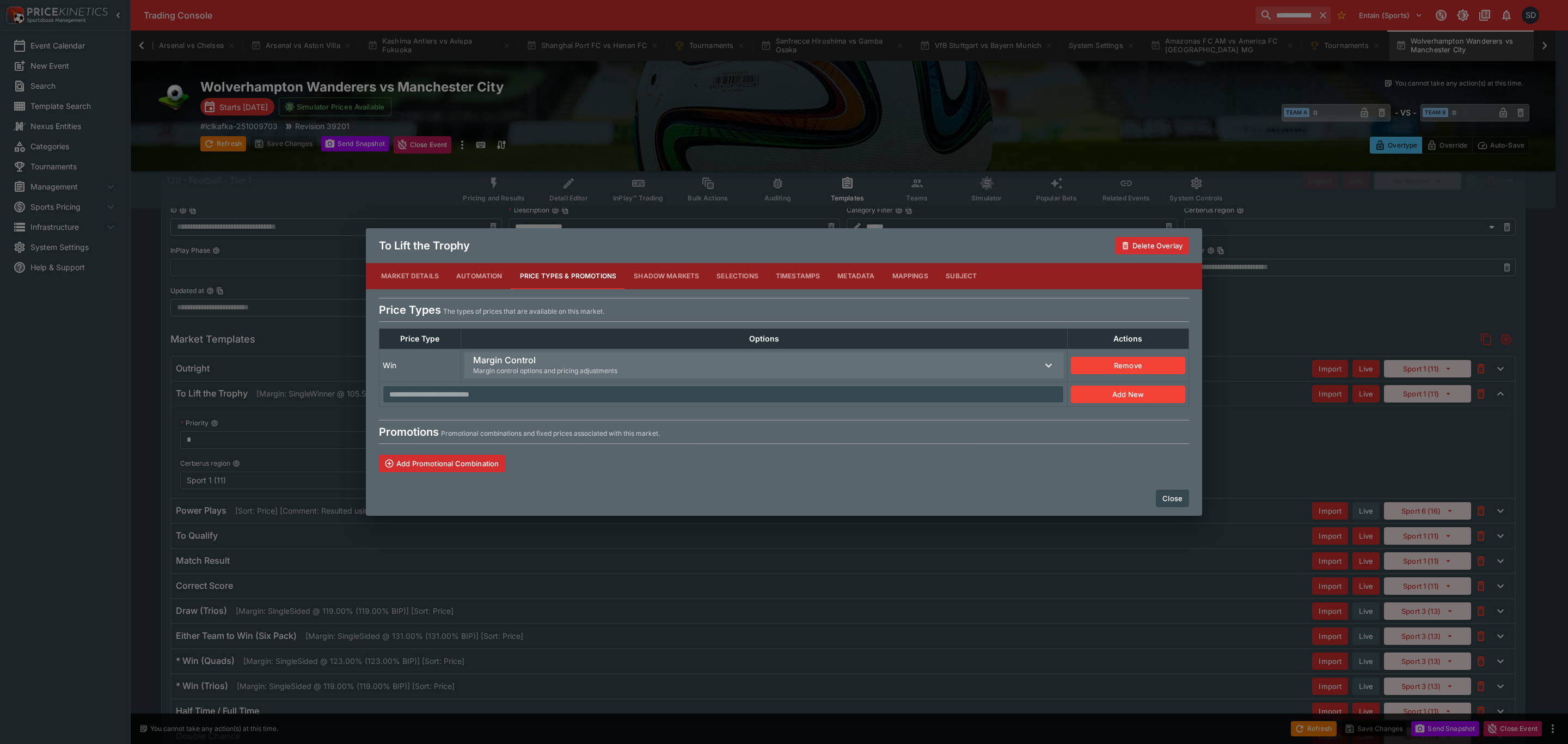
click at [512, 369] on span "Margin control options and pricing adjustments" at bounding box center [545, 371] width 144 height 11
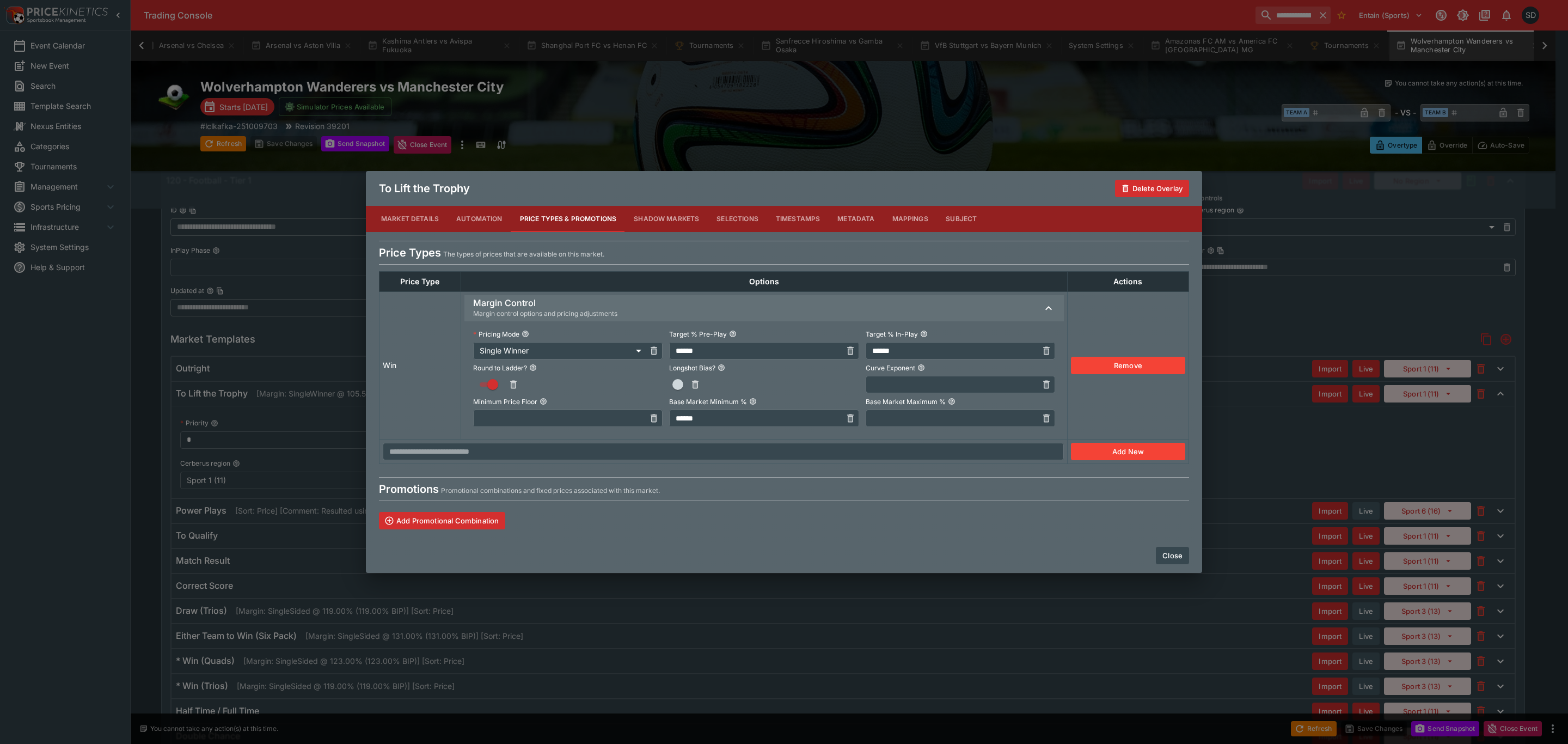
click at [1166, 562] on button "Close" at bounding box center [1173, 556] width 33 height 17
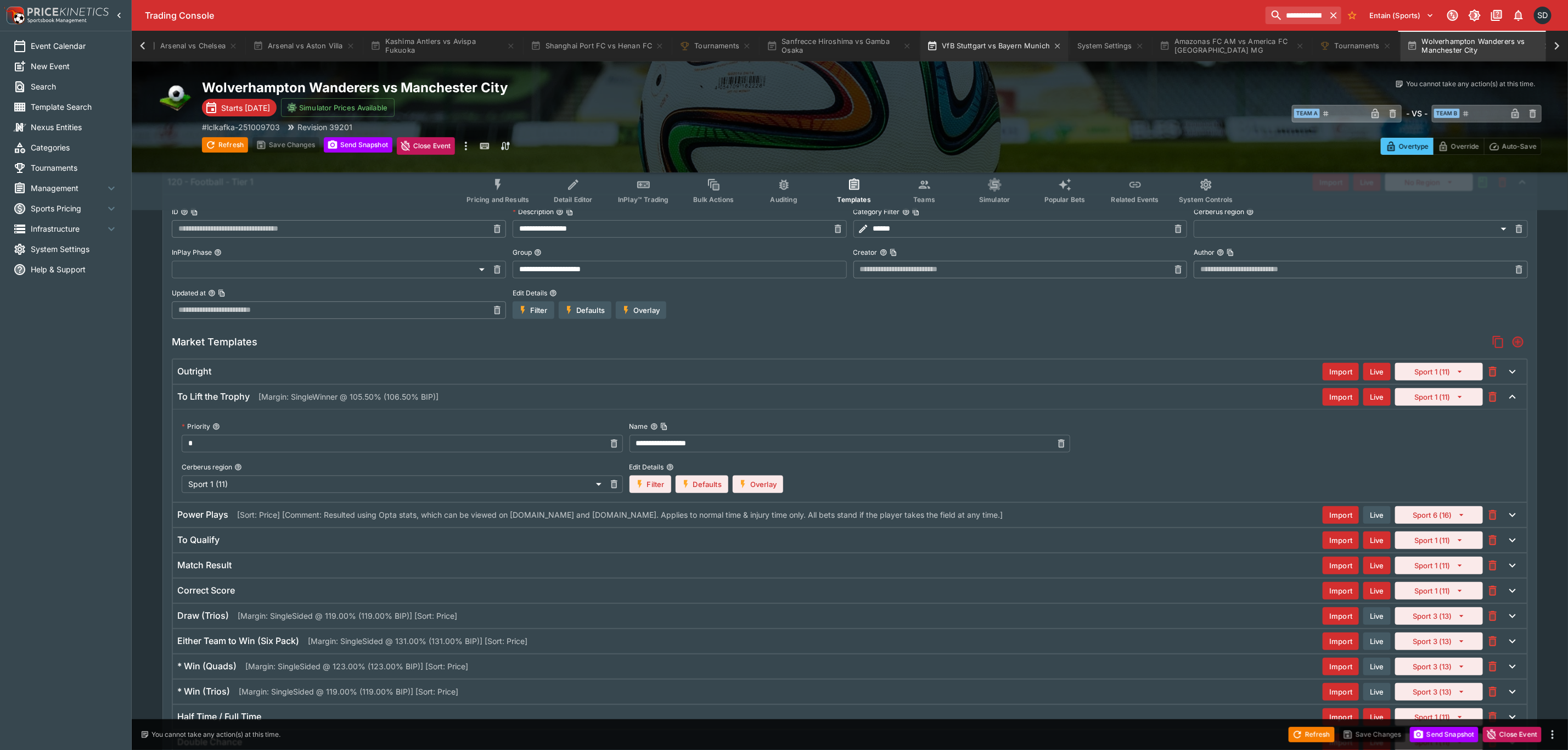
click at [952, 46] on button "VfB Stuttgart vs Bayern Munich" at bounding box center [995, 46] width 149 height 31
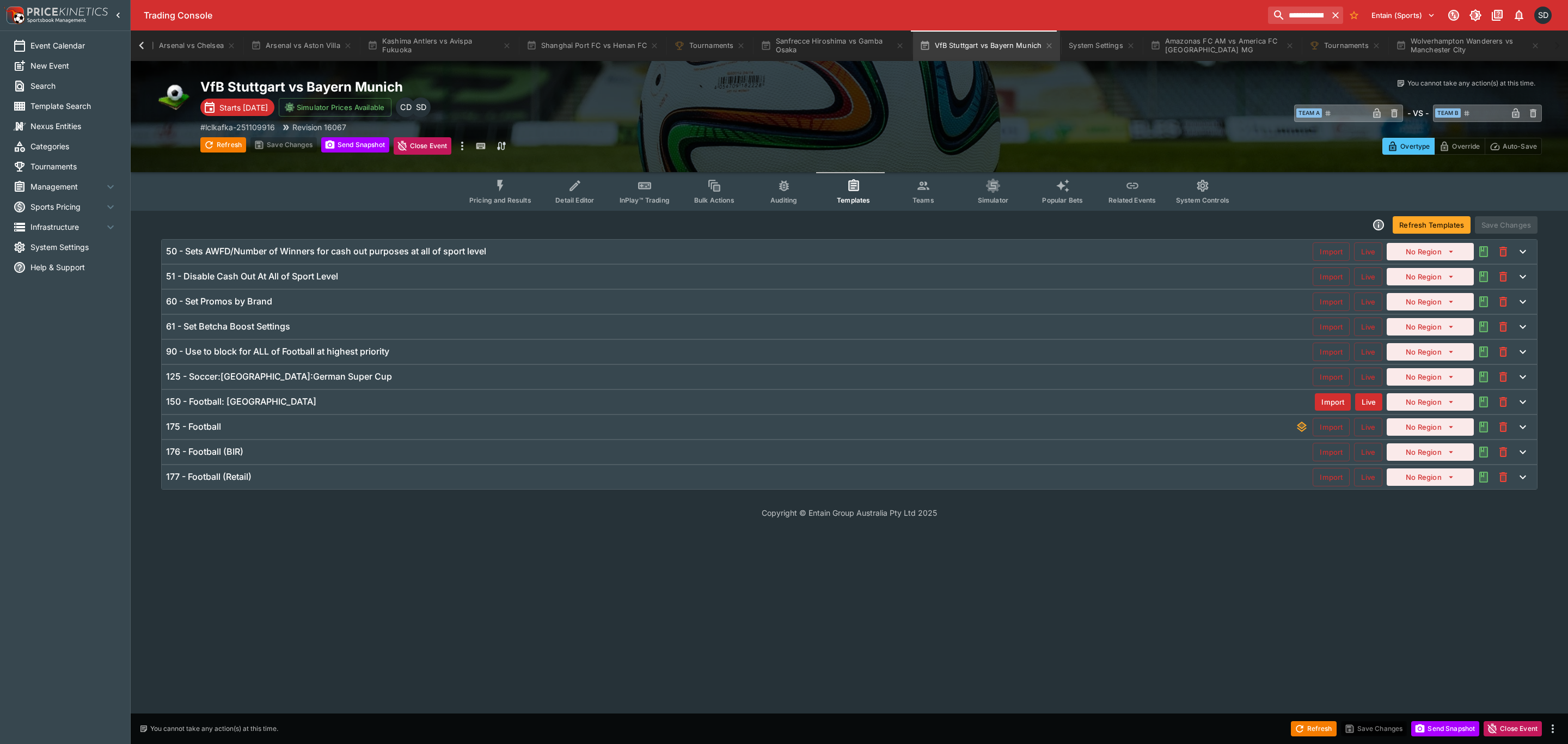
click at [335, 382] on h6 "125 - Soccer:[GEOGRAPHIC_DATA]:German Super Cup" at bounding box center [279, 376] width 226 height 11
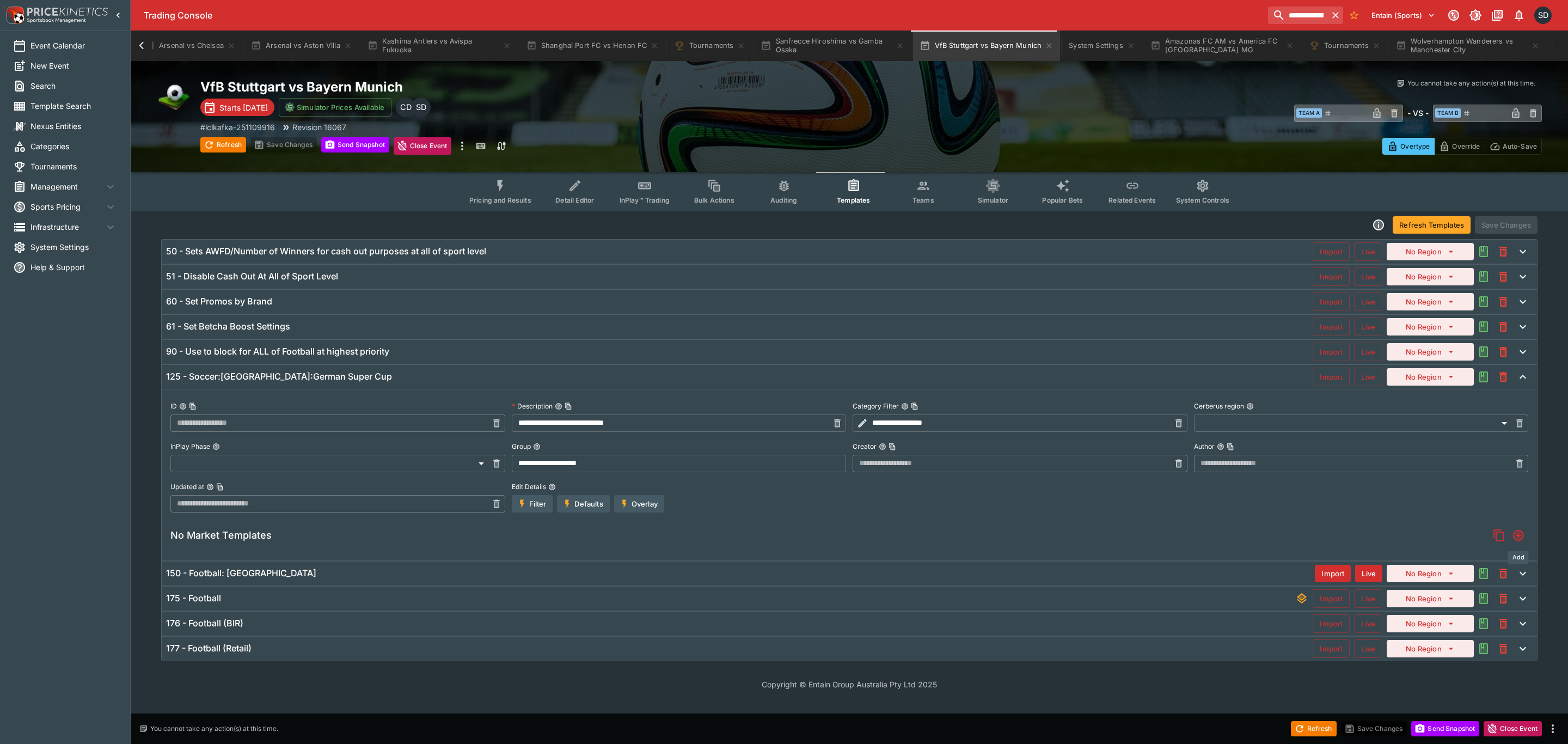
click at [1516, 534] on icon "Add" at bounding box center [1518, 535] width 8 height 8
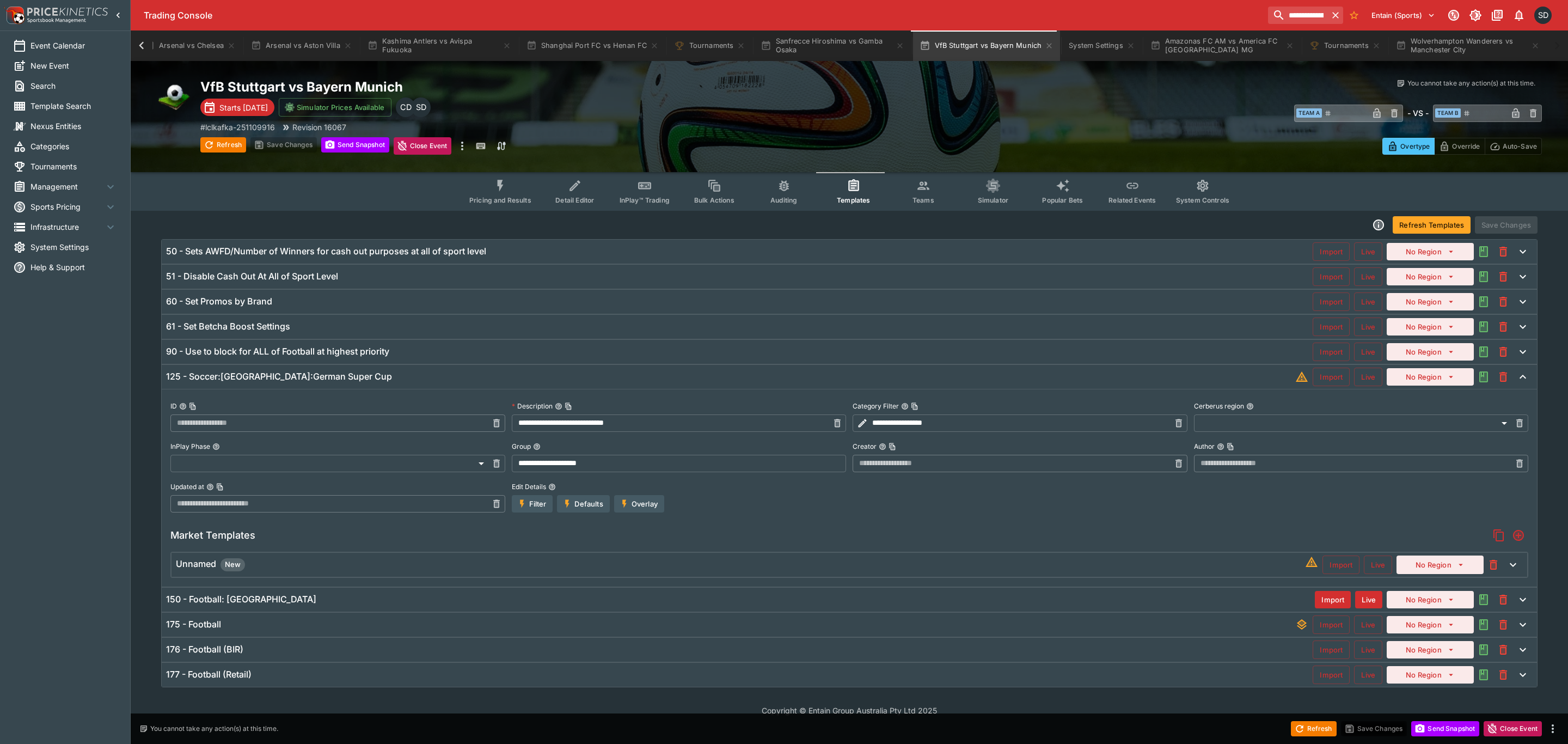
click at [731, 568] on div "Unnamed New" at bounding box center [740, 565] width 1129 height 13
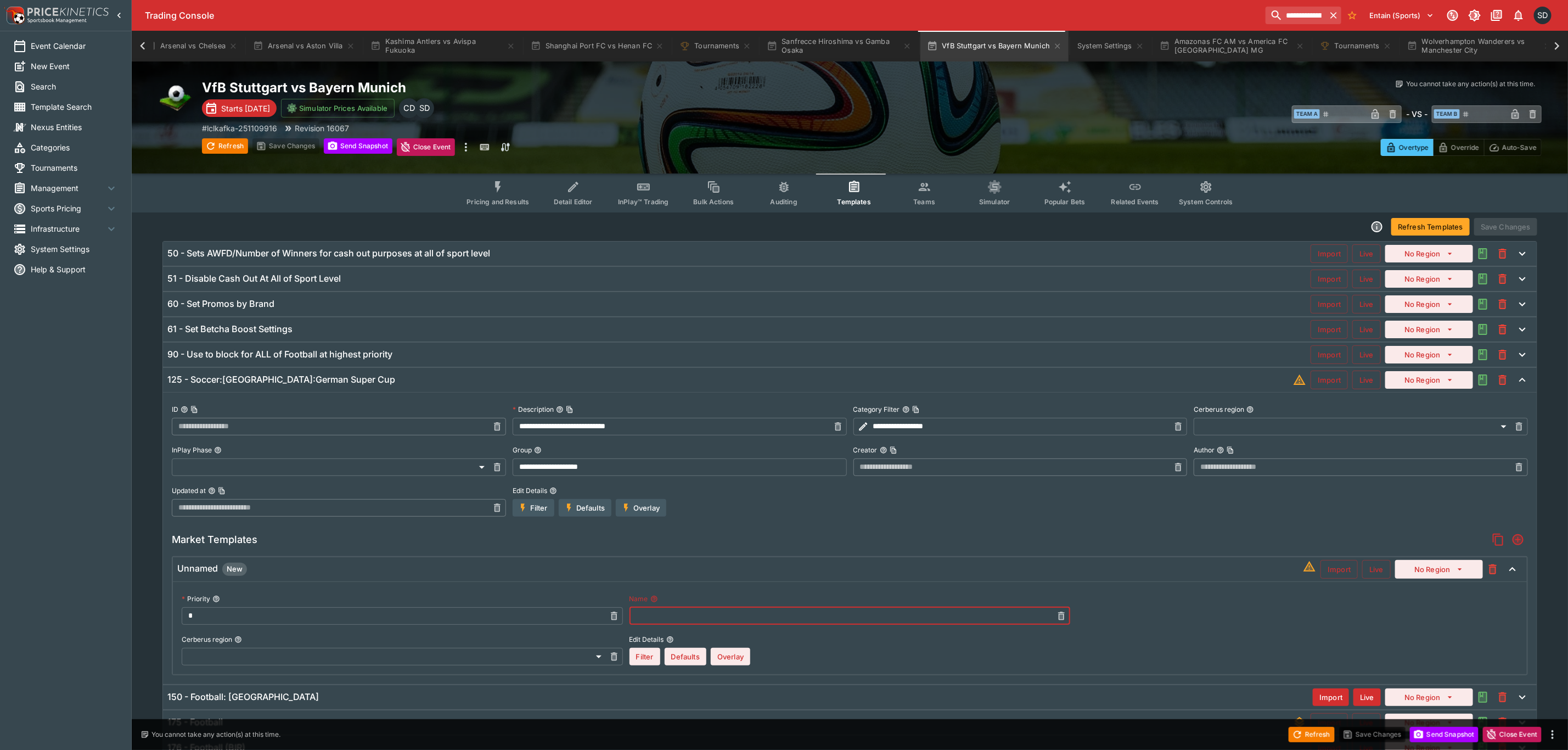
click at [727, 616] on input "text" at bounding box center [841, 616] width 423 height 18
type input "**********"
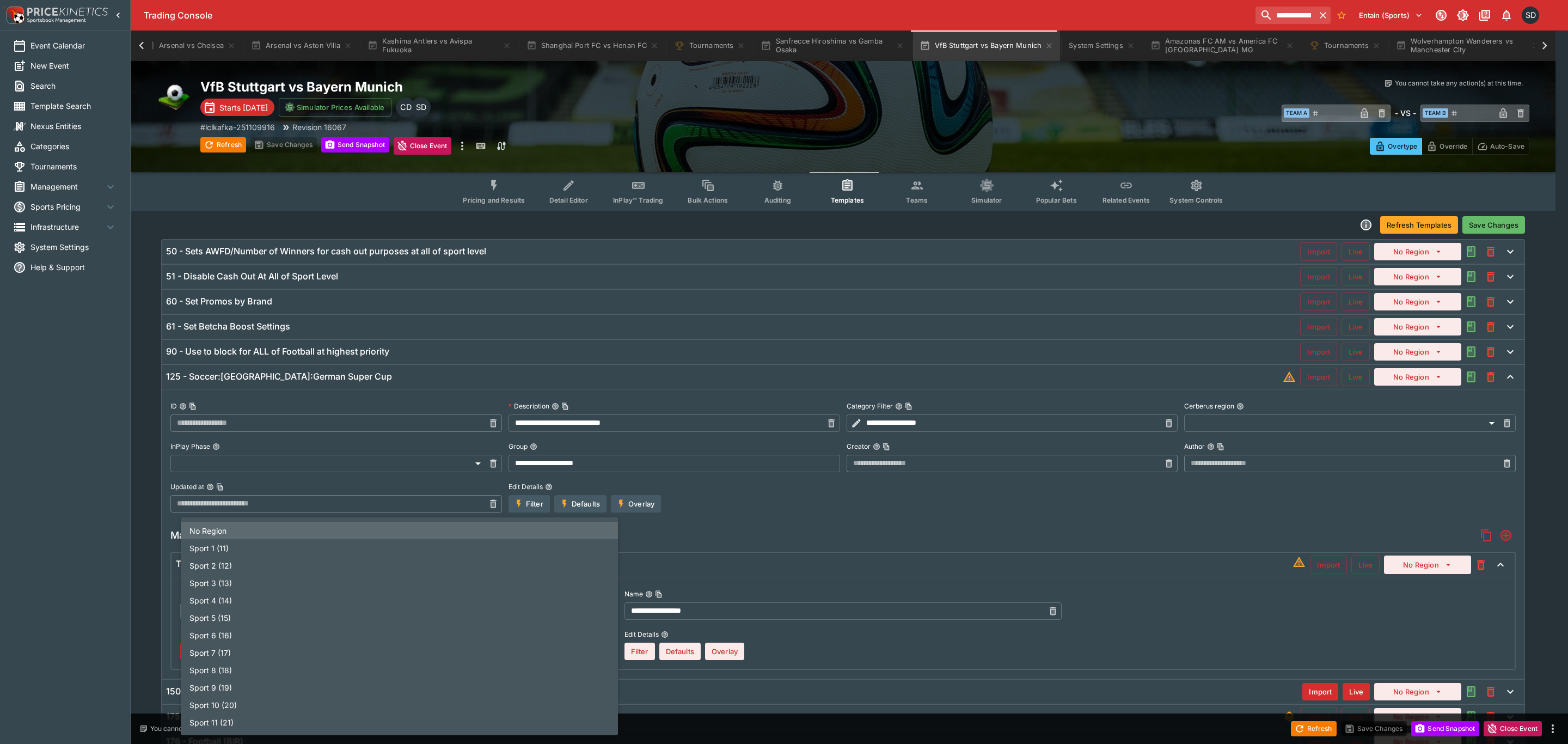
click at [482, 651] on body "**********" at bounding box center [784, 410] width 1568 height 822
click at [364, 546] on li "Sport 1 (11)" at bounding box center [399, 548] width 437 height 17
type input "**"
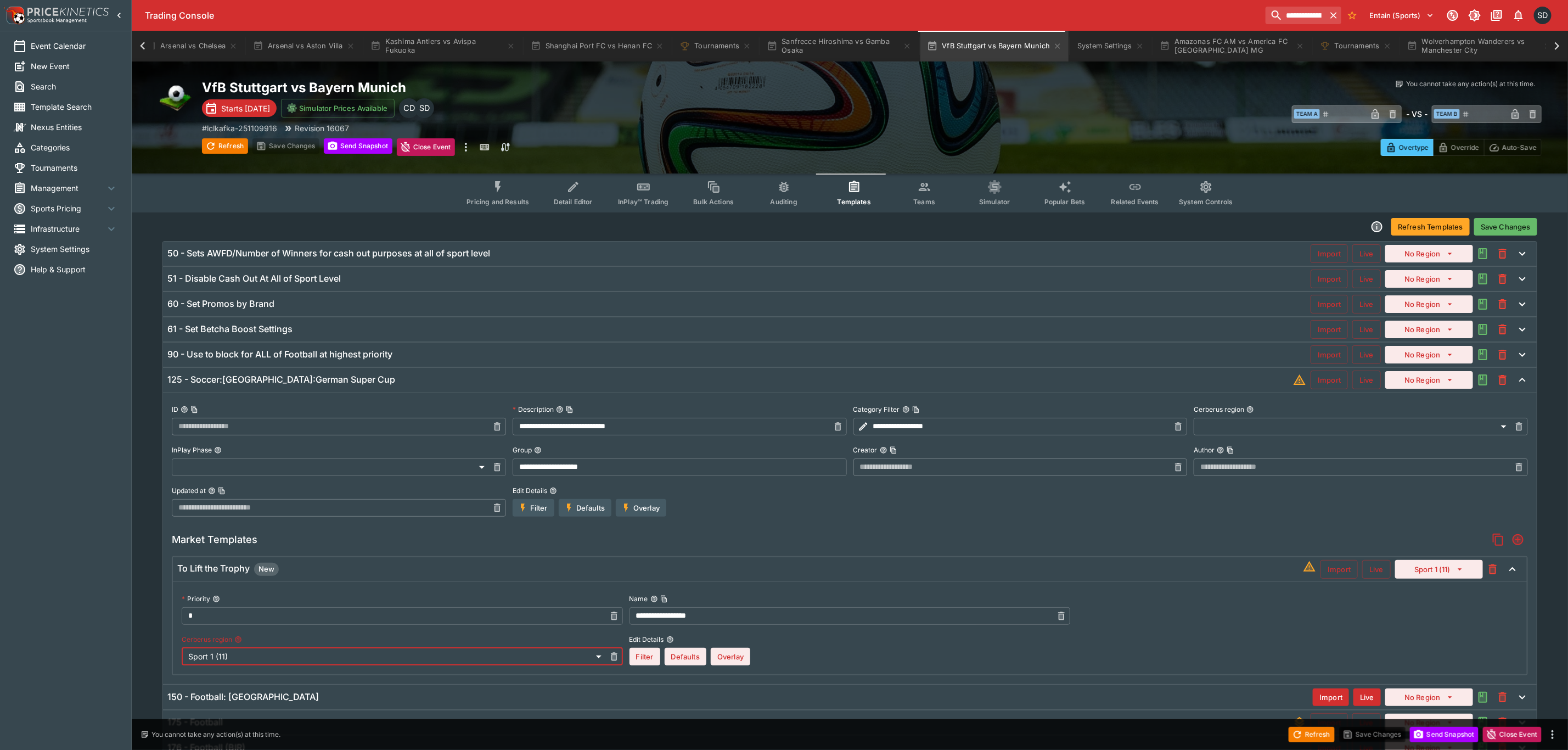
click at [721, 659] on button "Overlay" at bounding box center [730, 657] width 40 height 18
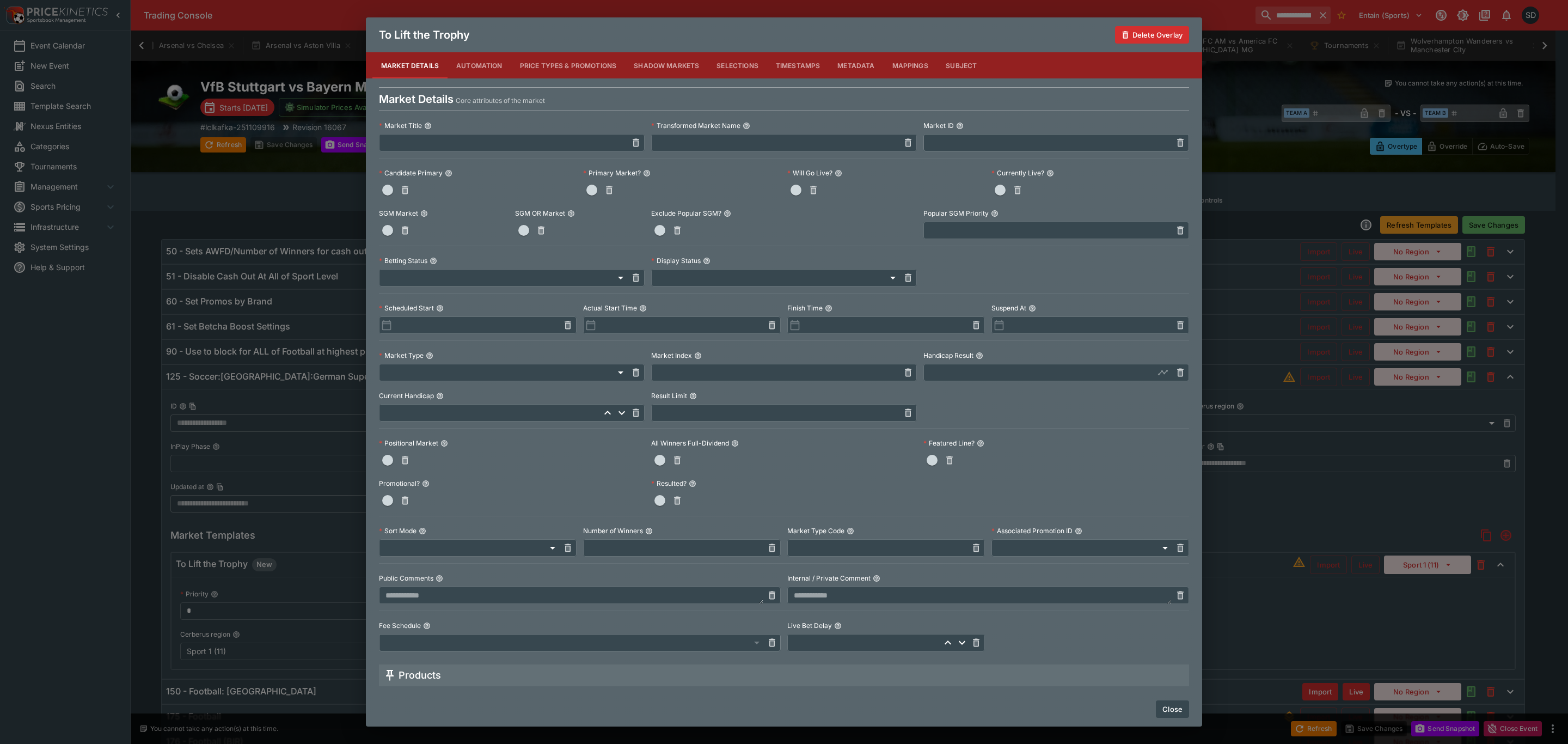
click at [596, 65] on button "Price Types & Promotions" at bounding box center [568, 65] width 115 height 26
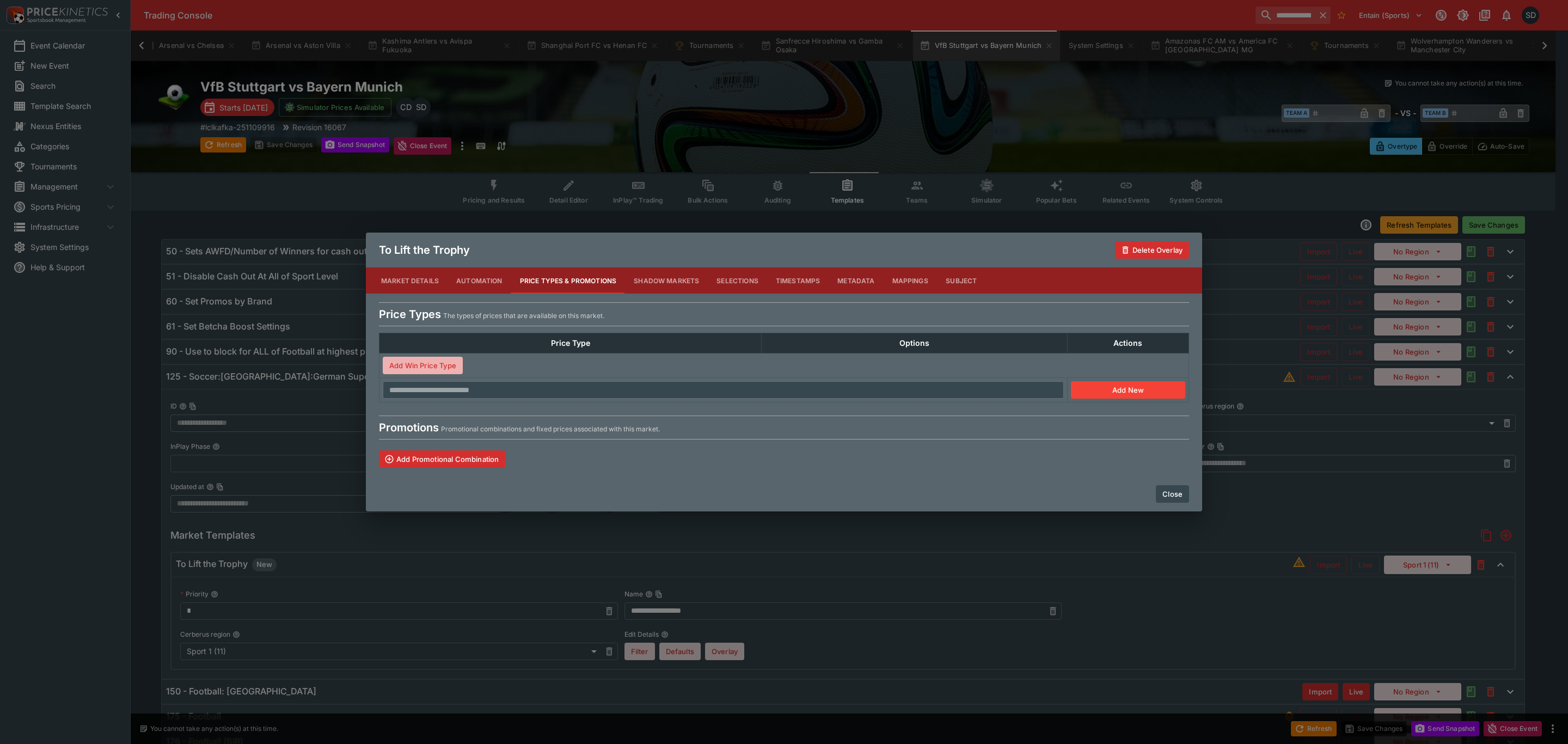
click at [436, 365] on button "Add Win Price Type" at bounding box center [422, 365] width 80 height 17
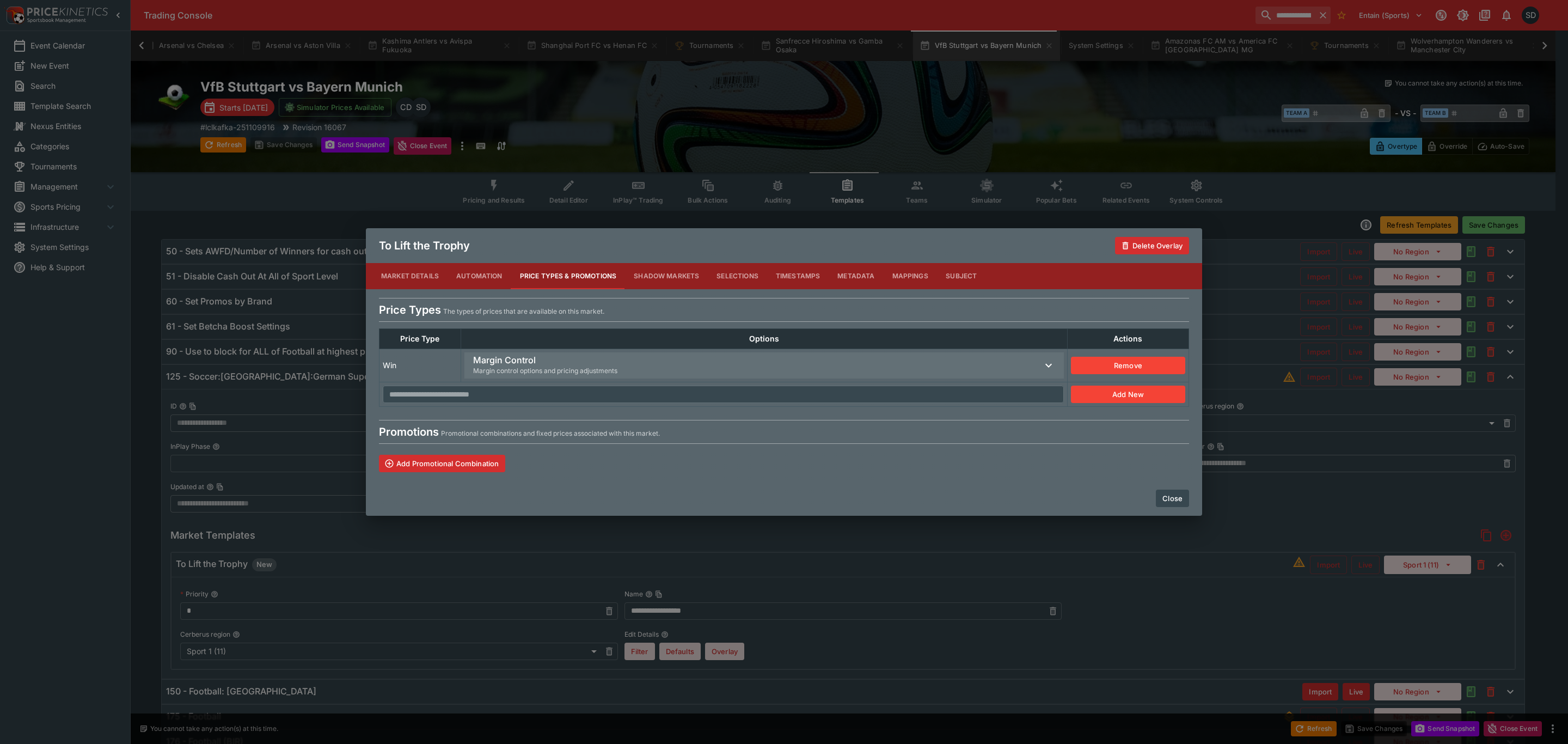
click at [514, 366] on span "Margin control options and pricing adjustments" at bounding box center [545, 371] width 144 height 11
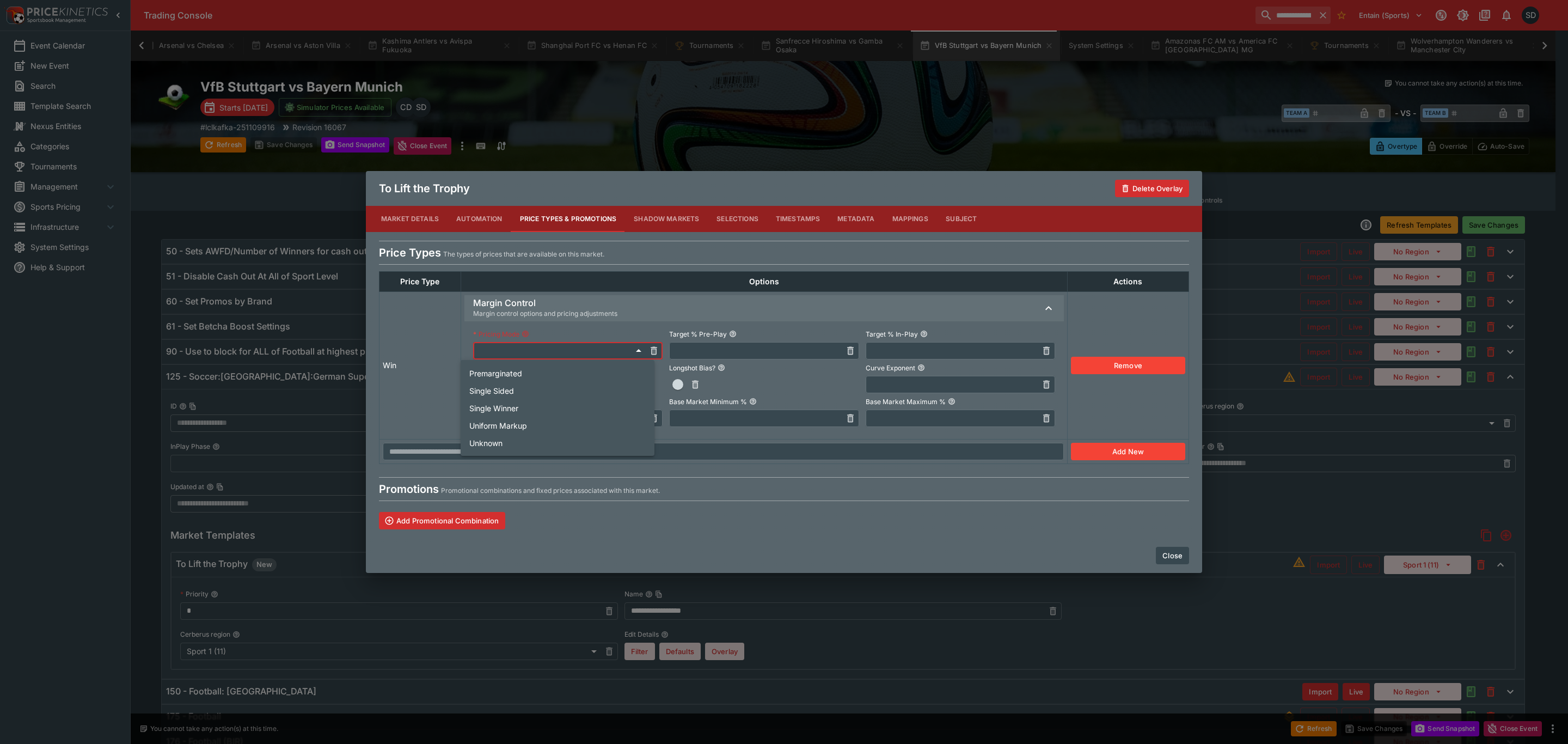
click at [524, 351] on body "**********" at bounding box center [784, 410] width 1568 height 822
click at [518, 402] on li "Single Winner" at bounding box center [557, 407] width 194 height 17
type input "**********"
click at [707, 355] on input "text" at bounding box center [755, 350] width 172 height 17
type input "******"
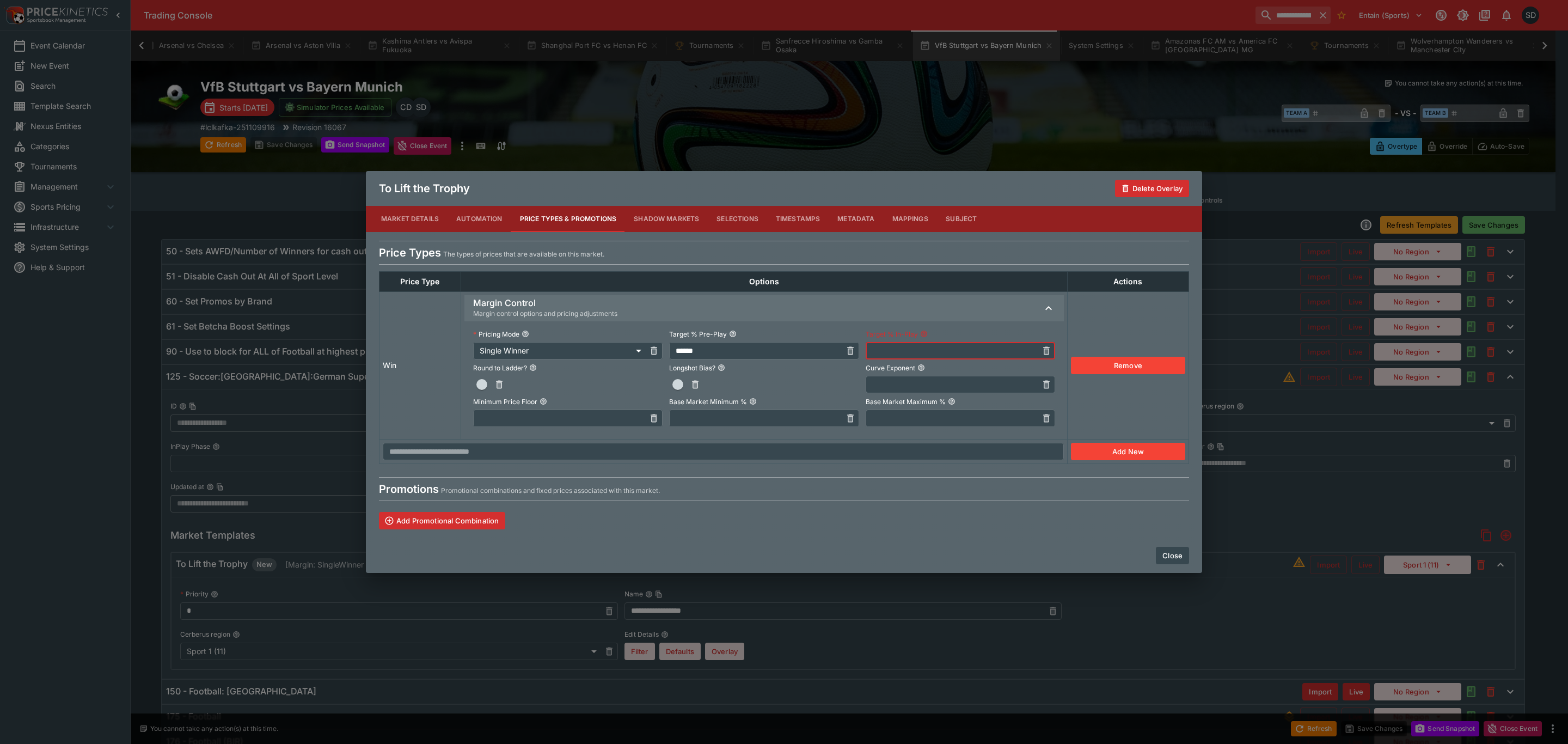
click at [1006, 350] on input "text" at bounding box center [952, 350] width 172 height 17
type input "******"
click at [476, 382] on span "button" at bounding box center [482, 385] width 11 height 11
click at [688, 422] on input "text" at bounding box center [755, 418] width 172 height 17
type input "******"
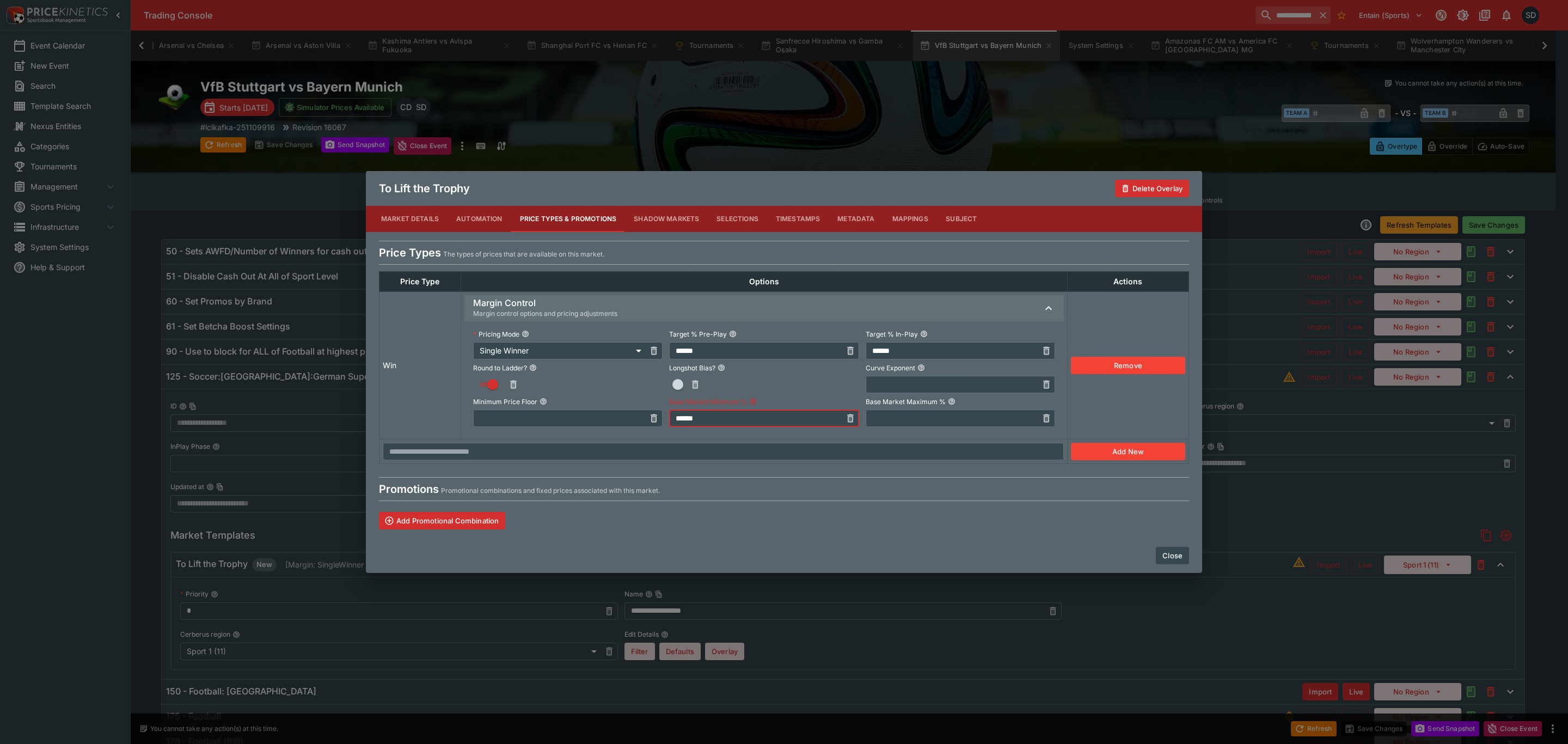
click at [1176, 555] on button "Close" at bounding box center [1173, 556] width 33 height 17
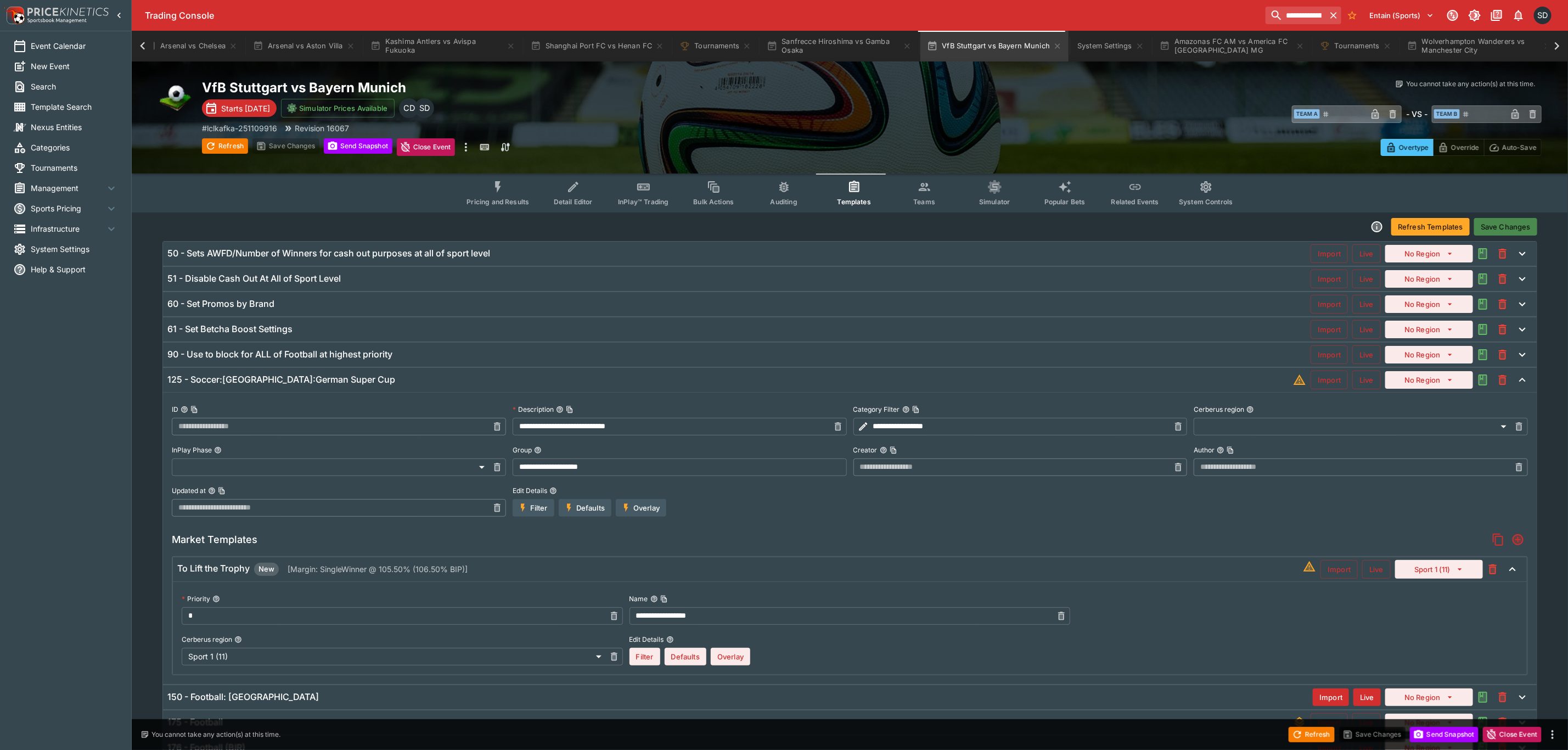
click at [1504, 221] on button "Save Changes" at bounding box center [1505, 227] width 63 height 18
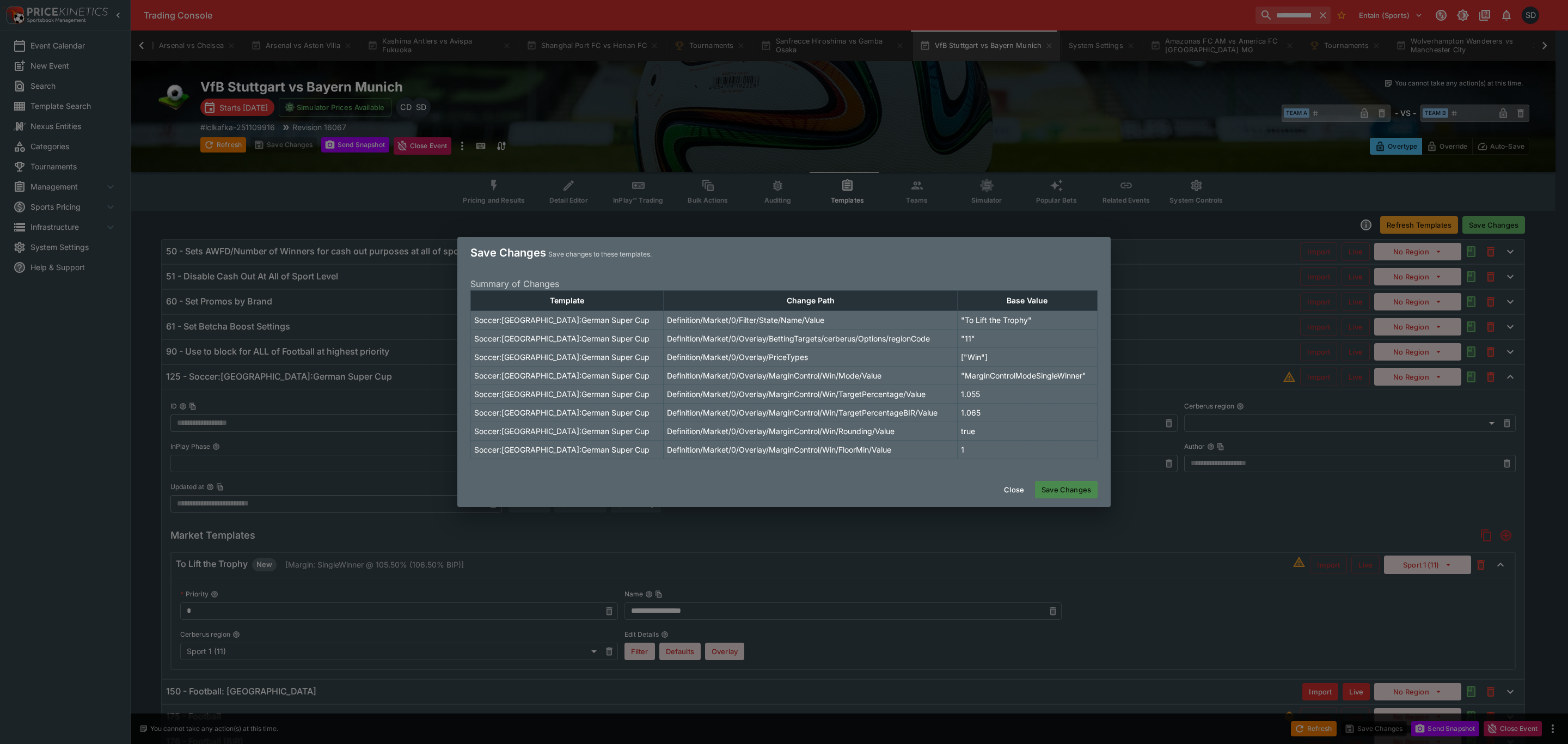
click at [1075, 486] on button "Save Changes" at bounding box center [1066, 489] width 62 height 17
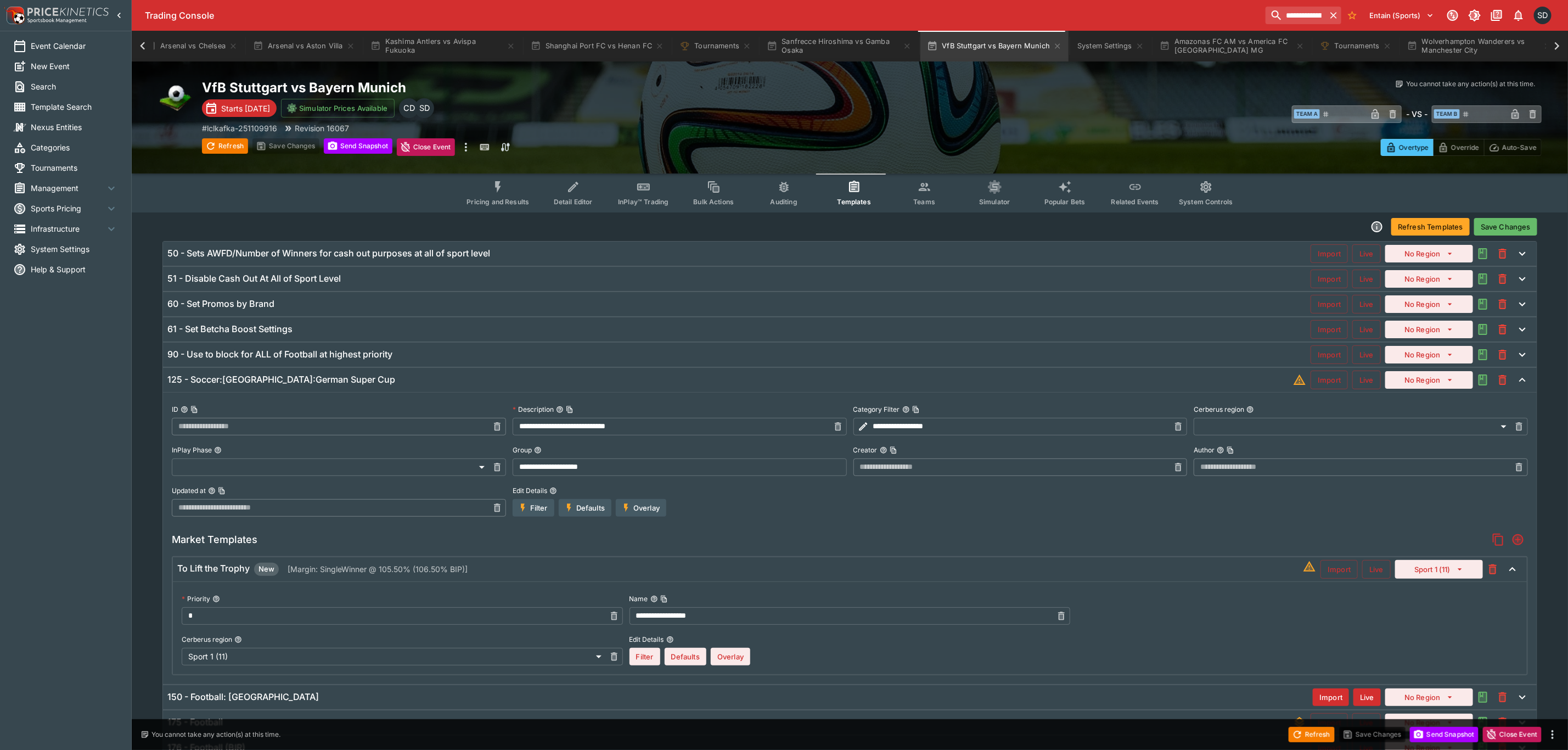
click at [495, 385] on div "125 - Soccer:Germany:German Super Cup" at bounding box center [730, 379] width 1125 height 11
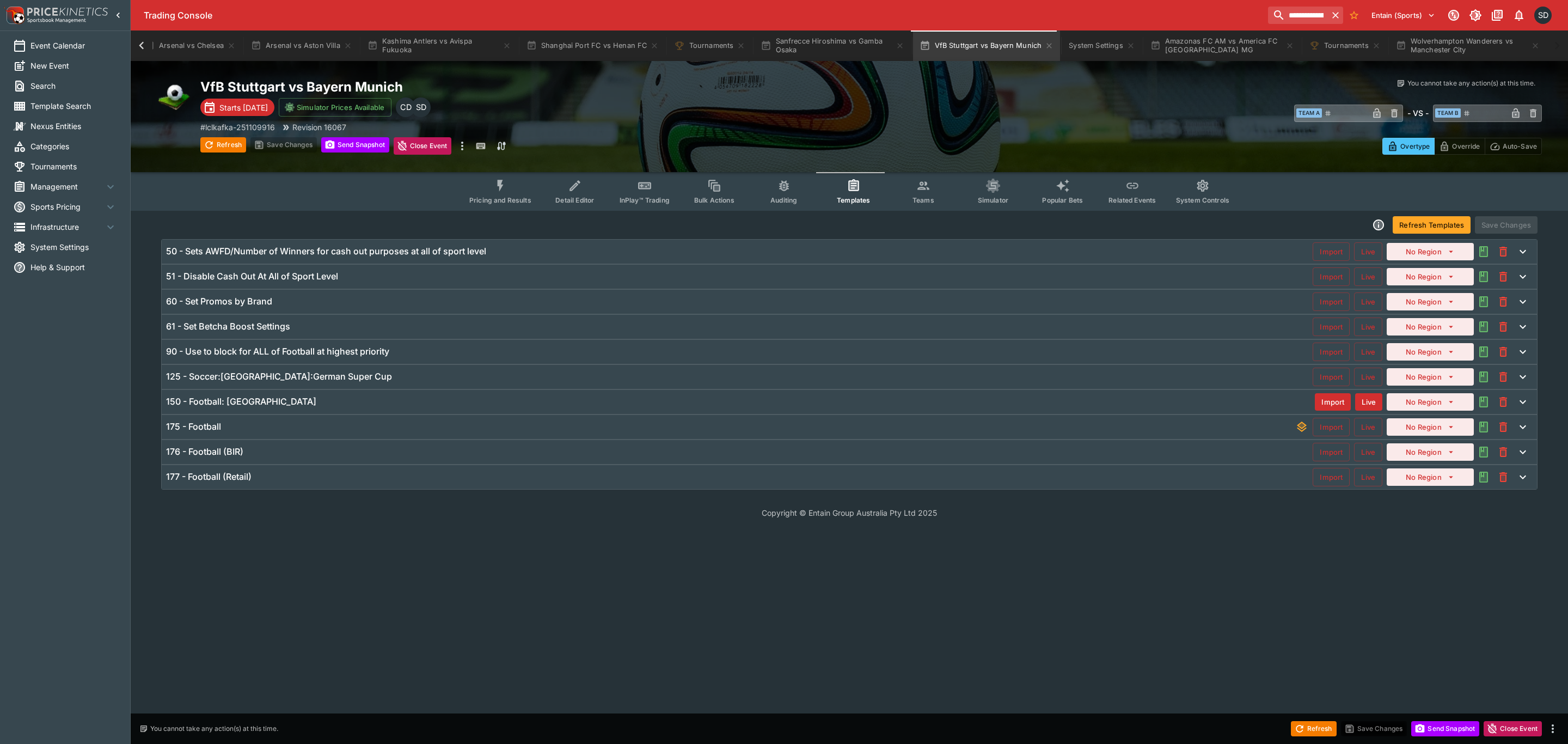
click at [503, 196] on span "Pricing and Results" at bounding box center [501, 200] width 62 height 8
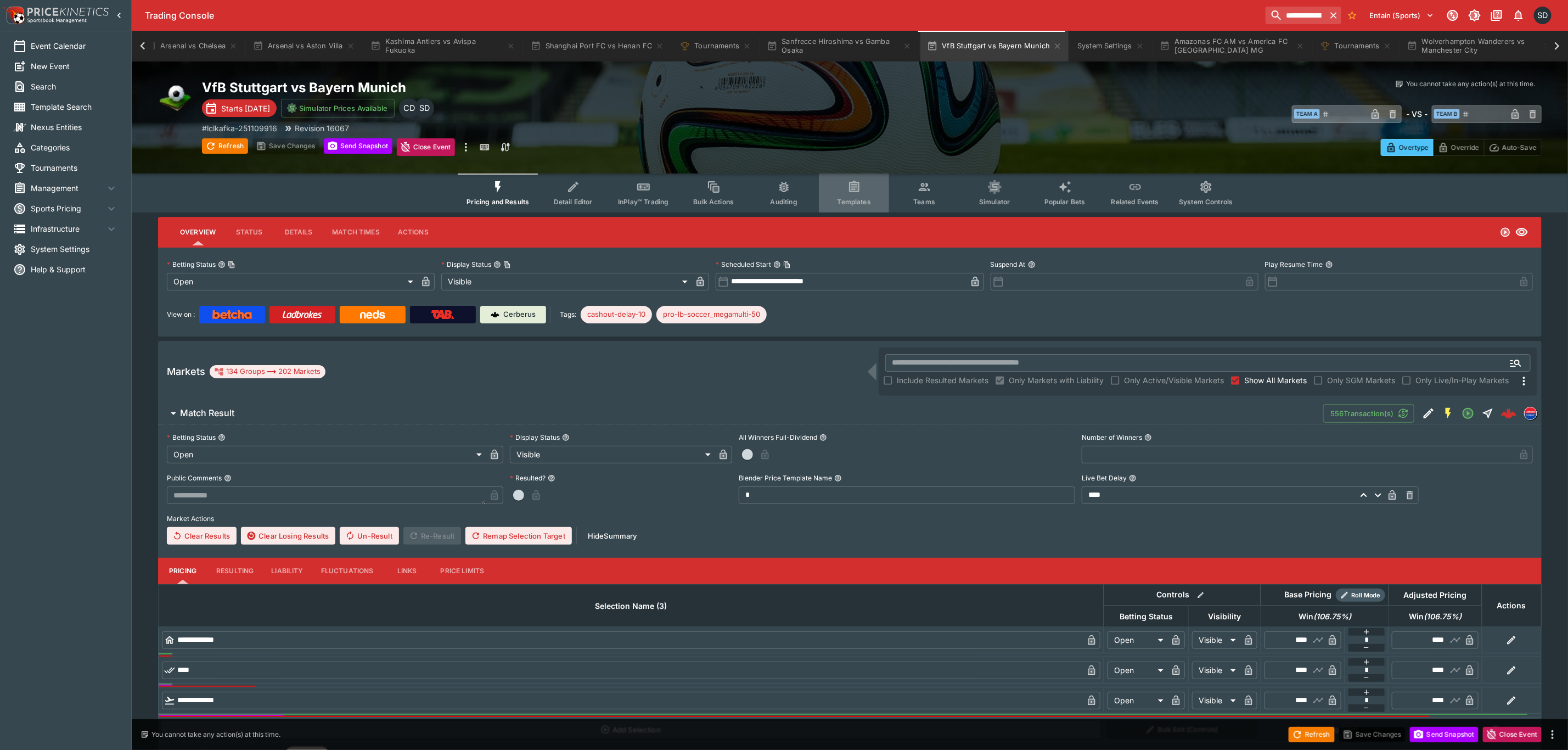
click at [851, 195] on button "Templates" at bounding box center [854, 192] width 70 height 39
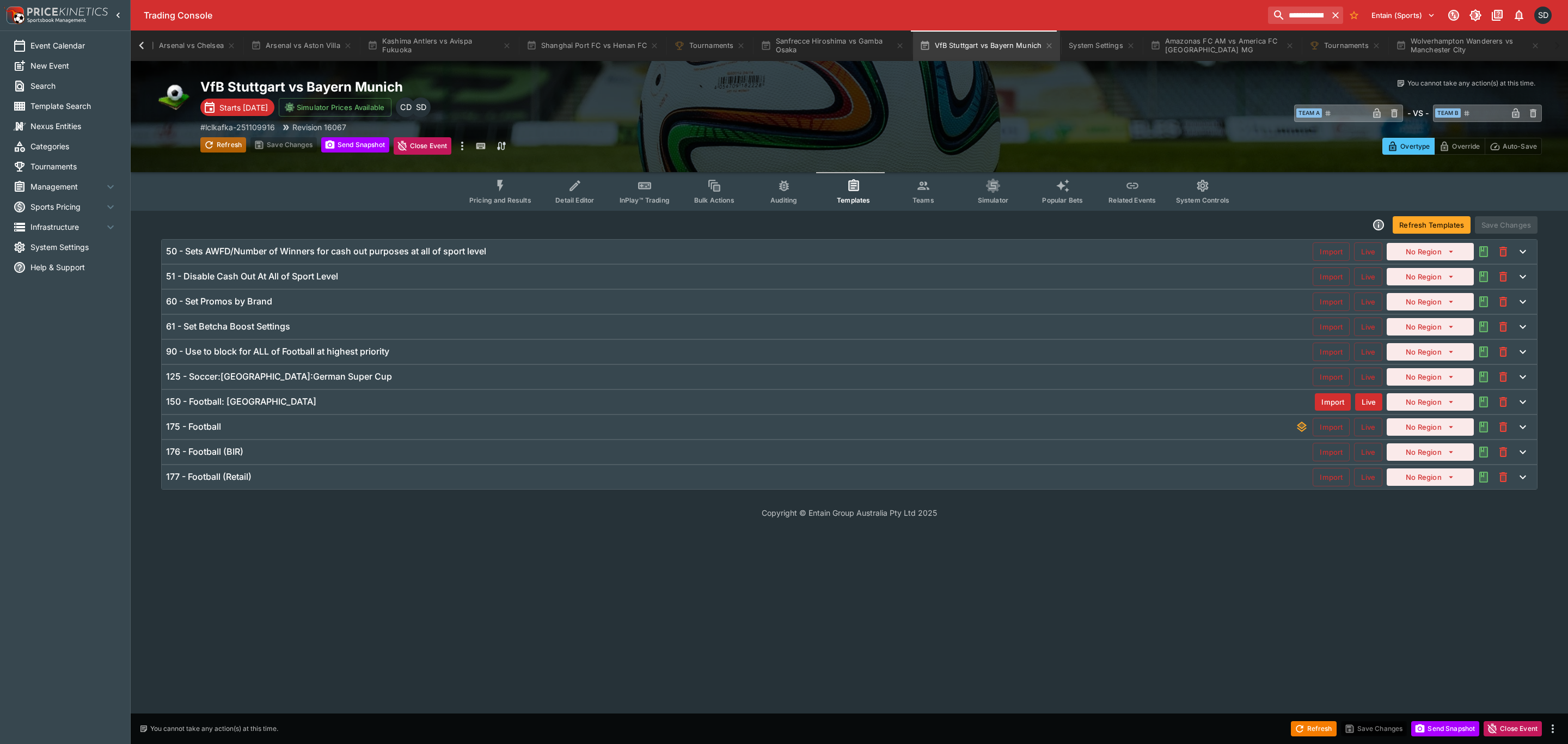
click at [222, 142] on button "Refresh" at bounding box center [223, 145] width 46 height 15
click at [285, 382] on h6 "125 - Soccer:Germany:German Super Cup" at bounding box center [279, 376] width 226 height 11
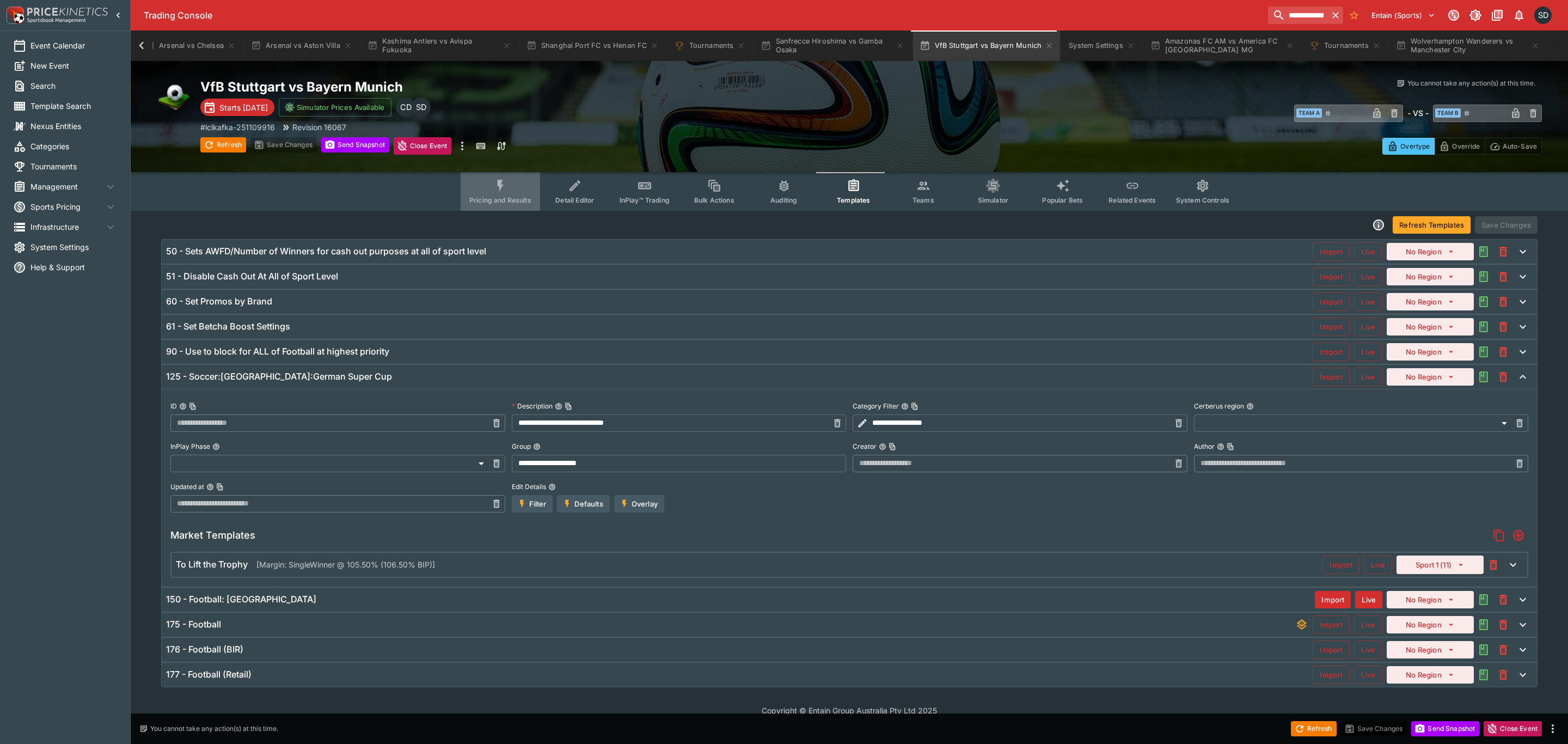
click at [521, 198] on span "Pricing and Results" at bounding box center [501, 200] width 62 height 8
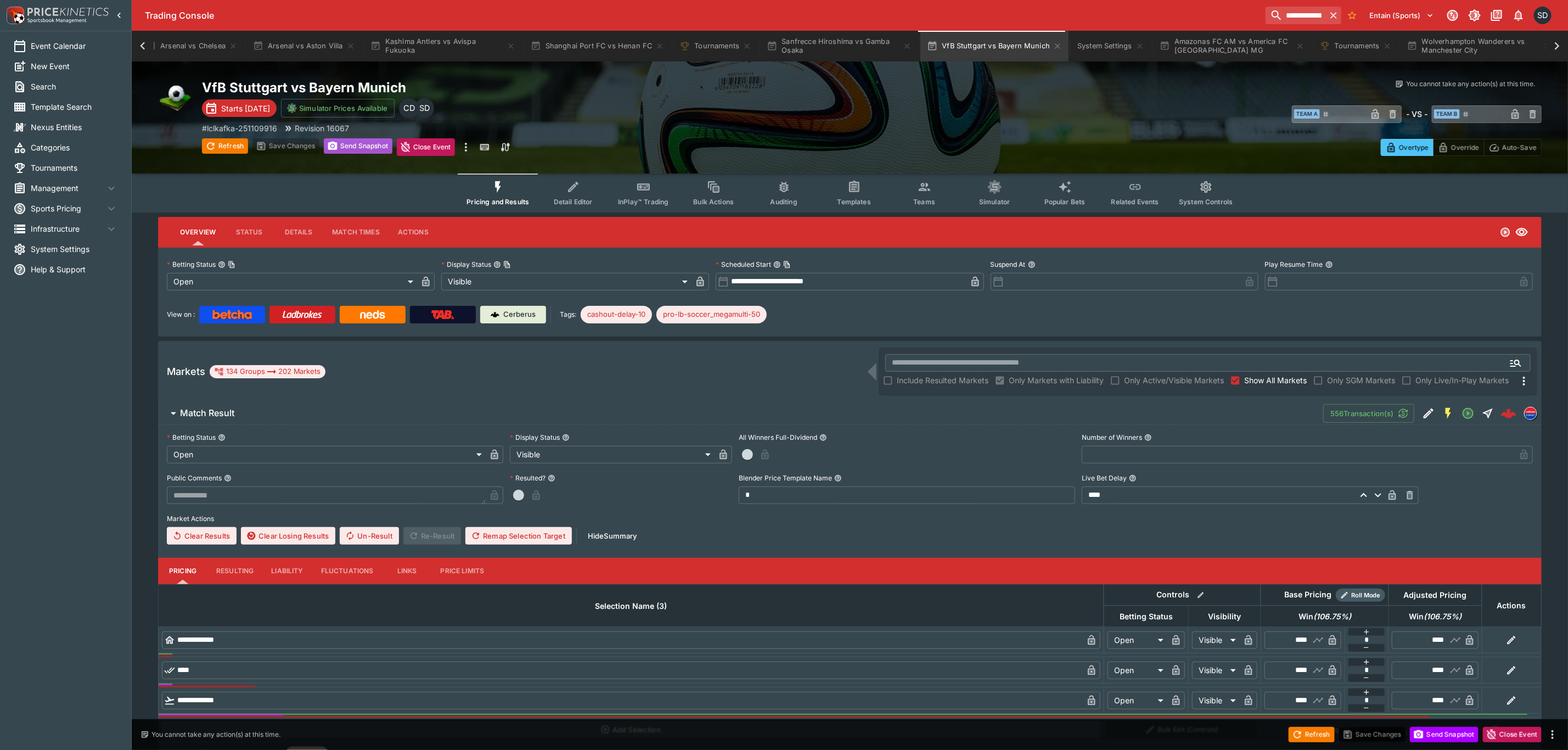
click at [354, 146] on button "Send Snapshot" at bounding box center [358, 146] width 69 height 15
click at [1003, 358] on input "text" at bounding box center [1190, 362] width 609 height 18
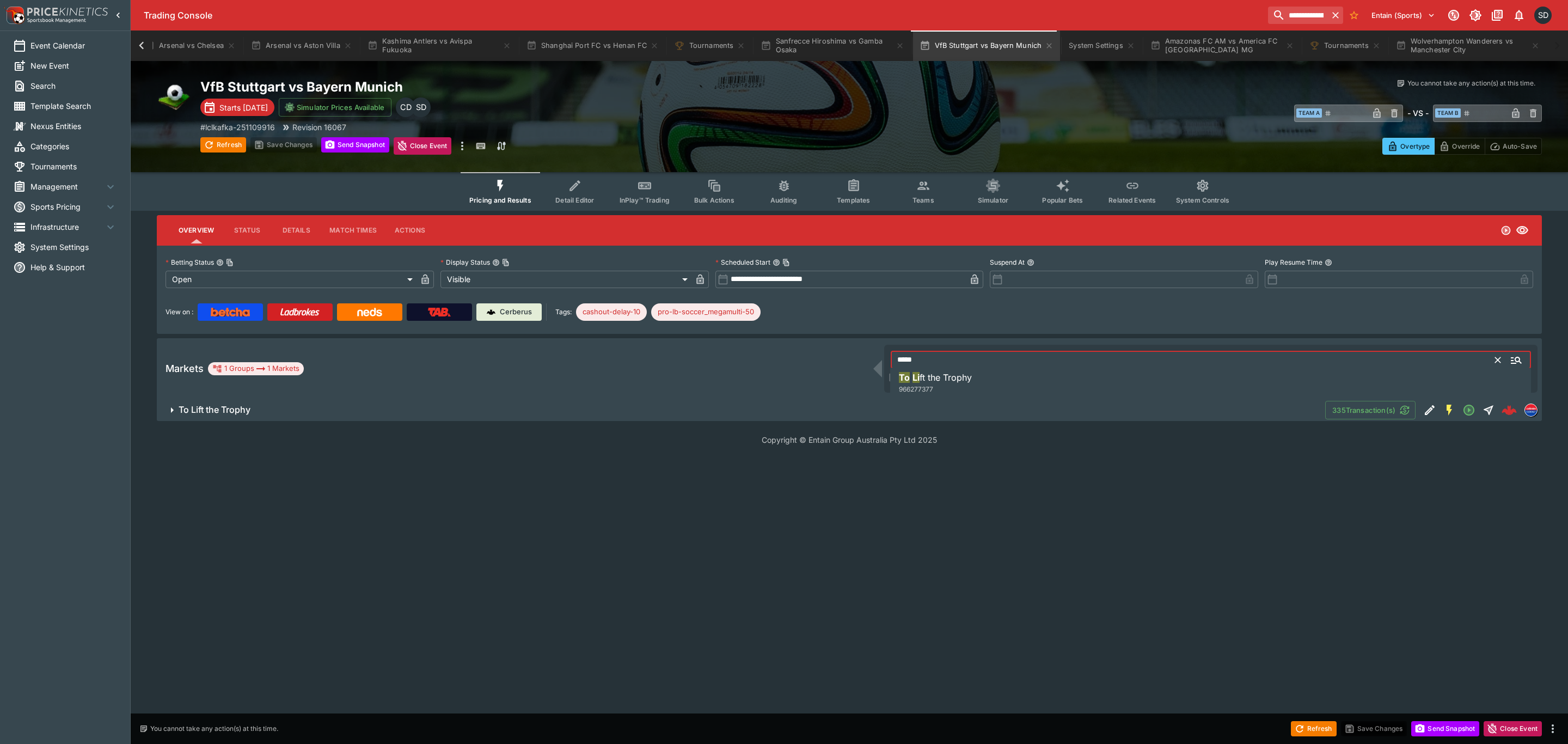
click at [982, 389] on li "To Li ft the Trophy 966277377" at bounding box center [1211, 383] width 641 height 30
type input "**********"
click at [485, 416] on button "To Lift the Trophy" at bounding box center [741, 410] width 1168 height 22
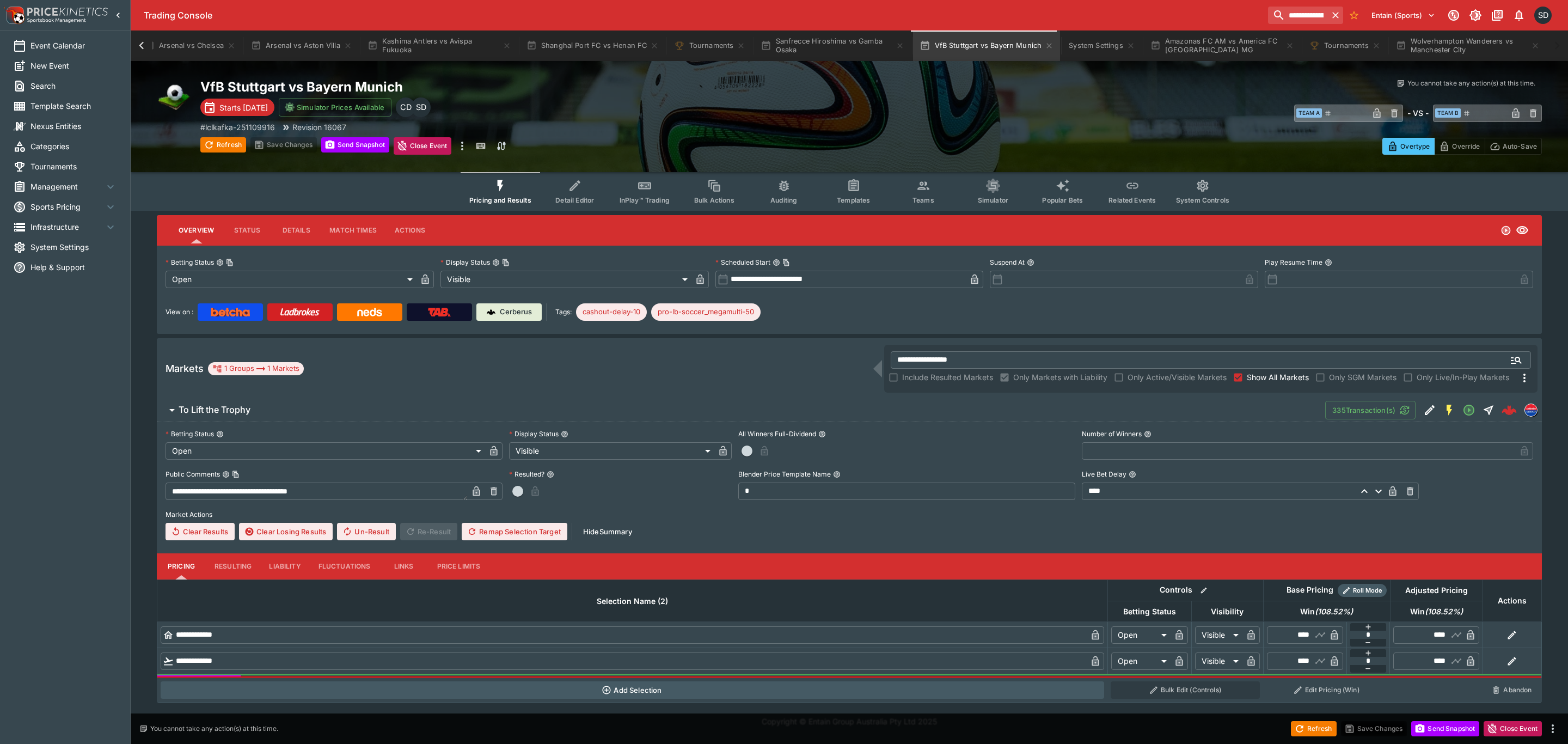
click at [339, 146] on button "Send Snapshot" at bounding box center [356, 145] width 68 height 15
click at [848, 192] on icon "Event type filters" at bounding box center [853, 185] width 14 height 14
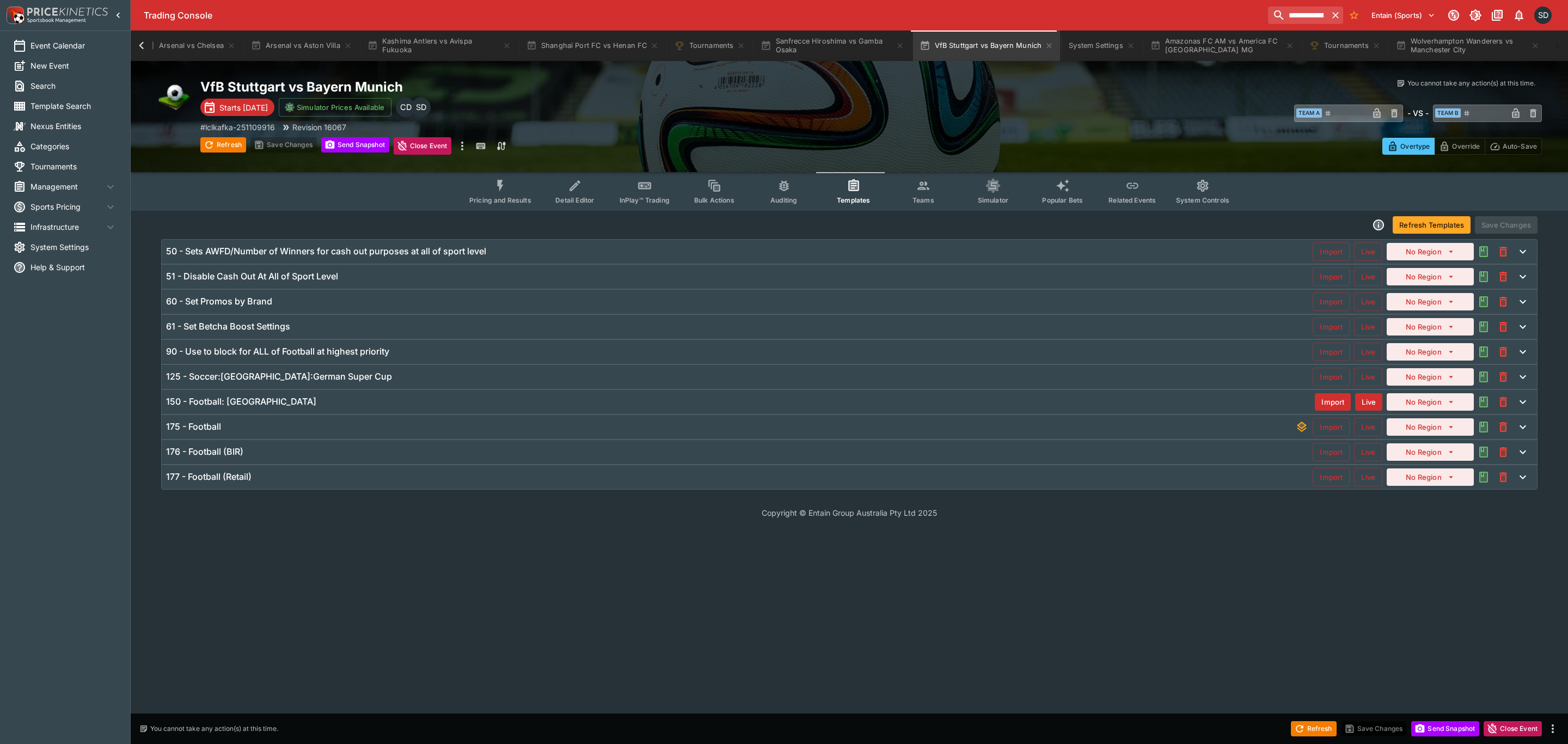
click at [301, 375] on h6 "125 - Soccer:Germany:German Super Cup" at bounding box center [279, 376] width 226 height 11
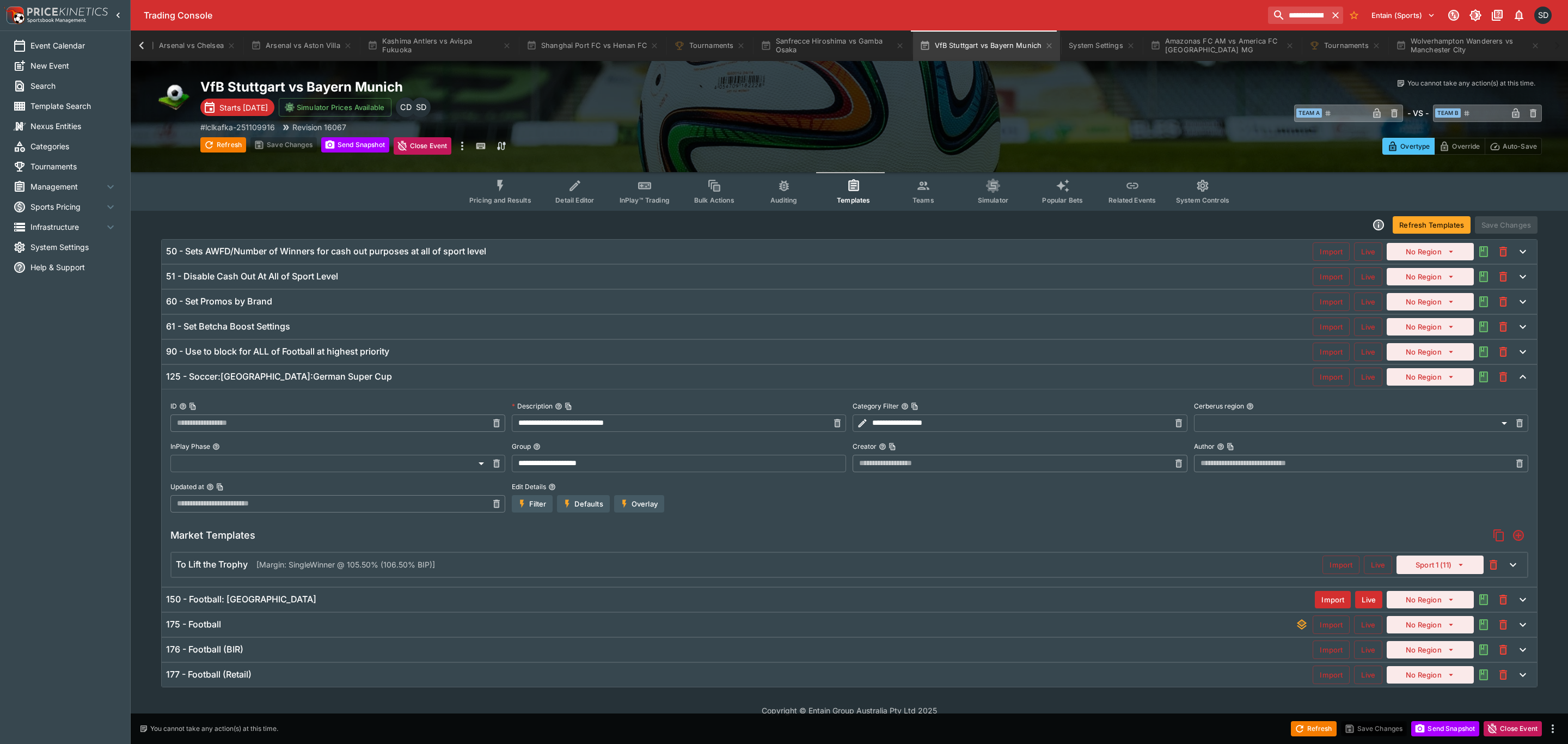
click at [503, 180] on icon "Event type filters" at bounding box center [501, 185] width 6 height 11
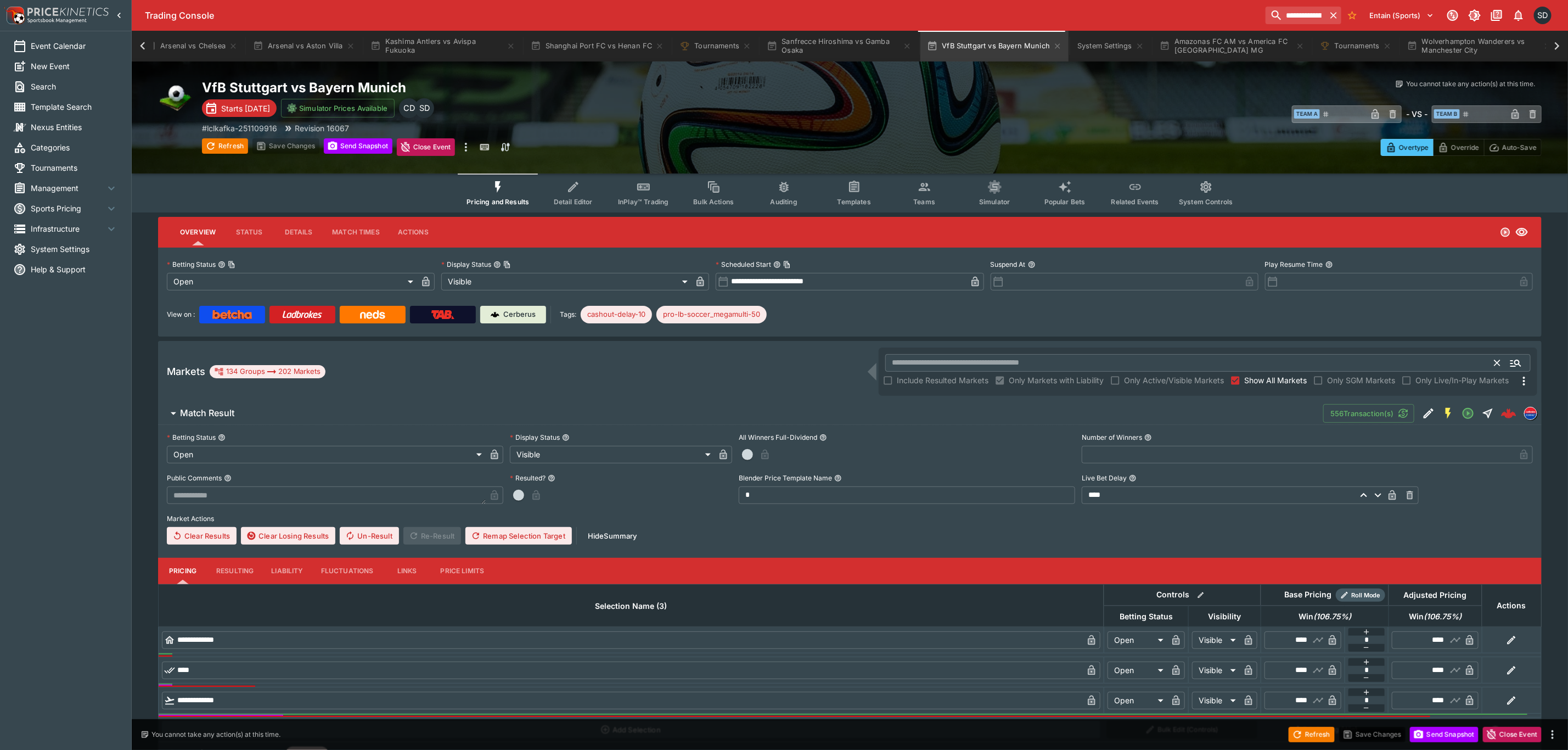
click at [923, 362] on input "text" at bounding box center [1190, 362] width 609 height 18
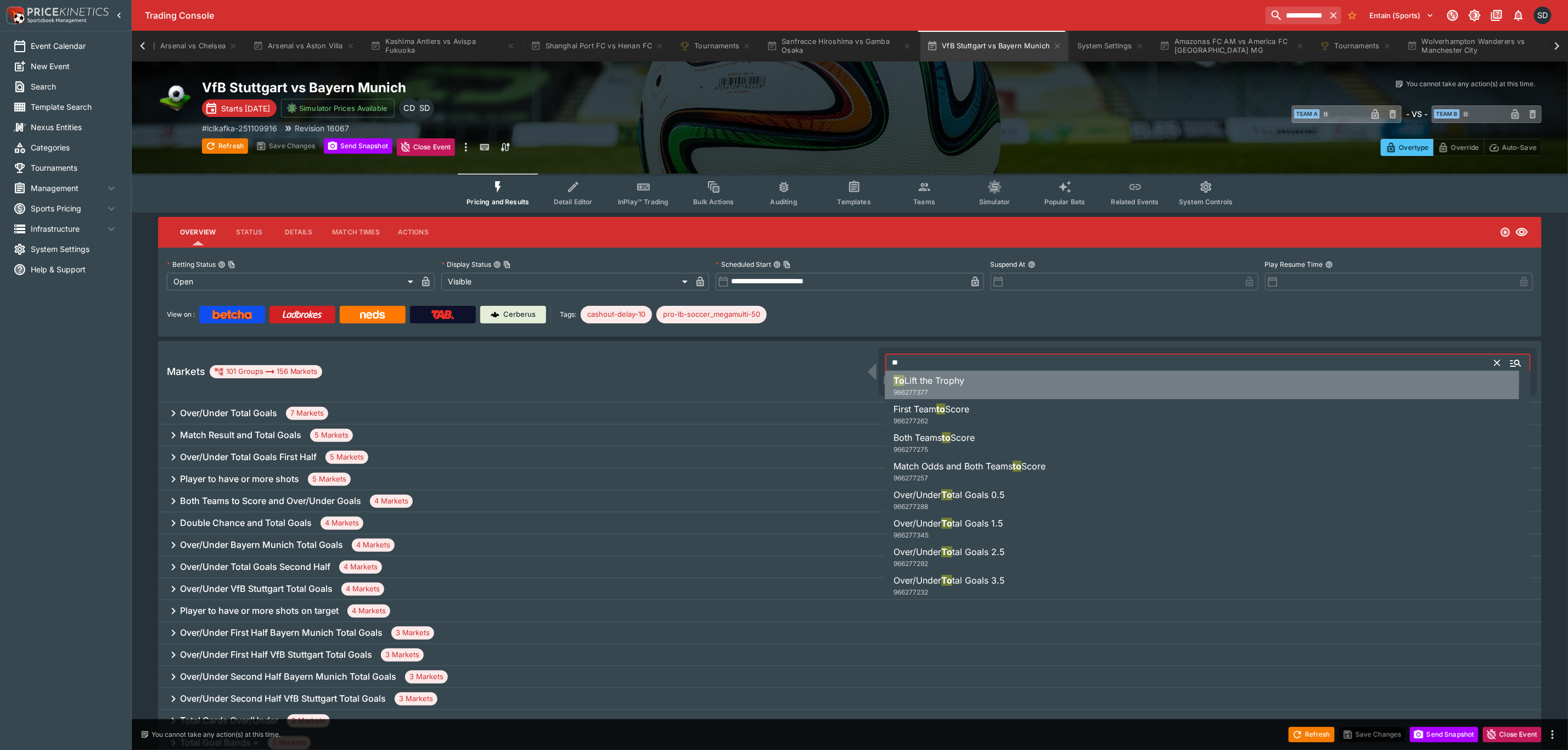
click at [945, 381] on span "Lift the Trophy" at bounding box center [935, 380] width 60 height 11
type input "**********"
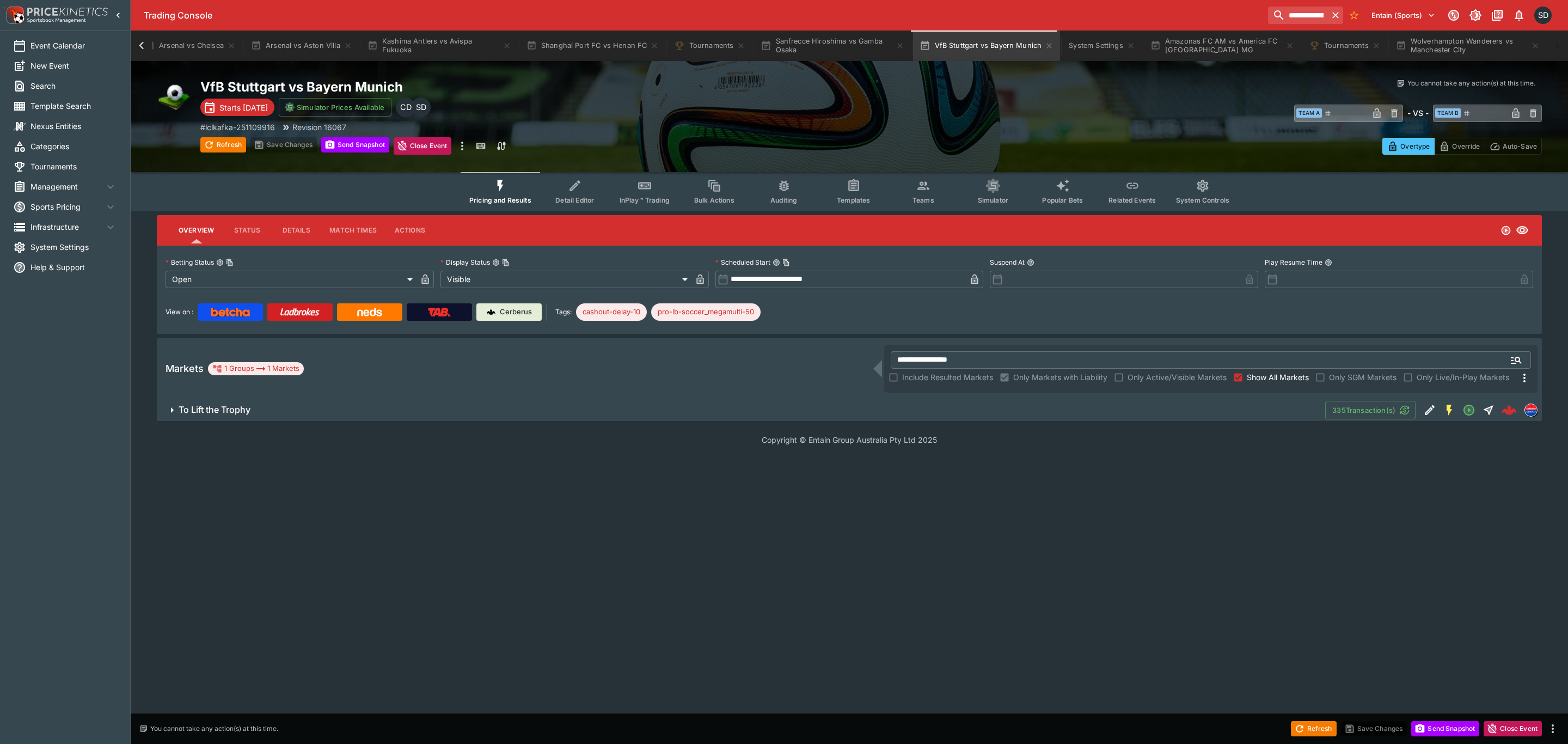
click at [426, 409] on span "To Lift the Trophy" at bounding box center [748, 410] width 1138 height 11
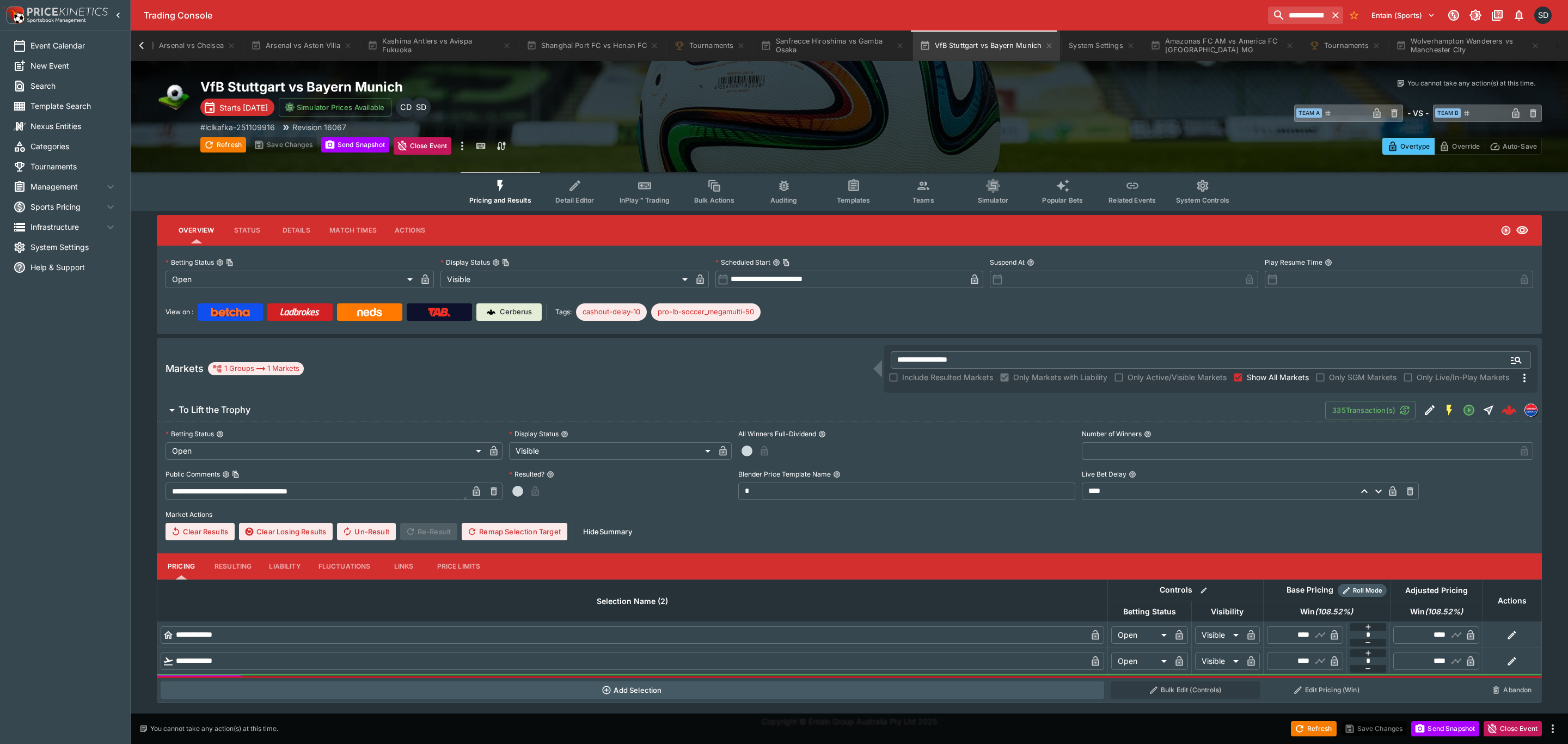
drag, startPoint x: 289, startPoint y: 413, endPoint x: 170, endPoint y: 407, distance: 119.2
click at [170, 407] on button "To Lift the Trophy" at bounding box center [741, 410] width 1168 height 22
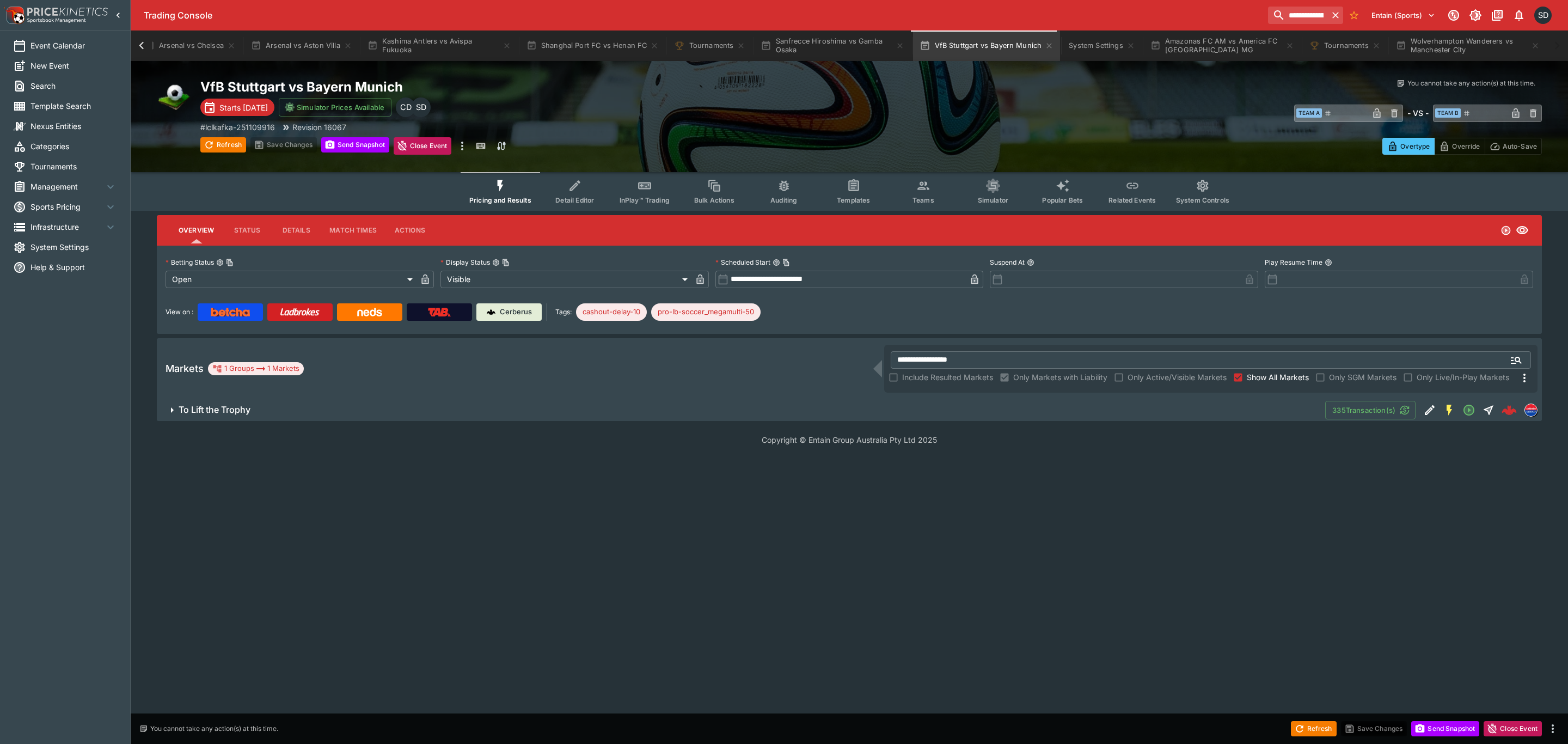
click at [732, 405] on span "To Lift the Trophy" at bounding box center [748, 410] width 1138 height 11
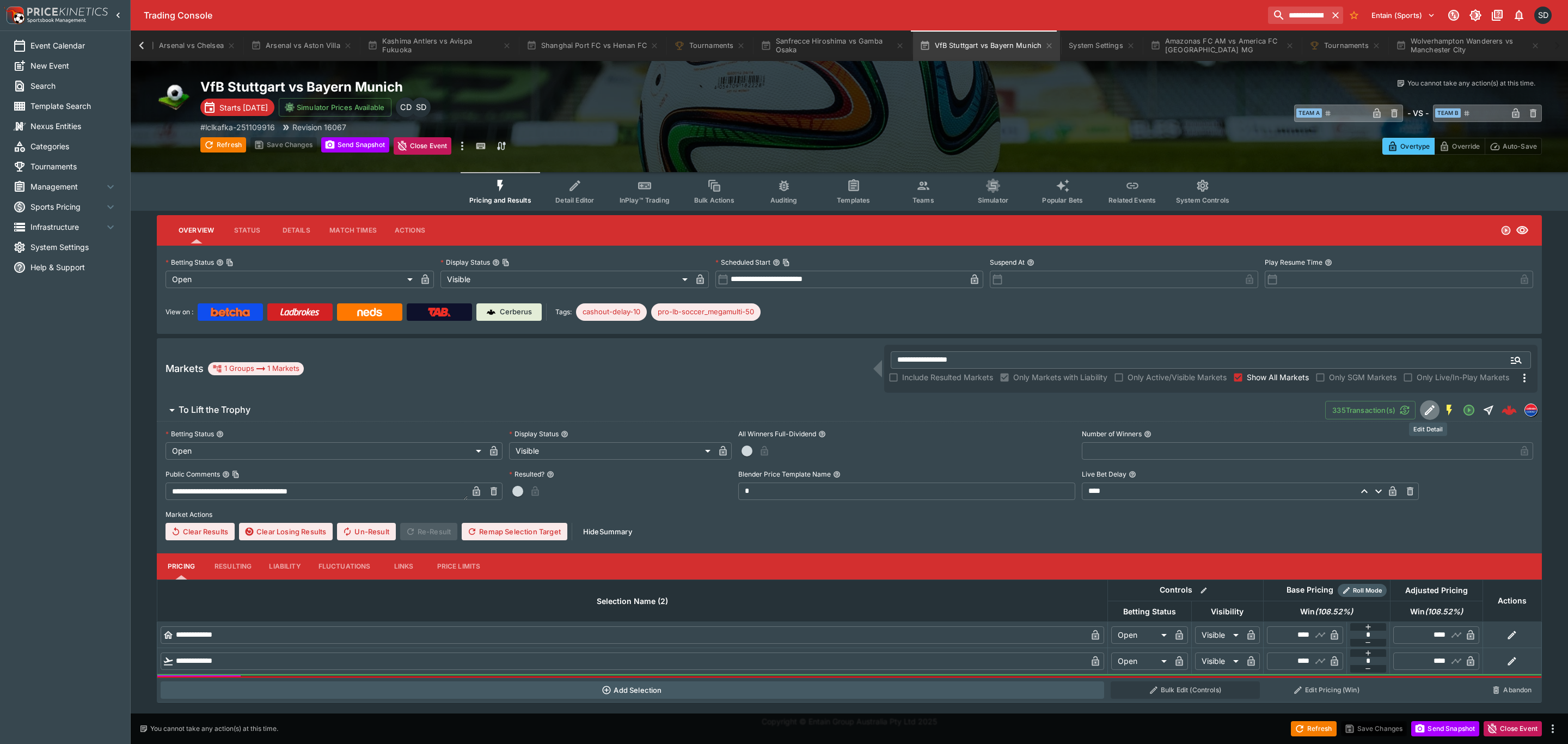
click at [1424, 409] on icon "Edit Detail" at bounding box center [1429, 410] width 13 height 13
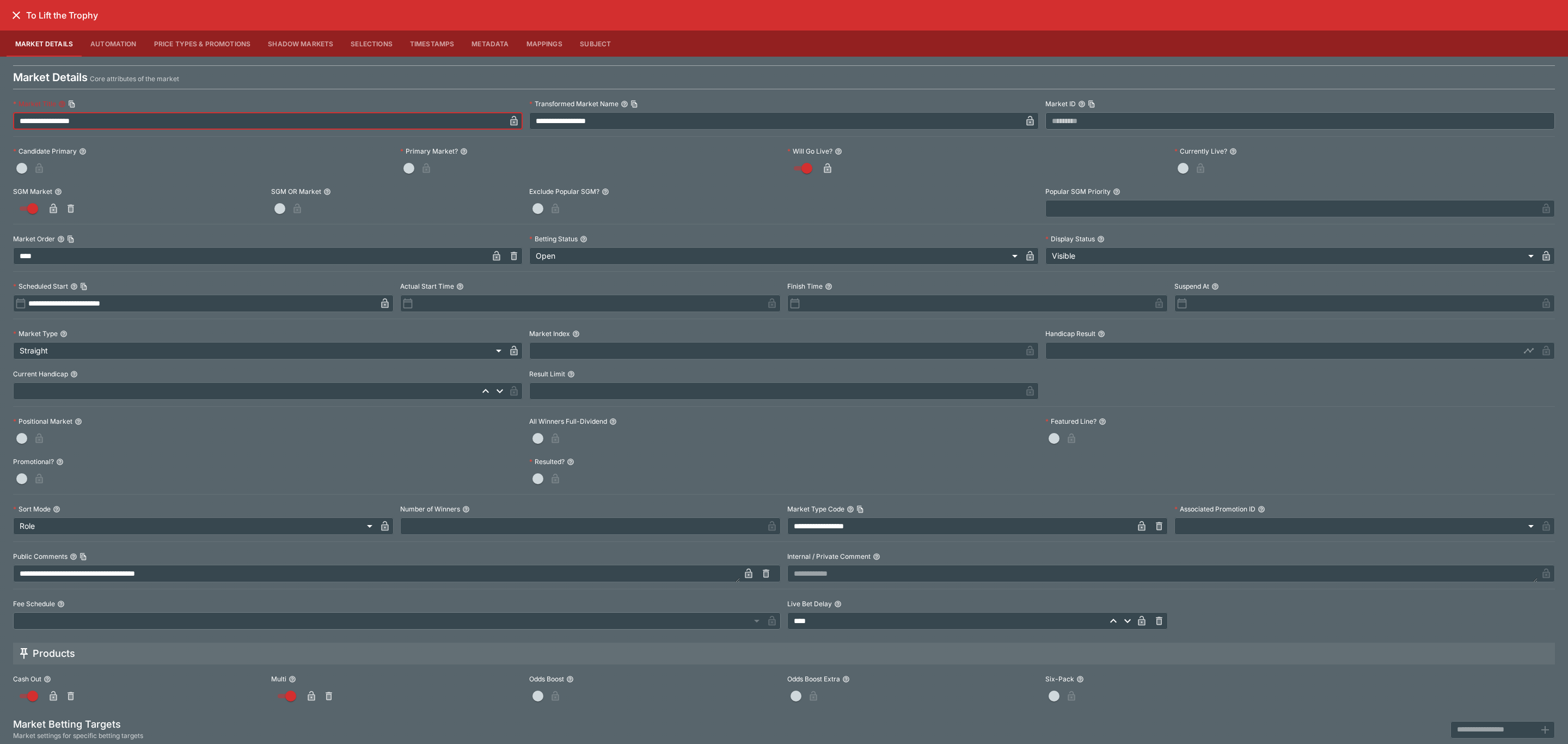
drag, startPoint x: 123, startPoint y: 120, endPoint x: 0, endPoint y: 120, distance: 123.0
click at [0, 120] on div "**********" at bounding box center [784, 486] width 1568 height 857
click at [17, 12] on icon "close" at bounding box center [16, 14] width 13 height 13
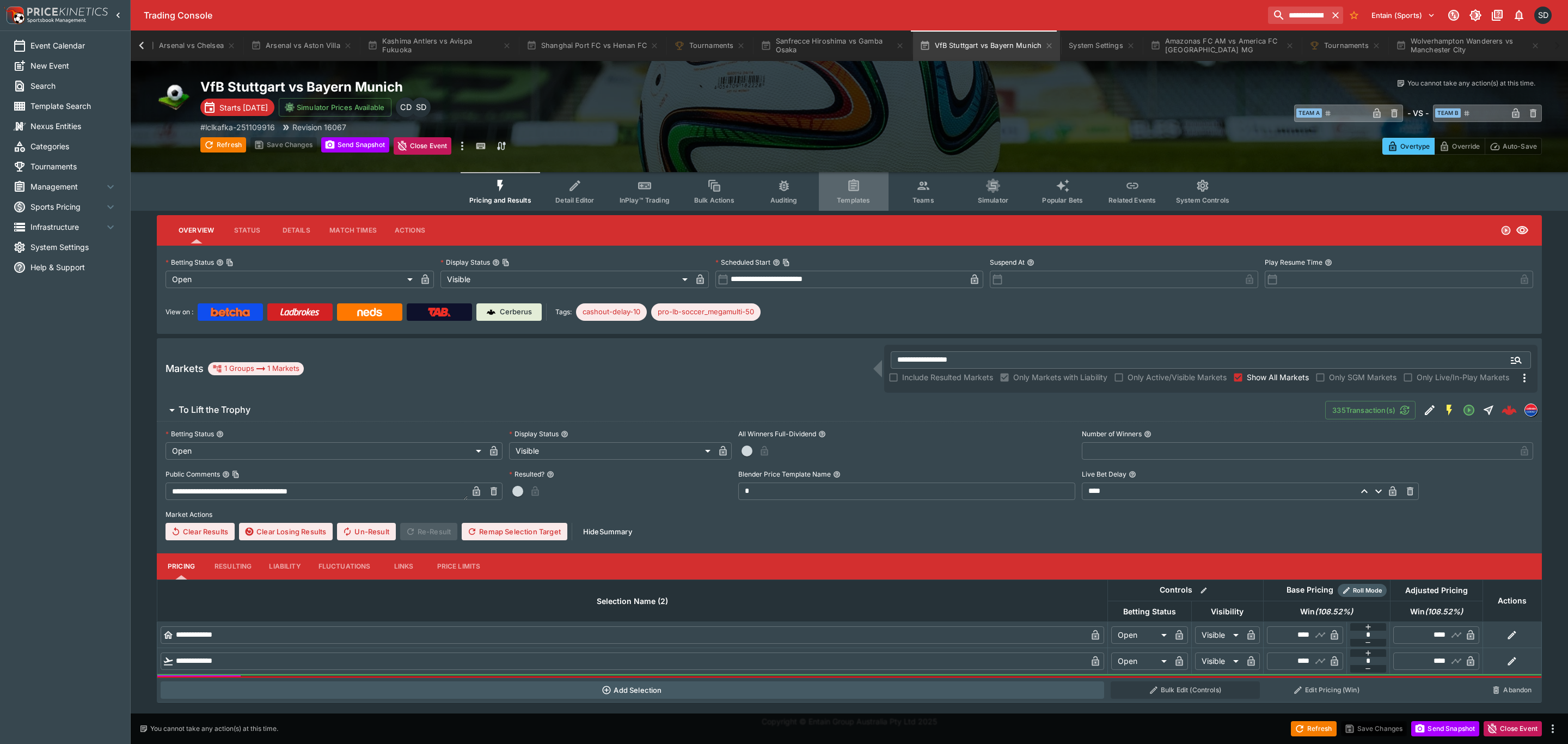
click at [849, 188] on icon "Event type filters" at bounding box center [854, 185] width 11 height 11
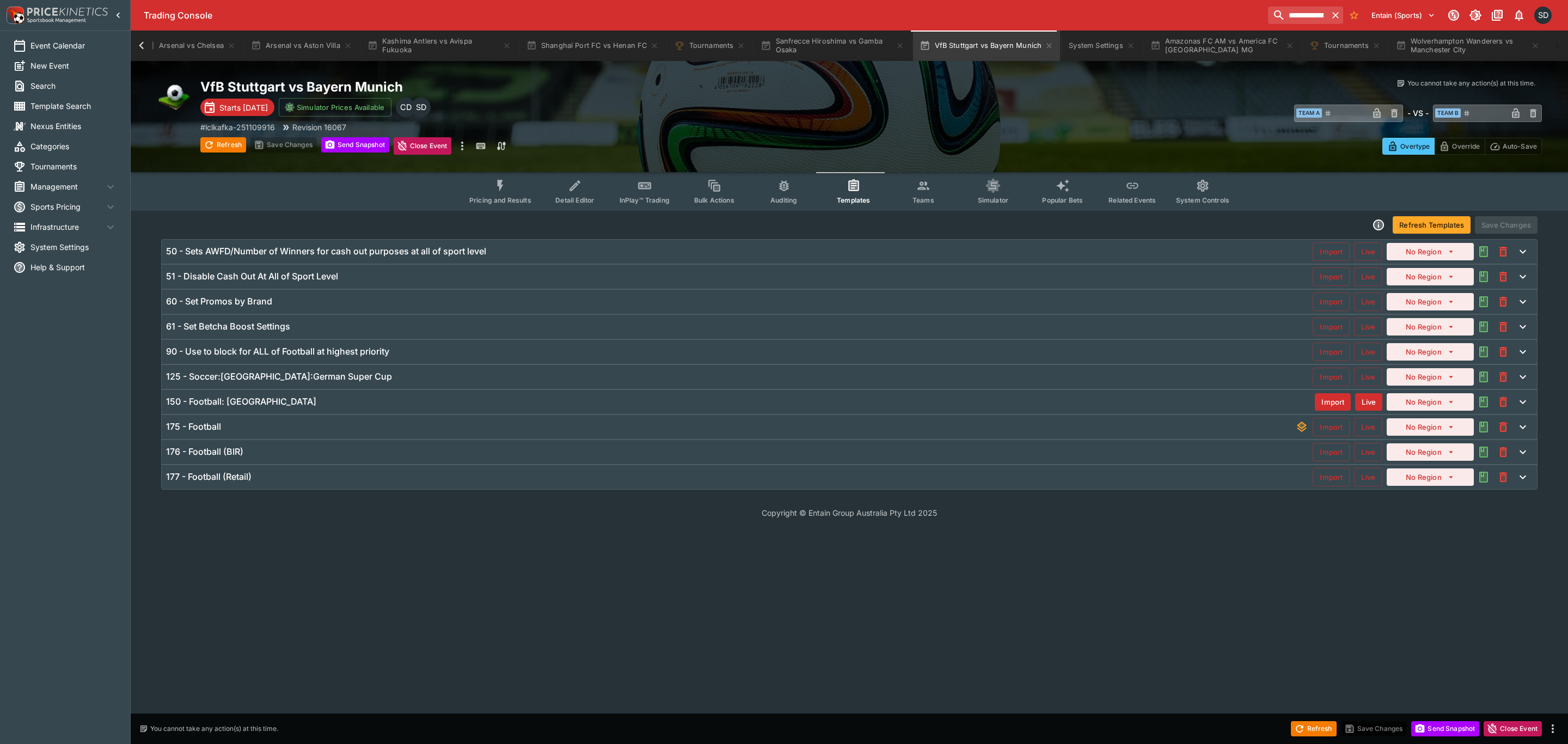
click at [268, 381] on h6 "125 - Soccer:Germany:German Super Cup" at bounding box center [279, 376] width 226 height 11
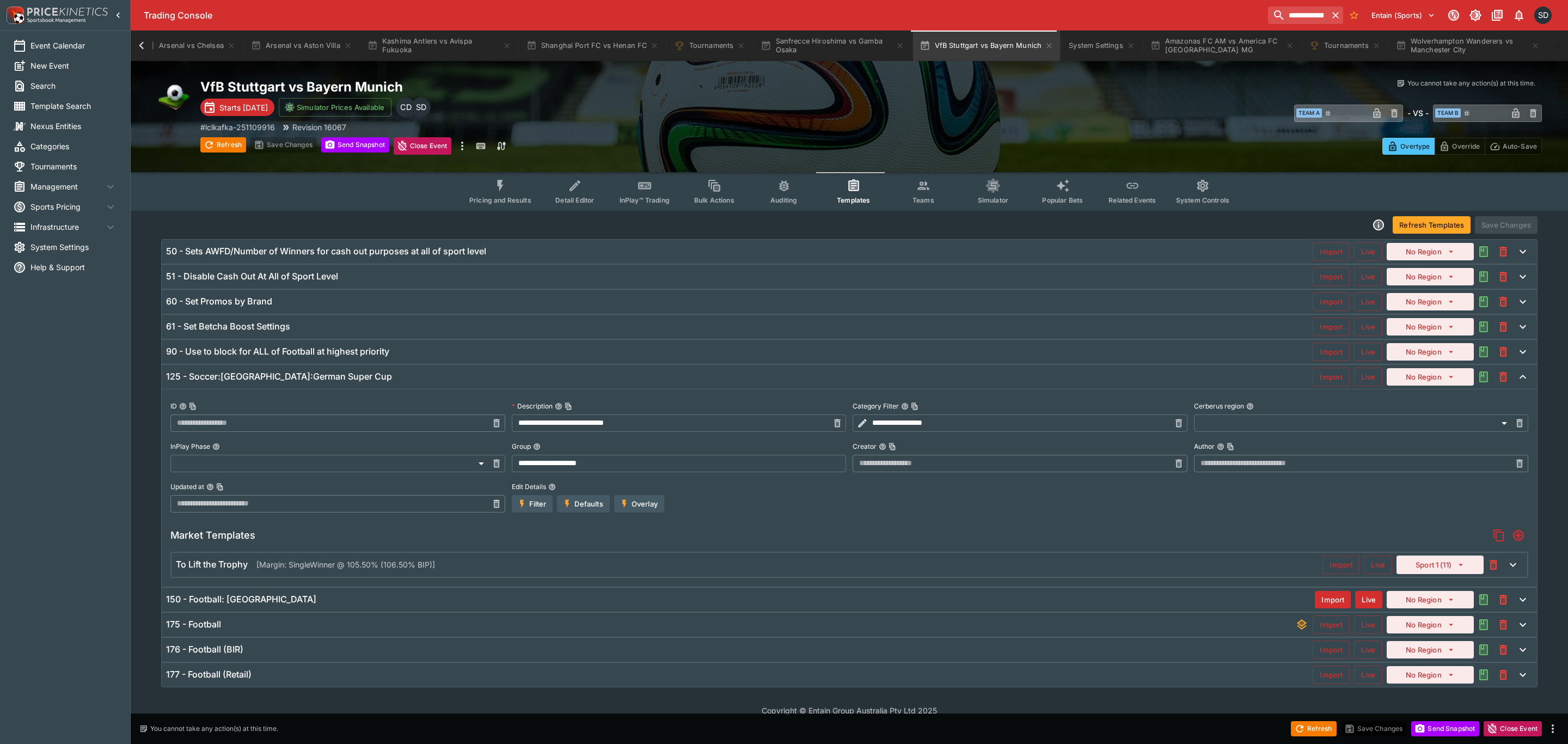
click at [278, 562] on p "[Margin: SingleWinner @ 105.50% (106.50% BIP)]" at bounding box center [346, 564] width 179 height 11
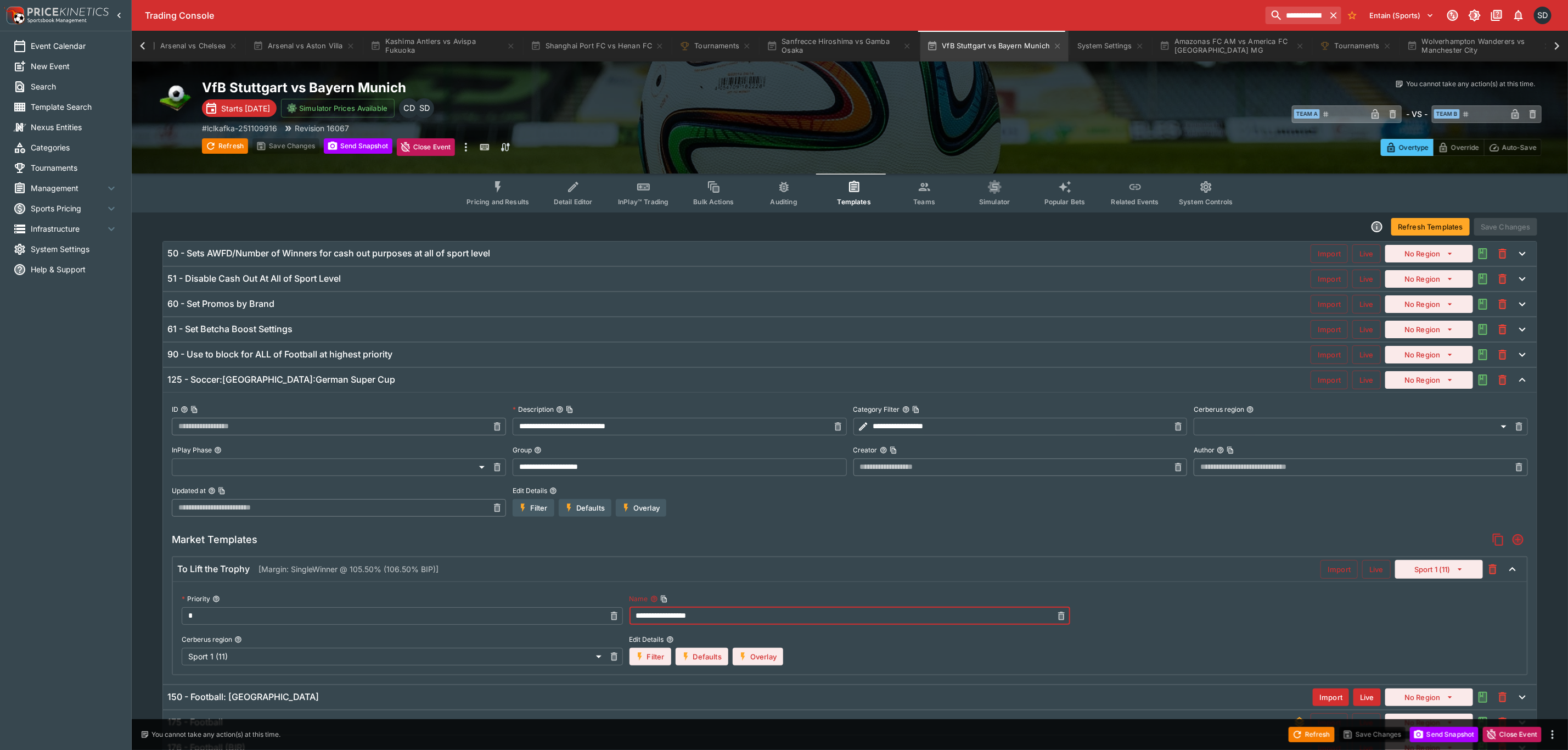
drag, startPoint x: 619, startPoint y: 611, endPoint x: 588, endPoint y: 611, distance: 31.0
click at [588, 611] on div "**********" at bounding box center [849, 627] width 1336 height 74
click at [847, 648] on div "**********" at bounding box center [849, 627] width 1336 height 74
click at [776, 654] on button "Overlay" at bounding box center [758, 657] width 51 height 18
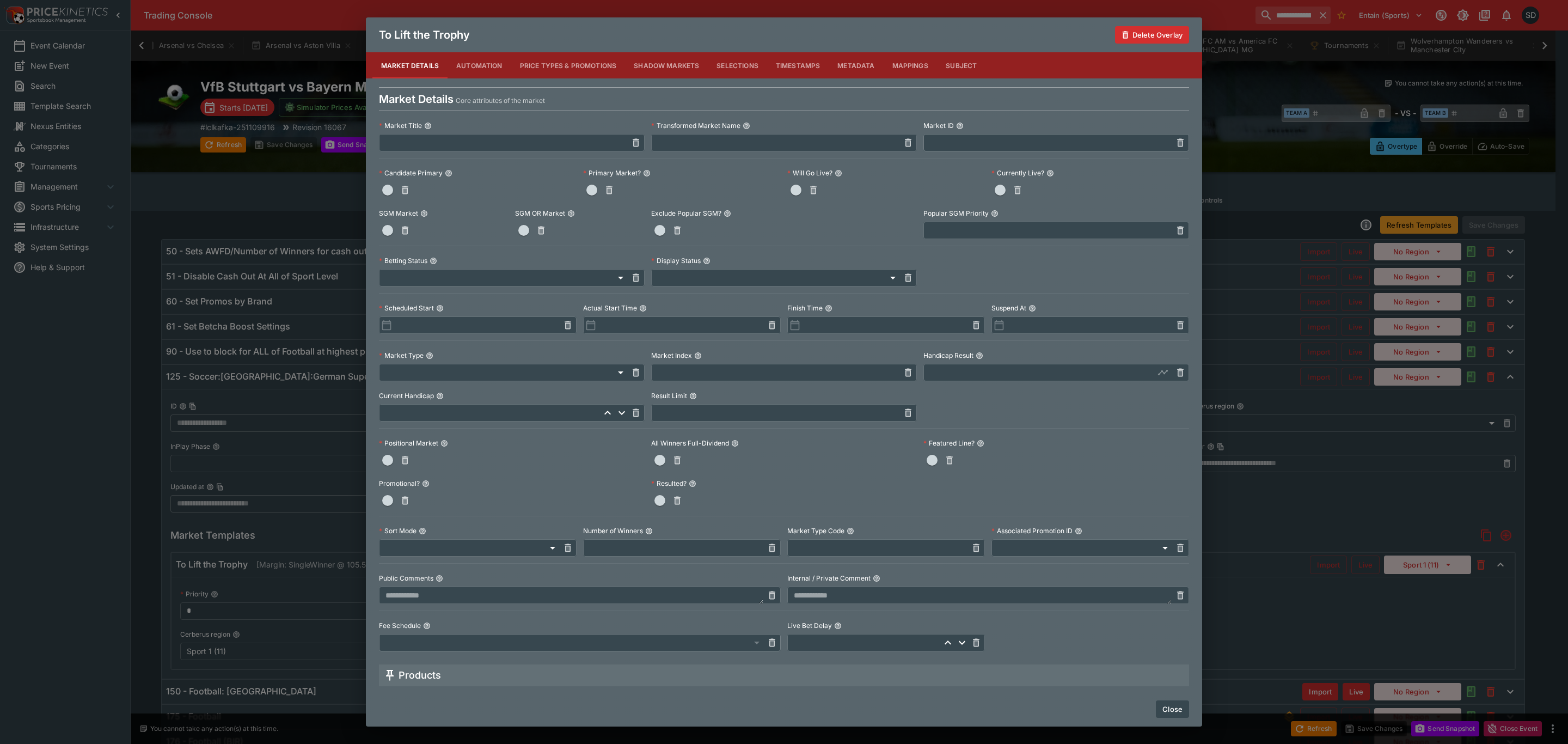
click at [580, 61] on button "Price Types & Promotions" at bounding box center [568, 65] width 115 height 26
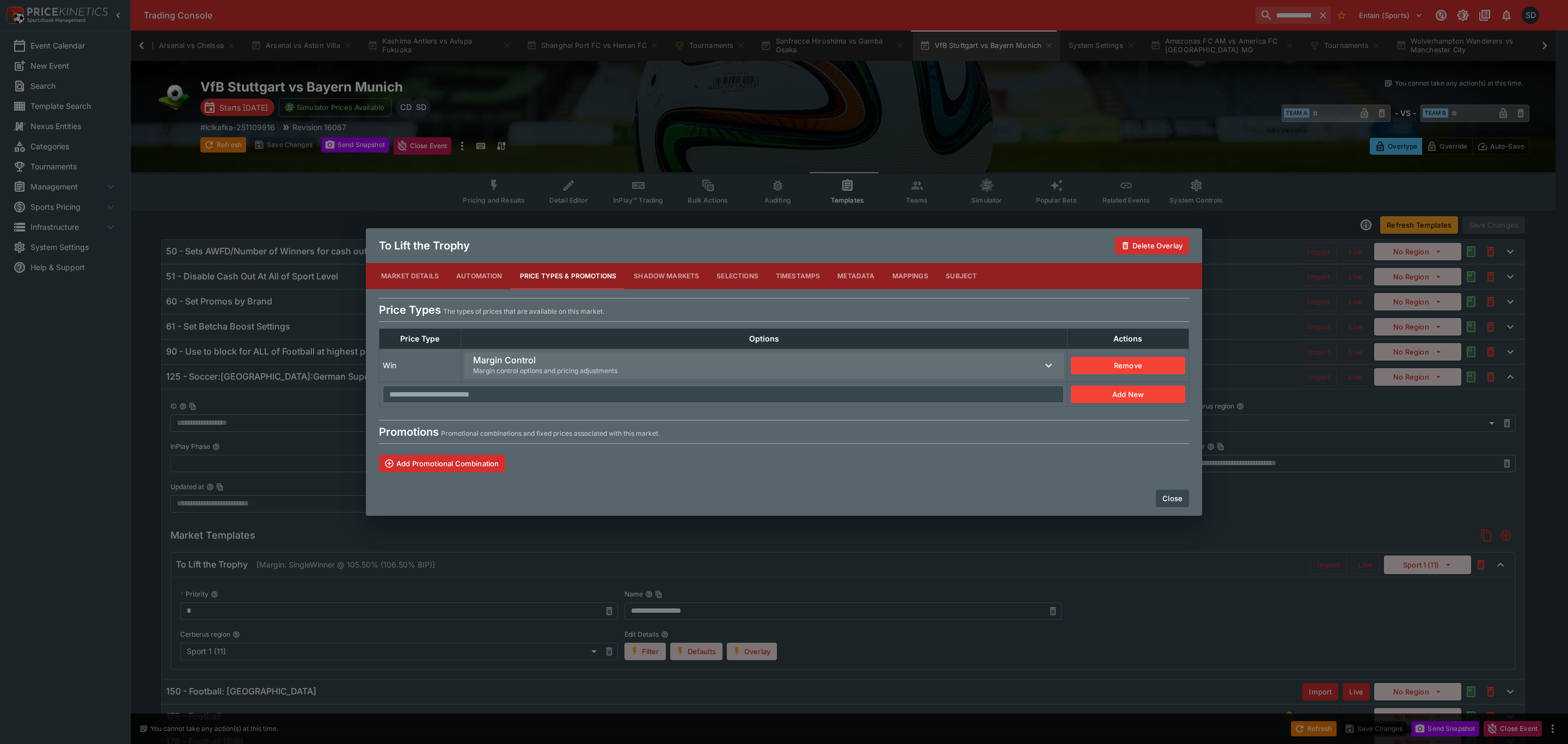
click at [507, 368] on span "Margin control options and pricing adjustments" at bounding box center [545, 371] width 144 height 11
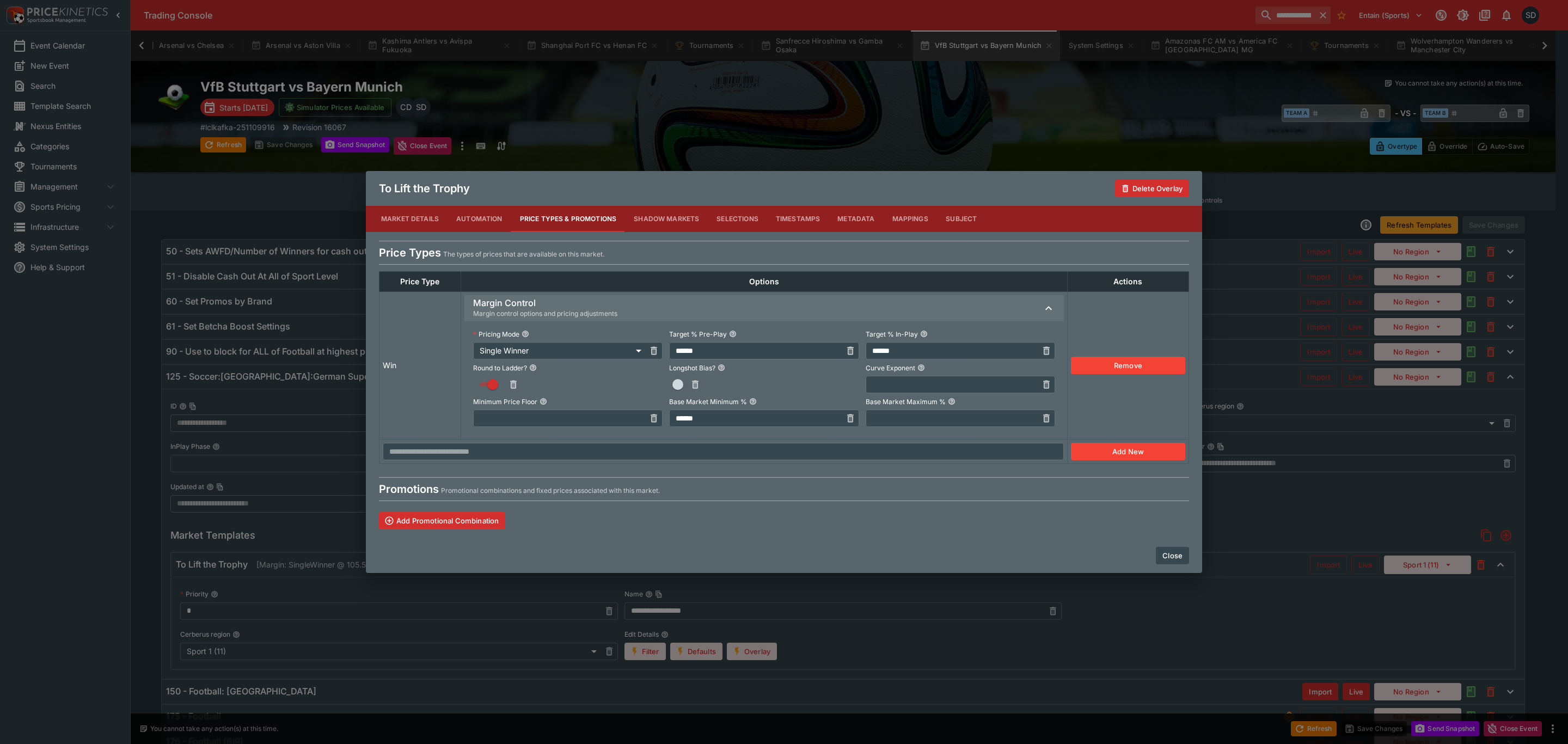
click at [572, 349] on body "**********" at bounding box center [784, 410] width 1568 height 822
click at [511, 385] on li "Single Sided" at bounding box center [557, 390] width 194 height 17
type input "**********"
click at [1175, 558] on button "Close" at bounding box center [1173, 556] width 33 height 17
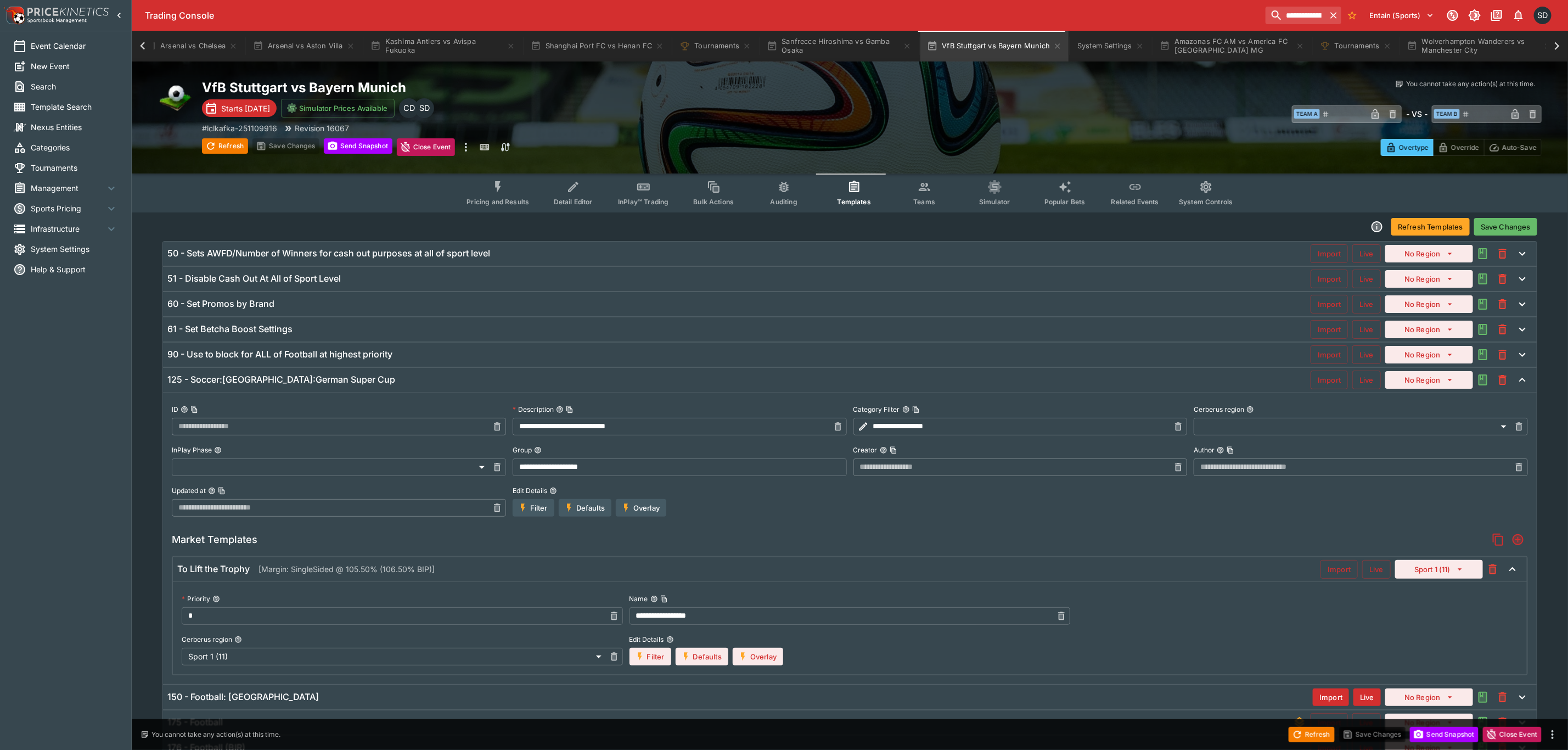
click at [1504, 228] on button "Save Changes" at bounding box center [1505, 227] width 63 height 18
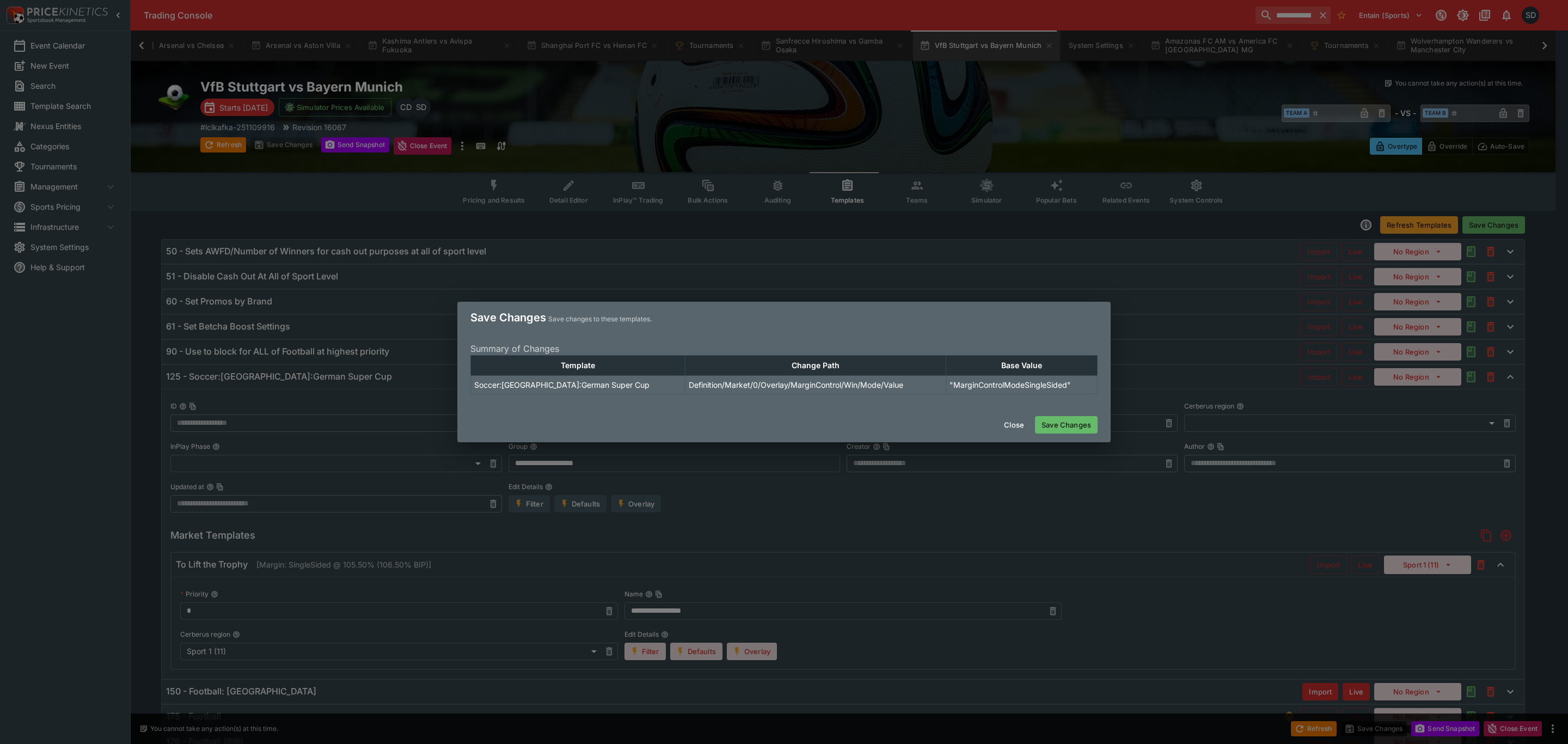
click at [1092, 428] on button "Save Changes" at bounding box center [1066, 425] width 62 height 17
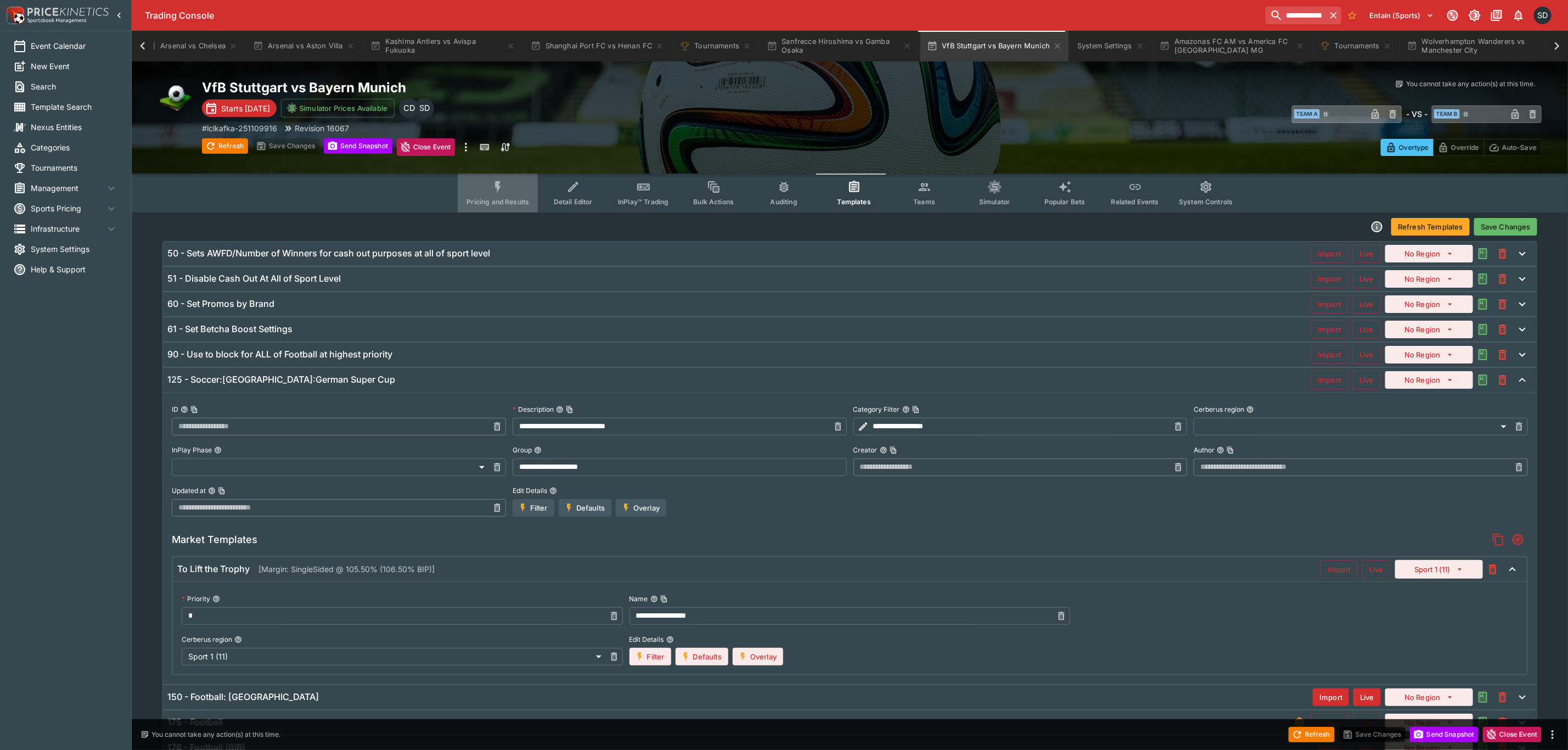
click at [505, 191] on icon "Event type filters" at bounding box center [498, 187] width 15 height 15
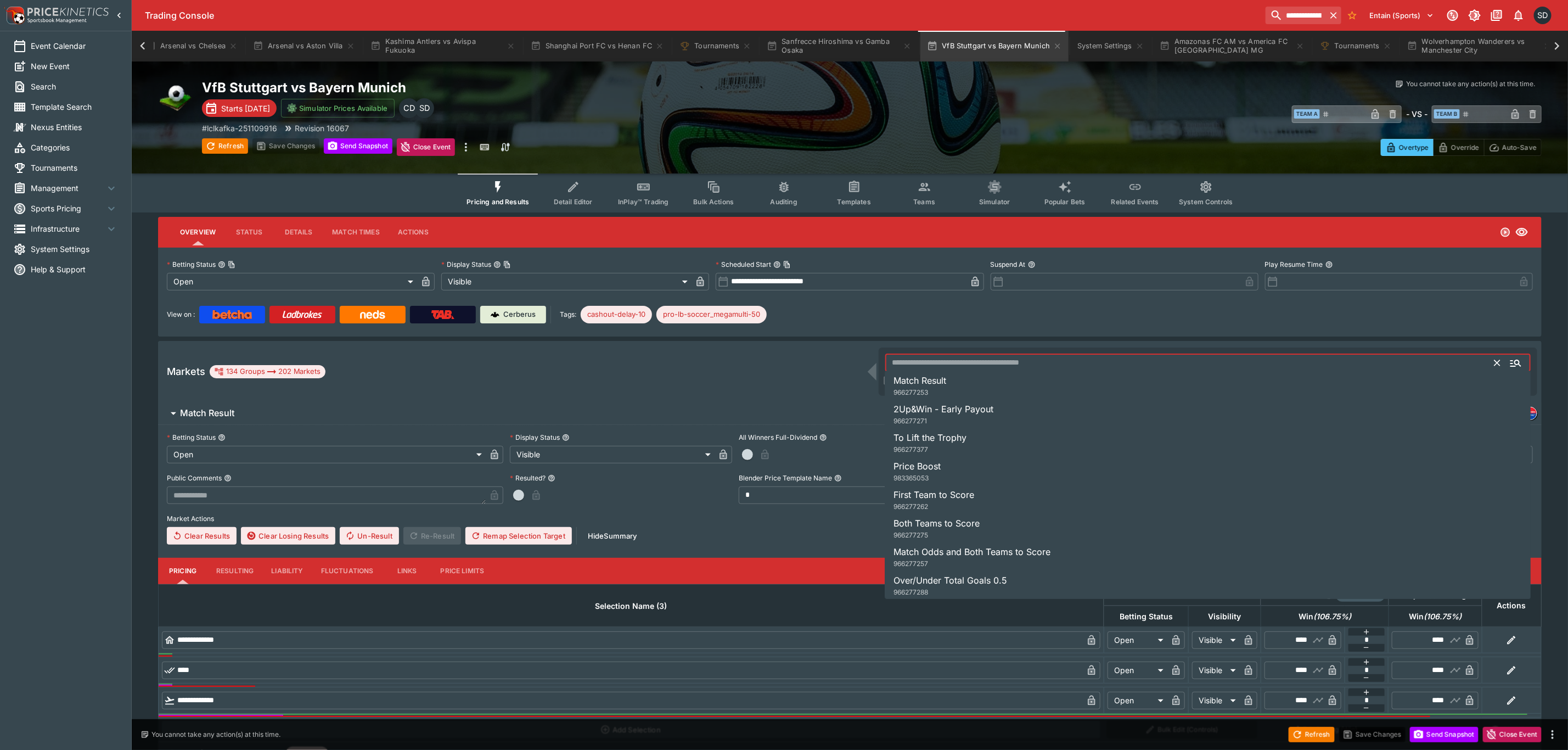
click at [936, 355] on input "text" at bounding box center [1190, 362] width 609 height 18
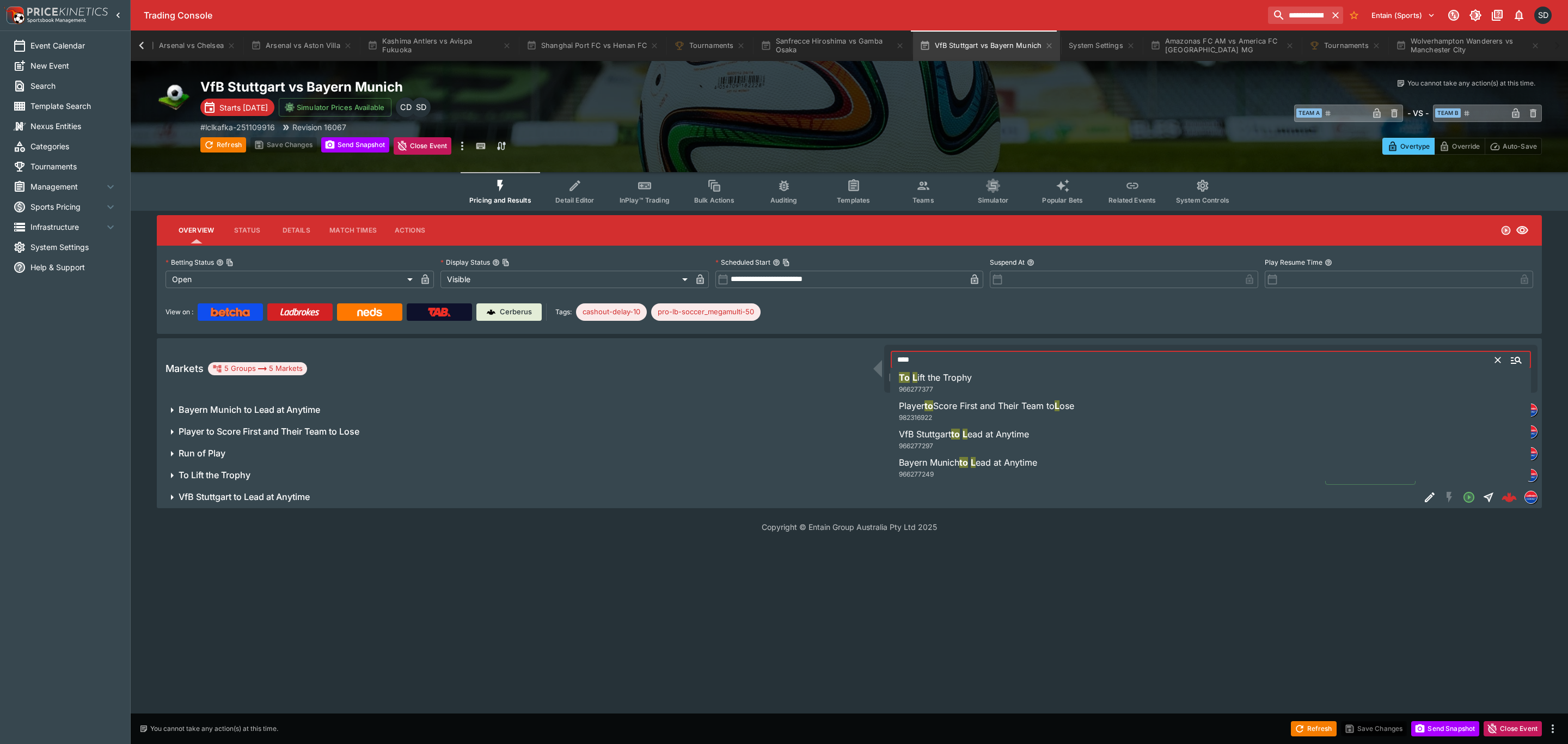
click at [968, 375] on span "ift the Trophy" at bounding box center [945, 377] width 55 height 11
type input "**********"
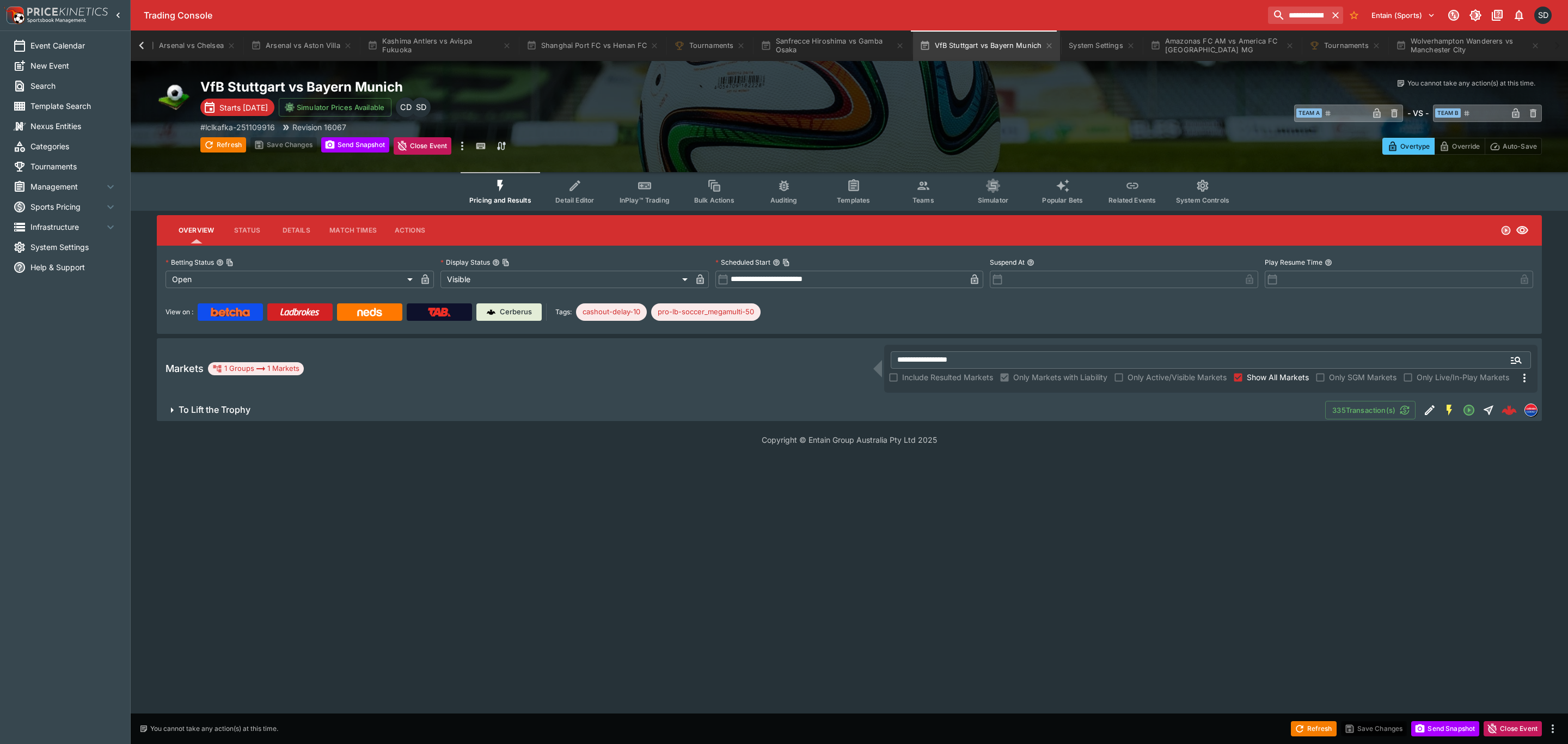
click at [791, 413] on span "To Lift the Trophy" at bounding box center [748, 410] width 1138 height 11
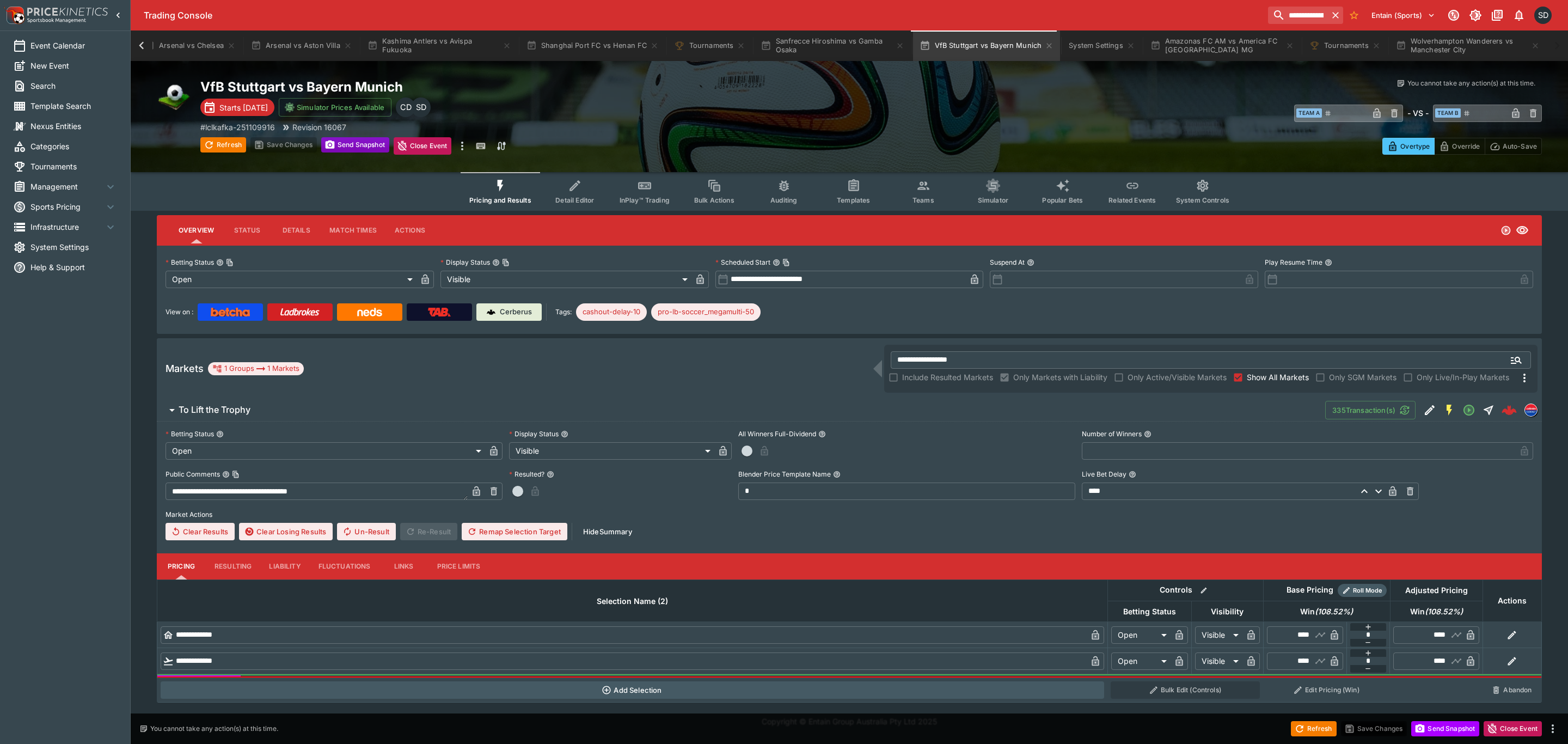
click at [368, 146] on button "Send Snapshot" at bounding box center [356, 145] width 68 height 15
click at [226, 144] on button "Refresh" at bounding box center [223, 145] width 46 height 15
type input "****"
click at [859, 198] on span "Templates" at bounding box center [854, 200] width 33 height 8
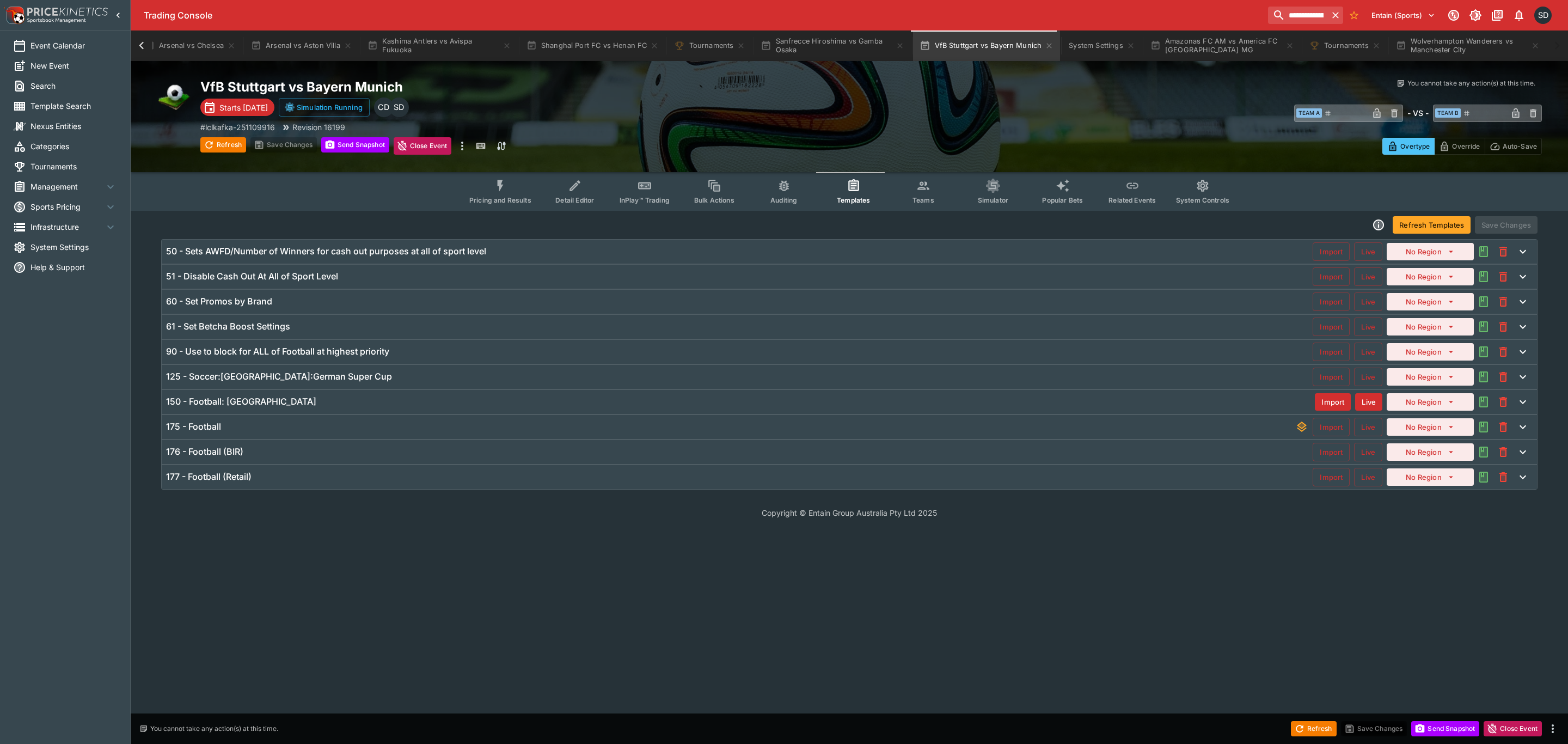
click at [317, 375] on h6 "125 - Soccer:Germany:German Super Cup" at bounding box center [279, 376] width 226 height 11
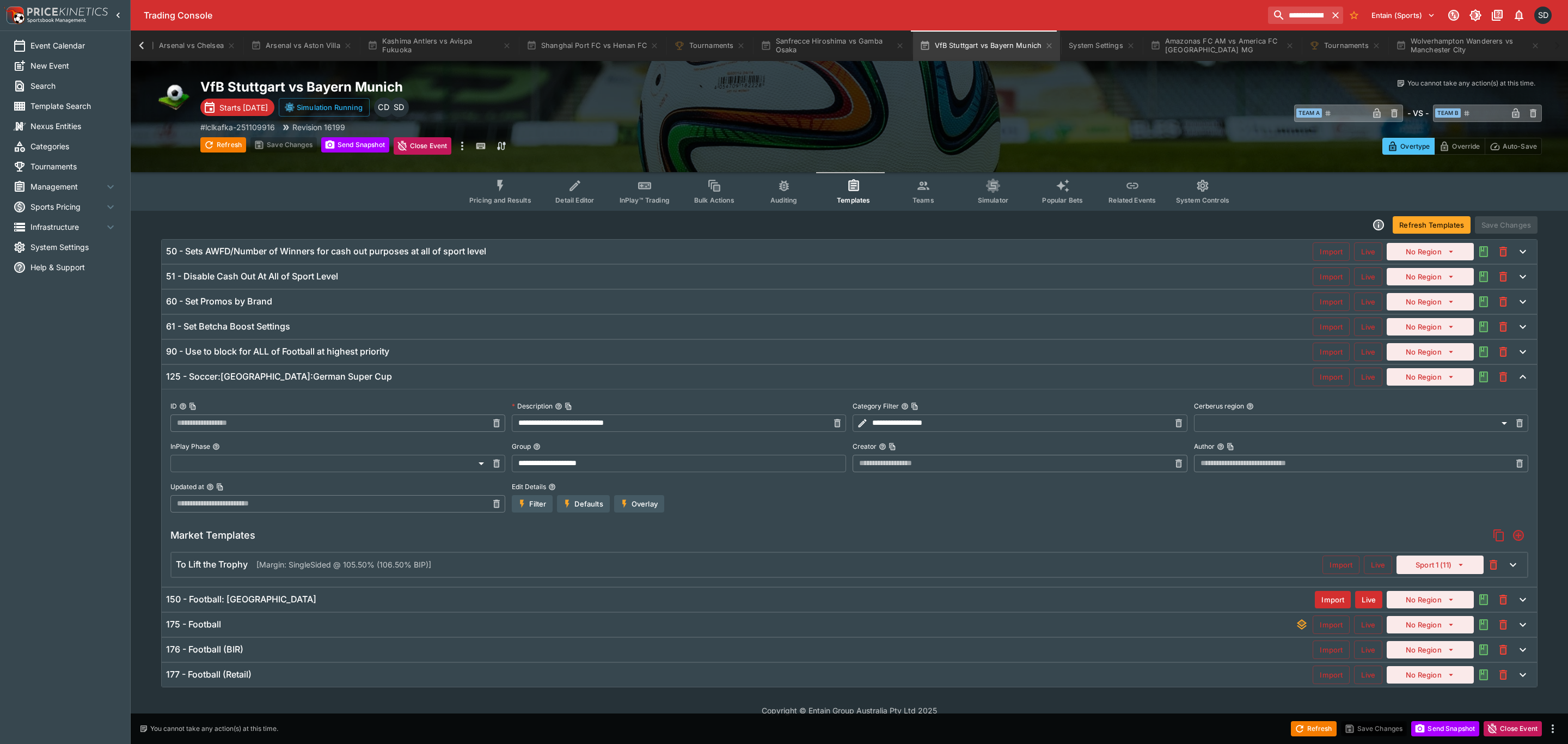
click at [402, 561] on p "[Margin: SingleSided @ 105.50% (106.50% BIP)]" at bounding box center [344, 564] width 175 height 11
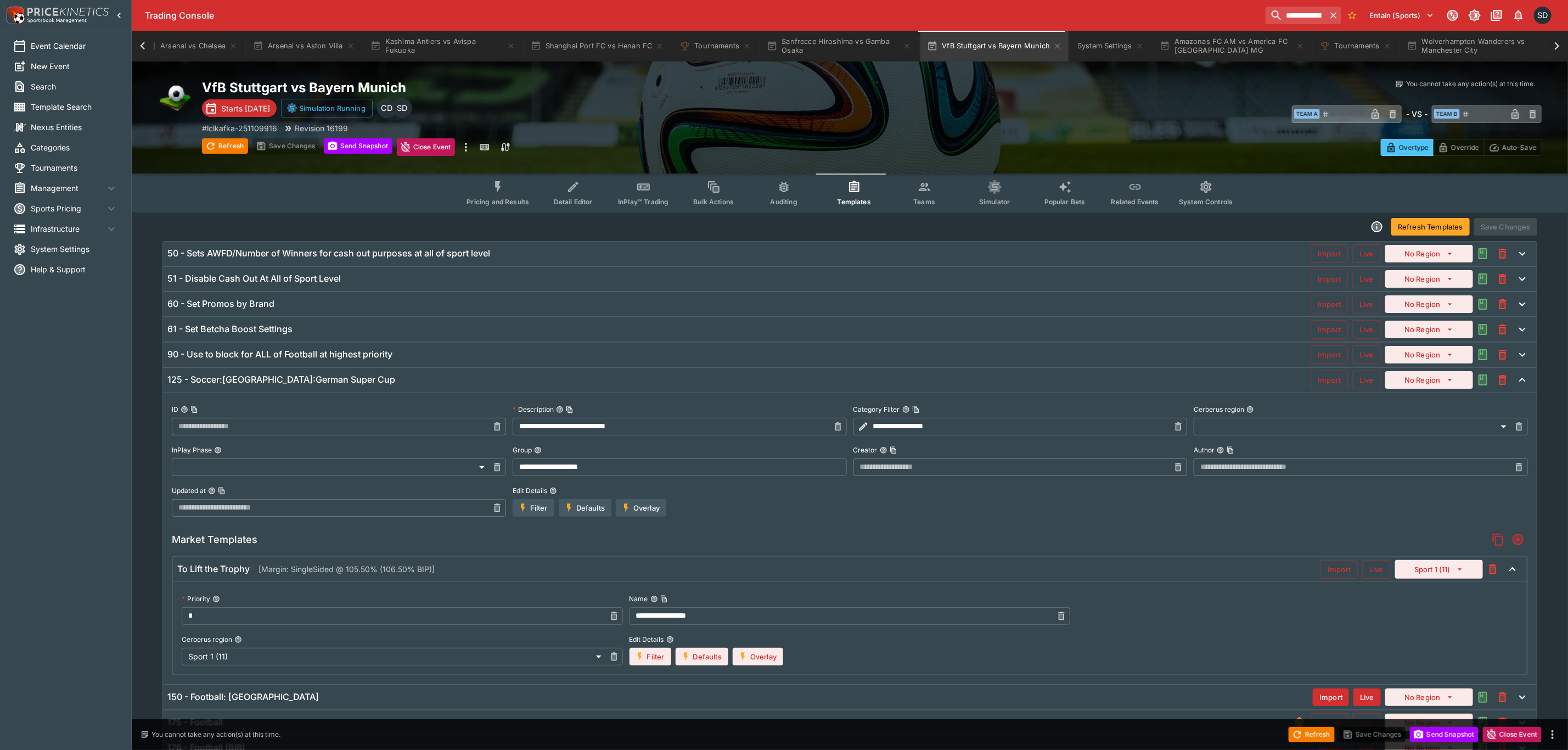
click at [758, 662] on button "Overlay" at bounding box center [758, 657] width 51 height 18
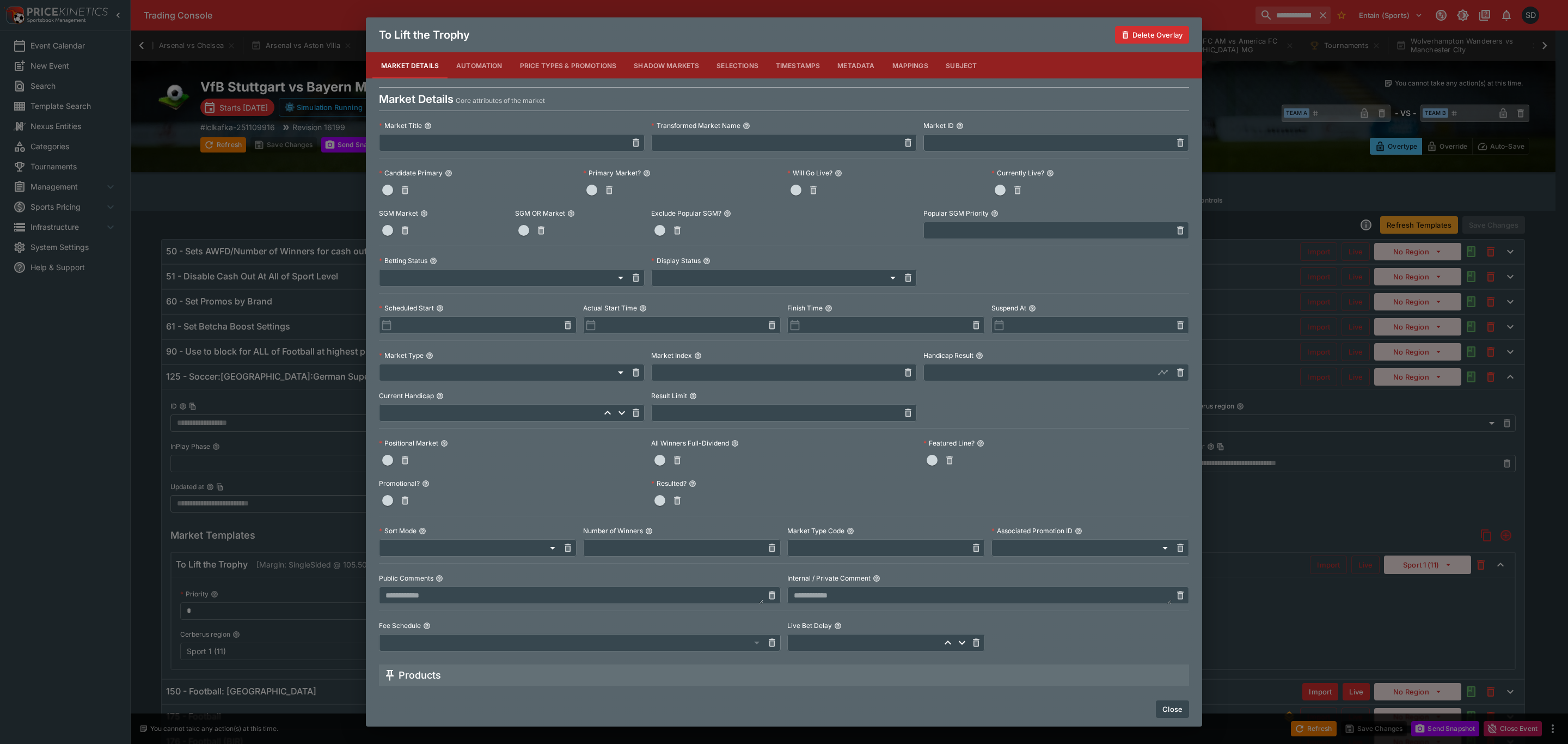
click at [596, 64] on button "Price Types & Promotions" at bounding box center [568, 65] width 115 height 26
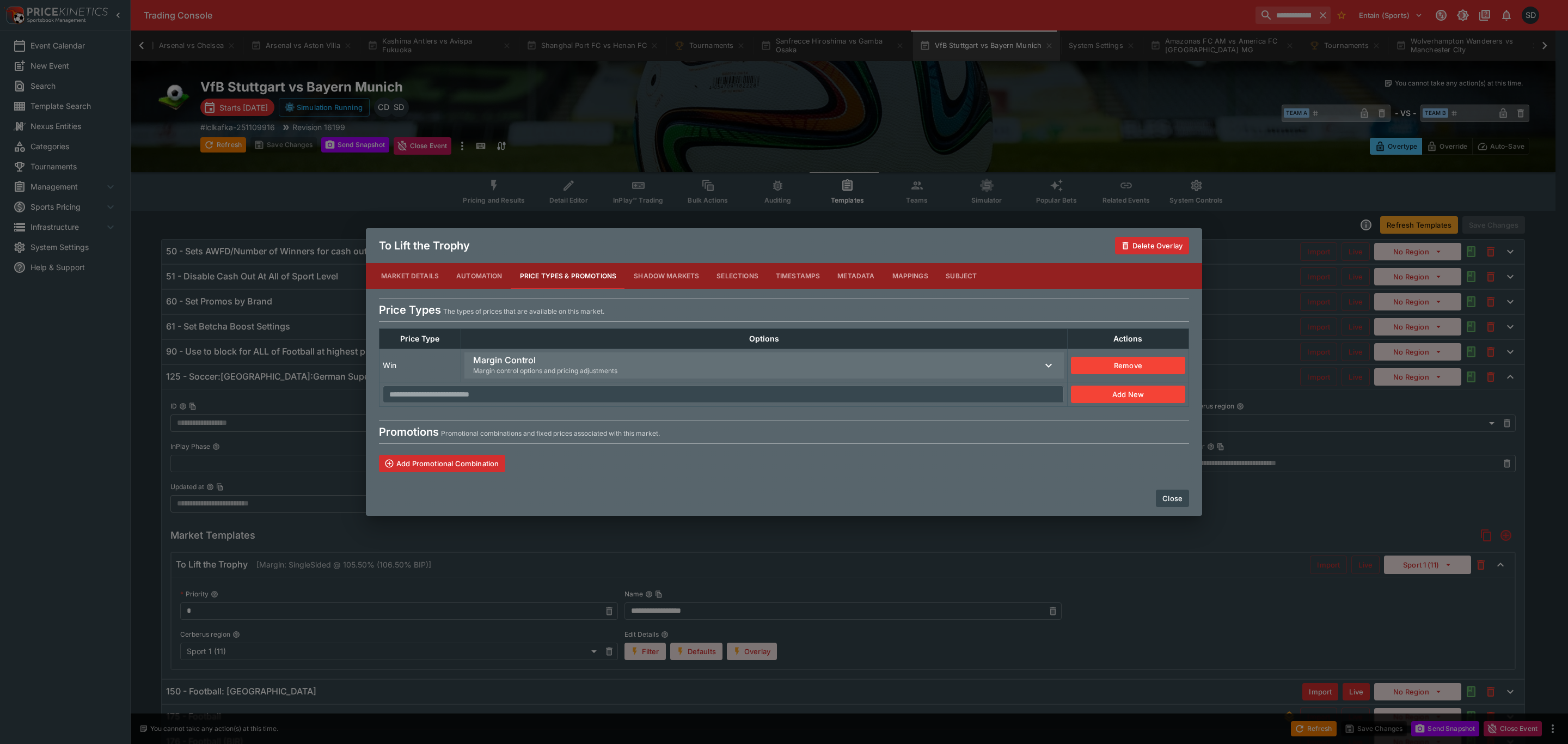
click at [514, 372] on span "Margin control options and pricing adjustments" at bounding box center [545, 371] width 144 height 11
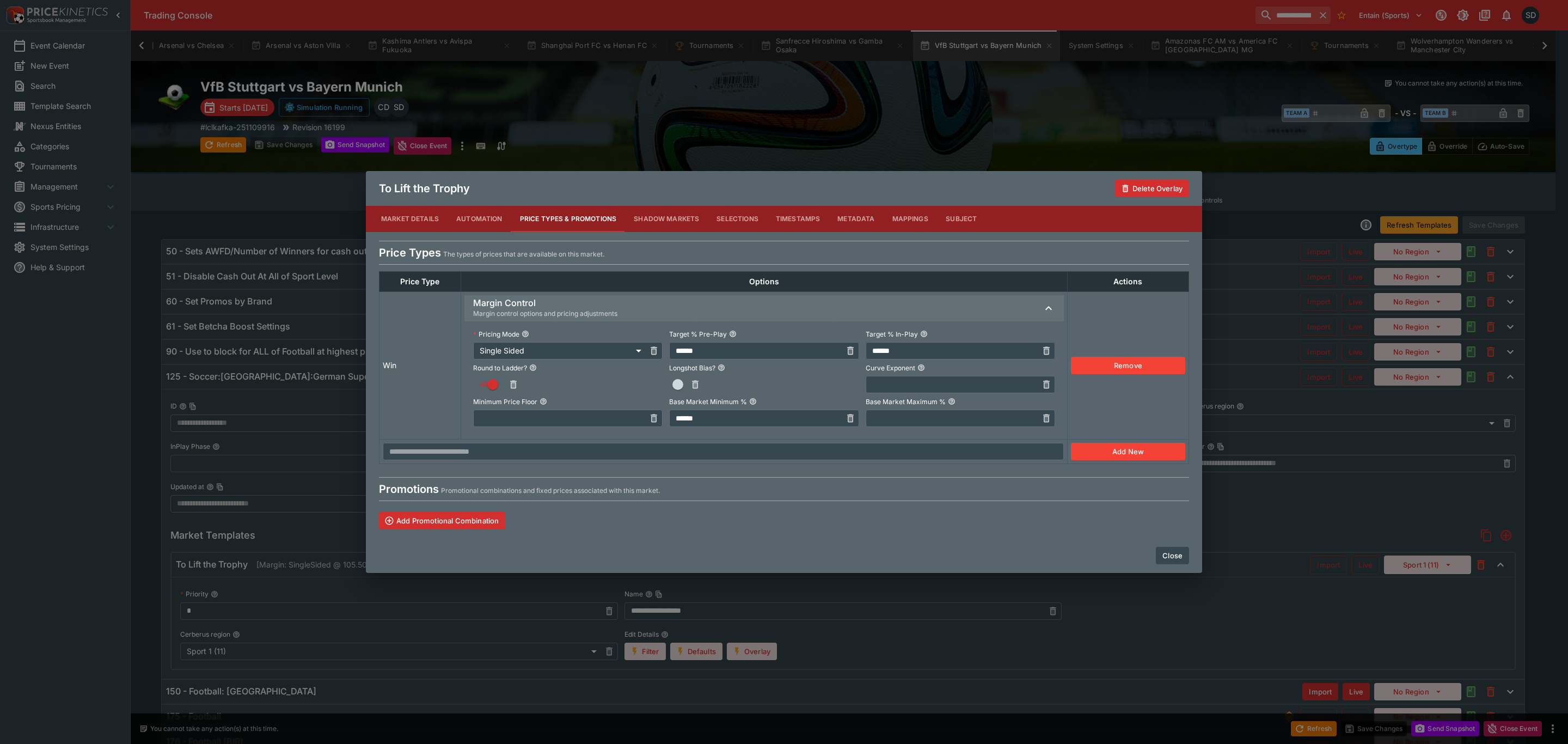
click at [533, 350] on body "**********" at bounding box center [784, 410] width 1568 height 822
click at [497, 403] on li "Single Winner" at bounding box center [557, 407] width 194 height 17
type input "**********"
click at [1171, 556] on button "Close" at bounding box center [1173, 556] width 33 height 17
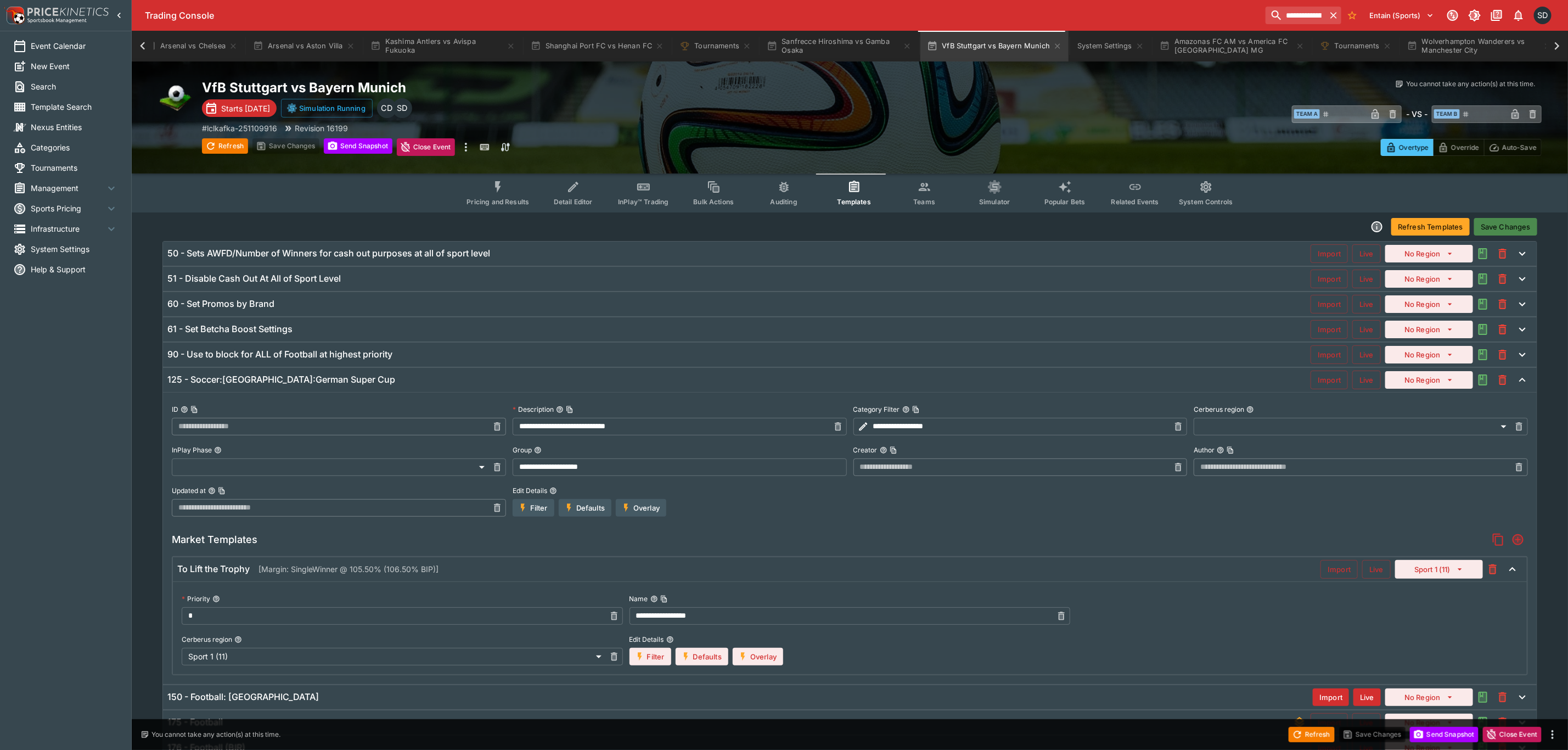
click at [1504, 221] on button "Save Changes" at bounding box center [1505, 227] width 63 height 18
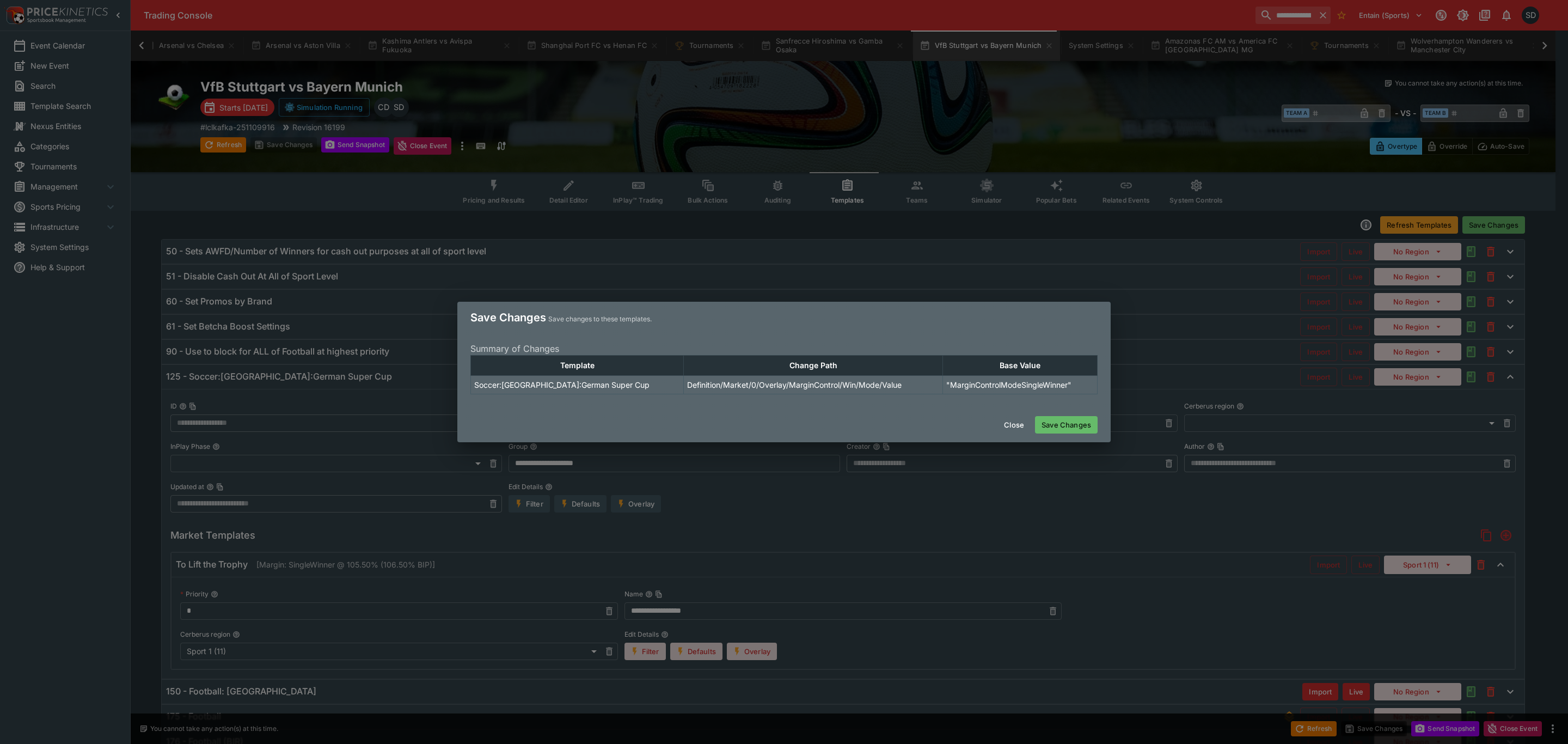
click at [1078, 420] on button "Save Changes" at bounding box center [1066, 425] width 62 height 17
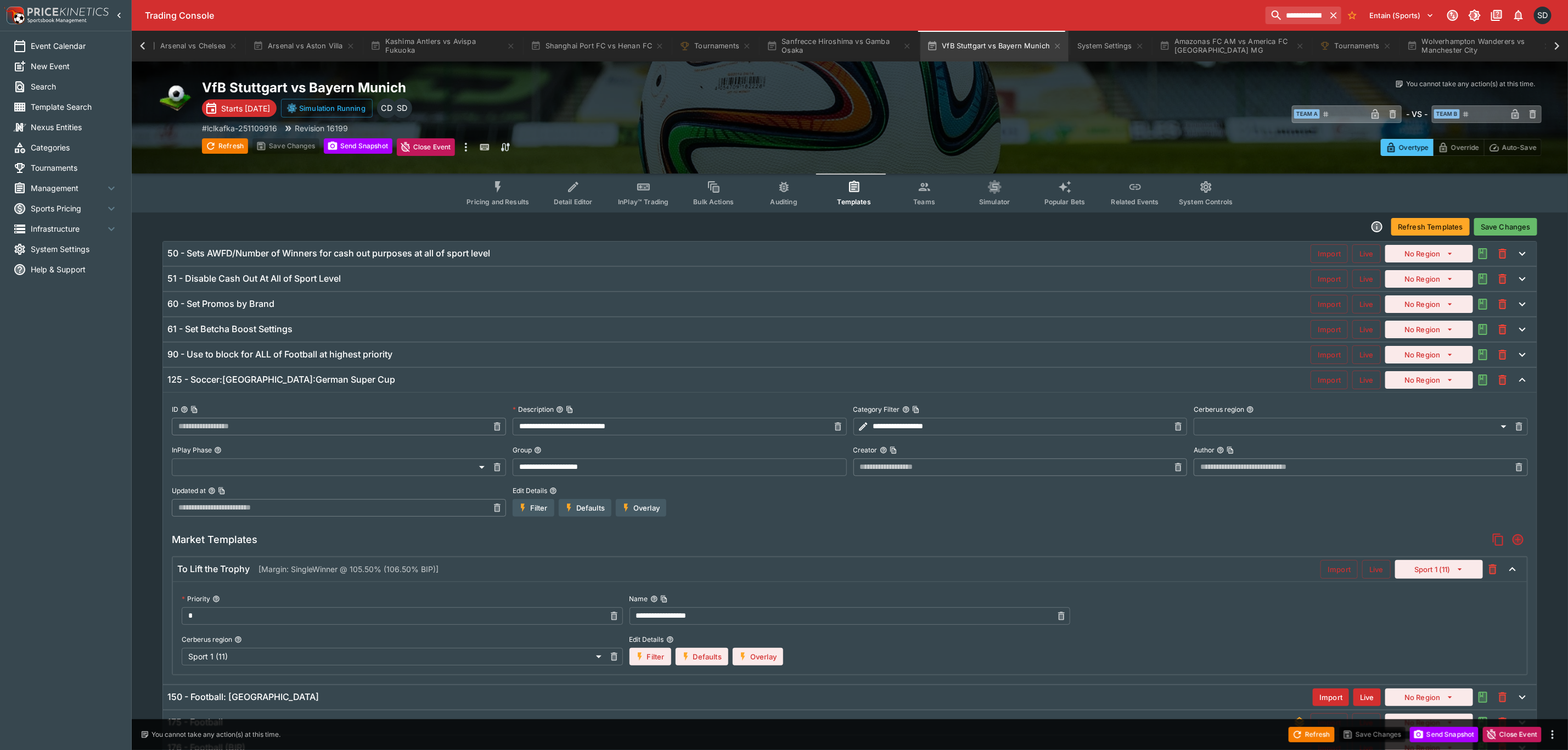
type input "**********"
click at [498, 203] on span "Pricing and Results" at bounding box center [498, 201] width 63 height 8
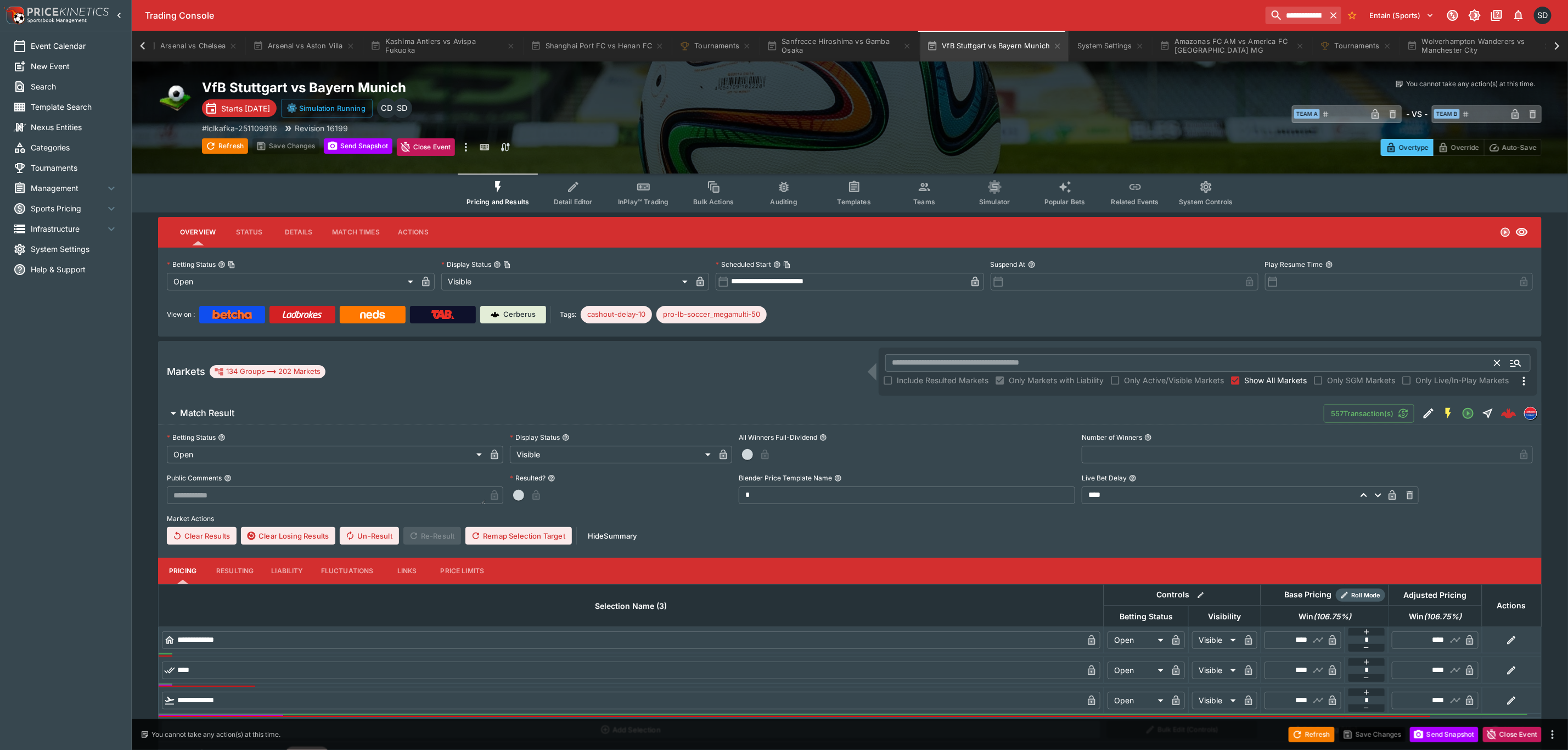
click at [923, 362] on input "text" at bounding box center [1190, 362] width 609 height 18
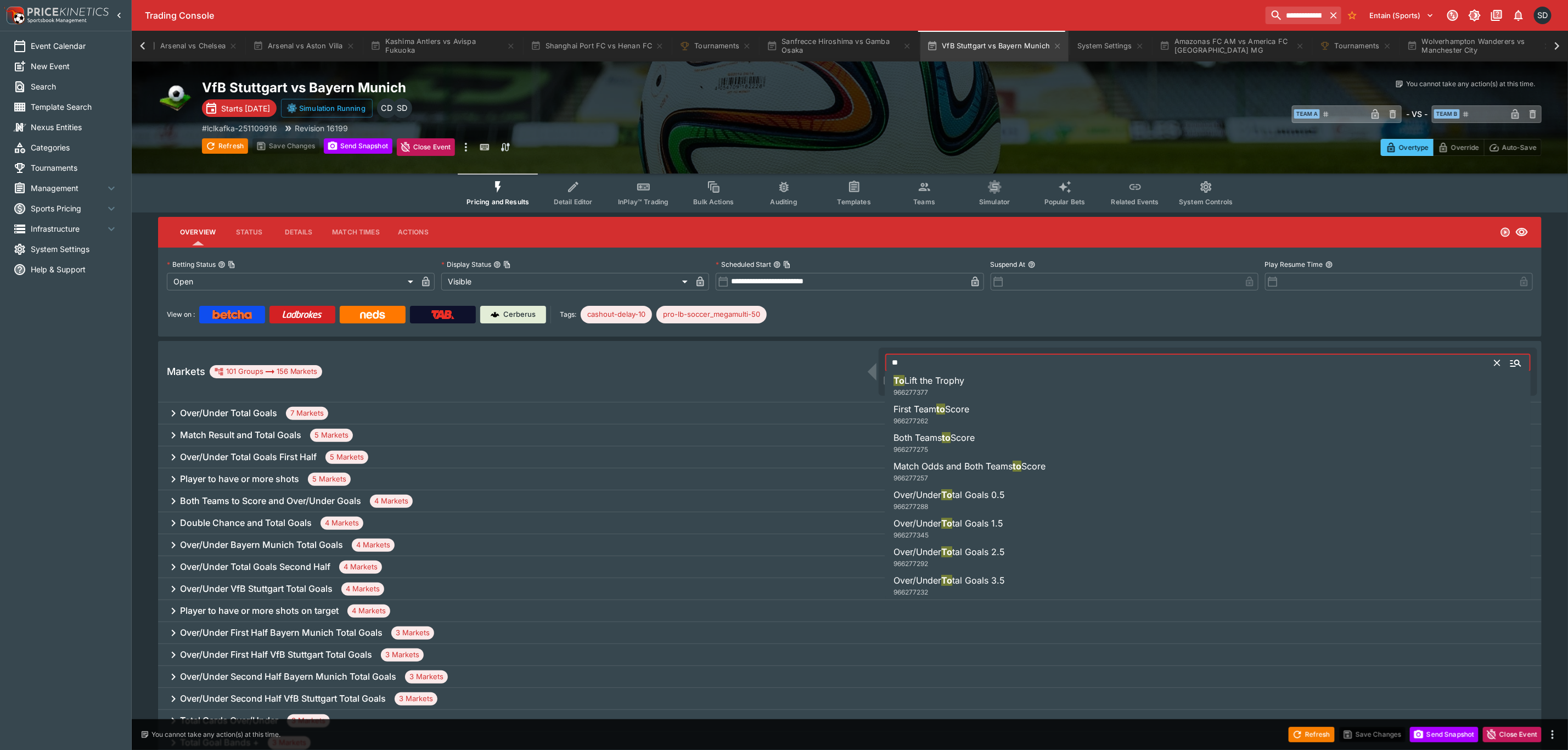
click at [979, 391] on li "To Lift the Trophy 966277377" at bounding box center [1208, 386] width 646 height 31
type input "**********"
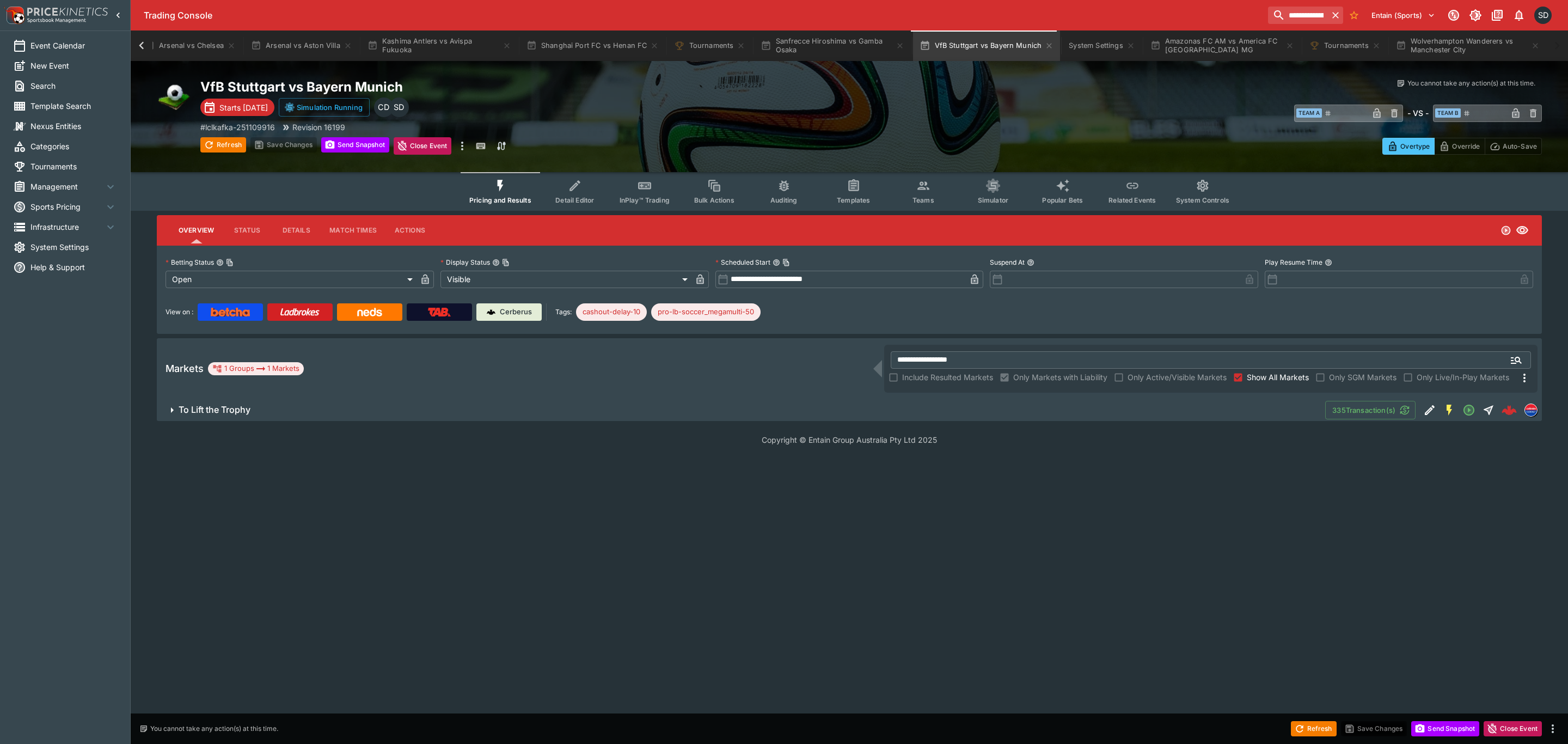
click at [944, 410] on span "To Lift the Trophy" at bounding box center [748, 410] width 1138 height 11
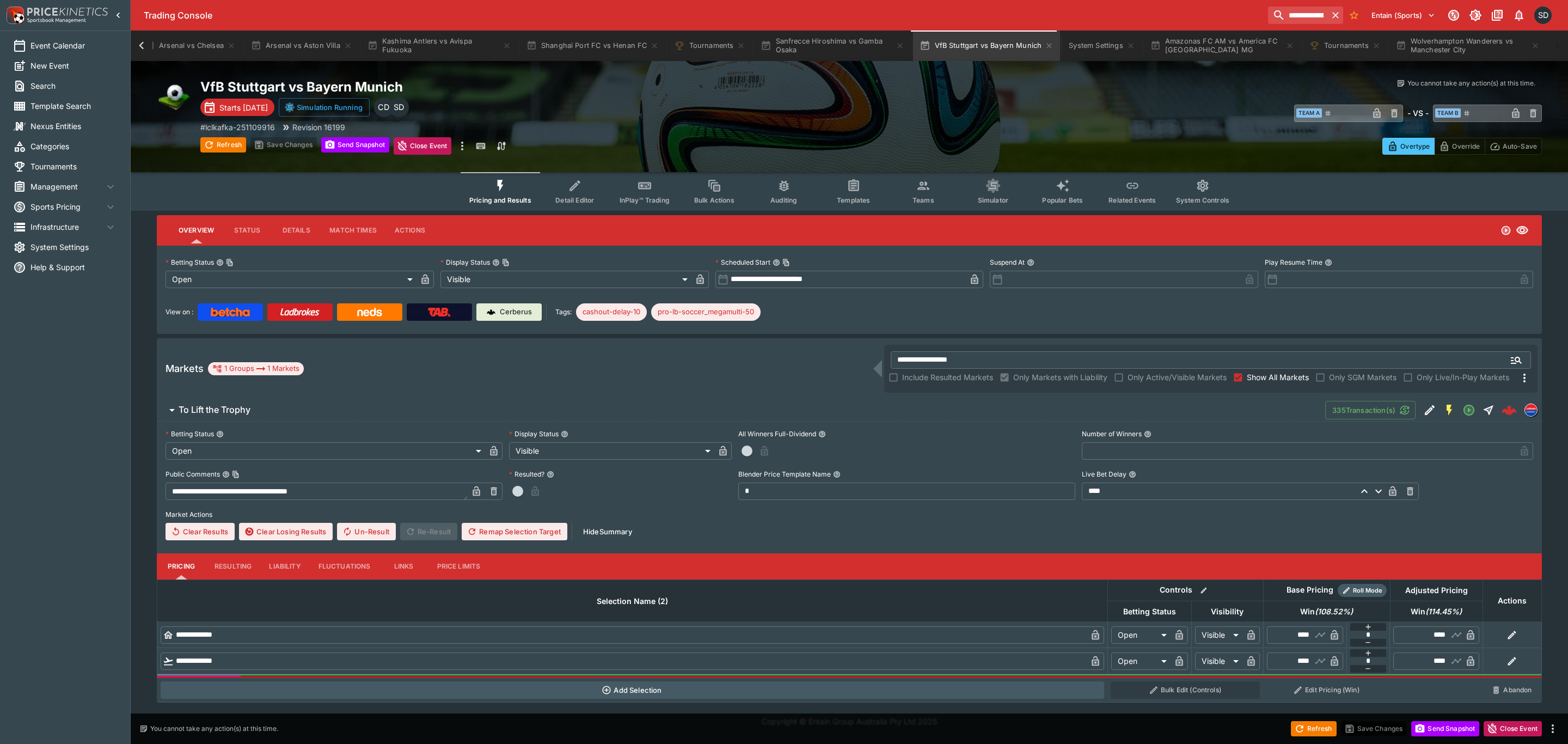
click at [339, 192] on div "Pricing and Results Detail Editor InPlay™ Trading Bulk Actions Auditing Templat…" at bounding box center [849, 191] width 1437 height 39
click at [228, 146] on button "Refresh" at bounding box center [223, 145] width 46 height 15
click at [360, 138] on button "Send Snapshot" at bounding box center [356, 145] width 68 height 15
click at [240, 151] on button "Refresh" at bounding box center [223, 145] width 46 height 15
type input "****"
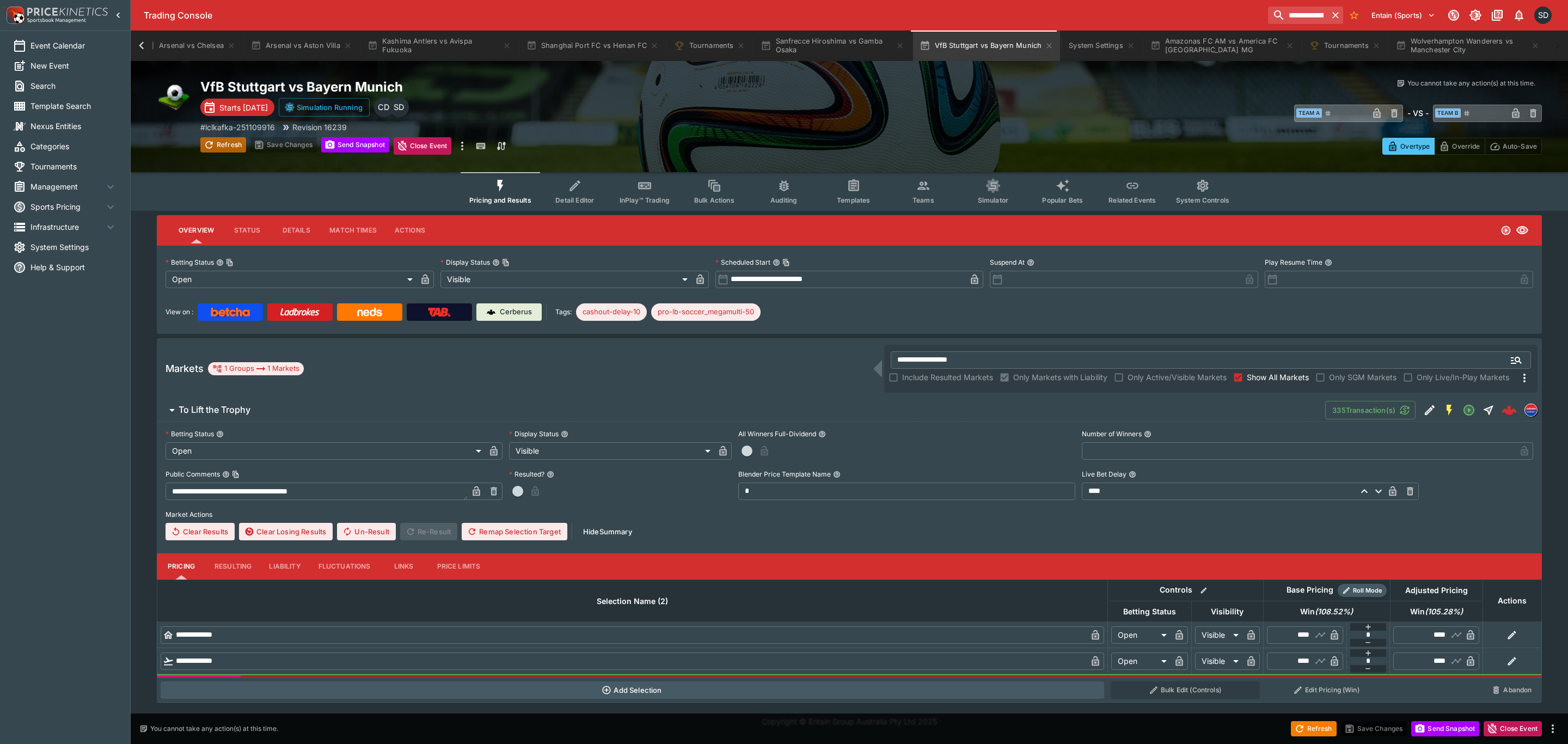
type input "****"
click at [794, 359] on div "**********" at bounding box center [849, 369] width 1385 height 61
click at [1008, 344] on div "**********" at bounding box center [849, 369] width 1385 height 61
click at [1427, 414] on icon "Edit Detail" at bounding box center [1429, 410] width 13 height 13
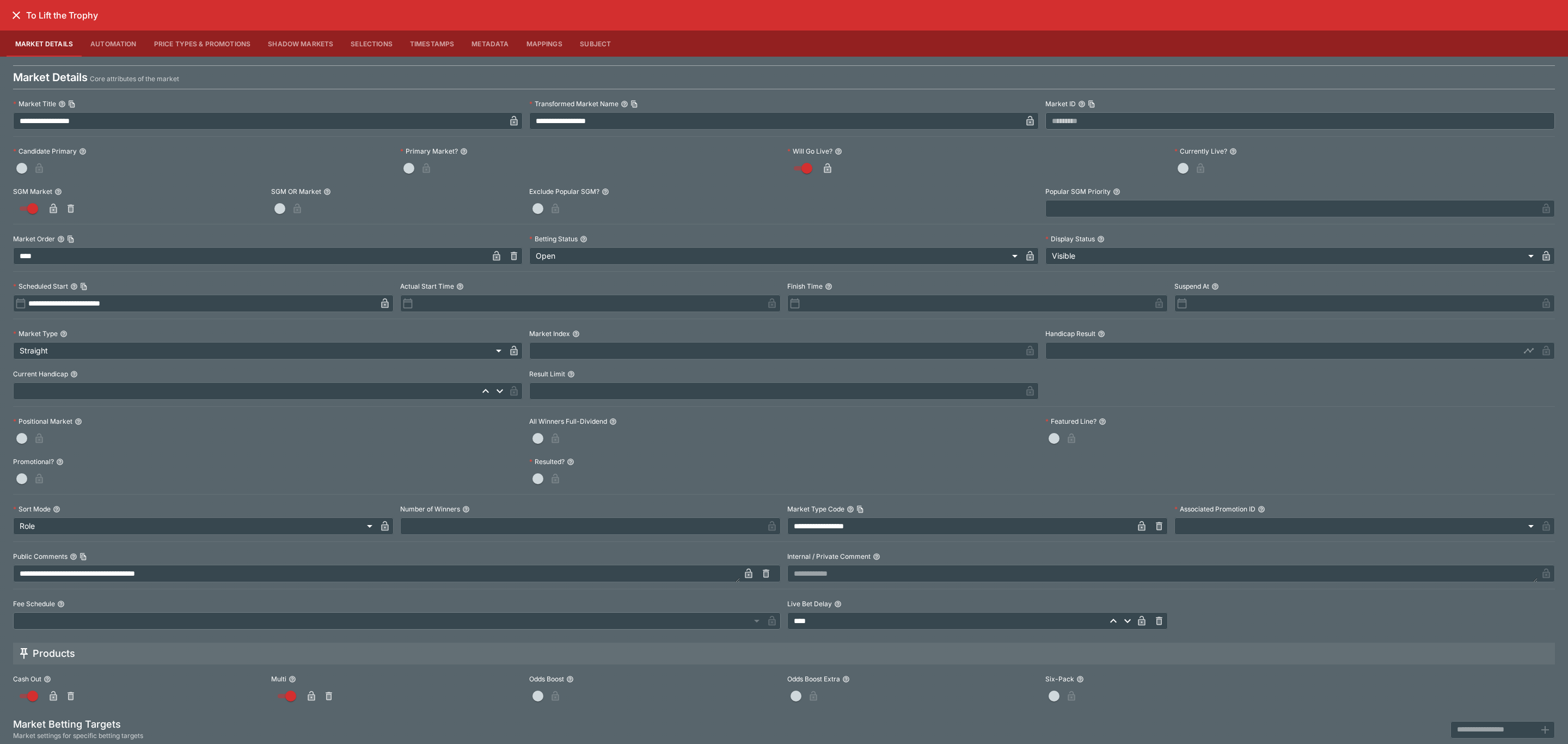
click at [409, 168] on span "button" at bounding box center [409, 168] width 11 height 11
click at [435, 174] on icon "button" at bounding box center [441, 168] width 11 height 11
click at [17, 17] on icon "close" at bounding box center [16, 14] width 13 height 13
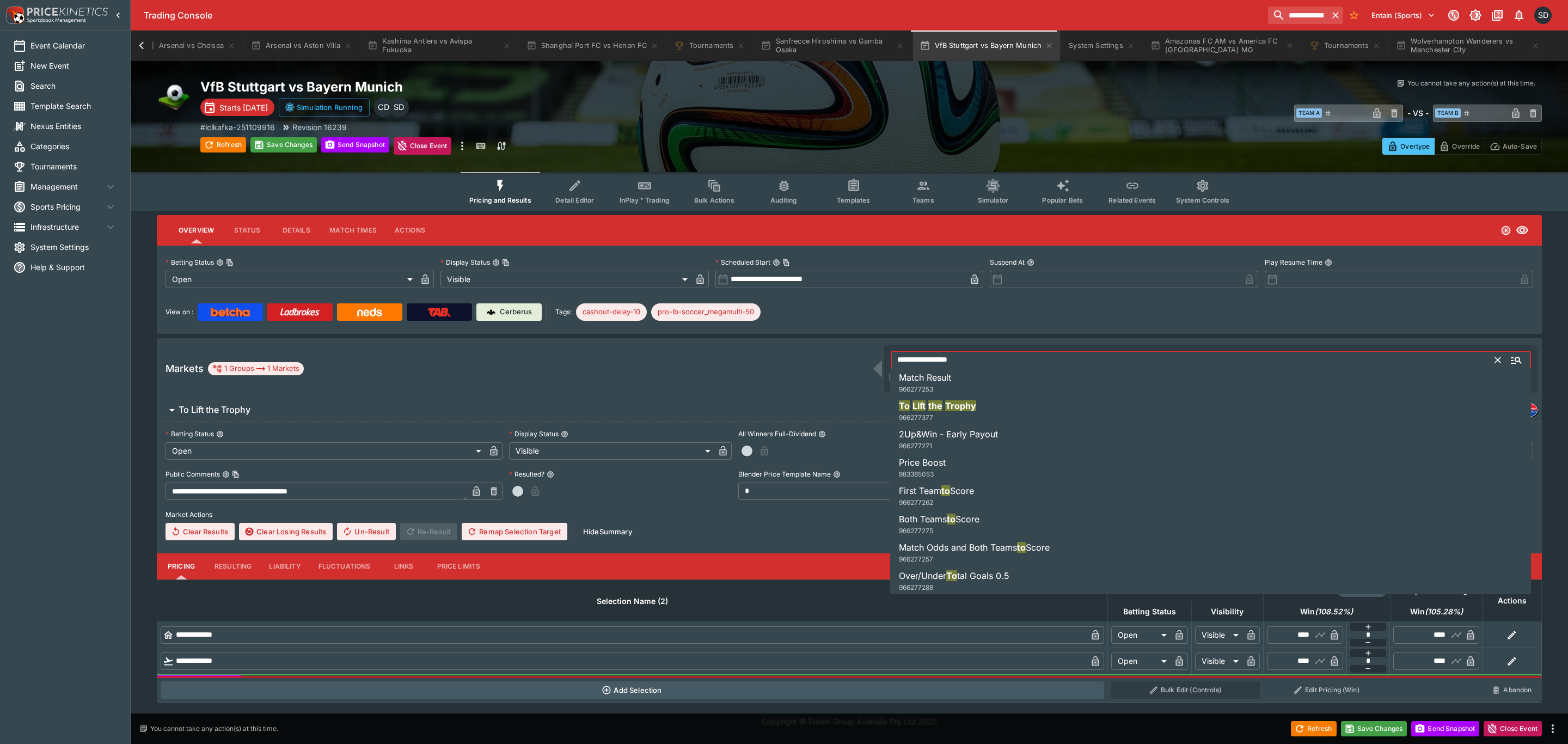
drag, startPoint x: 960, startPoint y: 350, endPoint x: 851, endPoint y: 342, distance: 109.3
click at [851, 342] on div "**********" at bounding box center [849, 369] width 1385 height 61
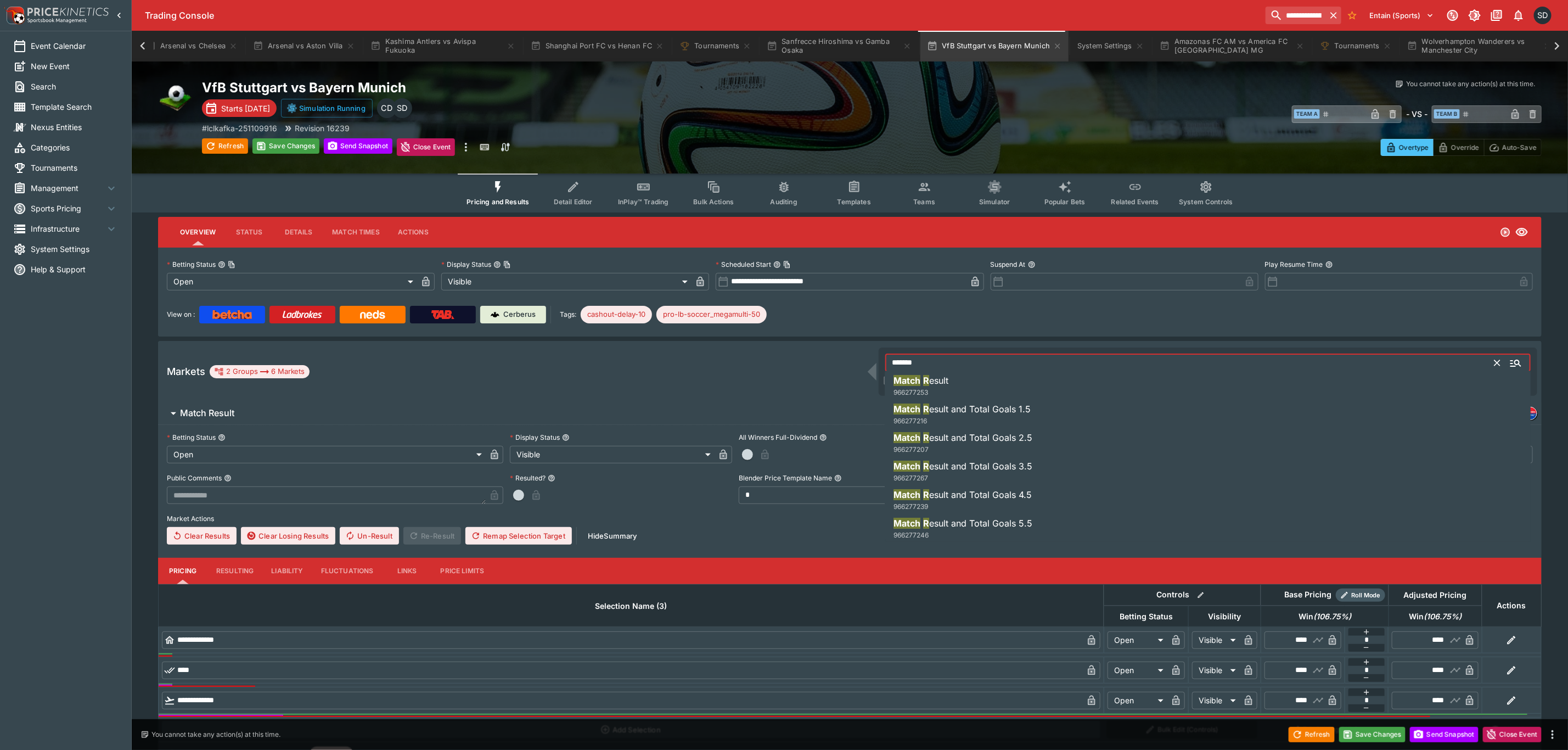
click at [956, 388] on li "Match R esult 966277253" at bounding box center [1208, 386] width 646 height 31
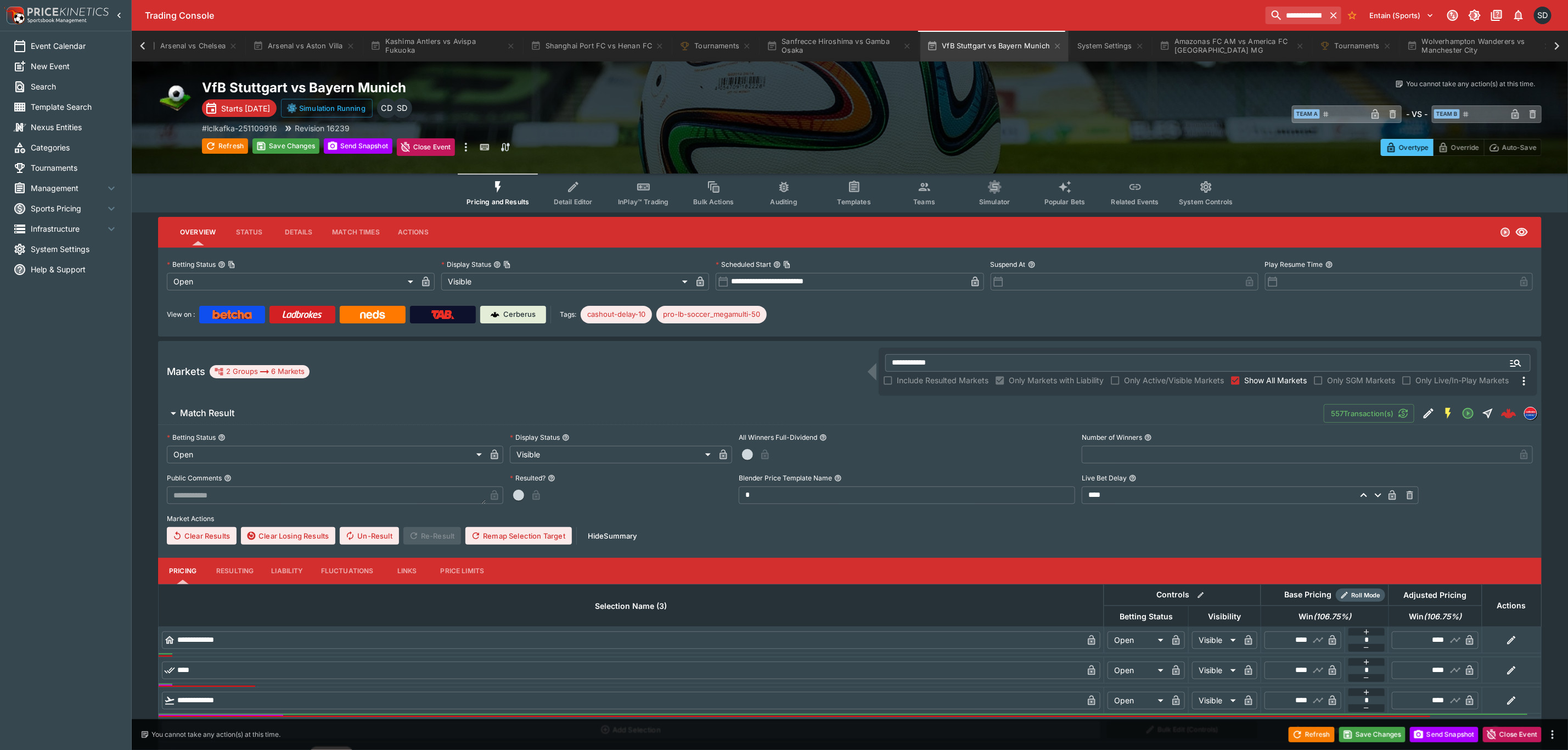
click at [472, 416] on span "Match Result" at bounding box center [747, 413] width 1135 height 11
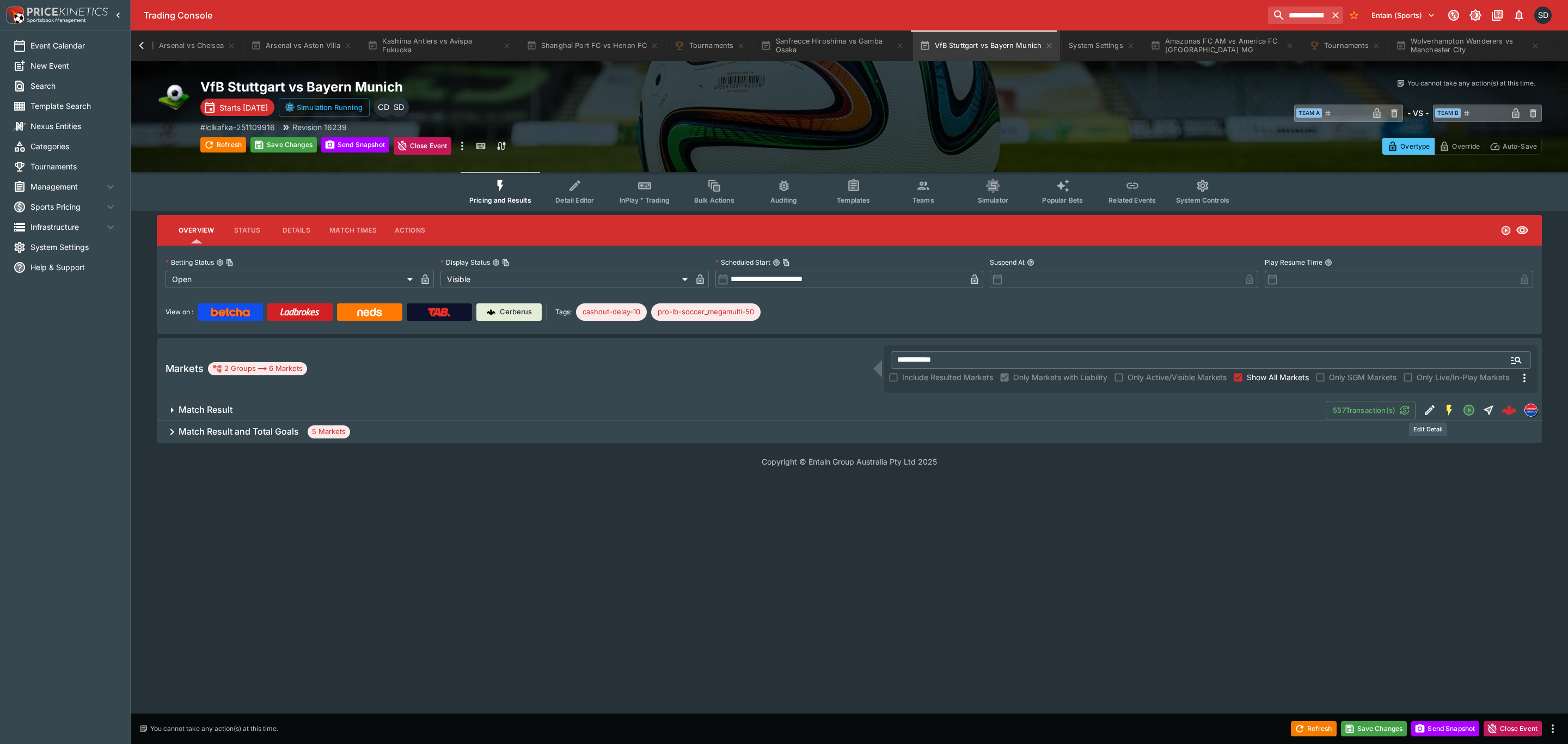
click at [1430, 410] on icon "Edit Detail" at bounding box center [1429, 410] width 13 height 13
click at [1428, 428] on icon "Edit Detail" at bounding box center [1429, 432] width 13 height 13
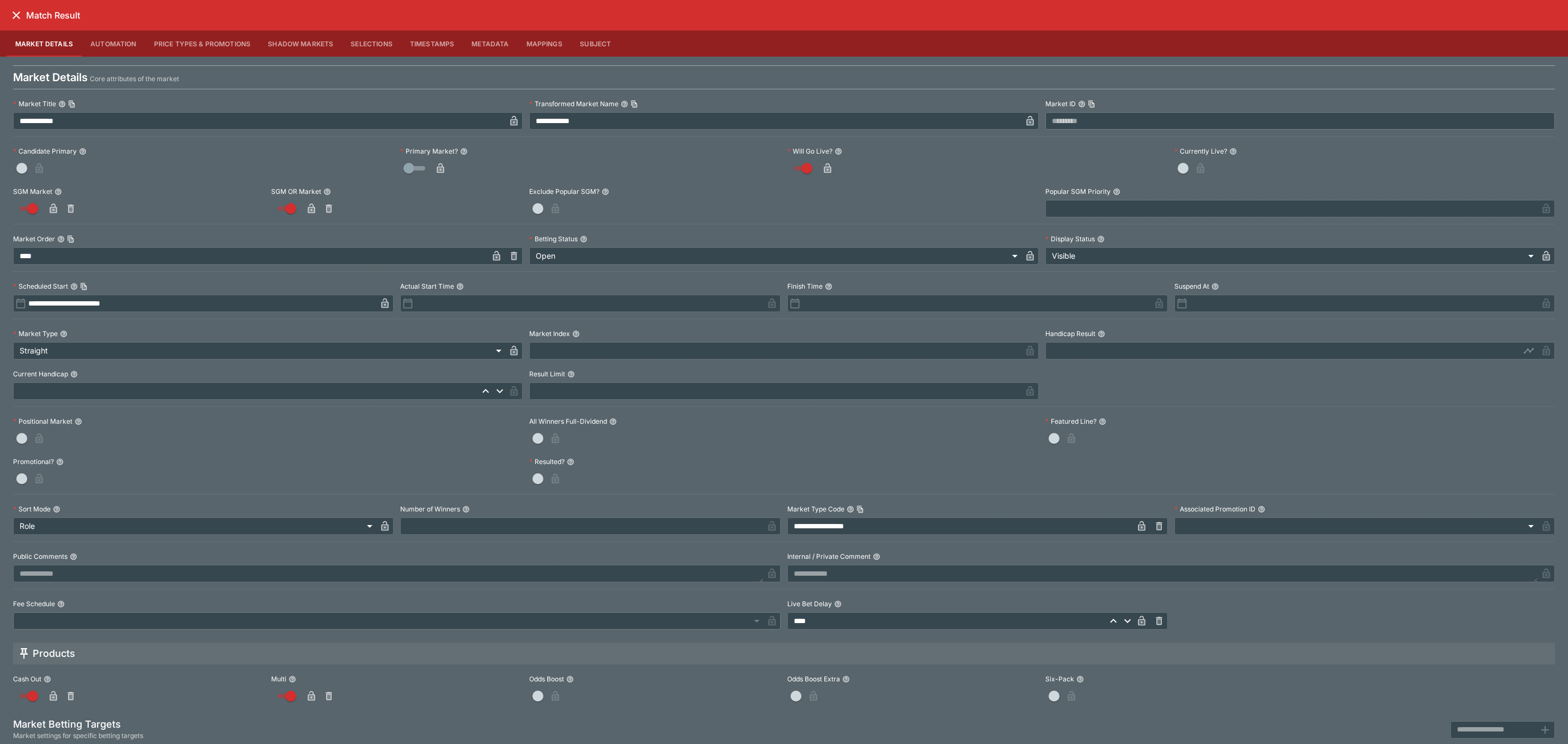
click at [438, 169] on icon "button" at bounding box center [440, 169] width 5 height 5
click at [21, 170] on span "button" at bounding box center [22, 168] width 11 height 11
drag, startPoint x: 57, startPoint y: 172, endPoint x: 74, endPoint y: 174, distance: 17.1
click at [58, 172] on icon "button" at bounding box center [53, 168] width 11 height 11
click at [15, 11] on icon "close" at bounding box center [16, 14] width 13 height 13
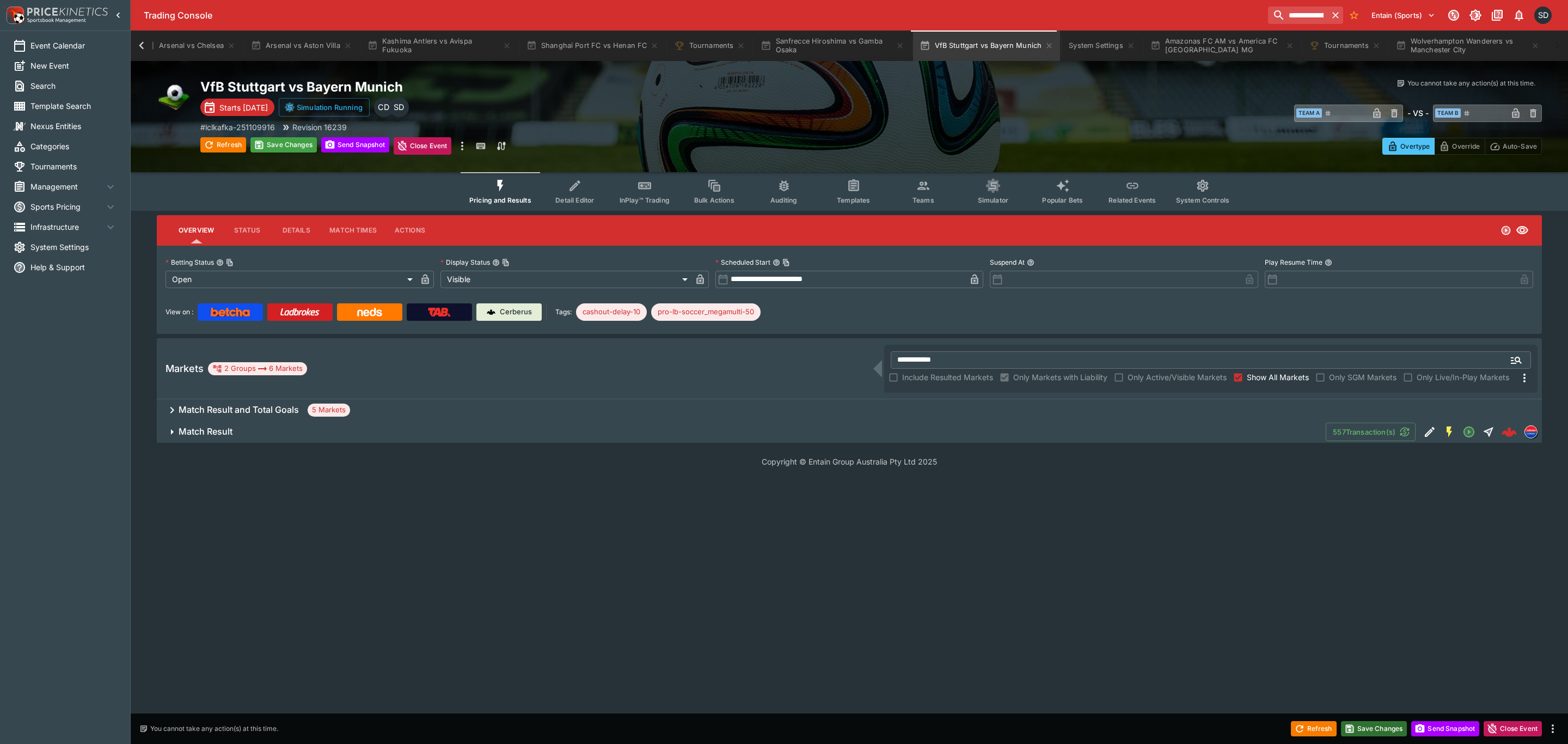
click at [1380, 731] on button "Save Changes" at bounding box center [1374, 729] width 66 height 15
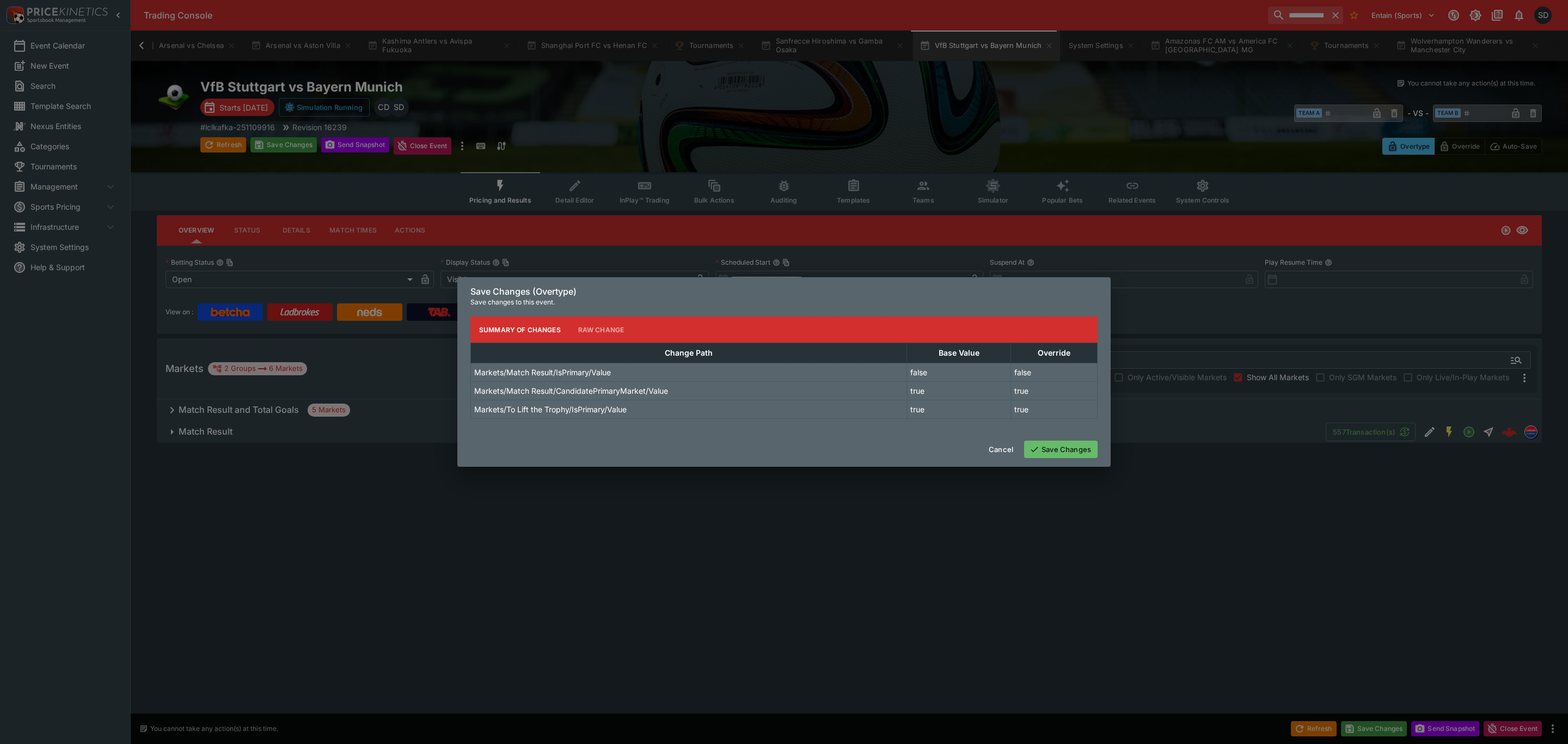
click at [1085, 446] on button "Save Changes" at bounding box center [1061, 449] width 74 height 17
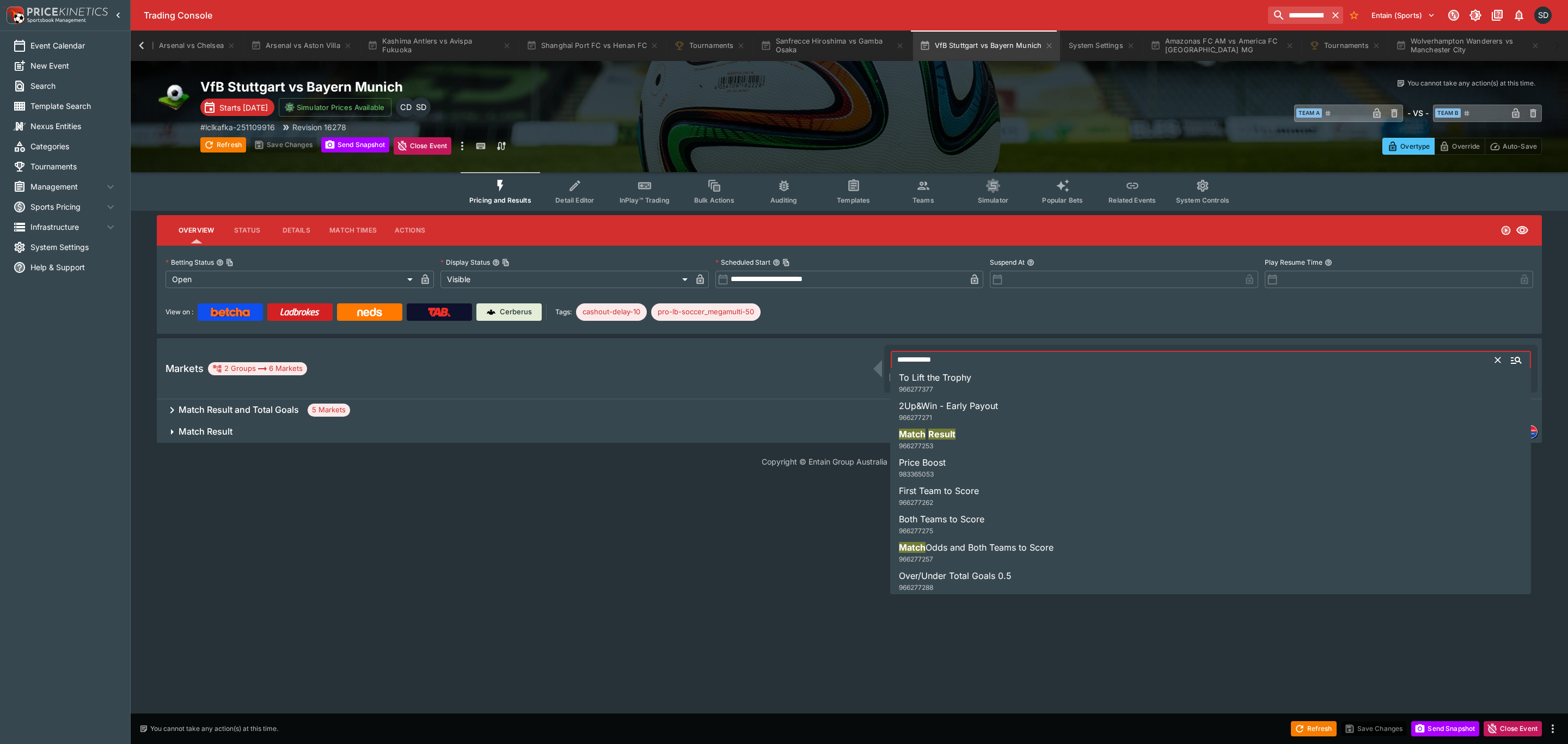
drag, startPoint x: 918, startPoint y: 359, endPoint x: 868, endPoint y: 359, distance: 50.0
click at [868, 359] on div "**********" at bounding box center [849, 369] width 1385 height 61
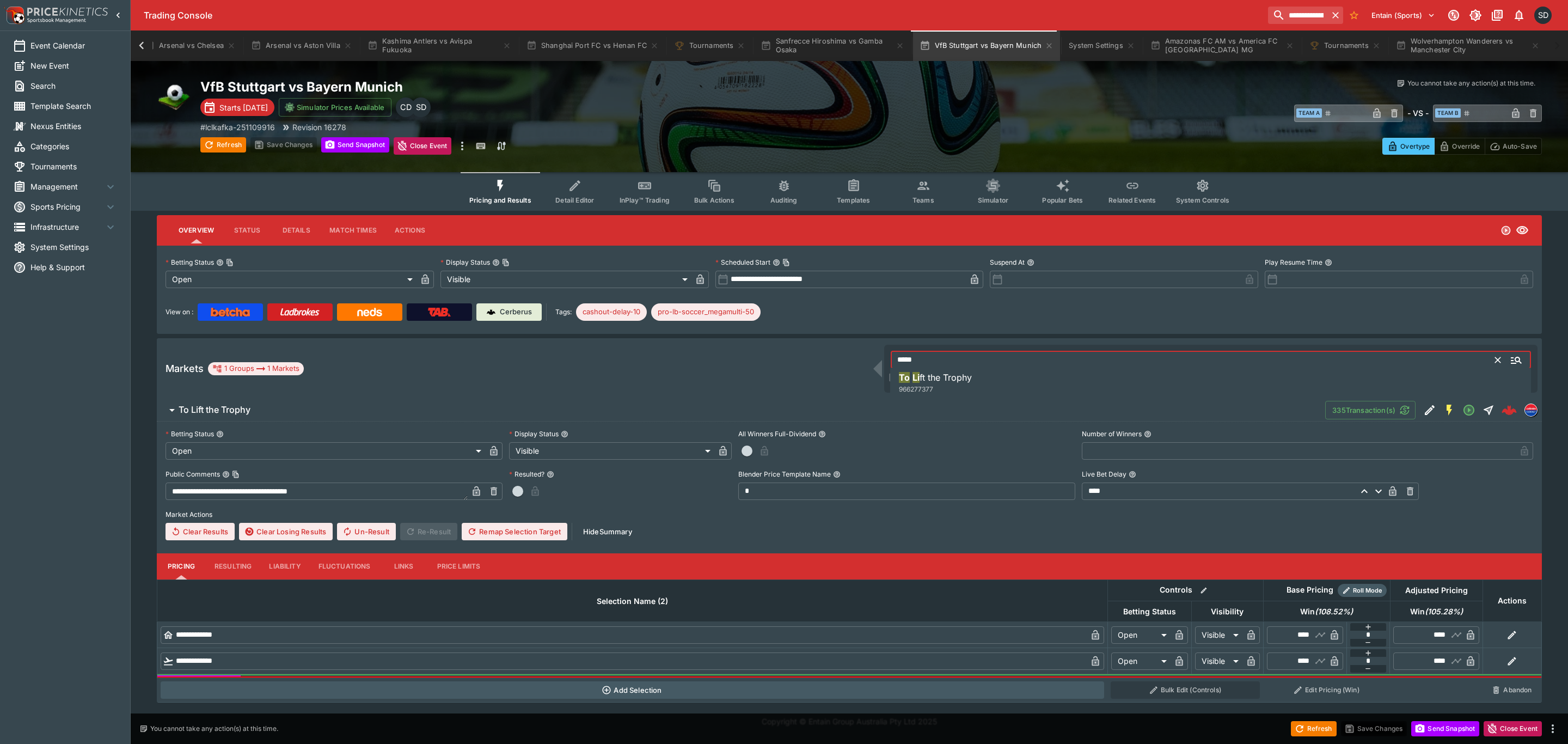
click at [929, 376] on span "ft the Trophy" at bounding box center [945, 377] width 52 height 11
type input "**********"
click at [260, 413] on span "To Lift the Trophy" at bounding box center [748, 410] width 1138 height 11
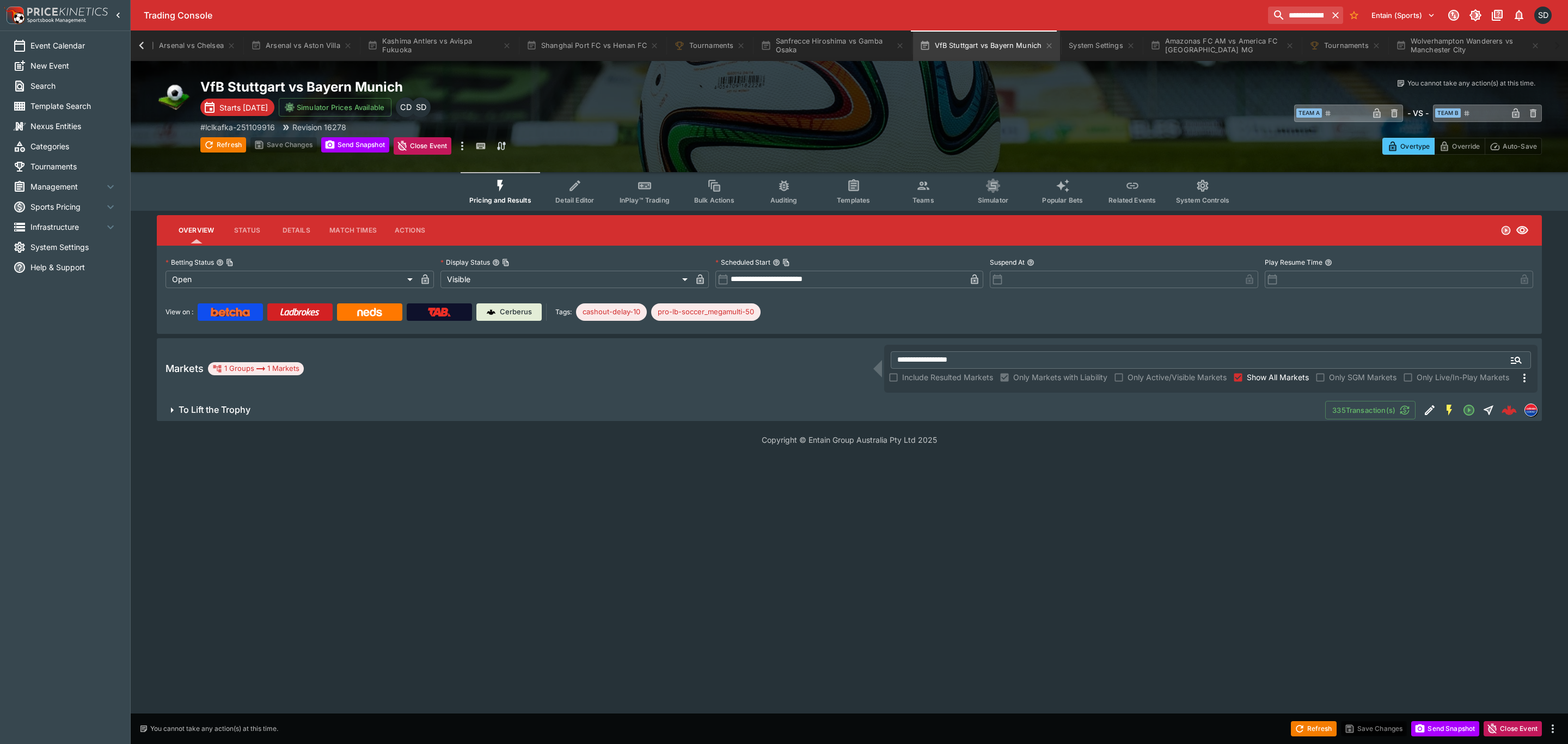
click at [260, 413] on span "To Lift the Trophy" at bounding box center [748, 410] width 1138 height 11
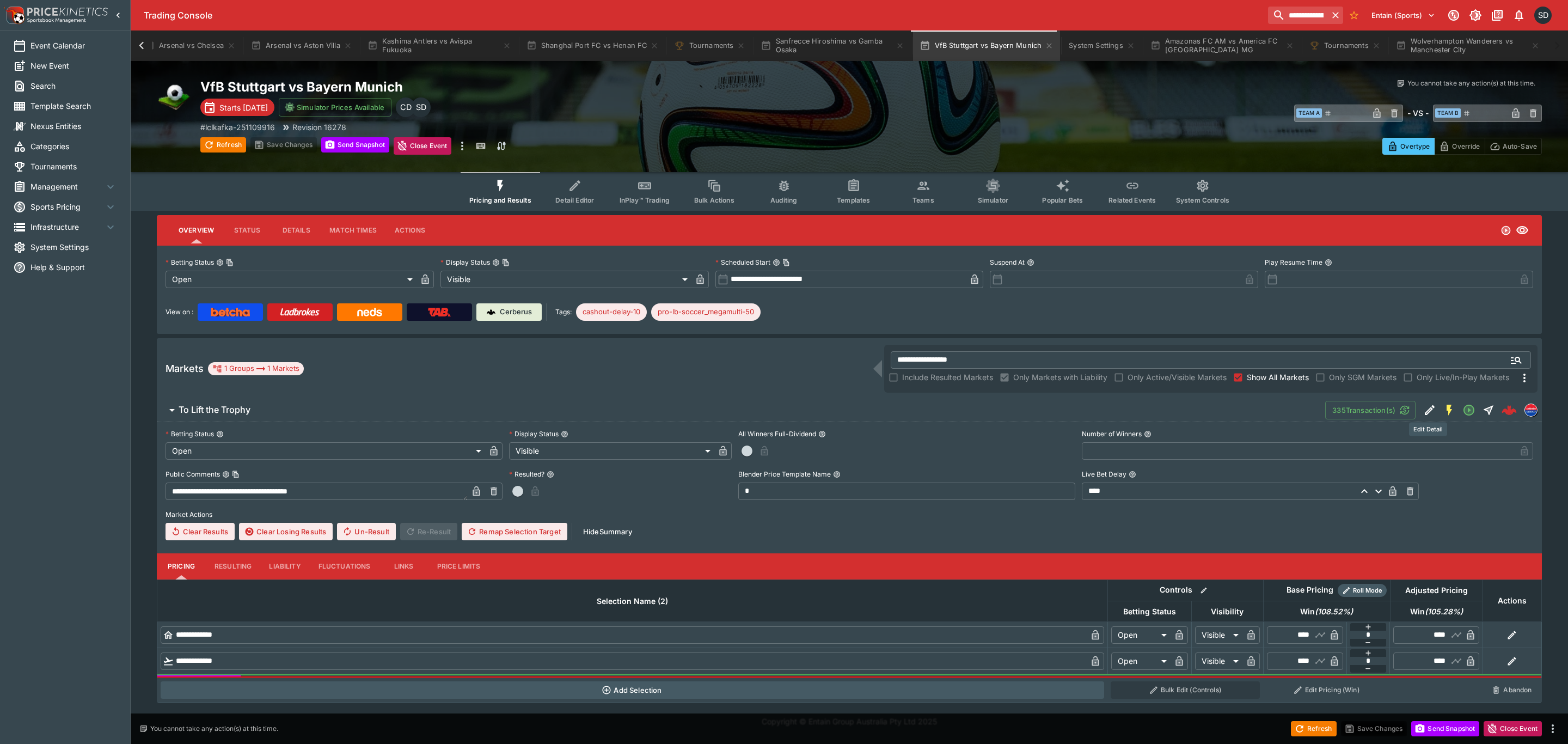
click at [1430, 410] on icon "Edit Detail" at bounding box center [1429, 410] width 13 height 13
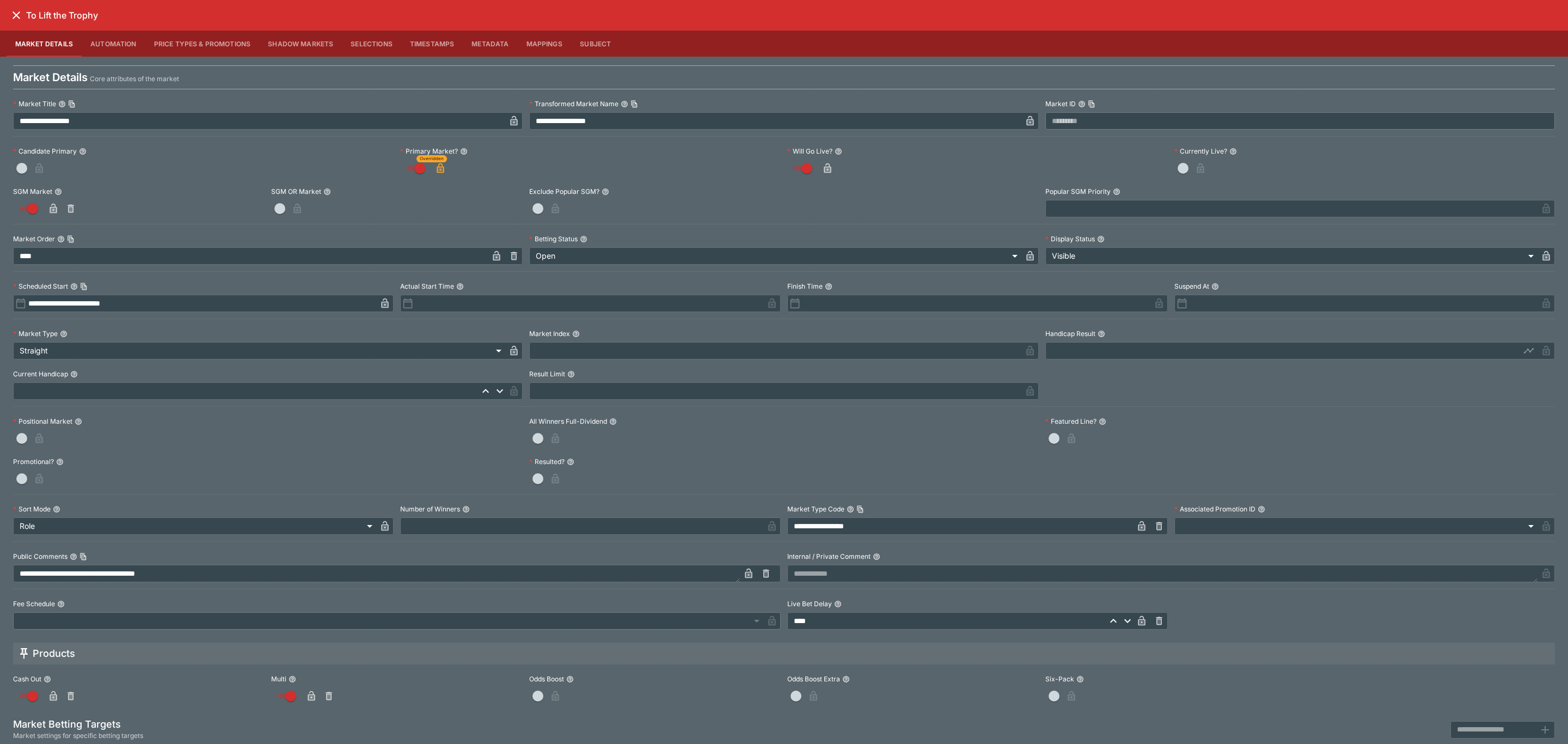
click at [17, 14] on icon "close" at bounding box center [16, 15] width 8 height 8
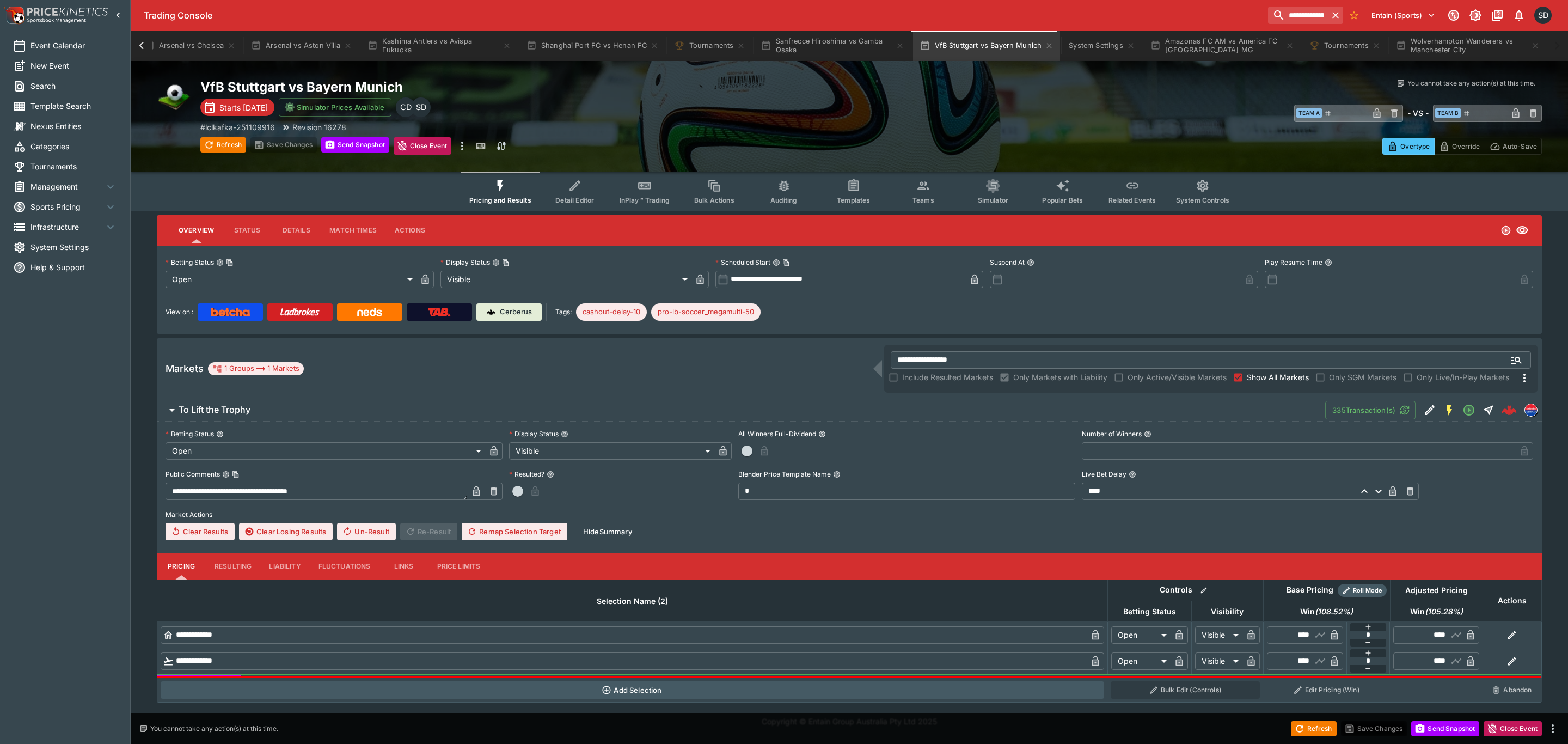
click at [987, 190] on icon "Event type filters" at bounding box center [993, 185] width 14 height 14
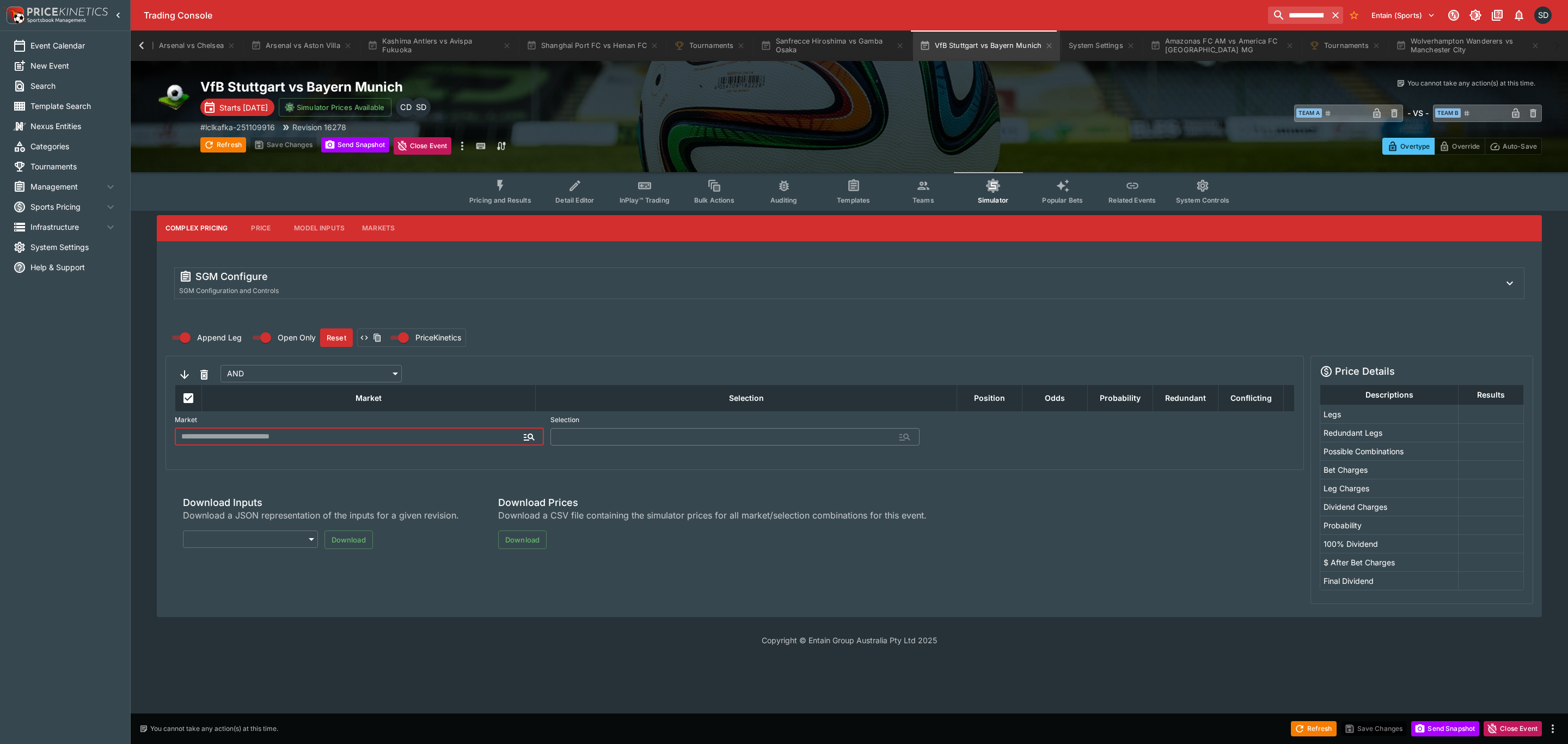
type input "**********"
click at [460, 285] on div "SGM Configure SGM Configuration and Controls" at bounding box center [839, 283] width 1321 height 26
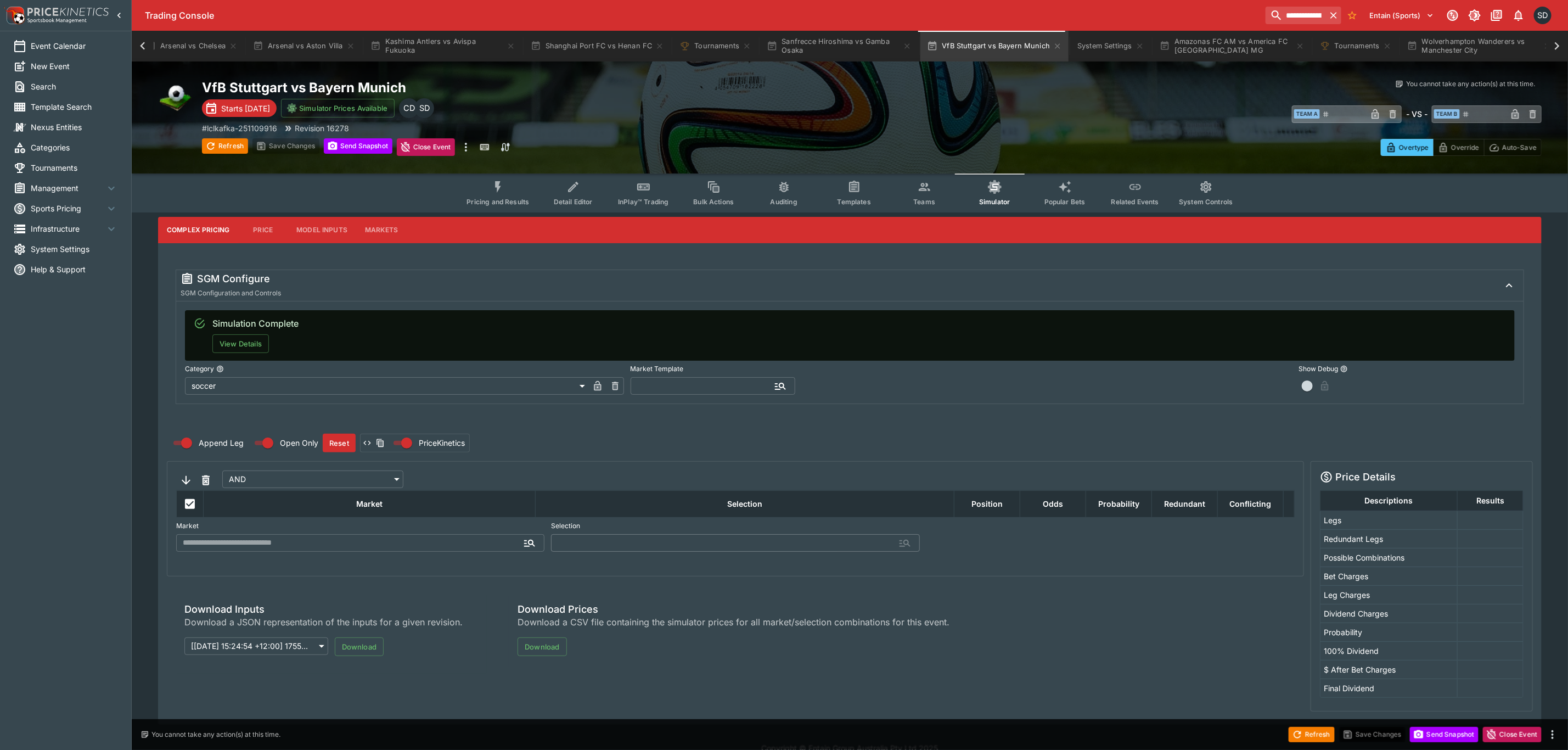
click at [702, 382] on input "text" at bounding box center [704, 385] width 147 height 18
click at [694, 362] on li "soccer" at bounding box center [712, 364] width 165 height 20
type input "******"
click at [824, 385] on button "Preview" at bounding box center [825, 385] width 41 height 18
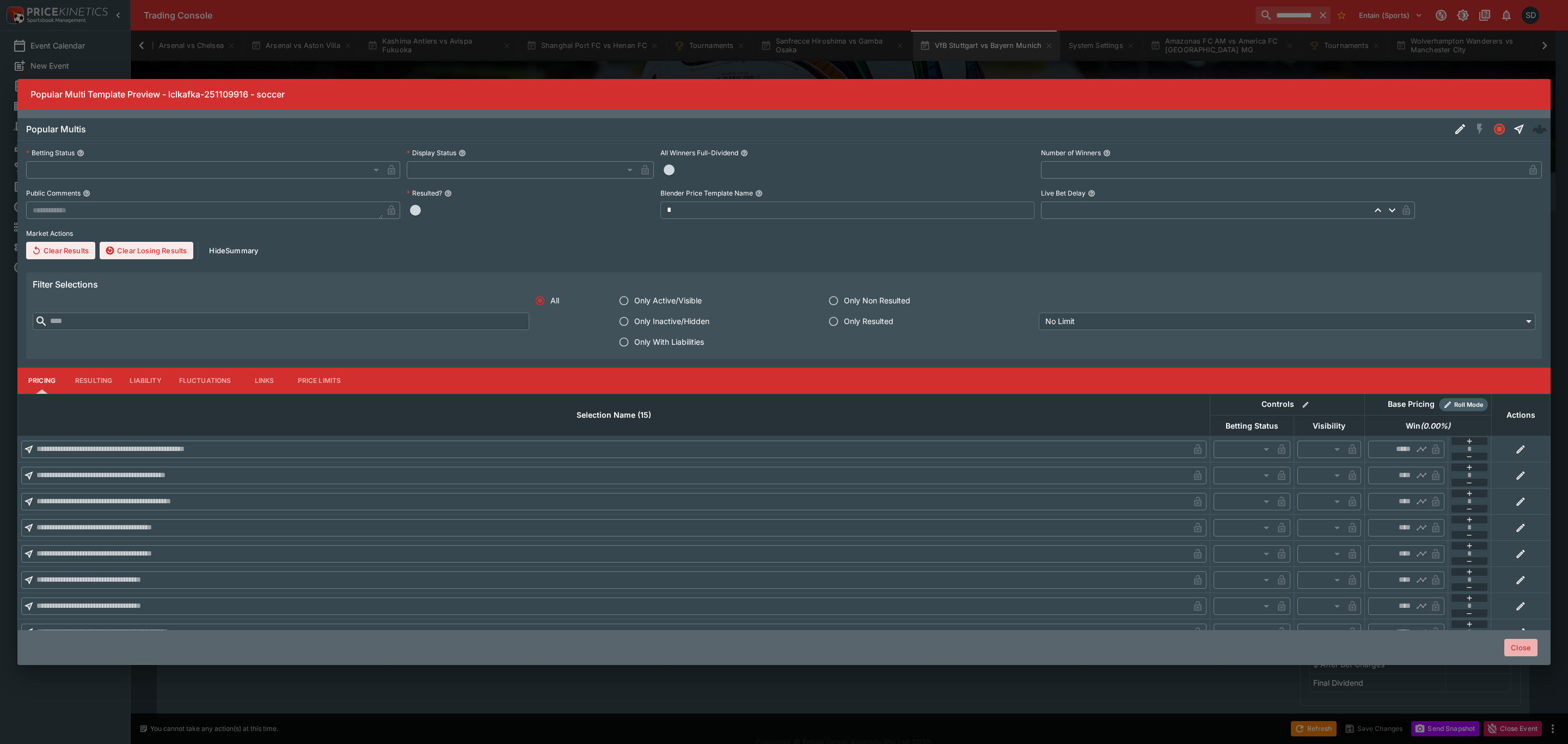
click at [1522, 649] on button "Close" at bounding box center [1521, 647] width 33 height 17
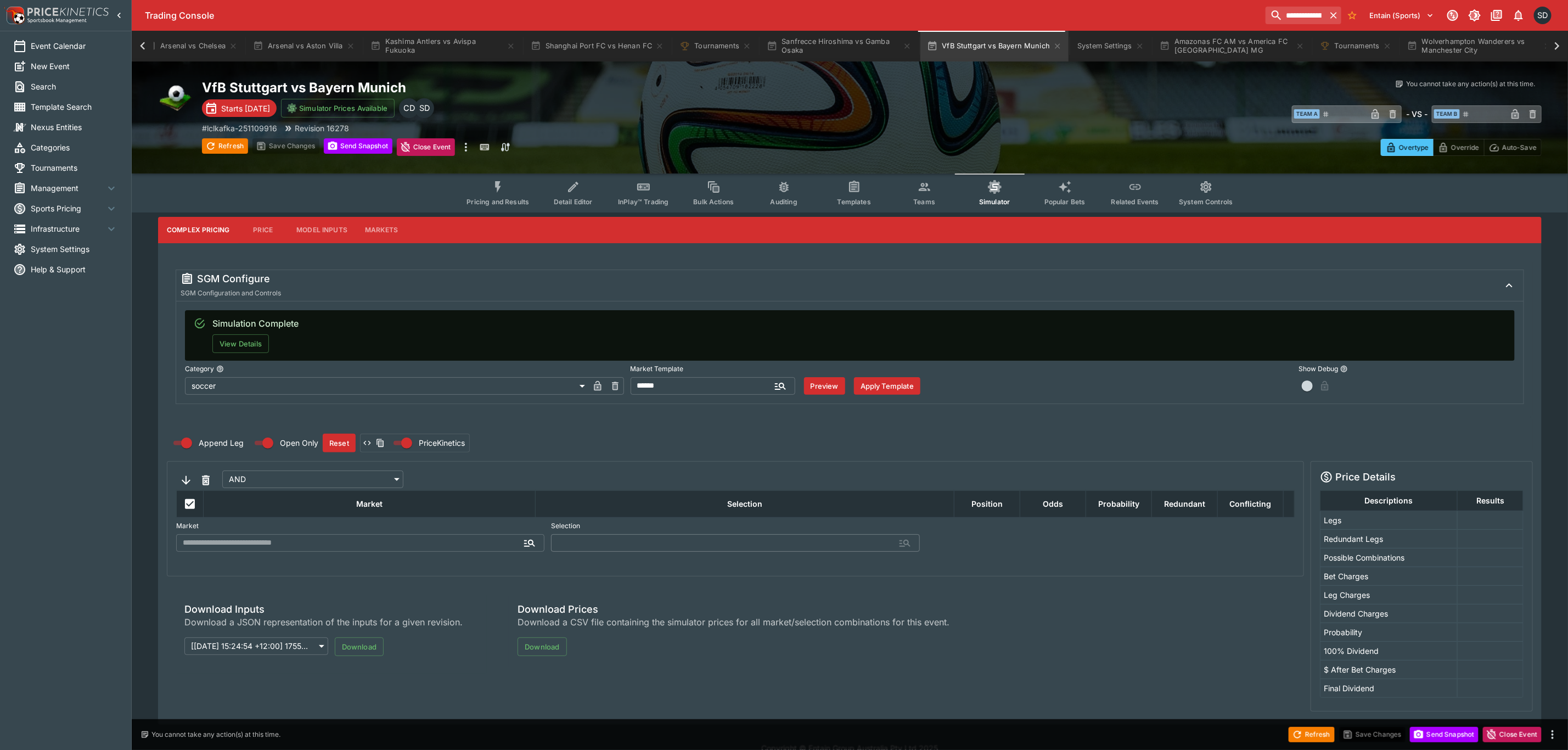
drag, startPoint x: 505, startPoint y: 195, endPoint x: 555, endPoint y: 113, distance: 96.0
click at [505, 195] on button "Pricing and Results" at bounding box center [498, 192] width 80 height 39
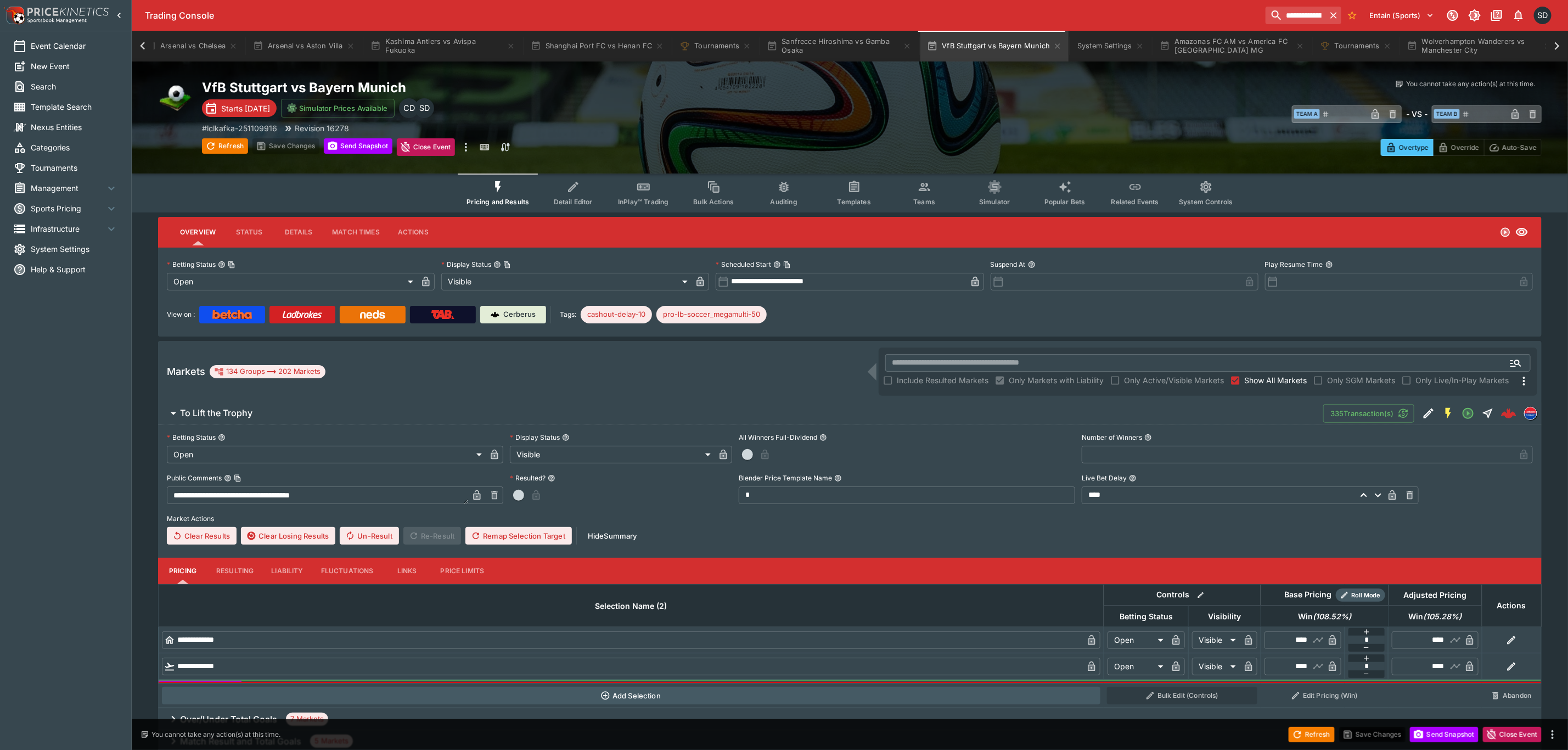
click at [371, 313] on img at bounding box center [372, 314] width 24 height 8
click at [1465, 51] on button "Wolverhampton Wanderers vs Manchester City" at bounding box center [1479, 46] width 158 height 31
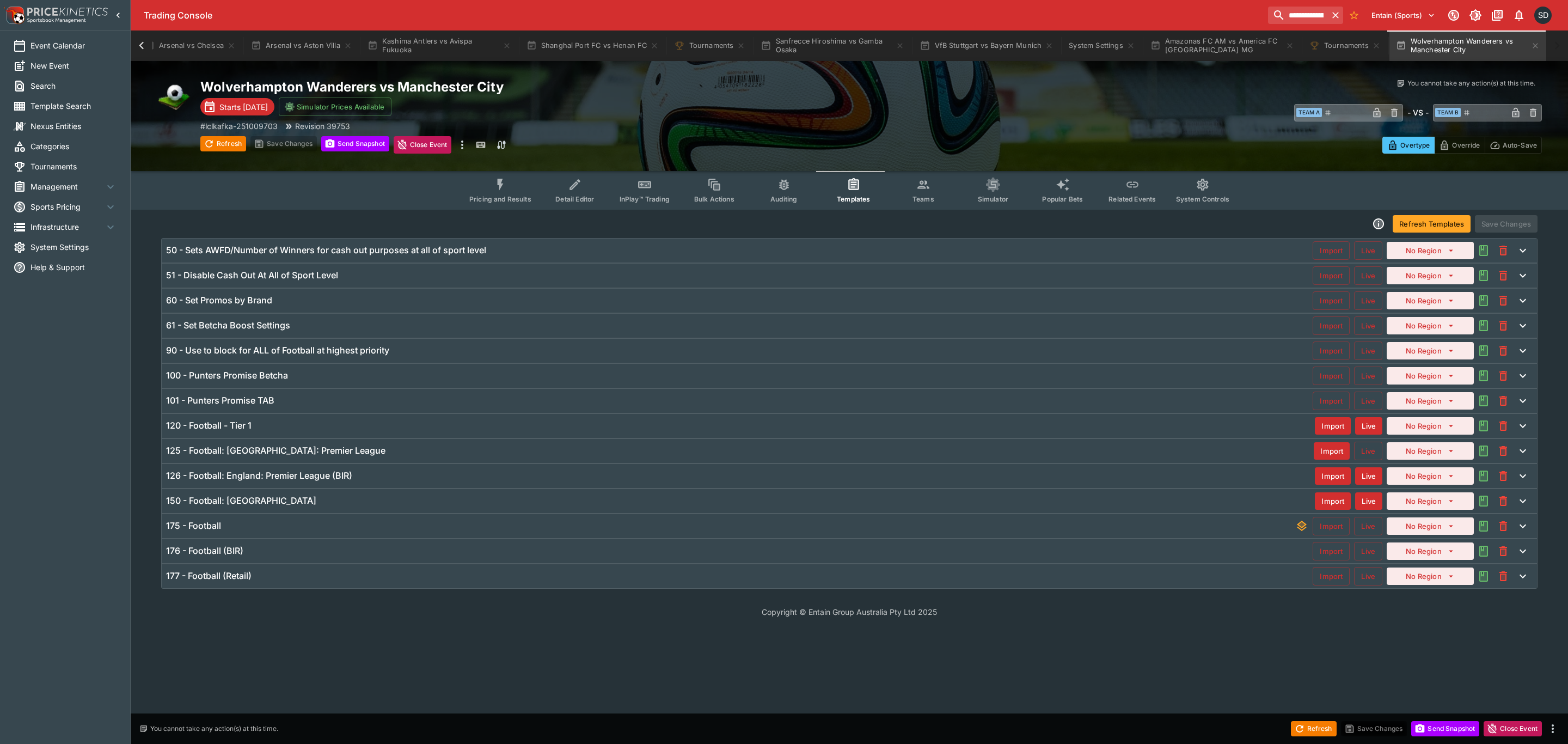
click at [933, 193] on button "Teams" at bounding box center [924, 190] width 70 height 39
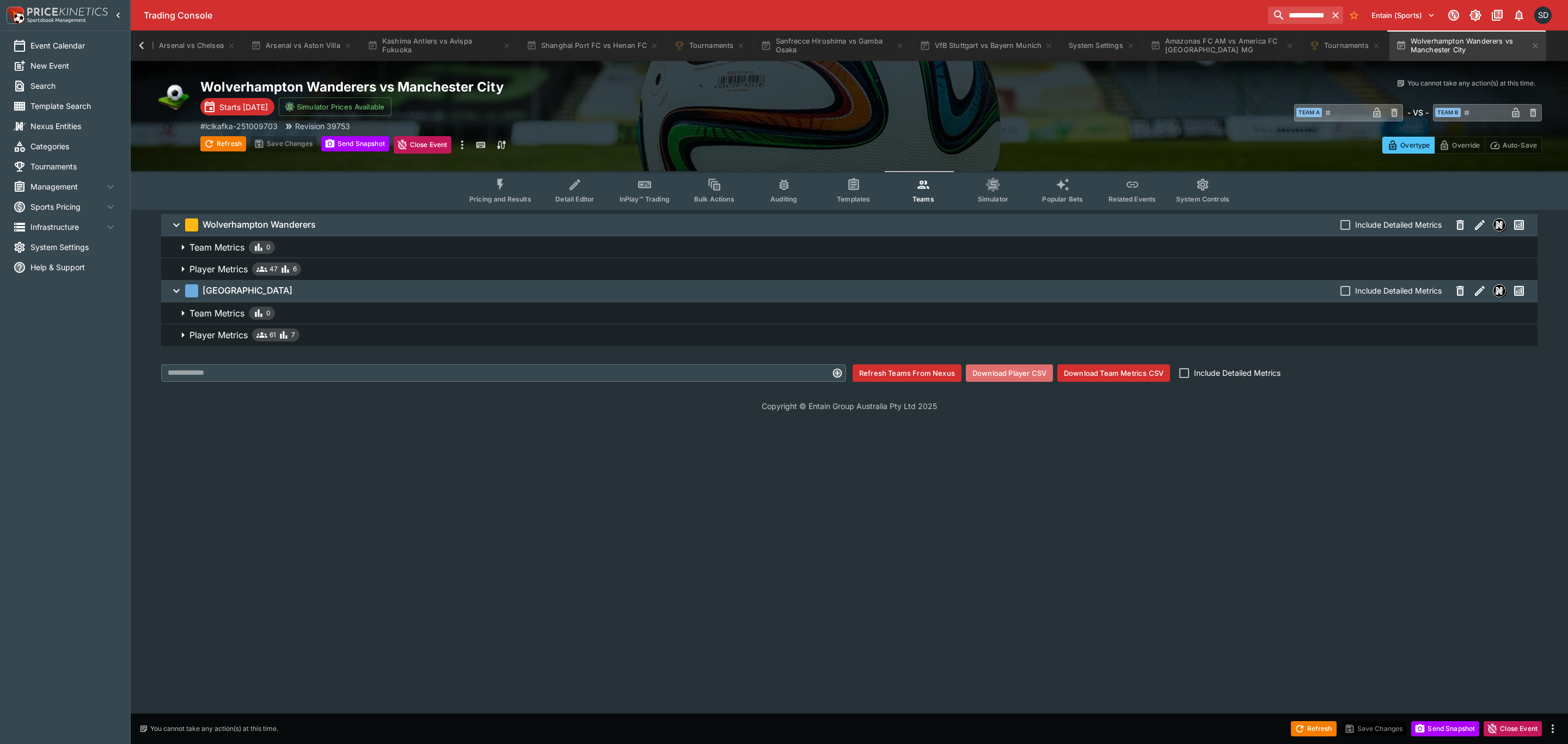
click at [1004, 370] on button "Download Player CSV" at bounding box center [1009, 372] width 87 height 17
